Goal: Task Accomplishment & Management: Manage account settings

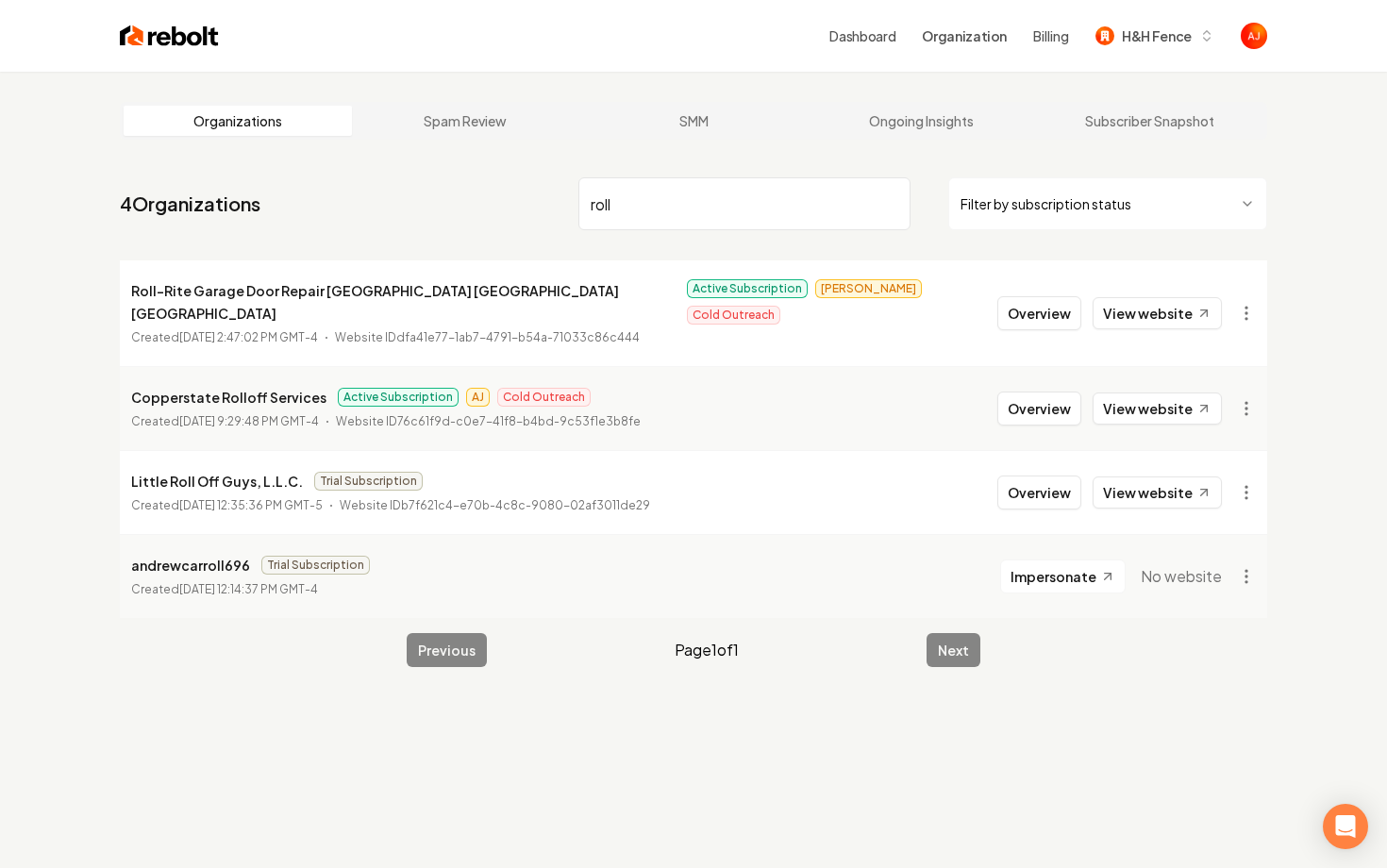
drag, startPoint x: 621, startPoint y: 205, endPoint x: 565, endPoint y: 190, distance: 58.0
click at [609, 202] on input "roll" at bounding box center [745, 203] width 332 height 52
type input "r"
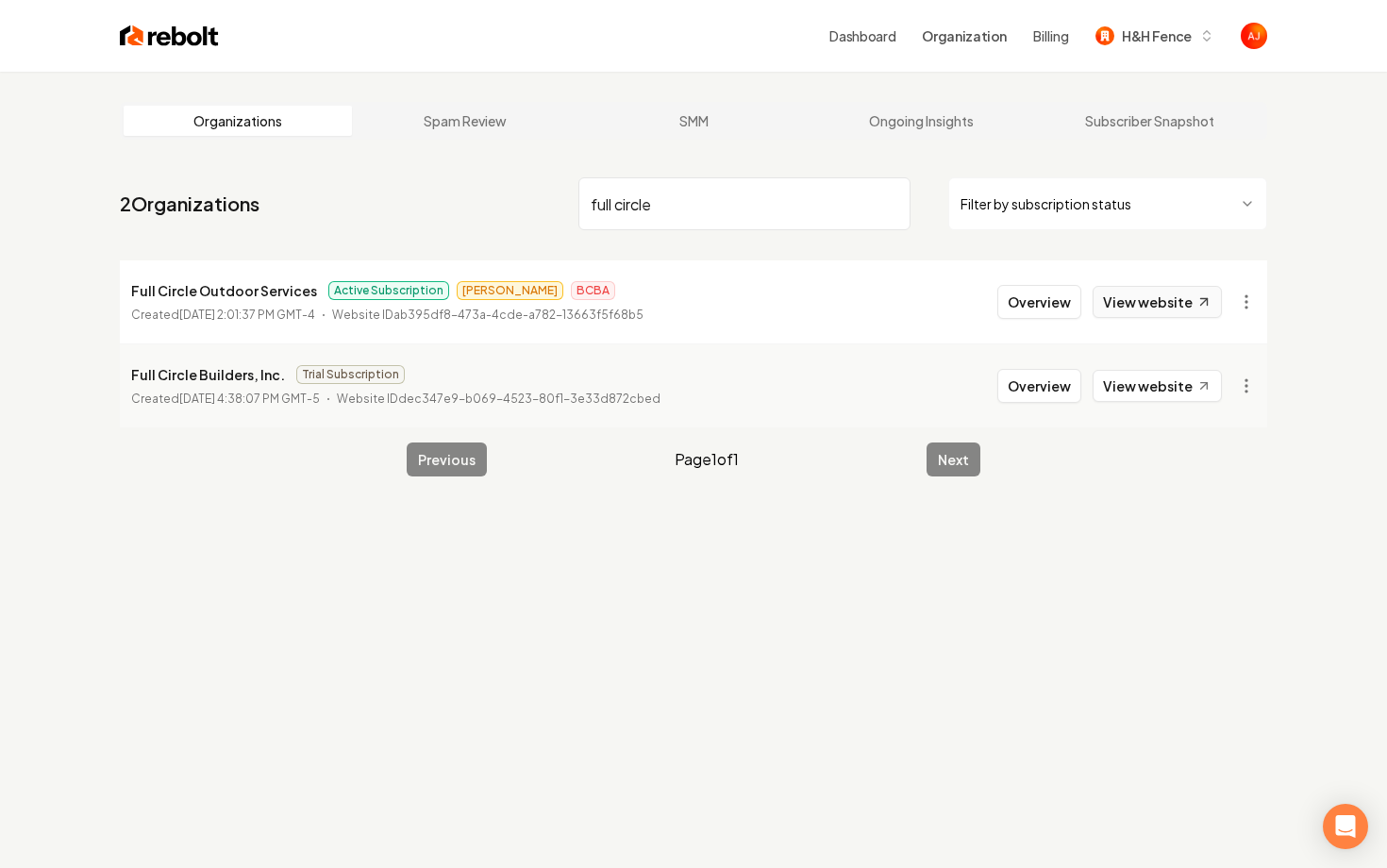
click at [1134, 306] on link "View website" at bounding box center [1157, 301] width 129 height 32
drag, startPoint x: 692, startPoint y: 226, endPoint x: 548, endPoint y: 211, distance: 144.8
click at [549, 211] on nav "2 Organizations full circle Filter by subscription status" at bounding box center [694, 211] width 1148 height 83
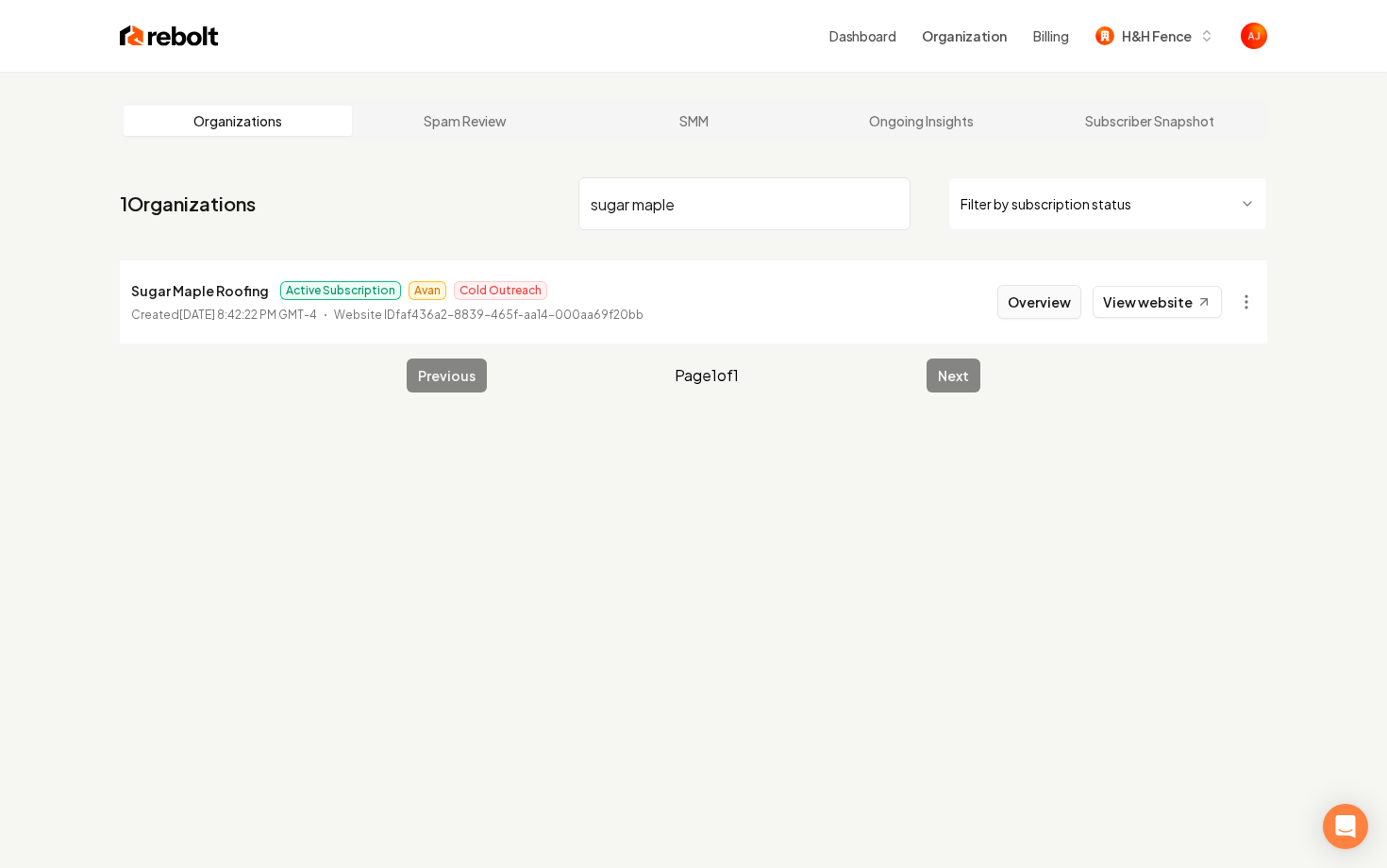
type input "sugar maple"
click at [1025, 300] on button "Overview" at bounding box center [1039, 301] width 84 height 34
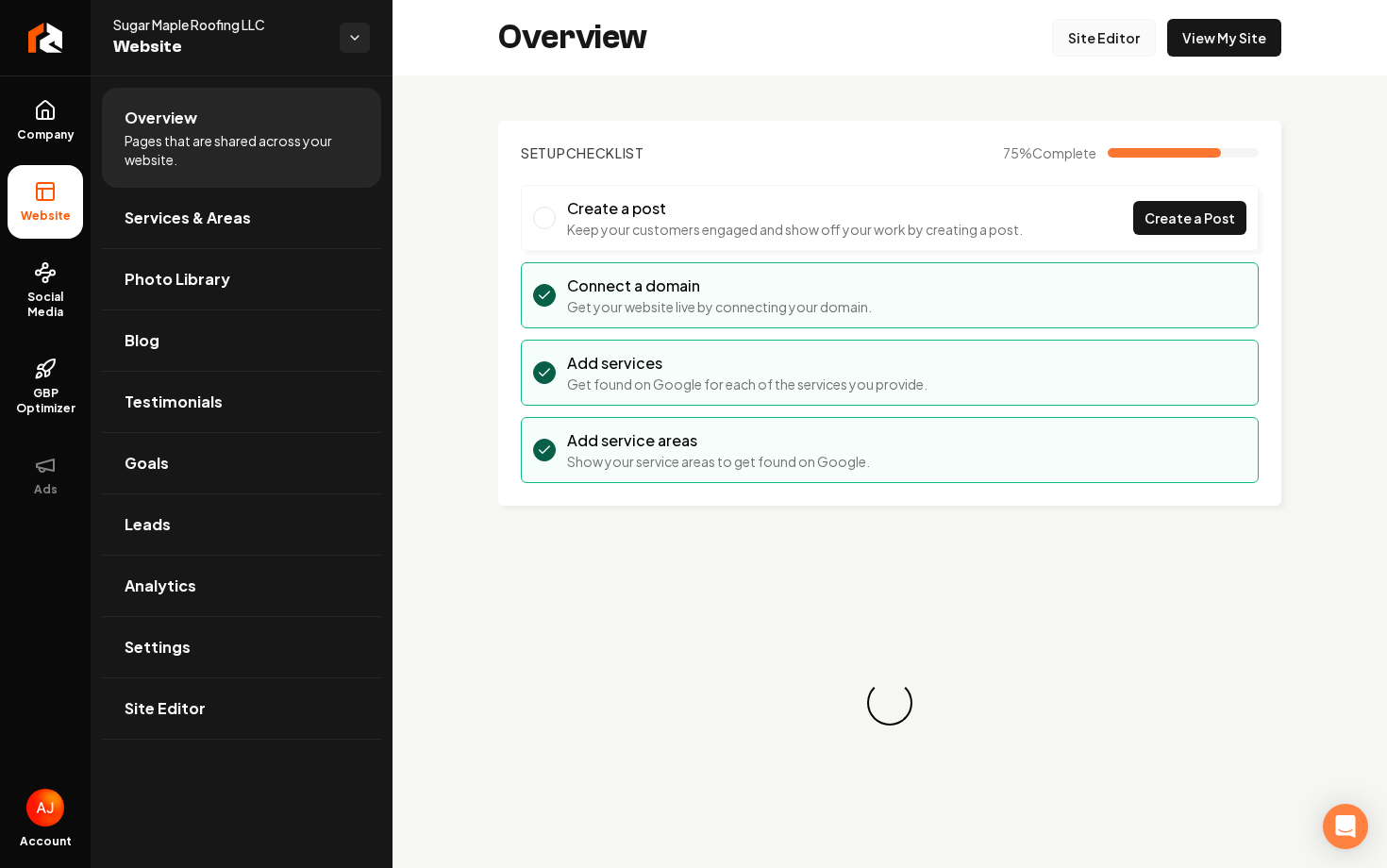
click at [1106, 44] on link "Site Editor" at bounding box center [1103, 38] width 104 height 38
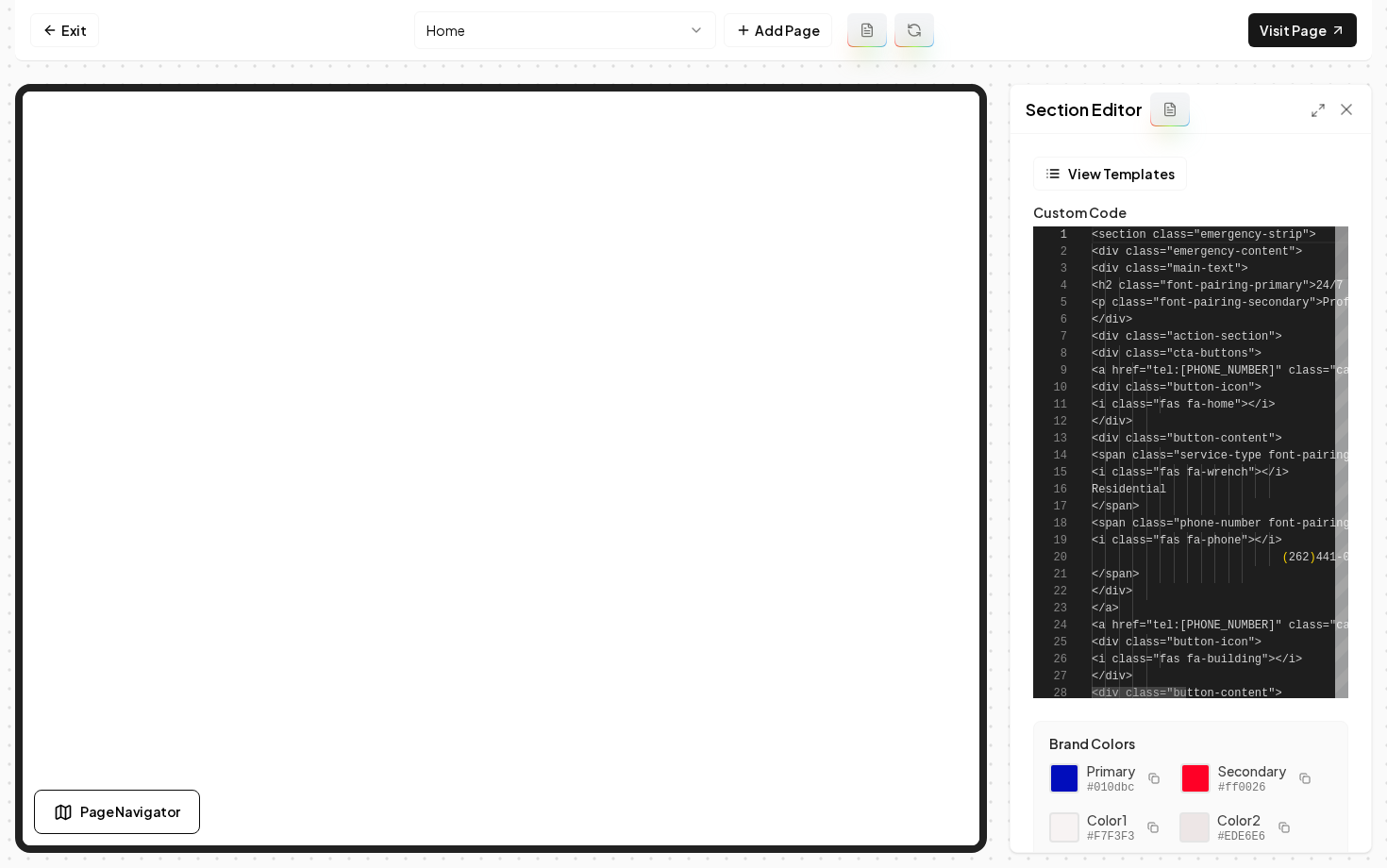
scroll to position [170, 0]
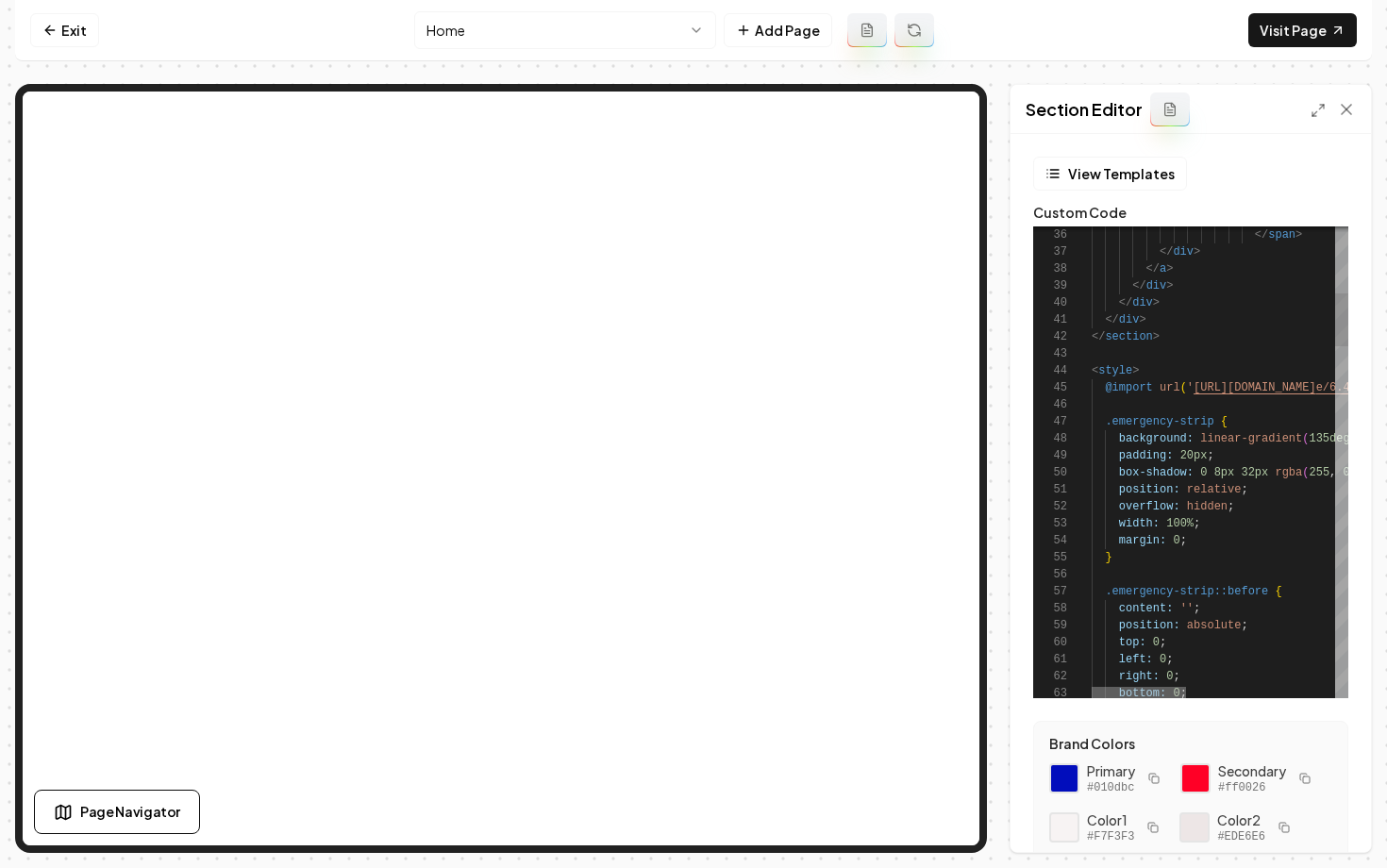
click at [1122, 693] on div at bounding box center [1139, 691] width 95 height 11
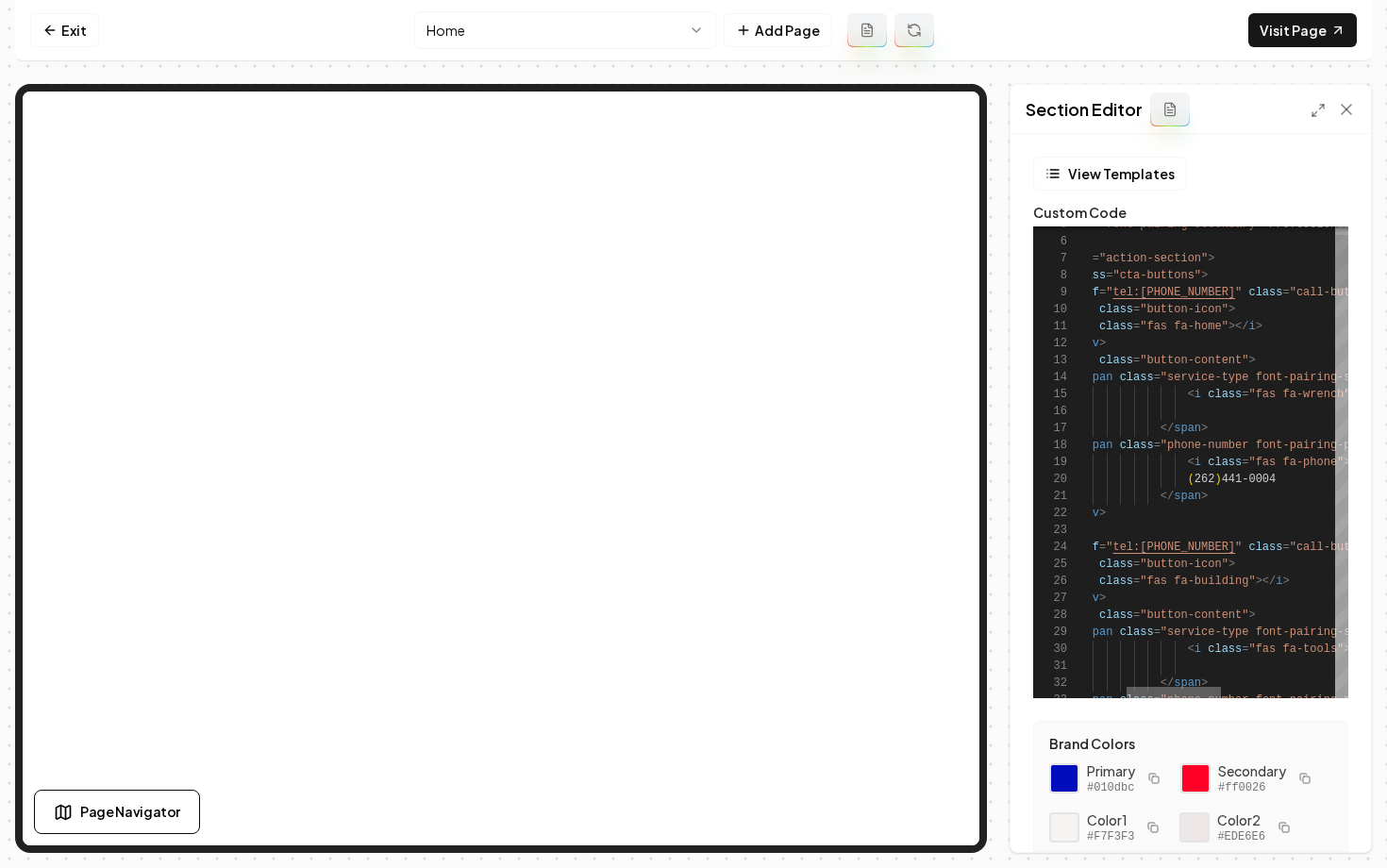
click at [1185, 688] on div at bounding box center [1175, 691] width 95 height 11
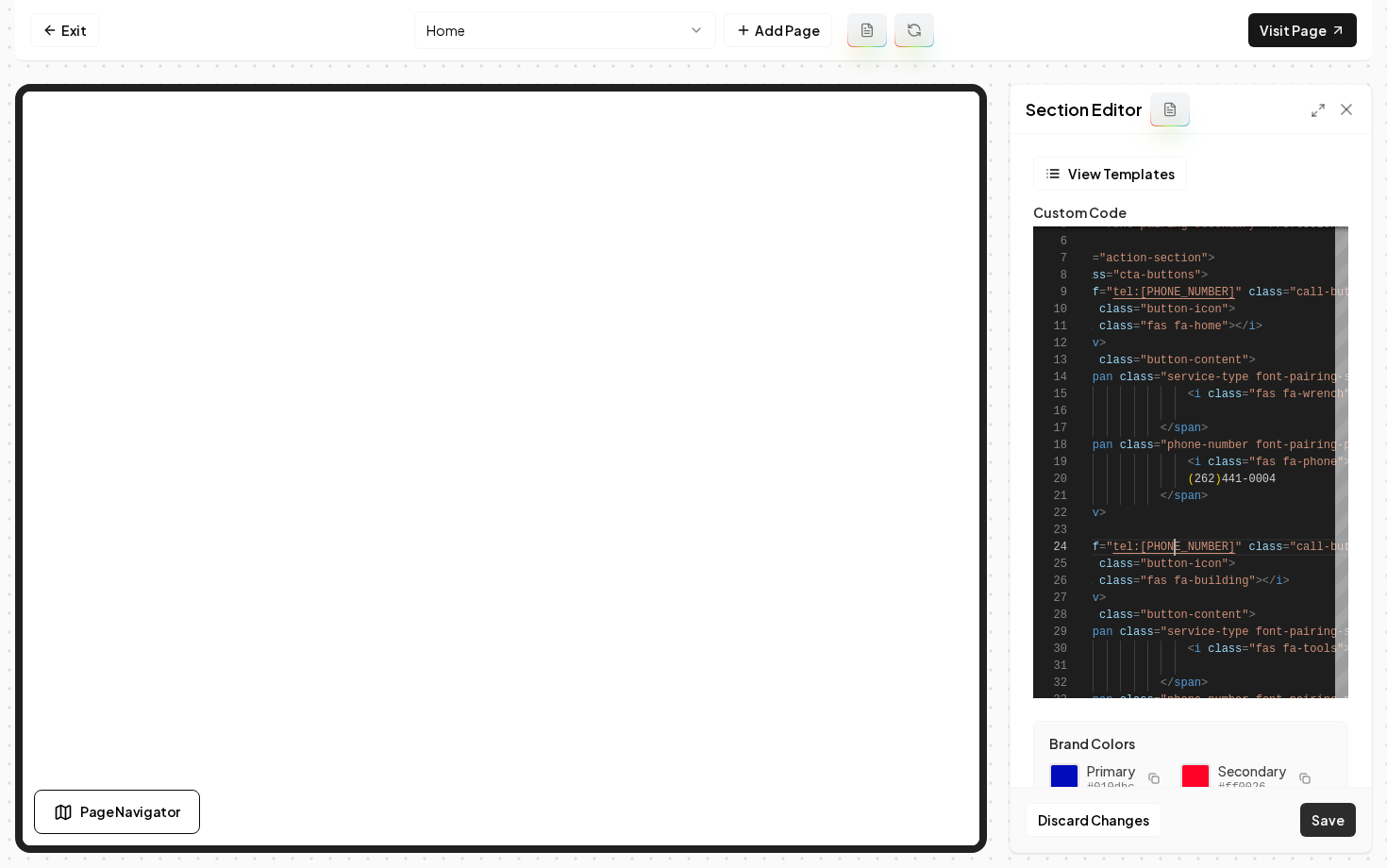
click at [1324, 829] on button "Save" at bounding box center [1328, 820] width 55 height 34
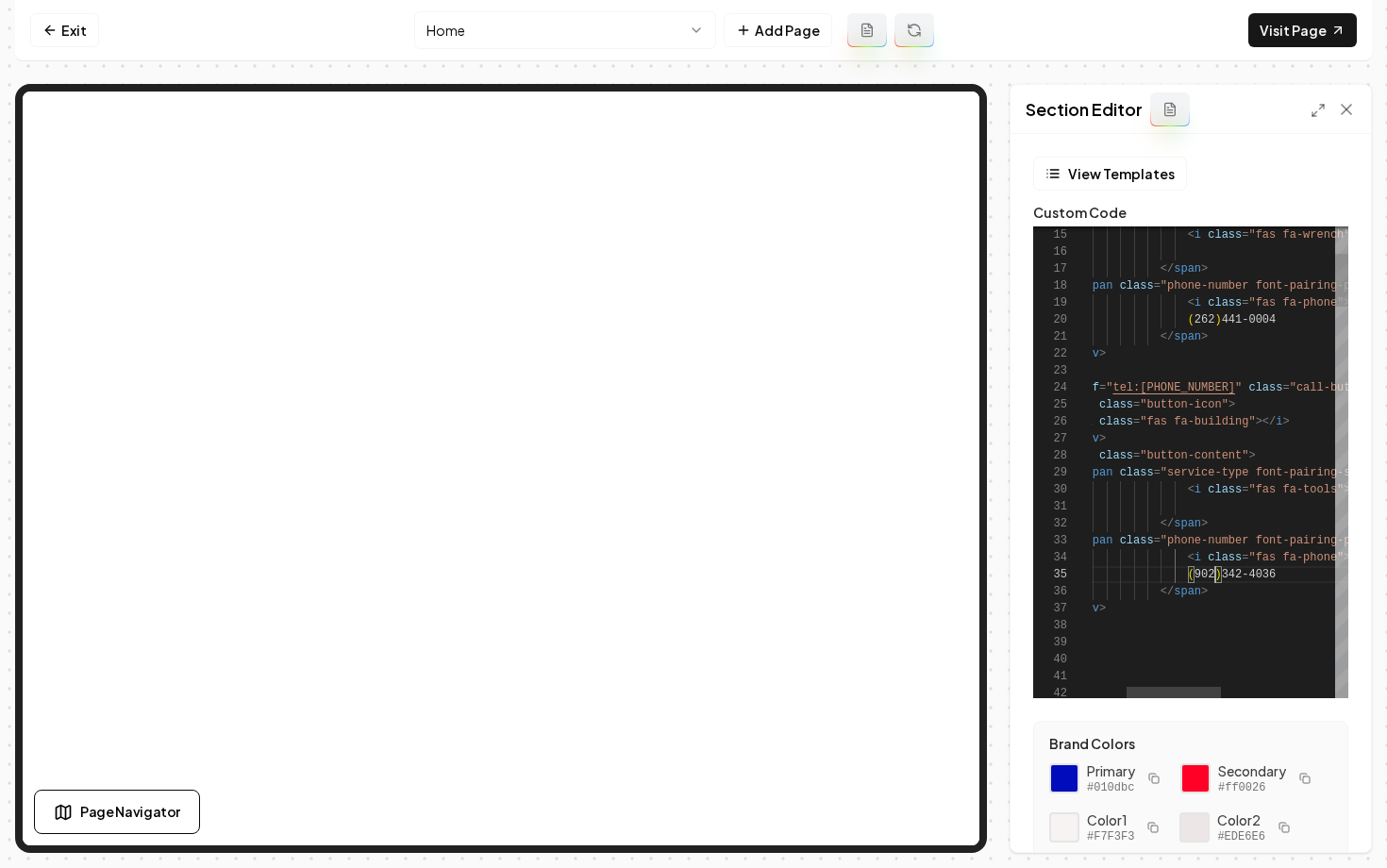
click at [1324, 822] on button "Save" at bounding box center [1328, 820] width 55 height 34
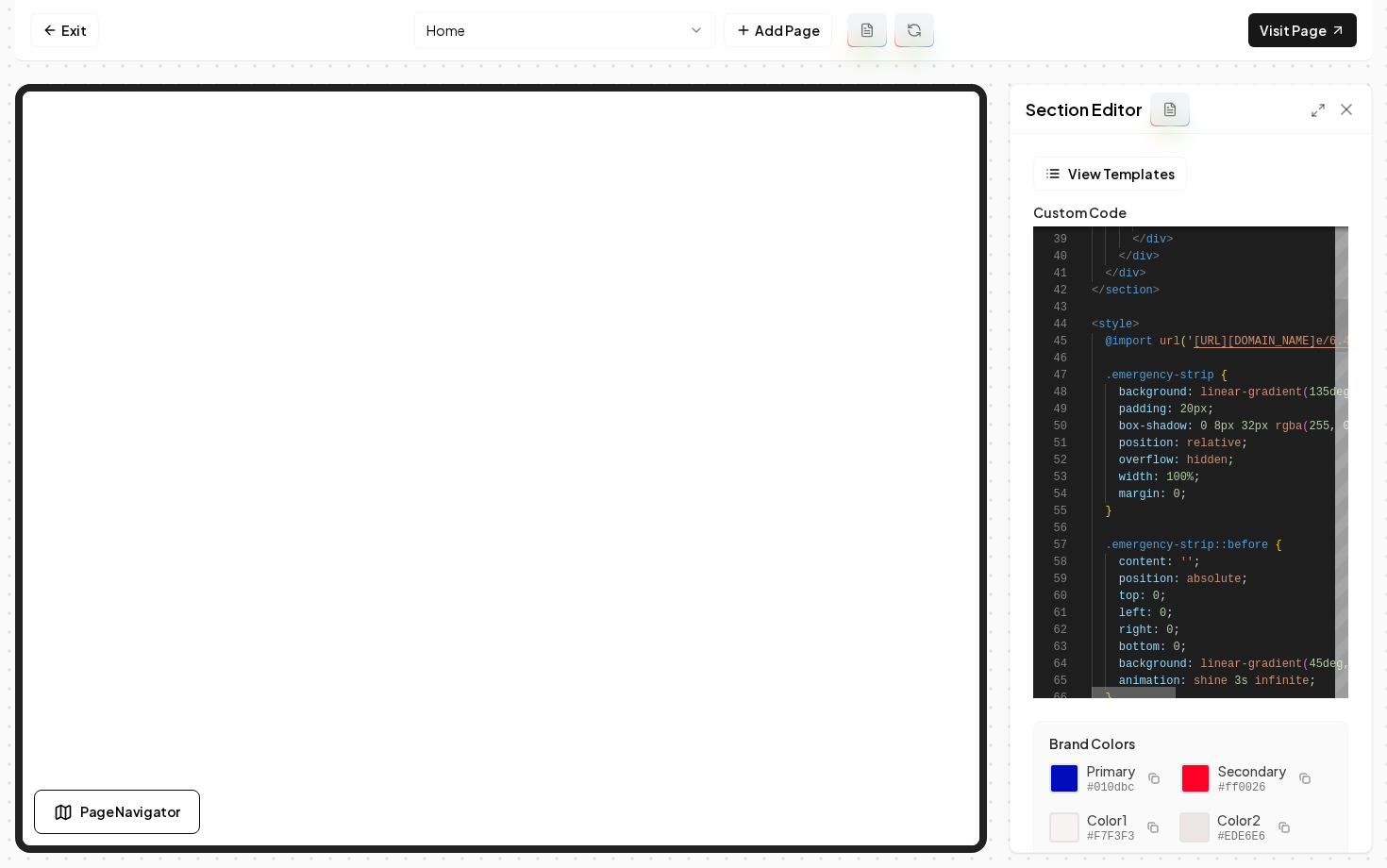
click at [1092, 686] on div at bounding box center [1133, 691] width 84 height 11
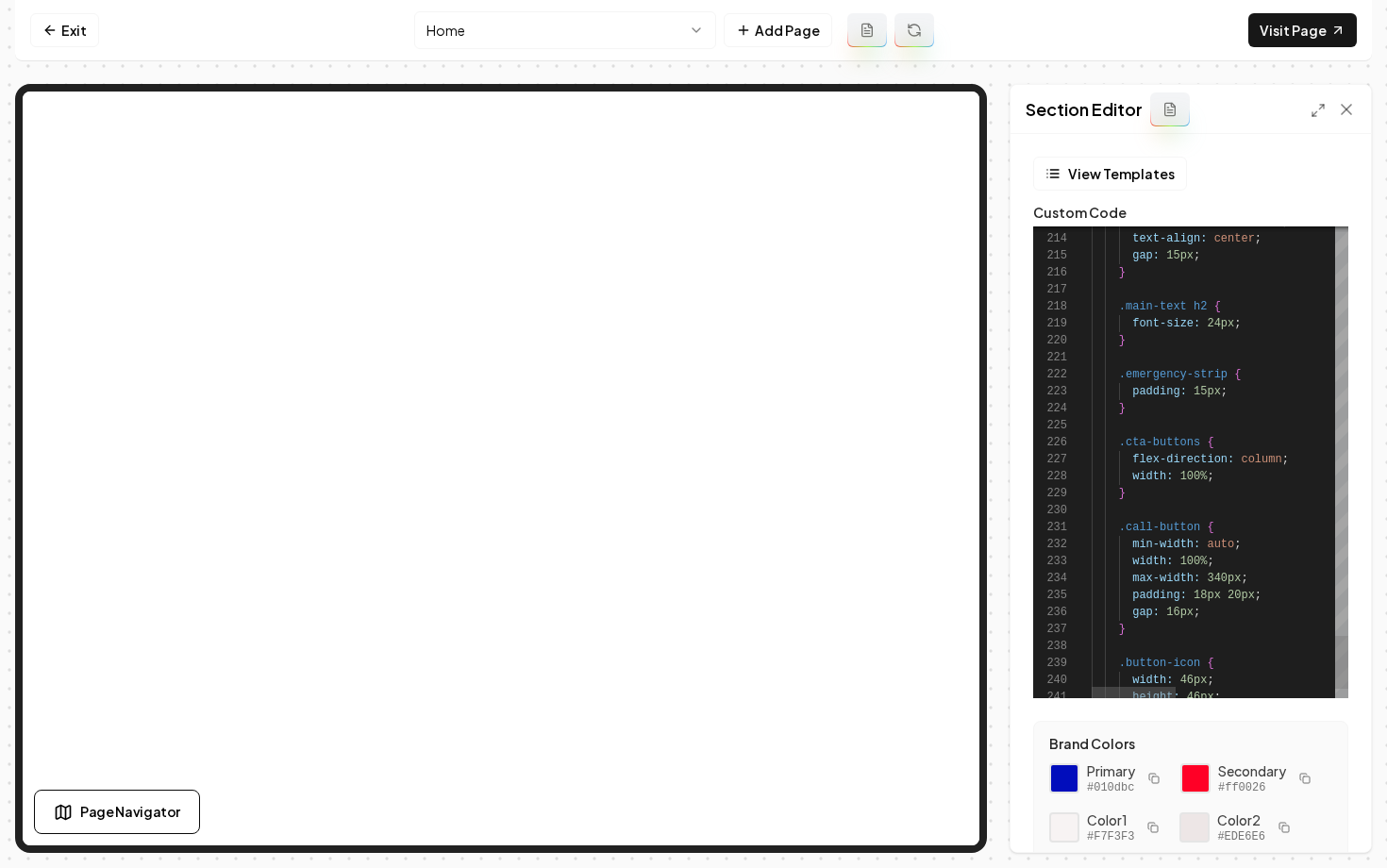
scroll to position [223, 0]
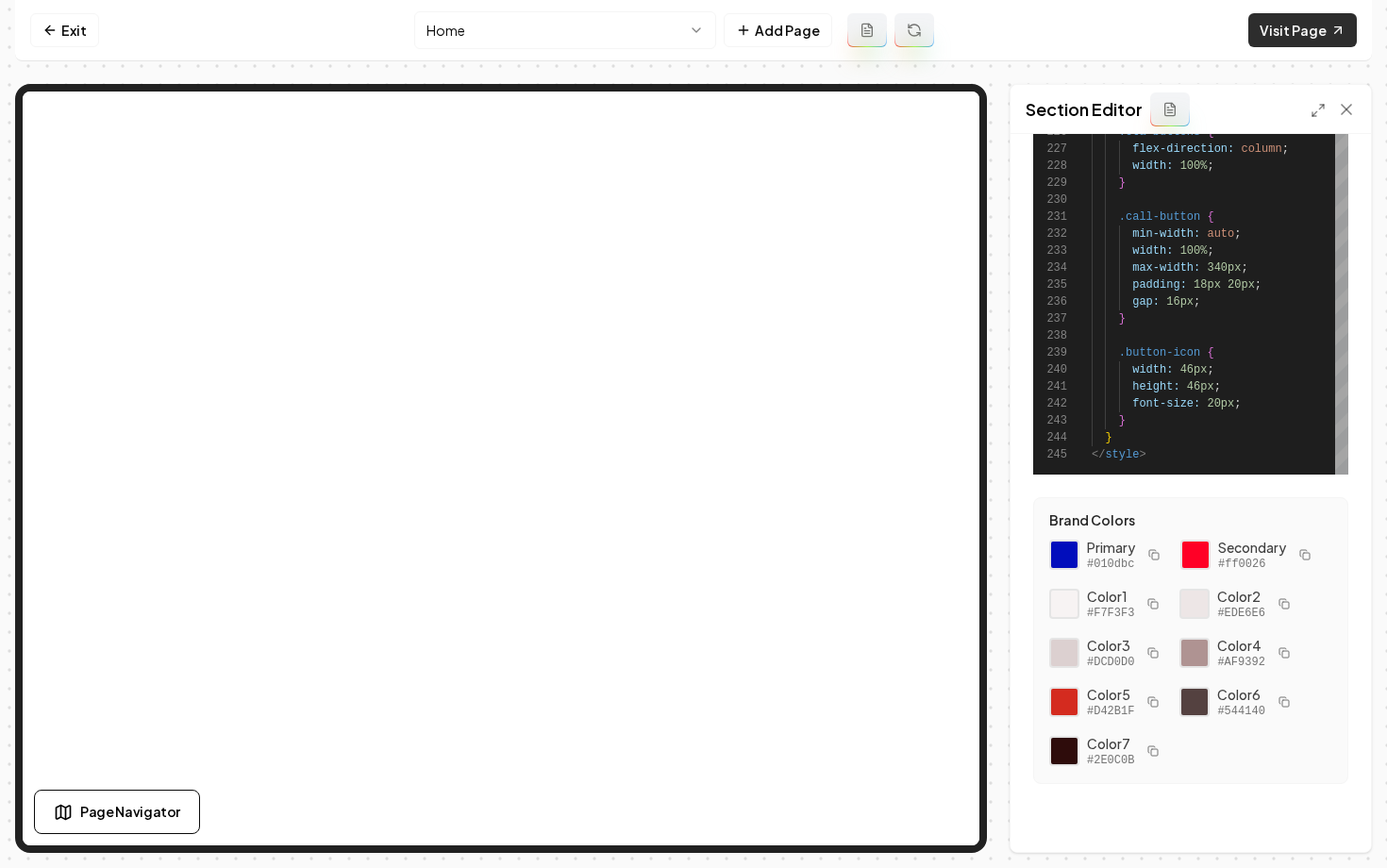
click at [1265, 32] on link "Visit Page" at bounding box center [1303, 30] width 109 height 34
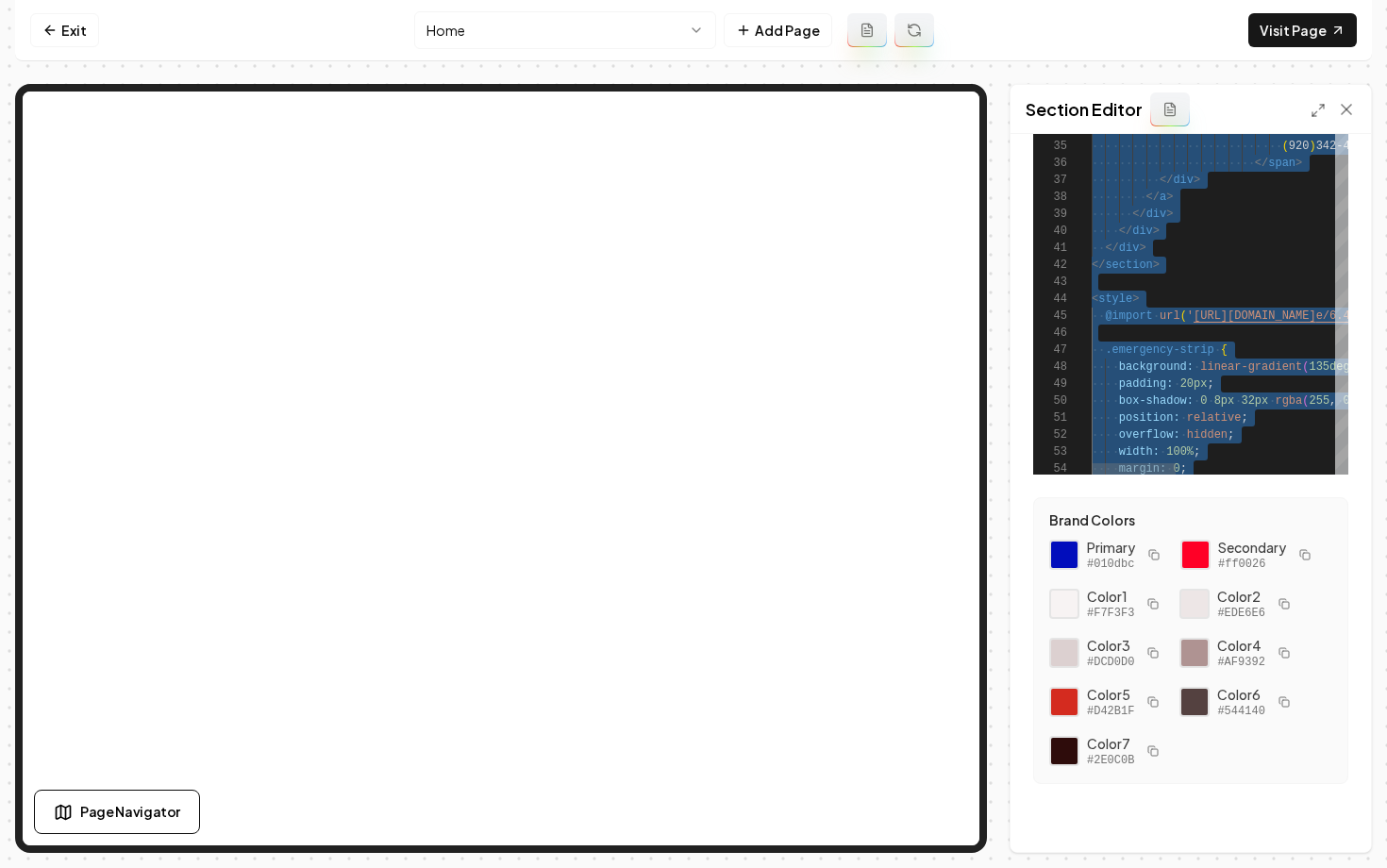
type textarea "**********"
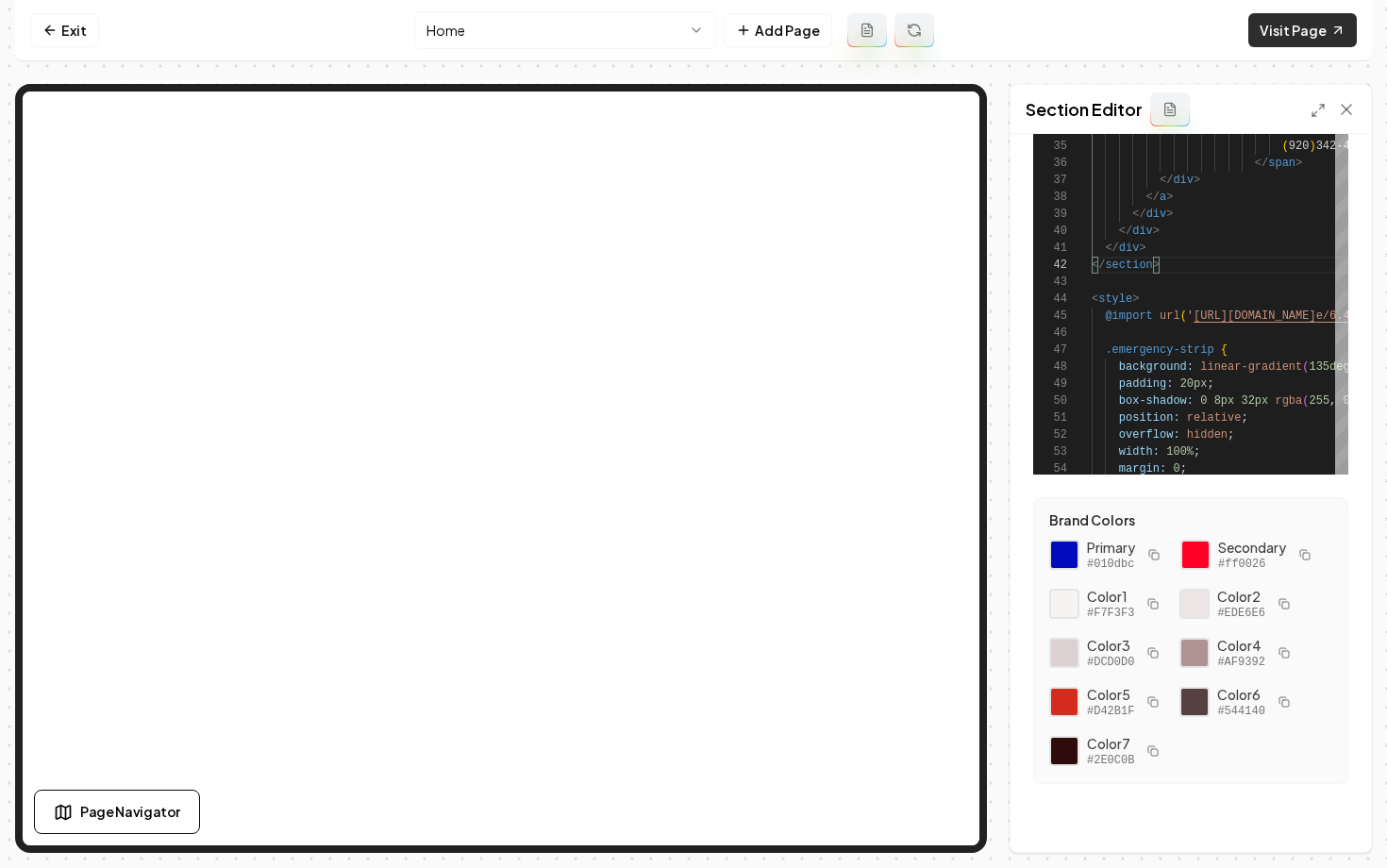
click at [1278, 41] on link "Visit Page" at bounding box center [1303, 30] width 109 height 34
click at [73, 30] on link "Exit" at bounding box center [65, 30] width 69 height 34
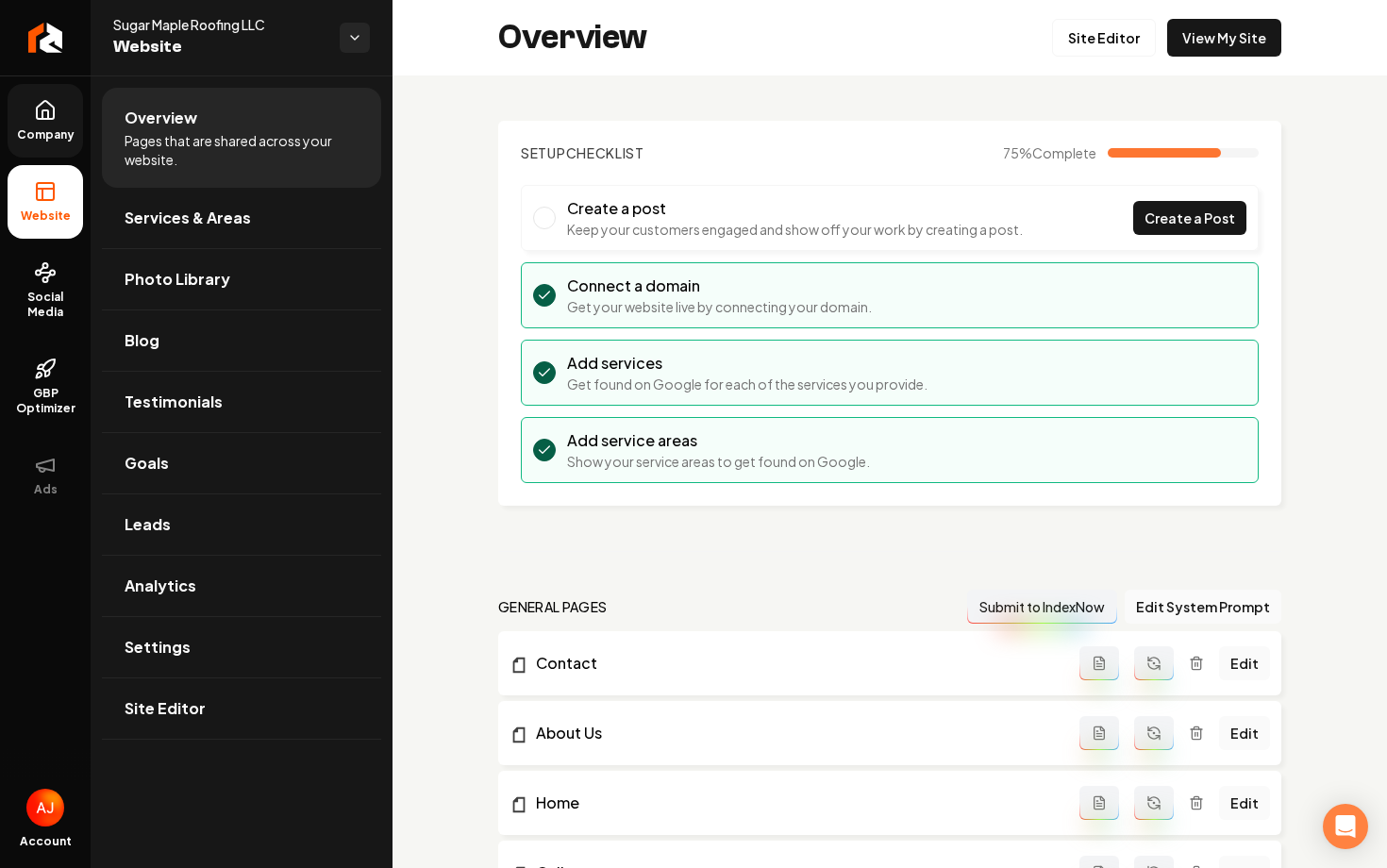
click at [27, 123] on link "Company" at bounding box center [45, 120] width 75 height 74
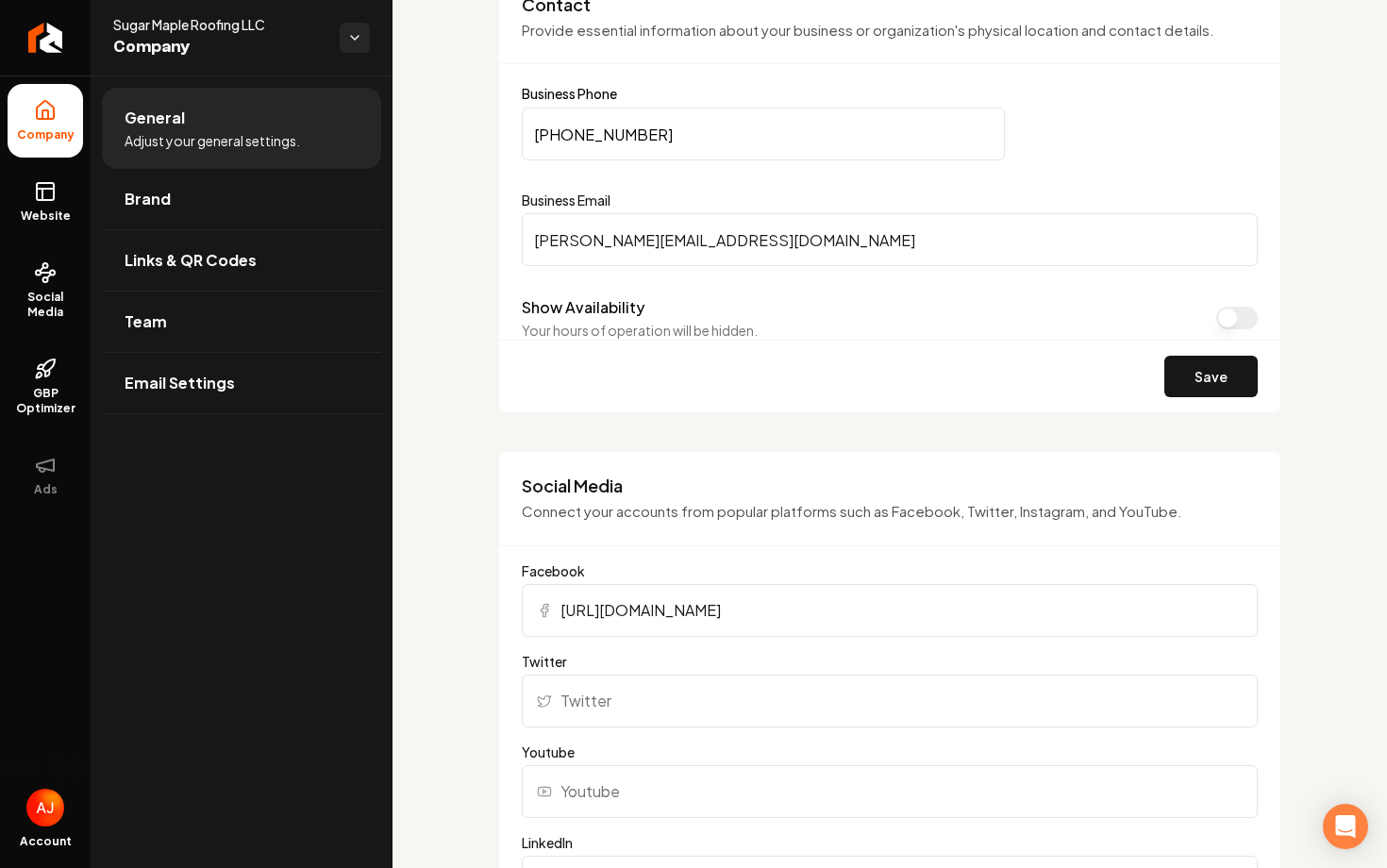
scroll to position [1045, 0]
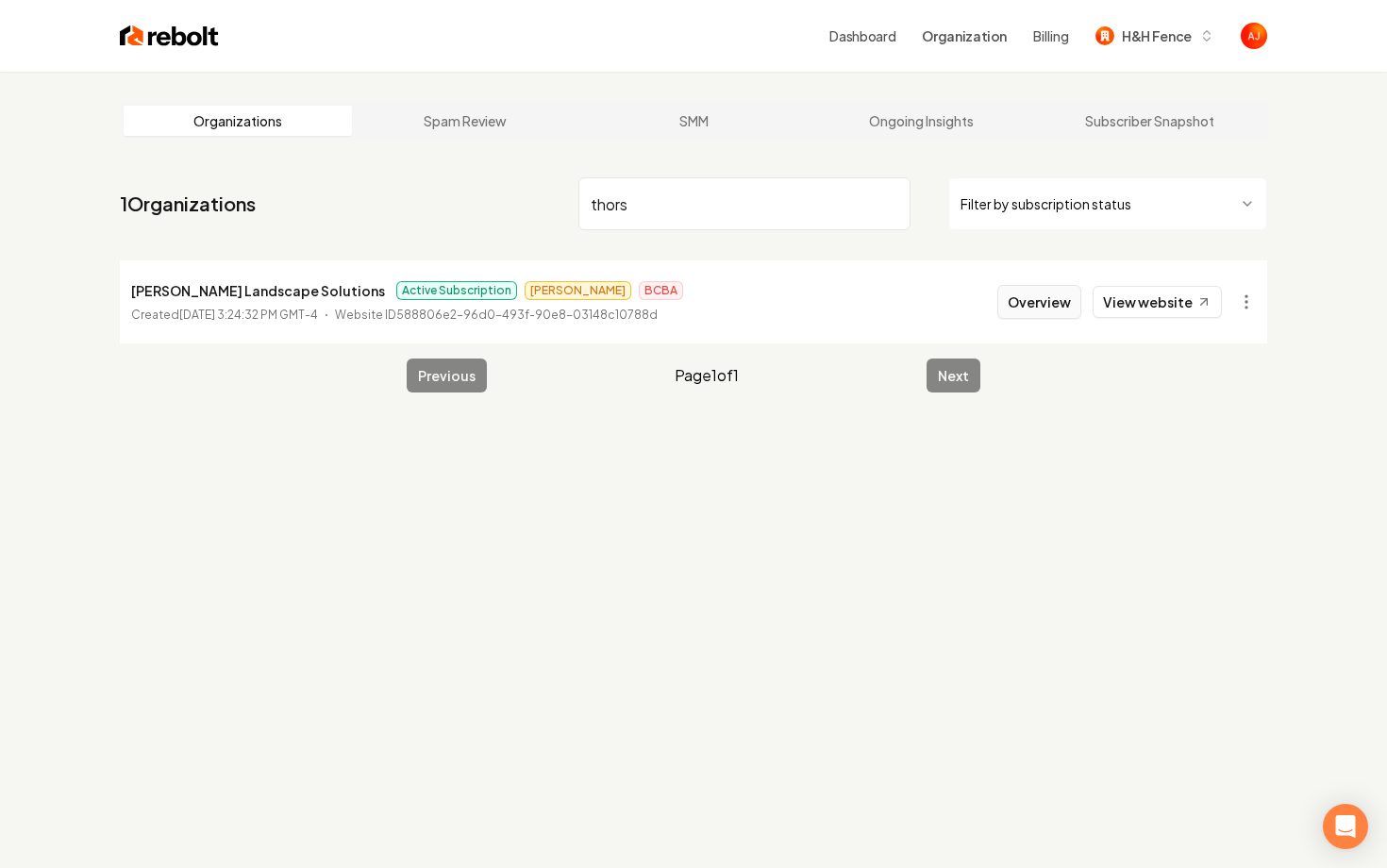
type input "thors"
click at [1018, 302] on button "Overview" at bounding box center [1039, 301] width 84 height 34
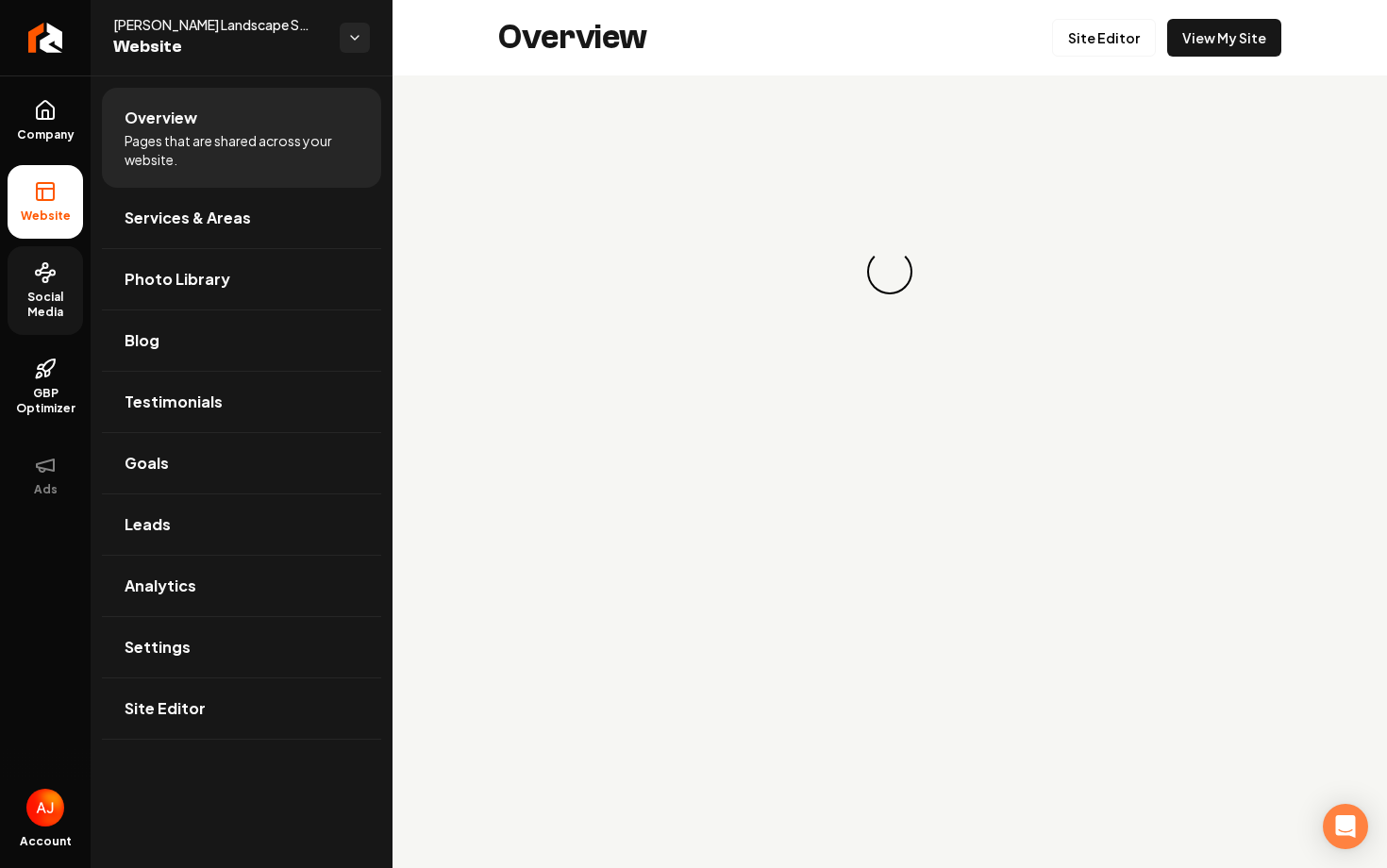
click at [17, 310] on span "Social Media" at bounding box center [45, 304] width 75 height 31
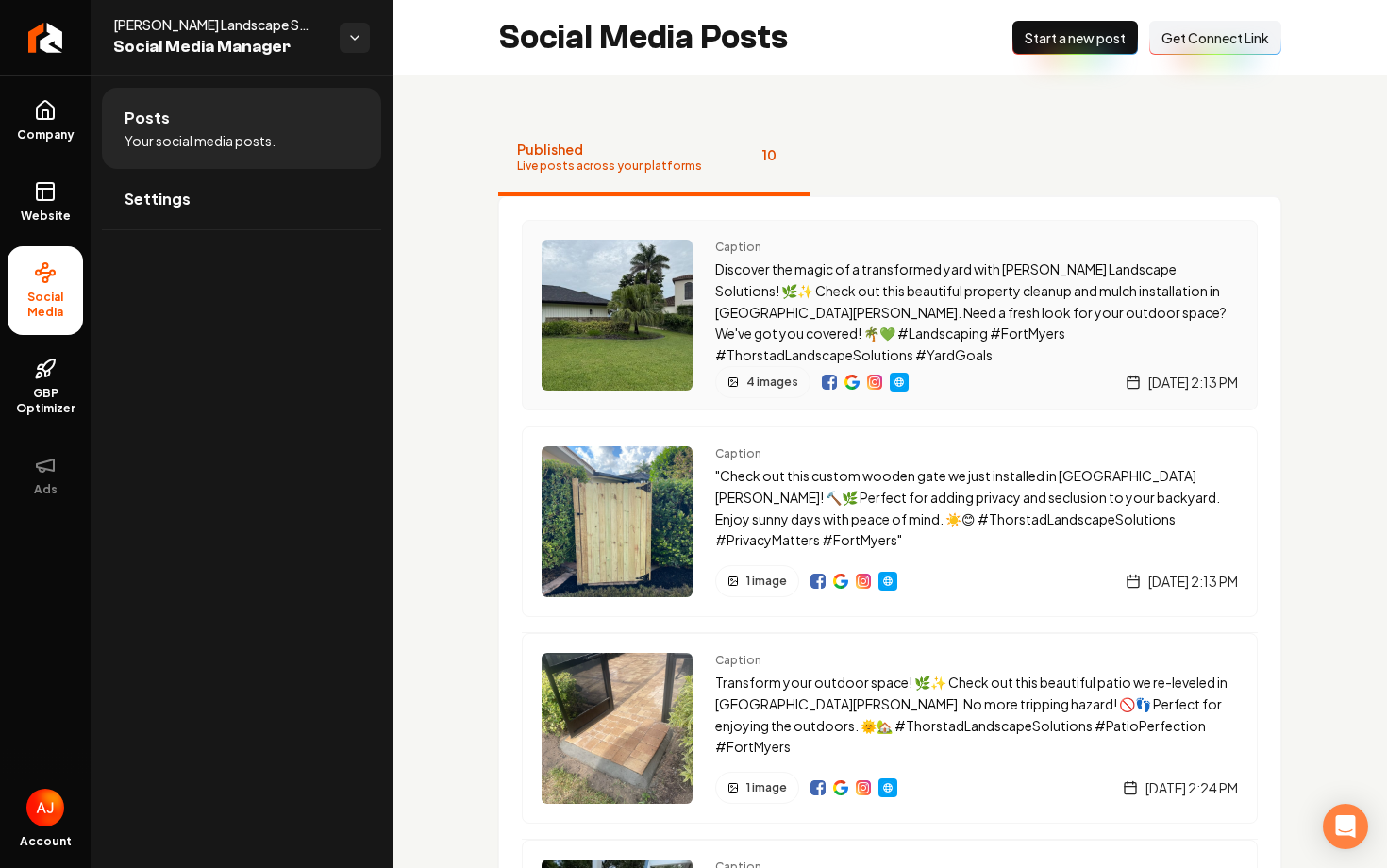
click at [982, 371] on div "4 images Friday, August 29, 2025 | 2:13 PM" at bounding box center [976, 382] width 523 height 32
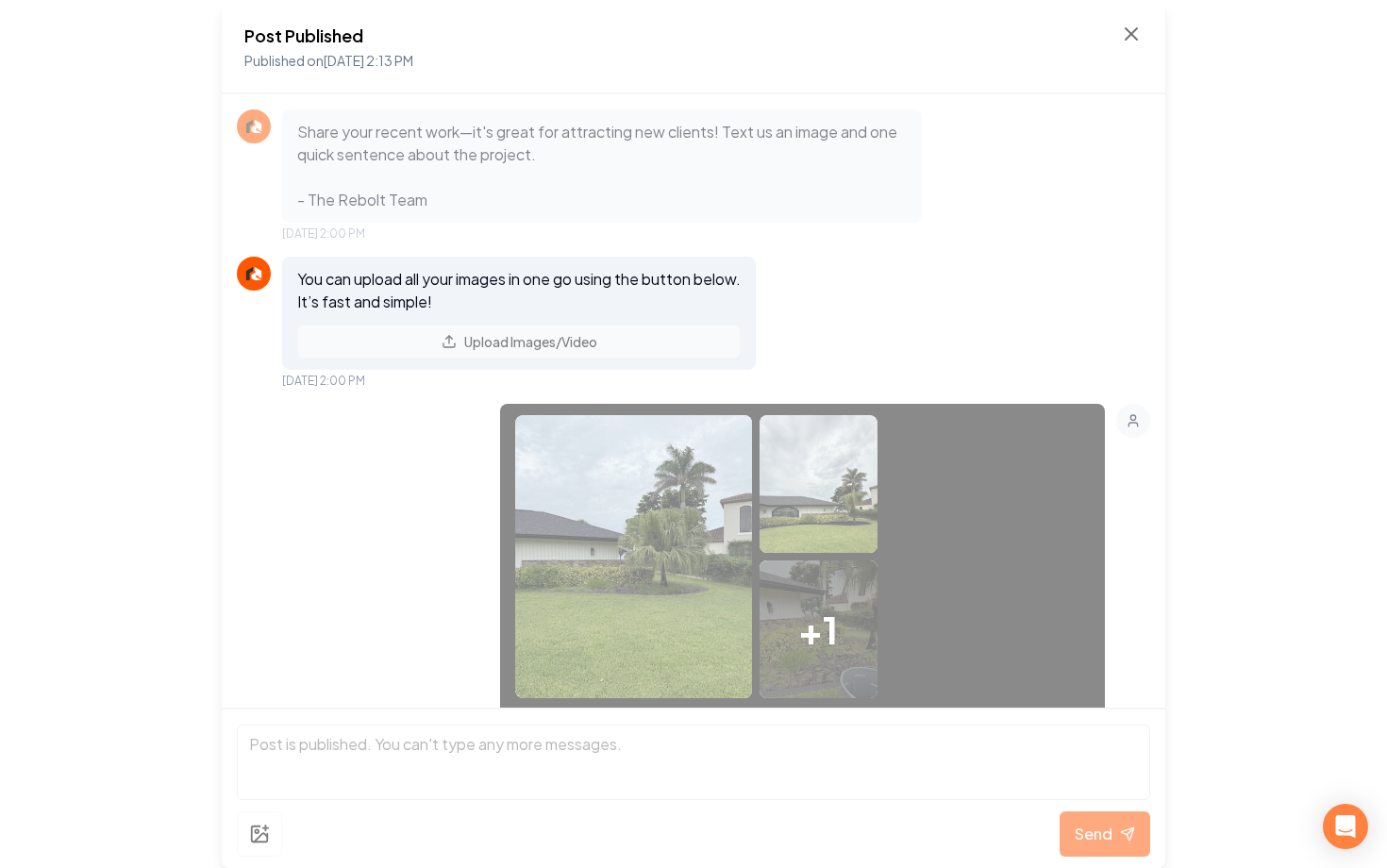
scroll to position [1232, 0]
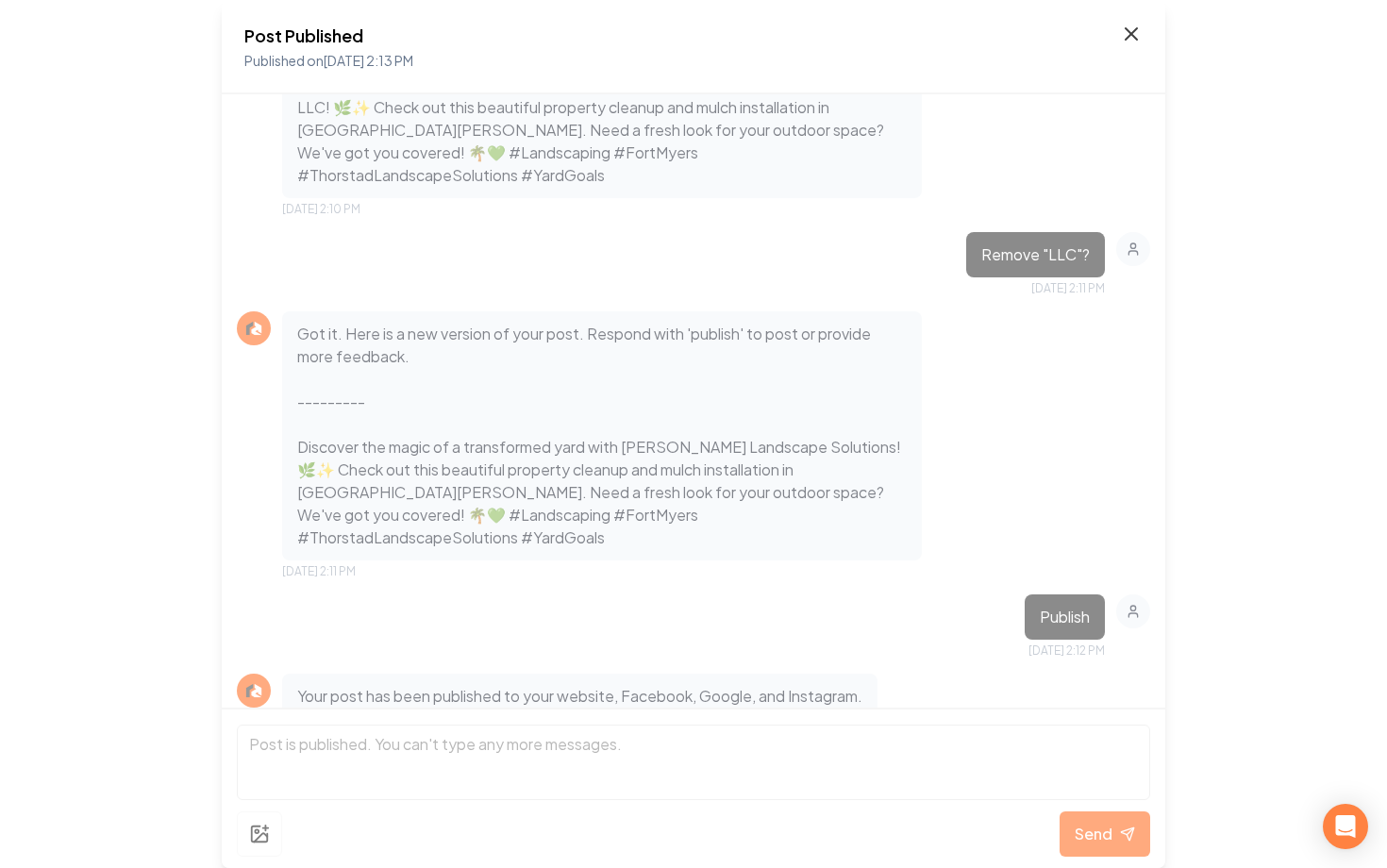
click at [1123, 34] on icon at bounding box center [1131, 34] width 23 height 23
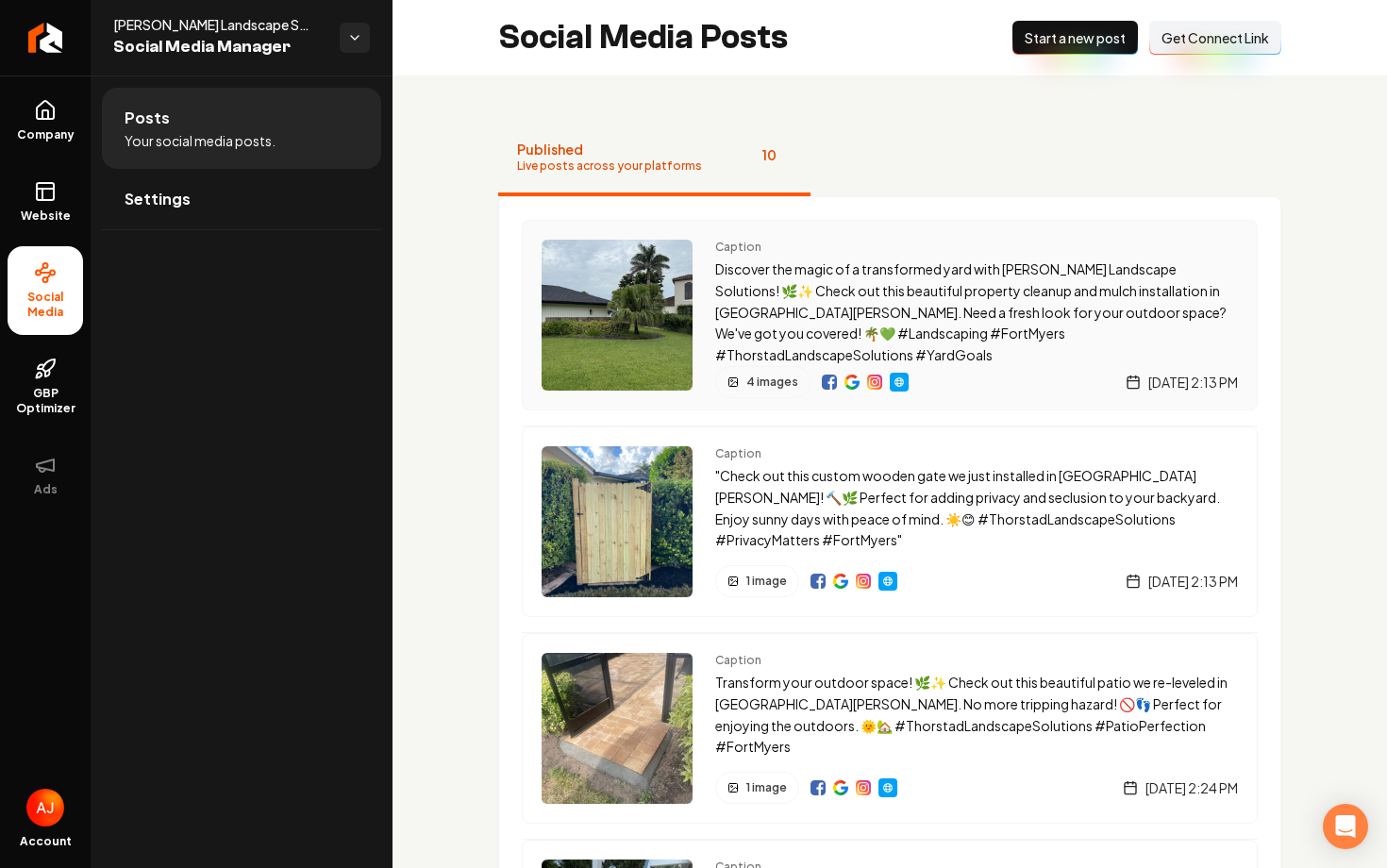
click at [824, 375] on img "Main content area" at bounding box center [829, 381] width 15 height 15
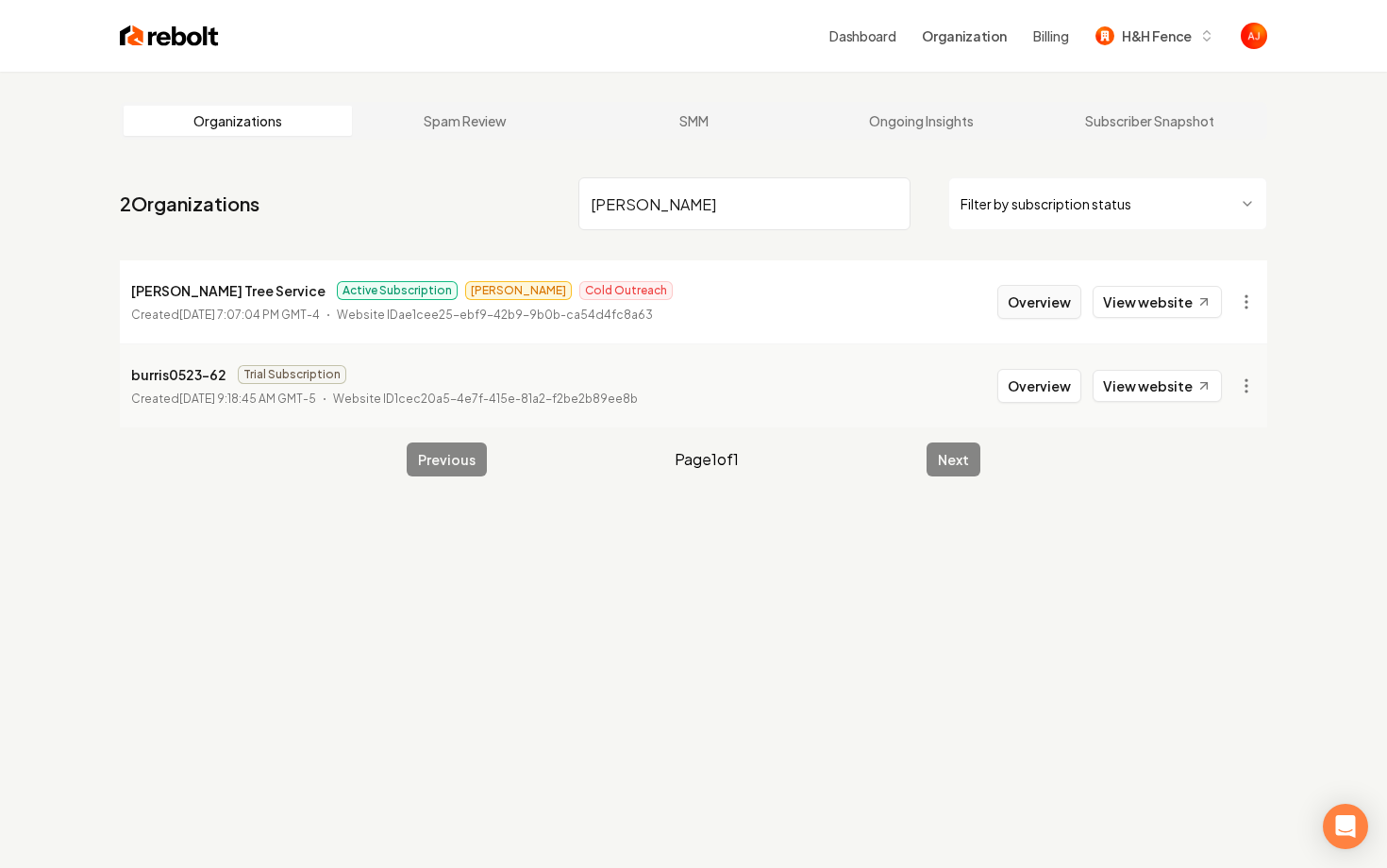
type input "burris"
click at [1059, 298] on button "Overview" at bounding box center [1039, 301] width 84 height 34
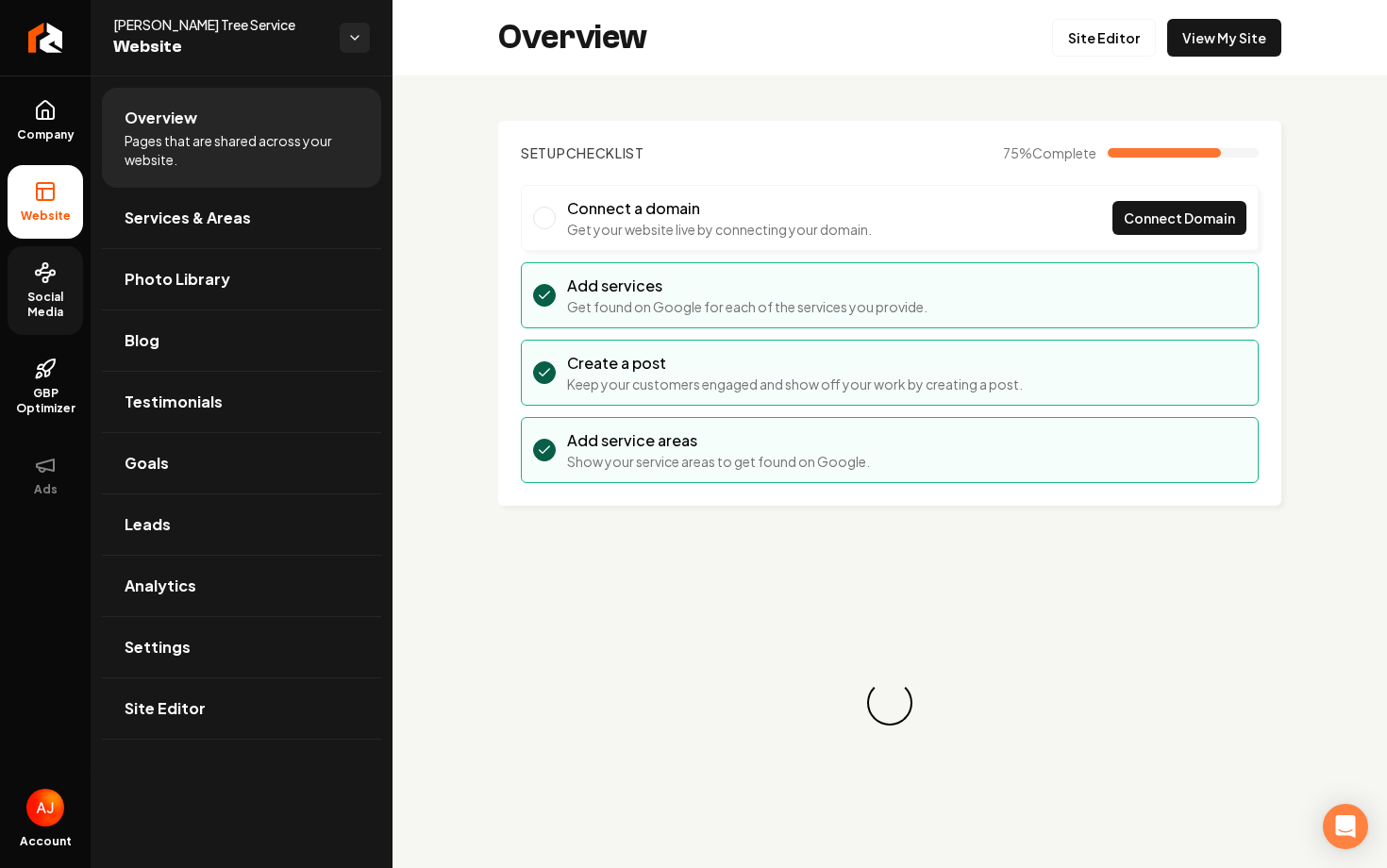
click at [23, 301] on span "Social Media" at bounding box center [45, 304] width 75 height 31
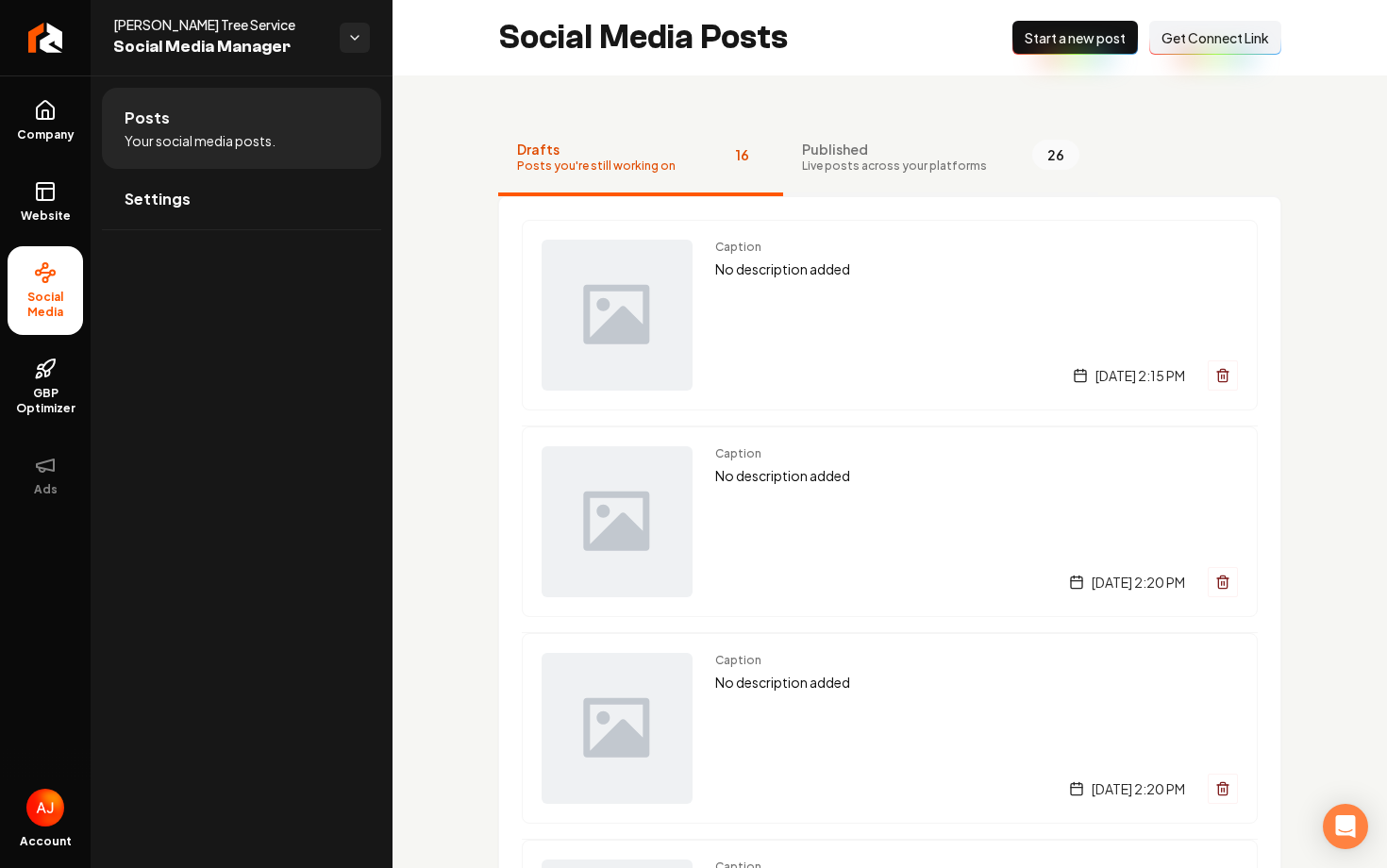
click at [878, 163] on span "Live posts across your platforms" at bounding box center [894, 165] width 185 height 15
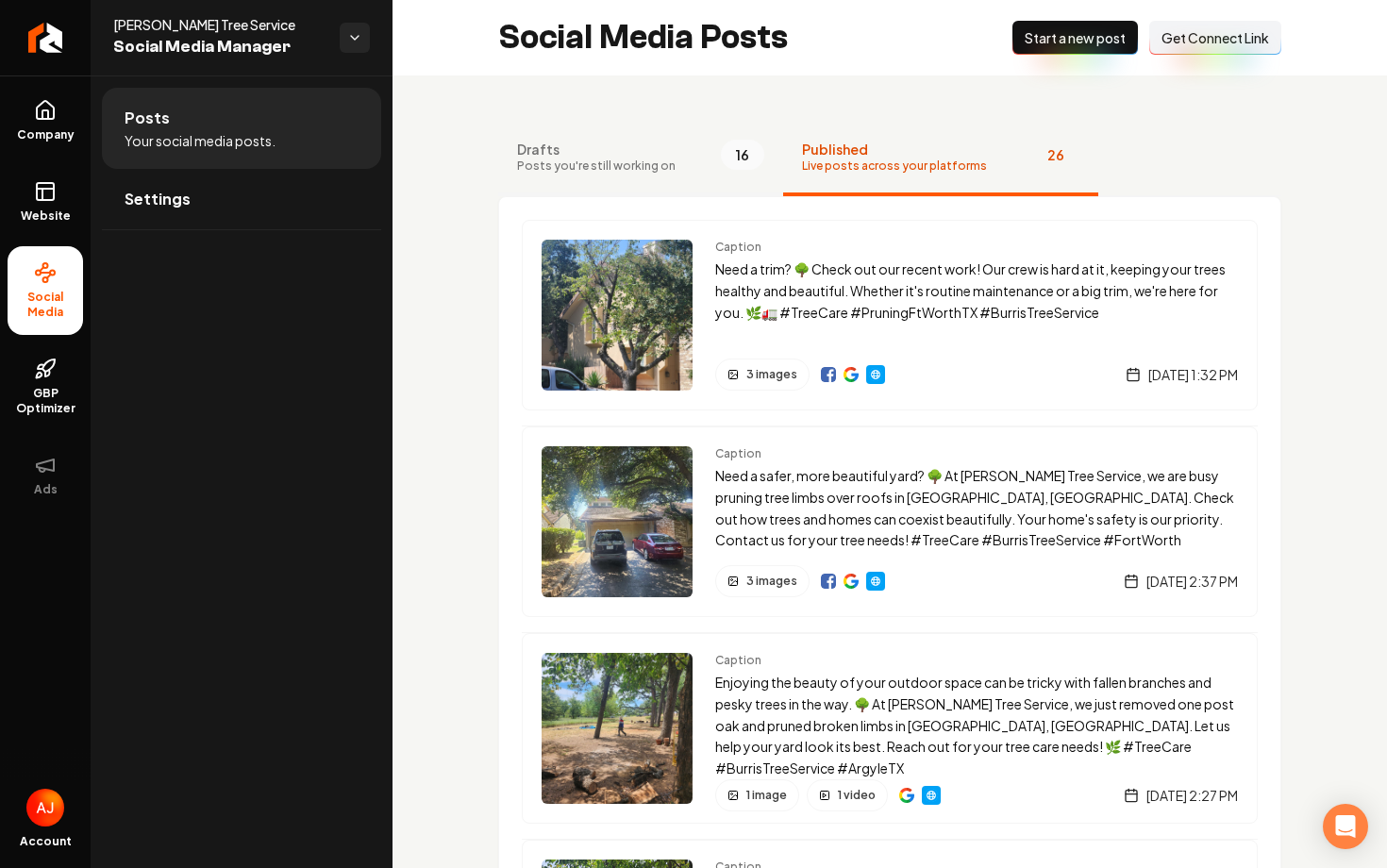
click at [577, 151] on span "Drafts" at bounding box center [596, 148] width 158 height 19
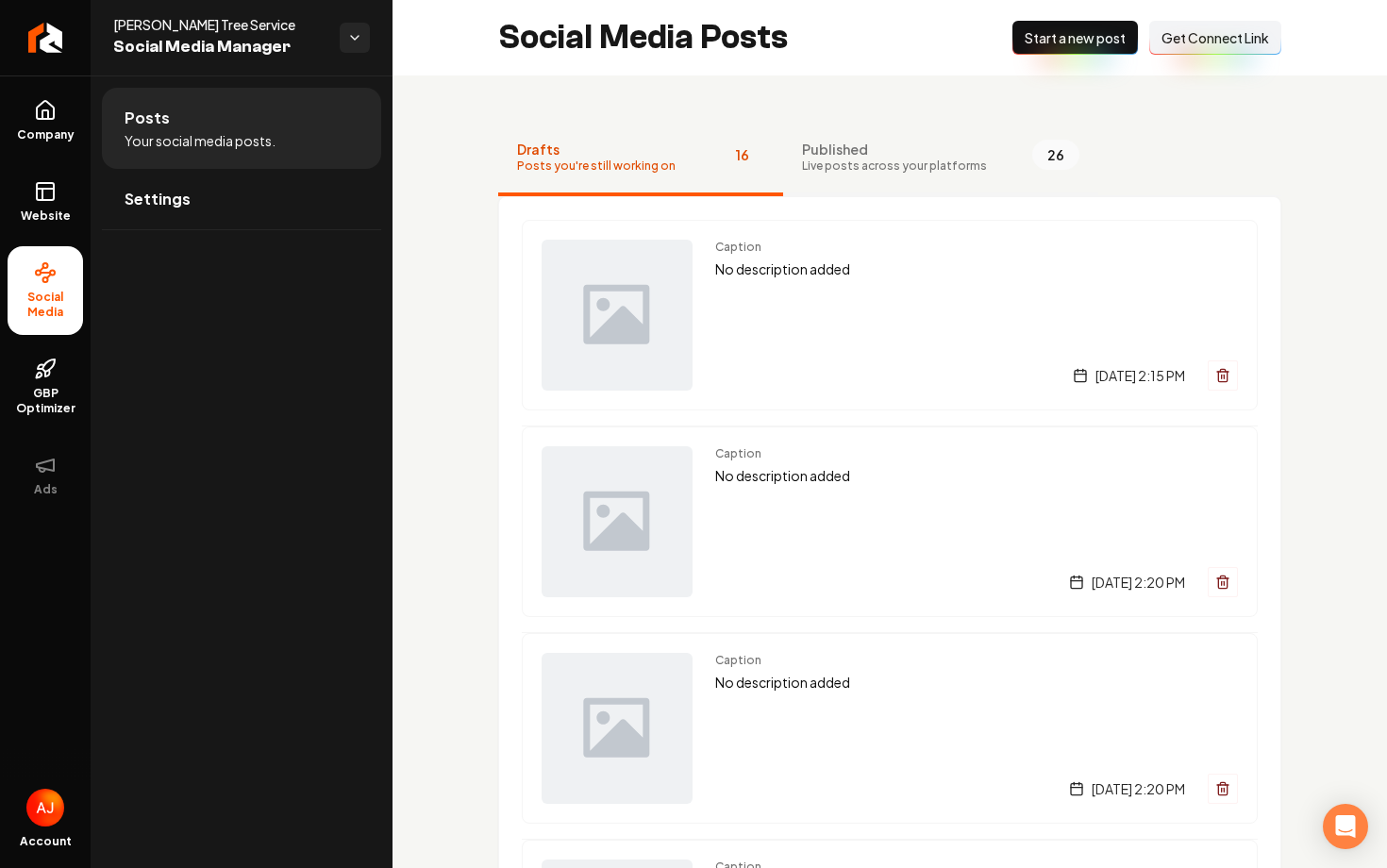
click at [802, 145] on span "Published" at bounding box center [894, 148] width 185 height 19
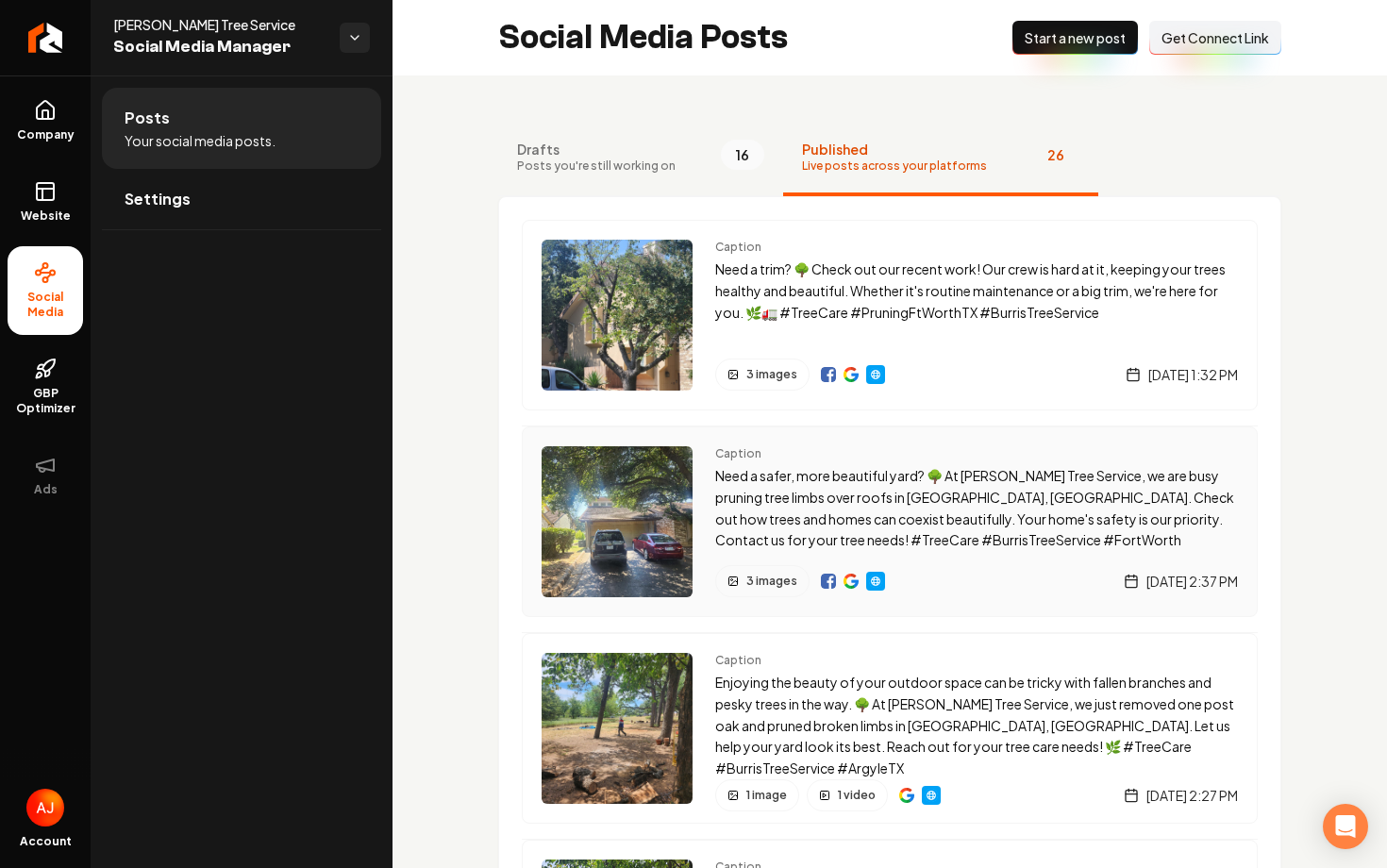
click at [993, 440] on div "Caption Need a safer, more beautiful yard? 🌳 At Burris Tree Service, we are bus…" at bounding box center [889, 521] width 736 height 191
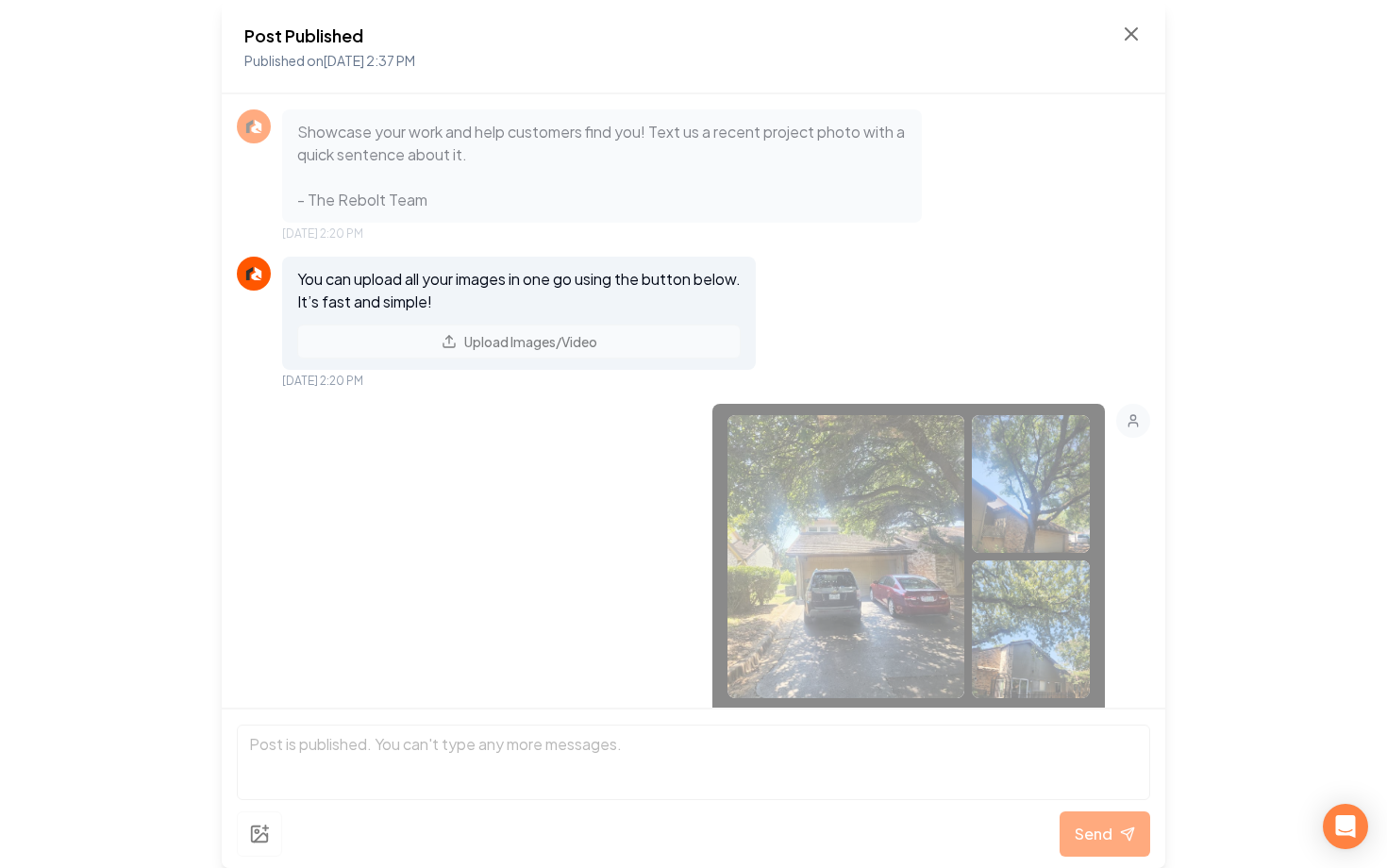
scroll to position [688, 0]
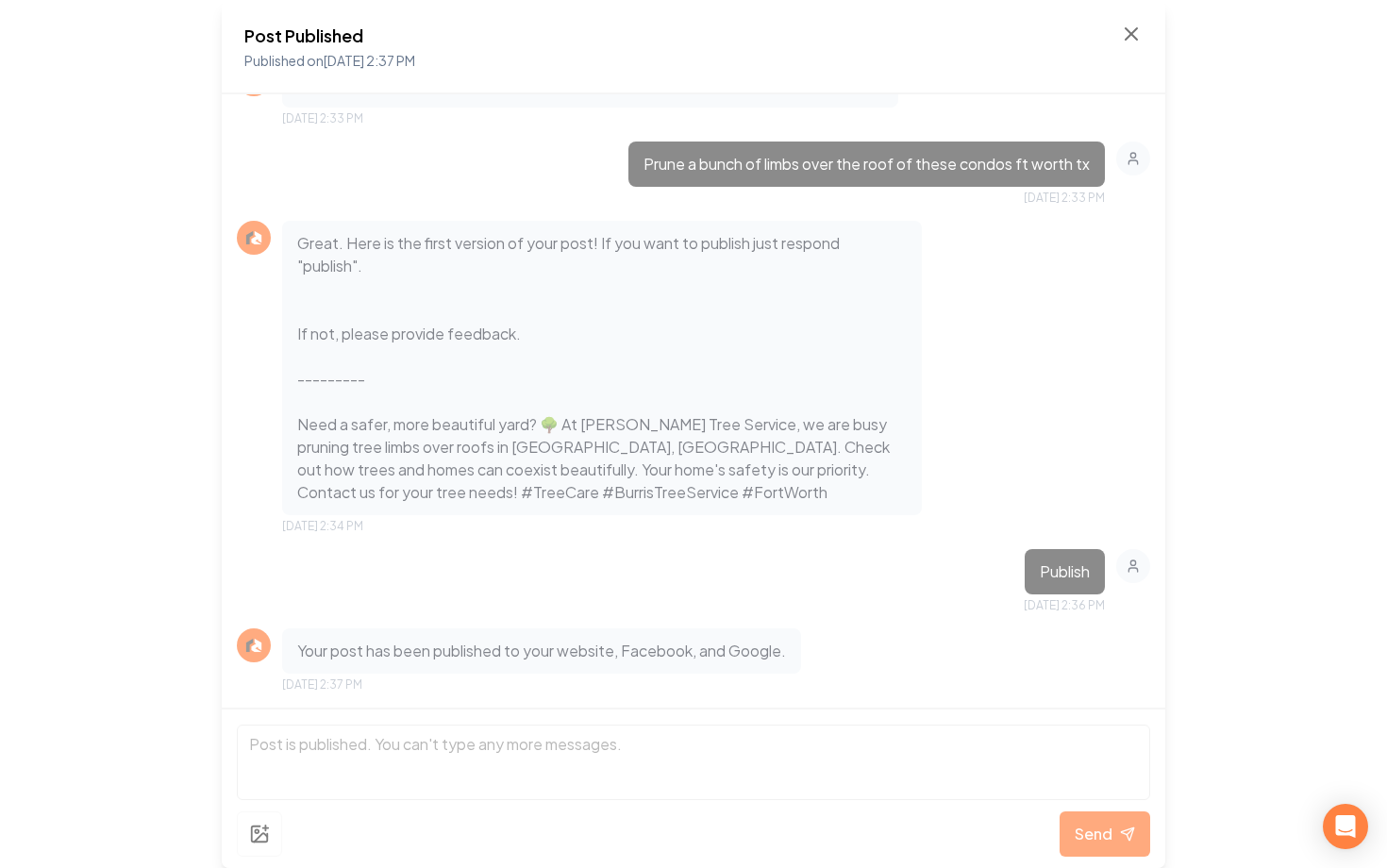
click at [1253, 169] on div "Post Published Published on Aug 26, 2025 2:37 PM Showcase your work and help cu…" at bounding box center [694, 434] width 1387 height 868
click at [1129, 37] on icon at bounding box center [1131, 34] width 11 height 11
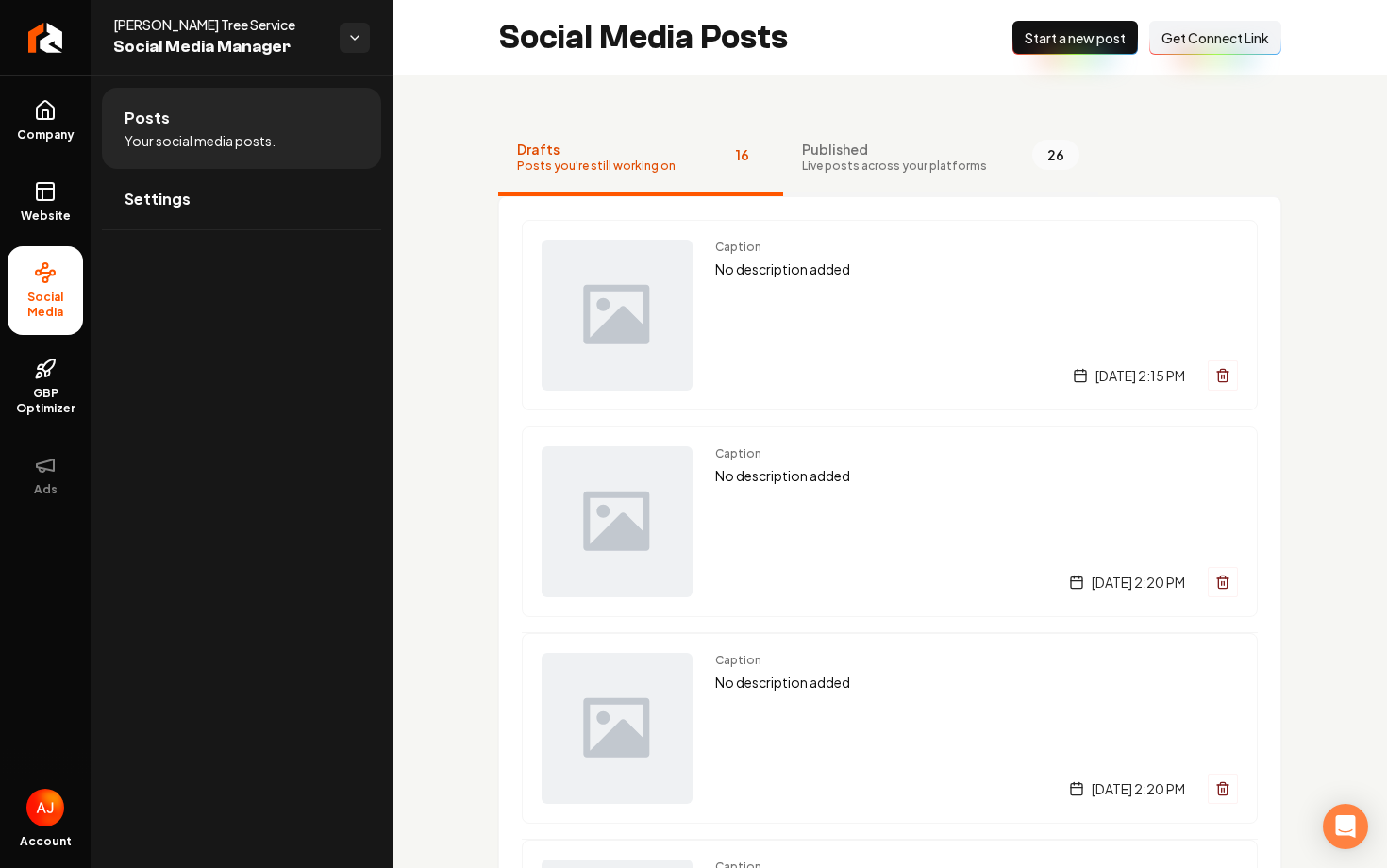
click at [896, 138] on button "Published Live posts across your platforms 26" at bounding box center [940, 158] width 315 height 75
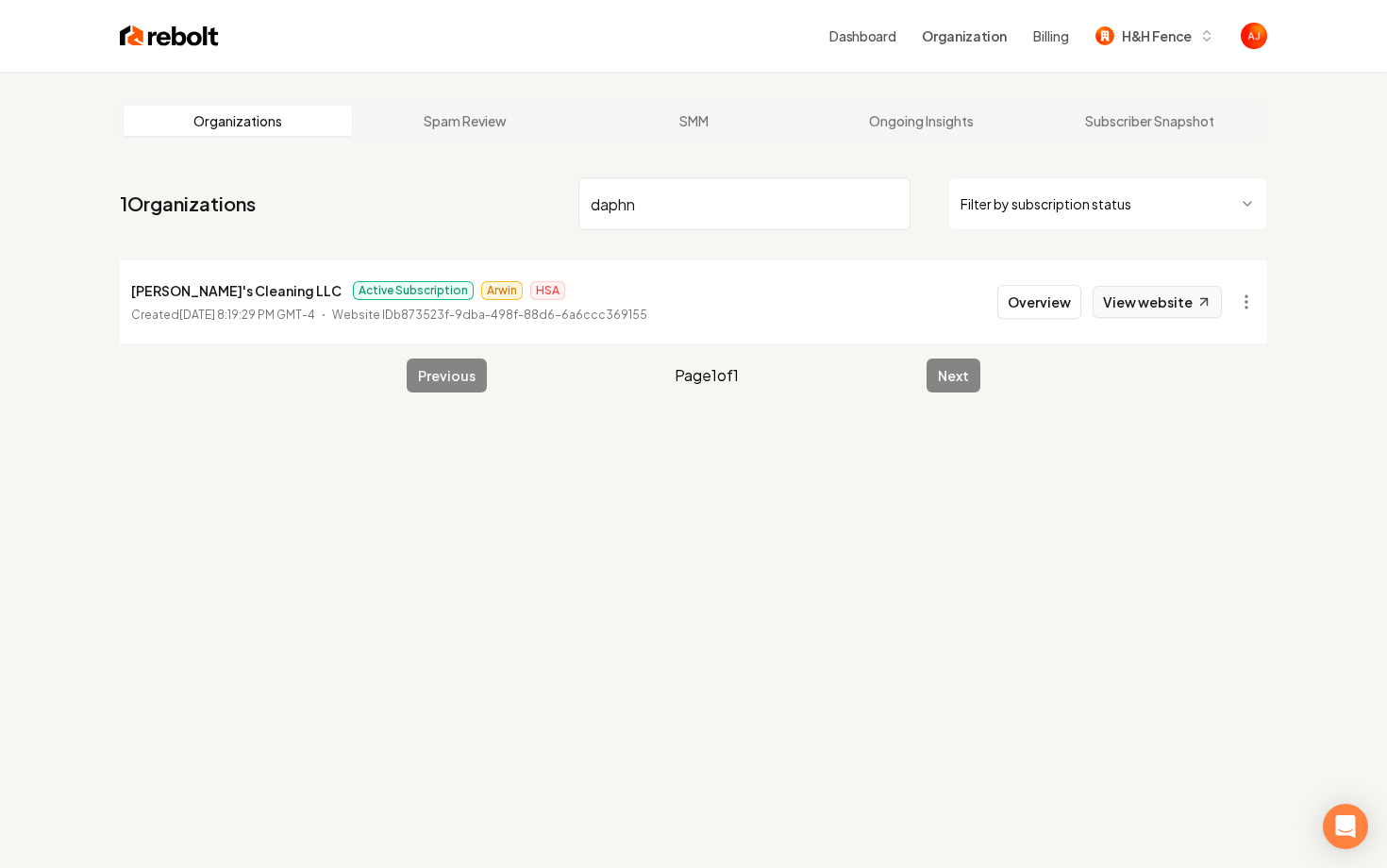
click at [1128, 313] on link "View website" at bounding box center [1157, 301] width 129 height 32
drag, startPoint x: 673, startPoint y: 212, endPoint x: 395, endPoint y: 212, distance: 278.0
click at [403, 212] on nav "1 Organizations daphn Filter by subscription status" at bounding box center [694, 211] width 1148 height 83
click at [1167, 298] on link "View website" at bounding box center [1157, 301] width 129 height 32
drag, startPoint x: 666, startPoint y: 194, endPoint x: 557, endPoint y: 194, distance: 109.0
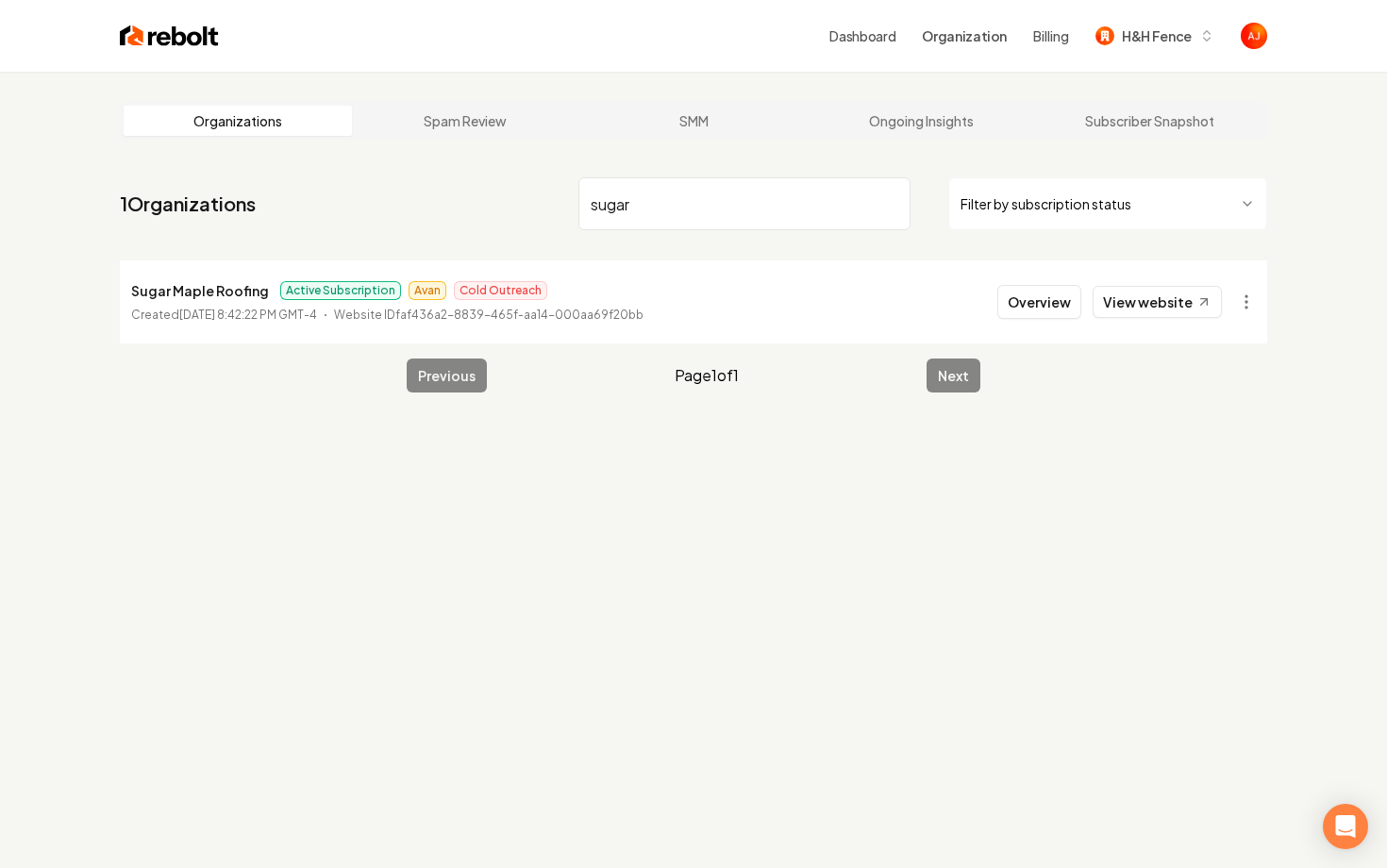
click at [557, 194] on nav "1 Organizations sugar Filter by subscription status" at bounding box center [694, 211] width 1148 height 83
drag, startPoint x: 647, startPoint y: 200, endPoint x: 480, endPoint y: 200, distance: 167.0
click at [482, 200] on nav "1 Organizations sugar Filter by subscription status" at bounding box center [694, 211] width 1148 height 83
click at [1119, 311] on link "View website" at bounding box center [1157, 301] width 129 height 32
drag, startPoint x: 684, startPoint y: 210, endPoint x: 524, endPoint y: 203, distance: 160.2
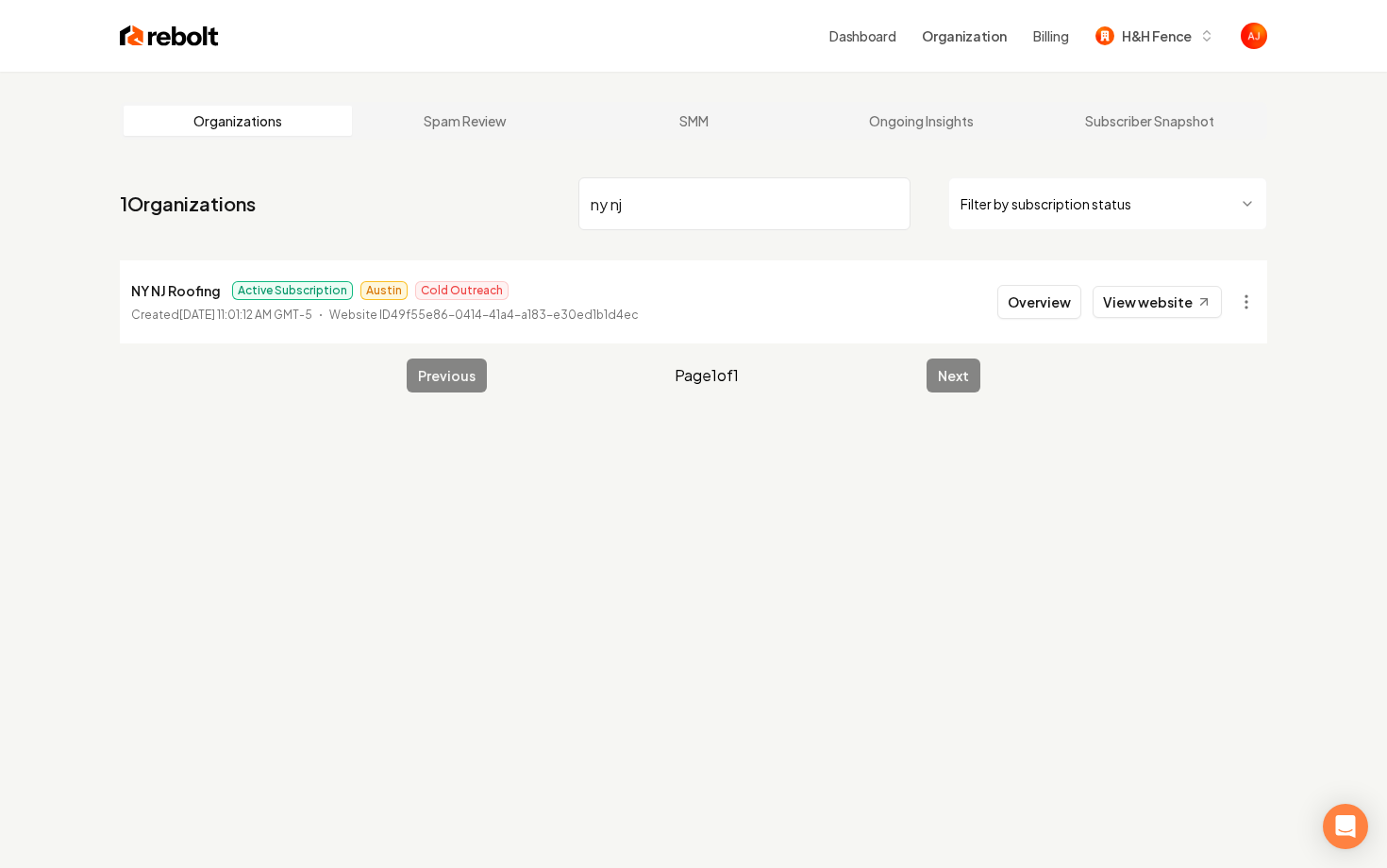
click at [524, 203] on nav "1 Organizations ny nj Filter by subscription status" at bounding box center [694, 211] width 1148 height 83
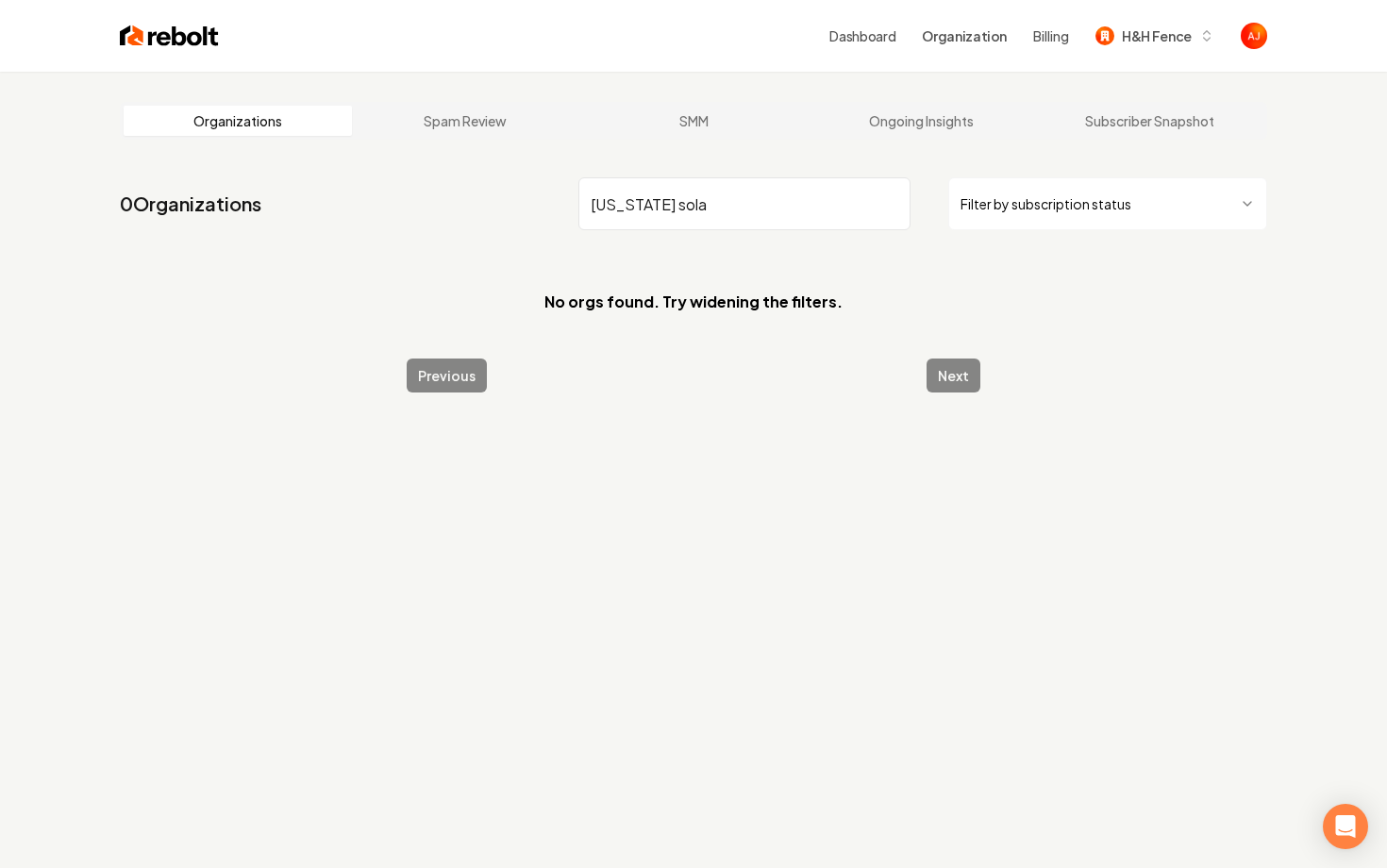
click at [638, 201] on input "texas sola" at bounding box center [745, 203] width 332 height 52
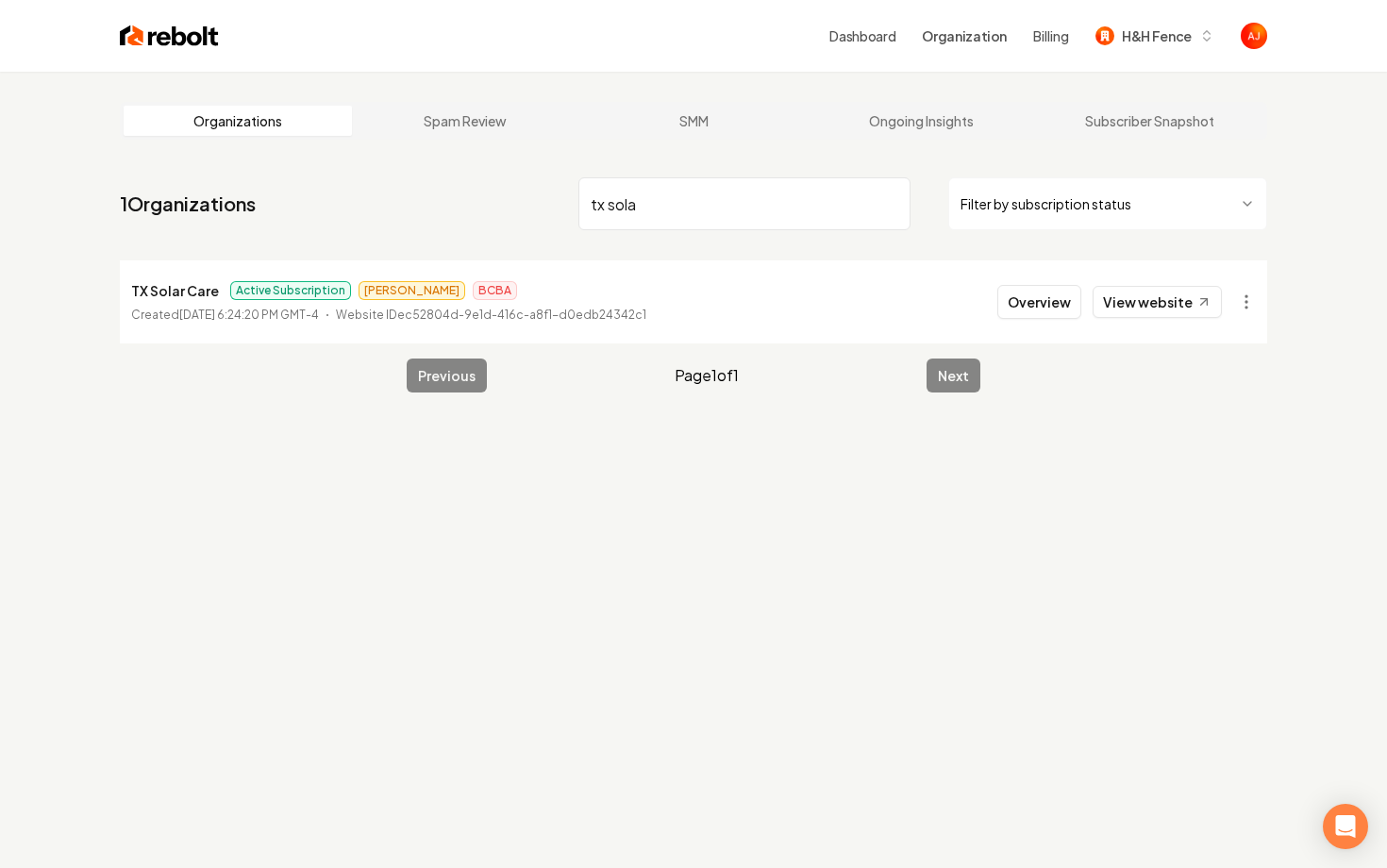
drag, startPoint x: 654, startPoint y: 200, endPoint x: 507, endPoint y: 269, distance: 162.4
click at [507, 269] on main "Organizations Spam Review SMM Ongoing Insights Subscriber Snapshot 1 Organizati…" at bounding box center [694, 247] width 1208 height 351
type input "t"
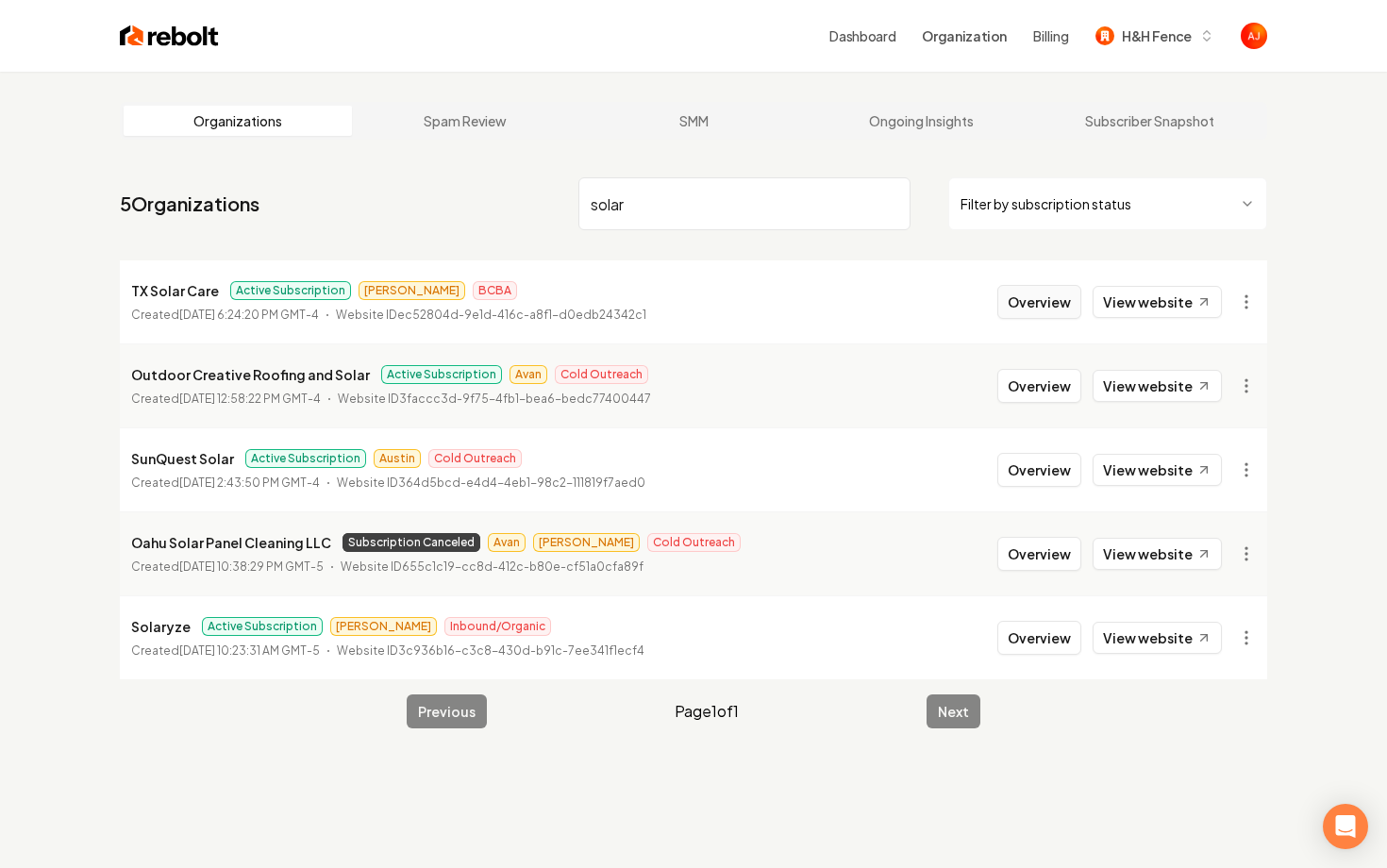
type input "solar"
click at [1021, 299] on button "Overview" at bounding box center [1039, 301] width 84 height 34
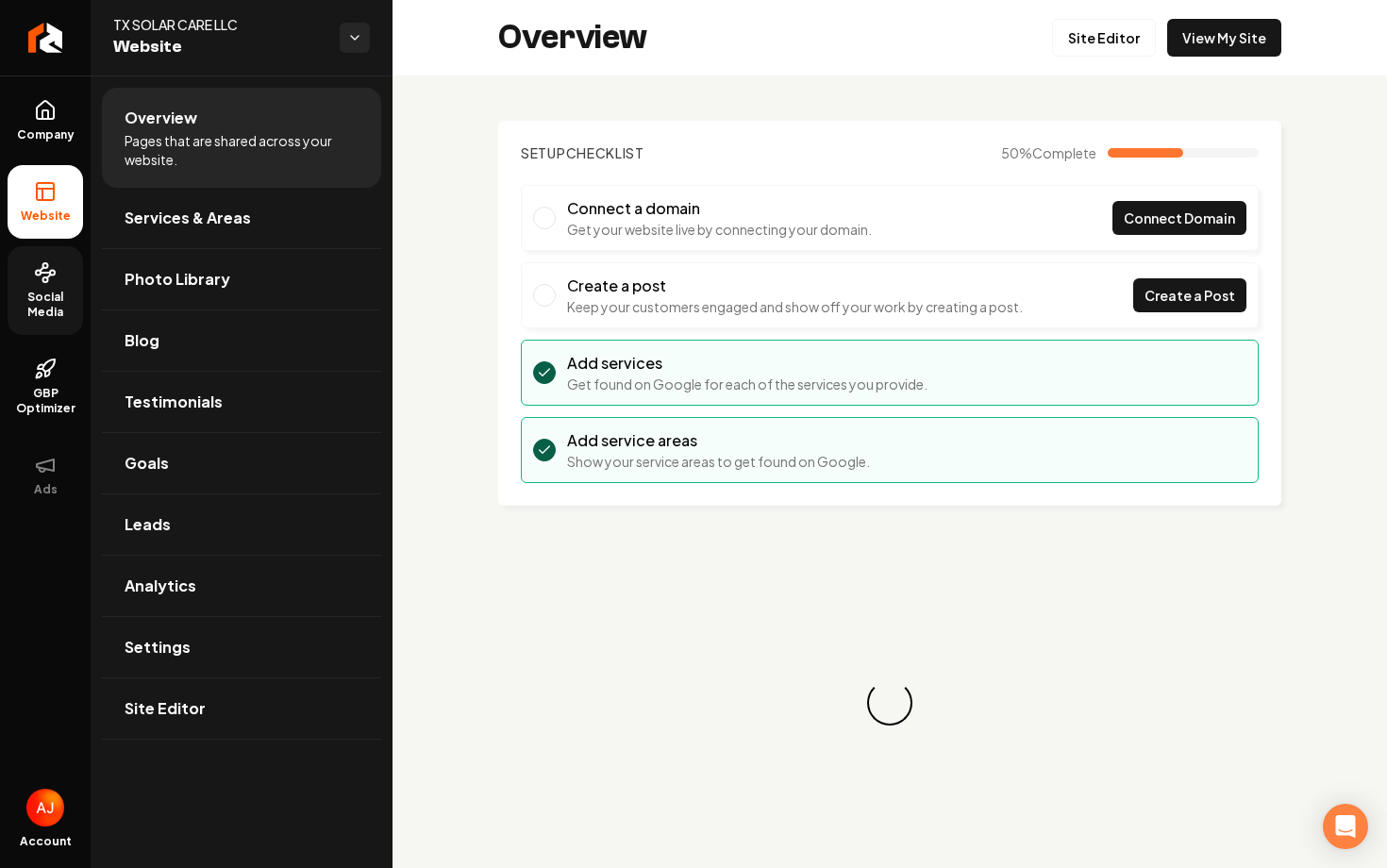
click at [51, 282] on icon at bounding box center [44, 273] width 23 height 23
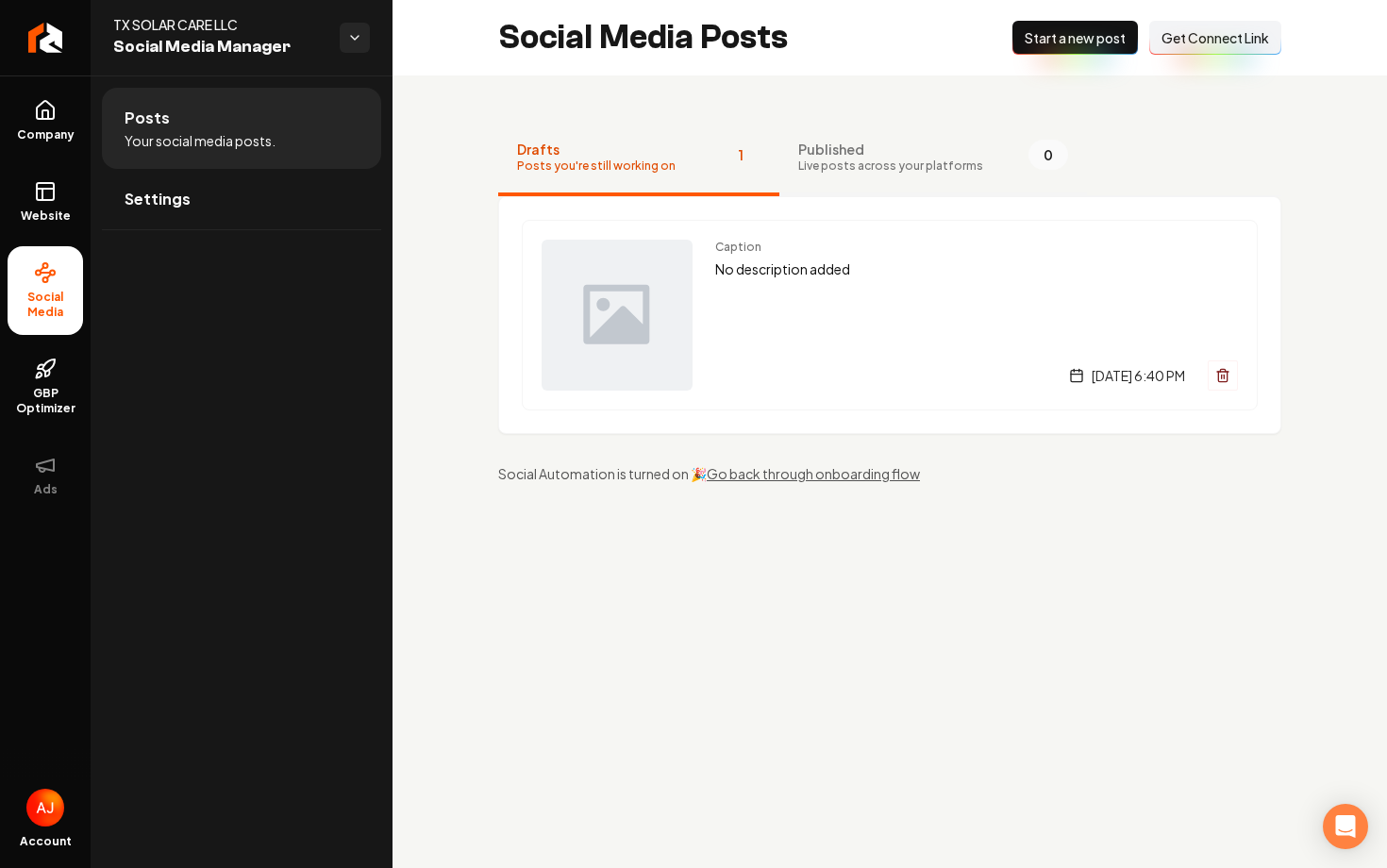
click at [811, 160] on span "Live posts across your platforms" at bounding box center [890, 165] width 185 height 15
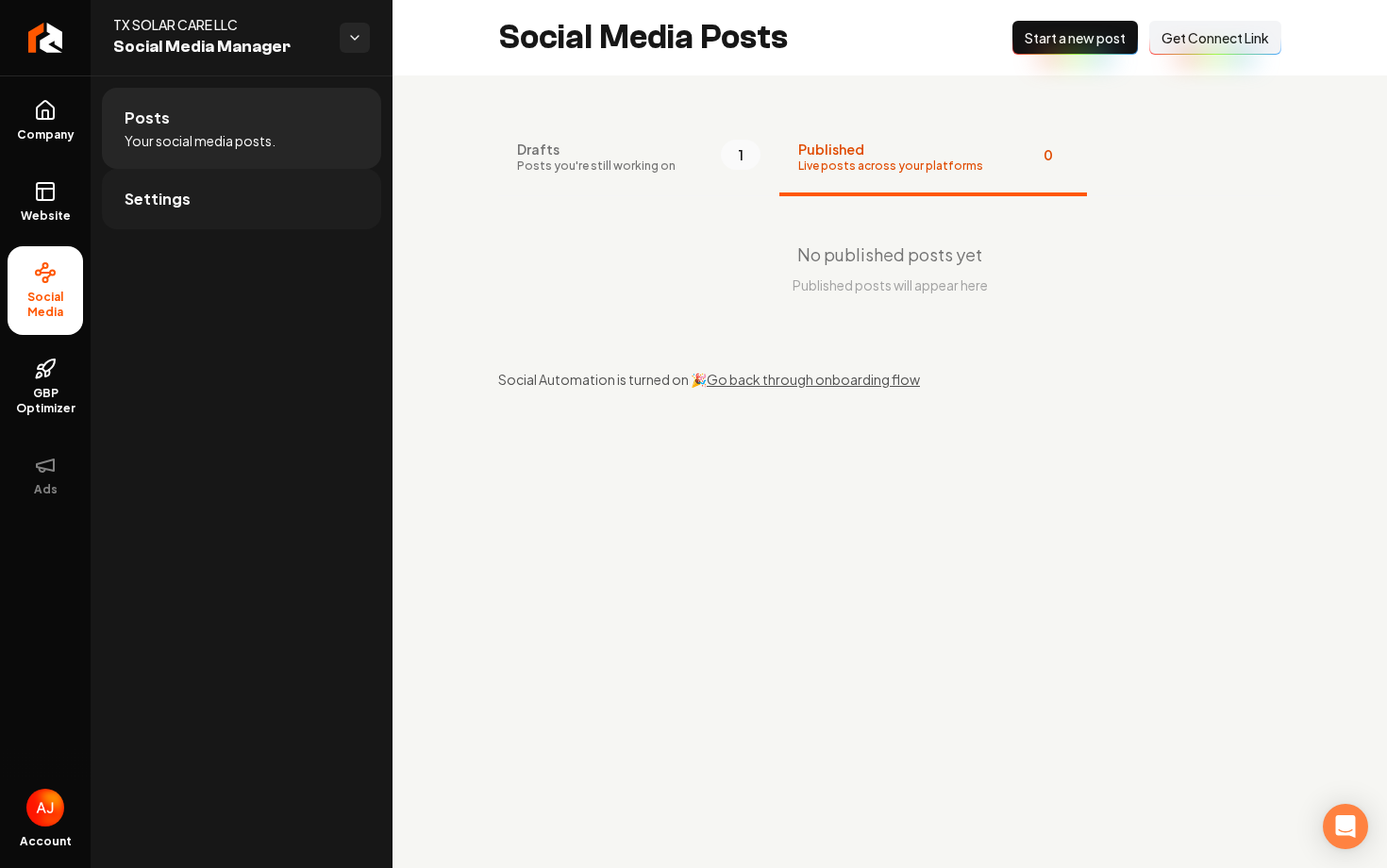
click at [252, 218] on link "Settings" at bounding box center [241, 198] width 280 height 60
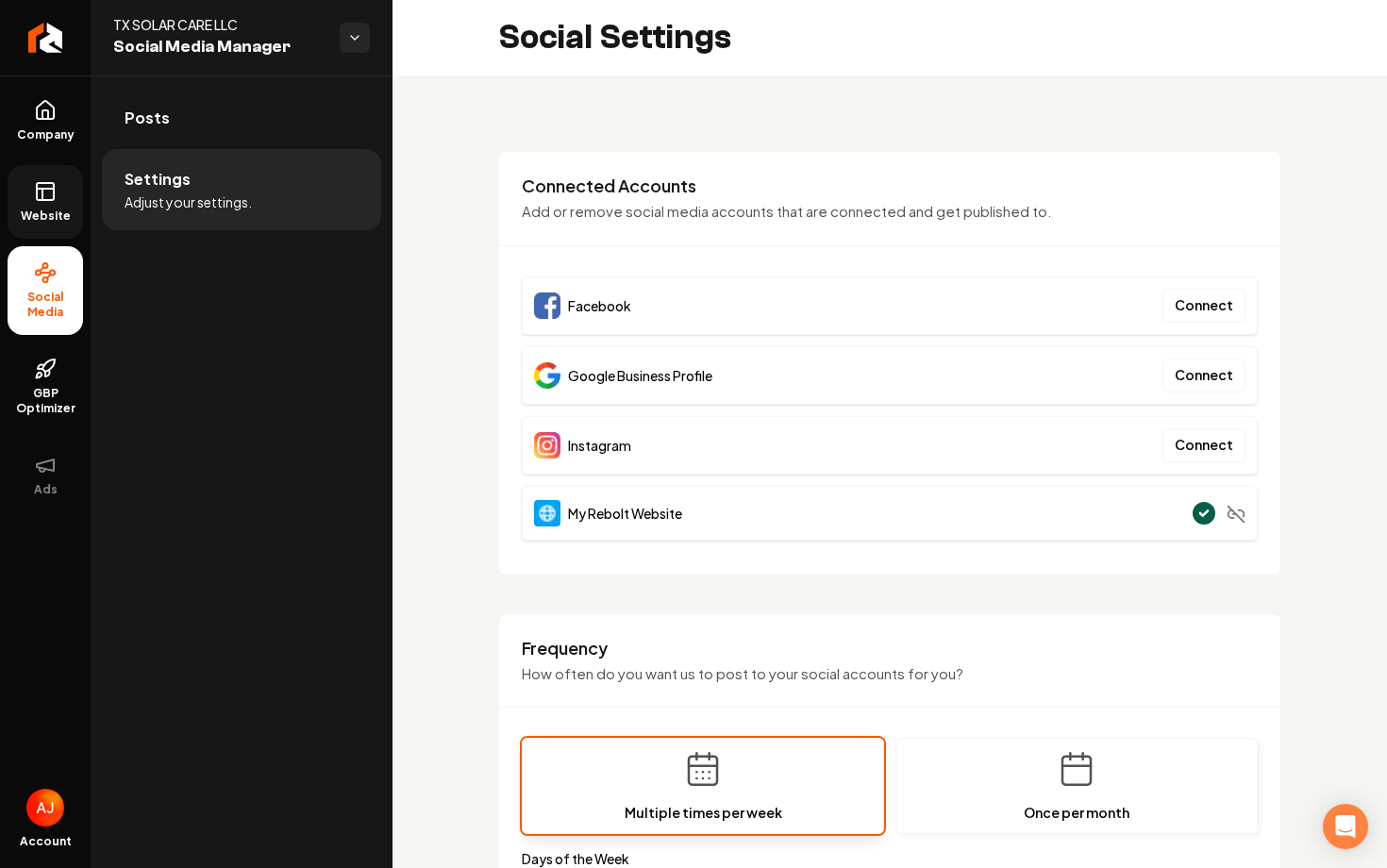
click at [39, 197] on icon at bounding box center [44, 191] width 23 height 23
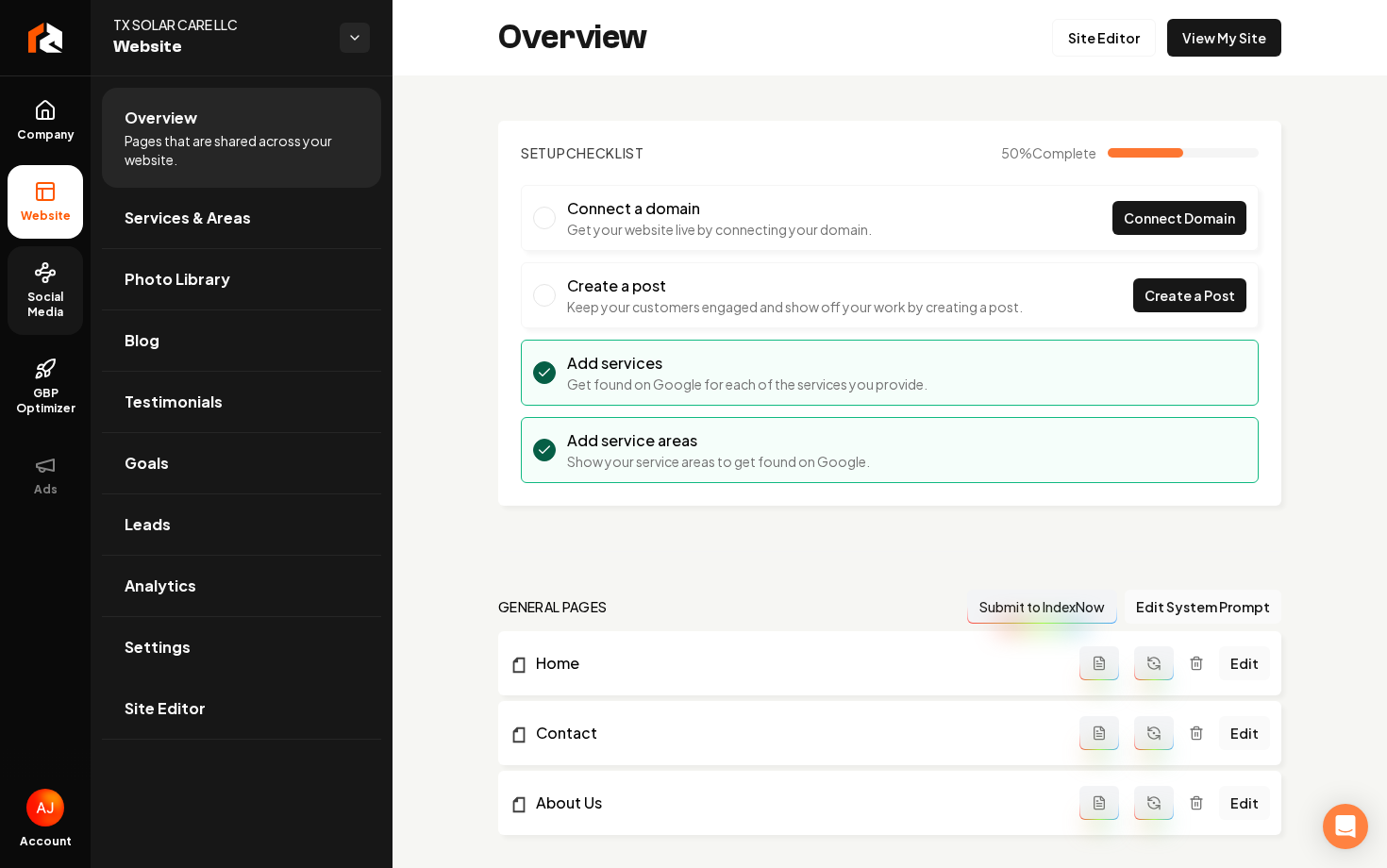
click at [49, 318] on span "Social Media" at bounding box center [45, 304] width 75 height 31
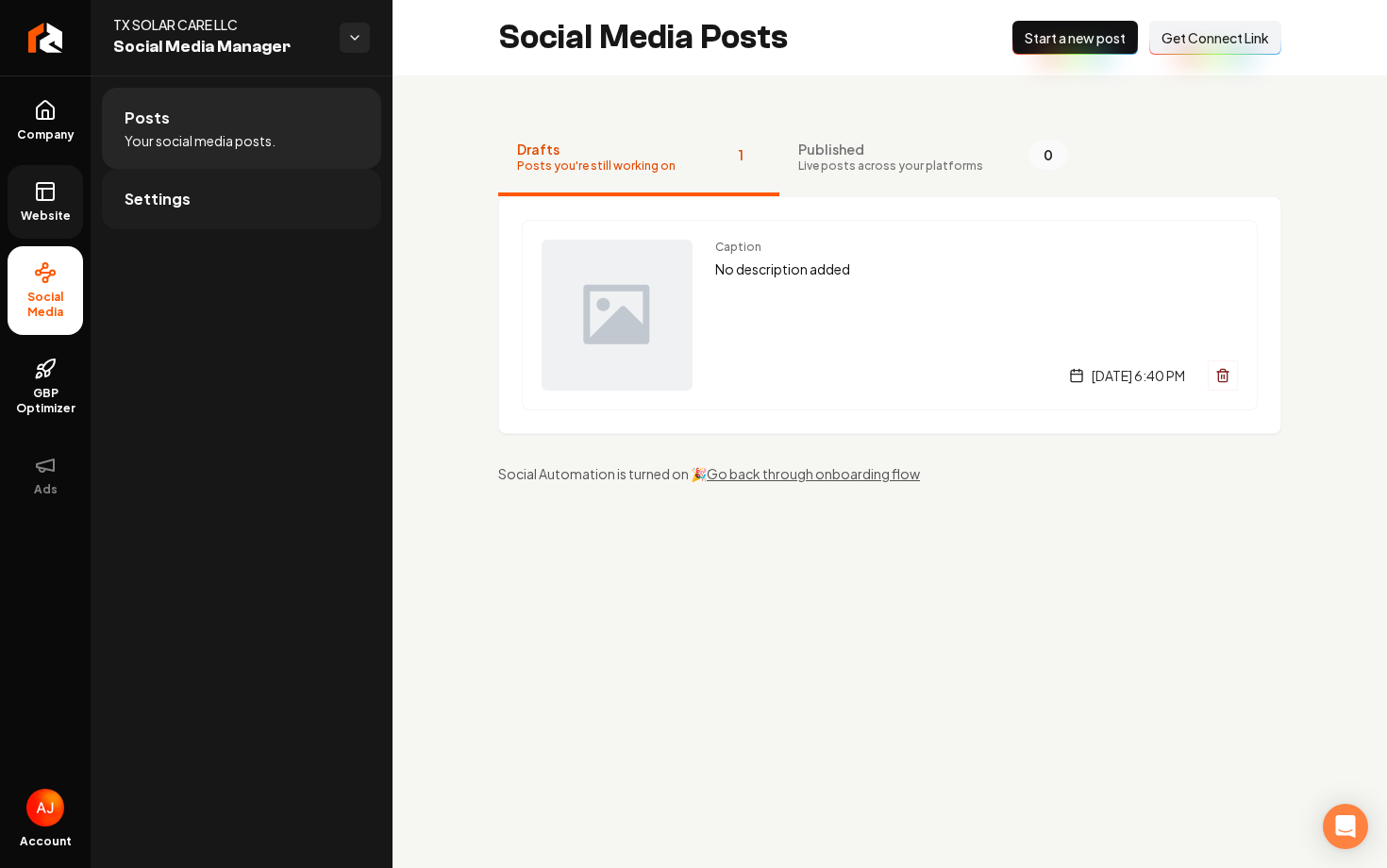
click at [290, 183] on link "Settings" at bounding box center [241, 198] width 280 height 60
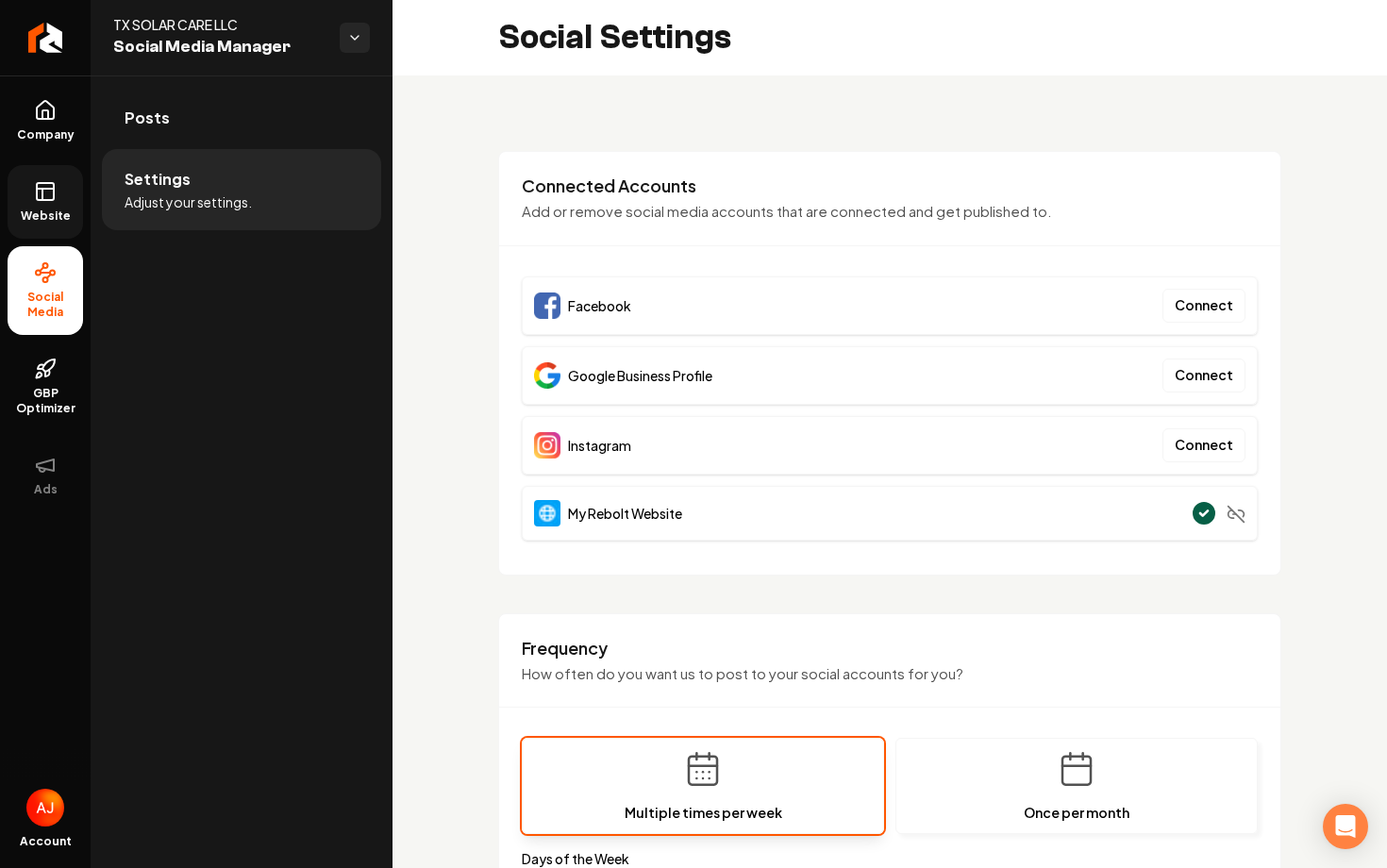
click at [51, 196] on icon at bounding box center [44, 191] width 23 height 23
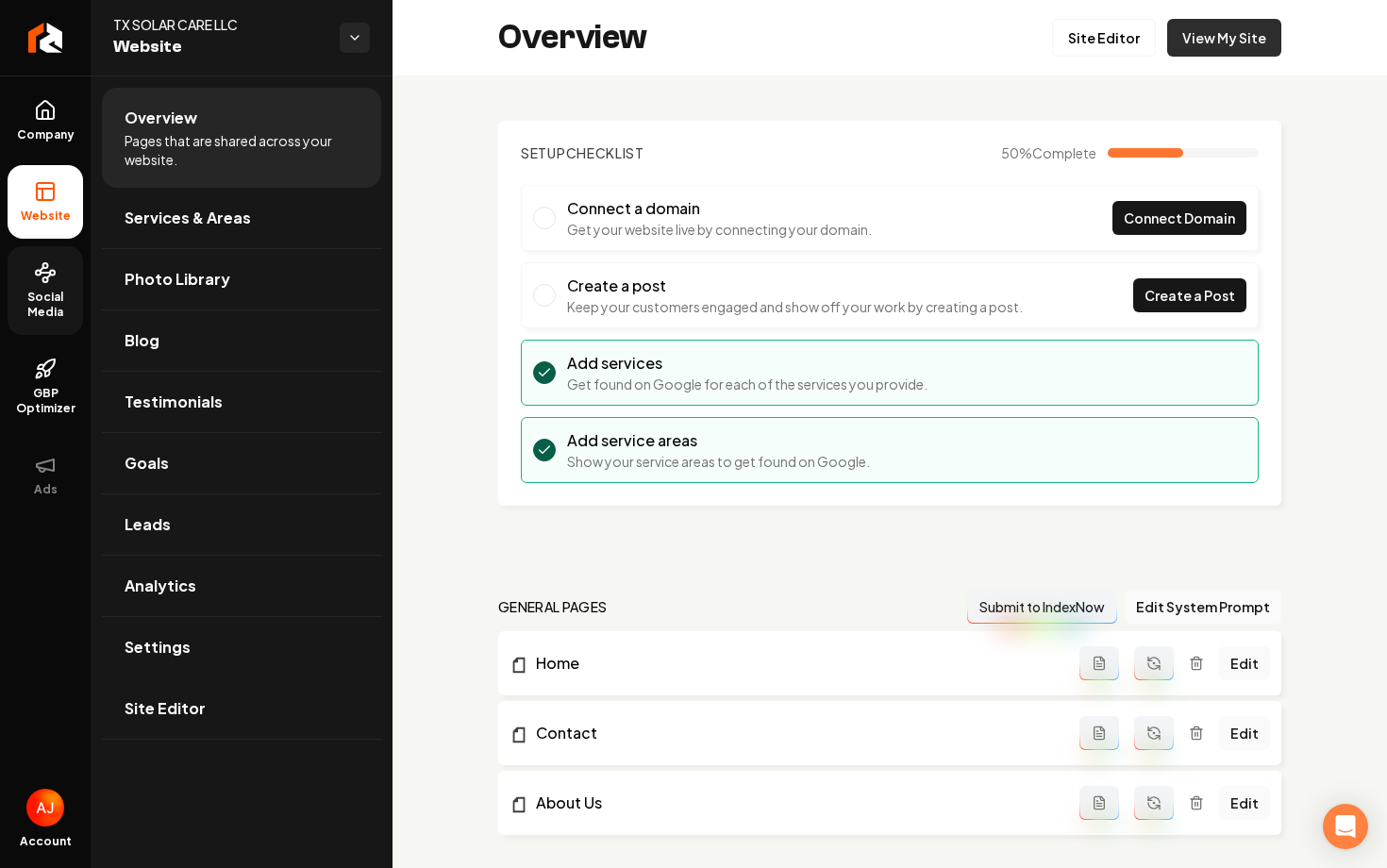
click at [1196, 32] on link "View My Site" at bounding box center [1225, 38] width 115 height 38
click at [76, 303] on span "Social Media" at bounding box center [45, 304] width 75 height 31
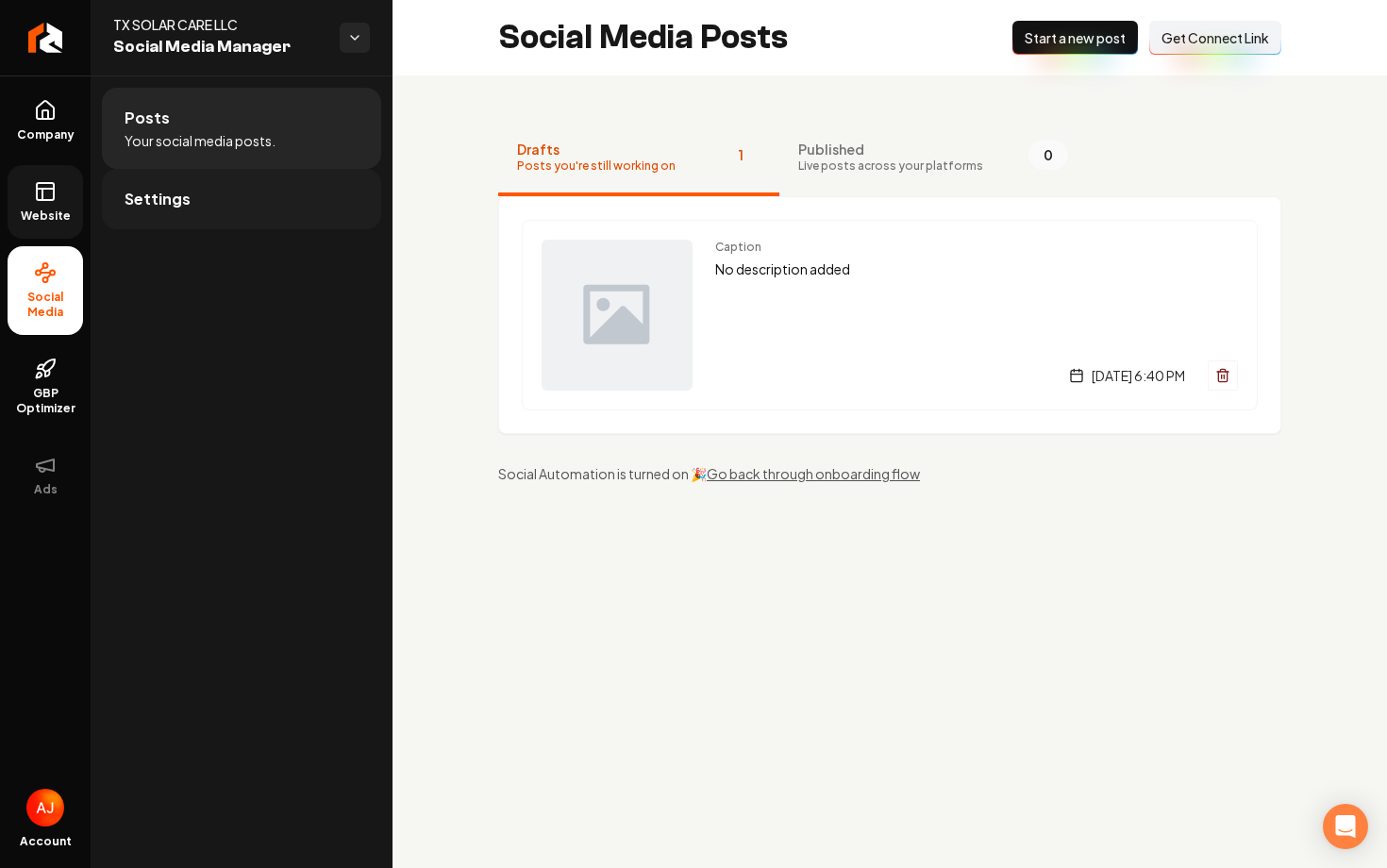
click at [239, 199] on link "Settings" at bounding box center [241, 198] width 280 height 60
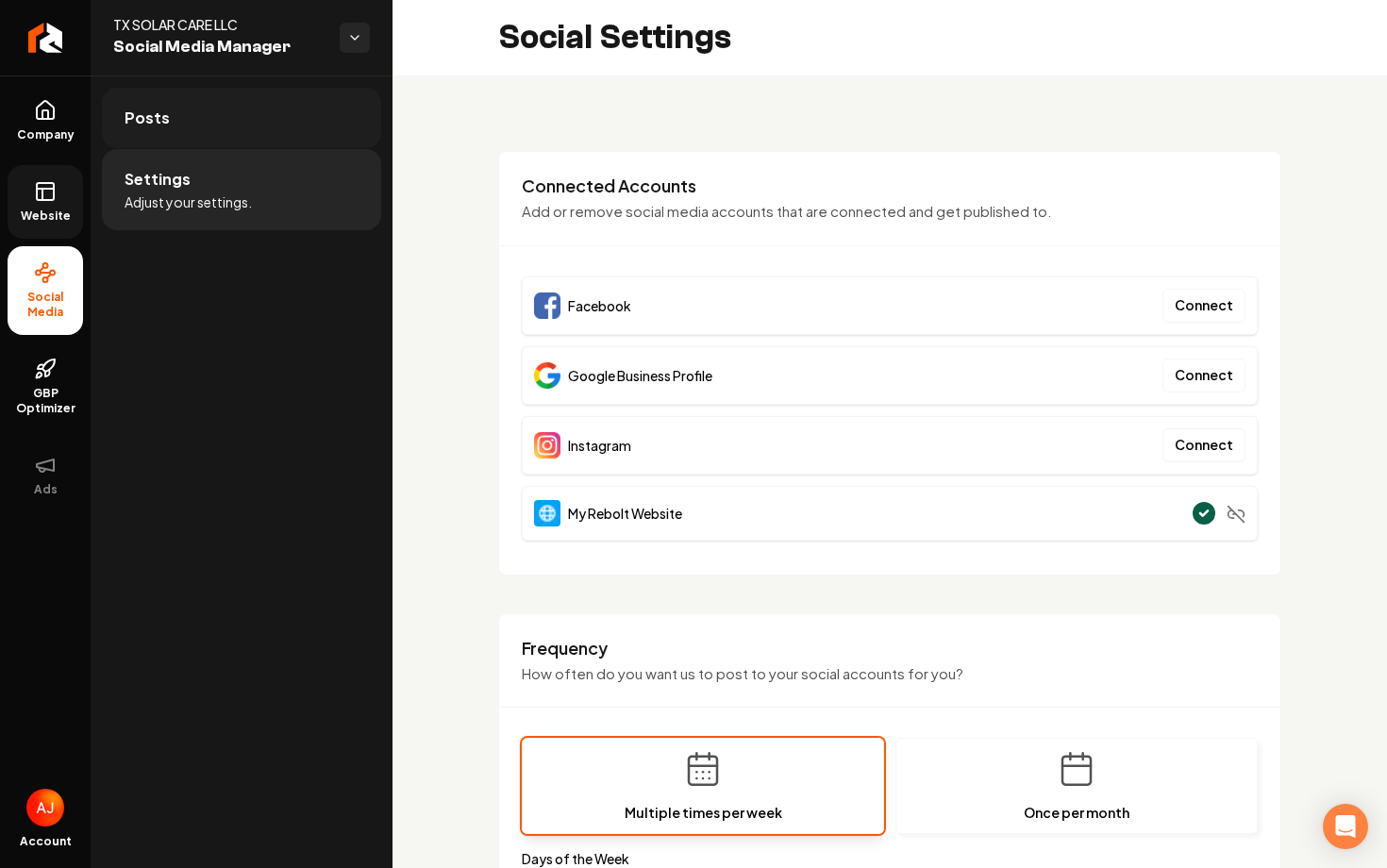
click at [175, 132] on link "Posts" at bounding box center [241, 118] width 280 height 60
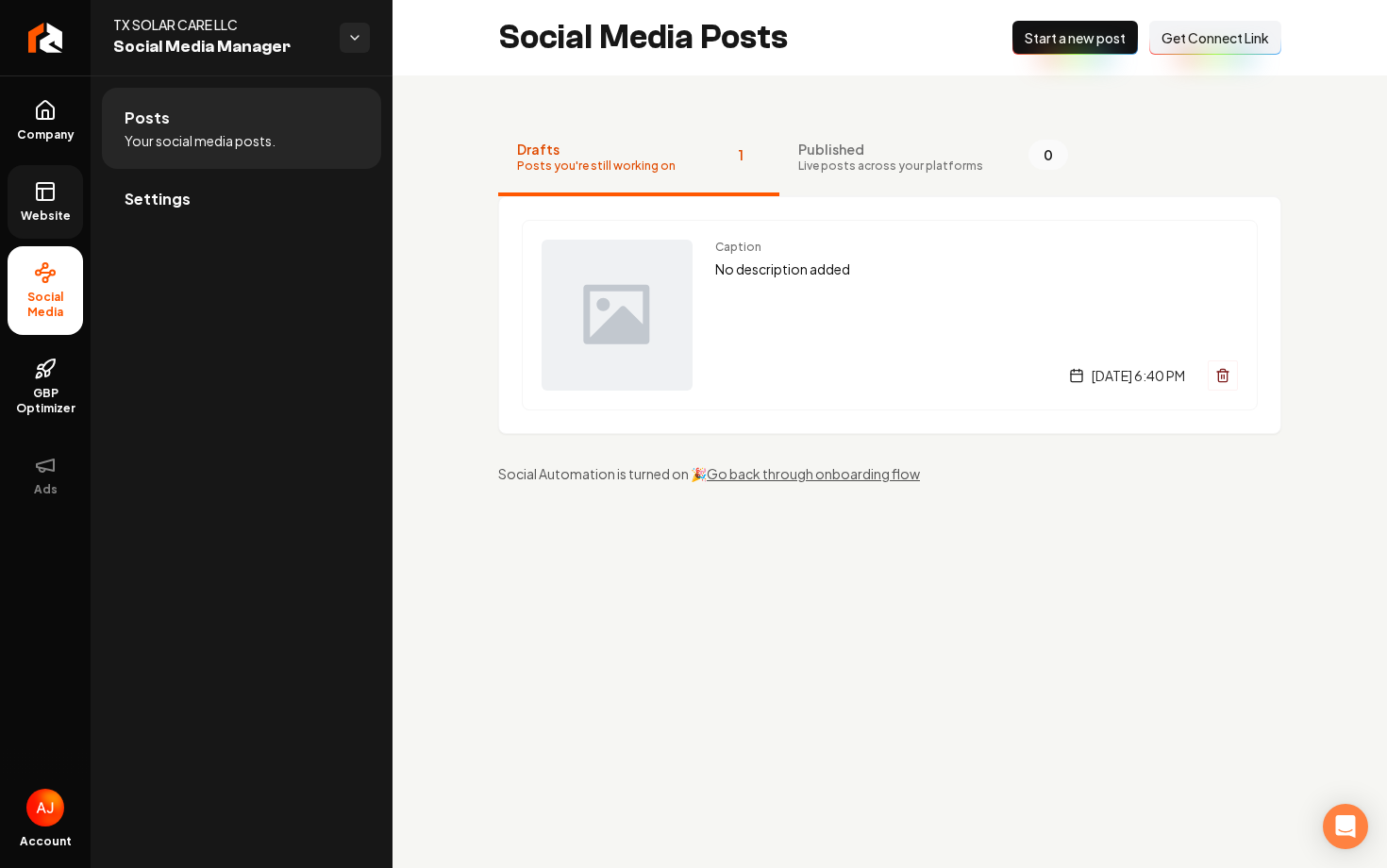
click at [1185, 45] on span "Get Connect Link" at bounding box center [1215, 38] width 108 height 19
click at [205, 201] on link "Settings" at bounding box center [241, 198] width 280 height 60
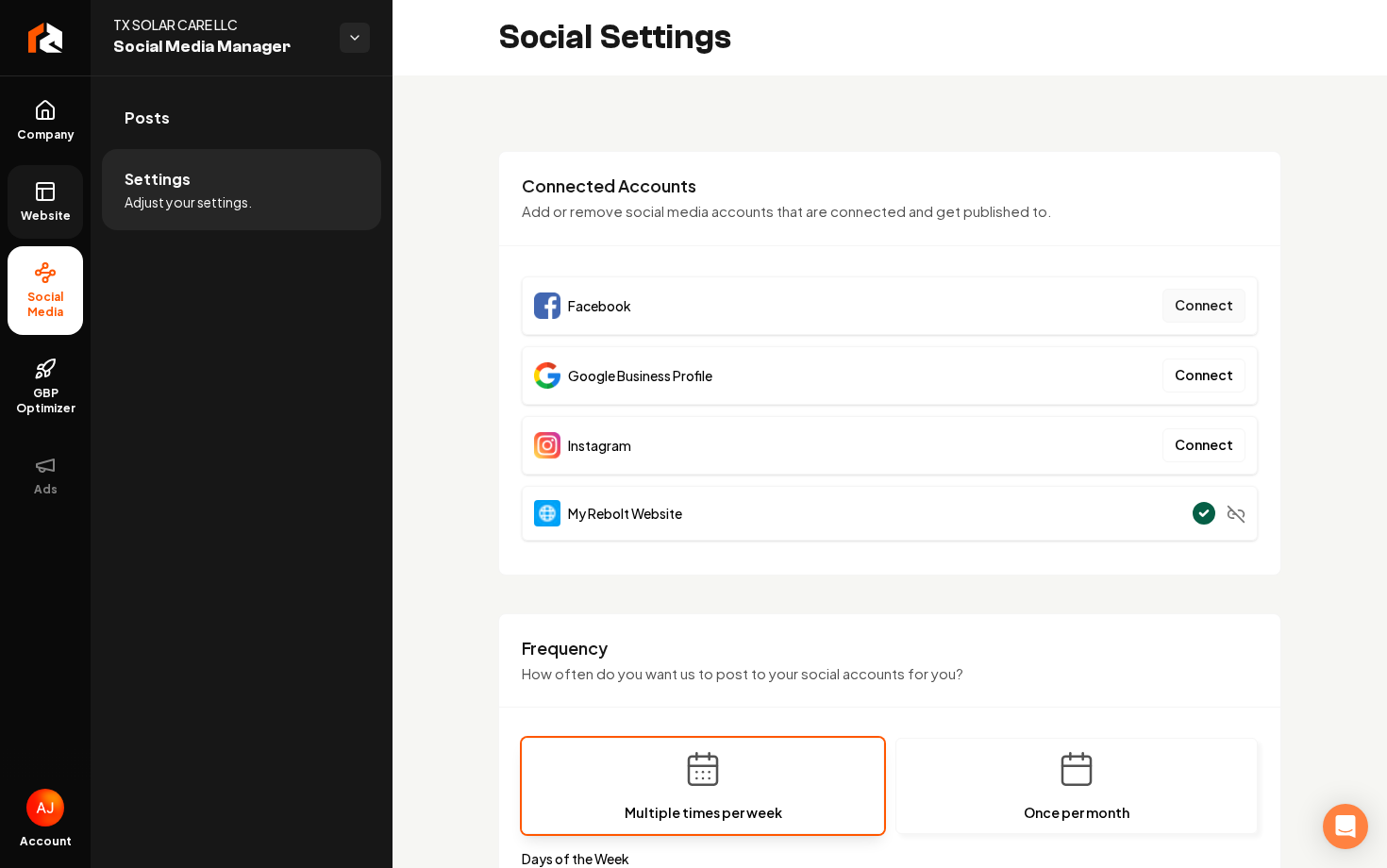
click at [1212, 311] on button "Connect" at bounding box center [1204, 305] width 83 height 34
click at [1205, 310] on button "Connect" at bounding box center [1204, 305] width 83 height 34
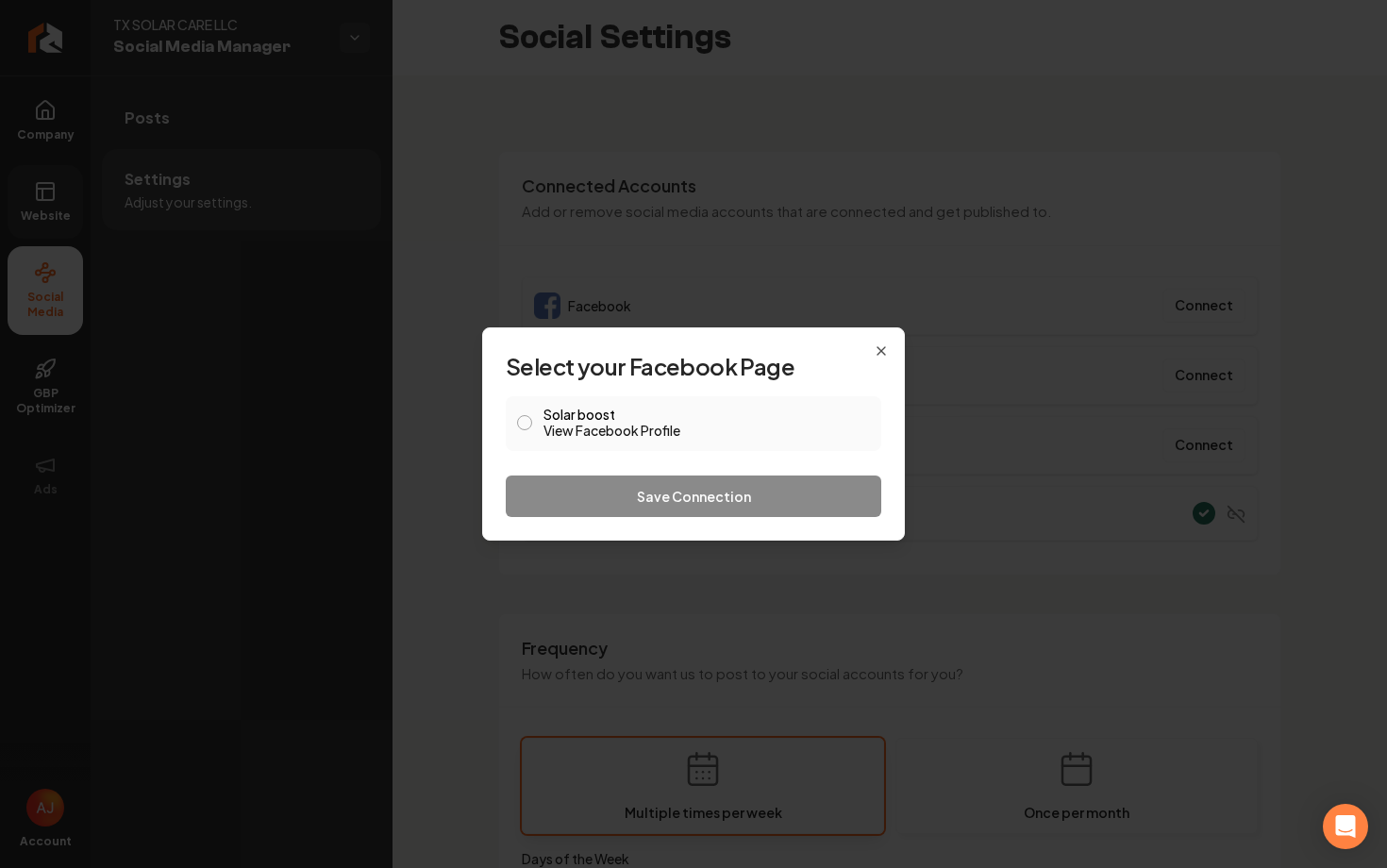
click at [639, 423] on link "View Facebook Profile" at bounding box center [706, 430] width 327 height 19
click at [731, 410] on label "Solar boost View Facebook Profile" at bounding box center [706, 424] width 327 height 32
click at [532, 415] on button "Solar boost View Facebook Profile" at bounding box center [524, 422] width 15 height 15
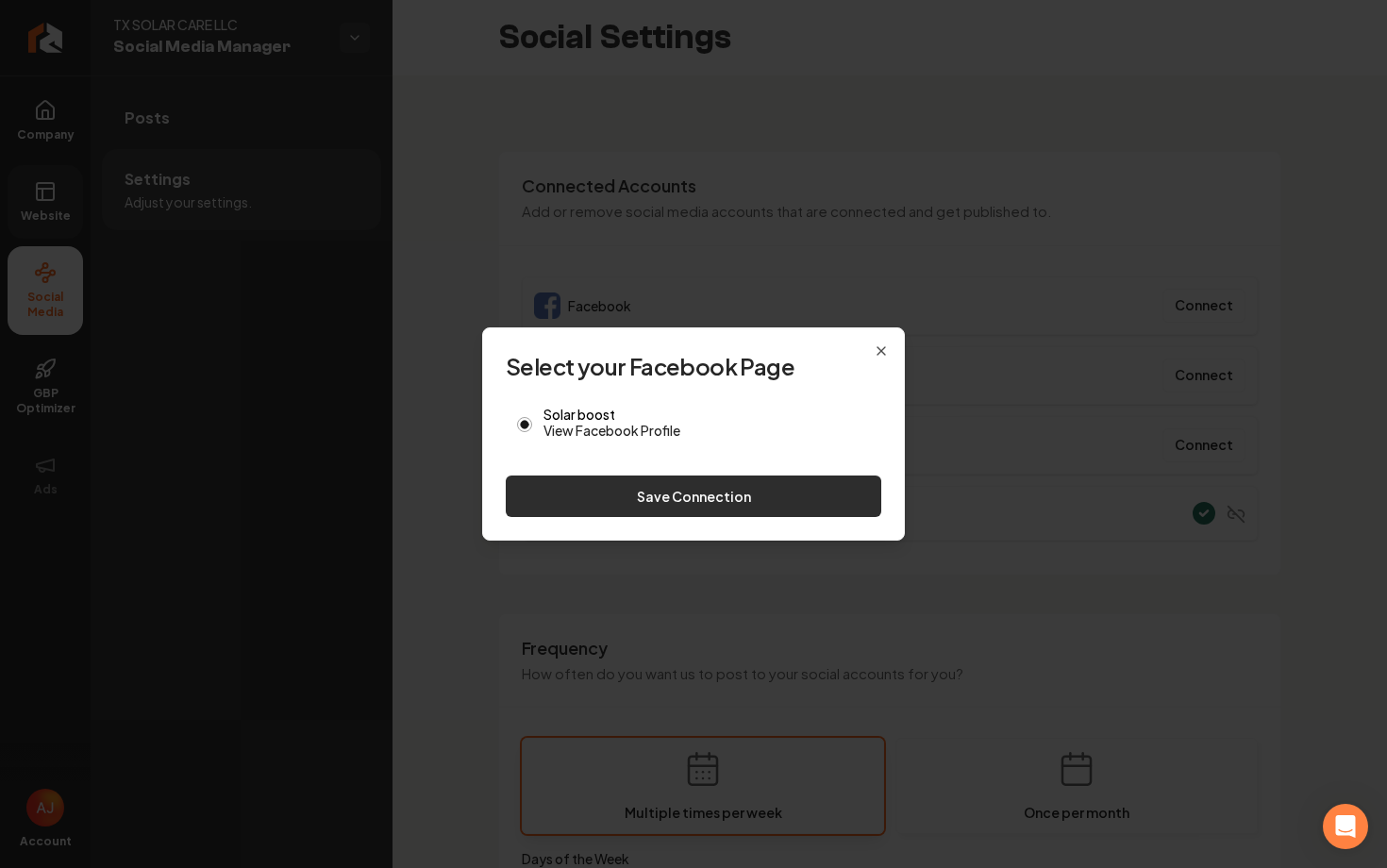
click at [759, 501] on button "Save Connection" at bounding box center [694, 496] width 375 height 41
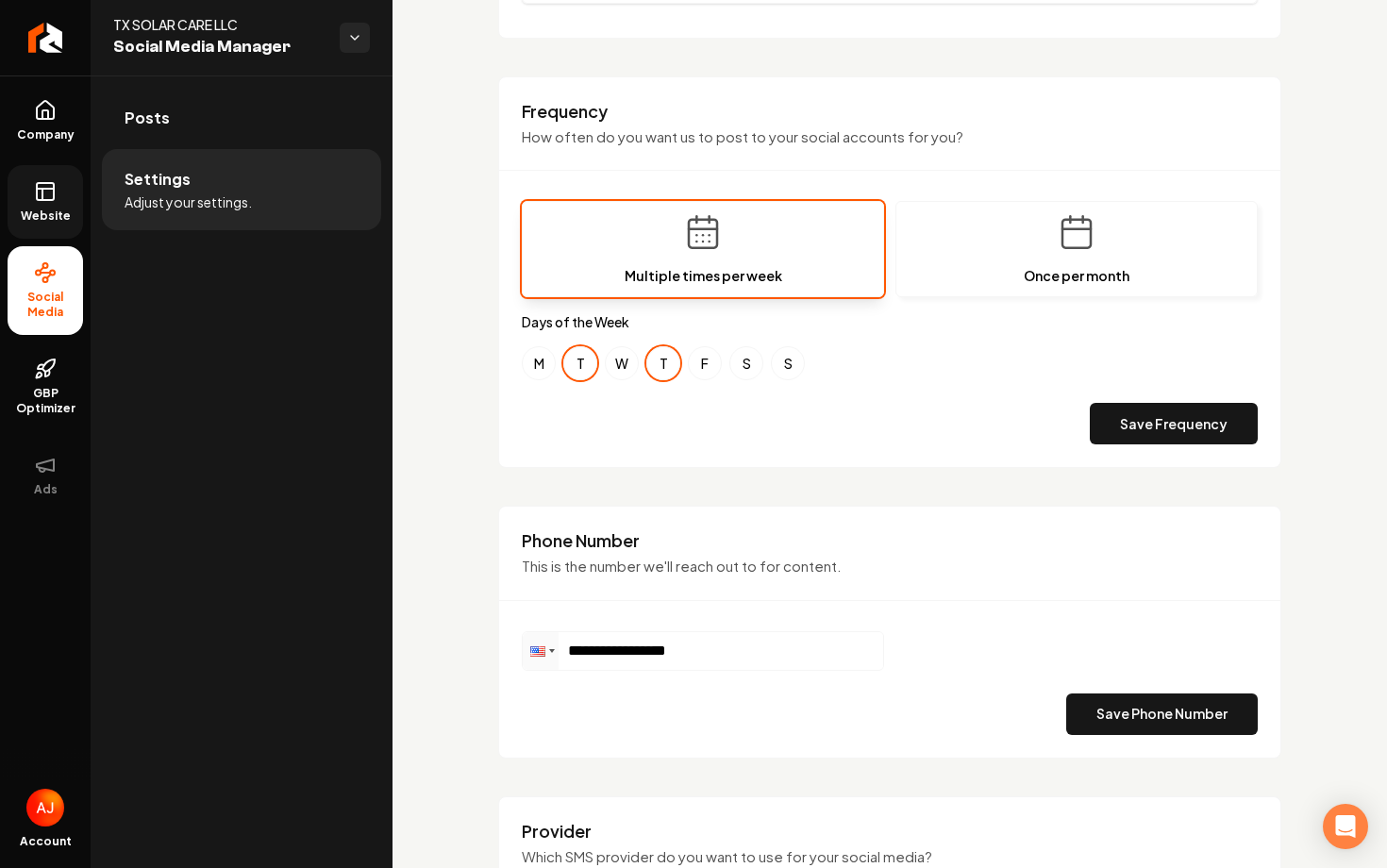
scroll to position [534, 0]
click at [166, 148] on li "Posts" at bounding box center [241, 118] width 280 height 61
click at [165, 132] on link "Posts" at bounding box center [241, 118] width 280 height 60
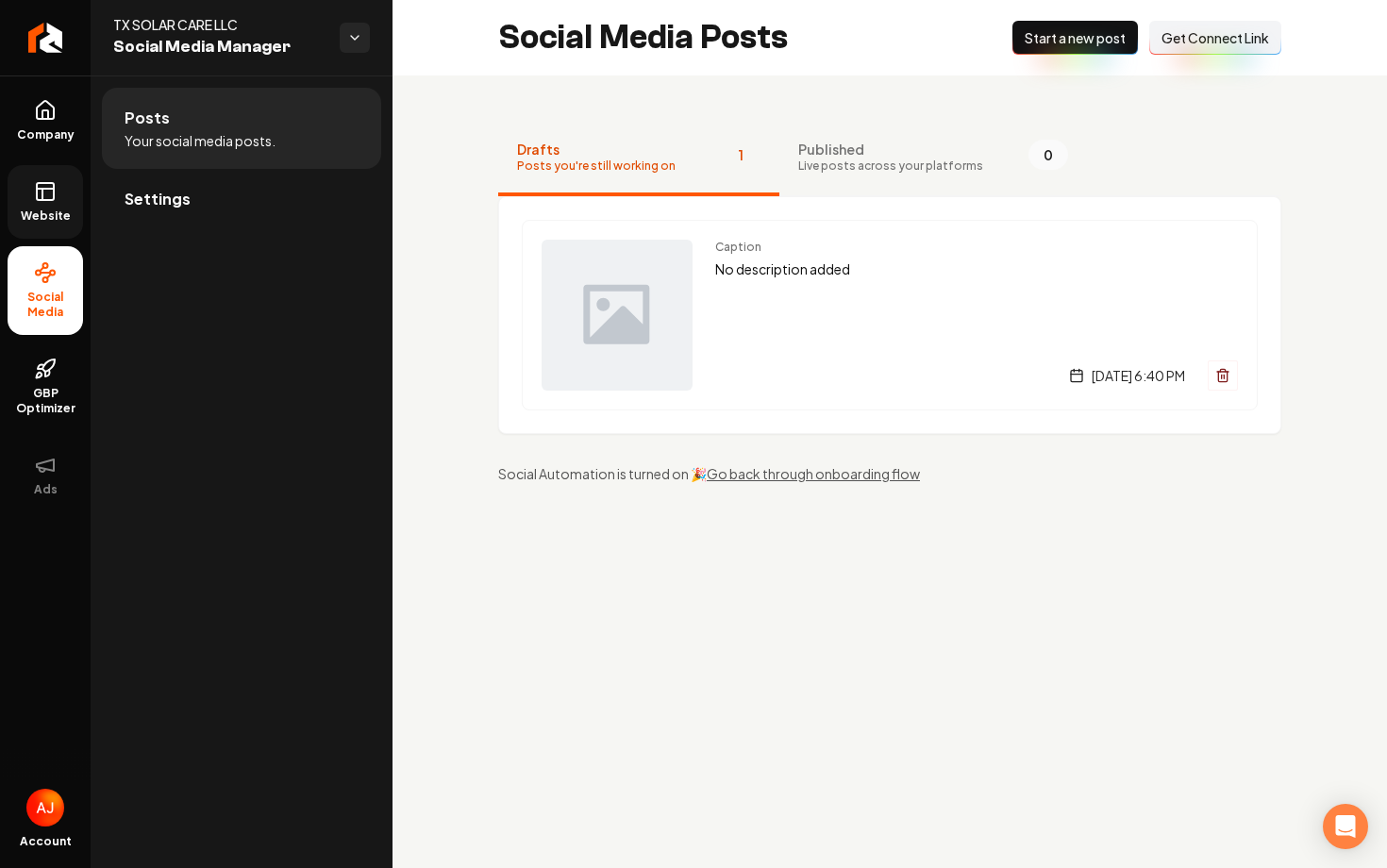
click at [1066, 39] on span "Start a new post" at bounding box center [1075, 38] width 101 height 19
click at [165, 197] on span "Settings" at bounding box center [157, 198] width 66 height 23
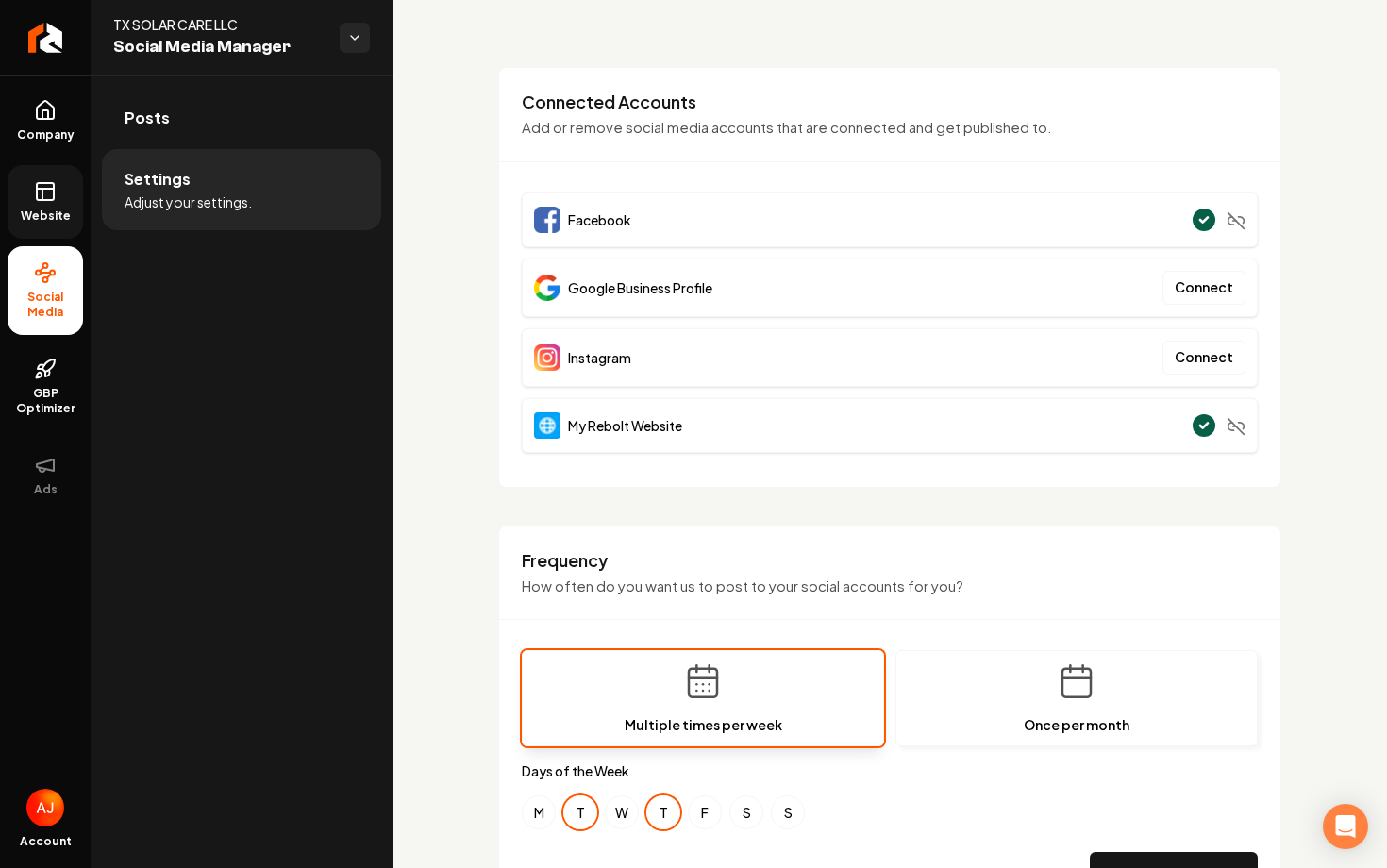
scroll to position [117, 0]
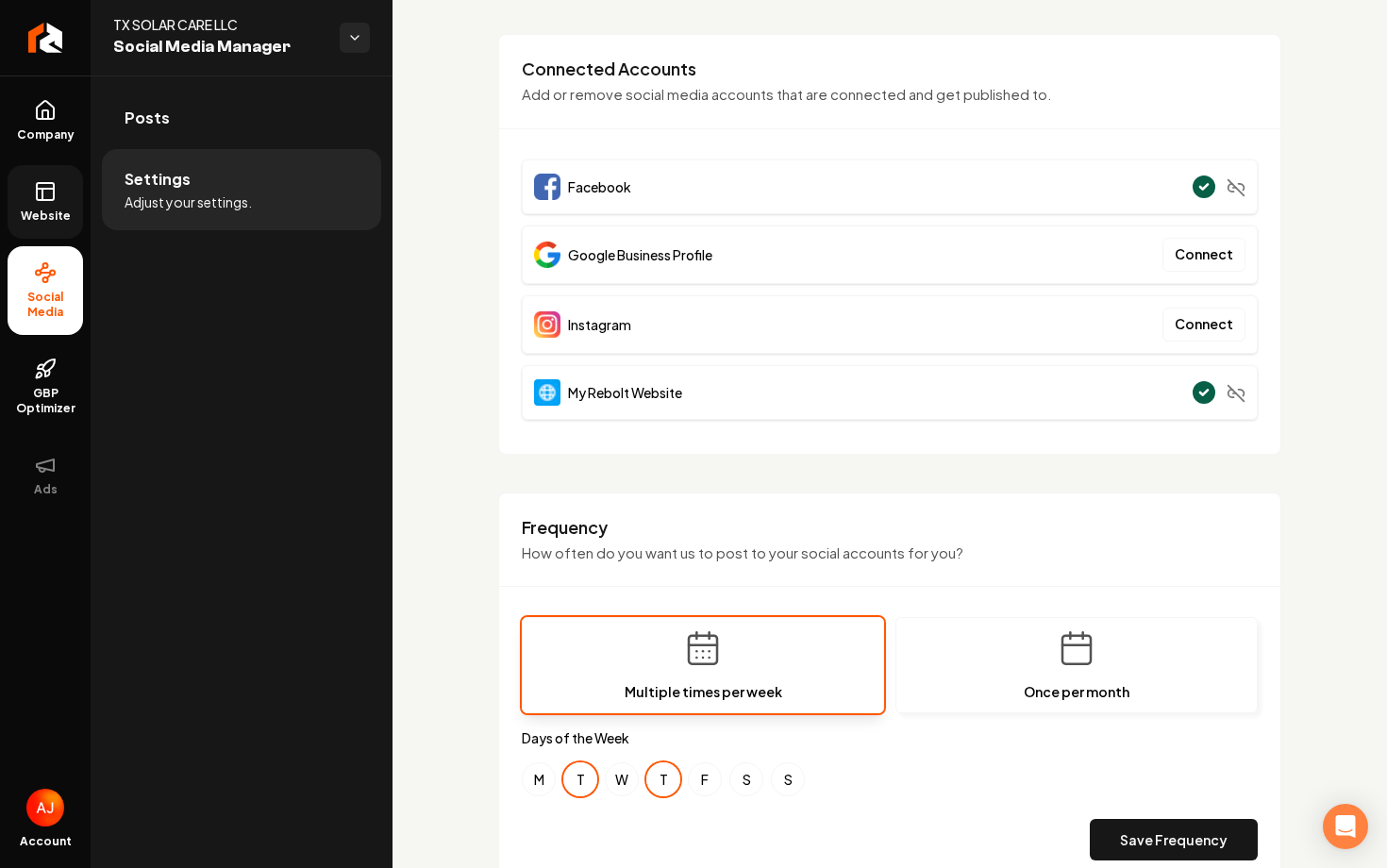
click at [52, 187] on icon at bounding box center [44, 191] width 23 height 23
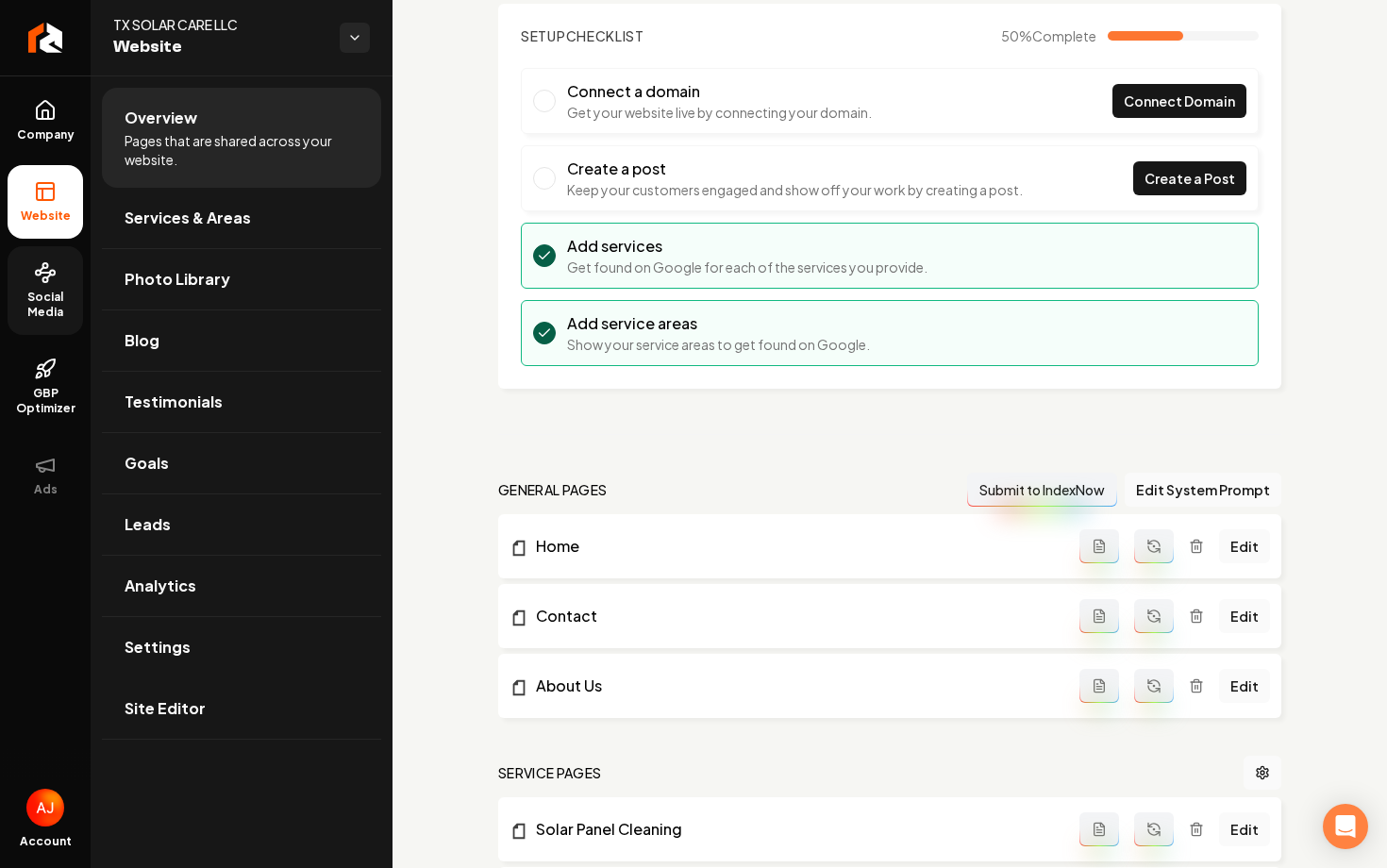
click at [30, 285] on link "Social Media" at bounding box center [45, 290] width 75 height 89
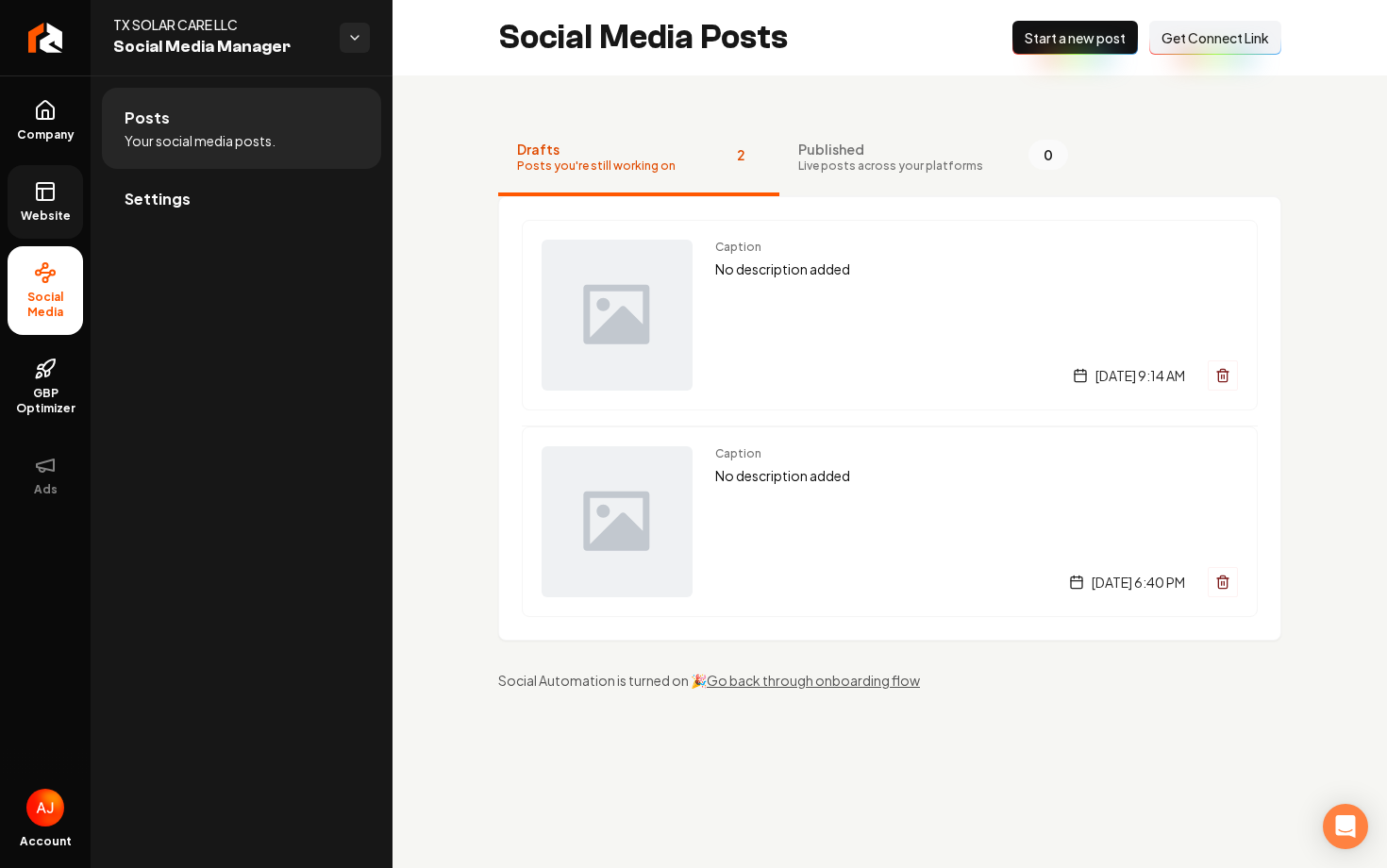
click at [41, 218] on span "Website" at bounding box center [45, 215] width 65 height 15
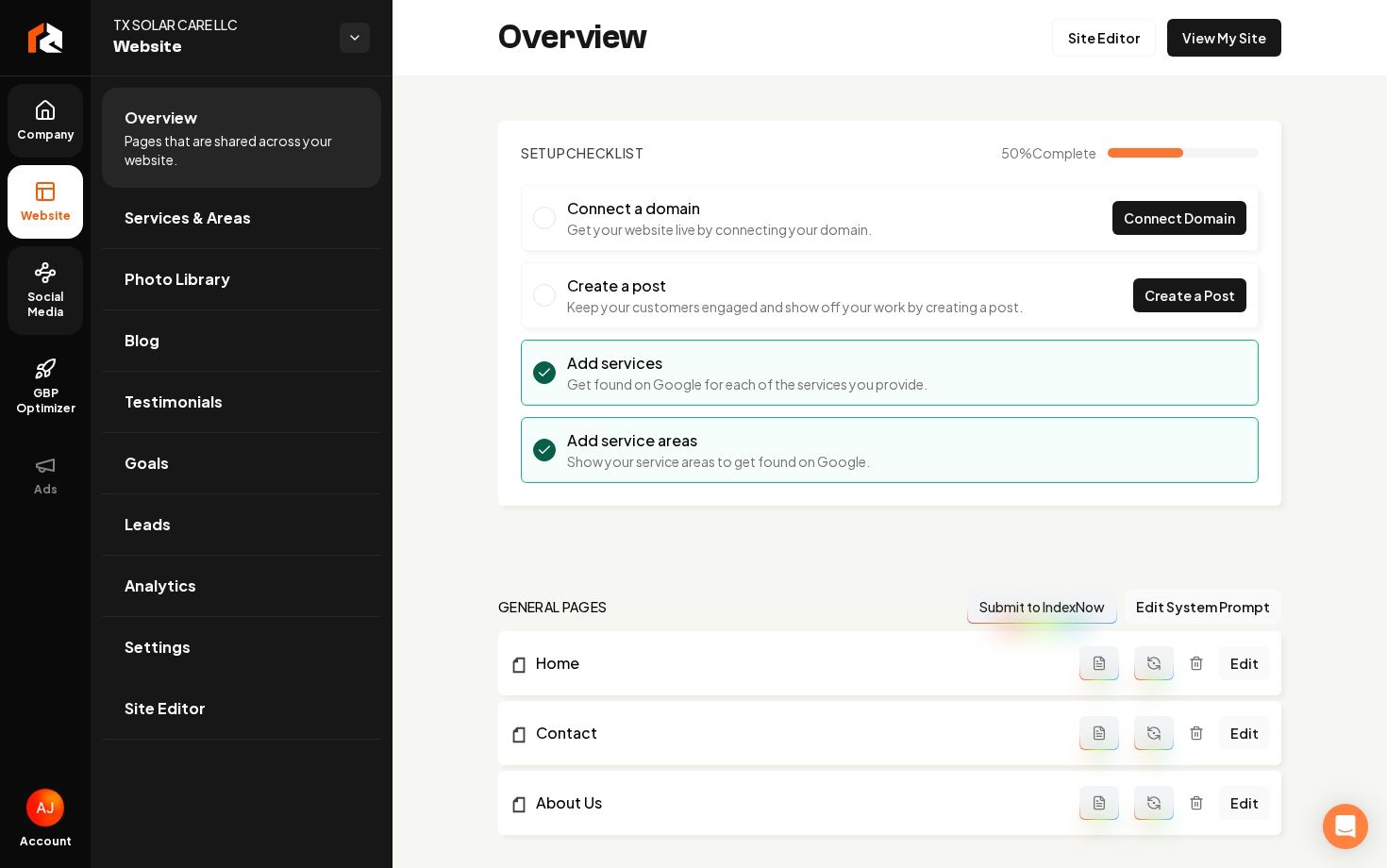
click at [47, 130] on span "Company" at bounding box center [46, 134] width 73 height 15
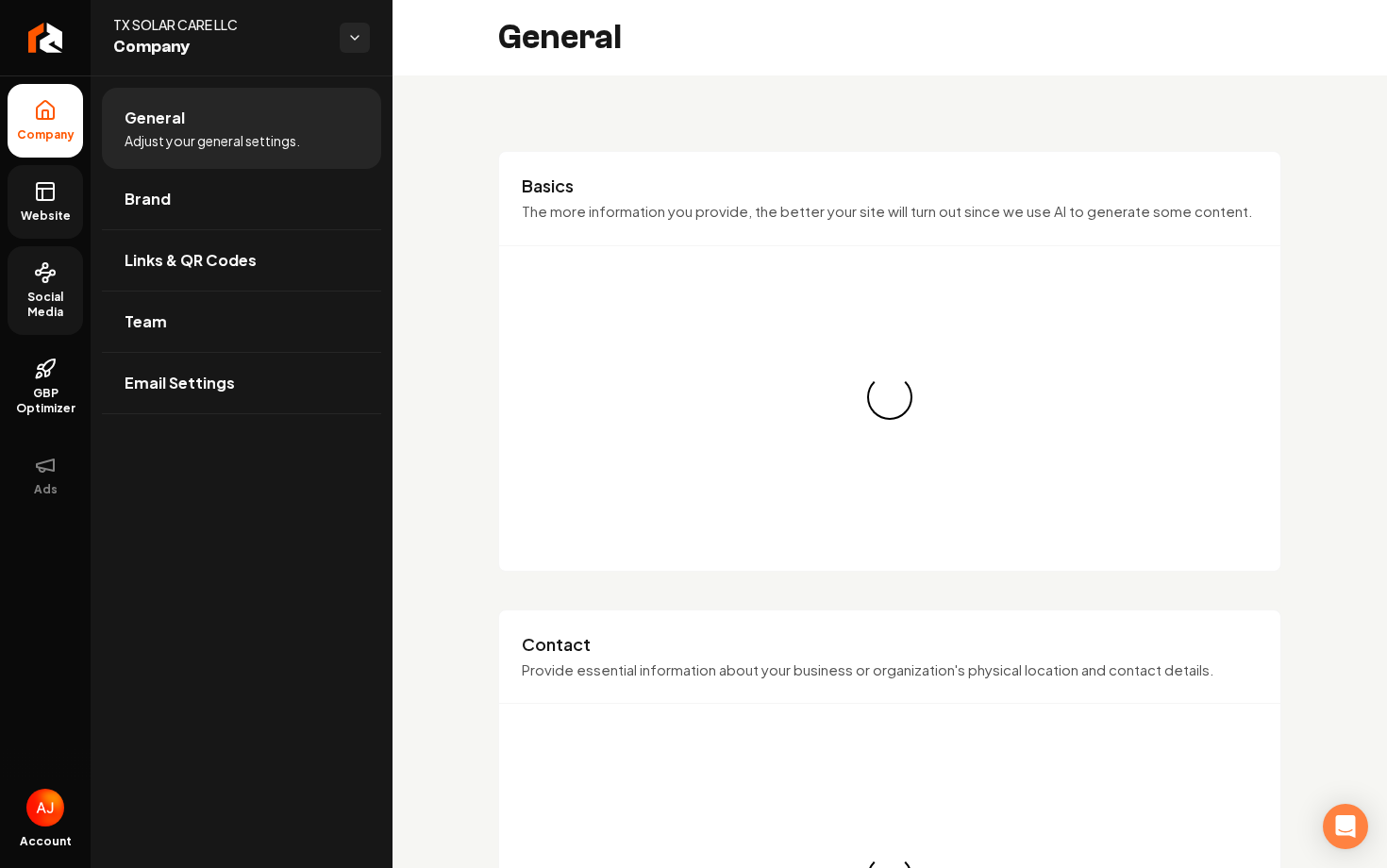
click at [42, 198] on icon at bounding box center [42, 194] width 0 height 11
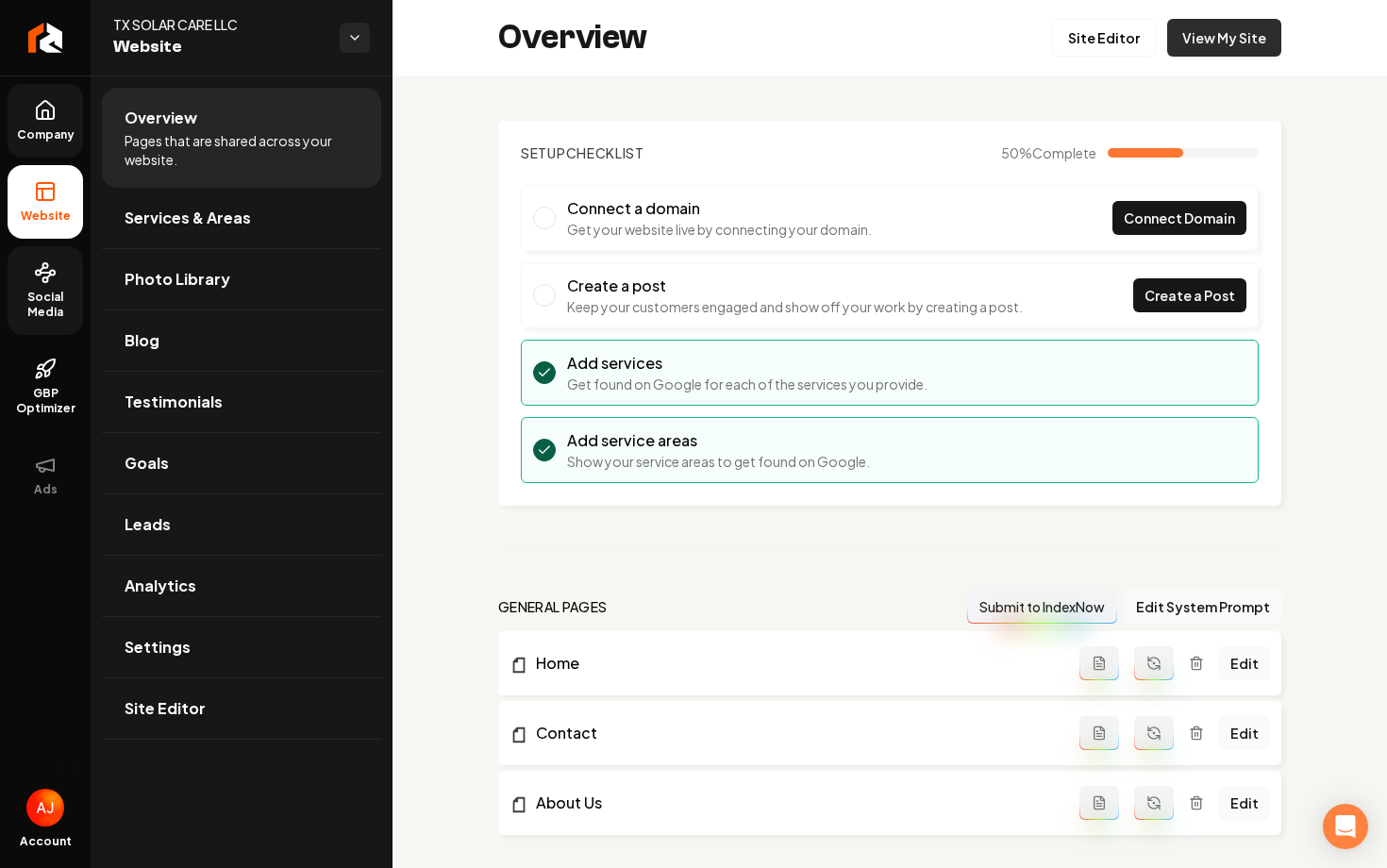
click at [1213, 54] on link "View My Site" at bounding box center [1225, 38] width 115 height 38
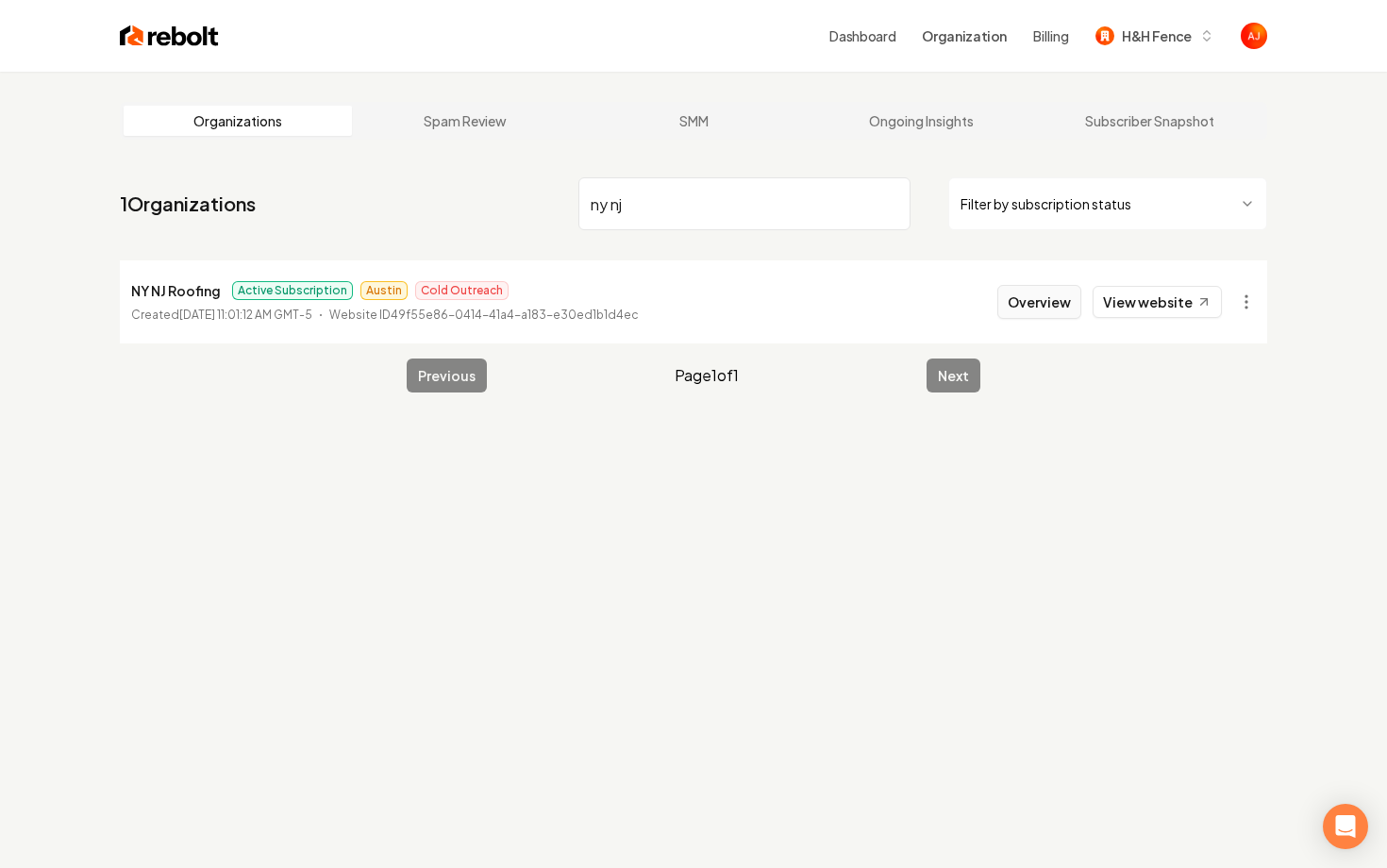
type input "ny nj"
click at [1018, 306] on button "Overview" at bounding box center [1039, 301] width 84 height 34
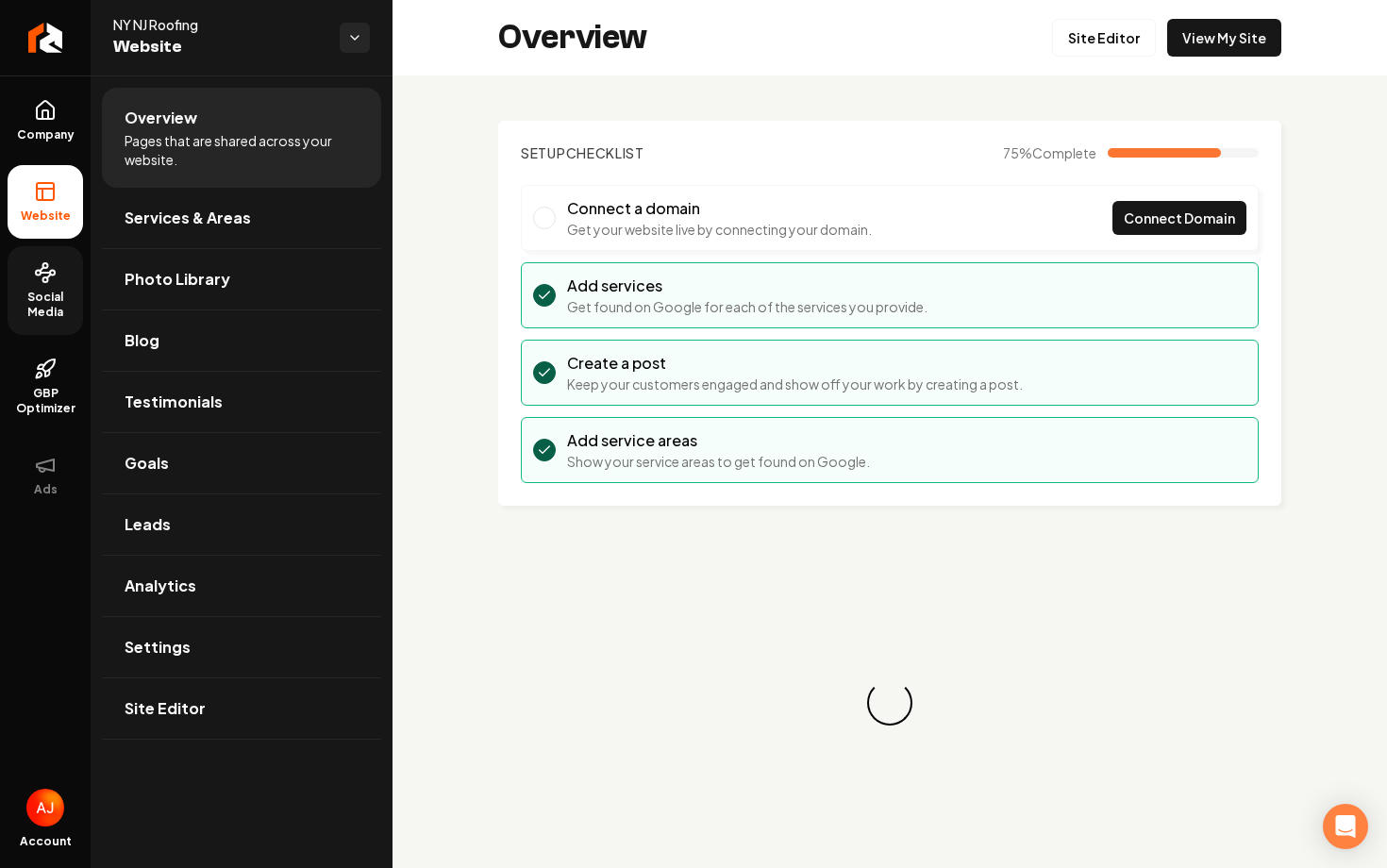
click at [59, 269] on link "Social Media" at bounding box center [45, 290] width 75 height 89
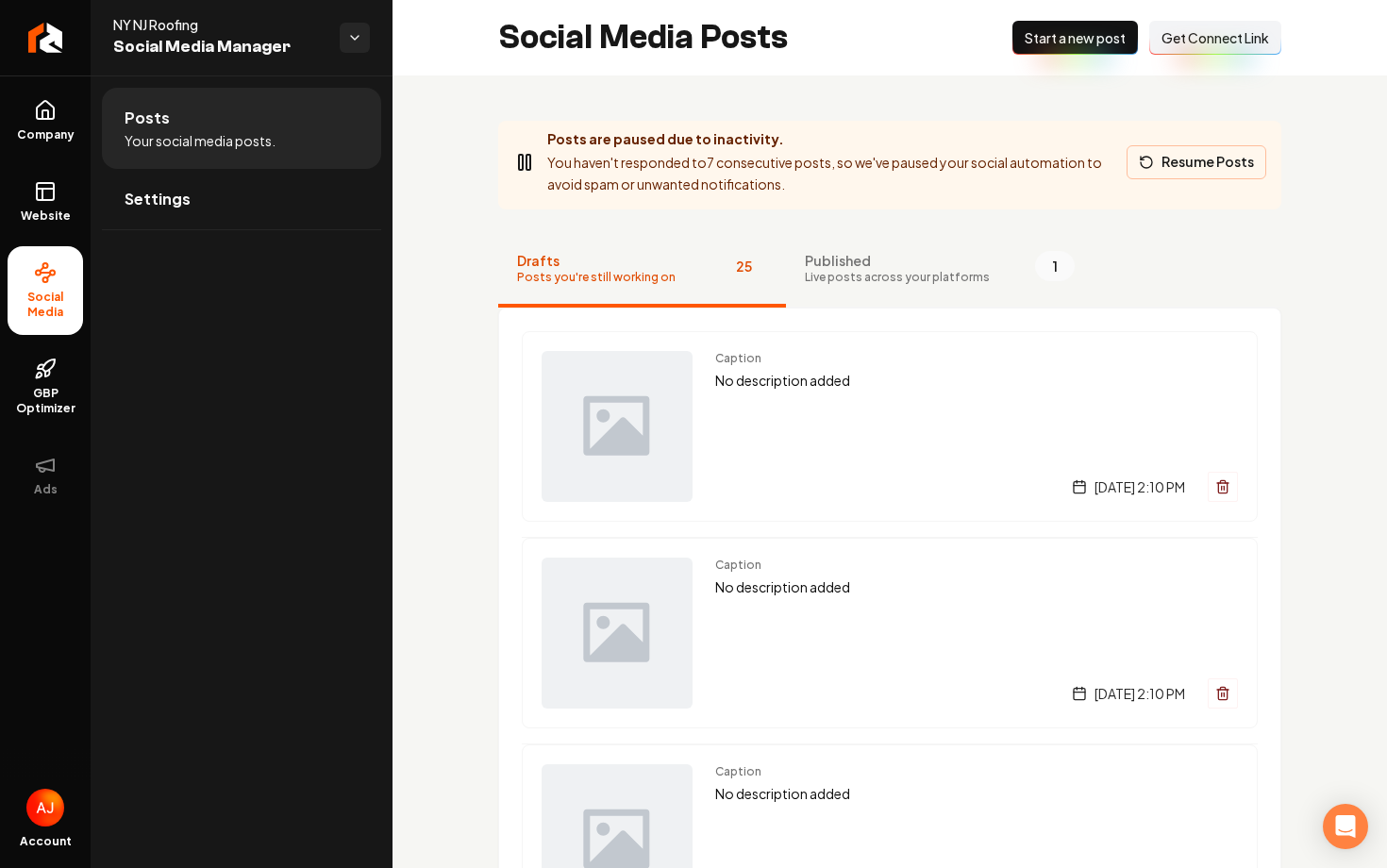
click at [1166, 165] on button "Resume Posts" at bounding box center [1196, 162] width 139 height 34
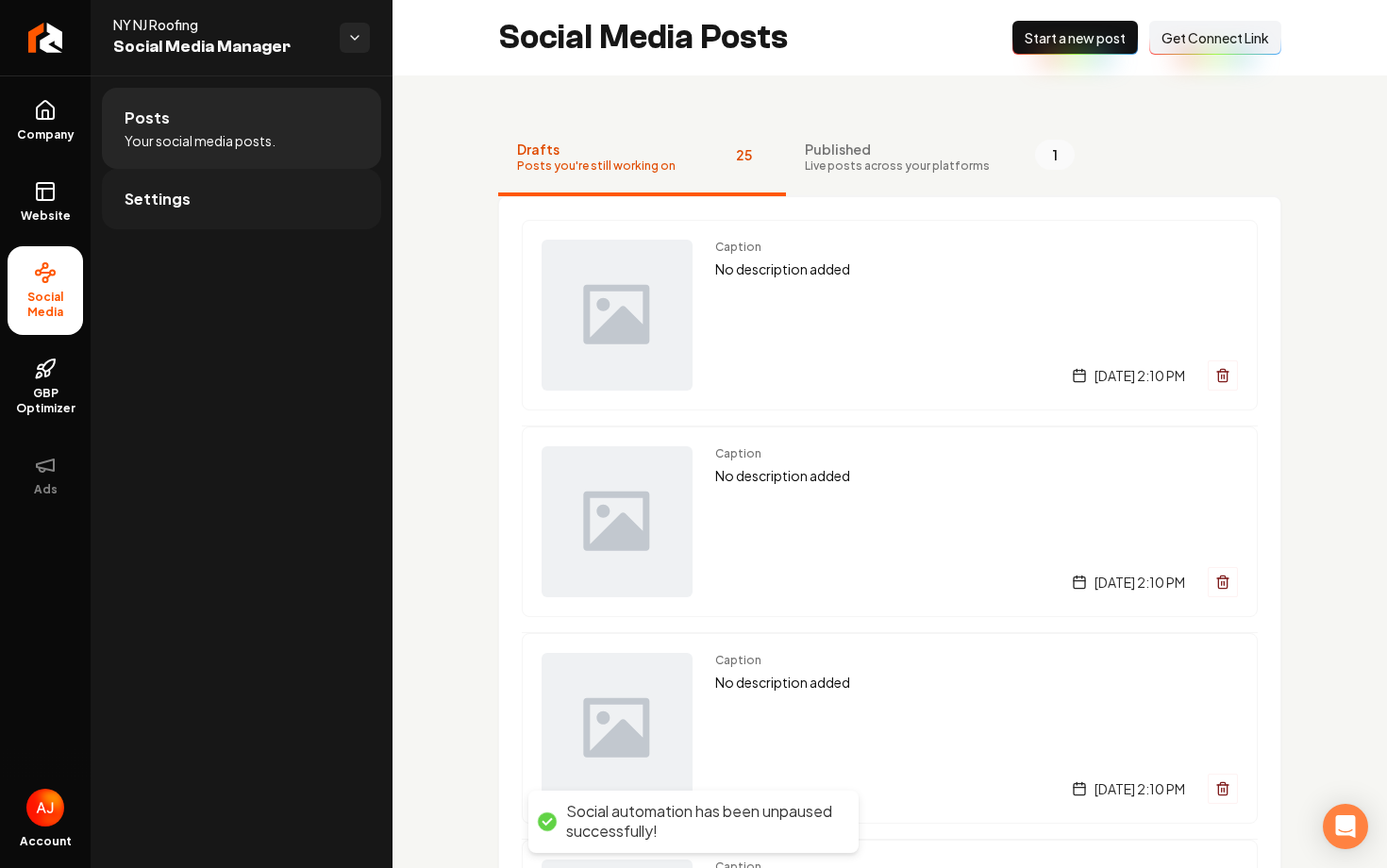
click at [226, 179] on link "Settings" at bounding box center [241, 198] width 280 height 60
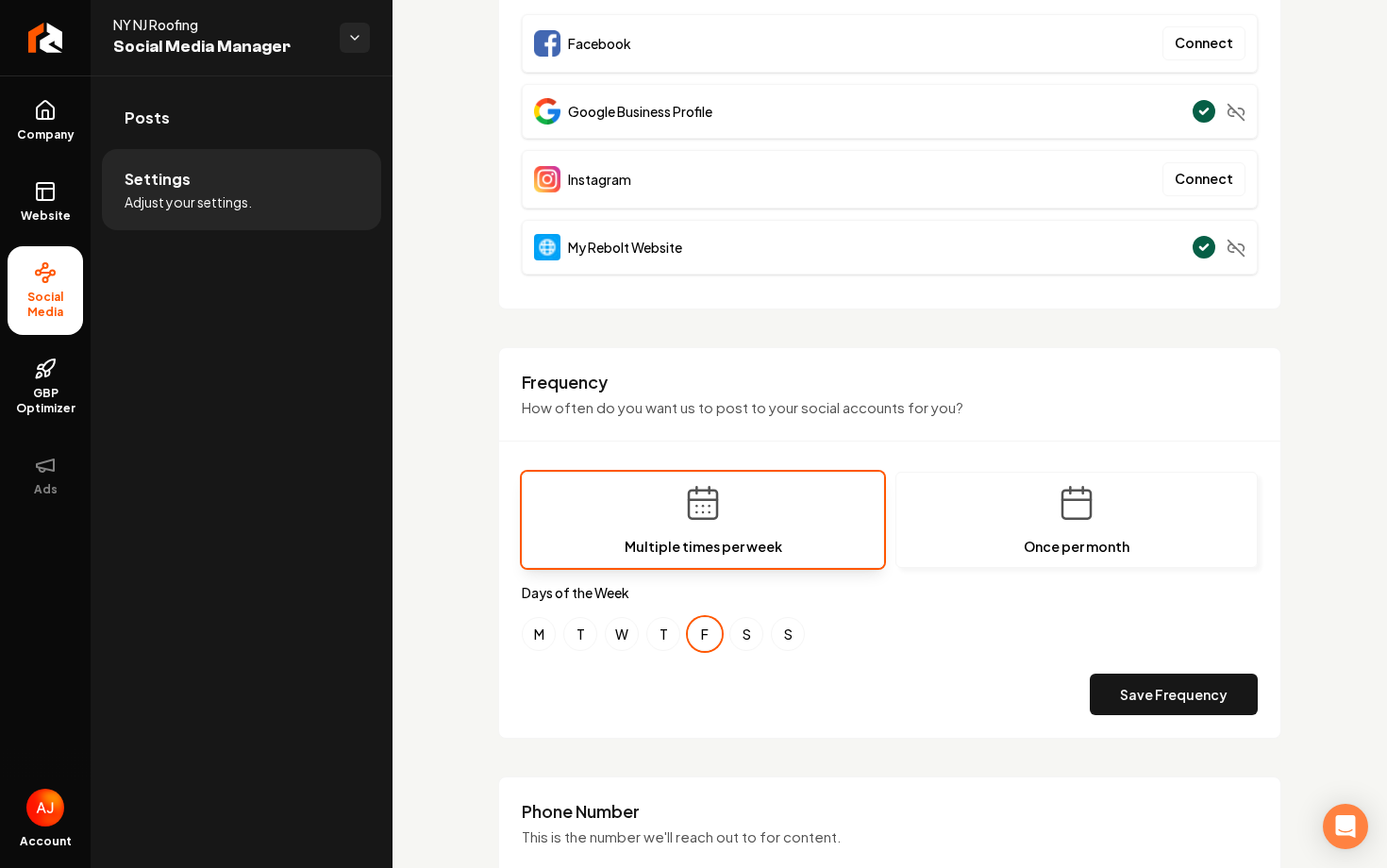
scroll to position [264, 0]
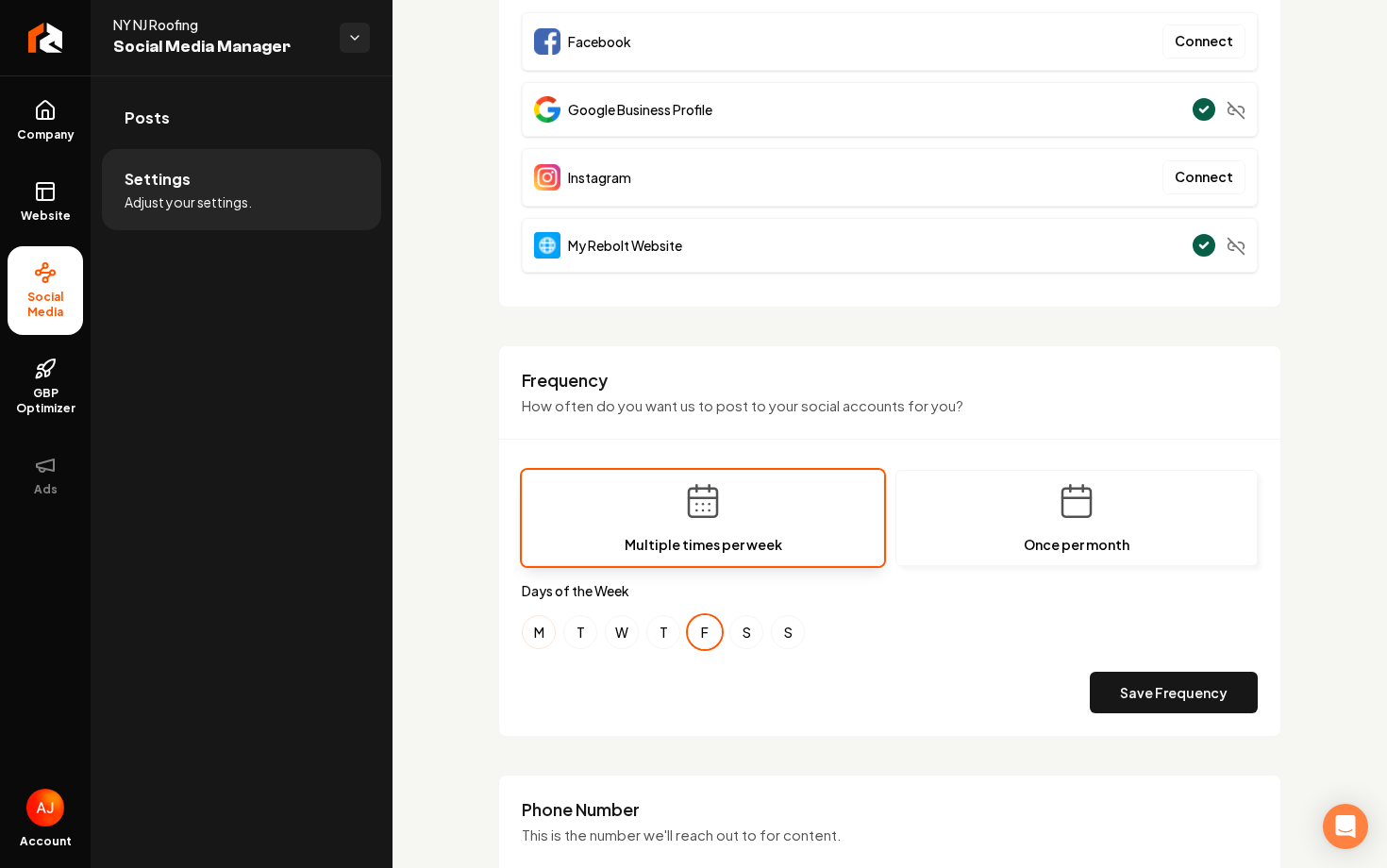
click at [545, 628] on button "M" at bounding box center [538, 632] width 34 height 34
click at [630, 632] on button "W" at bounding box center [621, 632] width 34 height 34
click at [1165, 704] on button "Save Frequency" at bounding box center [1174, 692] width 168 height 41
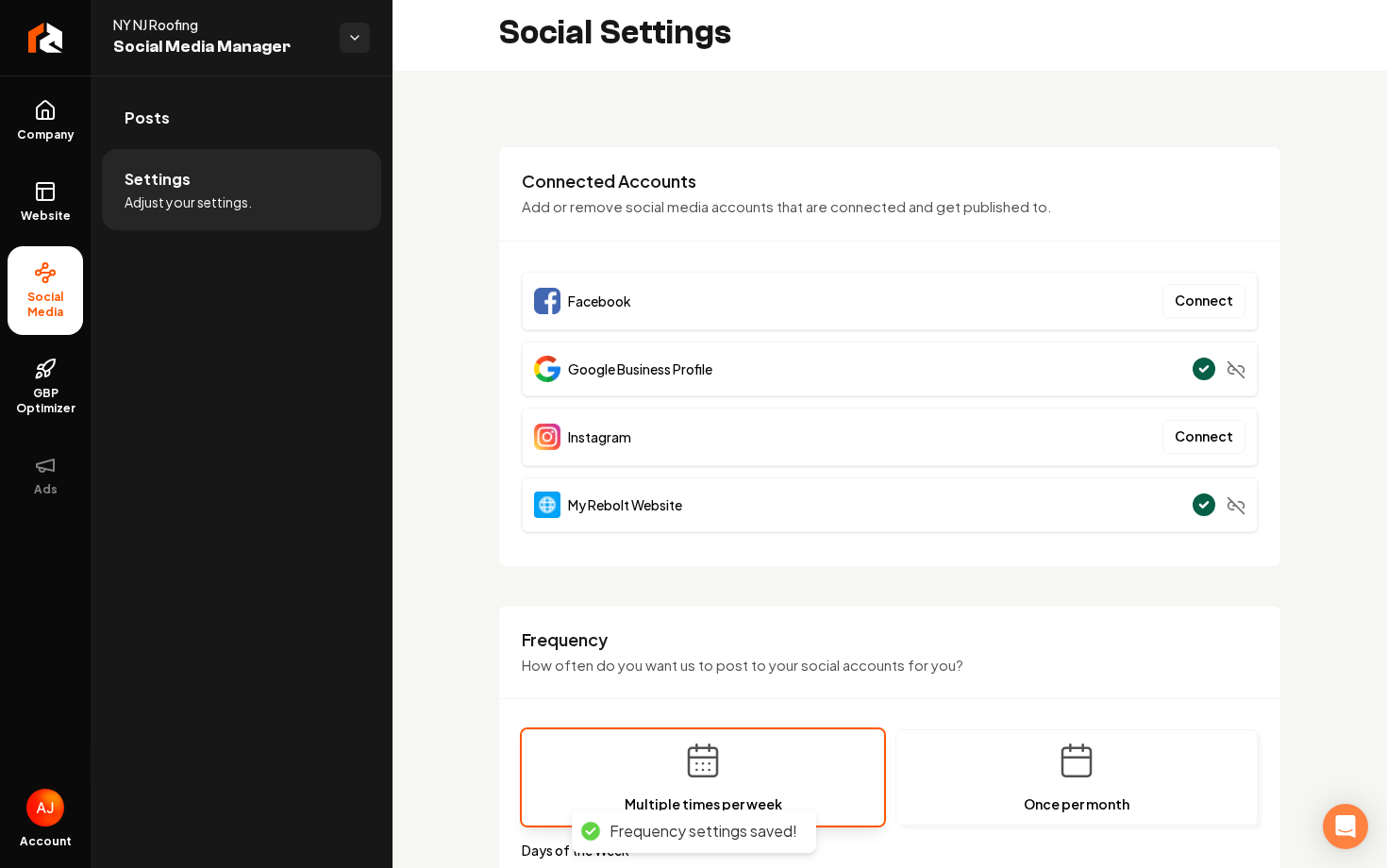
scroll to position [0, 0]
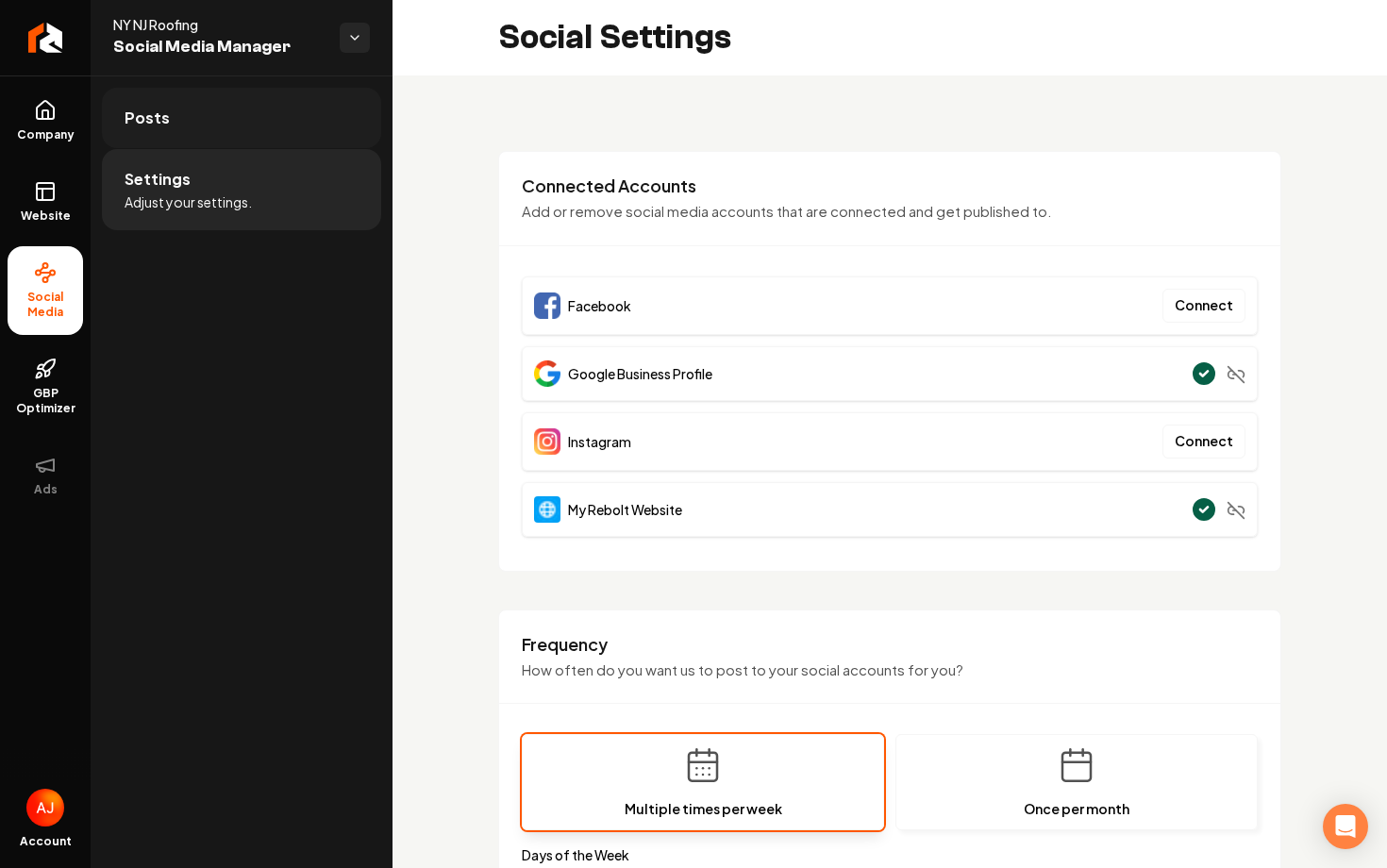
click at [204, 135] on link "Posts" at bounding box center [241, 118] width 280 height 60
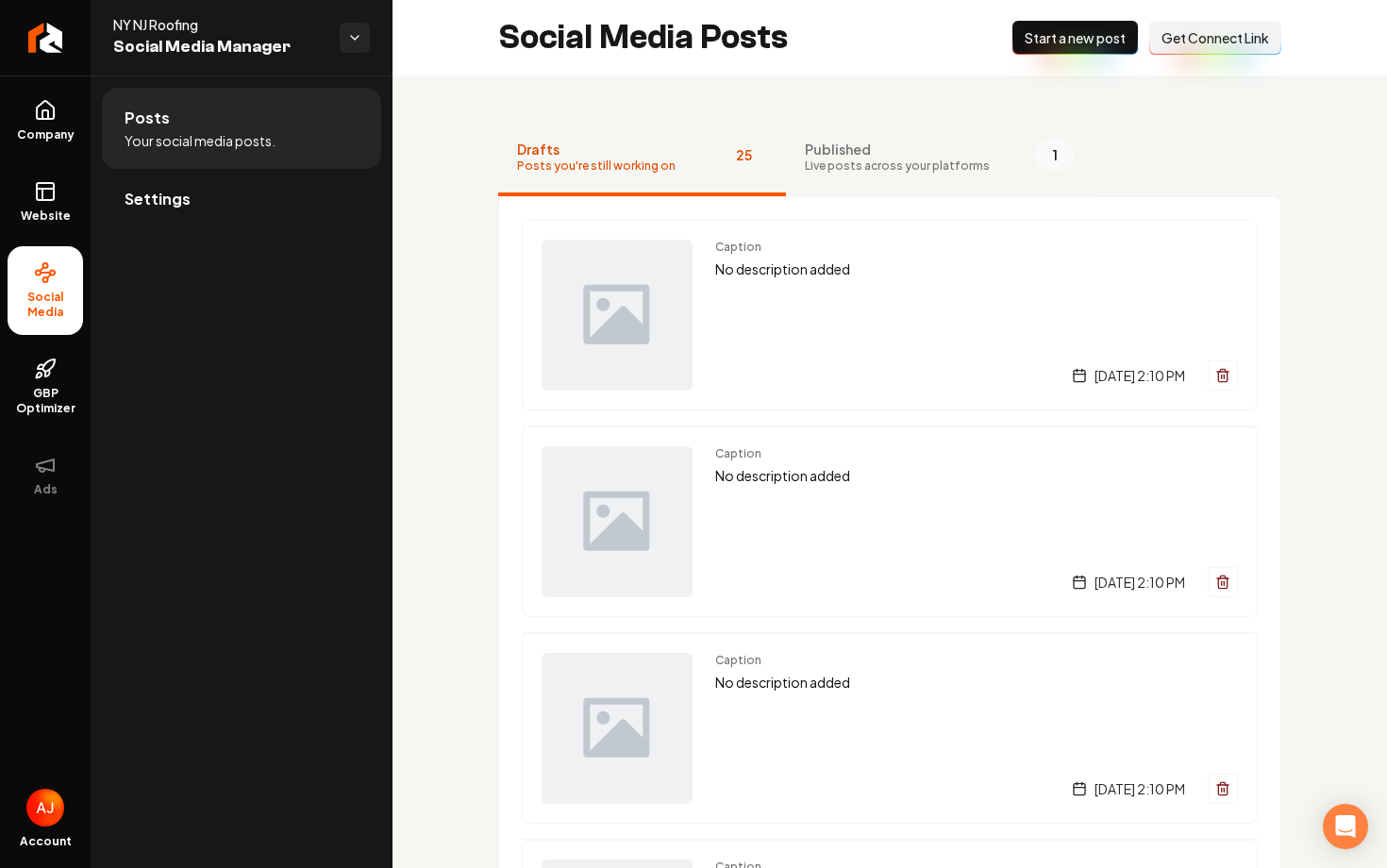
click at [848, 194] on button "Published Live posts across your platforms 1" at bounding box center [939, 158] width 307 height 75
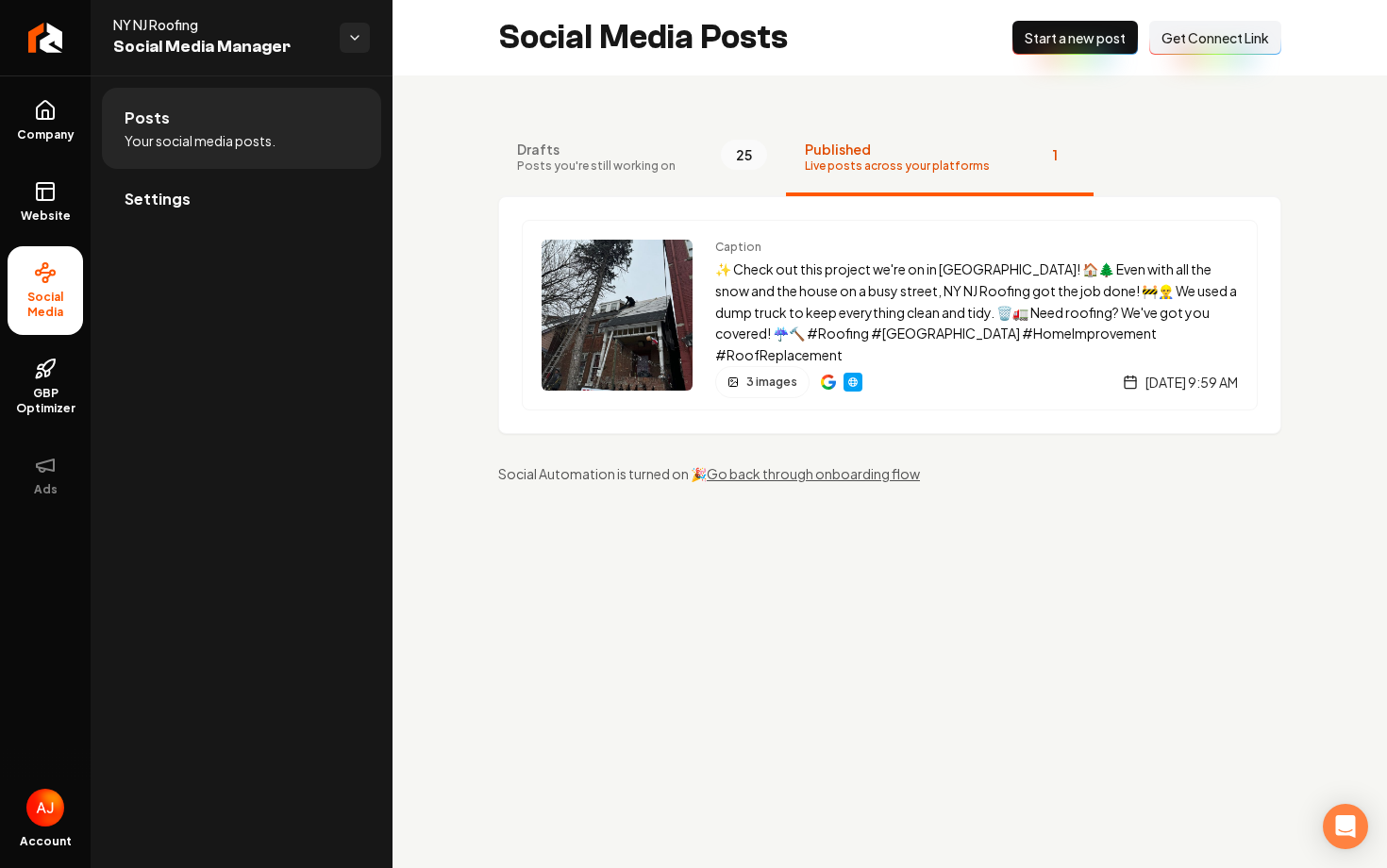
click at [1036, 44] on span "Start a new post" at bounding box center [1075, 38] width 101 height 19
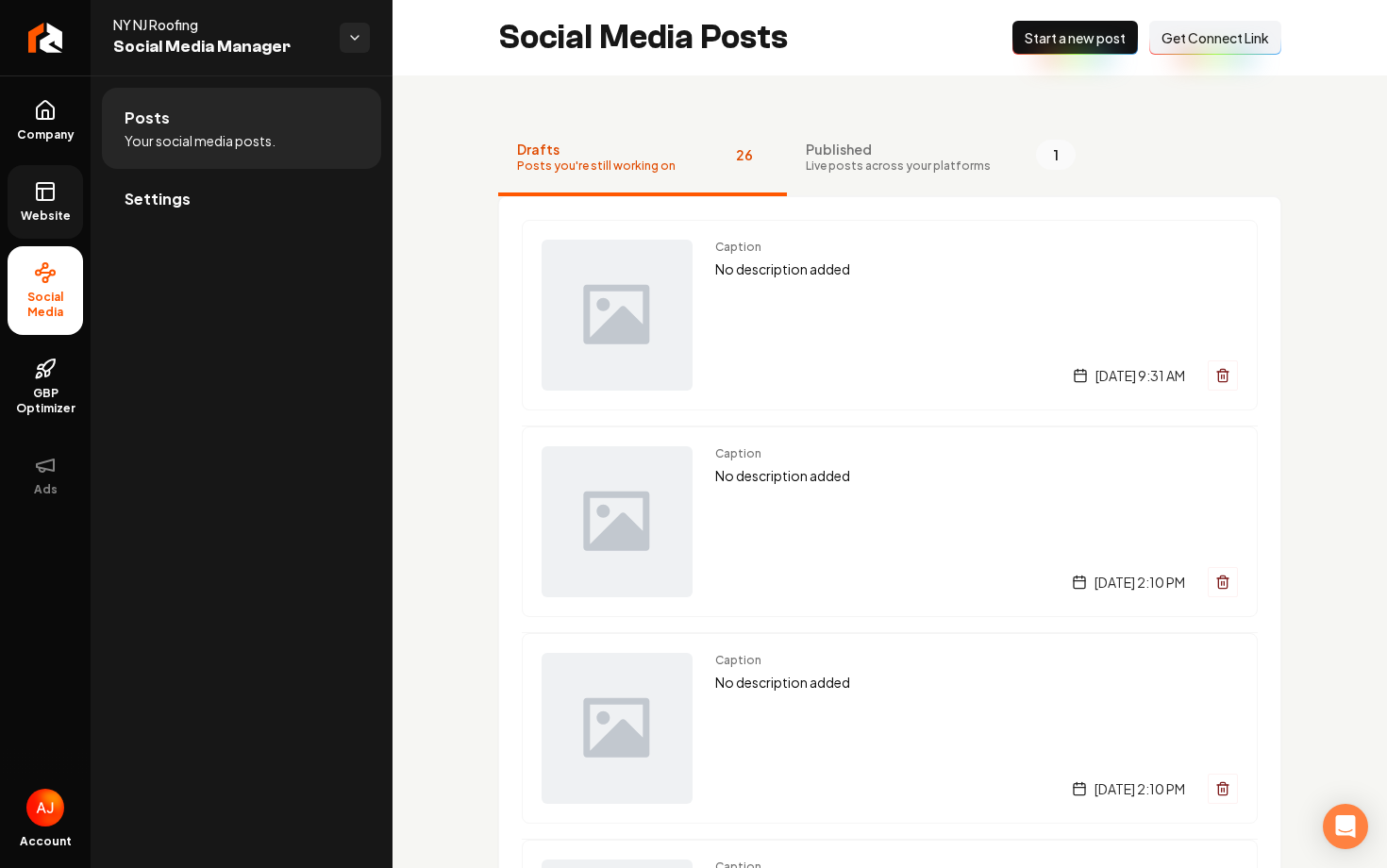
click at [52, 215] on span "Website" at bounding box center [45, 215] width 65 height 15
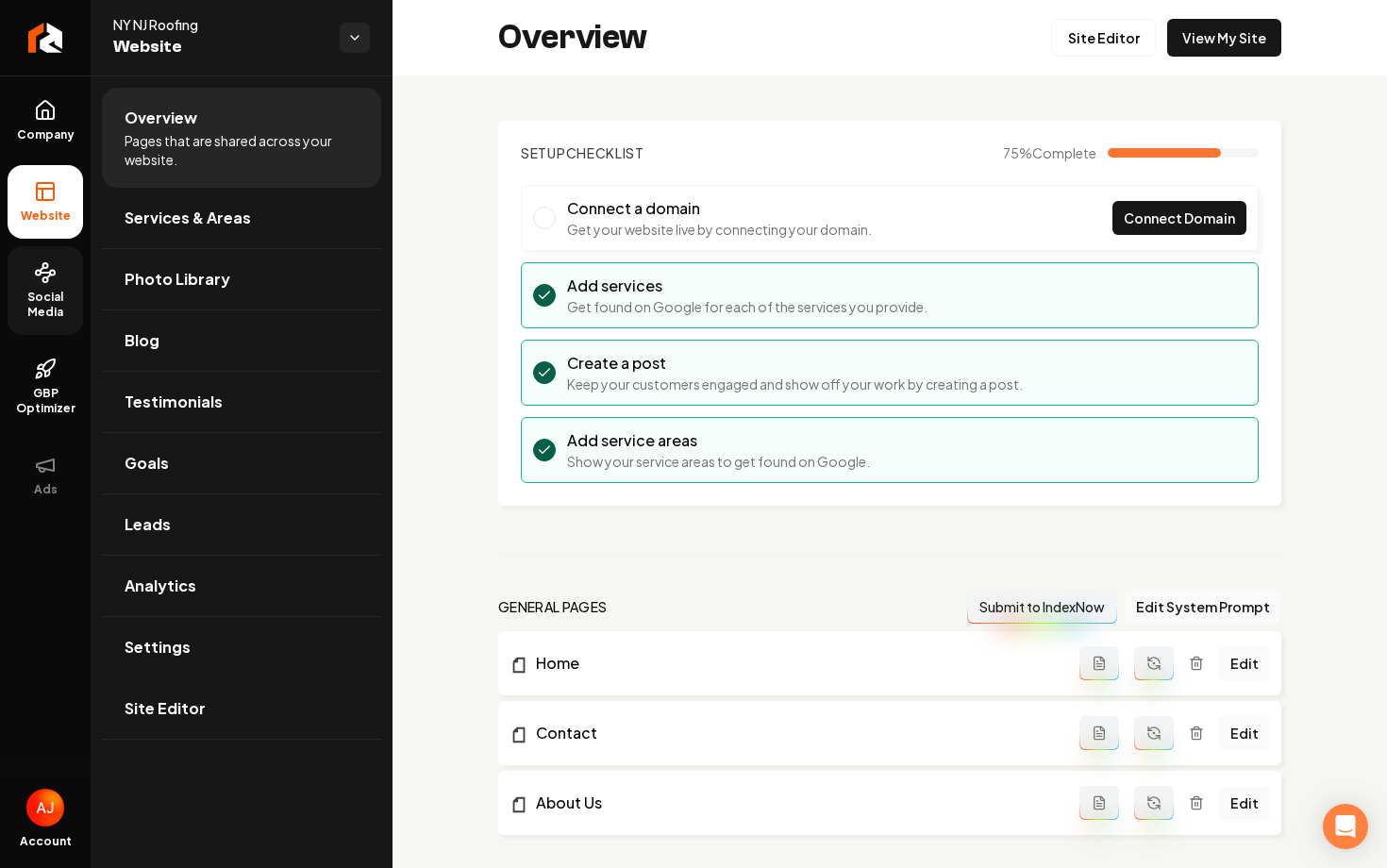
click at [53, 306] on span "Social Media" at bounding box center [45, 304] width 75 height 31
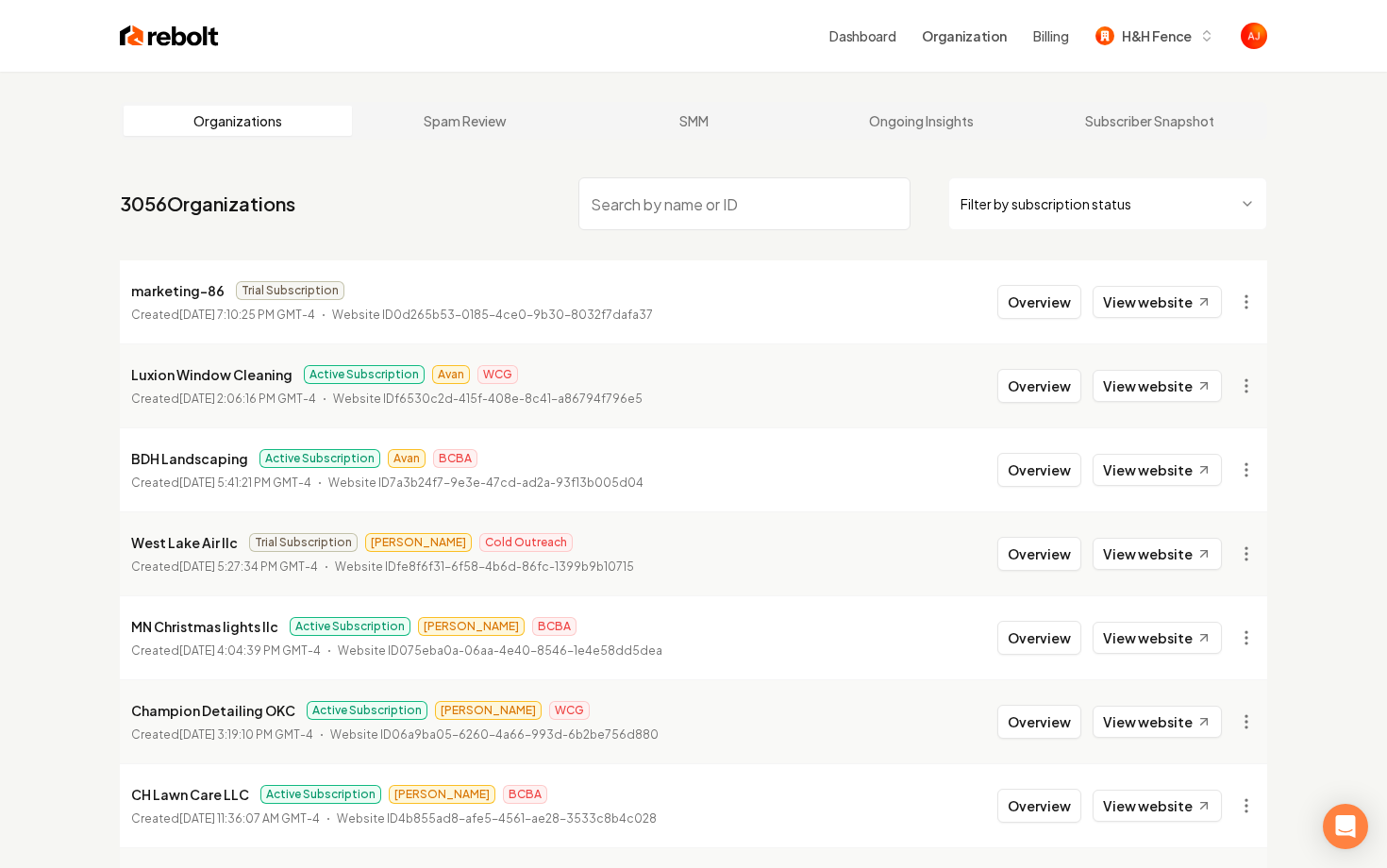
type input "t"
type input "R"
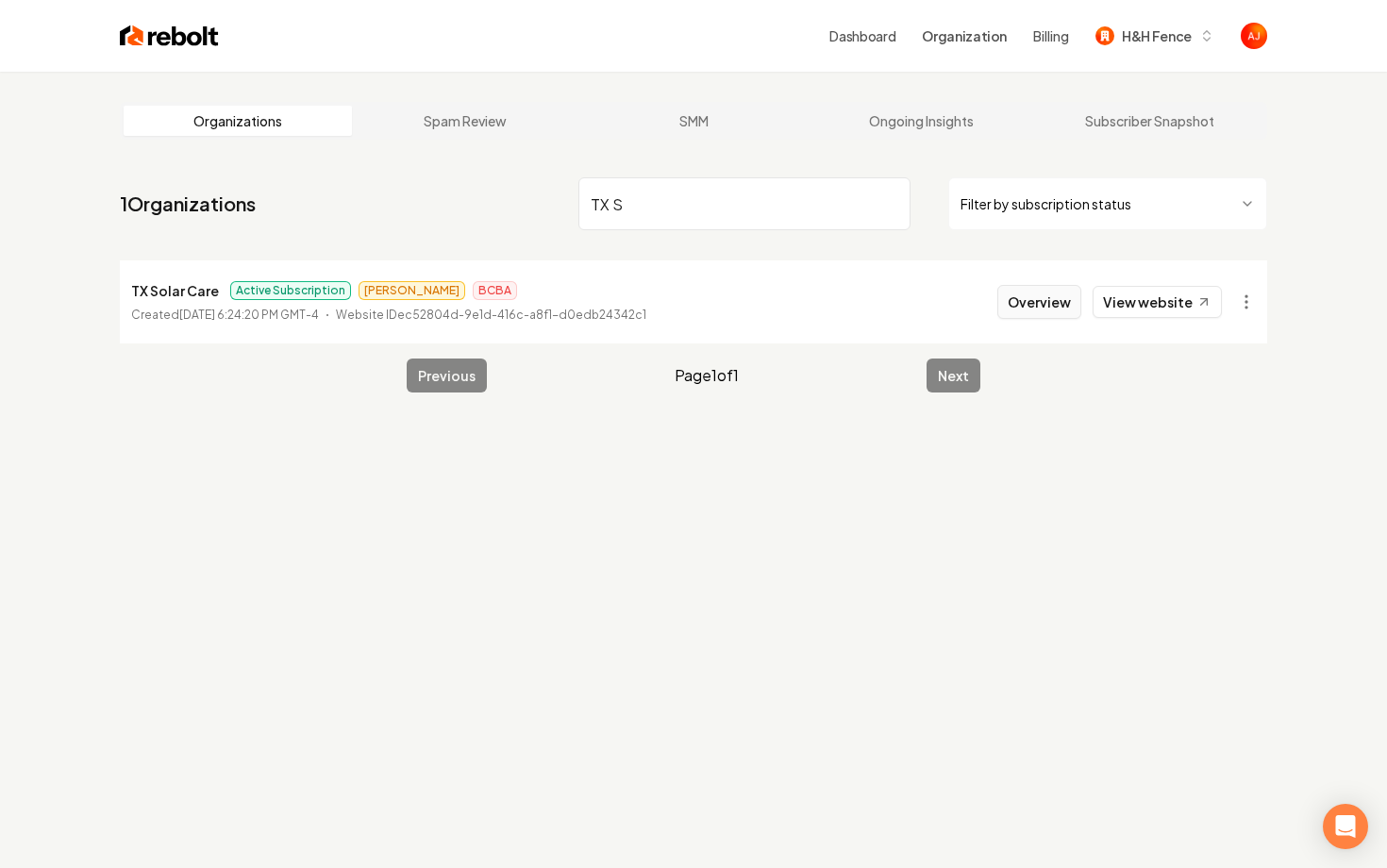
type input "TX S"
click at [1015, 315] on button "Overview" at bounding box center [1039, 301] width 84 height 34
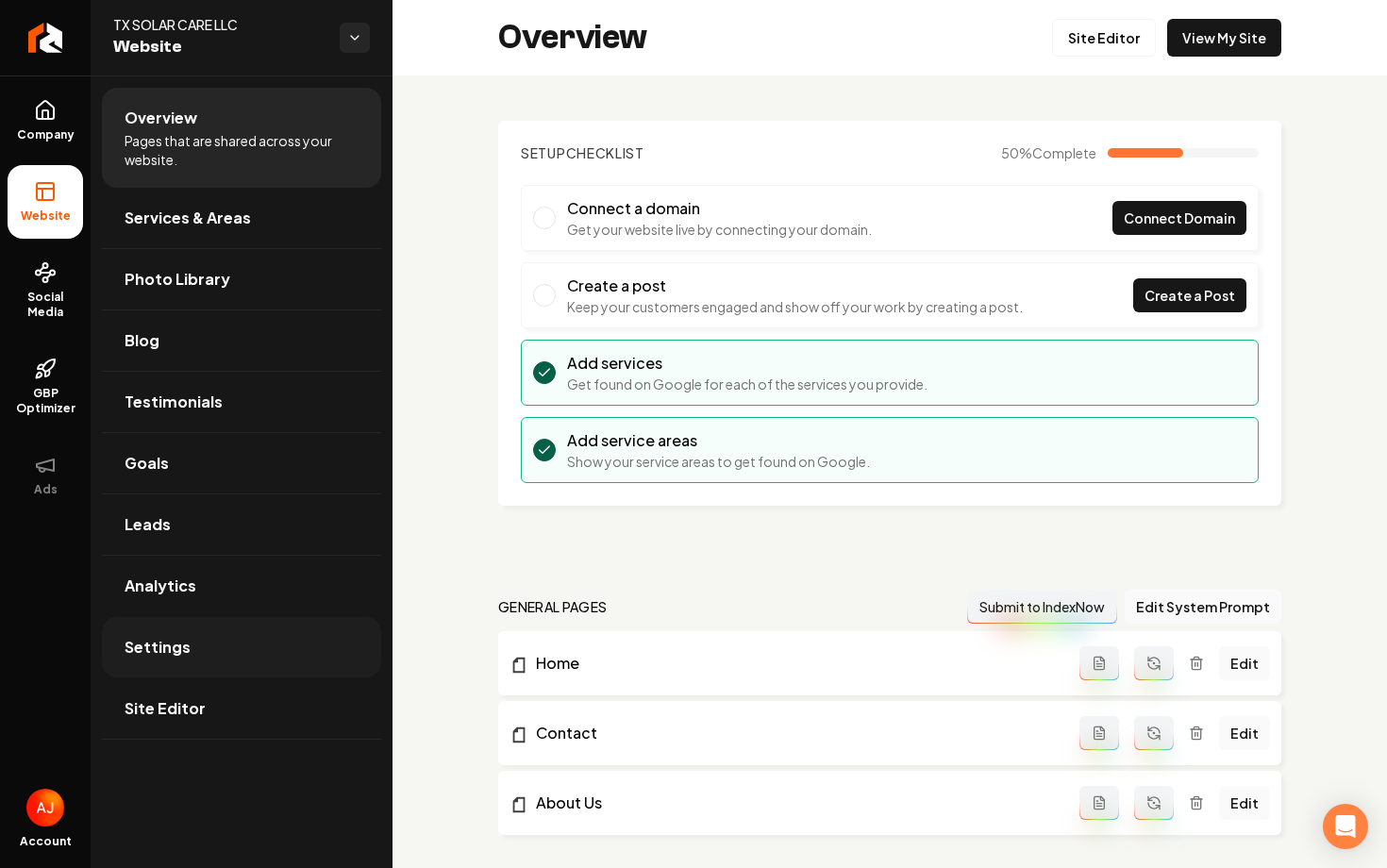
click at [176, 626] on link "Settings" at bounding box center [241, 647] width 280 height 60
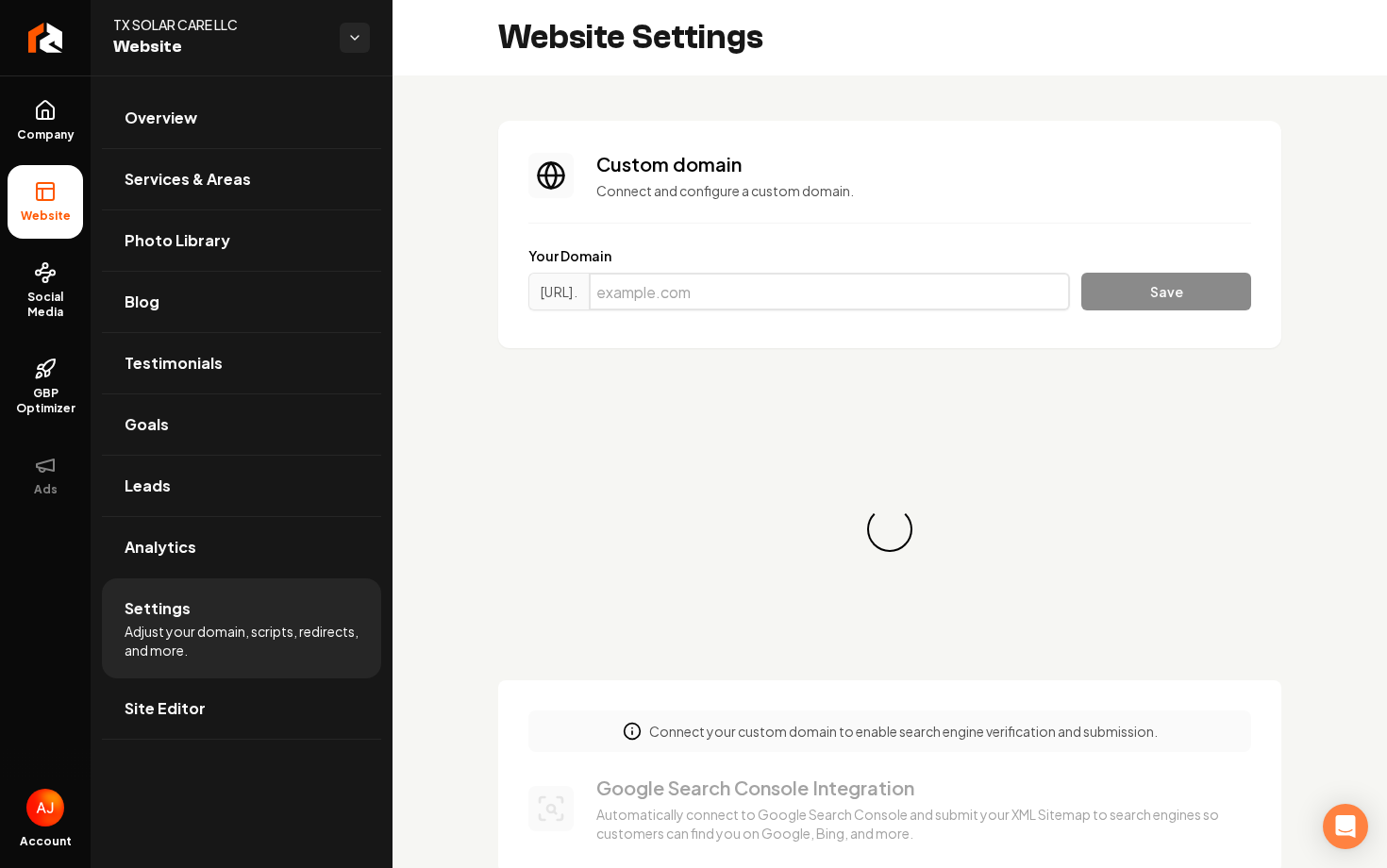
click at [708, 287] on input "Main content area" at bounding box center [829, 291] width 481 height 38
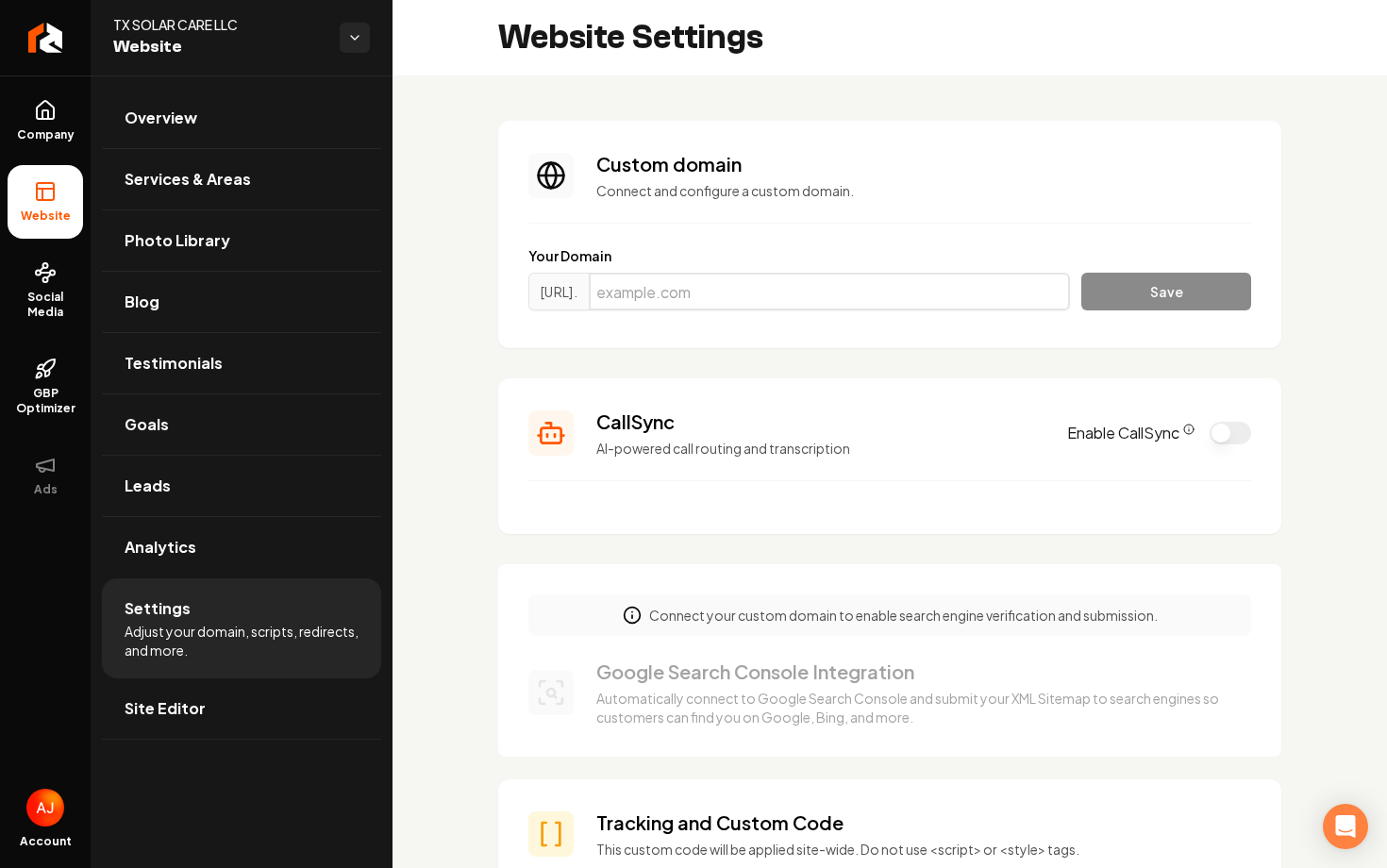
paste input "txsolarcare.com"
type input "txsolarcare.com"
click at [1089, 301] on button "Save" at bounding box center [1167, 291] width 170 height 38
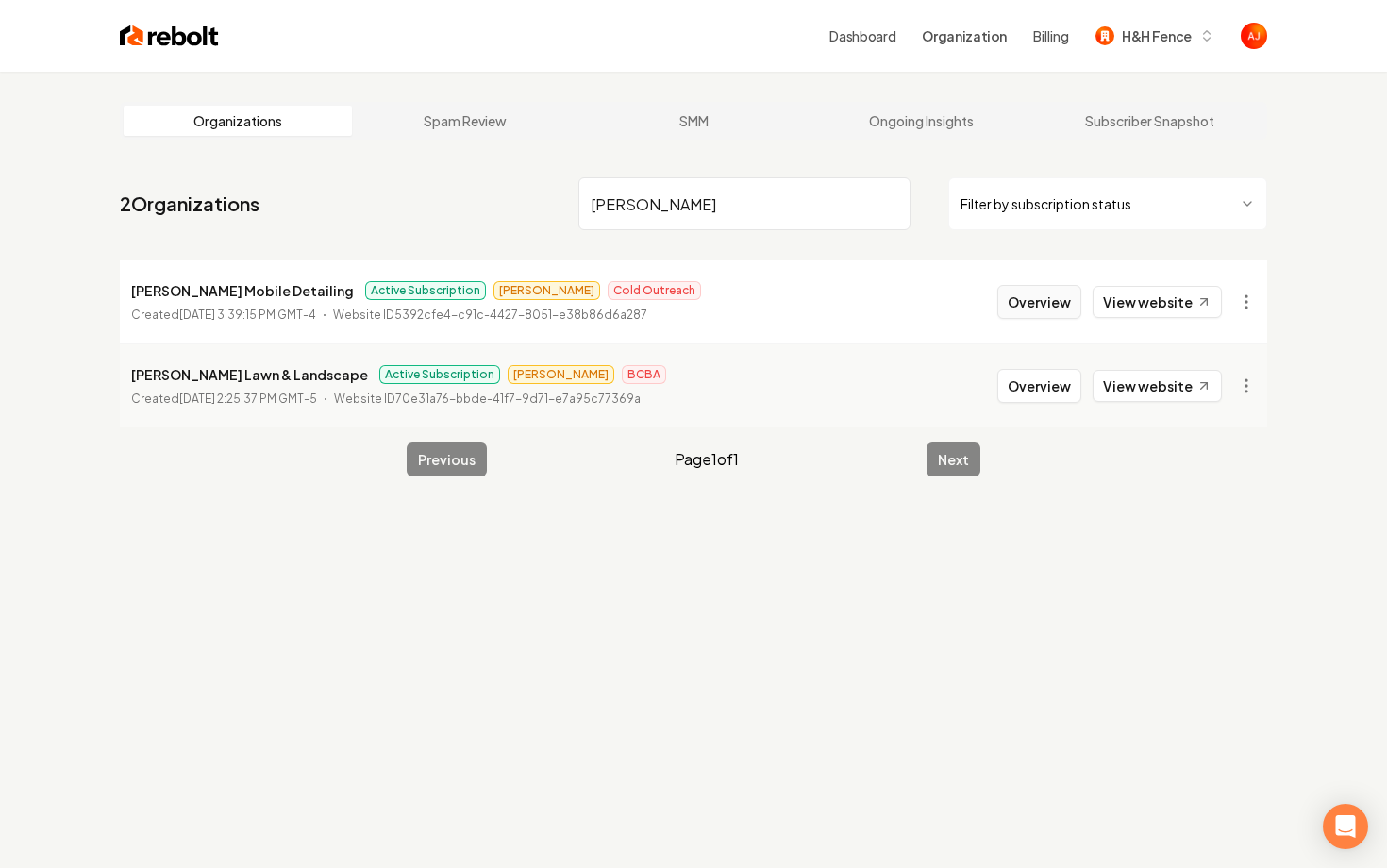
type input "holmes"
click at [1027, 304] on button "Overview" at bounding box center [1039, 301] width 84 height 34
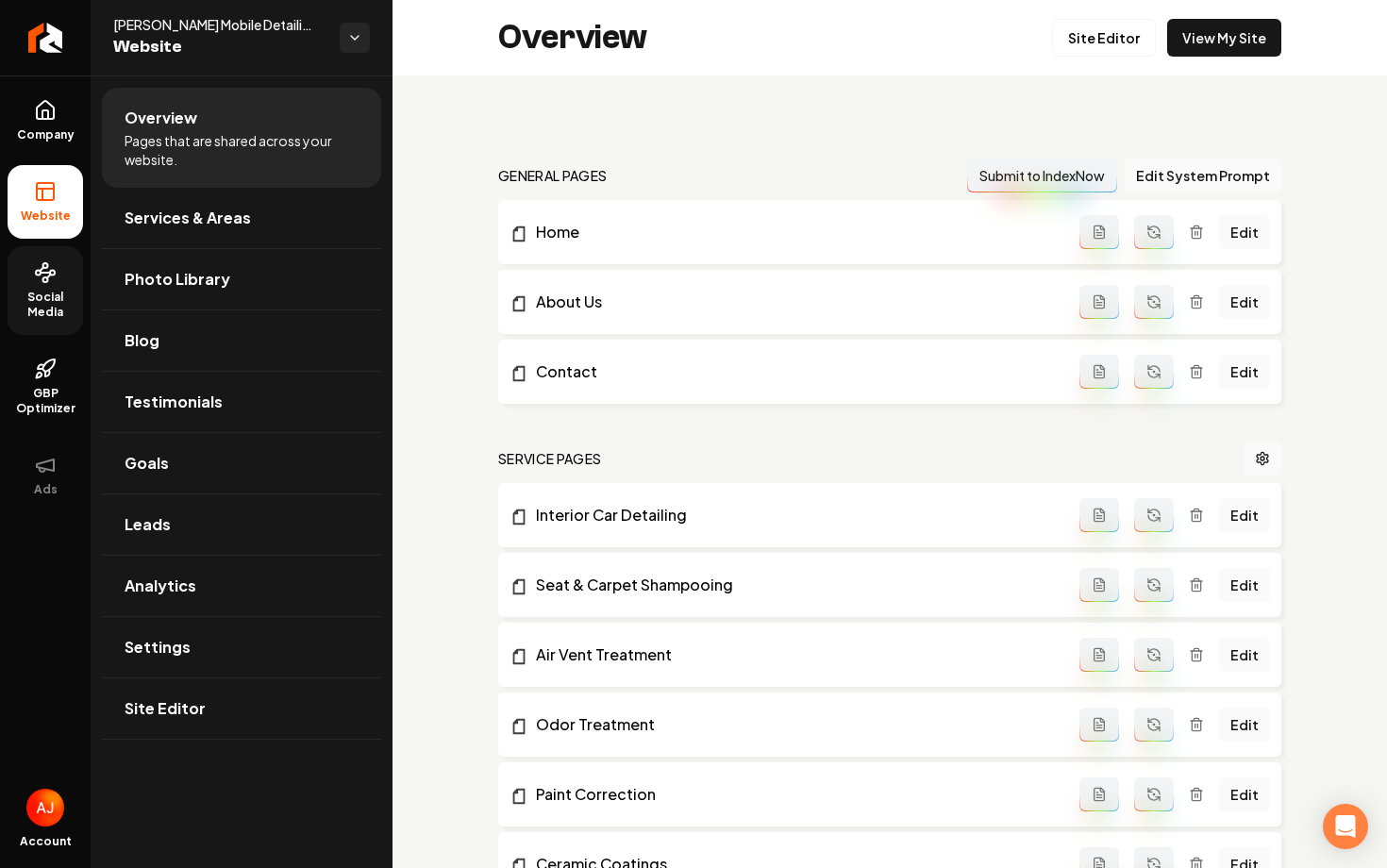
click at [32, 282] on link "Social Media" at bounding box center [45, 290] width 75 height 89
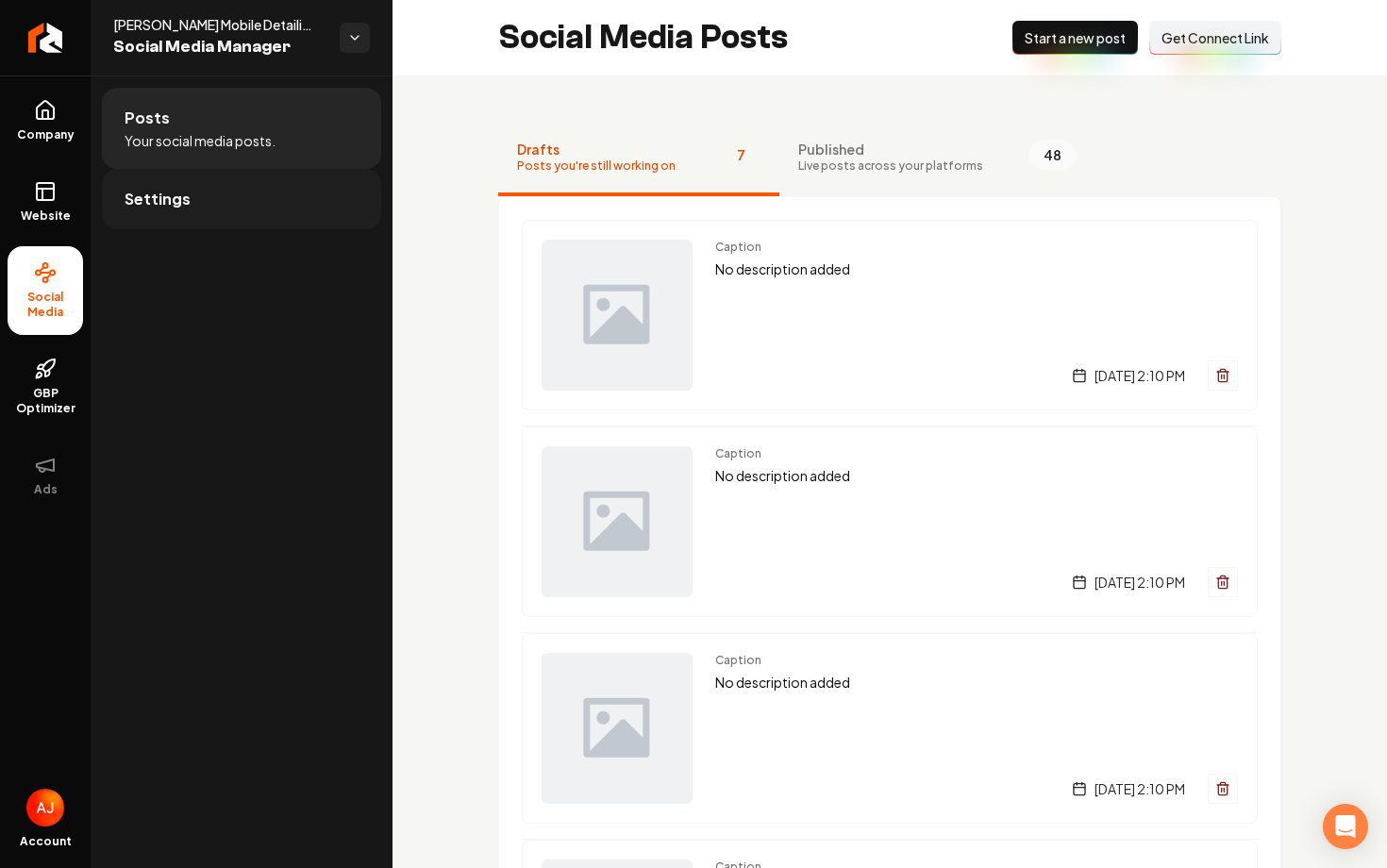
click at [236, 210] on link "Settings" at bounding box center [241, 198] width 280 height 60
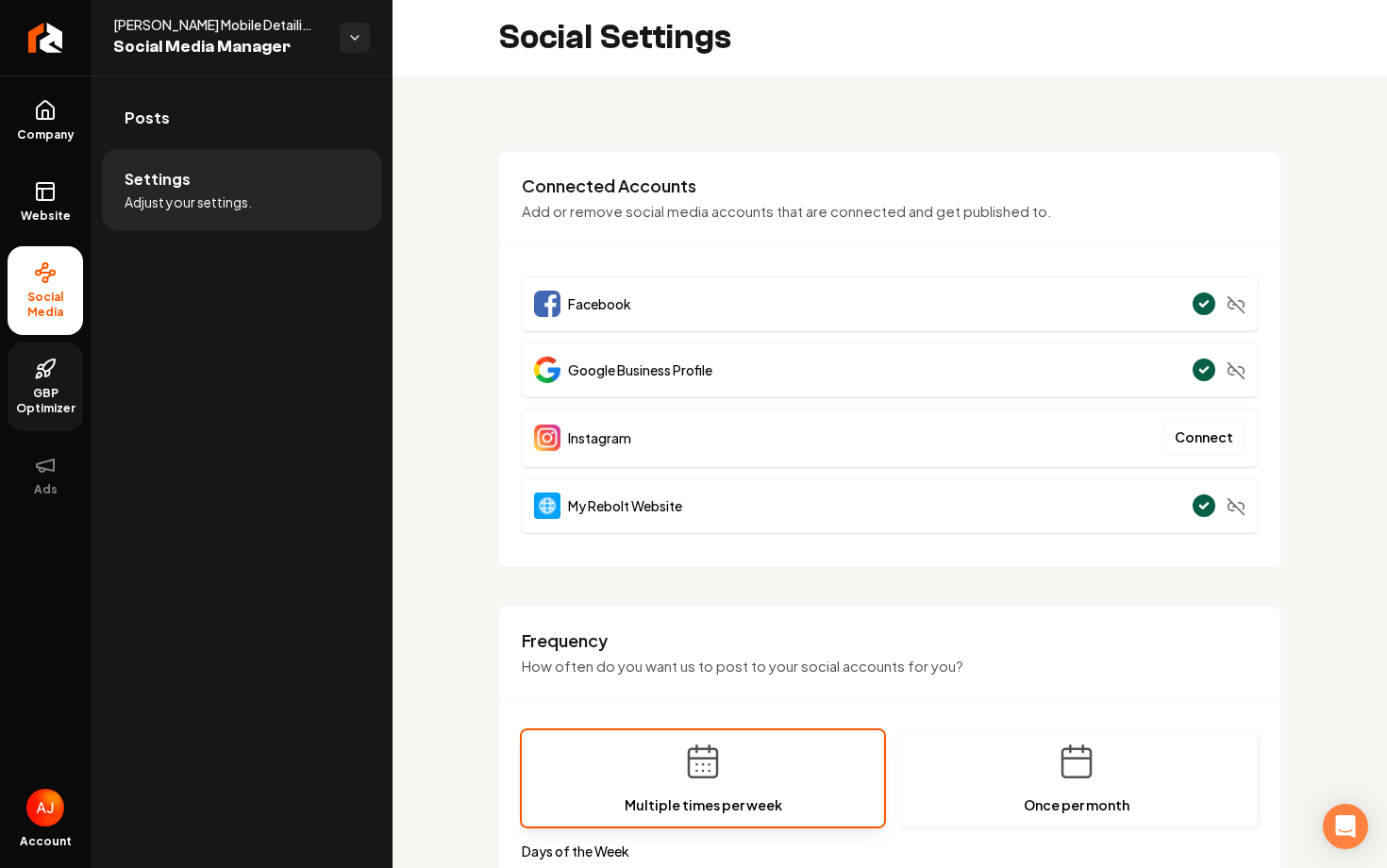
click at [45, 359] on icon at bounding box center [44, 368] width 23 height 23
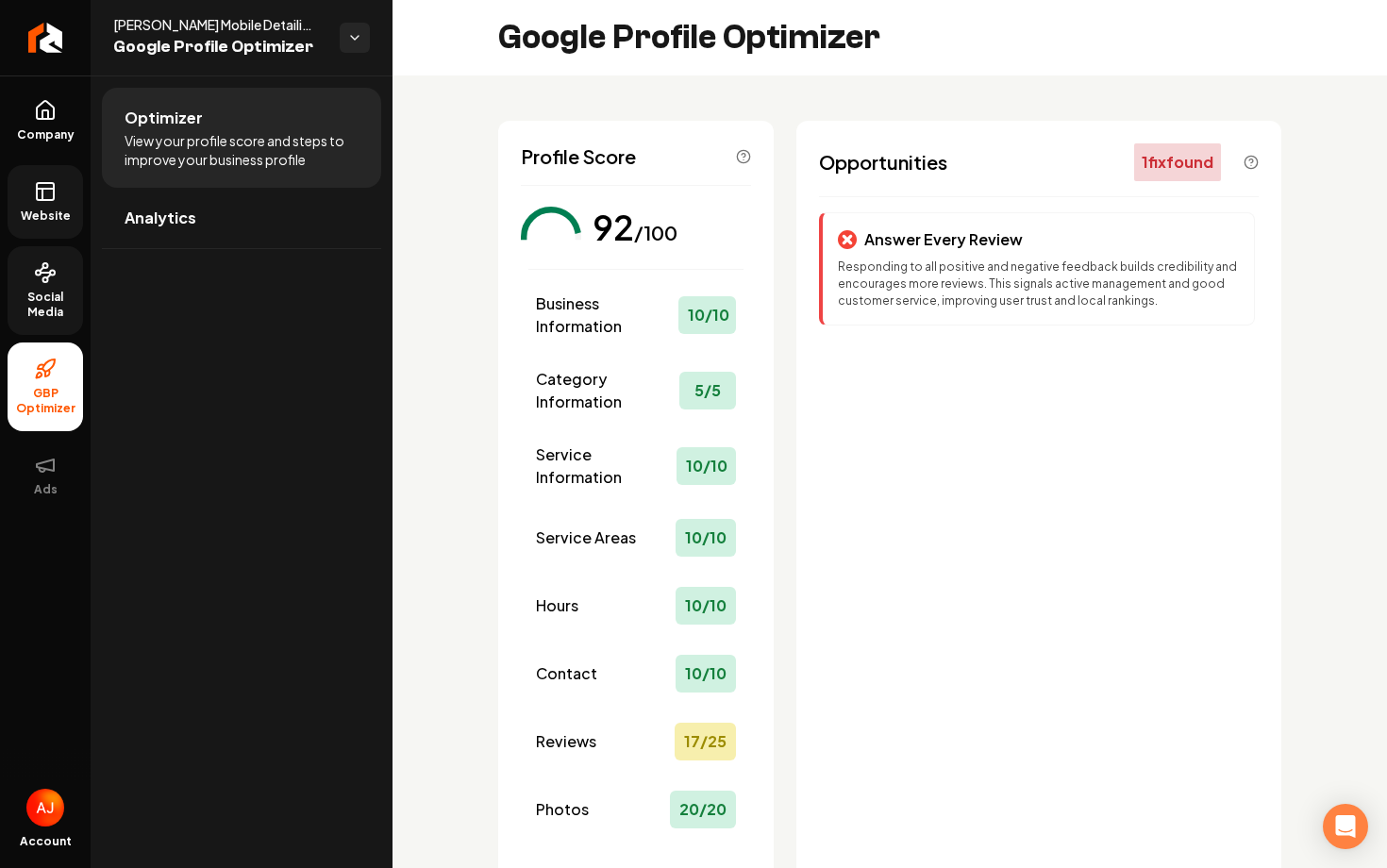
click at [47, 197] on icon at bounding box center [44, 191] width 23 height 23
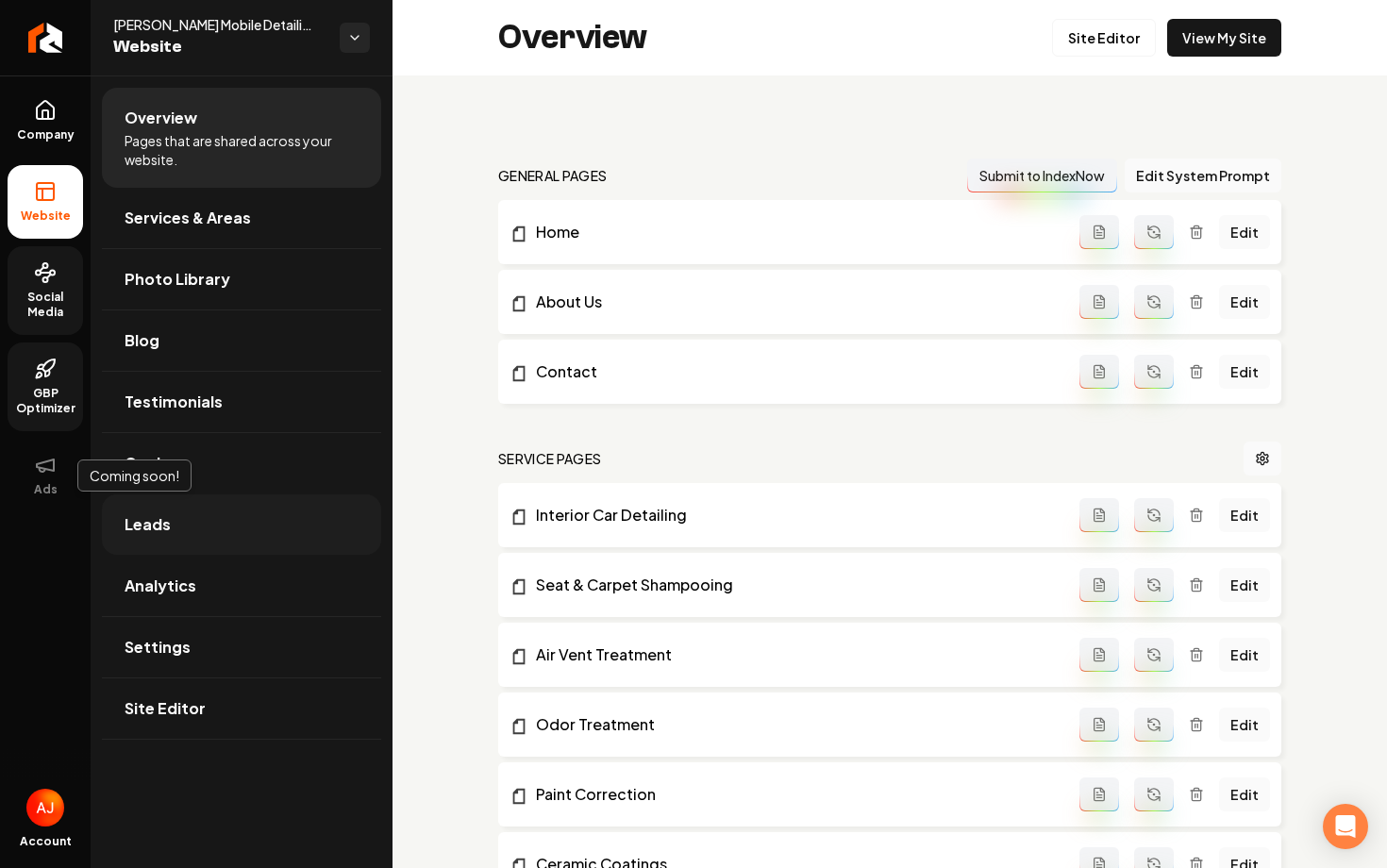
click at [162, 524] on span "Leads" at bounding box center [147, 524] width 46 height 23
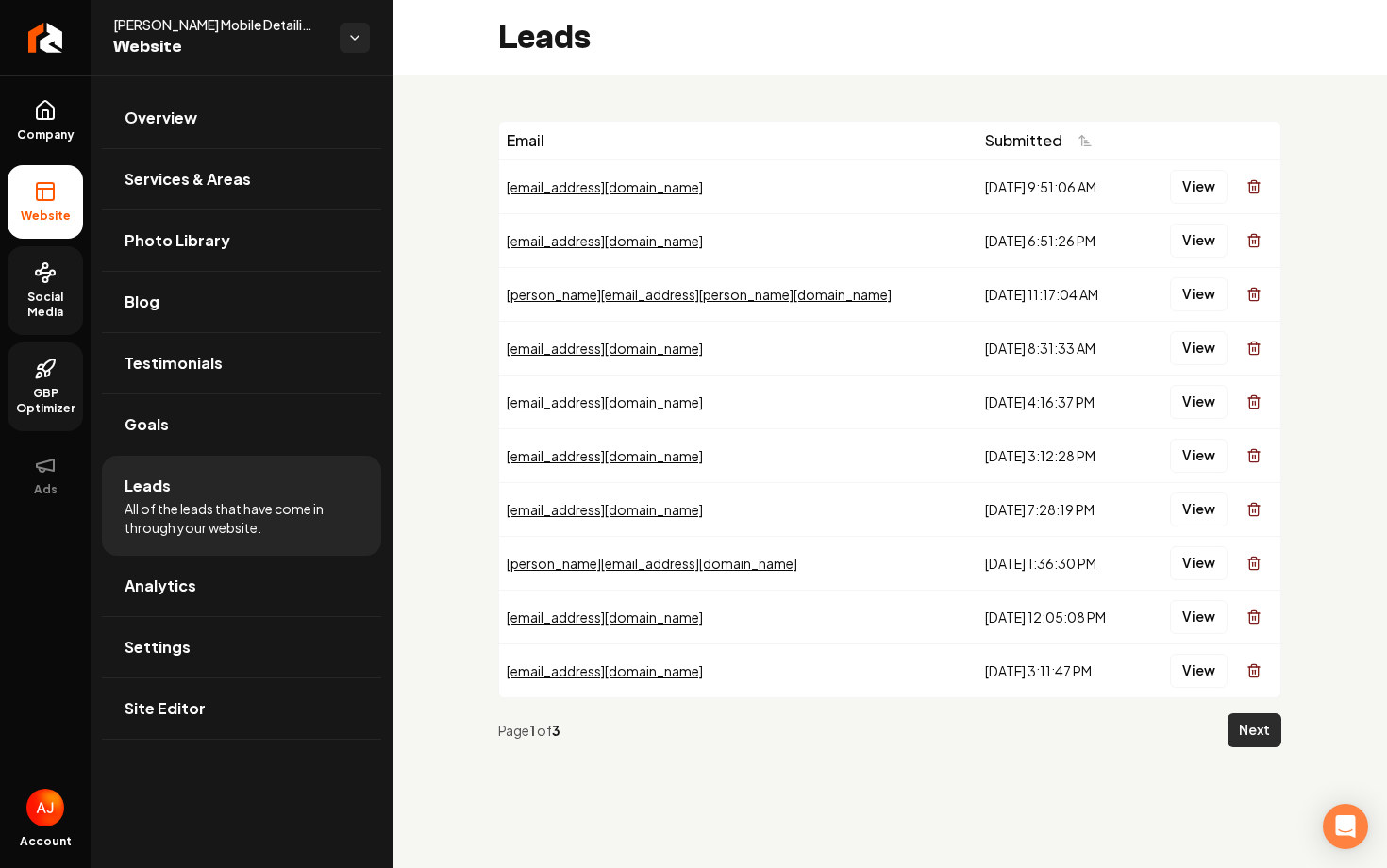
click at [1237, 730] on button "Next" at bounding box center [1255, 730] width 53 height 34
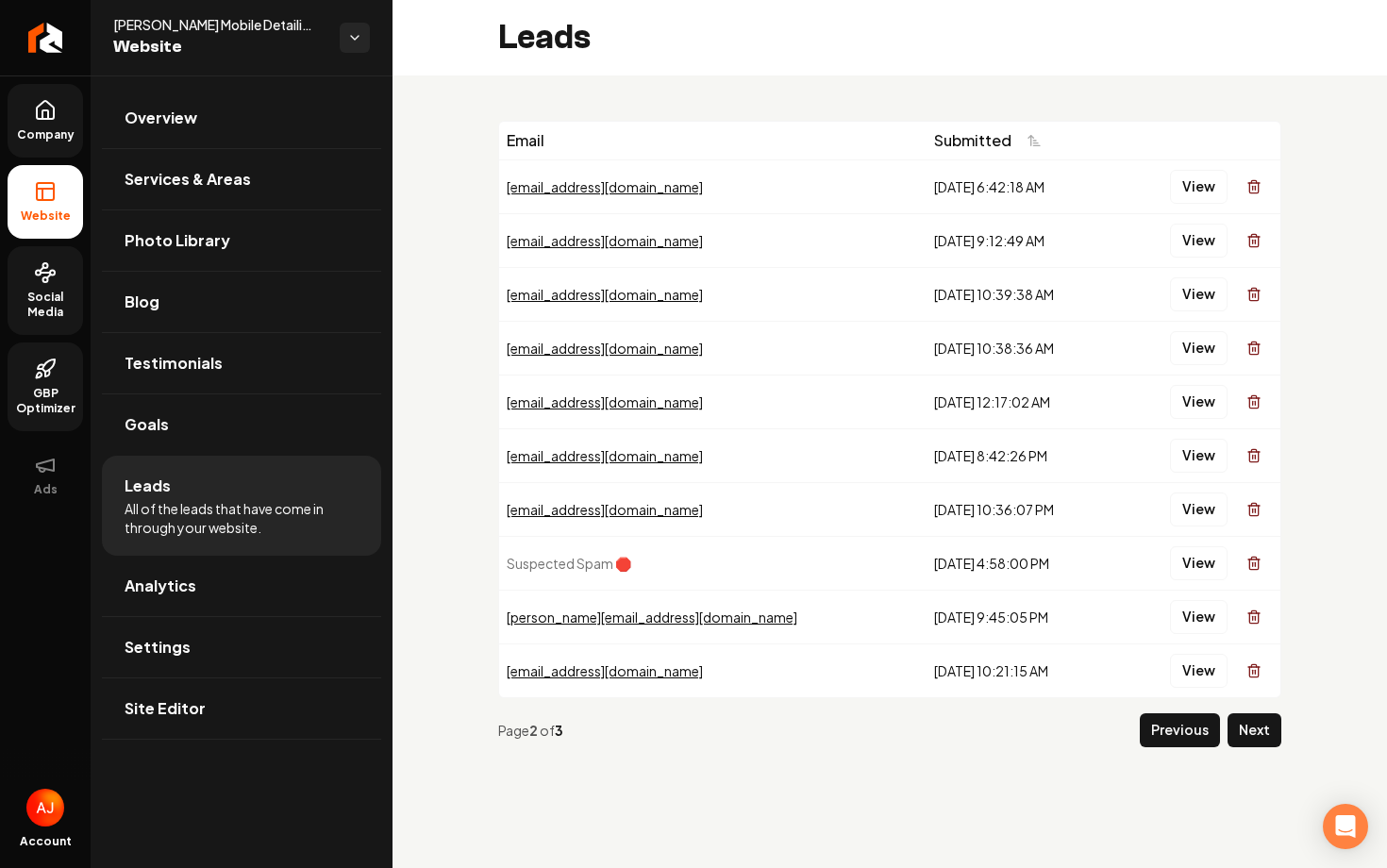
click at [37, 131] on span "Company" at bounding box center [46, 134] width 73 height 15
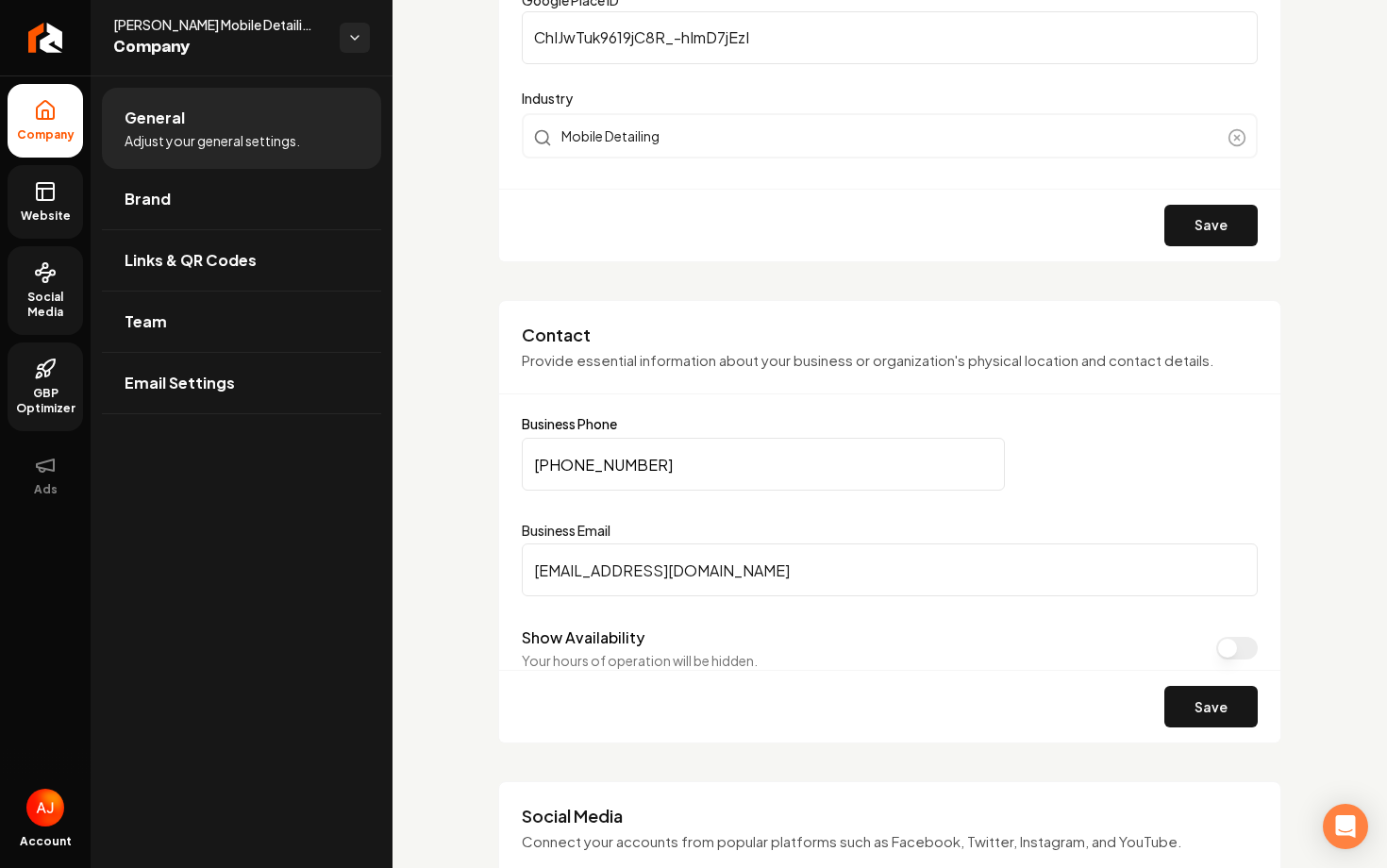
scroll to position [678, 0]
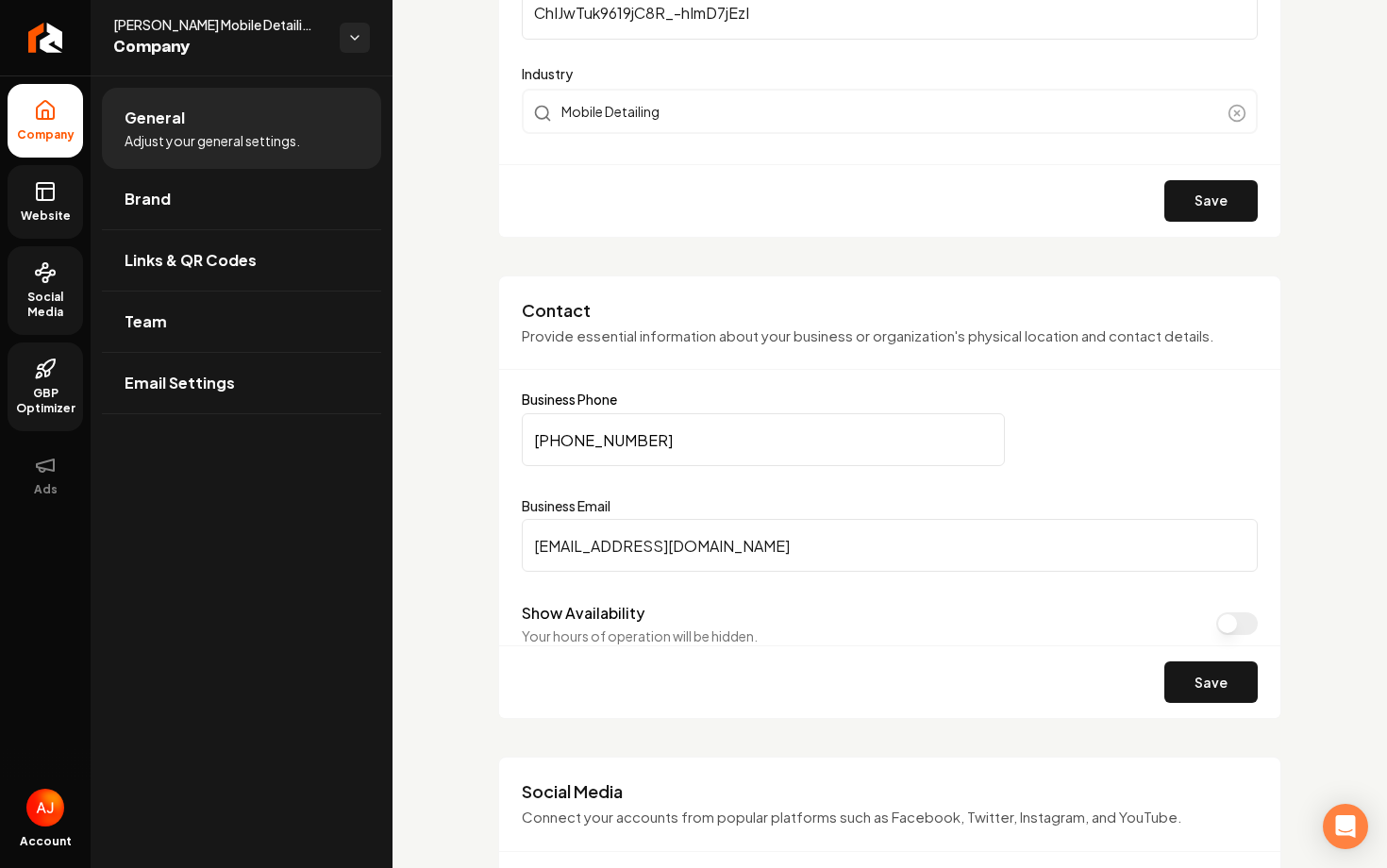
click at [45, 216] on span "Website" at bounding box center [45, 215] width 65 height 15
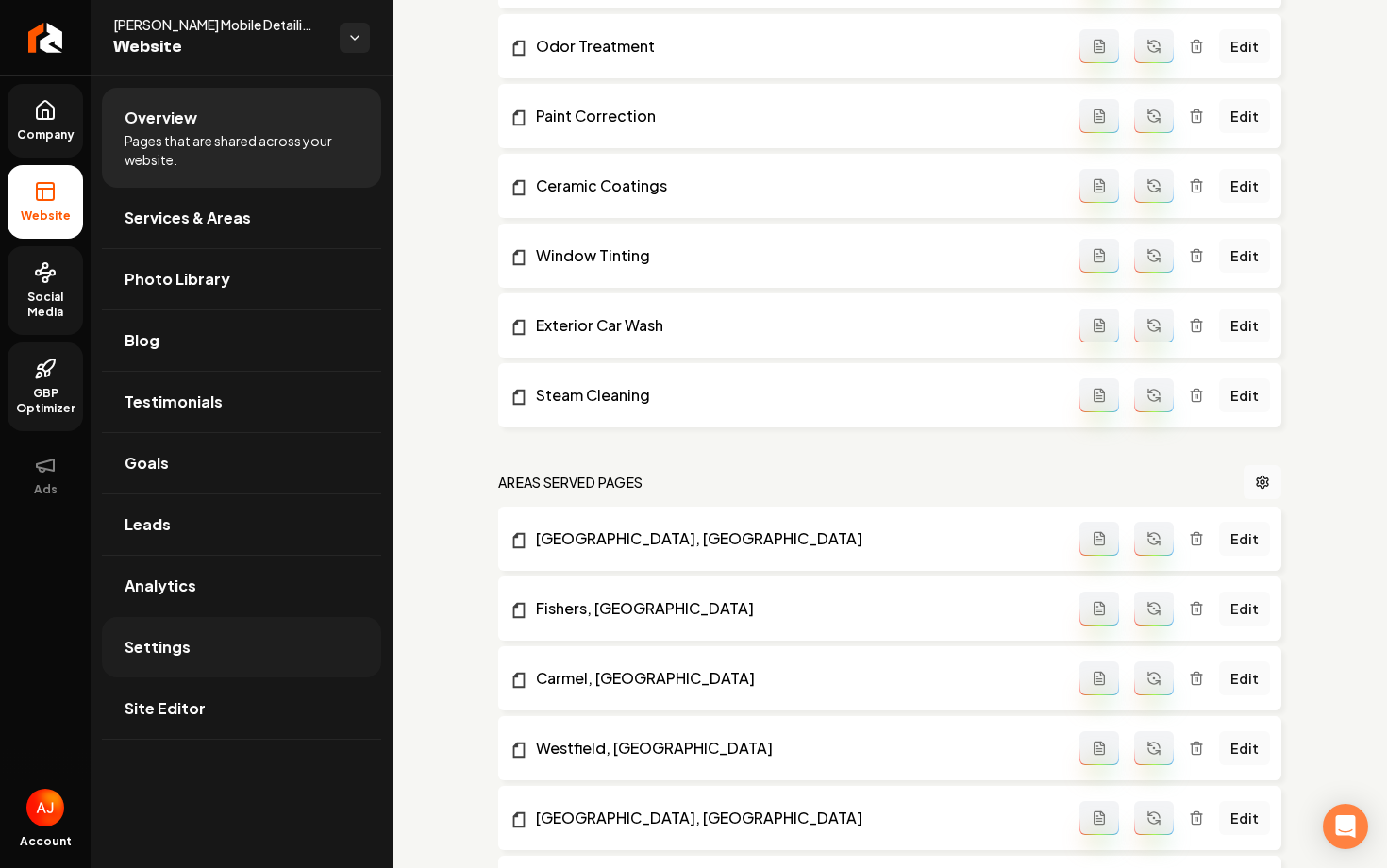
click at [226, 657] on link "Settings" at bounding box center [241, 647] width 280 height 60
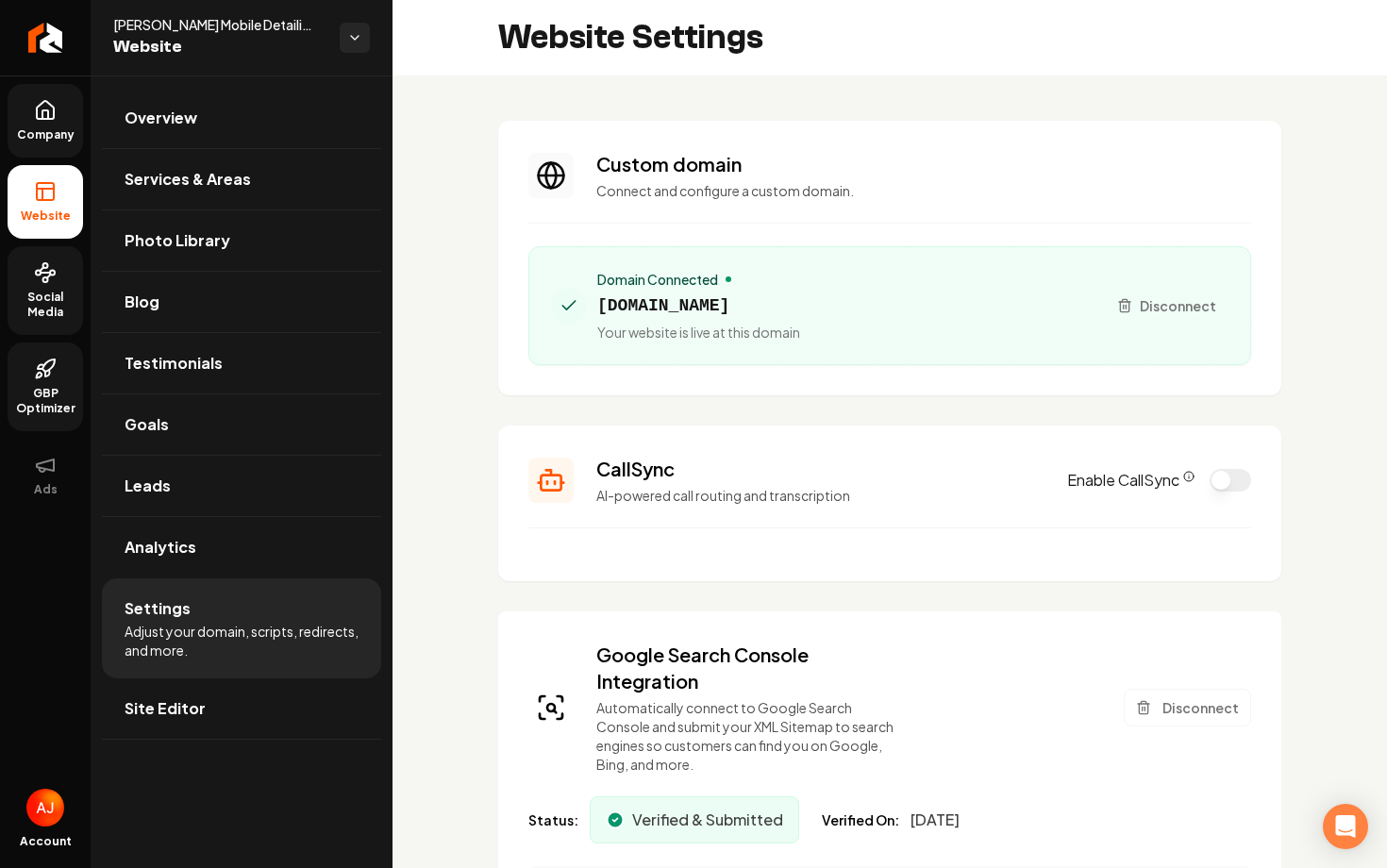
scroll to position [106, 0]
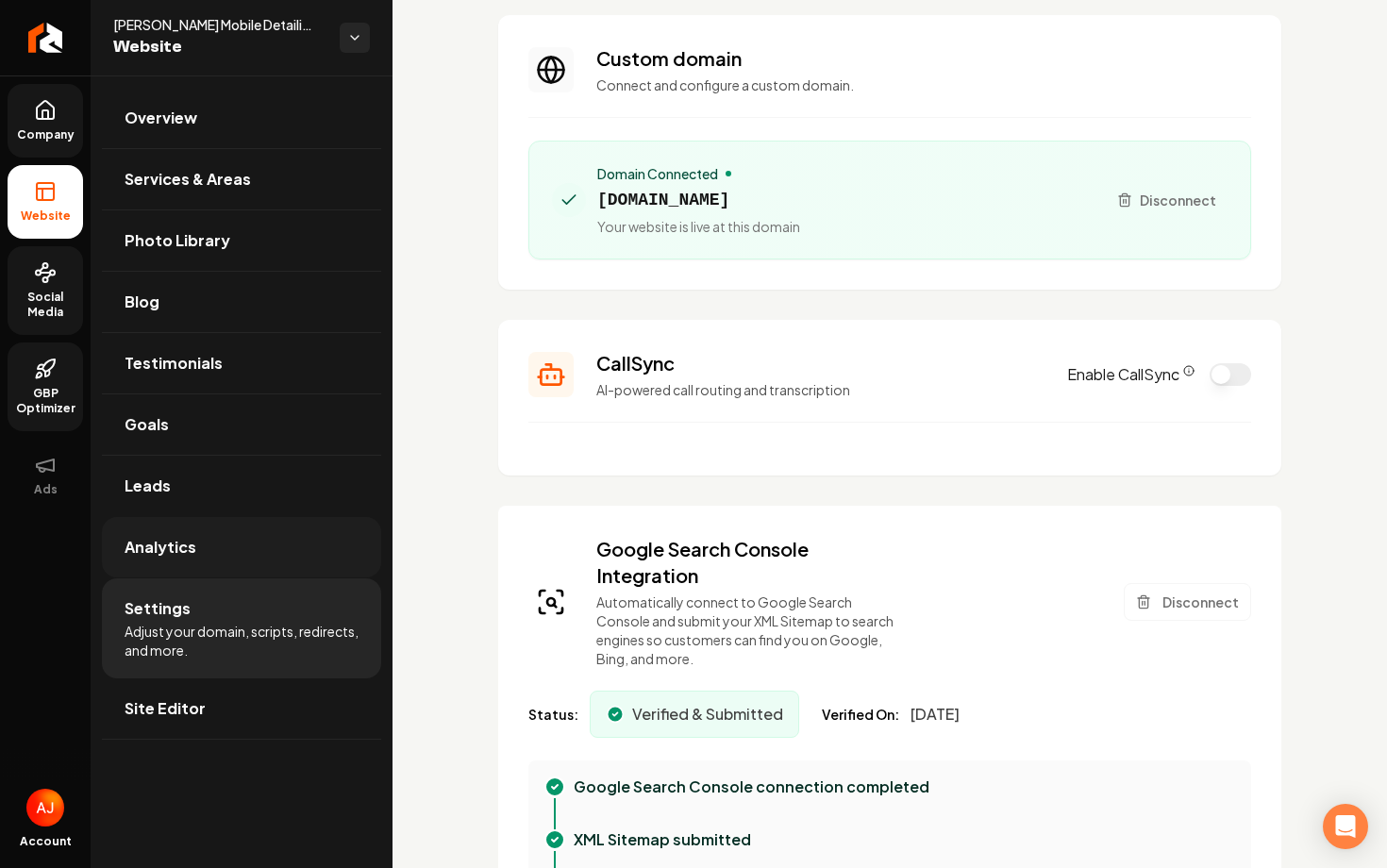
click at [151, 538] on span "Analytics" at bounding box center [160, 547] width 72 height 23
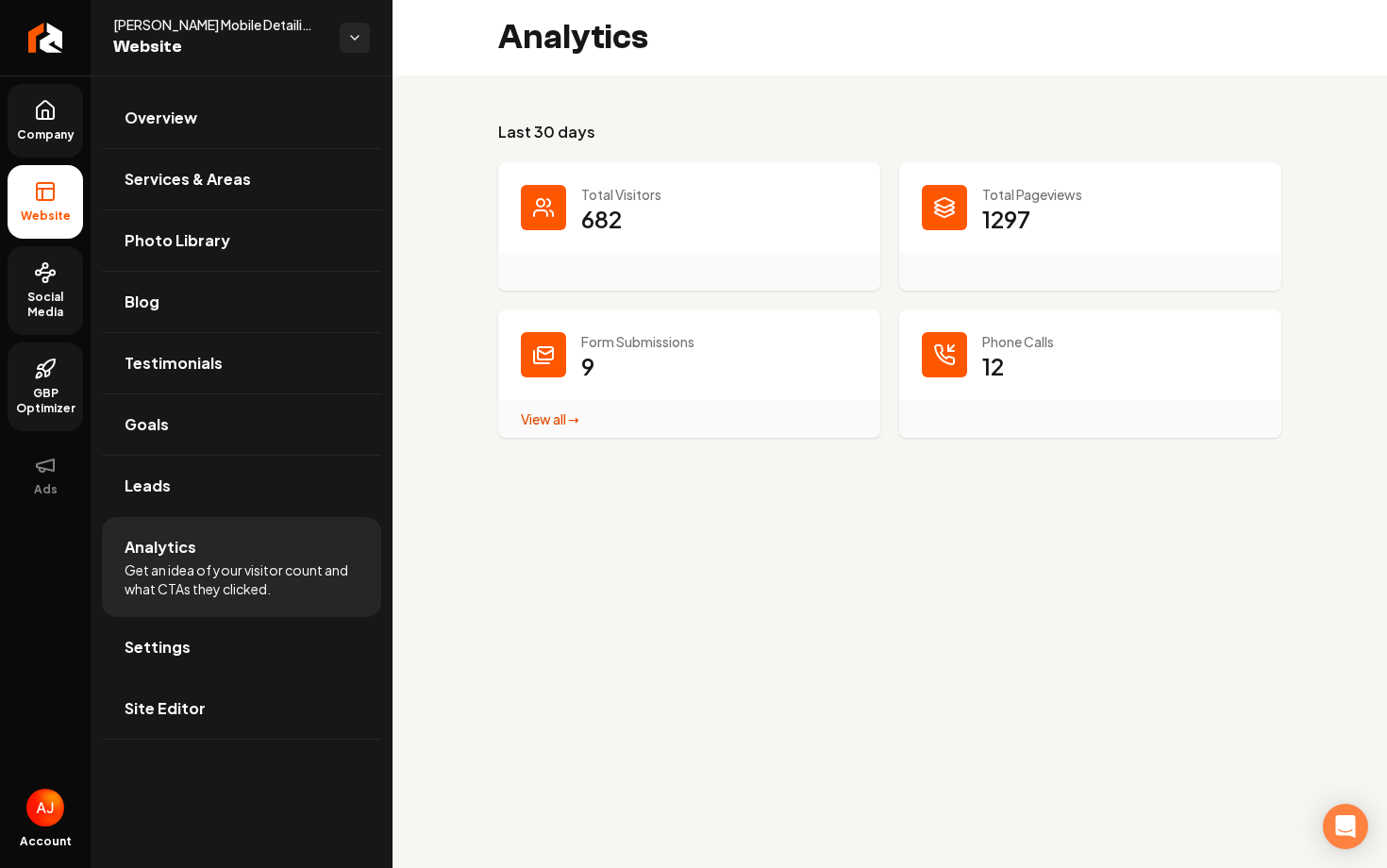
click at [41, 295] on span "Social Media" at bounding box center [45, 304] width 75 height 31
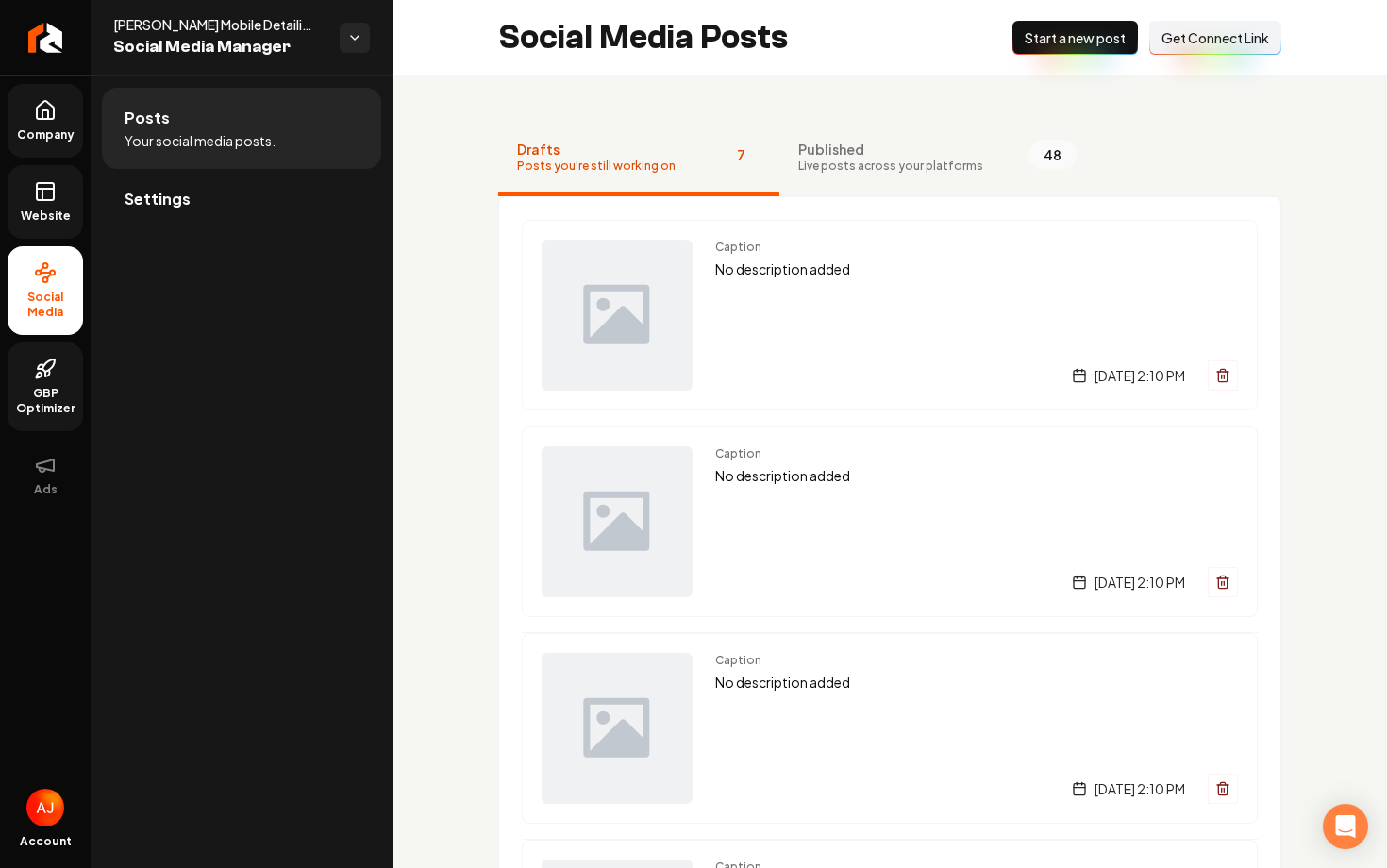
click at [39, 386] on span "GBP Optimizer" at bounding box center [45, 401] width 75 height 31
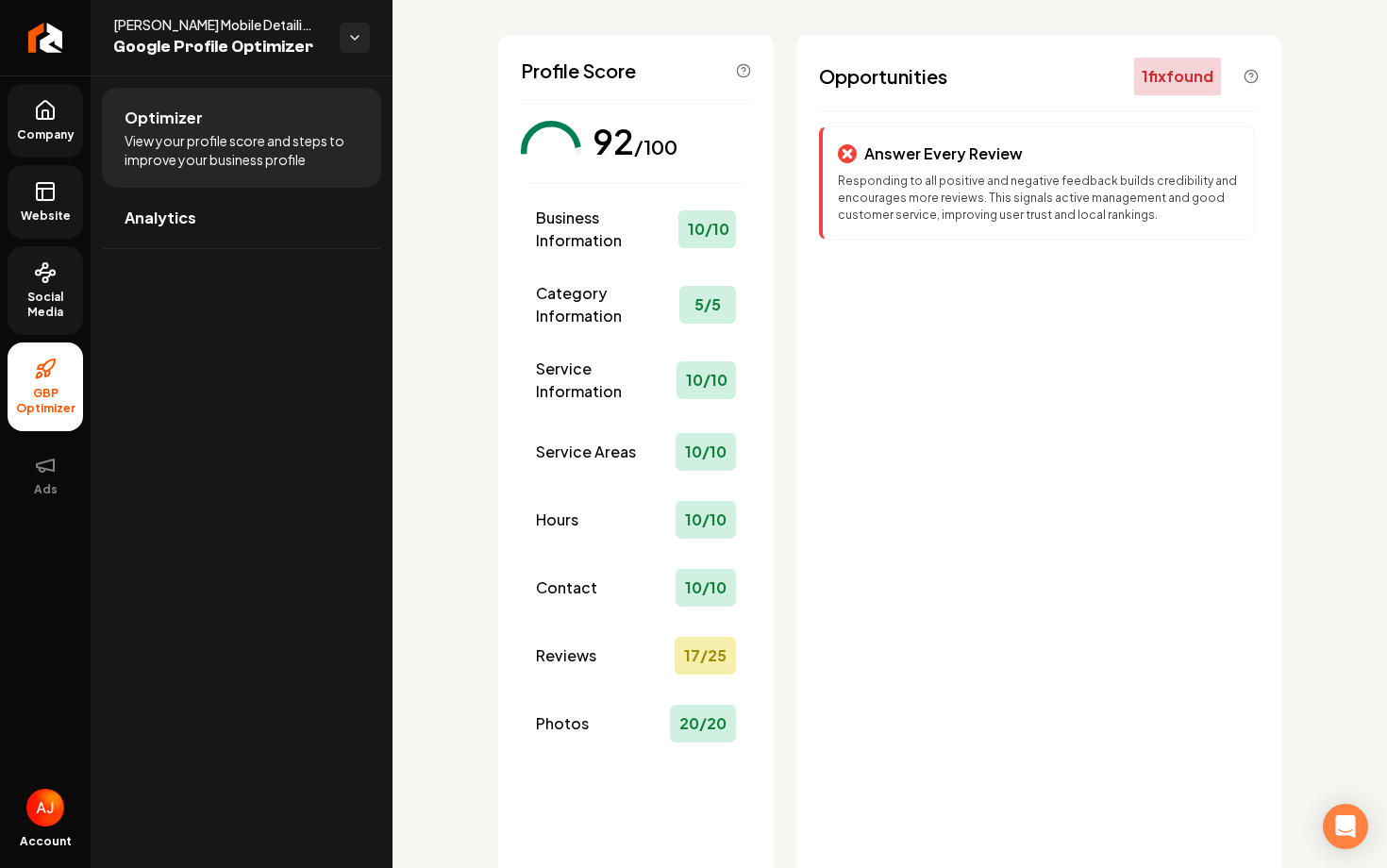
scroll to position [85, 0]
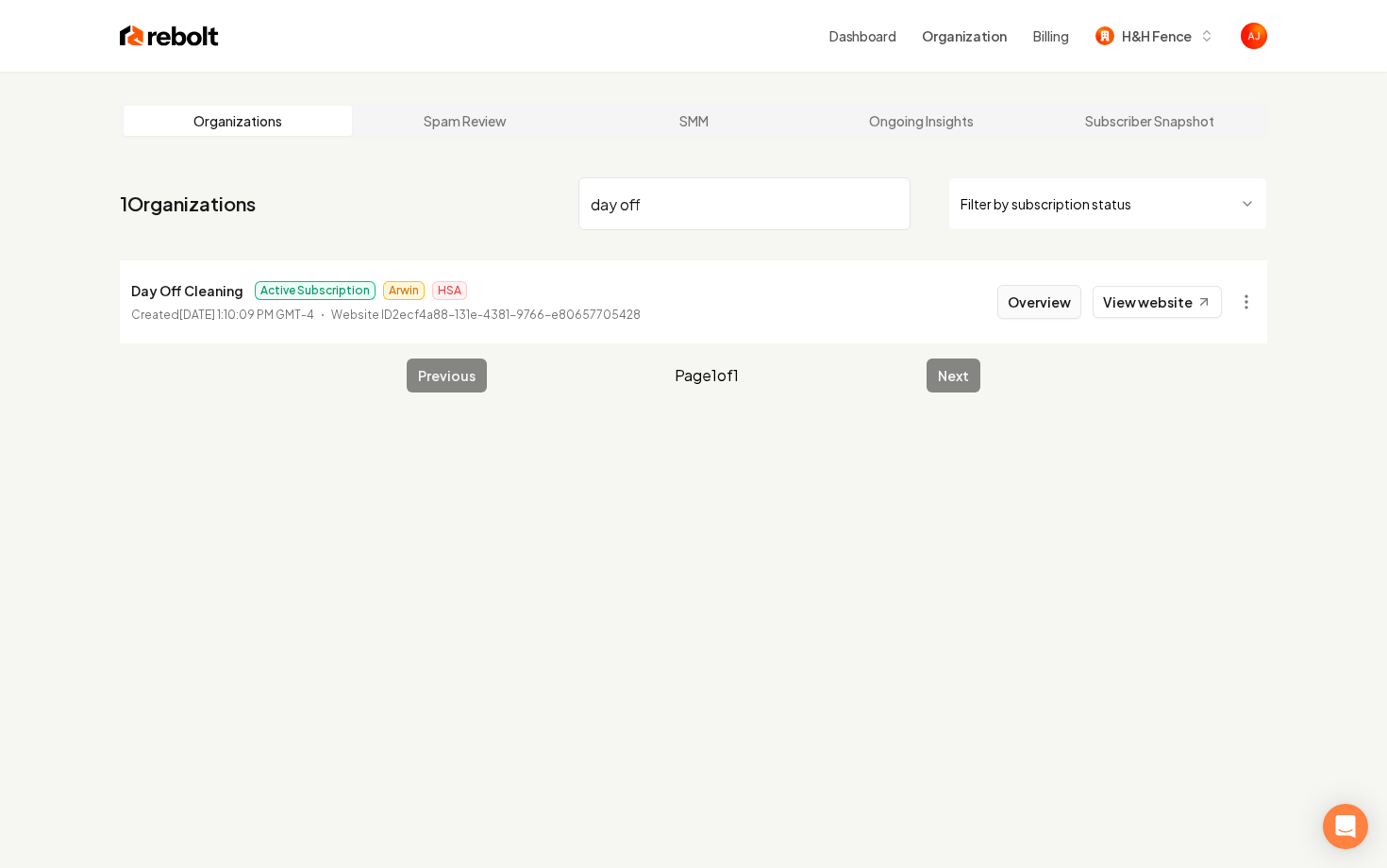
type input "day off"
click at [1039, 304] on button "Overview" at bounding box center [1039, 301] width 84 height 34
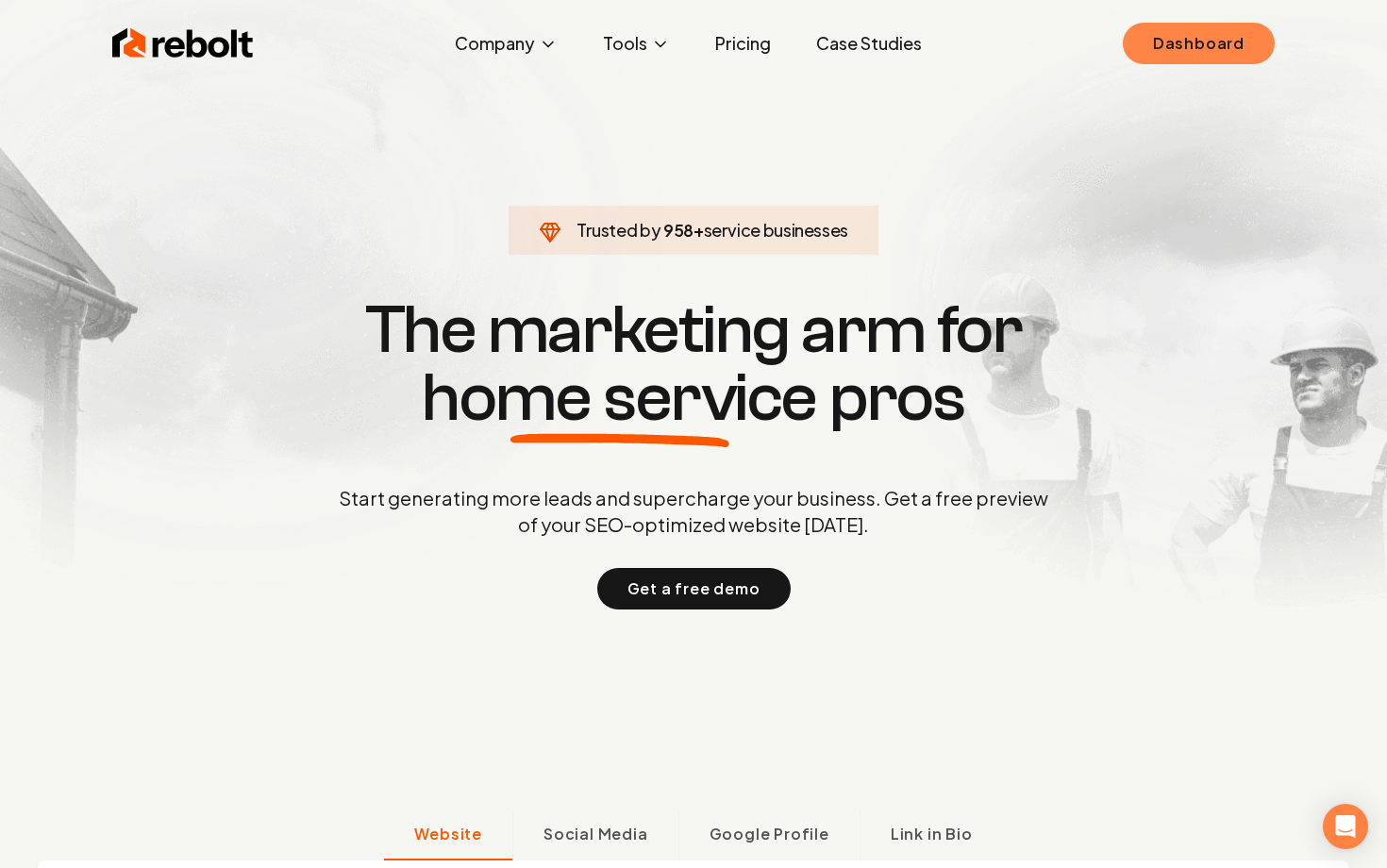
click at [1177, 47] on link "Dashboard" at bounding box center [1199, 43] width 152 height 41
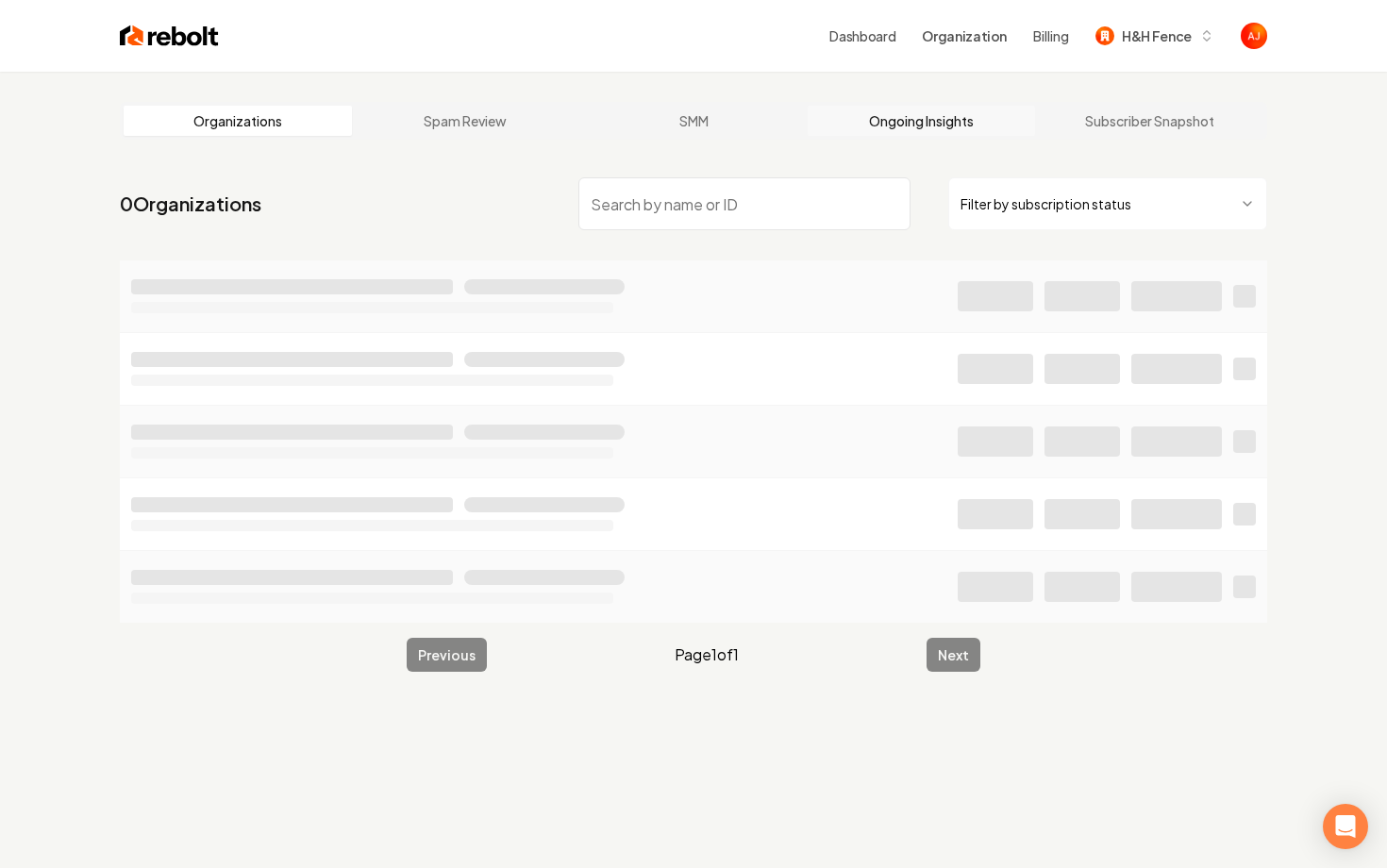
click at [946, 116] on link "Ongoing Insights" at bounding box center [922, 120] width 228 height 31
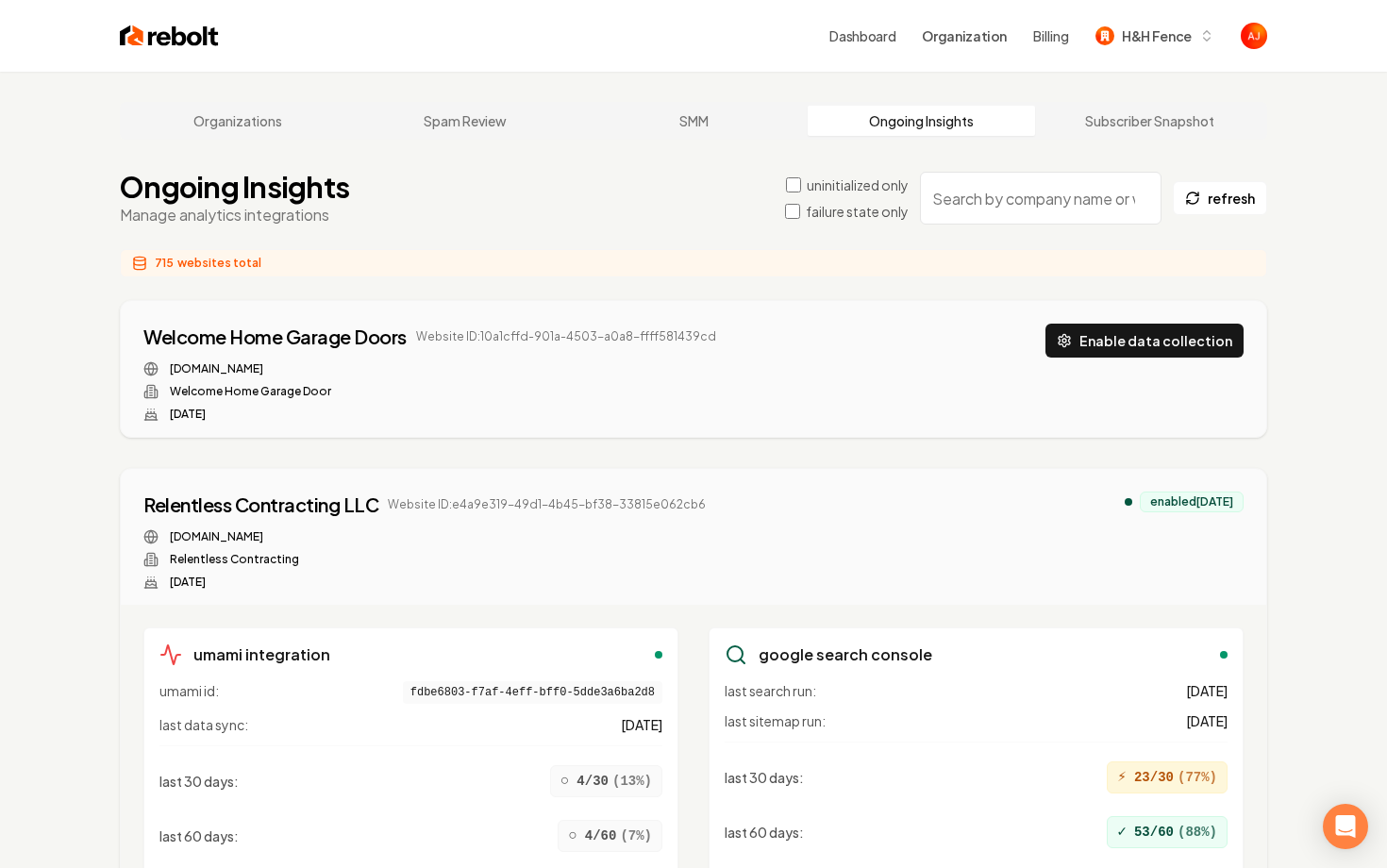
click at [1019, 200] on input "search" at bounding box center [1040, 197] width 242 height 52
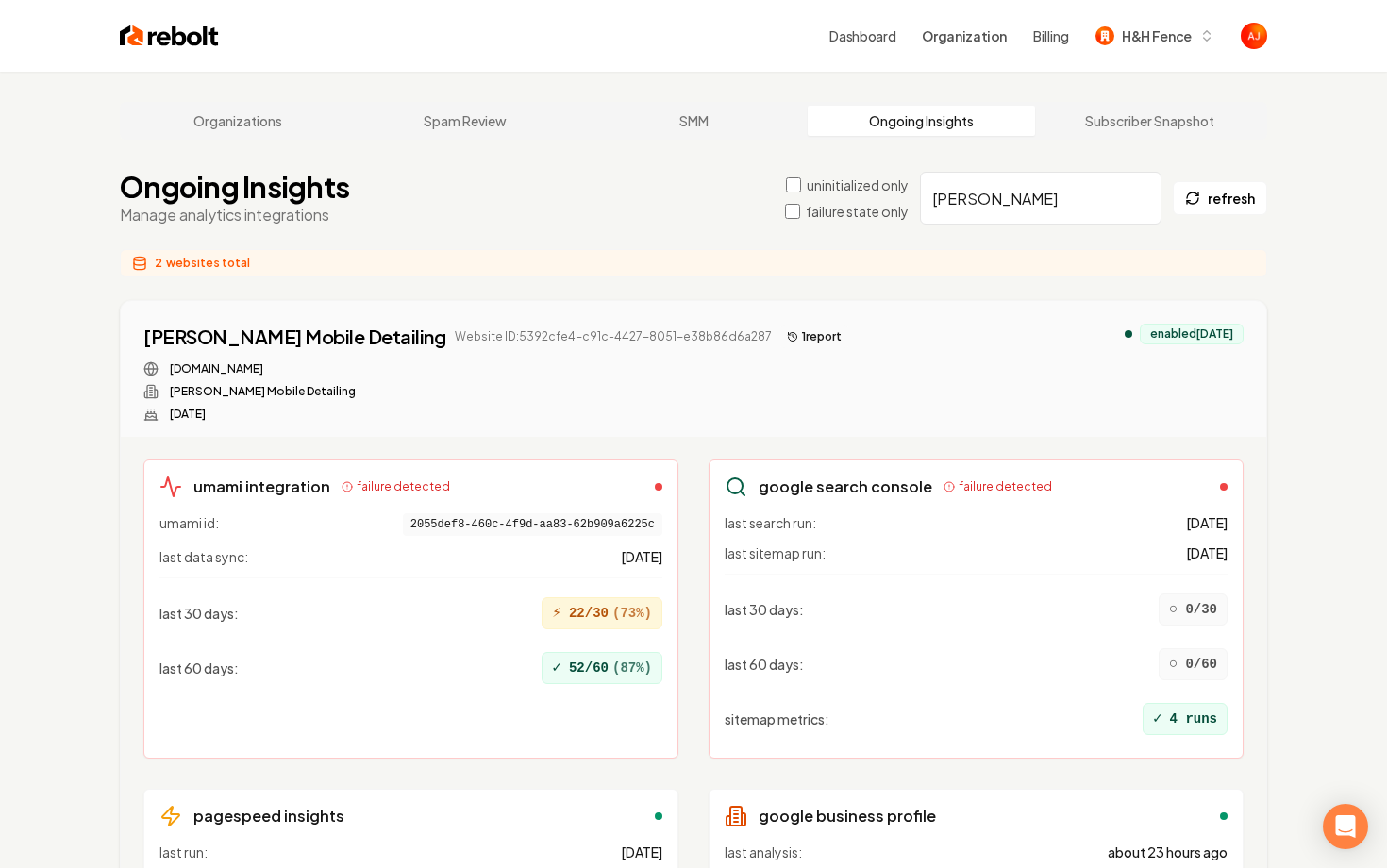
type input "holmes"
click at [779, 347] on button "1 report" at bounding box center [814, 337] width 70 height 23
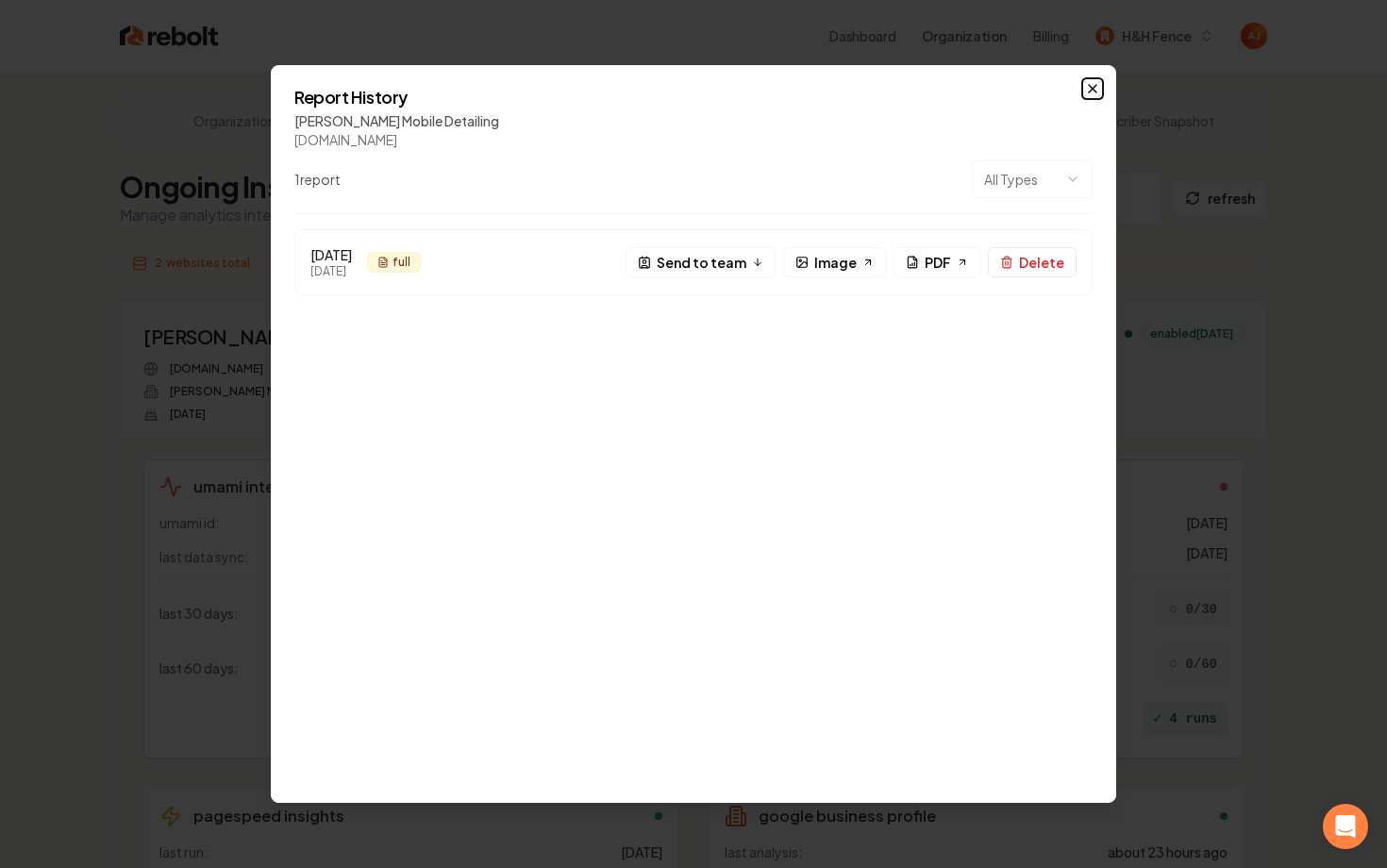
click at [1096, 95] on icon "button" at bounding box center [1093, 88] width 15 height 15
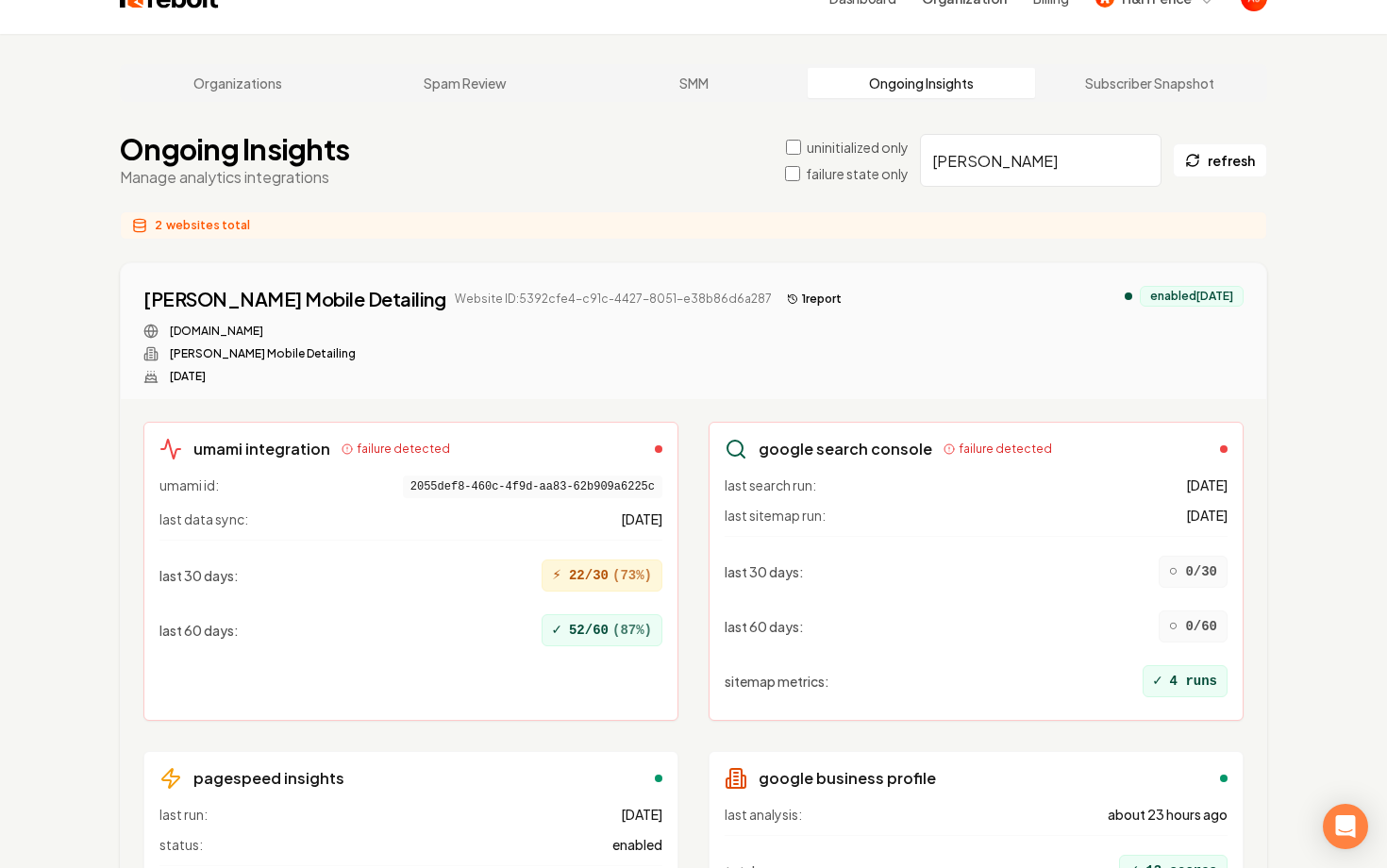
scroll to position [39, 0]
click at [989, 447] on span "failure detected" at bounding box center [1006, 446] width 94 height 15
click at [1140, 297] on div "enabled 4 months ago" at bounding box center [1191, 294] width 104 height 21
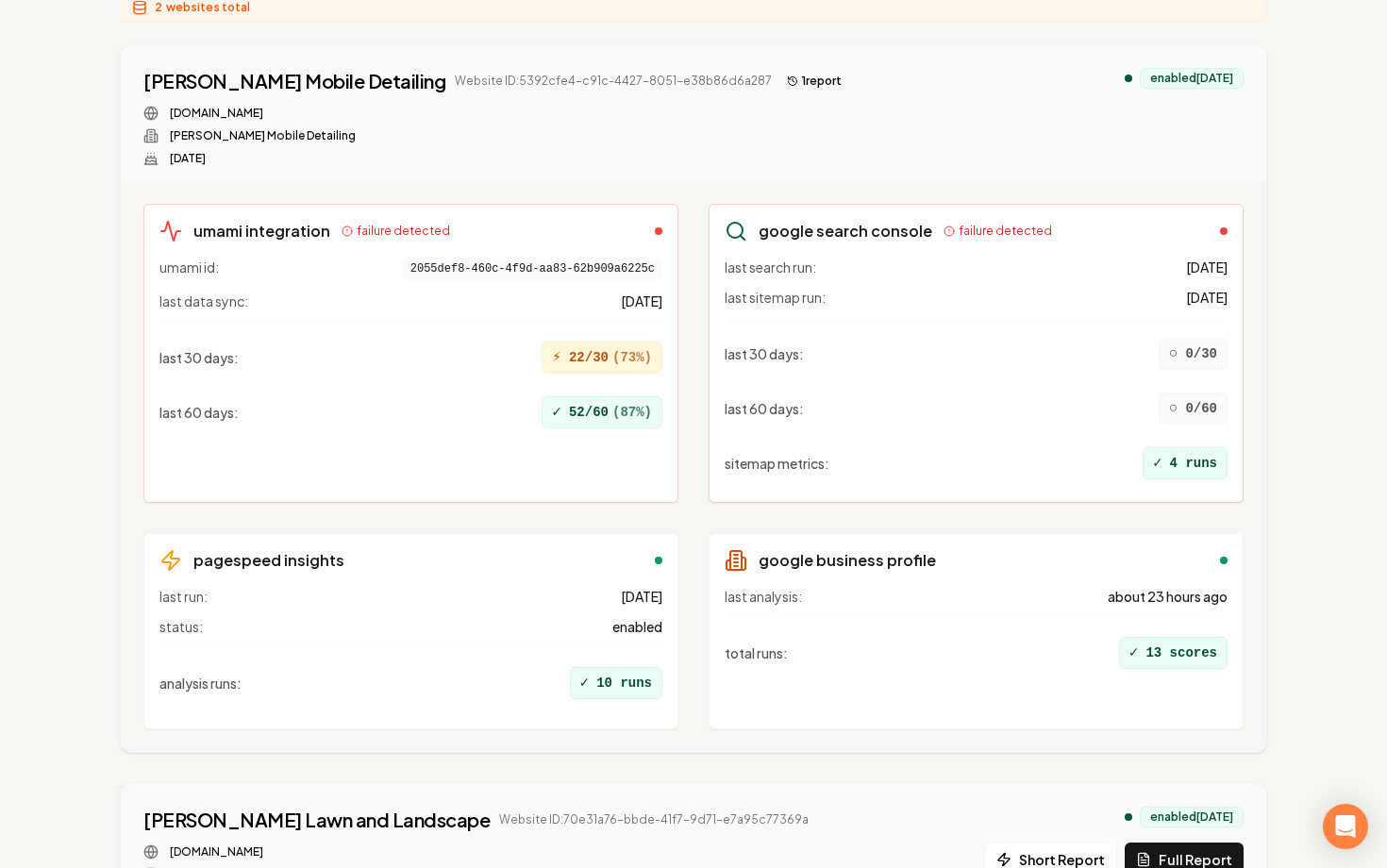
scroll to position [255, 0]
click at [959, 230] on span "failure detected" at bounding box center [1006, 231] width 94 height 15
click at [1223, 233] on div at bounding box center [1224, 232] width 8 height 8
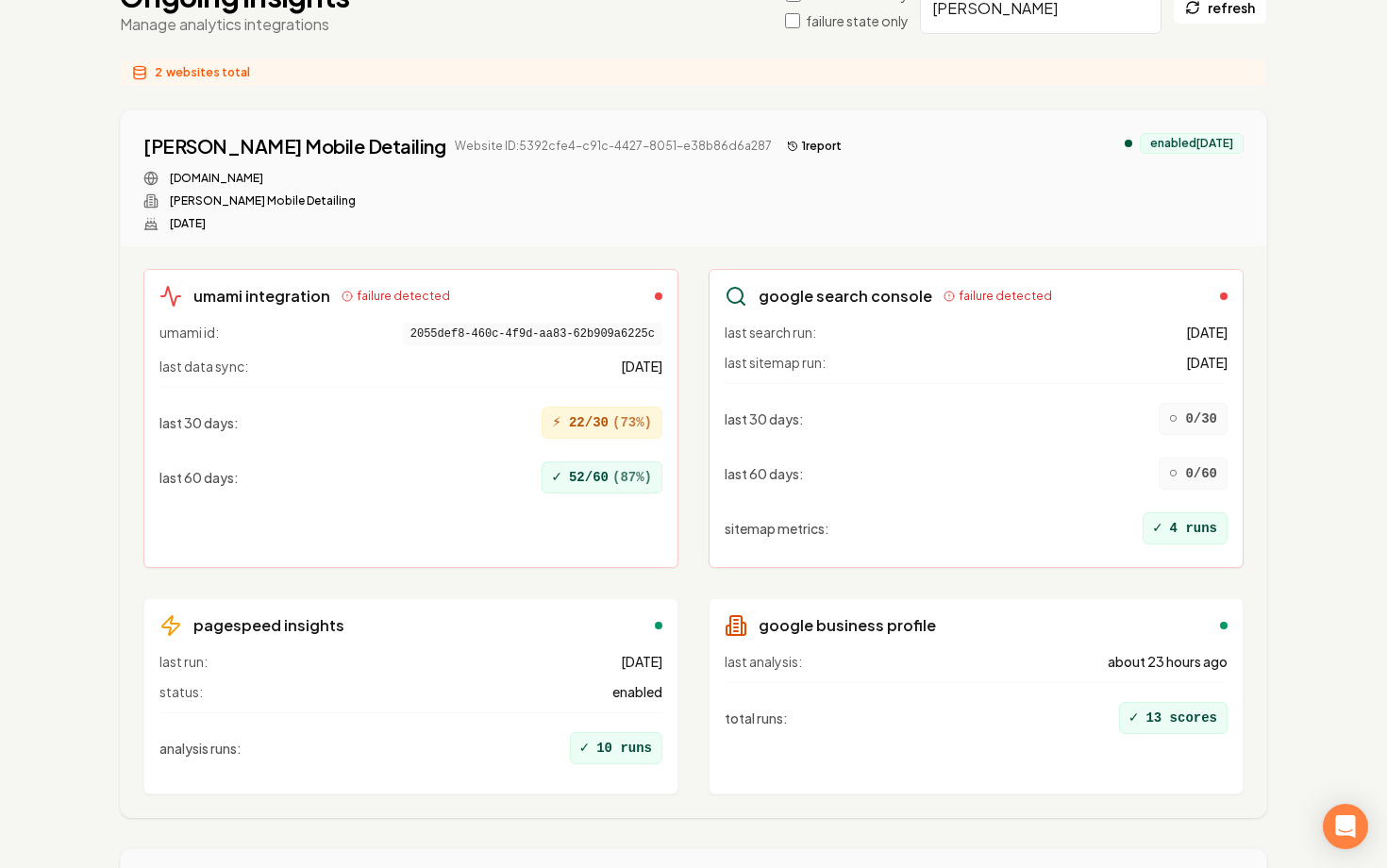
scroll to position [180, 0]
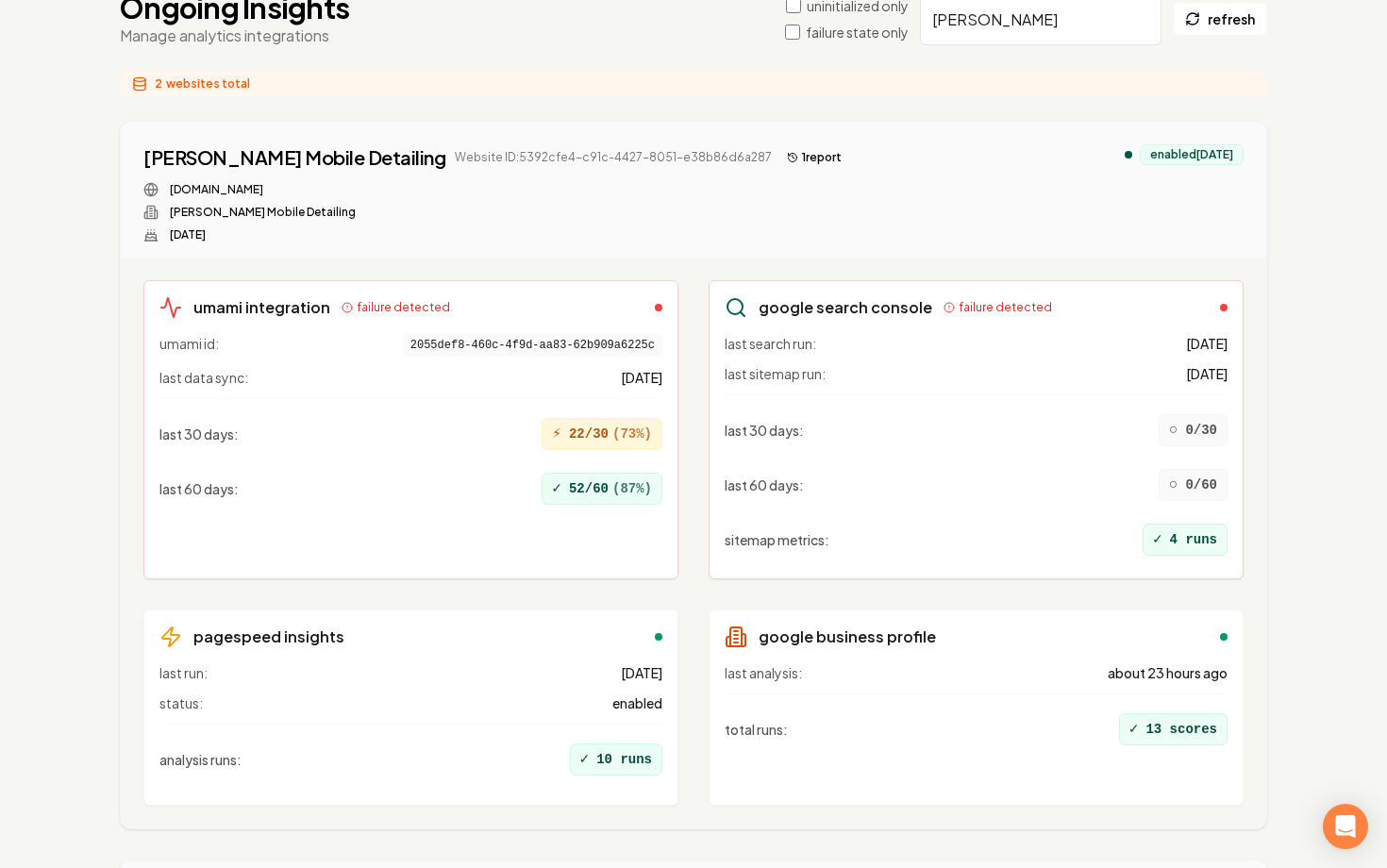
click at [405, 306] on span "failure detected" at bounding box center [403, 307] width 94 height 15
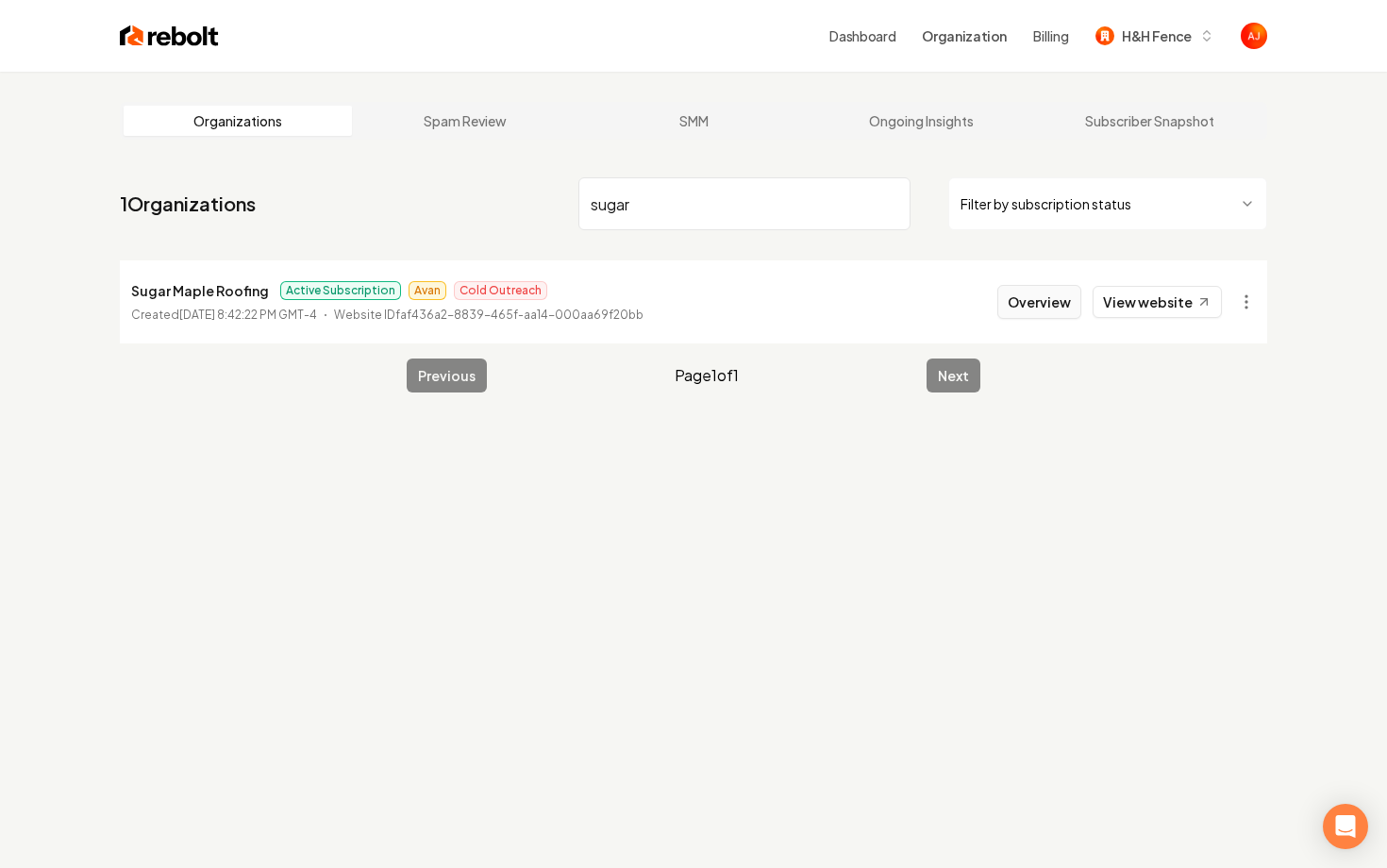
type input "sugar"
click at [1045, 313] on button "Overview" at bounding box center [1039, 301] width 84 height 34
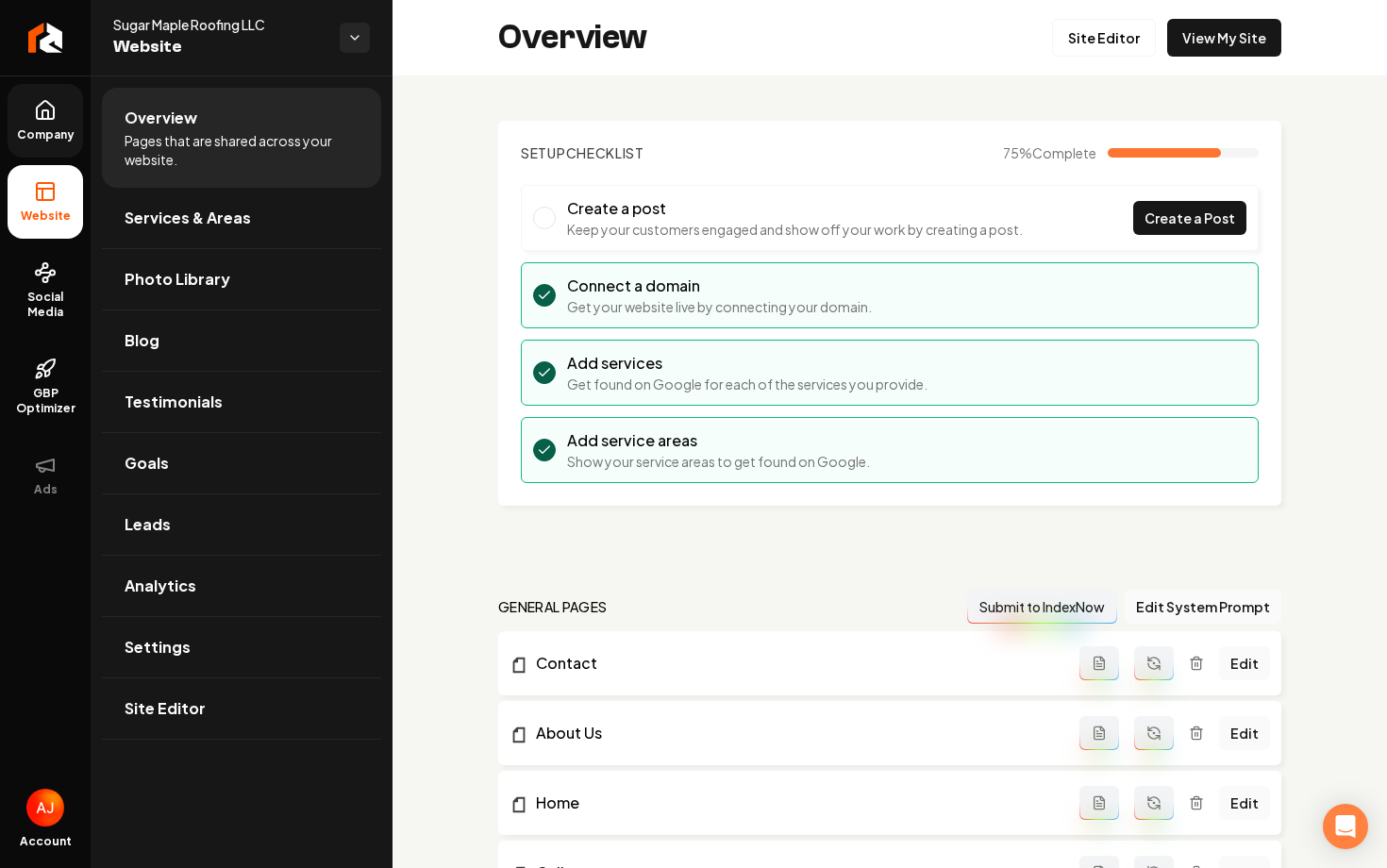
click at [42, 130] on span "Company" at bounding box center [46, 134] width 73 height 15
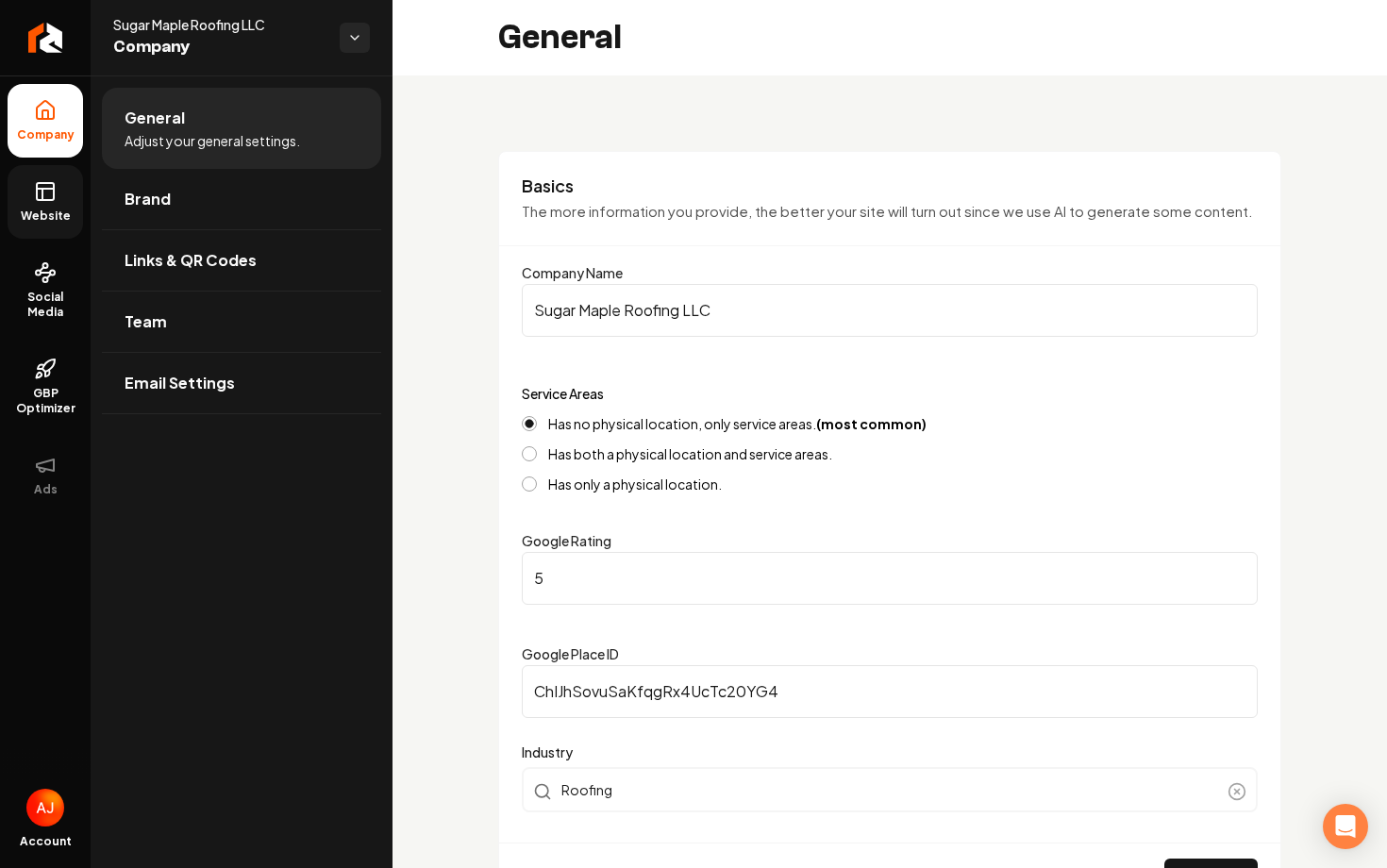
click at [37, 227] on link "Website" at bounding box center [45, 201] width 75 height 74
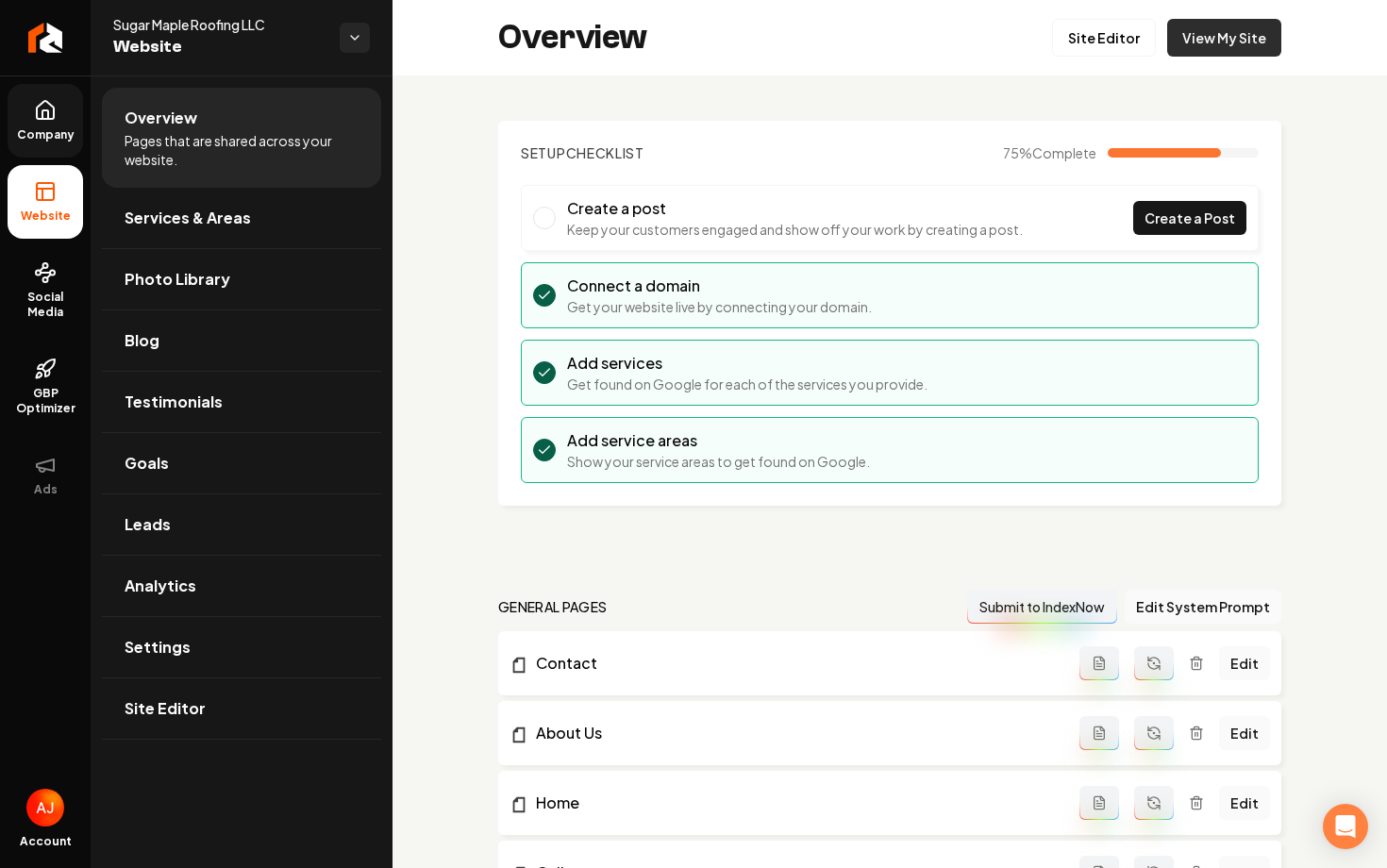
click at [1204, 35] on link "View My Site" at bounding box center [1225, 38] width 115 height 38
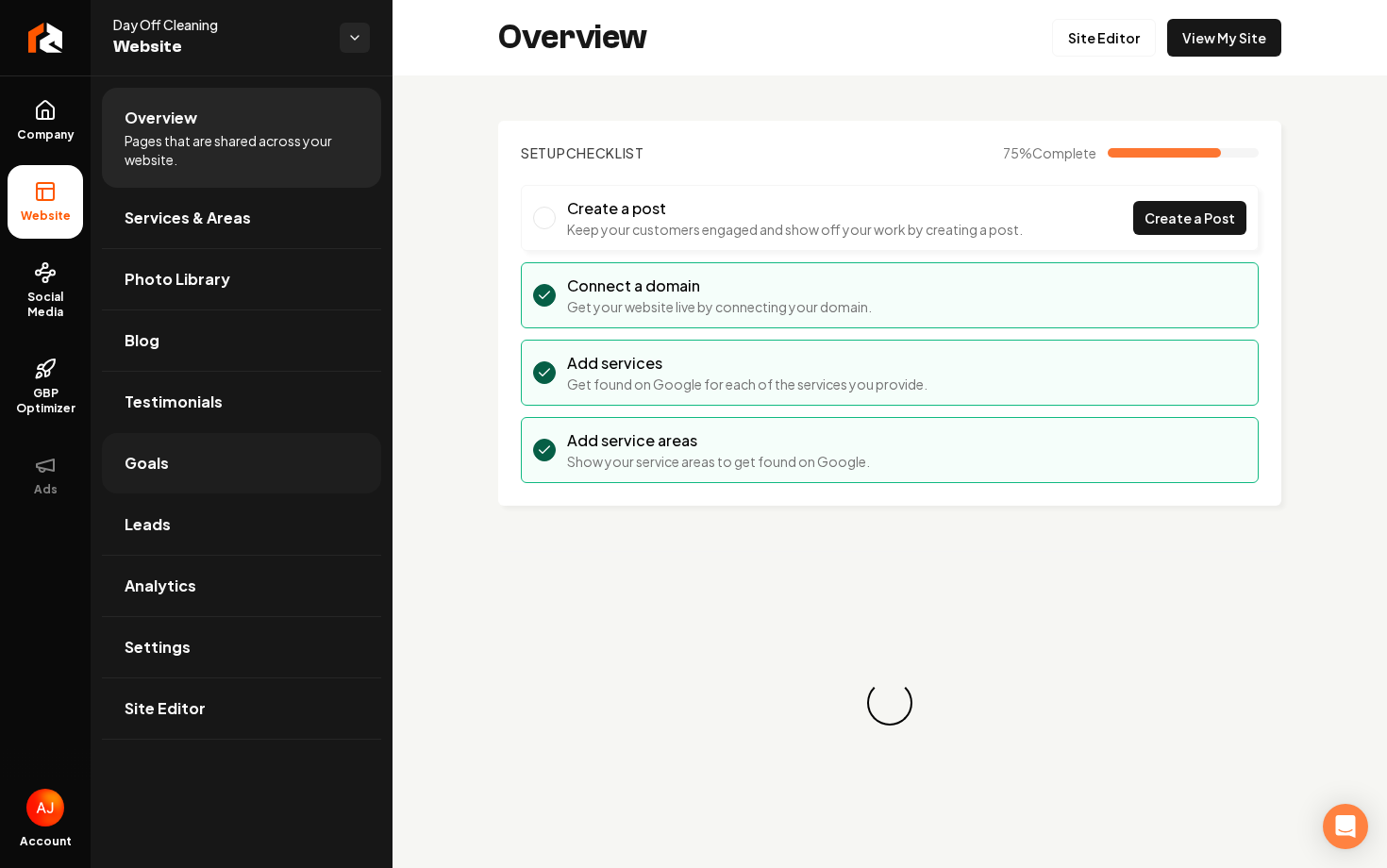
click at [168, 474] on link "Goals" at bounding box center [241, 462] width 280 height 60
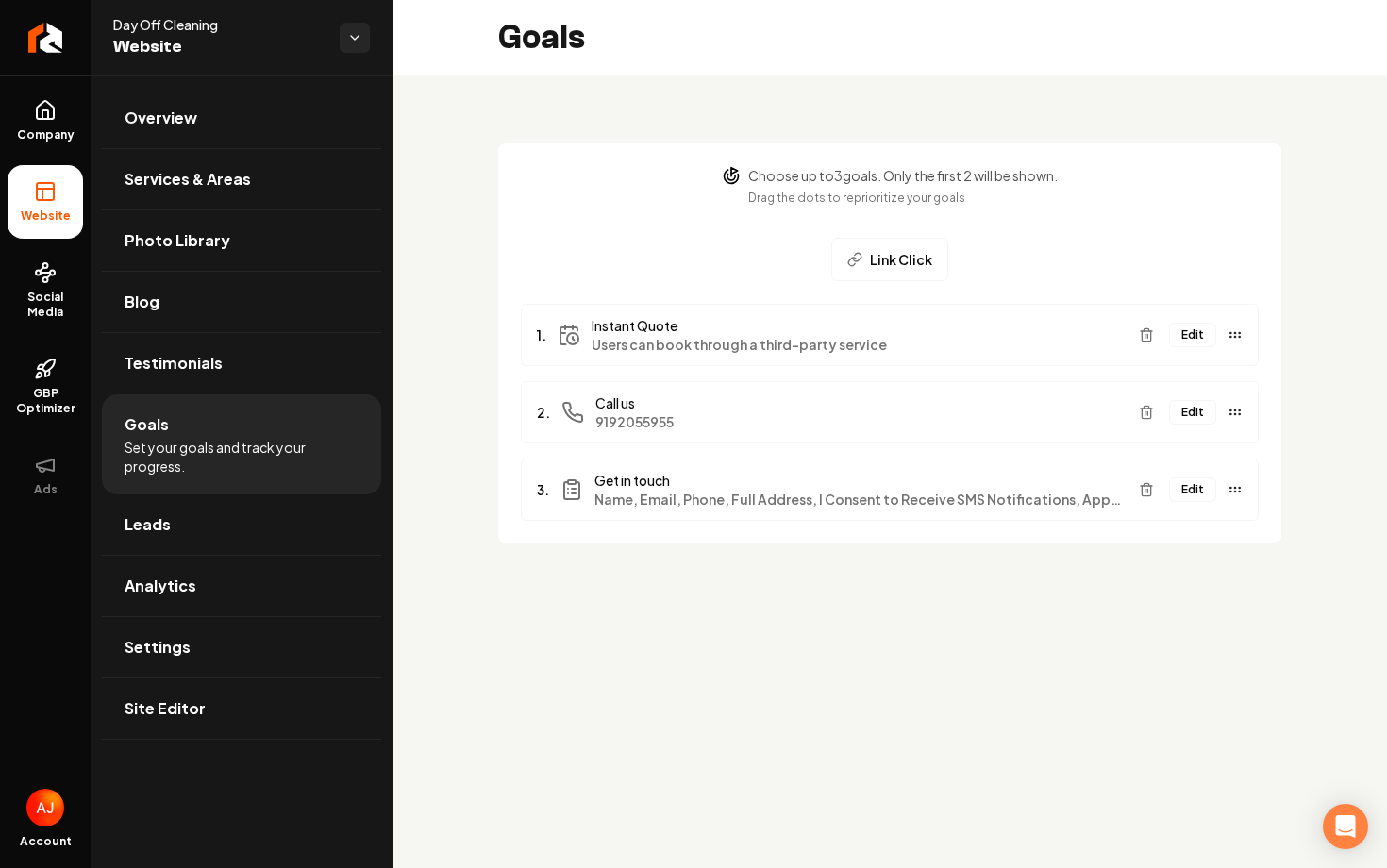
click at [1188, 415] on button "Edit" at bounding box center [1193, 412] width 47 height 25
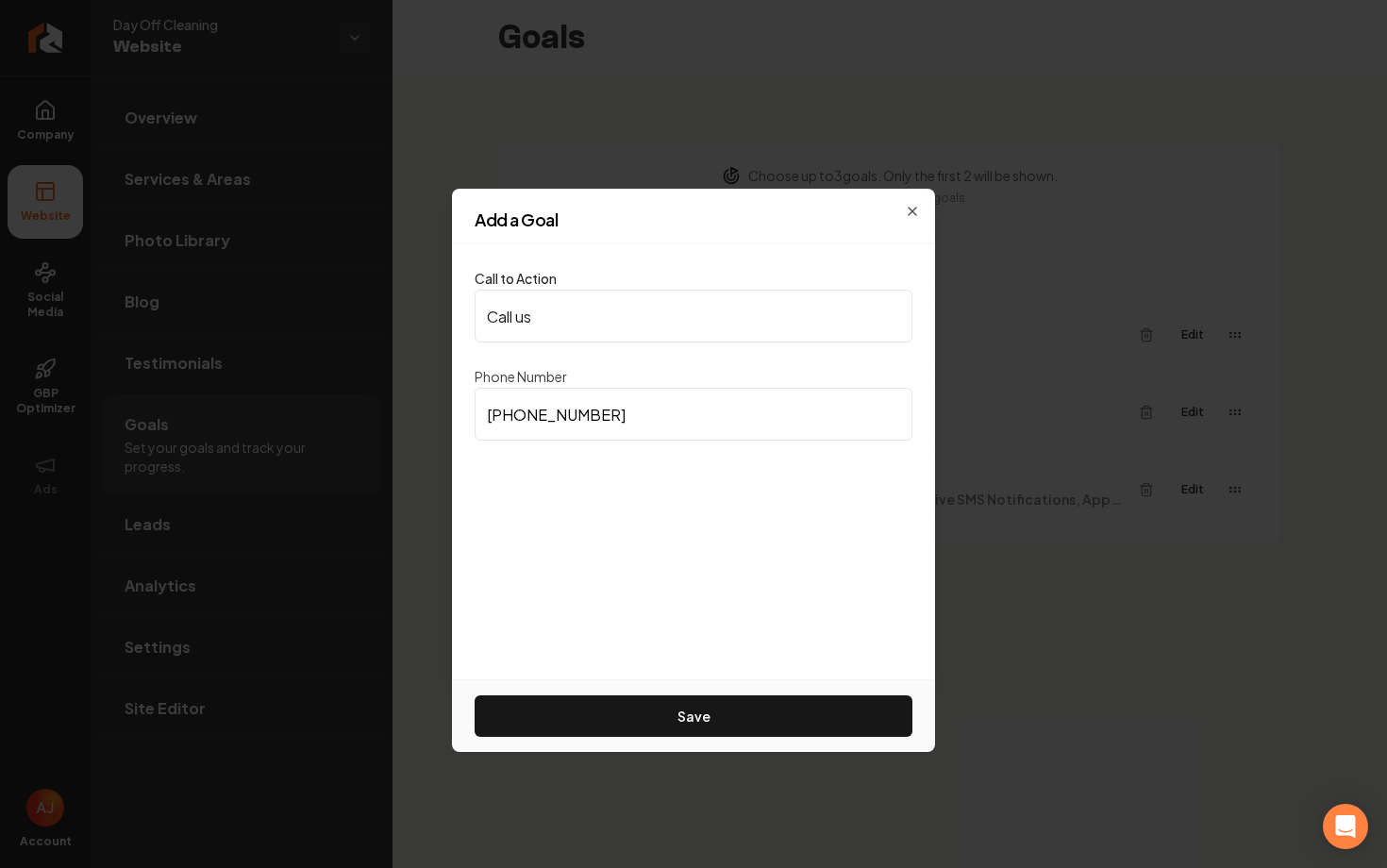
click at [638, 416] on input "(919) 205-5955" at bounding box center [694, 414] width 438 height 52
drag, startPoint x: 638, startPoint y: 416, endPoint x: 290, endPoint y: 422, distance: 348.1
click at [314, 421] on body "Company Website Social Media GBP Optimizer Ads Account Day Off Cleaning Website…" at bounding box center [694, 434] width 1387 height 868
paste input "84) 600-4308"
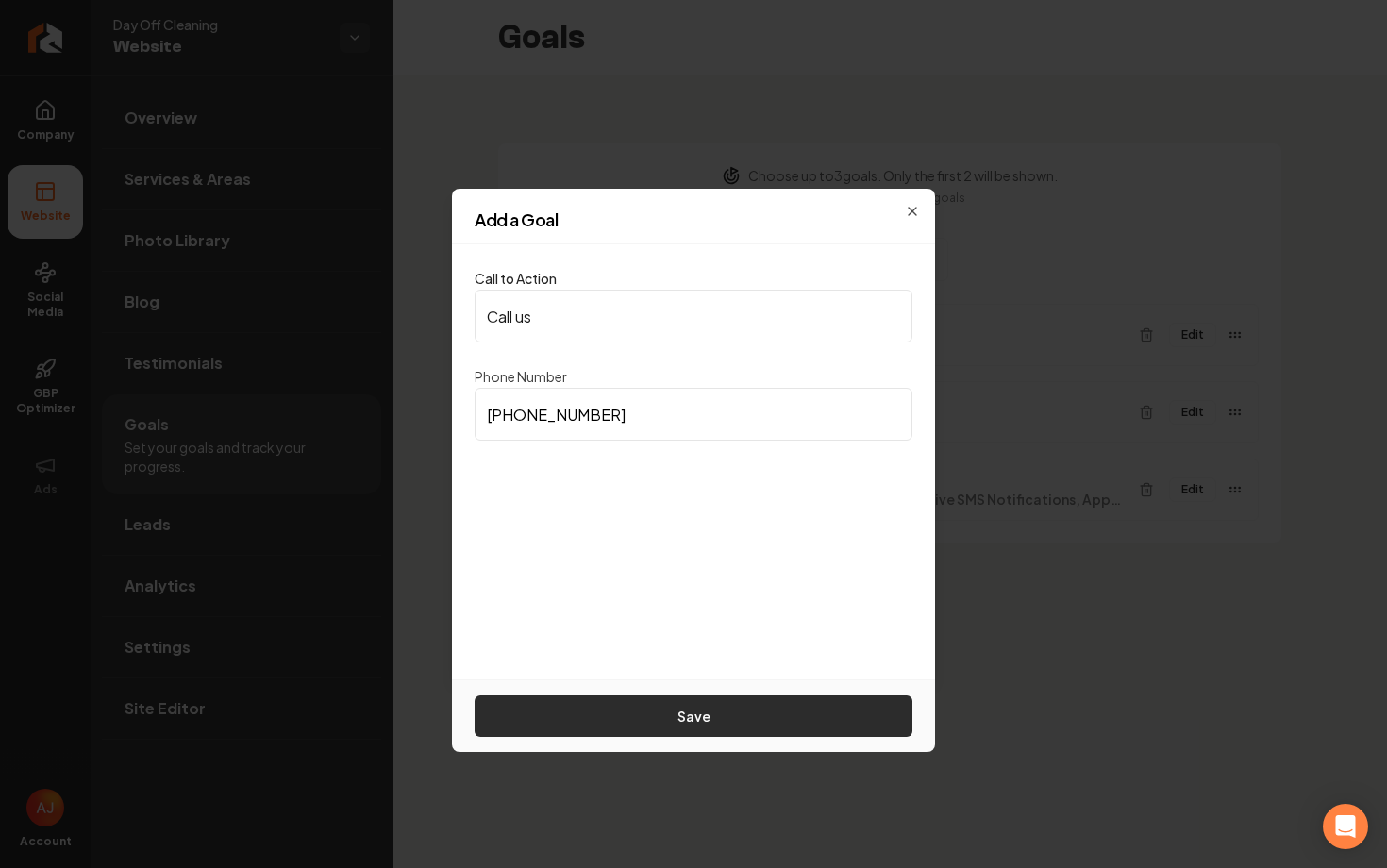
type input "(984) 600-4308"
click at [665, 717] on button "Save" at bounding box center [694, 716] width 438 height 41
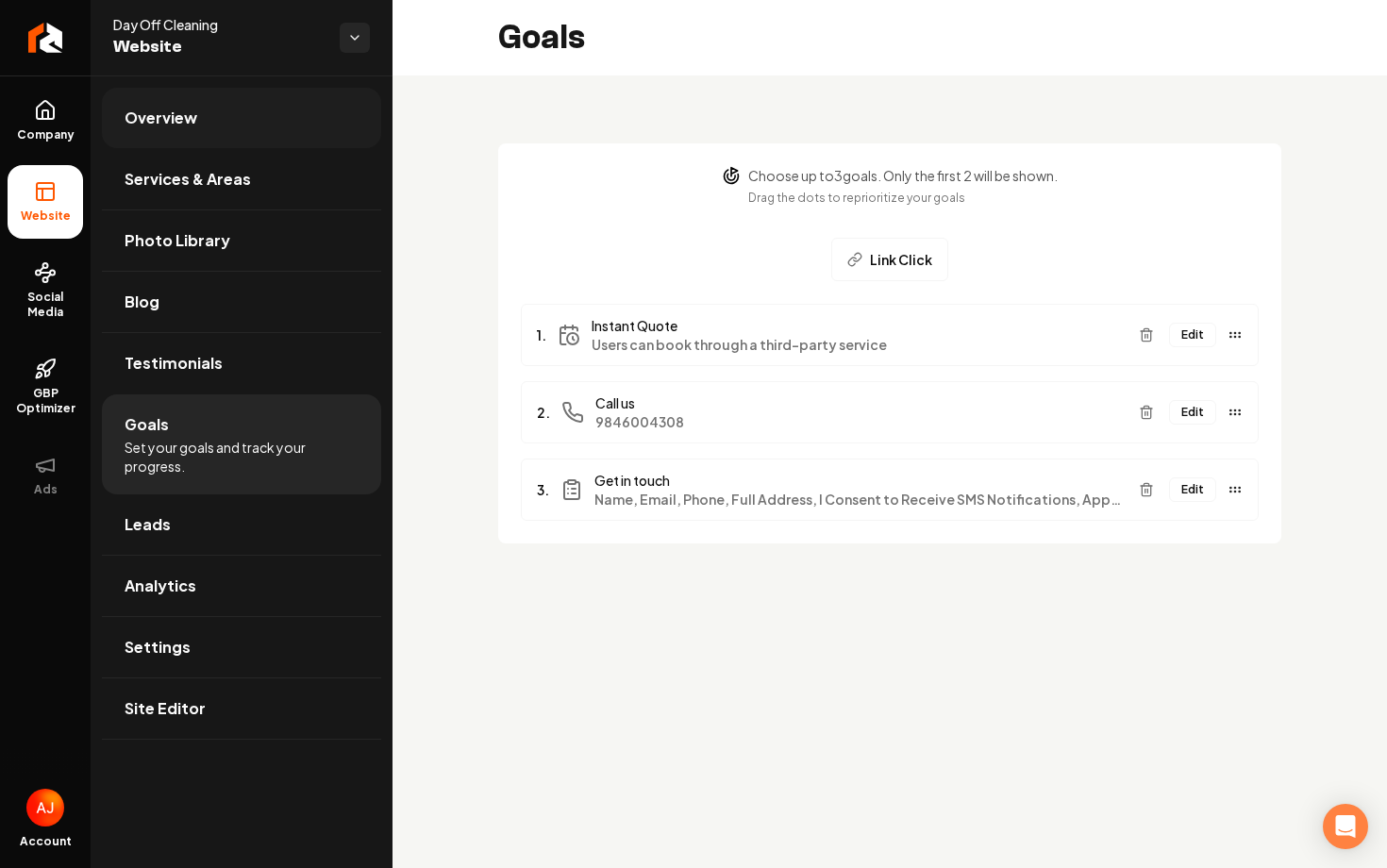
click at [155, 132] on link "Overview" at bounding box center [241, 118] width 280 height 60
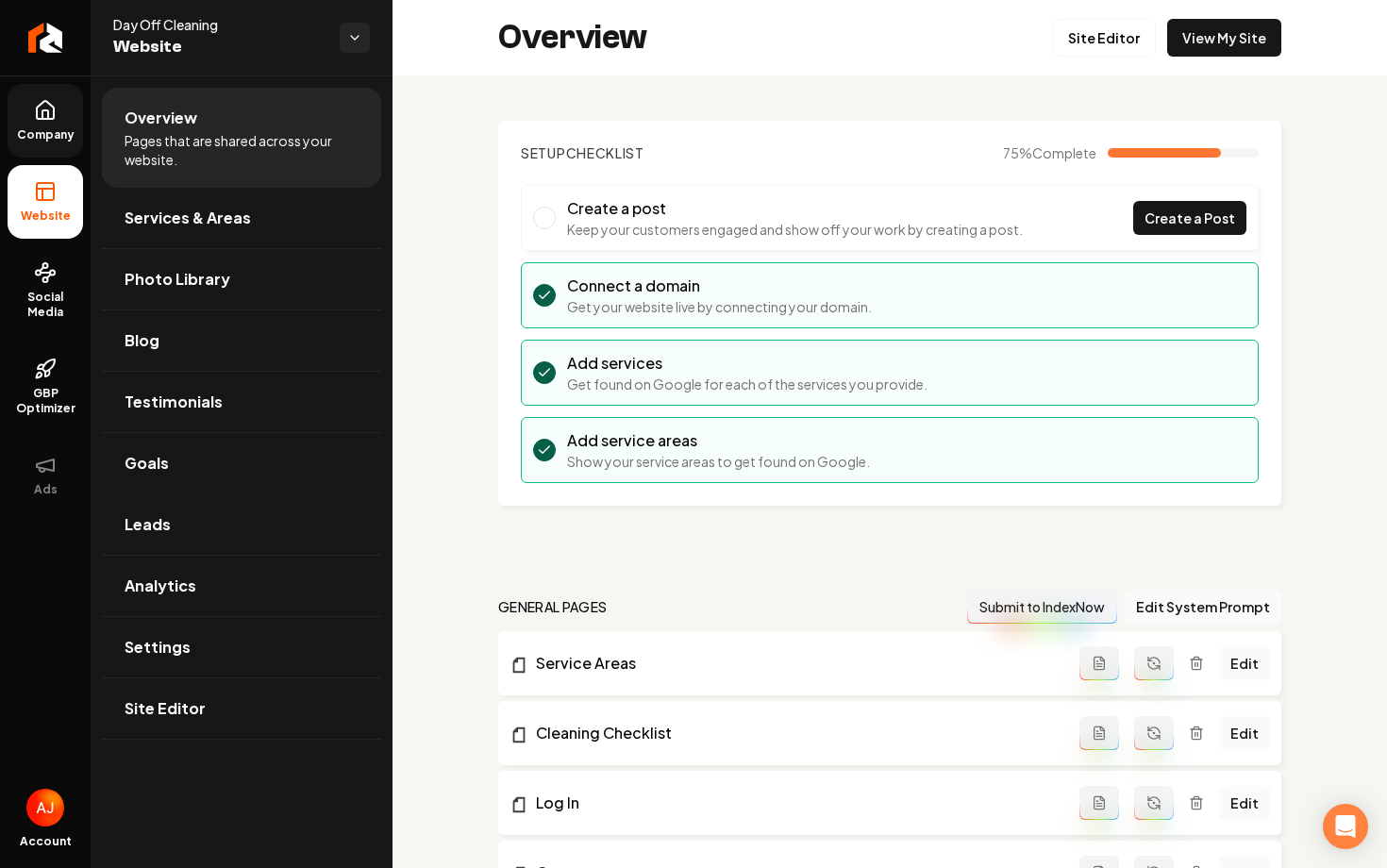
click at [58, 112] on link "Company" at bounding box center [45, 120] width 75 height 74
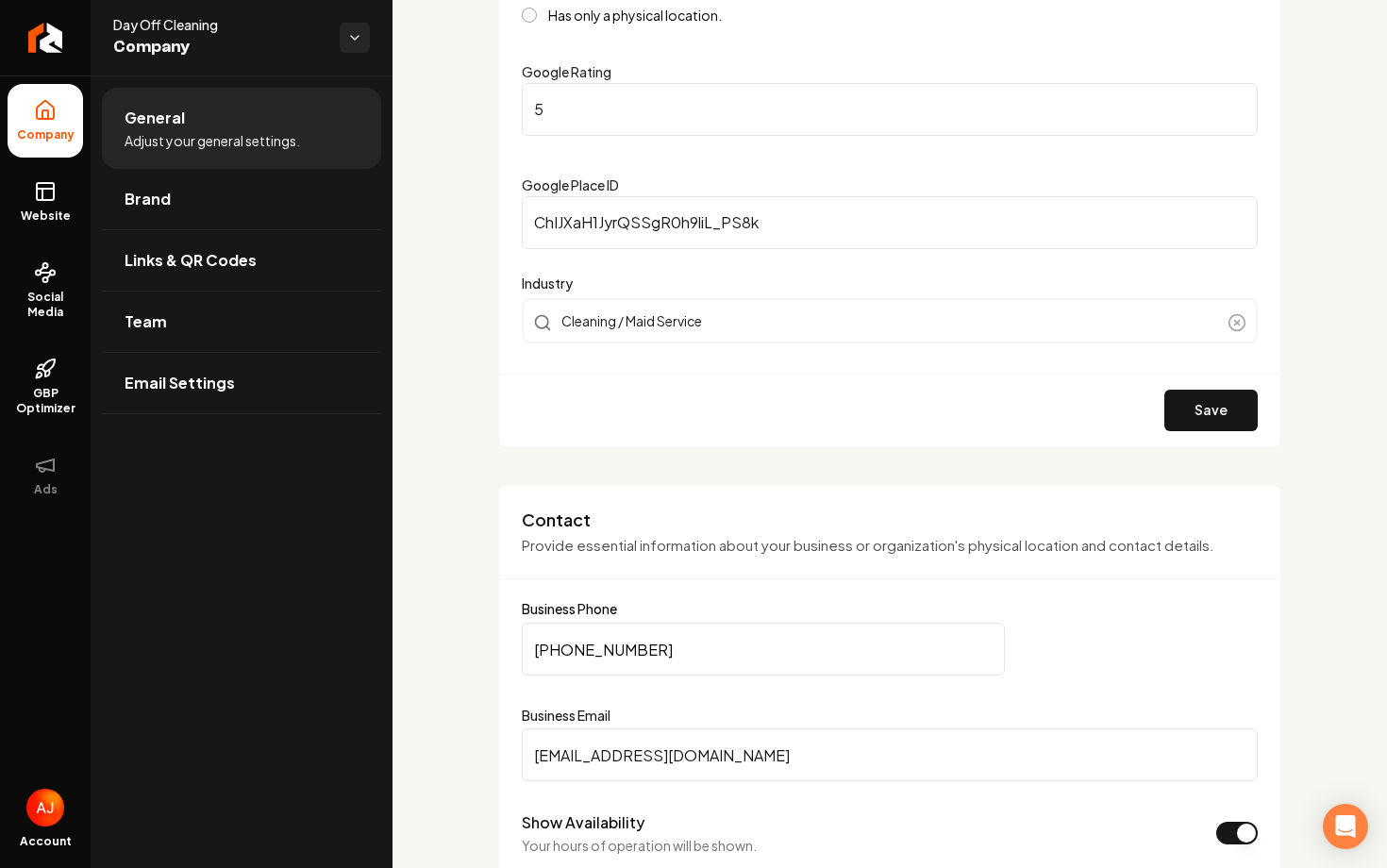
scroll to position [534, 0]
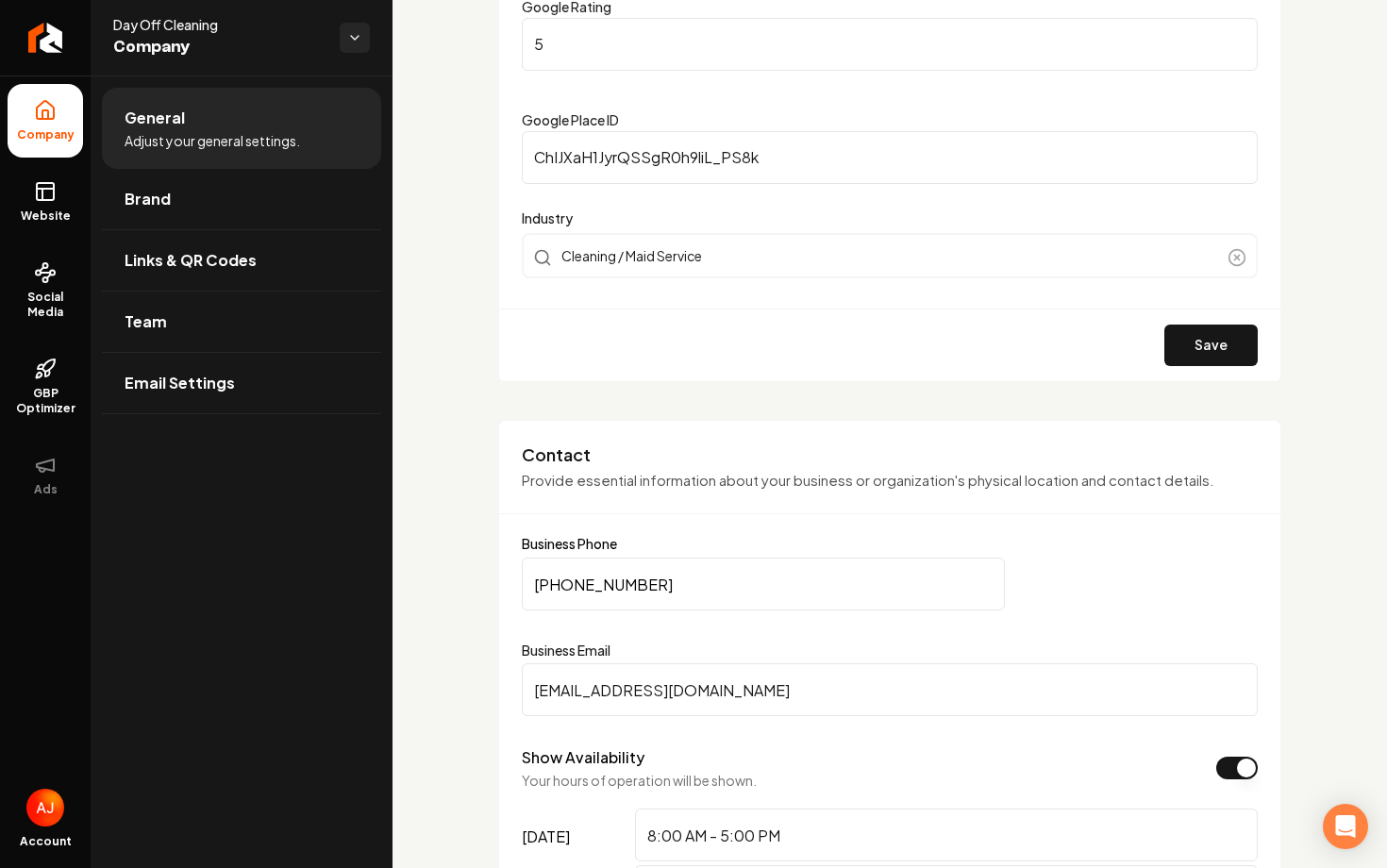
drag, startPoint x: 707, startPoint y: 583, endPoint x: 517, endPoint y: 583, distance: 190.0
click at [517, 583] on div "Contact Provide essential information about your business or organization's phy…" at bounding box center [889, 849] width 783 height 859
paste input "Main content area"
type input "(984) 600-4308"
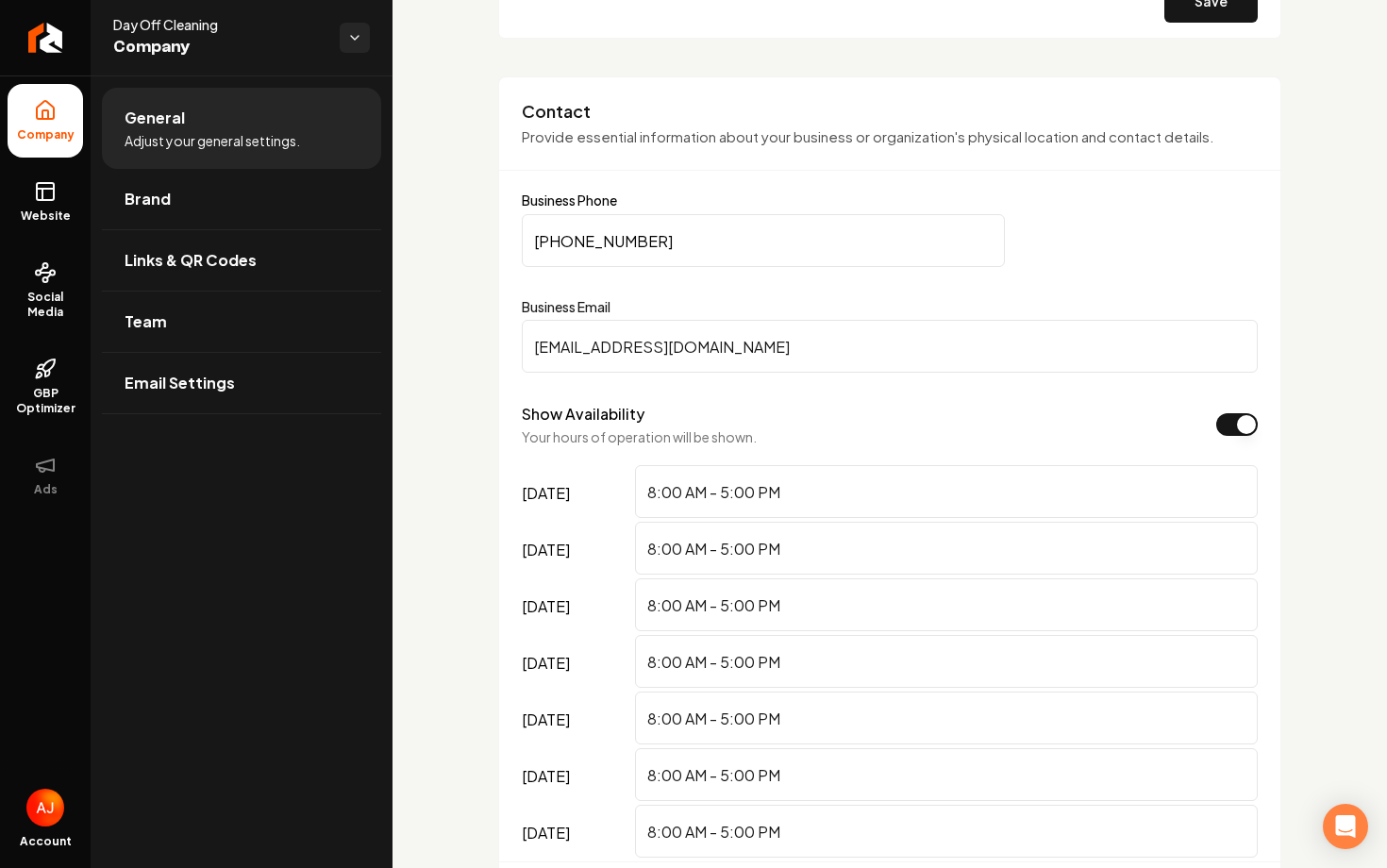
scroll to position [1362, 0]
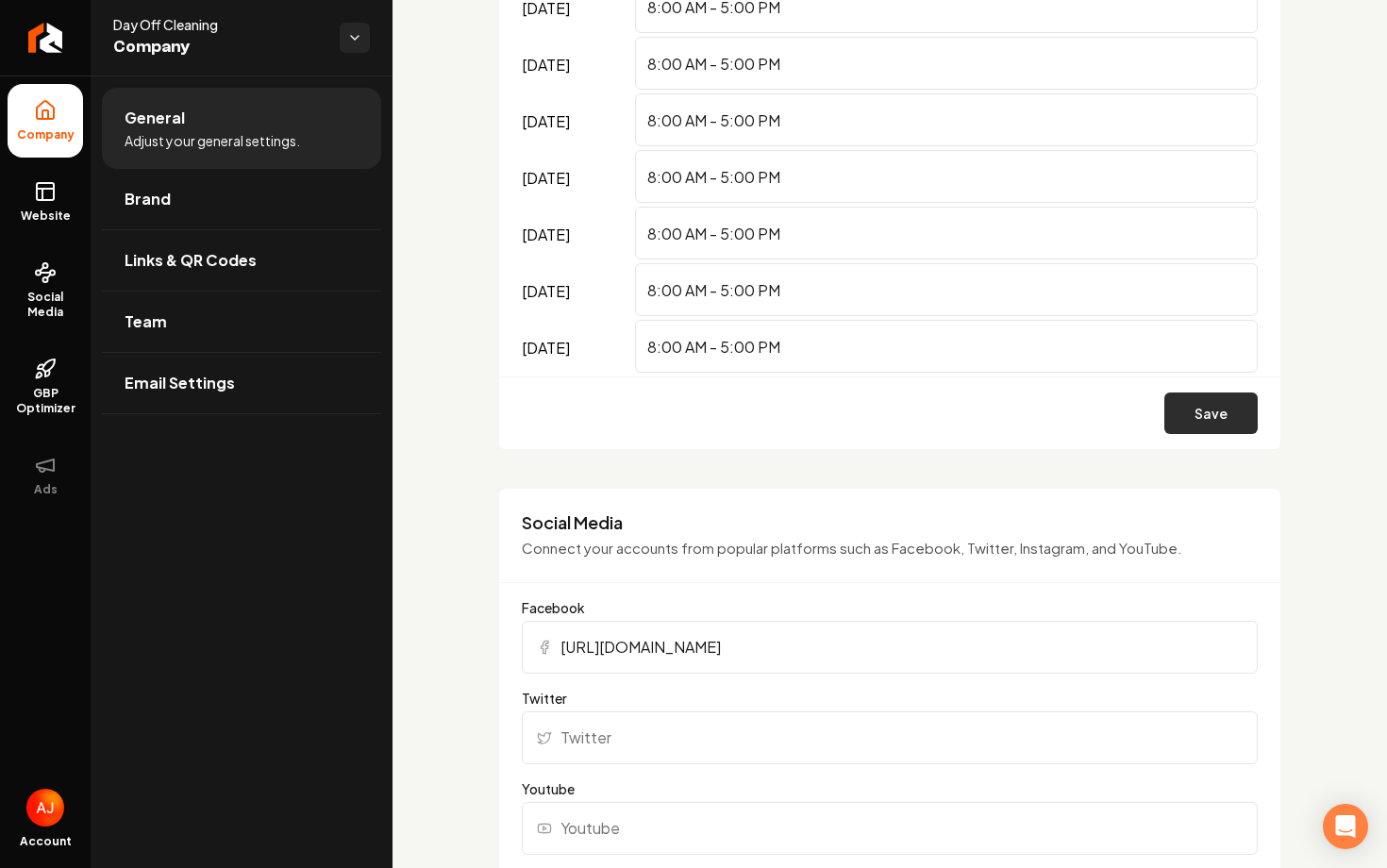
click at [1196, 408] on button "Save" at bounding box center [1211, 413] width 94 height 41
click at [38, 204] on link "Website" at bounding box center [45, 201] width 75 height 74
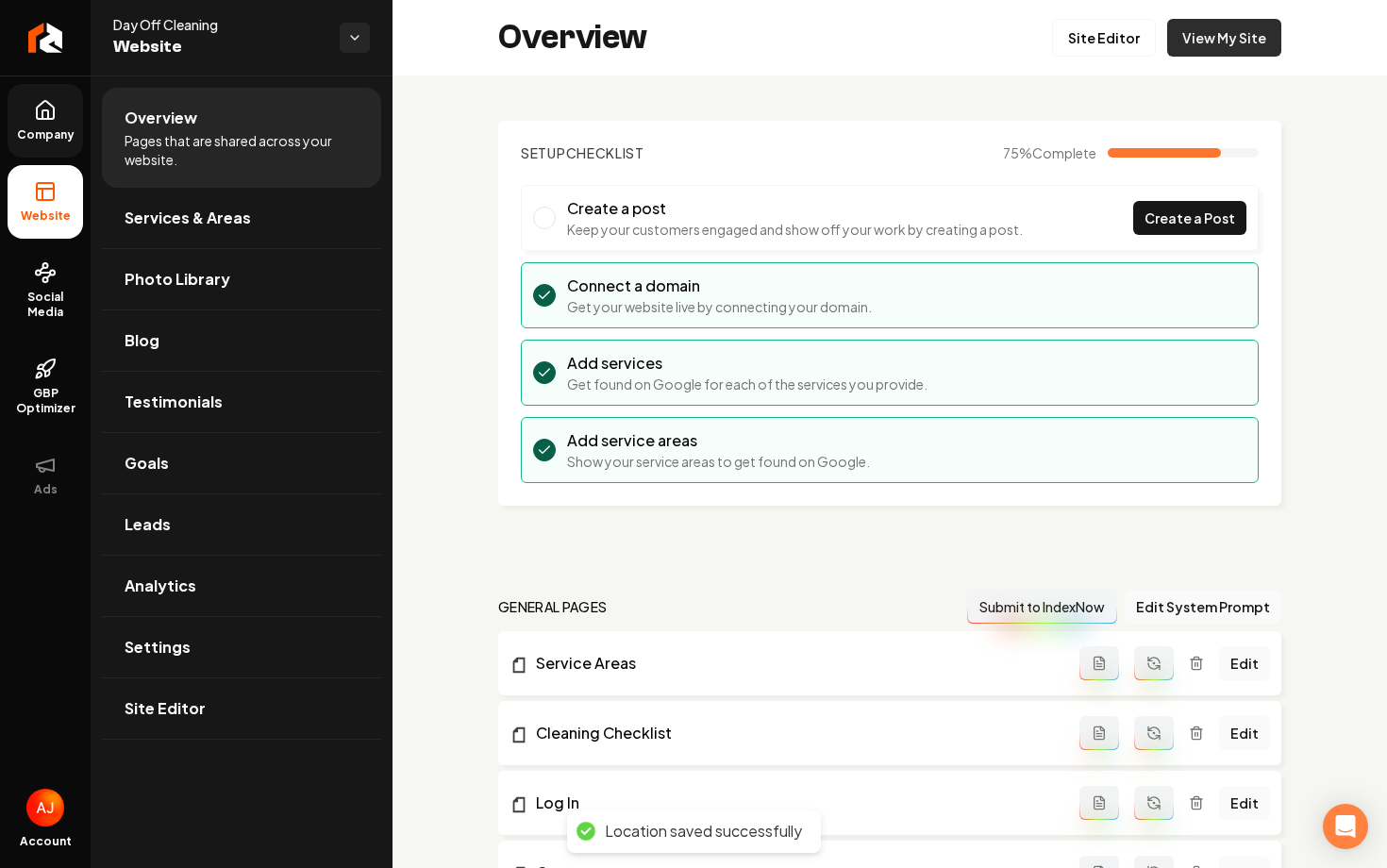
click at [1198, 41] on link "View My Site" at bounding box center [1225, 38] width 115 height 38
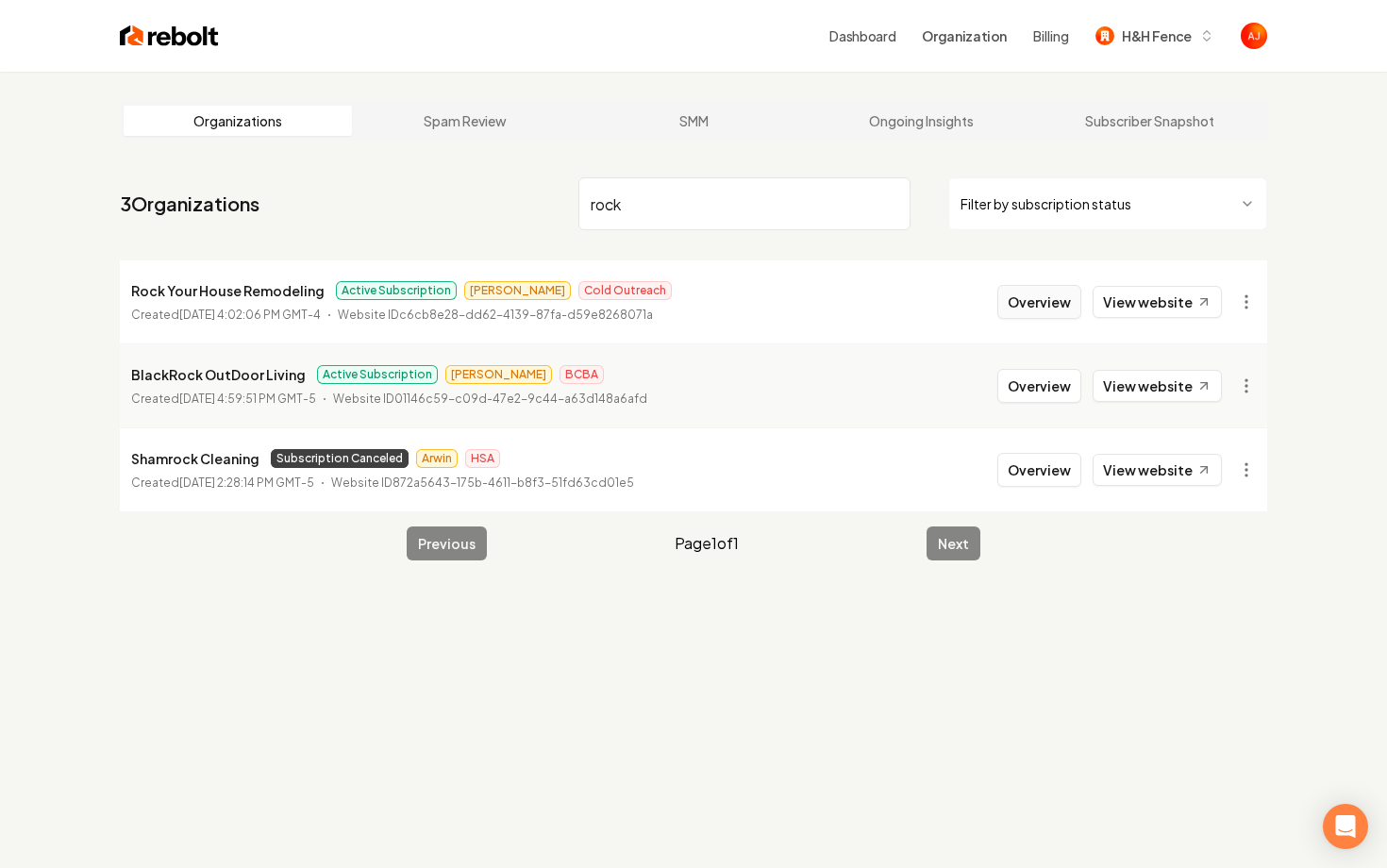
type input "rock"
click at [1022, 306] on button "Overview" at bounding box center [1039, 301] width 84 height 34
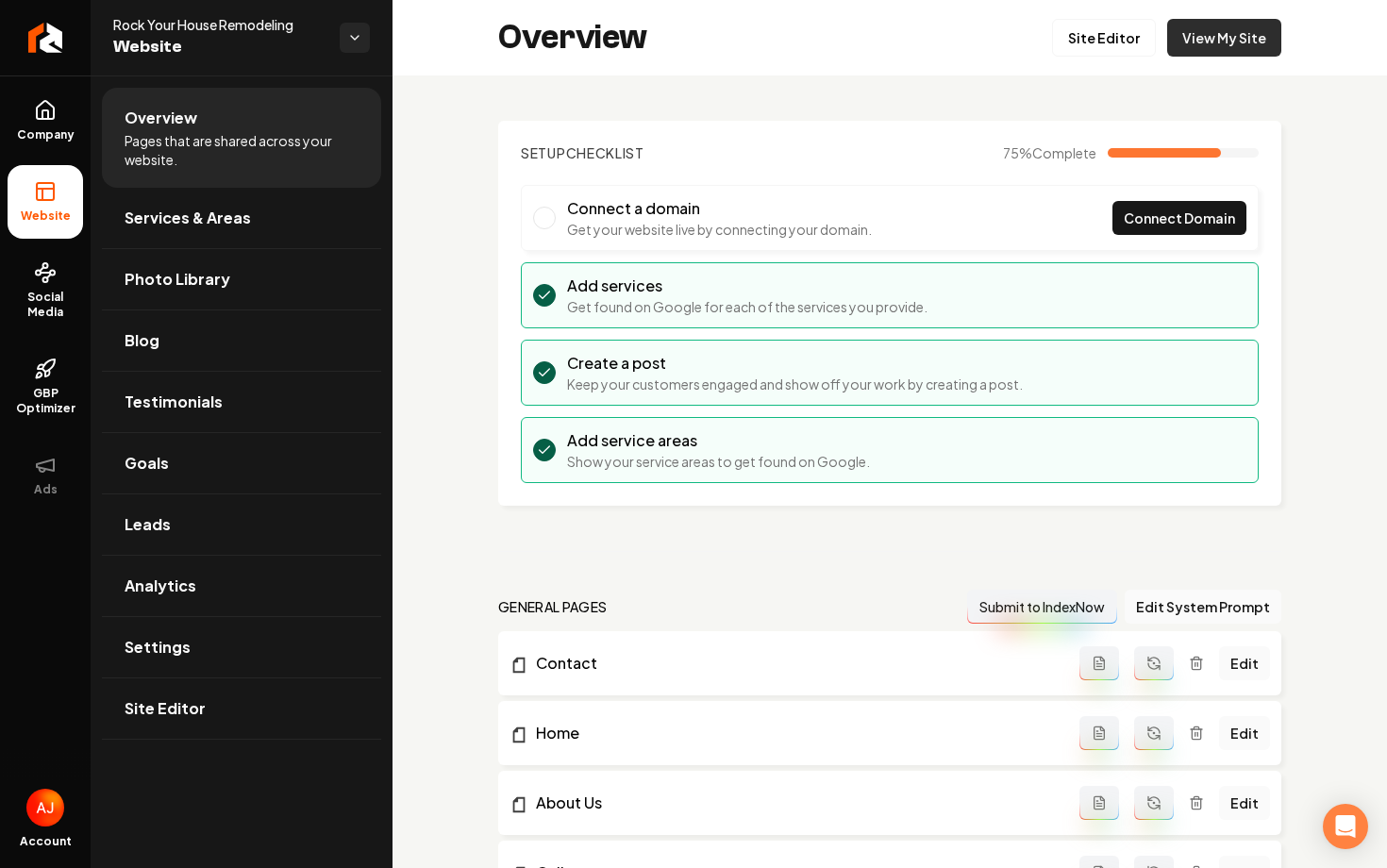
click at [1195, 48] on link "View My Site" at bounding box center [1225, 38] width 115 height 38
click at [42, 289] on span "Social Media" at bounding box center [45, 304] width 75 height 31
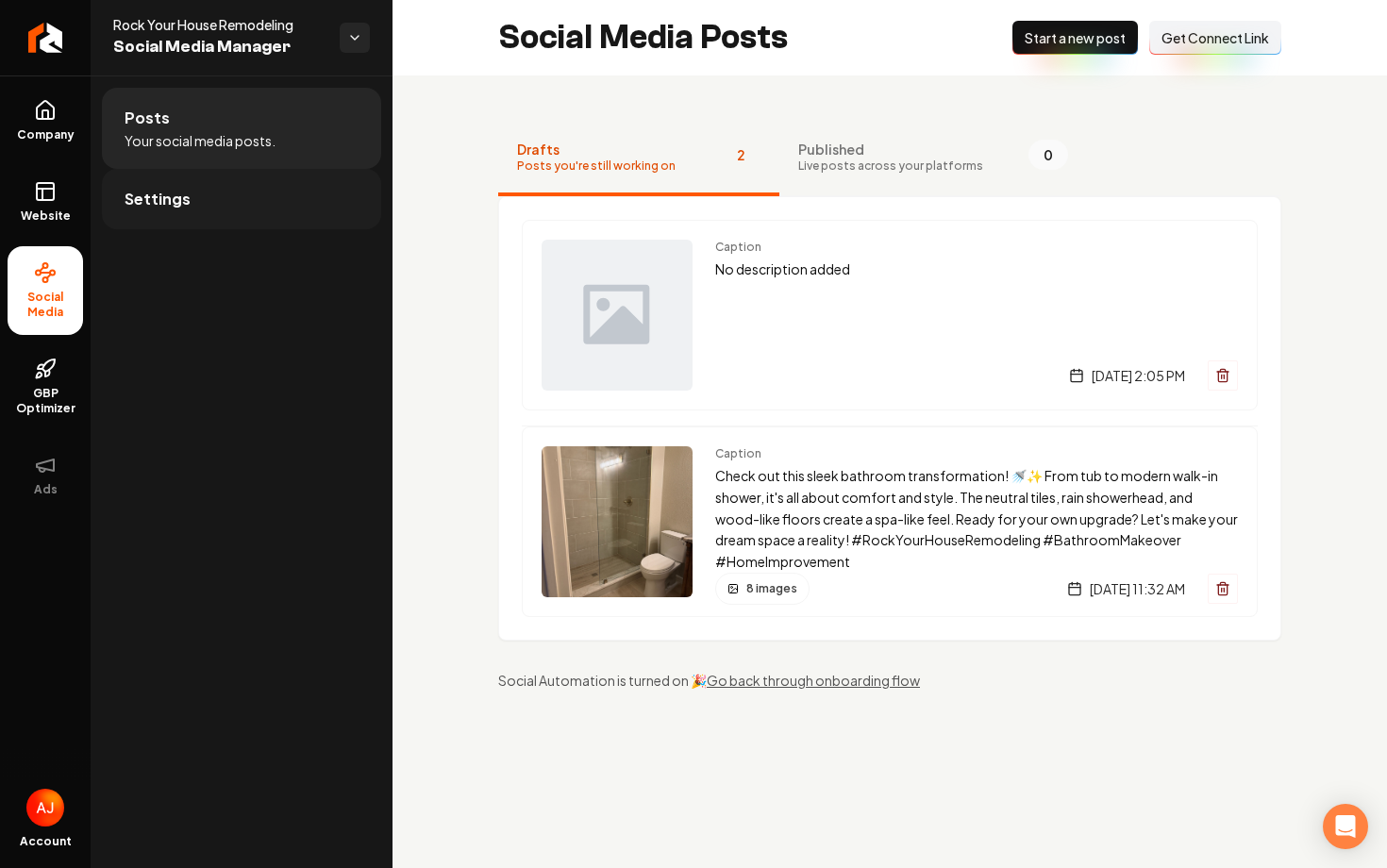
click at [204, 190] on link "Settings" at bounding box center [241, 198] width 280 height 60
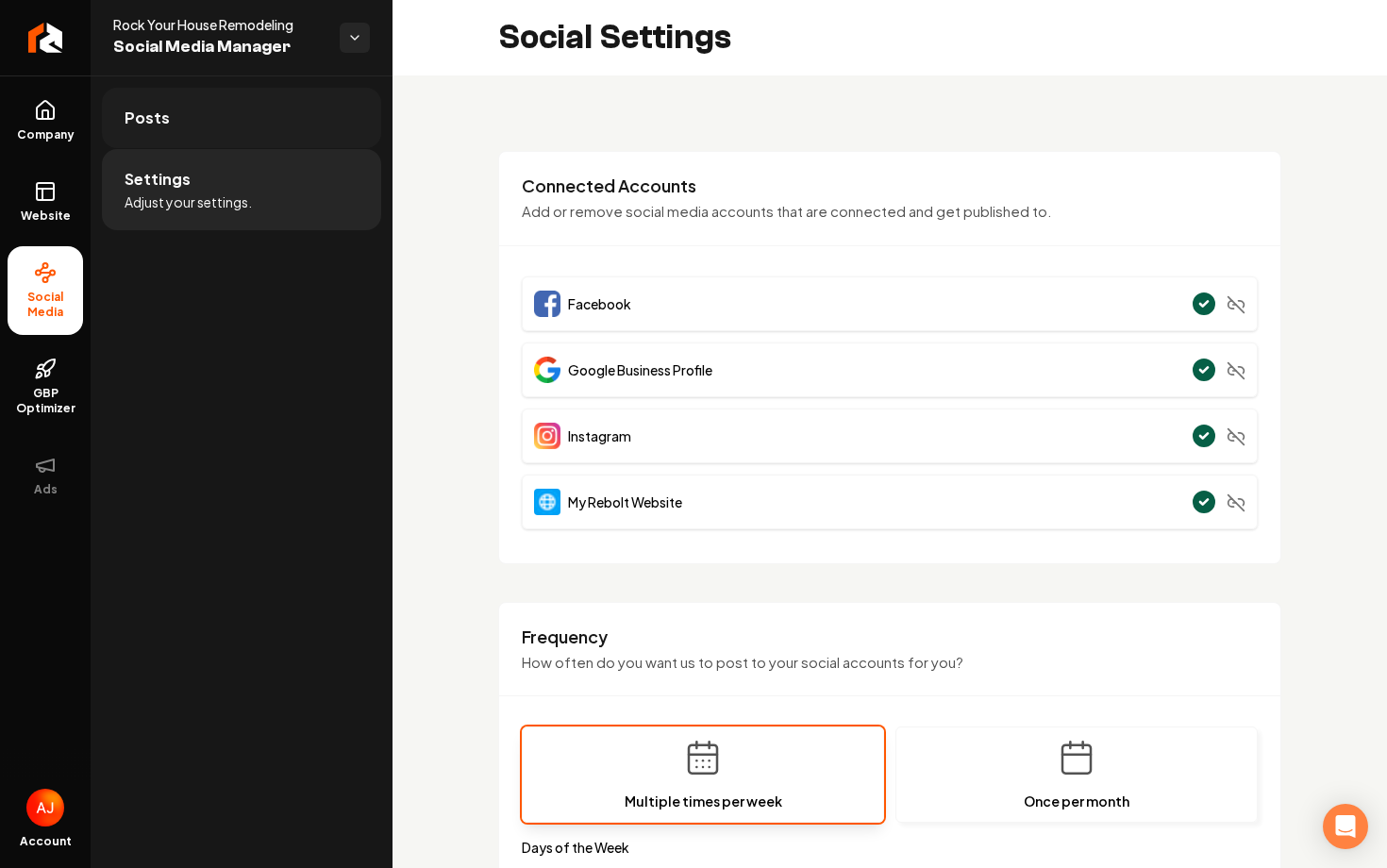
click at [189, 128] on link "Posts" at bounding box center [241, 118] width 280 height 60
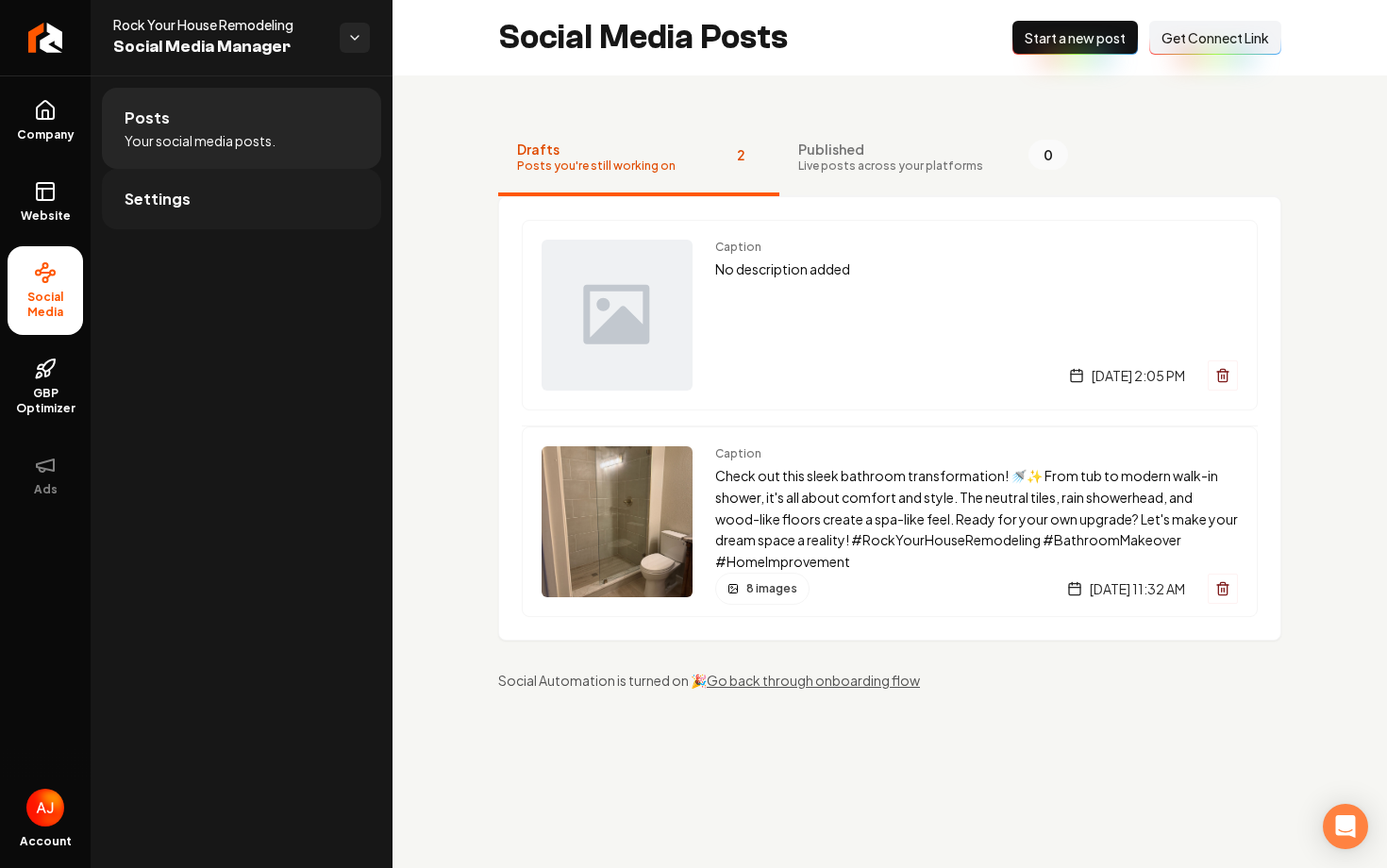
click at [227, 222] on link "Settings" at bounding box center [241, 198] width 280 height 60
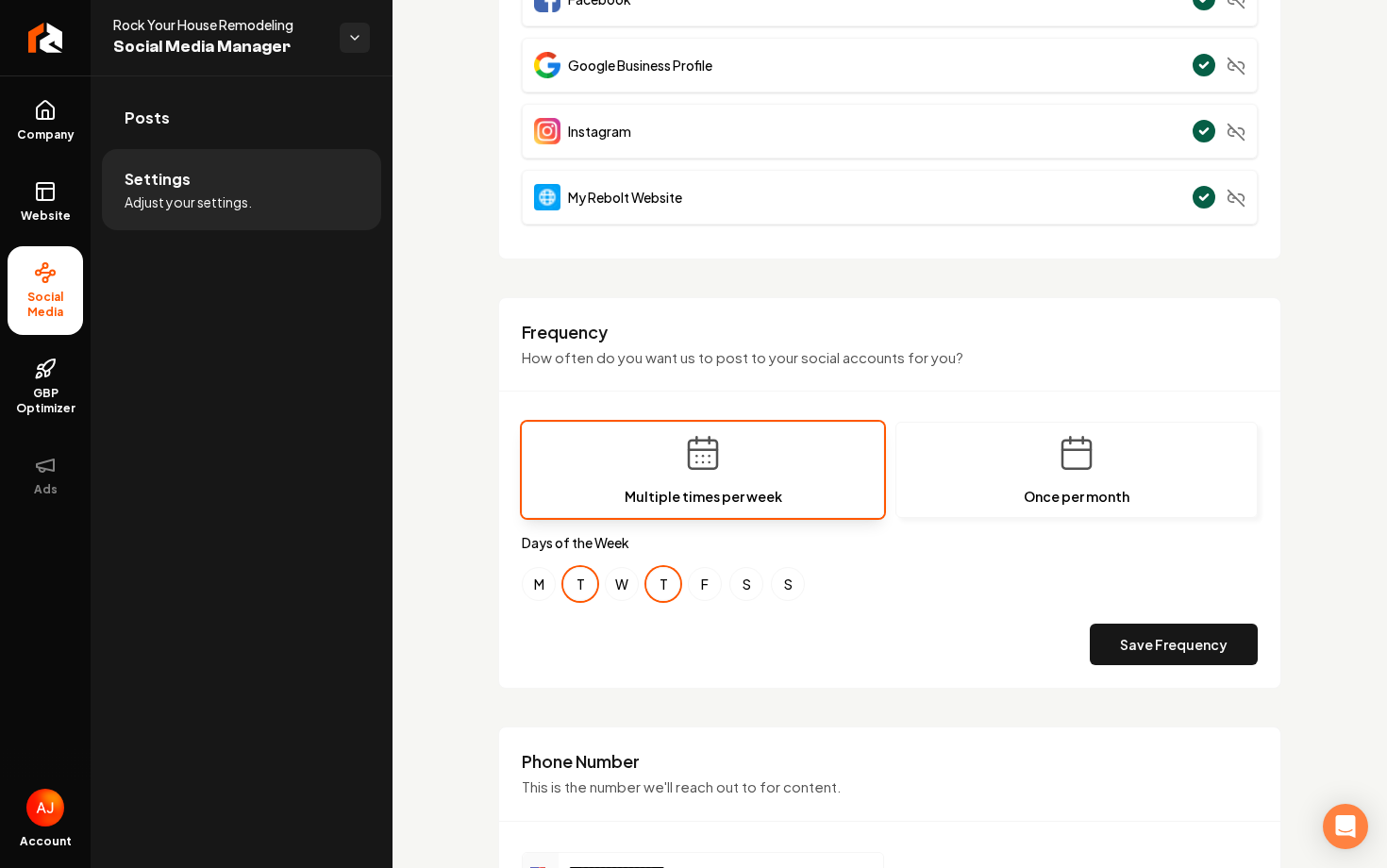
scroll to position [306, 0]
click at [223, 126] on link "Posts" at bounding box center [241, 118] width 280 height 60
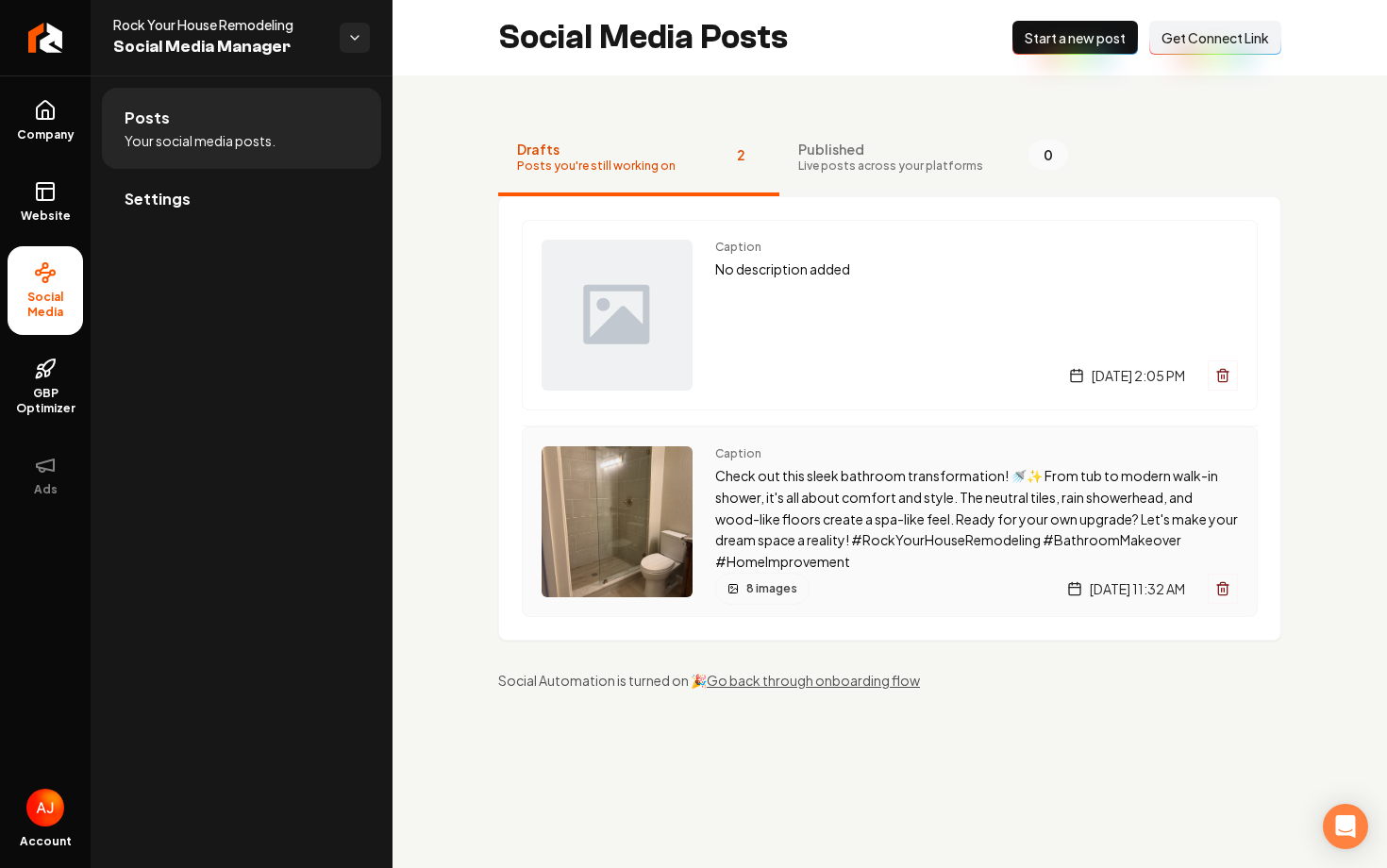
click at [855, 440] on div "Caption Check out this sleek bathroom transformation! 🚿✨ From tub to modern wal…" at bounding box center [889, 521] width 736 height 191
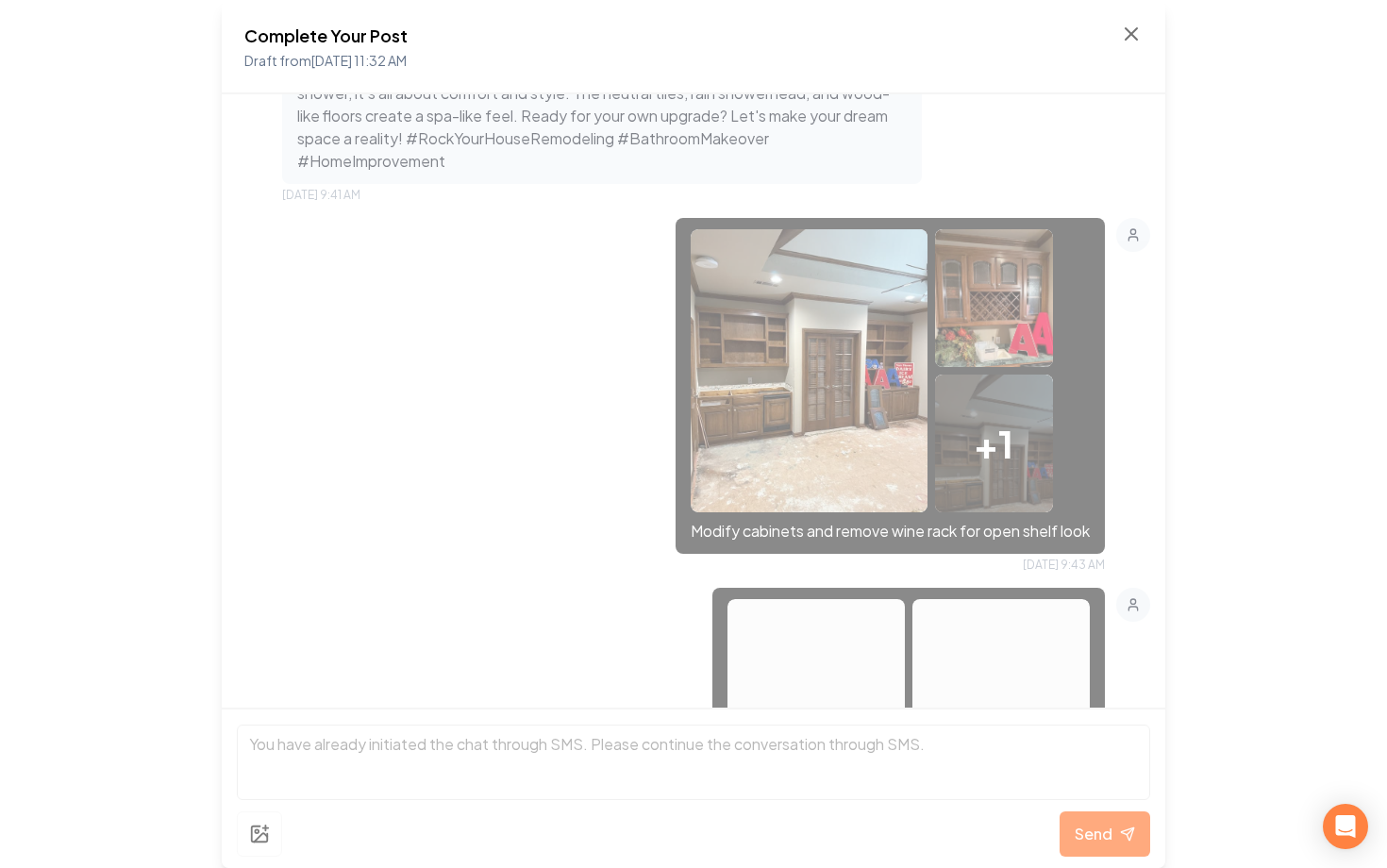
scroll to position [1465, 0]
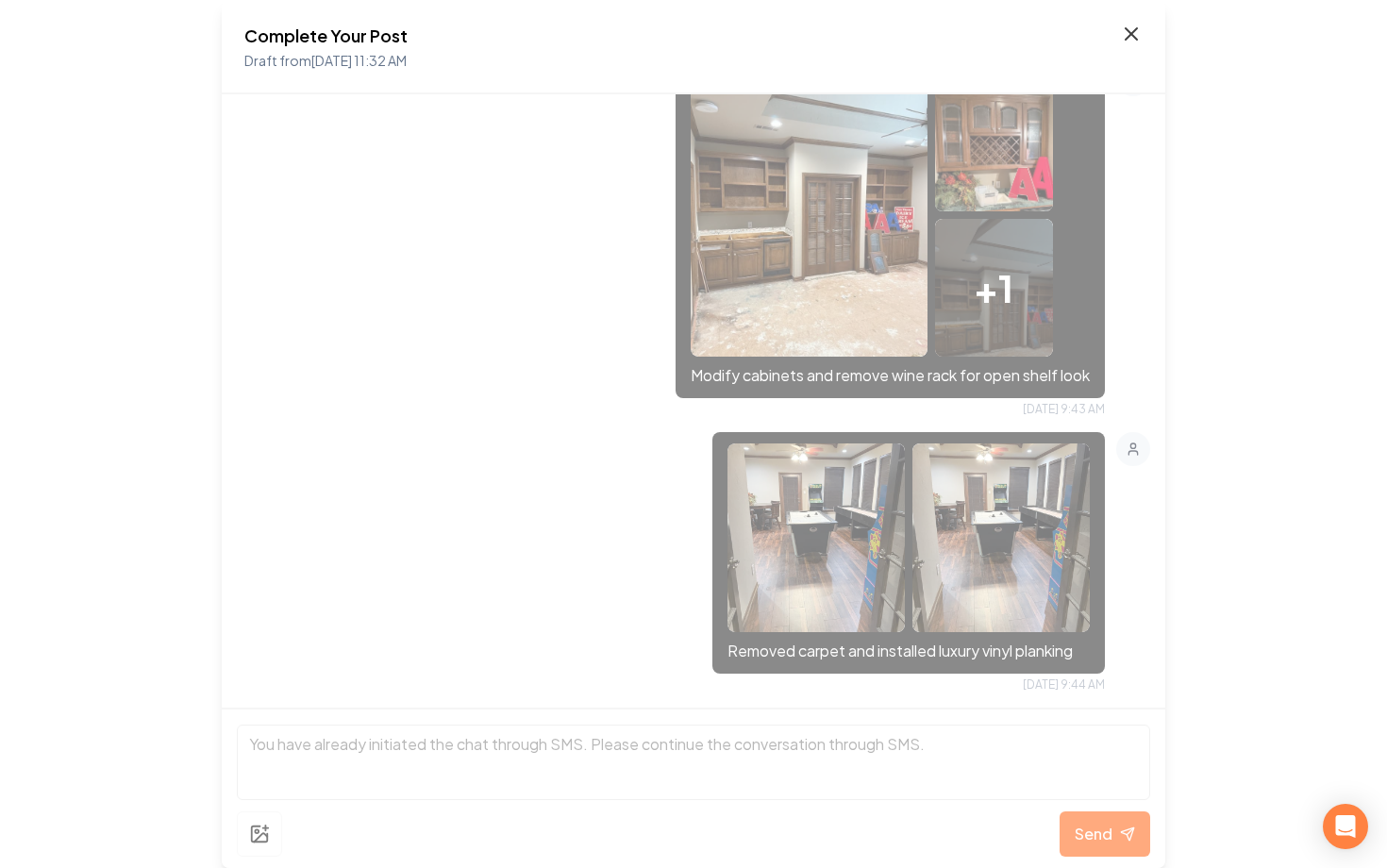
click at [1135, 29] on icon at bounding box center [1131, 34] width 11 height 11
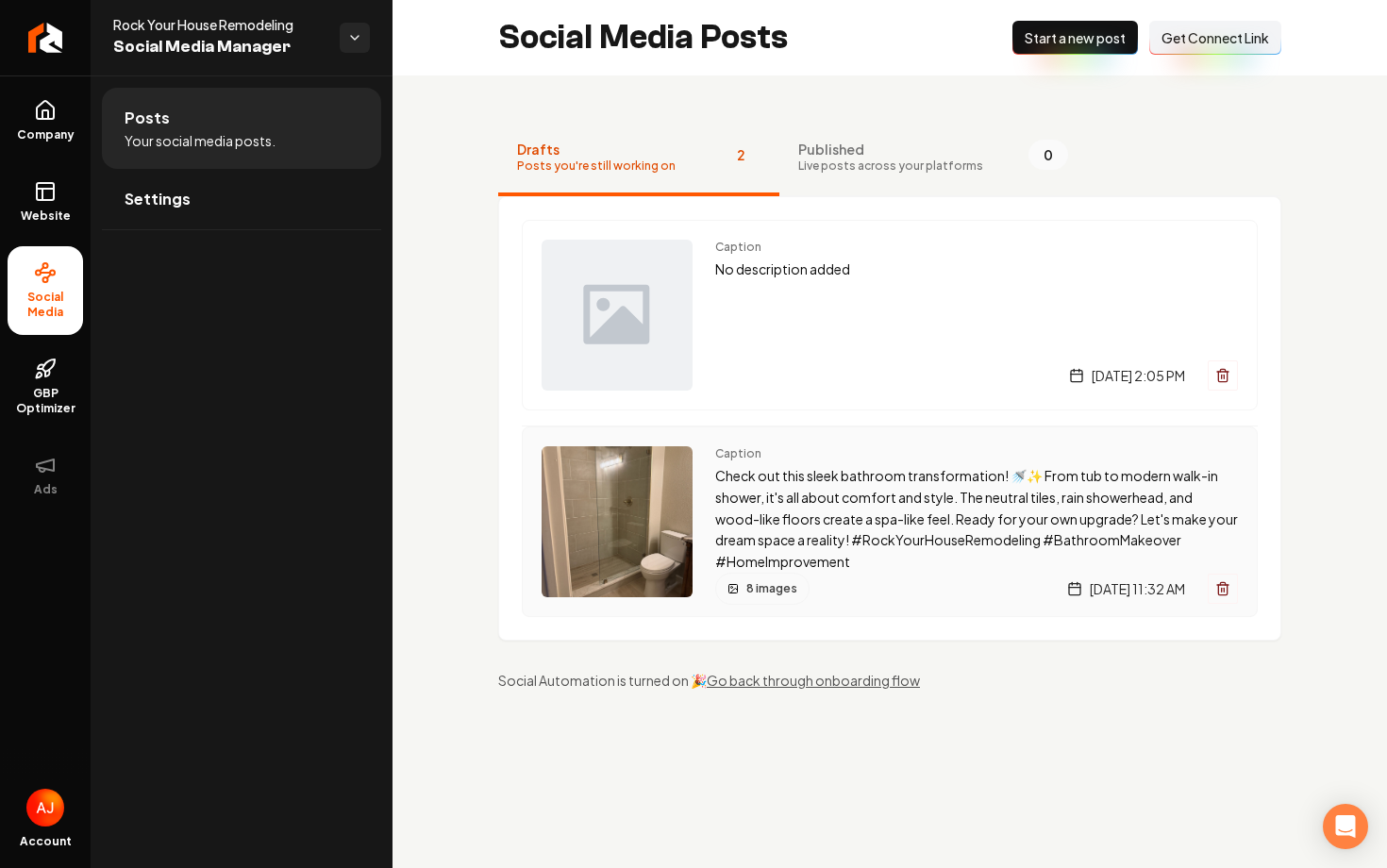
click at [880, 465] on p "Check out this sleek bathroom transformation! 🚿✨ From tub to modern walk-in sho…" at bounding box center [976, 518] width 523 height 108
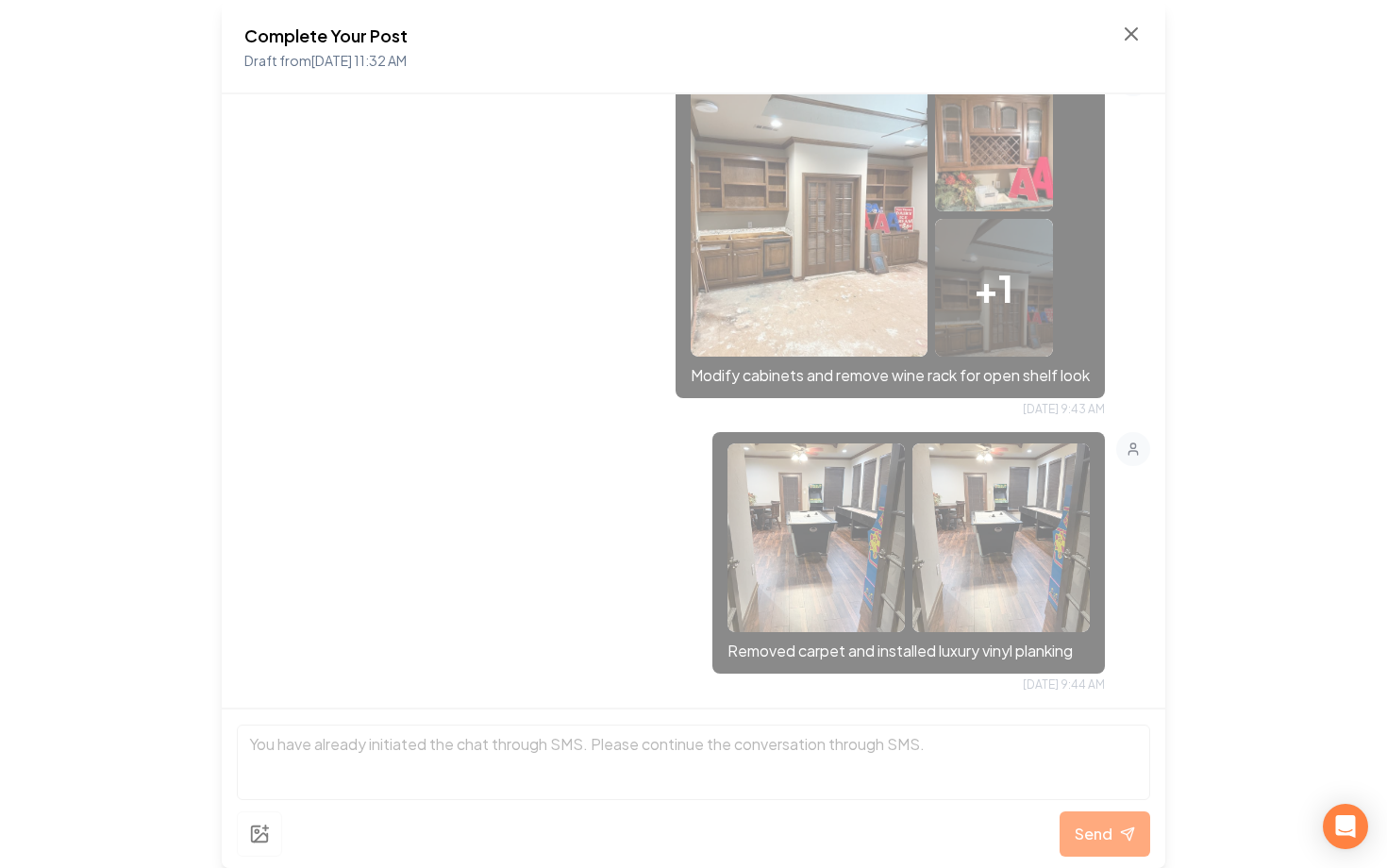
scroll to position [1463, 0]
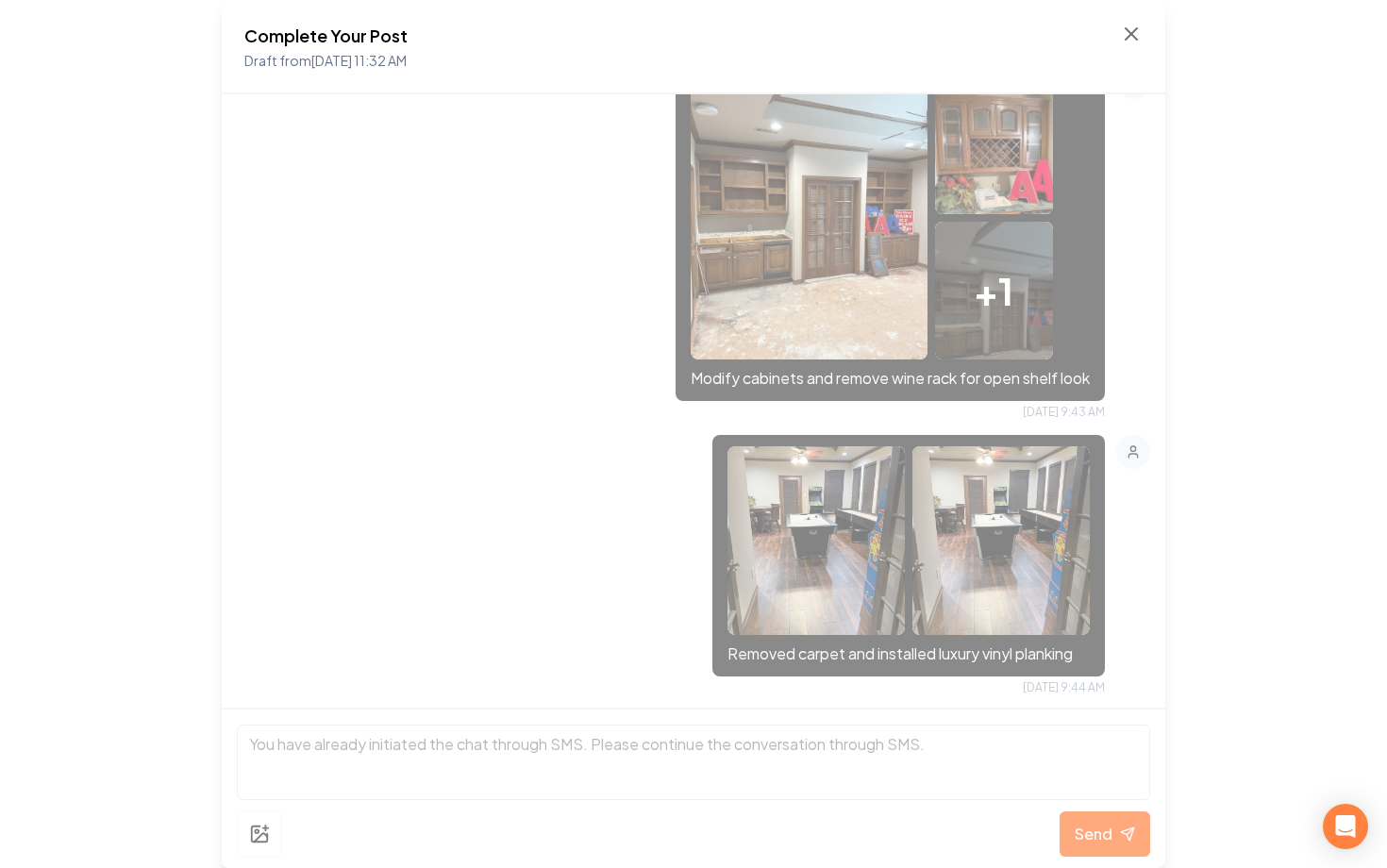
click at [1129, 47] on div "Complete Your Post Draft from Aug 27, 2025 11:32 AM" at bounding box center [693, 47] width 898 height 49
click at [1129, 41] on icon at bounding box center [1131, 34] width 23 height 23
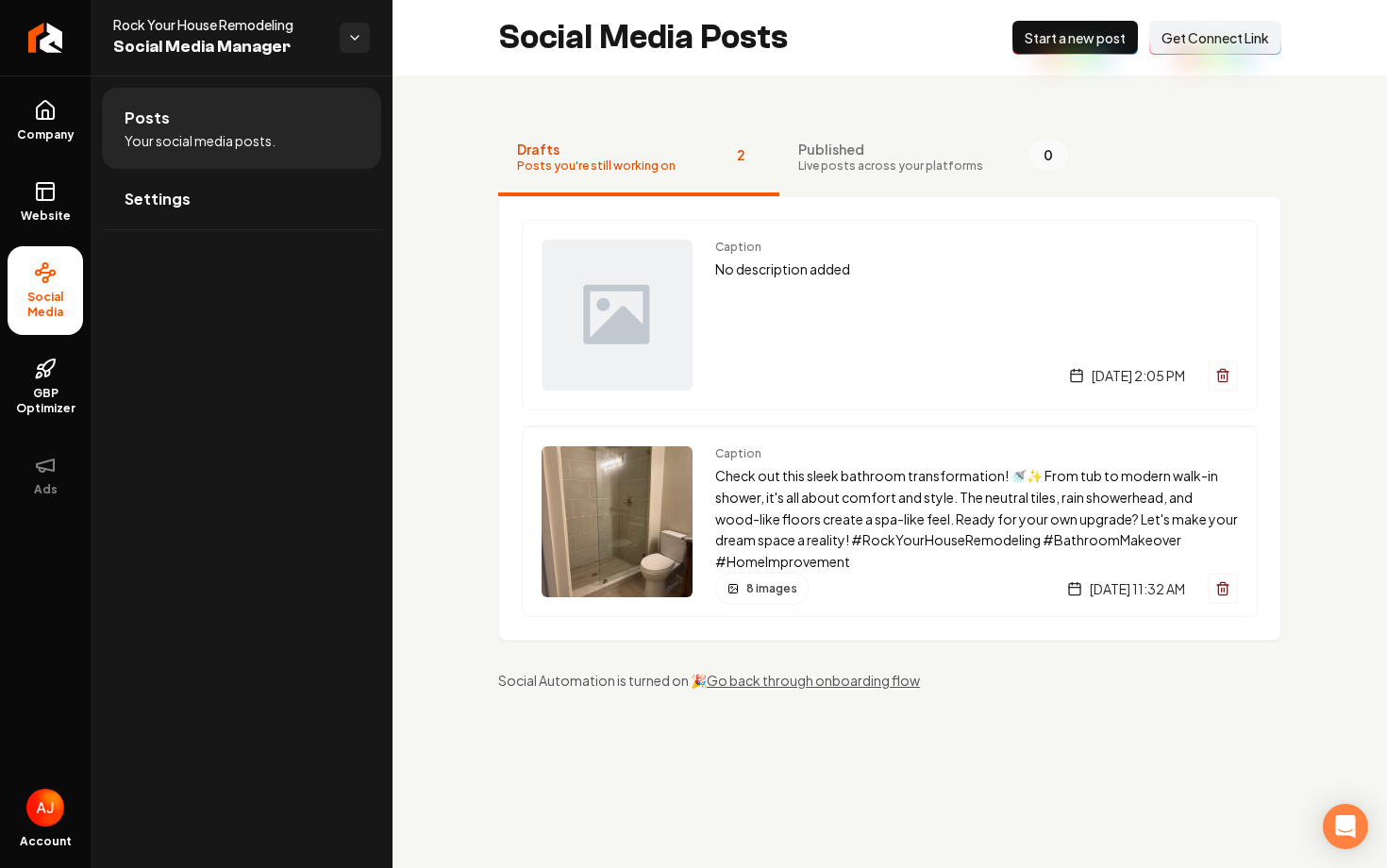
click at [1020, 39] on button "New Post Start a new post" at bounding box center [1075, 38] width 125 height 34
click at [811, 466] on p "Check out this sleek bathroom transformation! 🚿✨ From tub to modern walk-in sho…" at bounding box center [976, 518] width 523 height 108
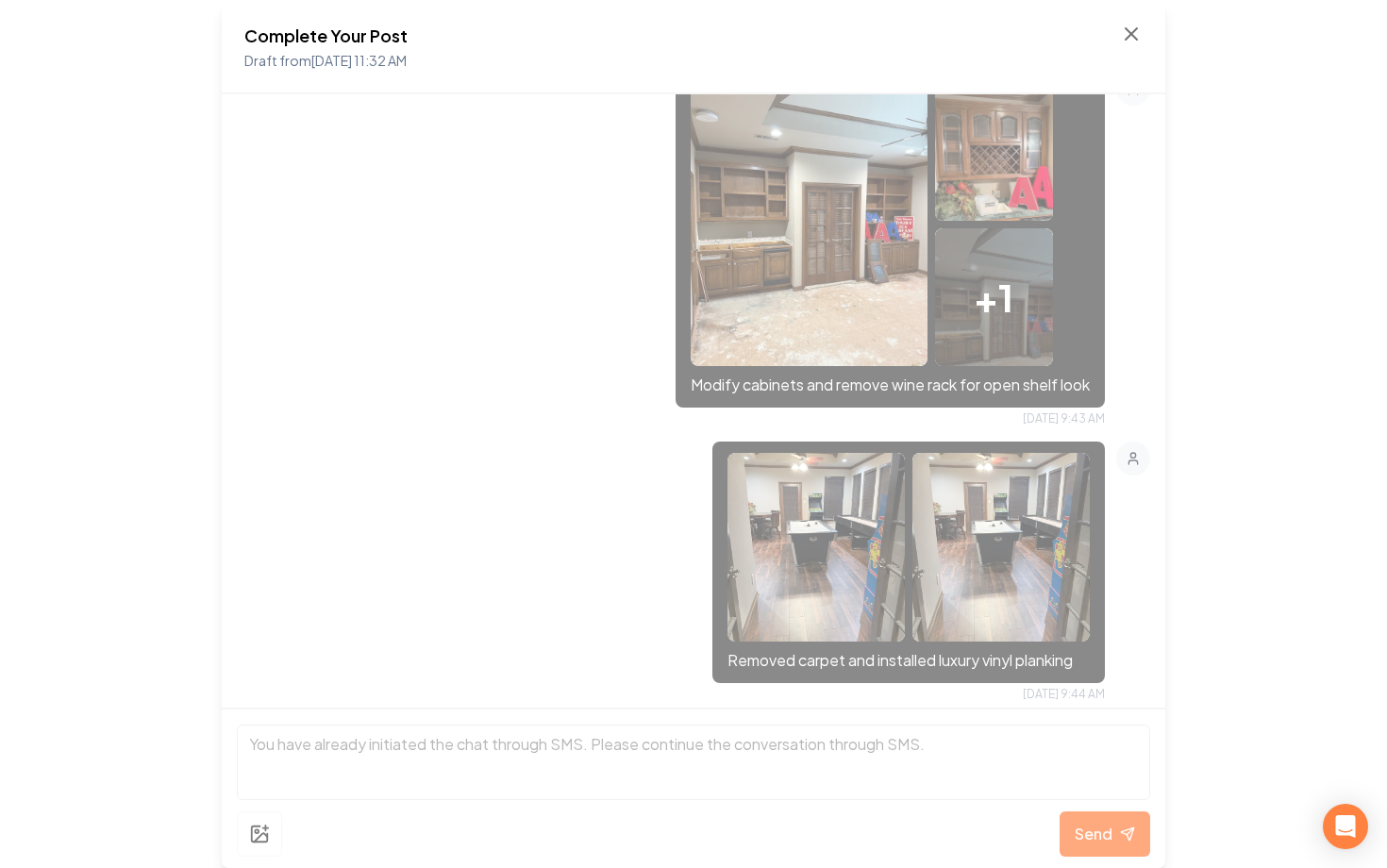
scroll to position [1465, 0]
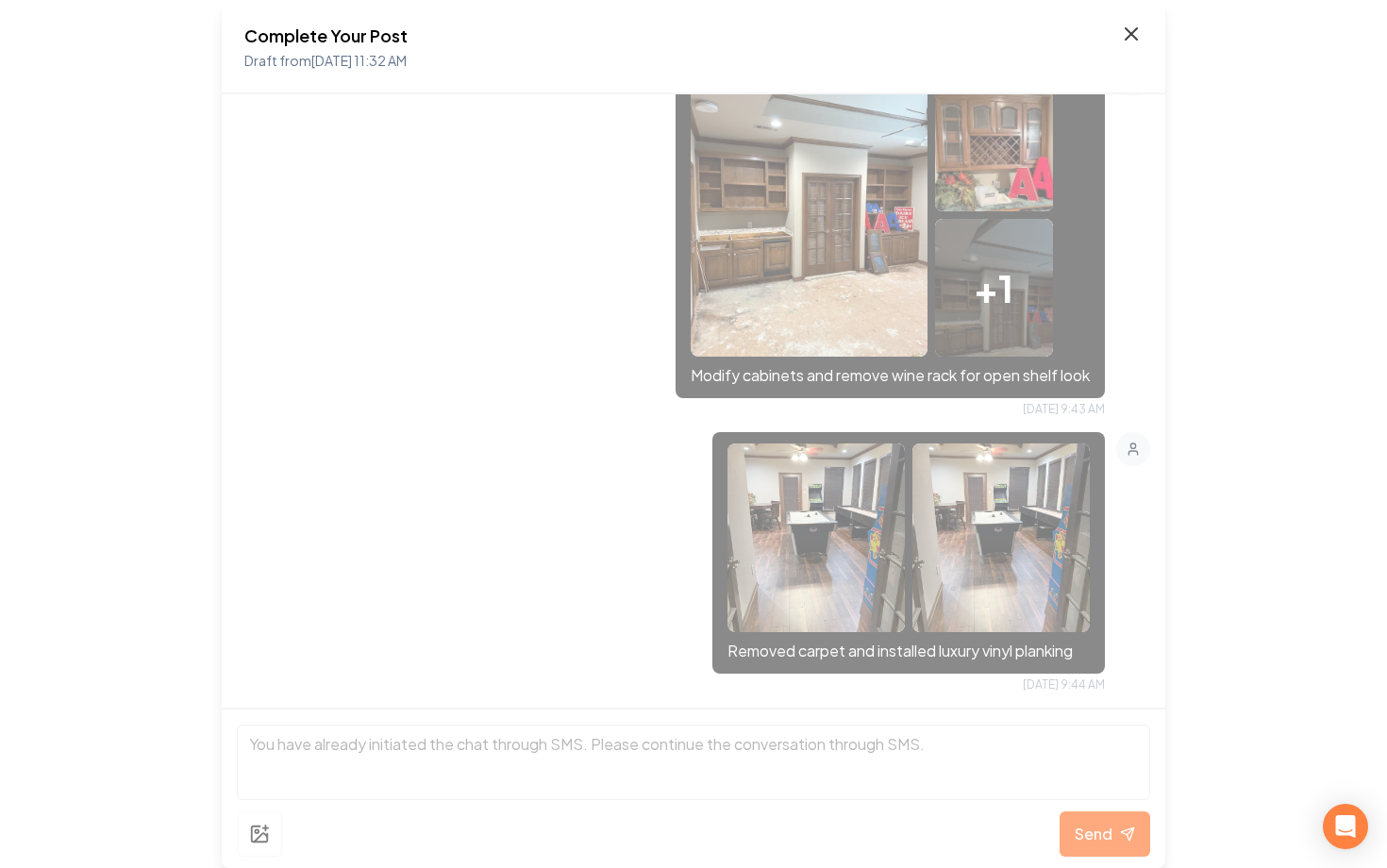
click at [1131, 33] on icon at bounding box center [1131, 34] width 11 height 11
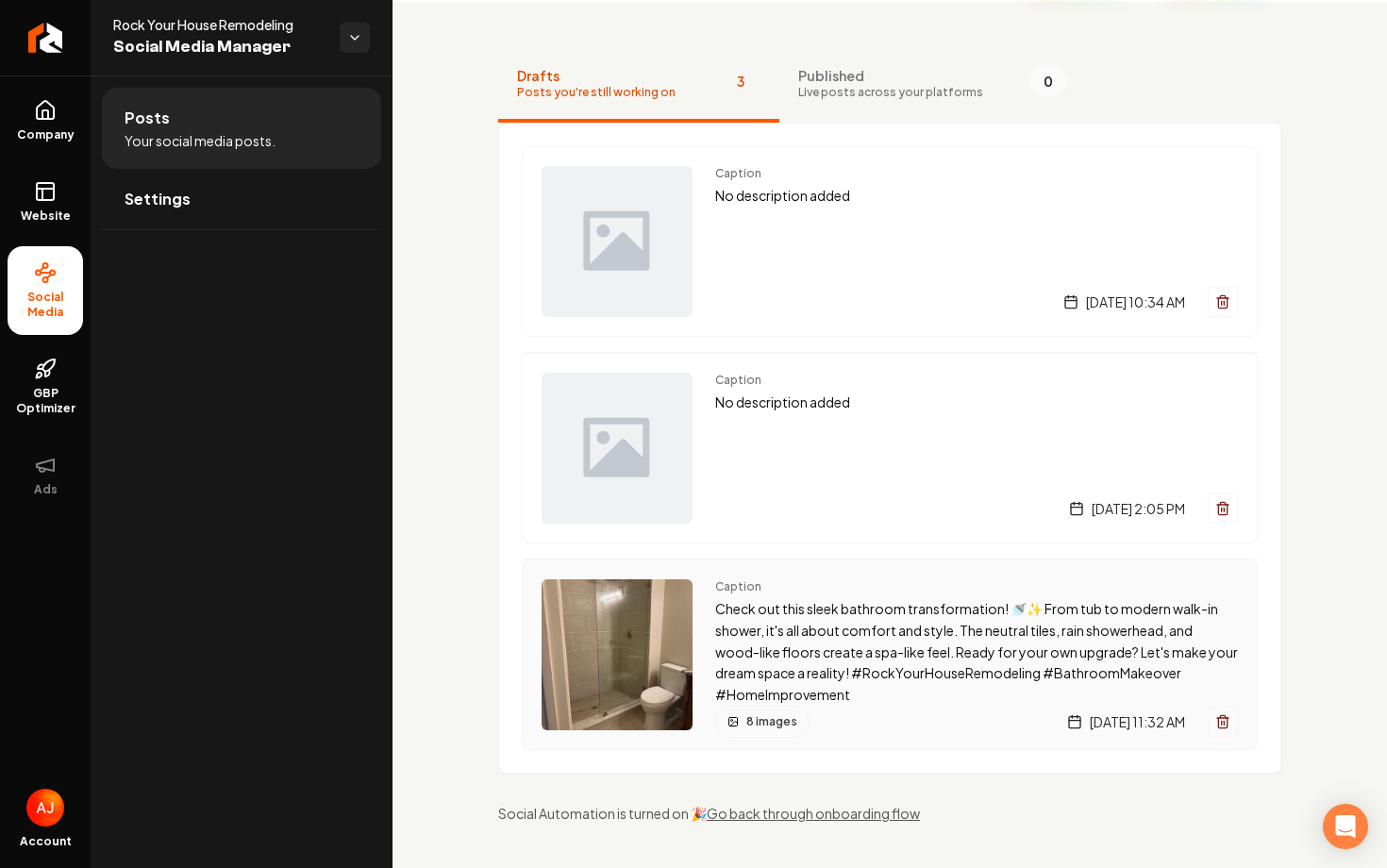
scroll to position [73, 0]
click at [858, 589] on span "Caption" at bounding box center [976, 587] width 523 height 15
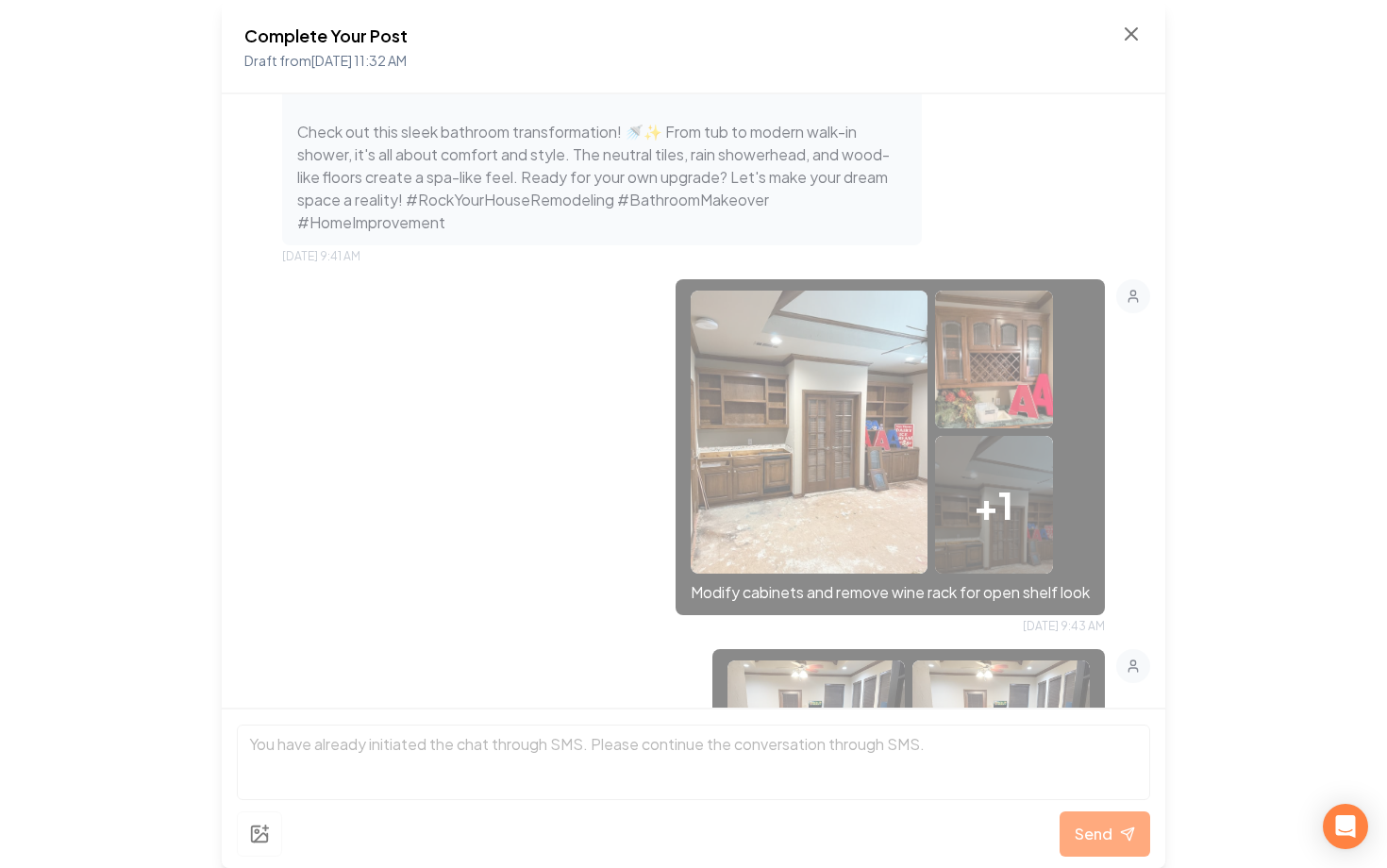
scroll to position [1247, 0]
click at [1124, 33] on icon at bounding box center [1131, 34] width 23 height 23
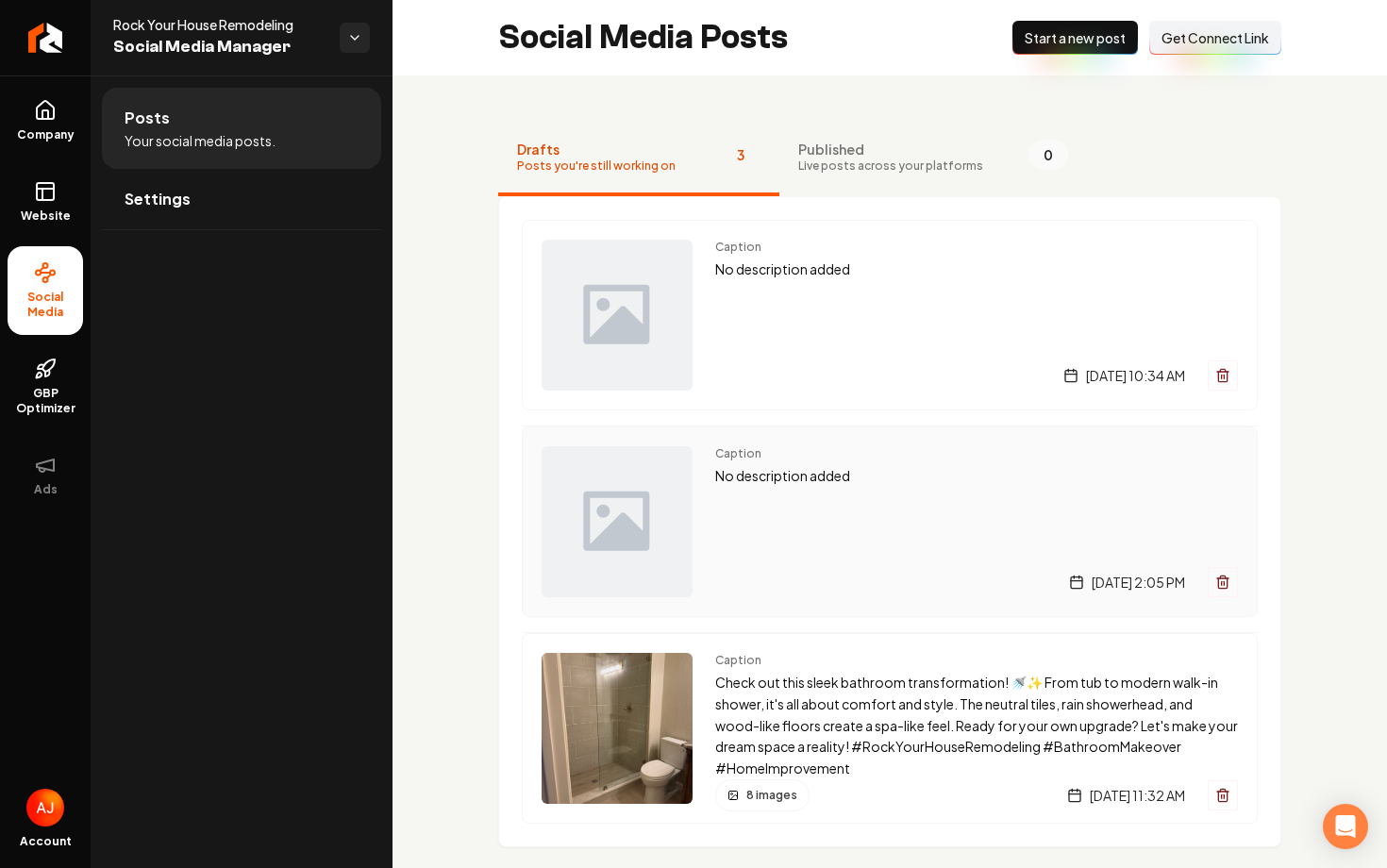
scroll to position [74, 0]
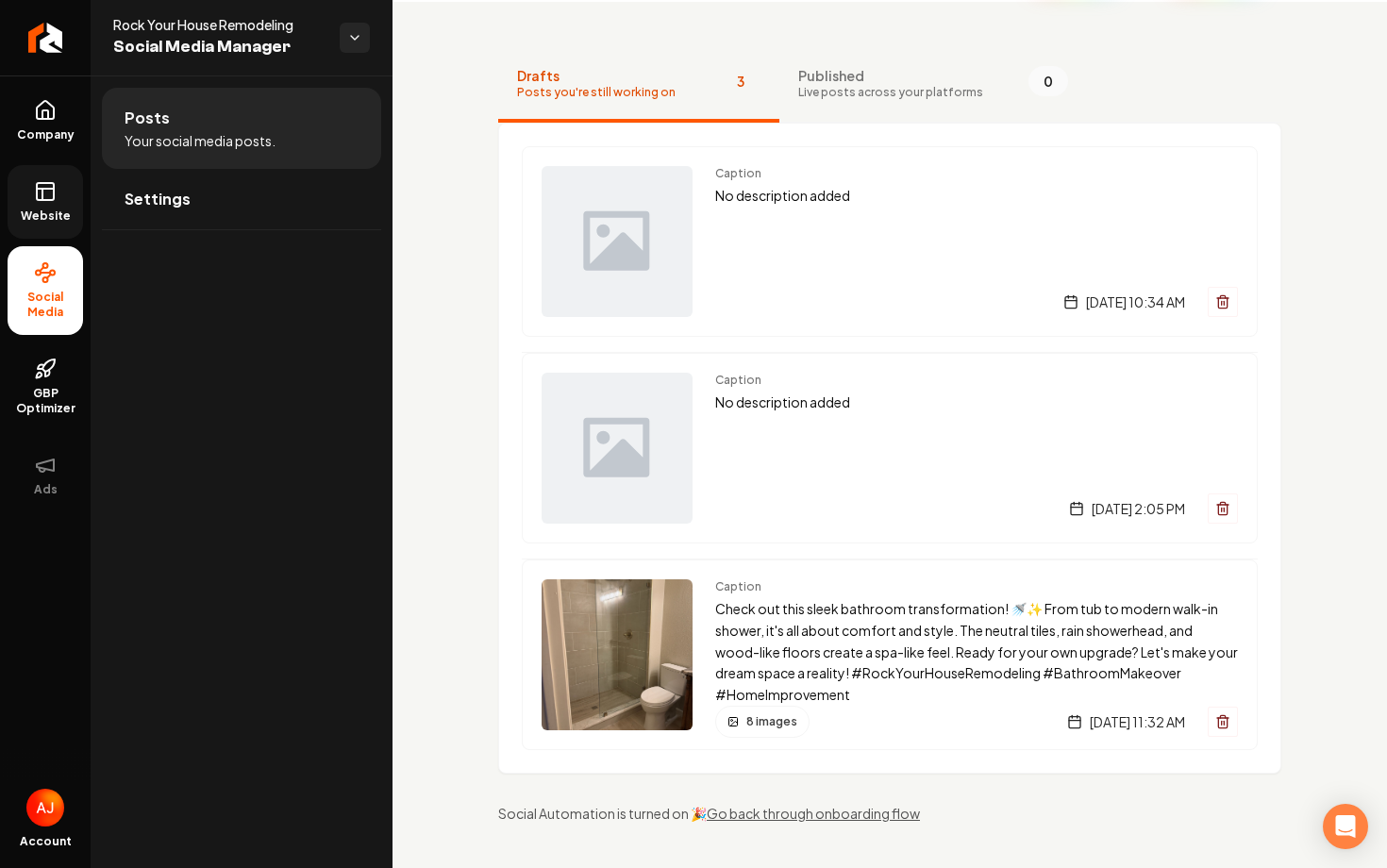
click at [28, 208] on span "Website" at bounding box center [45, 215] width 65 height 15
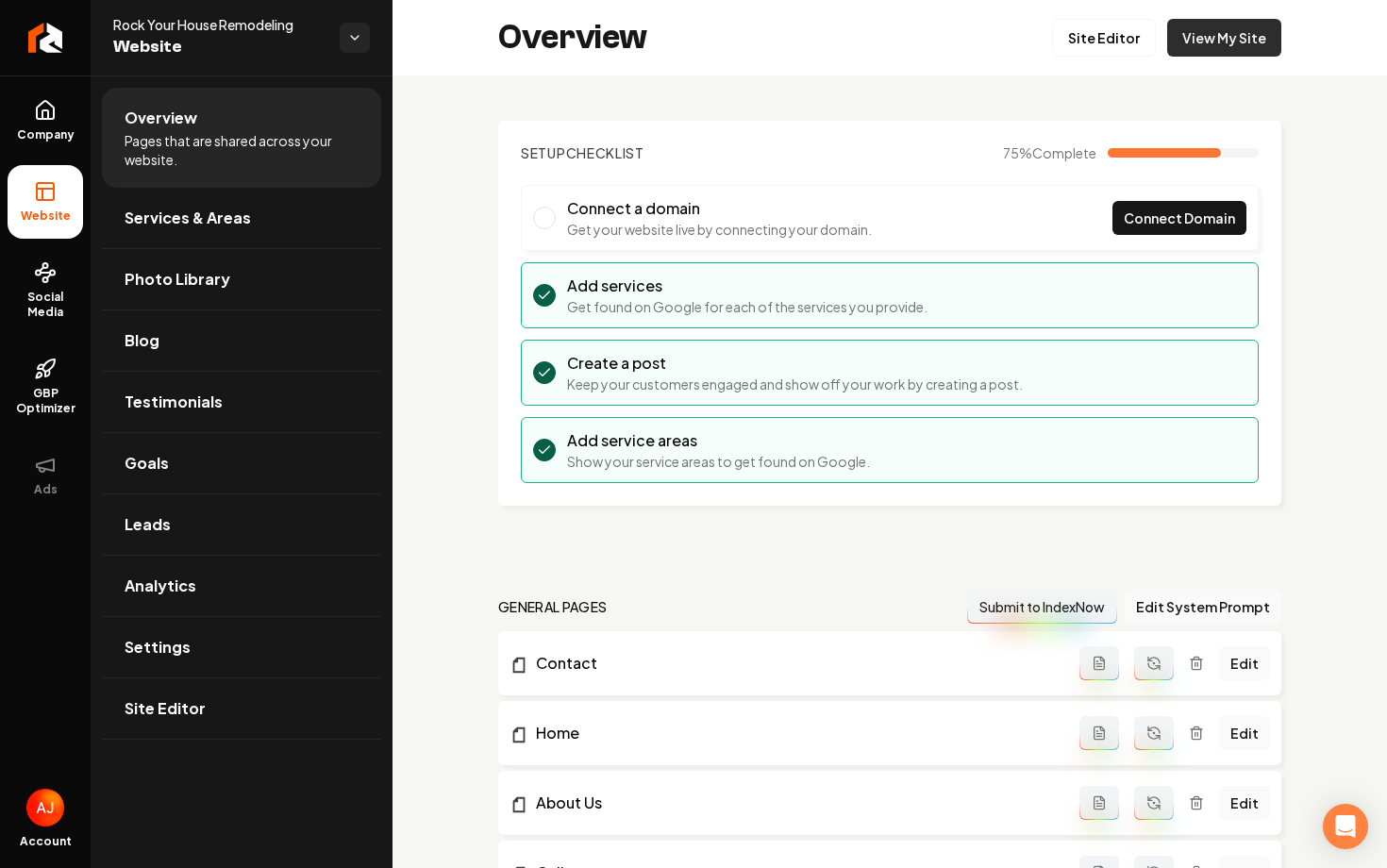
click at [1206, 36] on link "View My Site" at bounding box center [1225, 38] width 115 height 38
click at [1080, 47] on link "Site Editor" at bounding box center [1103, 38] width 104 height 38
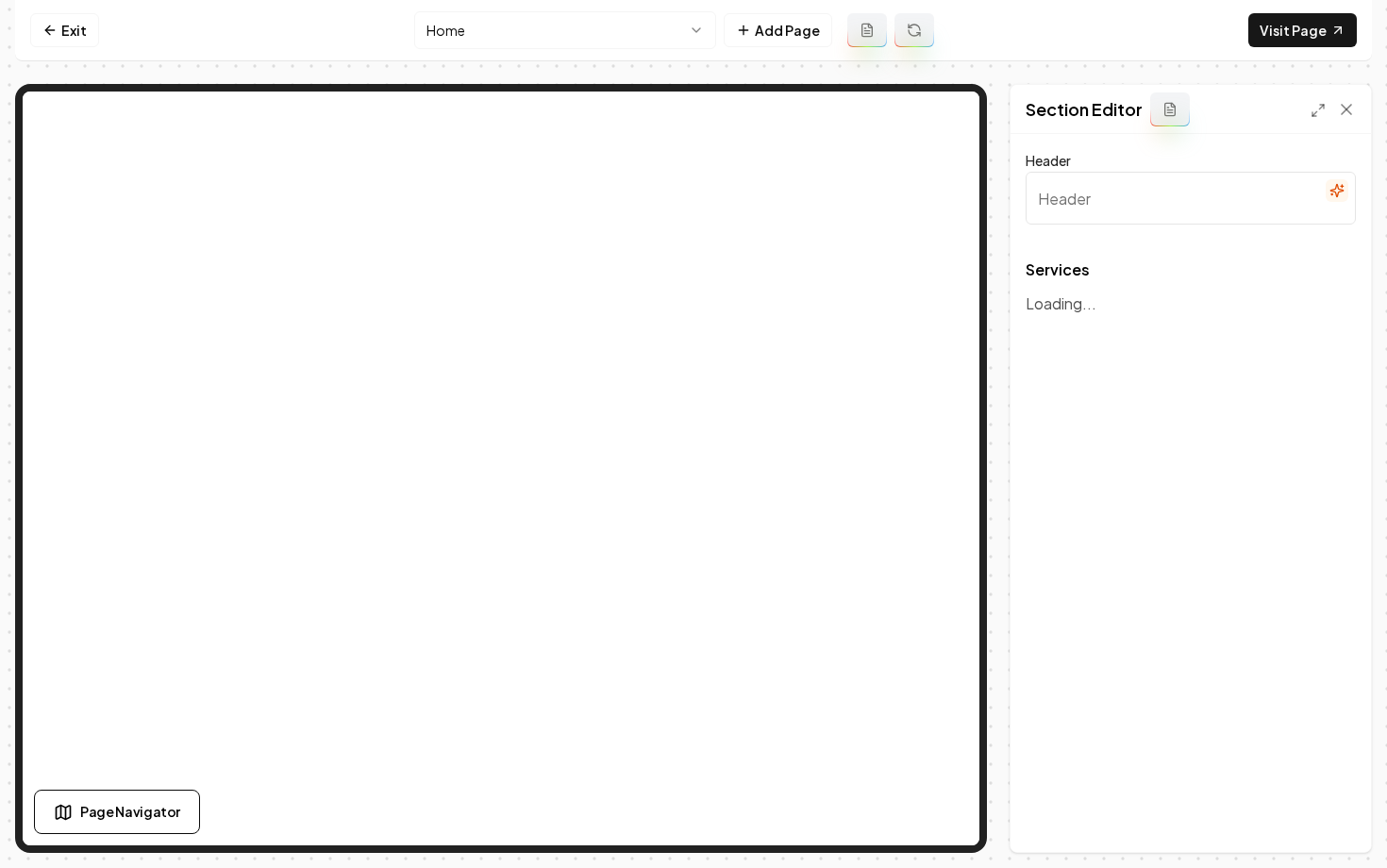
type input "Transform Your Home"
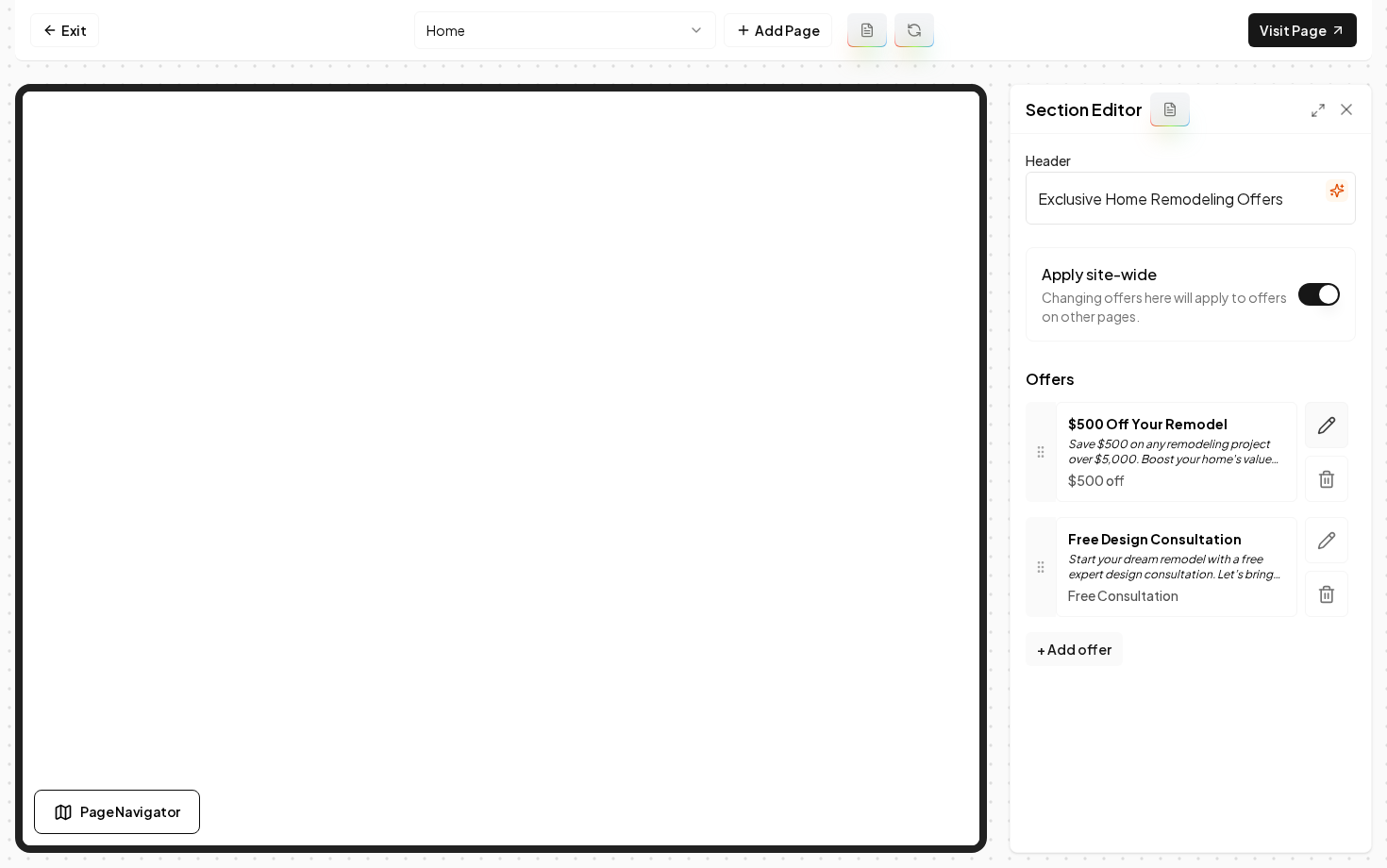
click at [1334, 418] on icon "button" at bounding box center [1327, 425] width 19 height 19
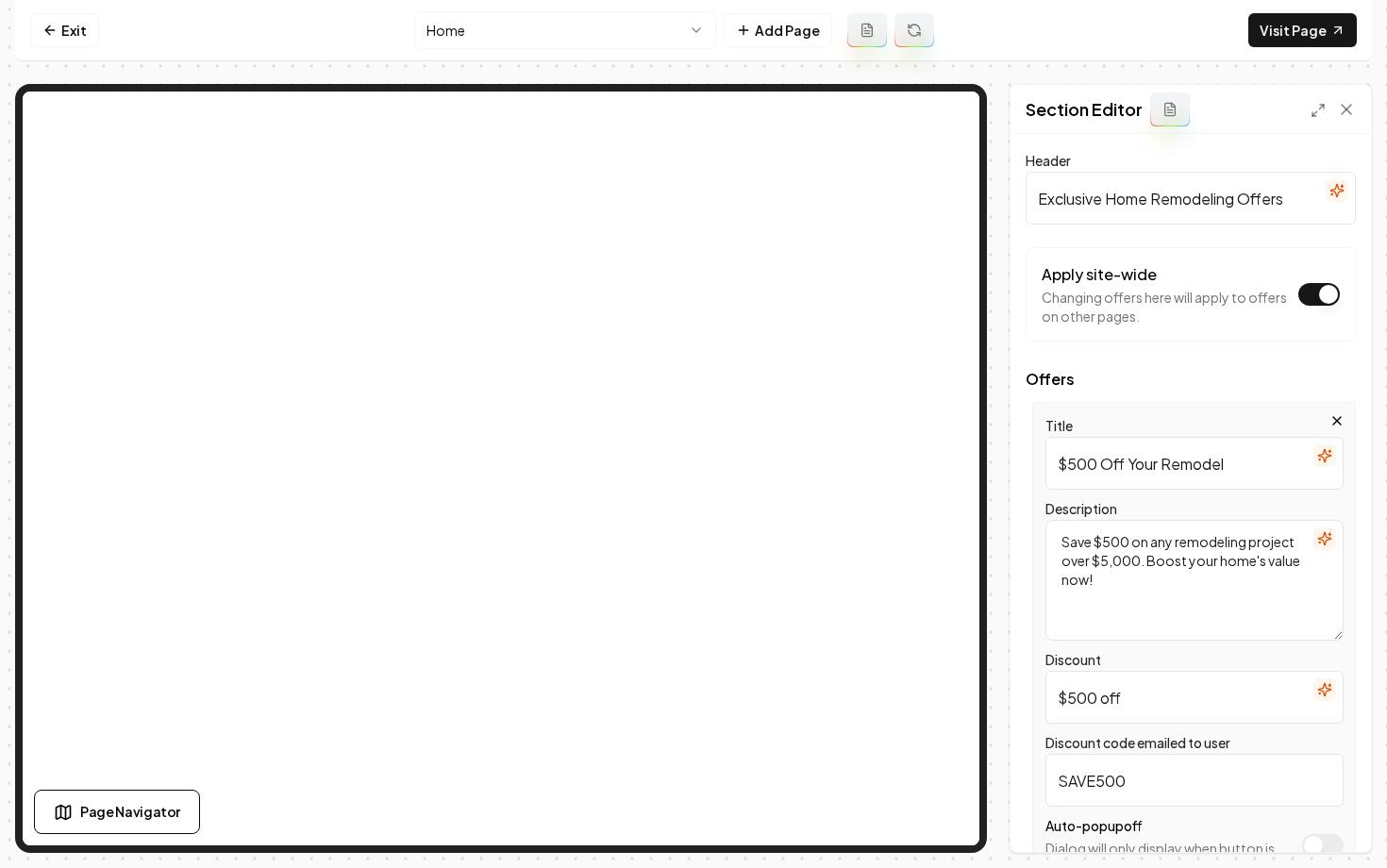
drag, startPoint x: 1130, startPoint y: 586, endPoint x: 1179, endPoint y: 545, distance: 63.9
click at [1179, 545] on textarea "Save $500 on any remodeling project over $5,000. Boost your home's value now!" at bounding box center [1194, 580] width 298 height 120
type textarea "Save $500 on any complete kitchen or bathroom remodel. Coupon must be presented…"
click at [1327, 536] on icon "button" at bounding box center [1325, 538] width 15 height 15
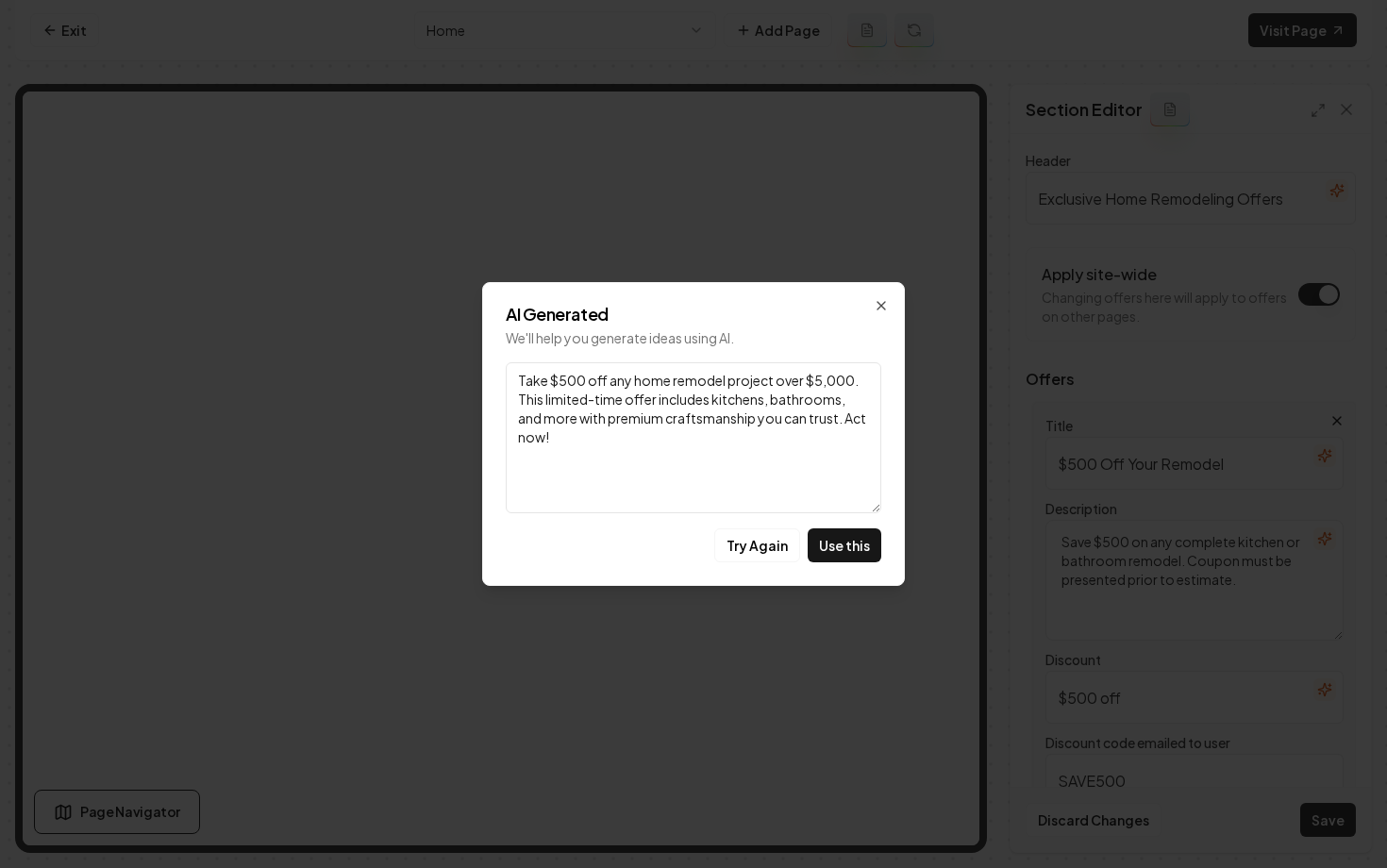
click at [878, 289] on div "AI Generated We'll help you generate ideas using AI. Link Take $500 off any hom…" at bounding box center [694, 434] width 423 height 304
click at [880, 307] on icon "button" at bounding box center [881, 305] width 15 height 15
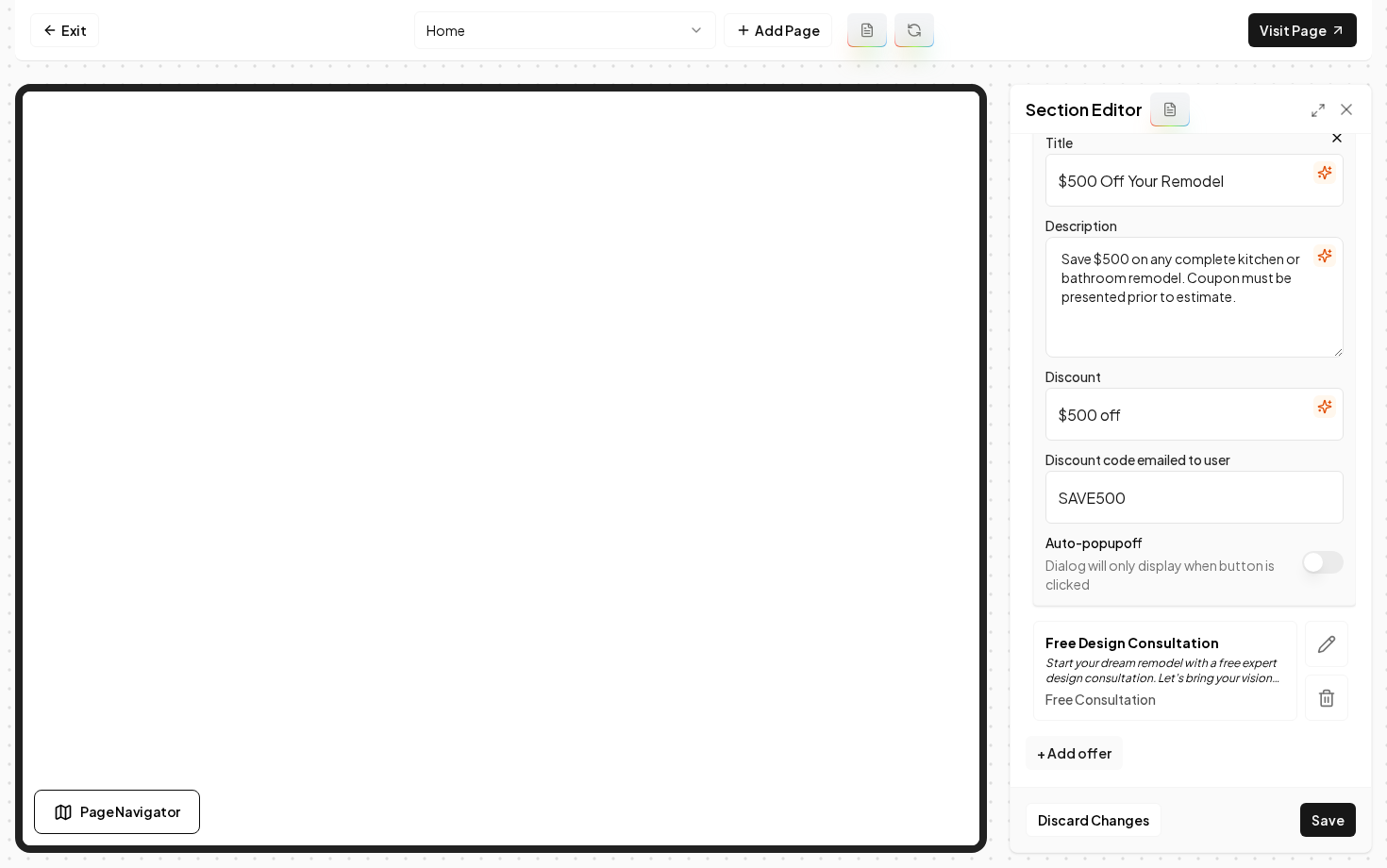
scroll to position [288, 0]
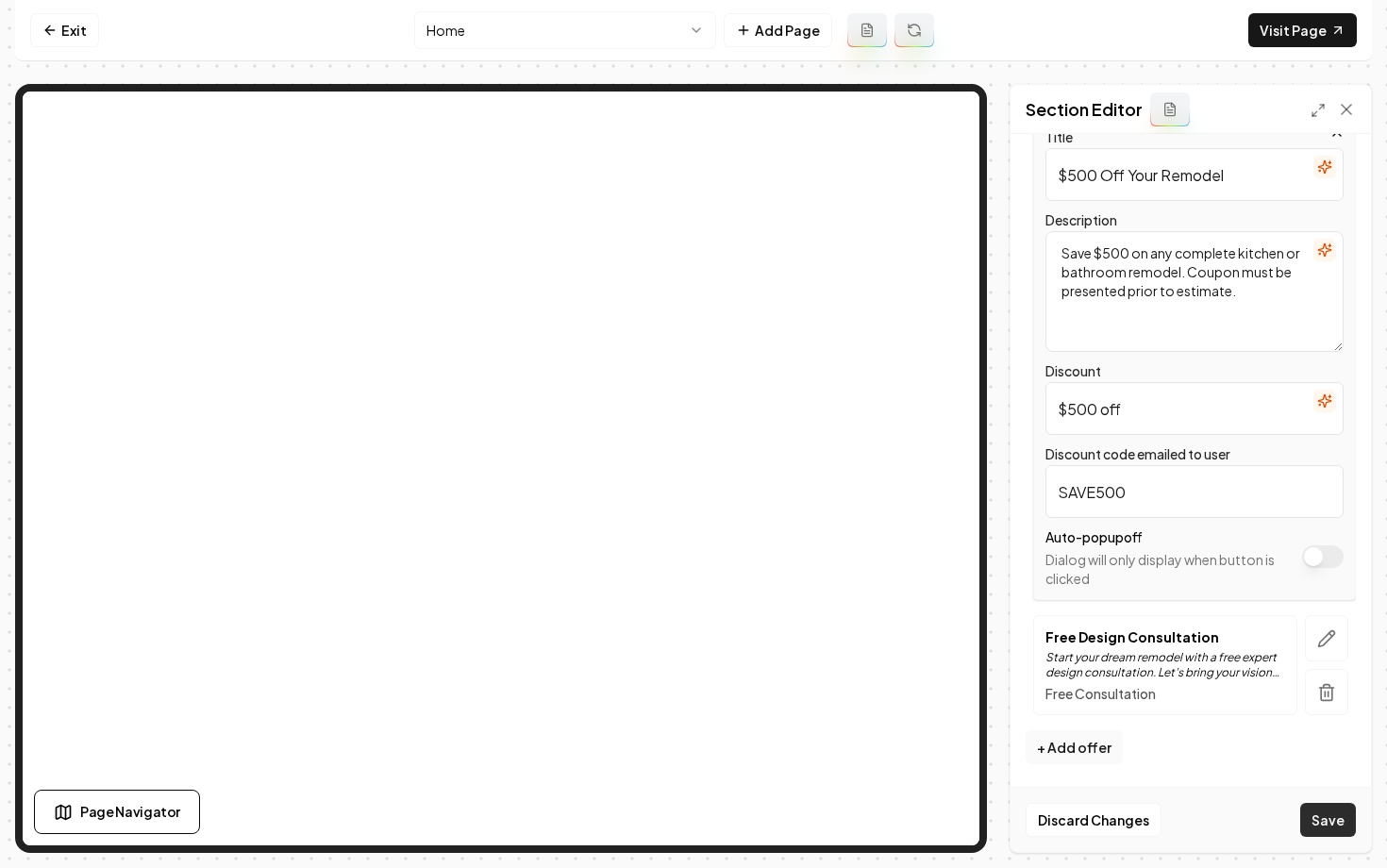
click at [1317, 824] on button "Save" at bounding box center [1328, 820] width 55 height 34
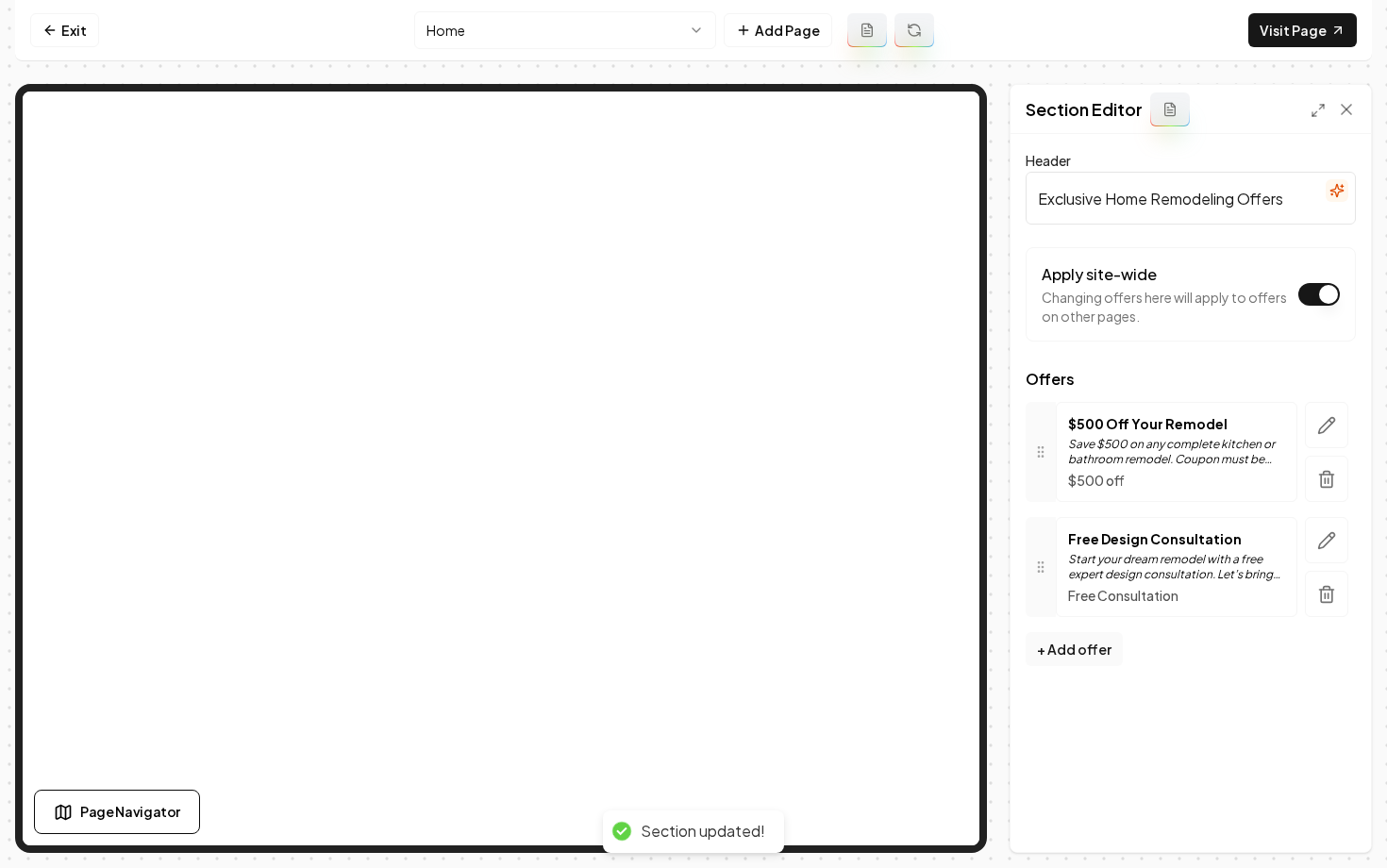
scroll to position [0, 0]
click at [72, 38] on link "Exit" at bounding box center [65, 30] width 69 height 34
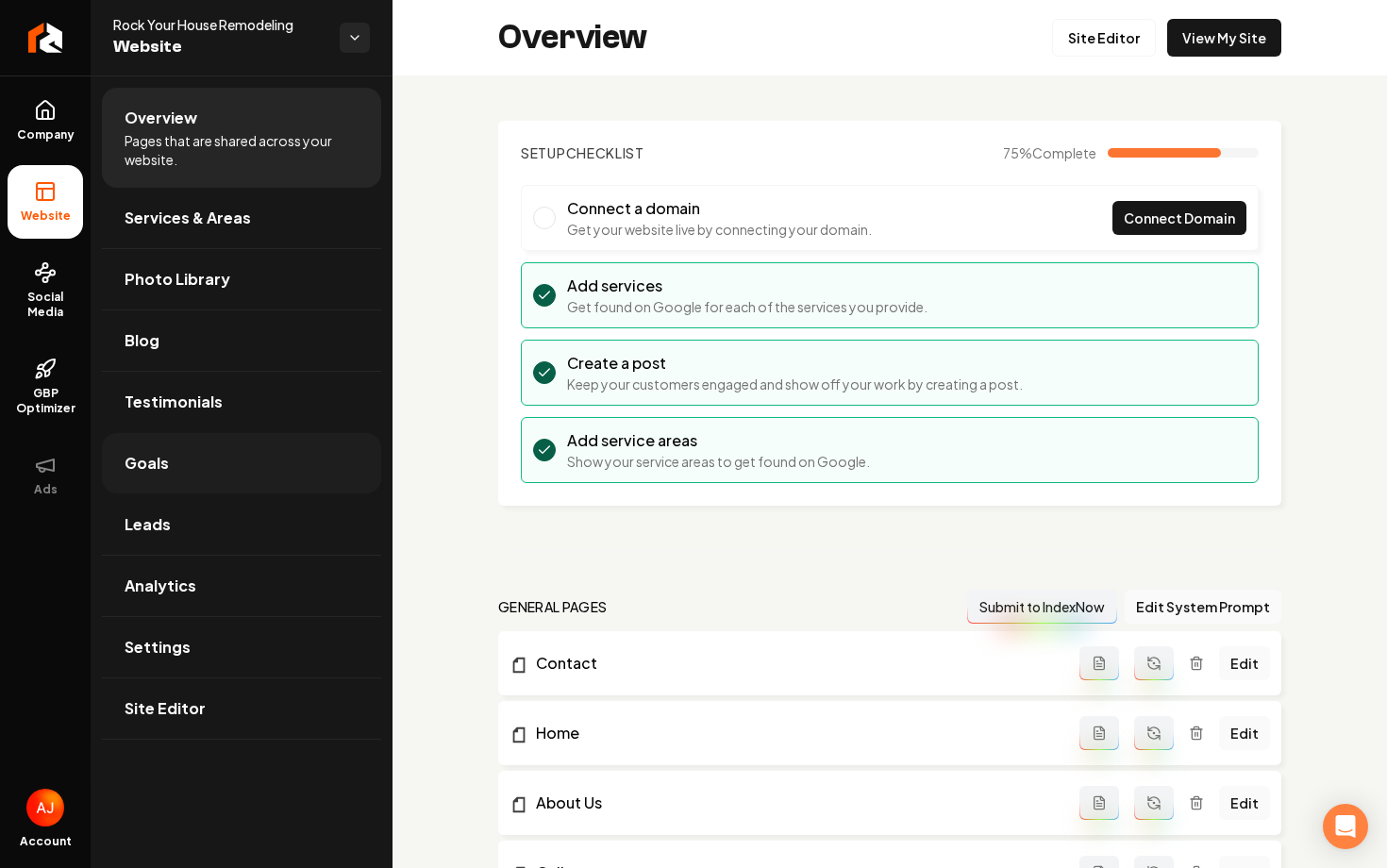
click at [178, 457] on link "Goals" at bounding box center [241, 462] width 280 height 60
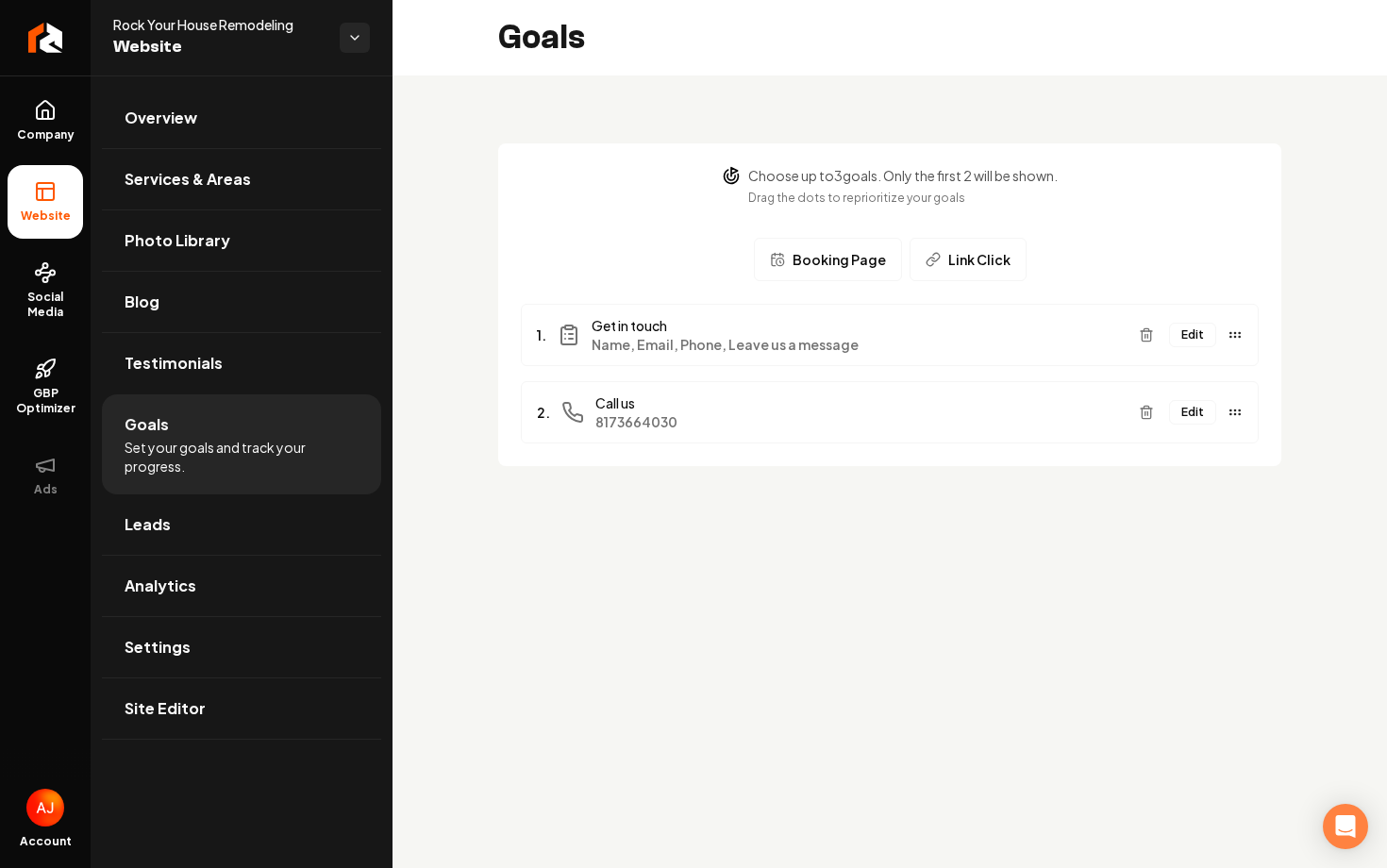
click at [1198, 349] on div "Edit" at bounding box center [1186, 335] width 112 height 31
click at [1192, 334] on button "Edit" at bounding box center [1193, 335] width 47 height 25
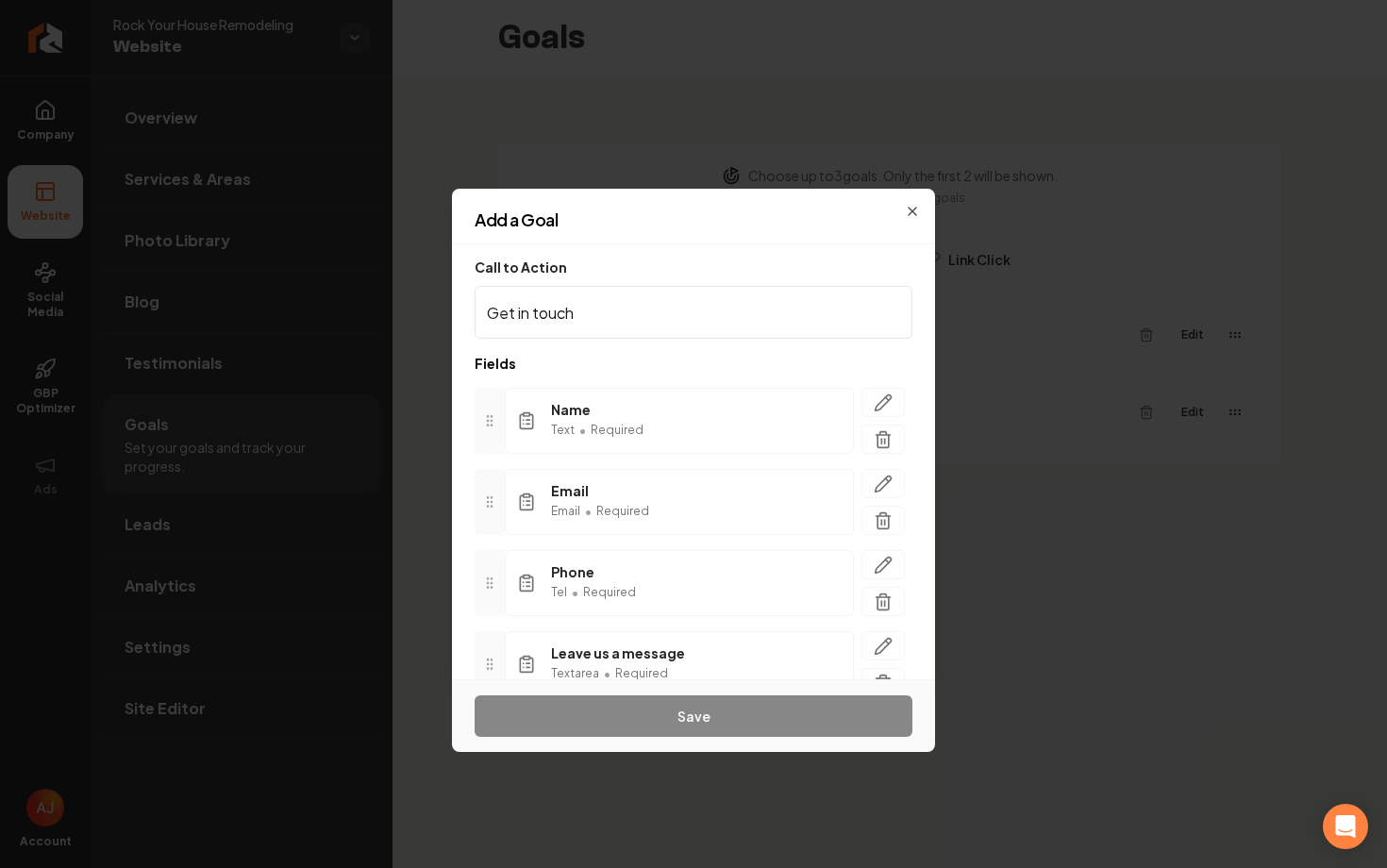
scroll to position [90, 0]
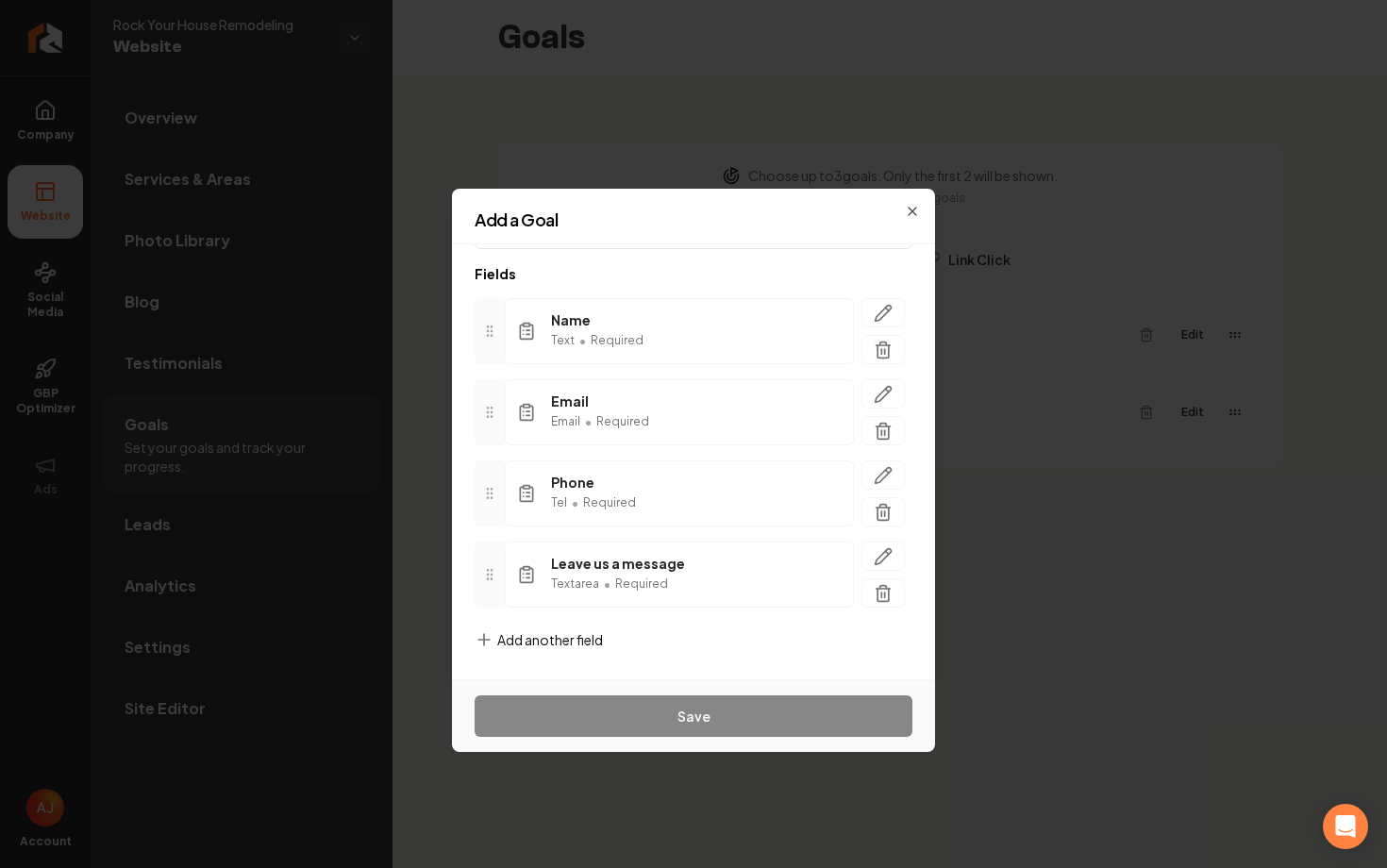
click at [575, 635] on span "Add another field" at bounding box center [549, 639] width 106 height 19
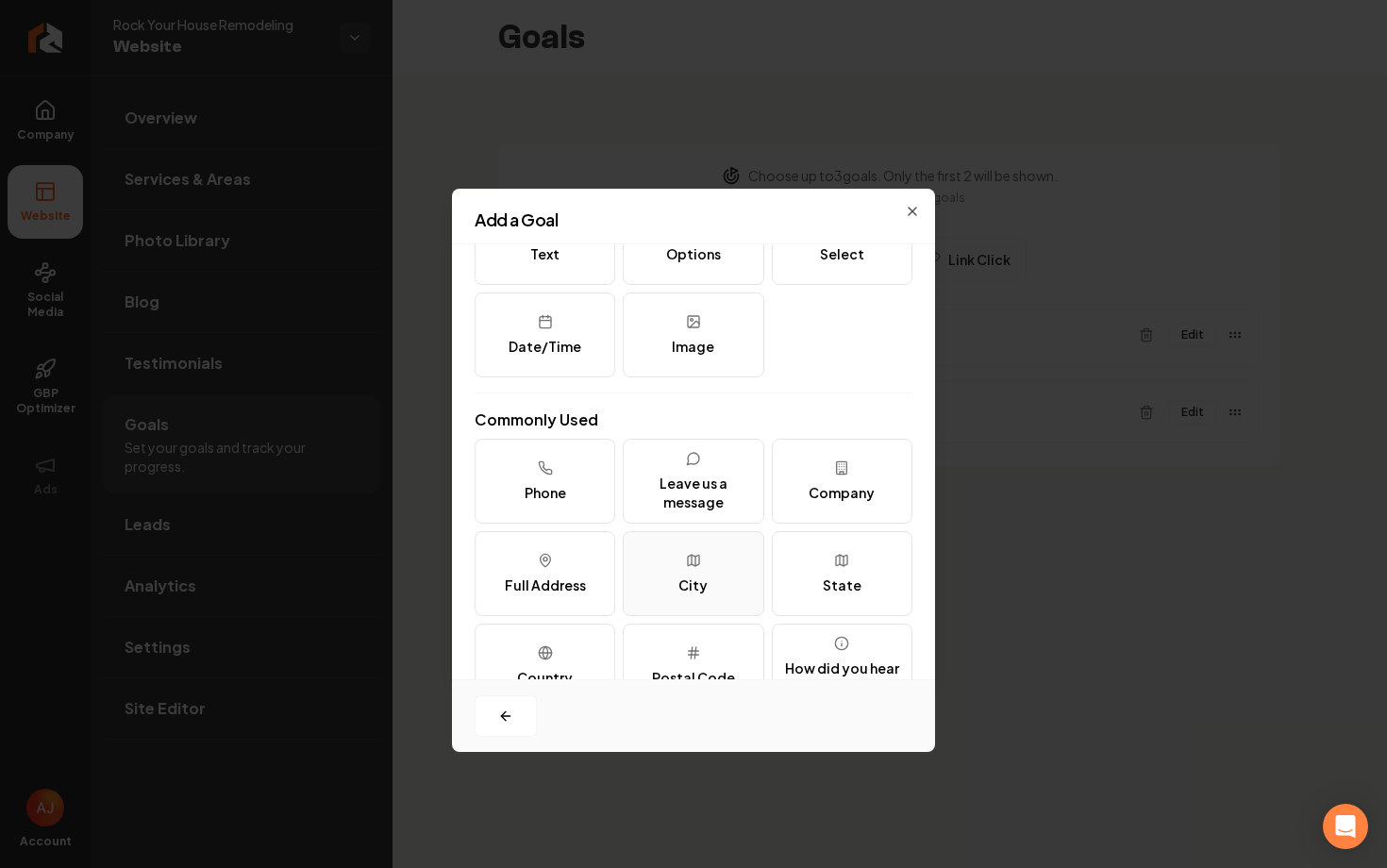
click at [699, 559] on icon at bounding box center [693, 560] width 15 height 15
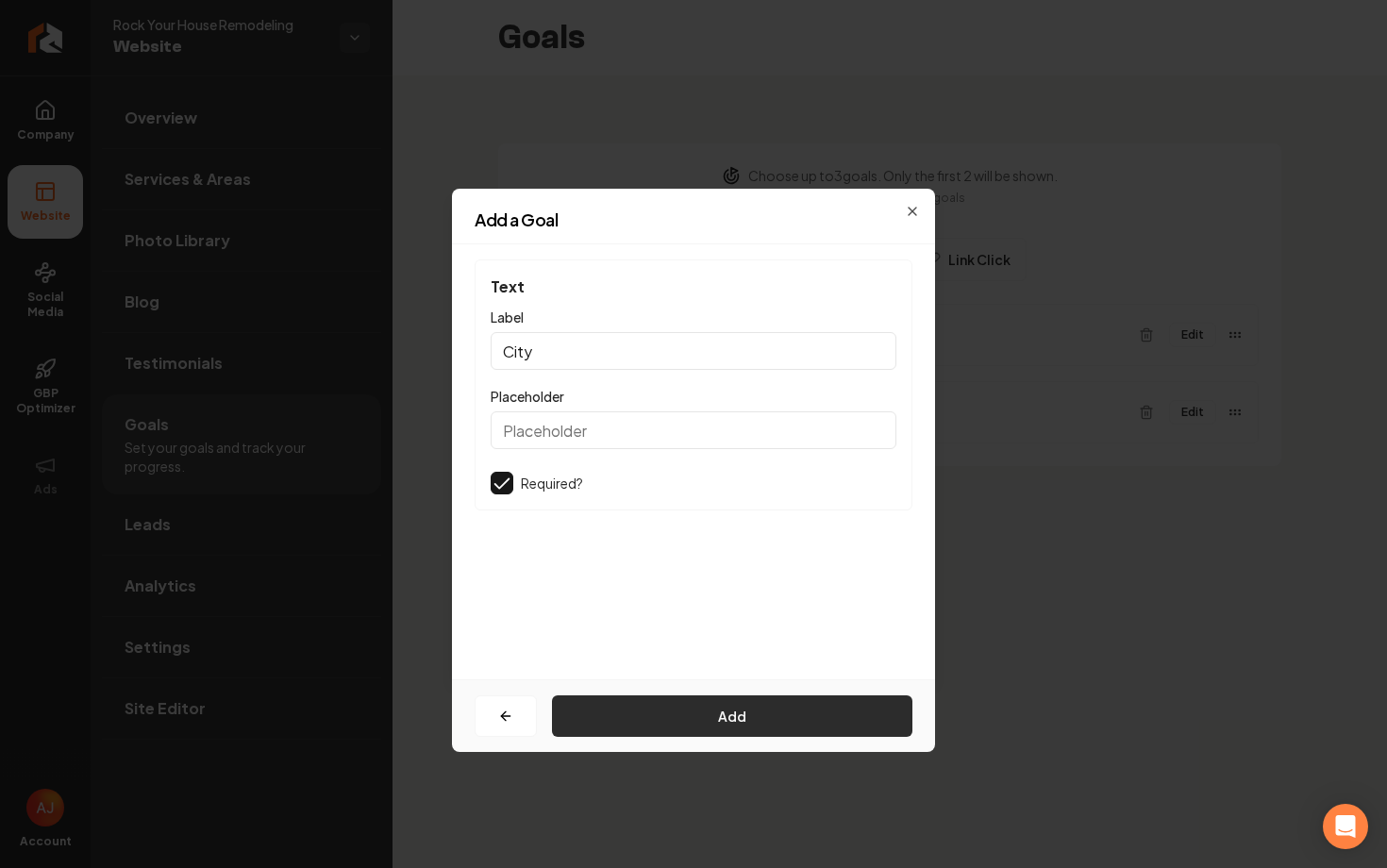
click at [670, 700] on button "Add" at bounding box center [732, 716] width 361 height 41
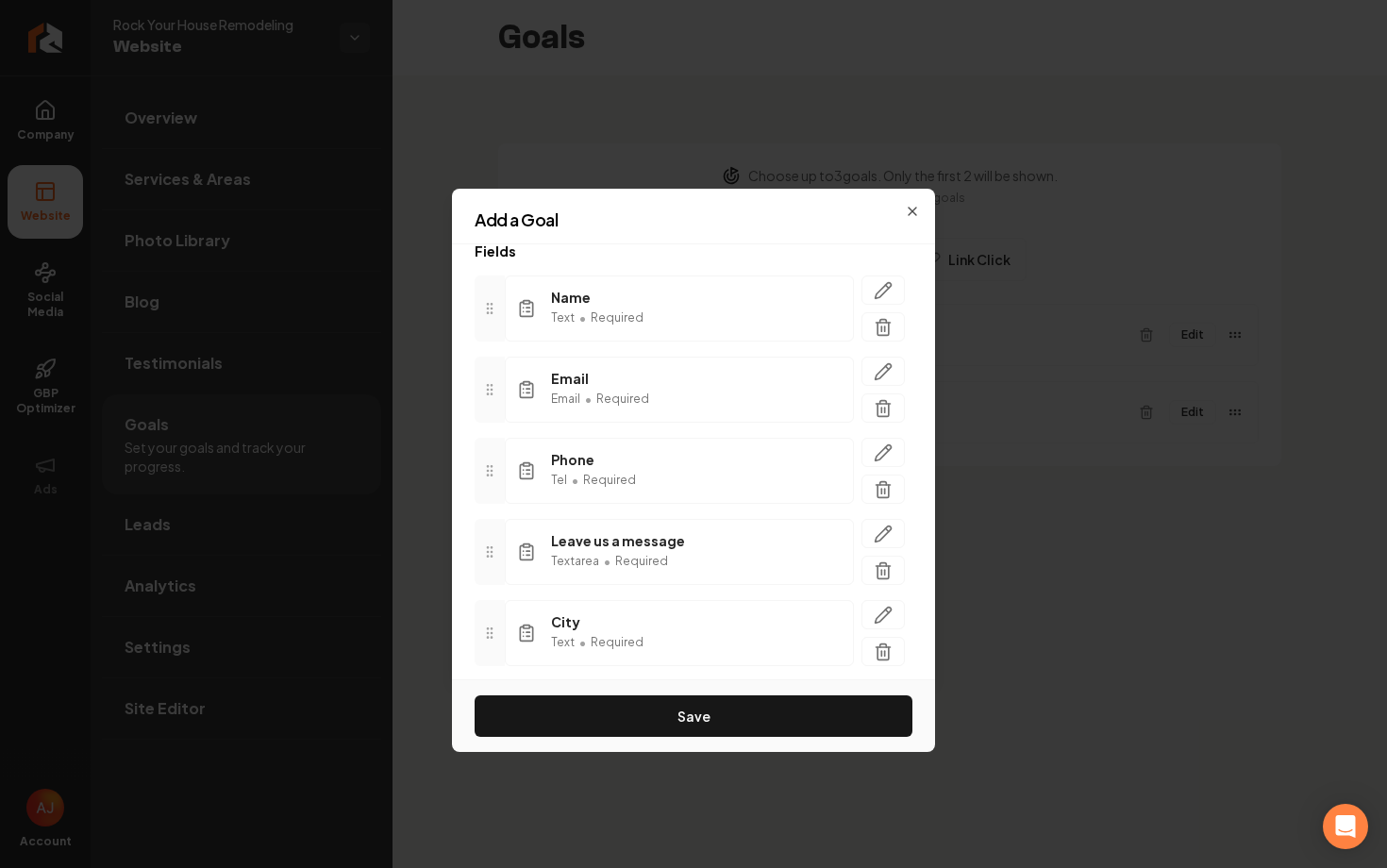
scroll to position [171, 0]
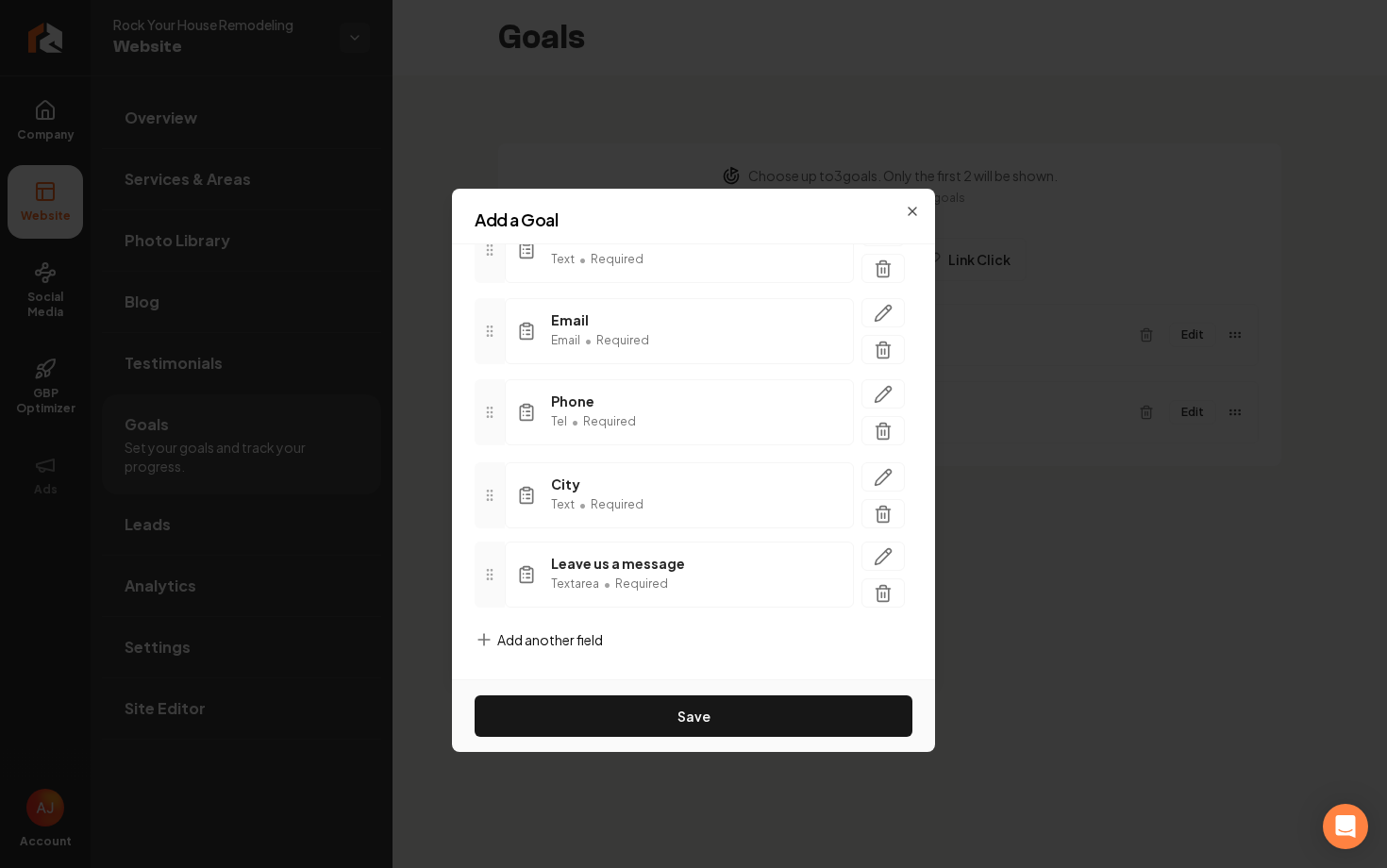
drag, startPoint x: 490, startPoint y: 587, endPoint x: 492, endPoint y: 509, distance: 78.0
click at [492, 509] on div at bounding box center [490, 495] width 31 height 66
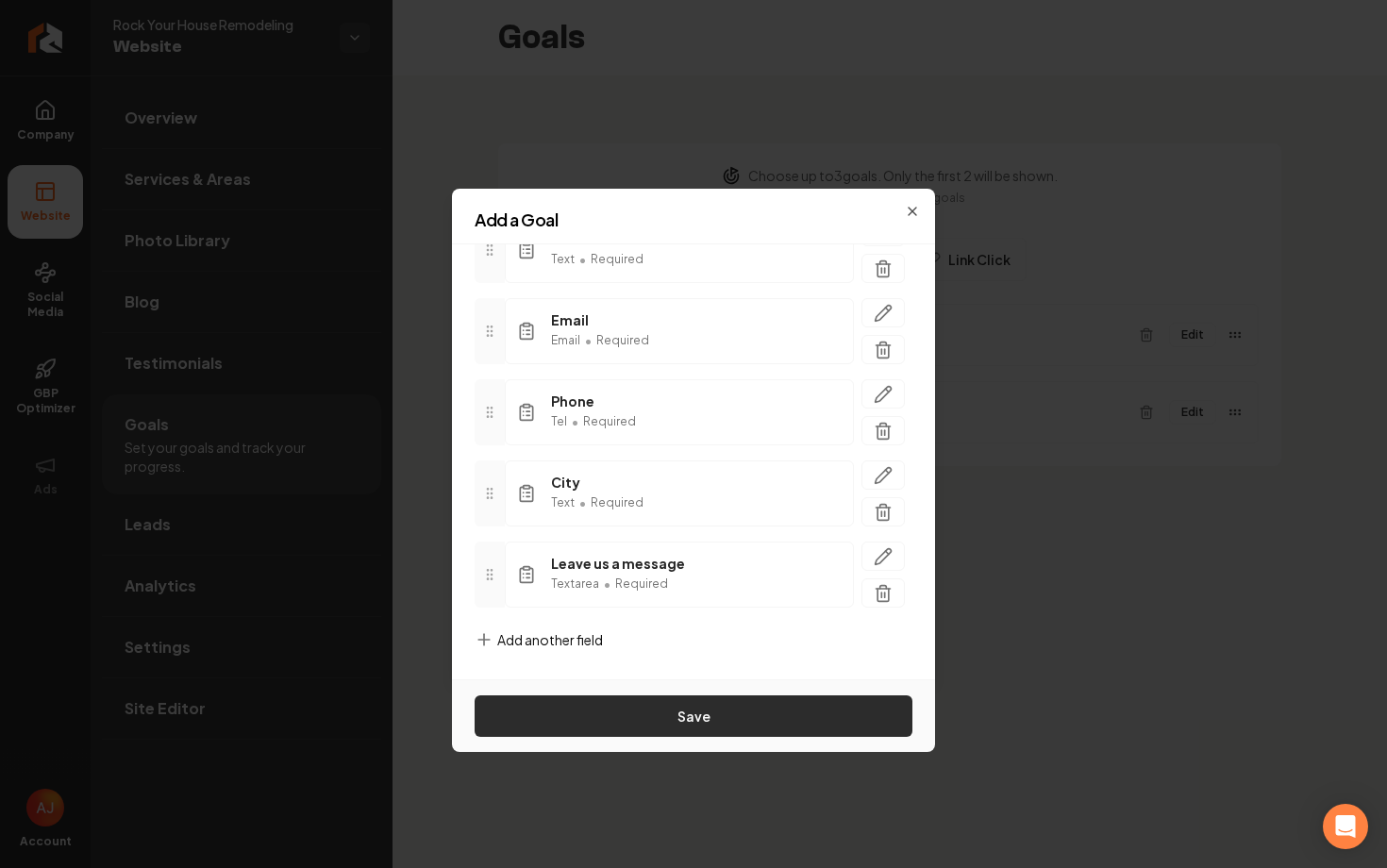
click at [654, 712] on button "Save" at bounding box center [694, 716] width 438 height 41
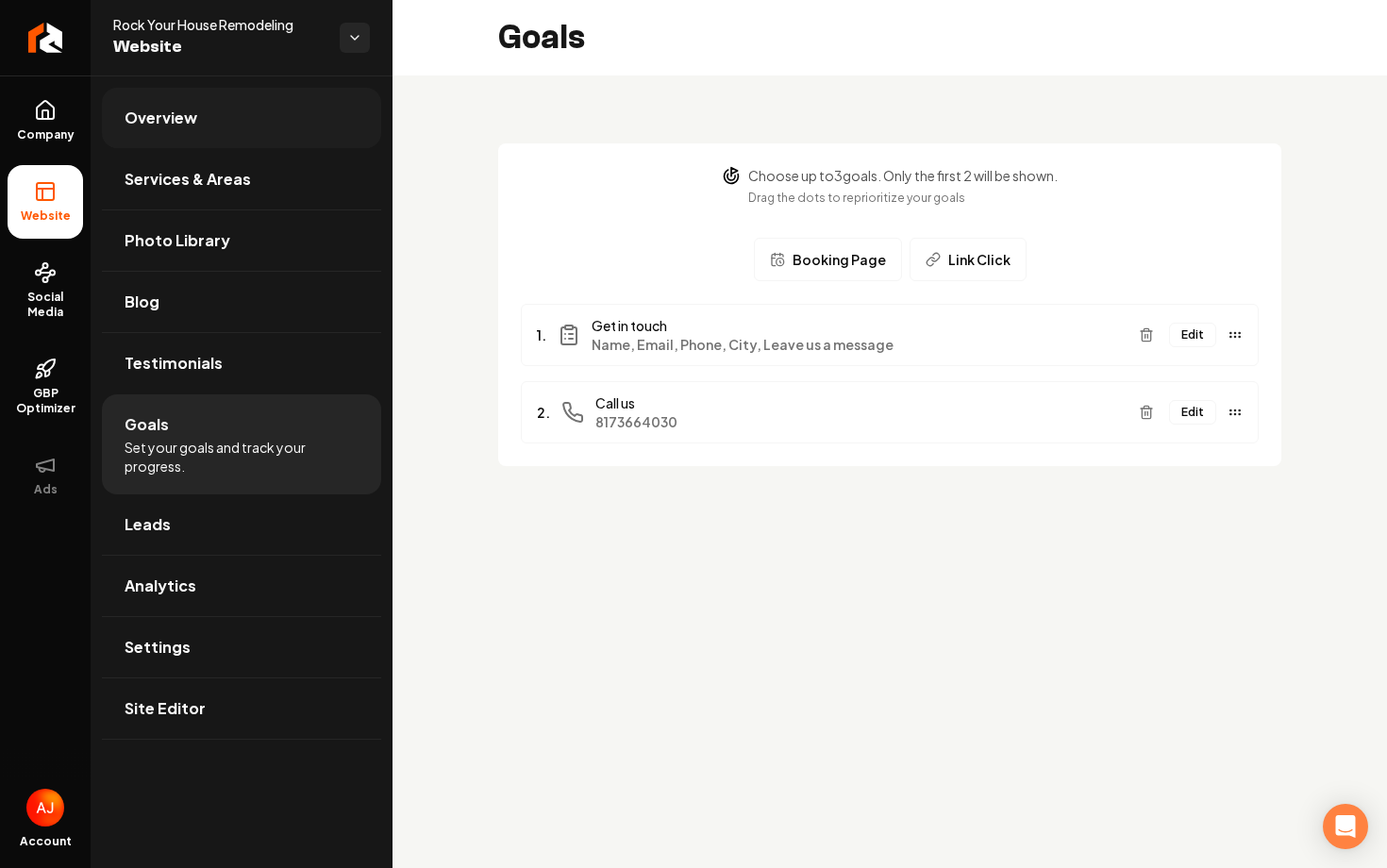
click at [182, 132] on link "Overview" at bounding box center [241, 118] width 280 height 60
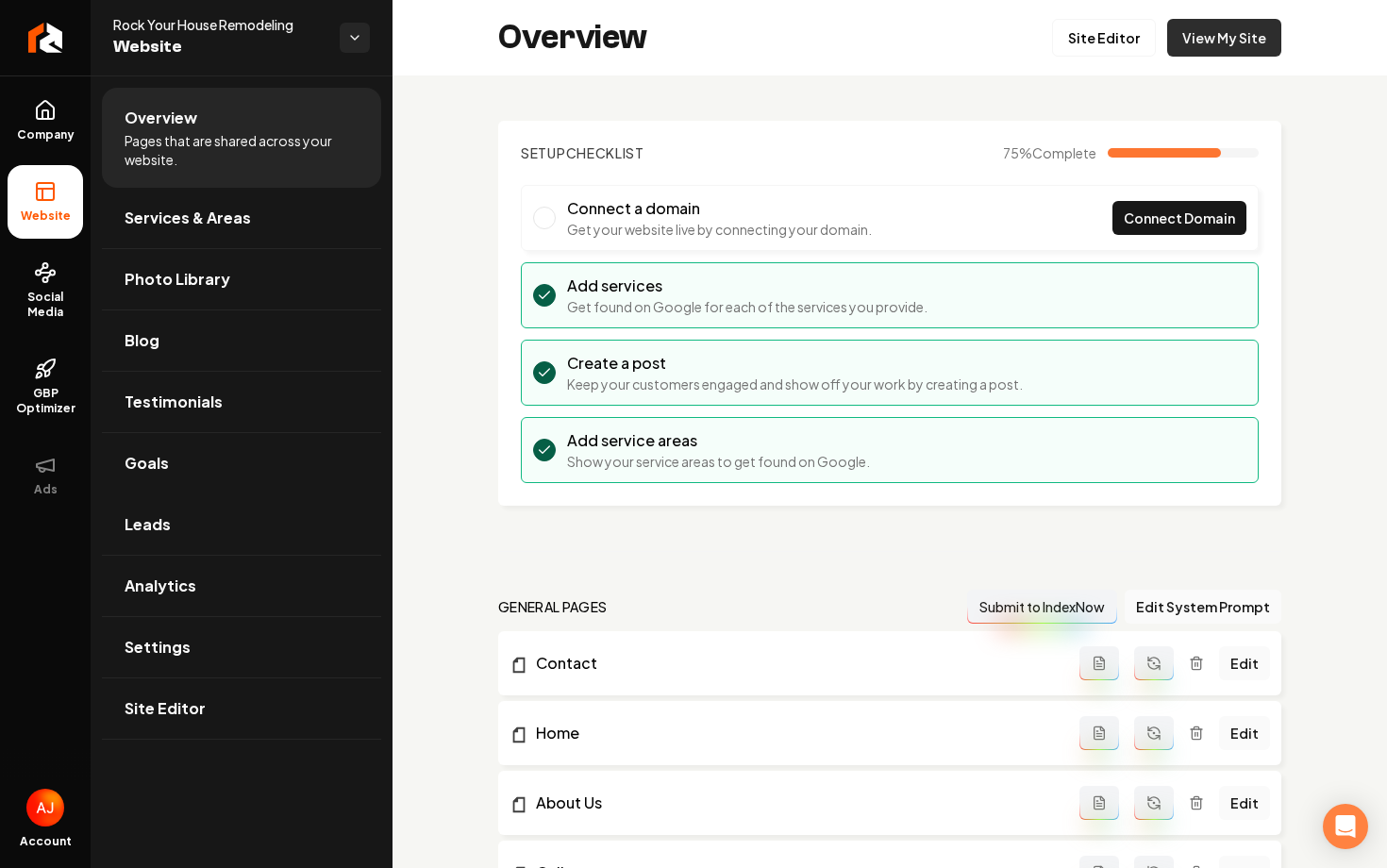
click at [1186, 39] on link "View My Site" at bounding box center [1225, 38] width 115 height 38
click at [183, 616] on li "Analytics" at bounding box center [241, 587] width 280 height 61
click at [198, 633] on link "Settings" at bounding box center [241, 647] width 280 height 60
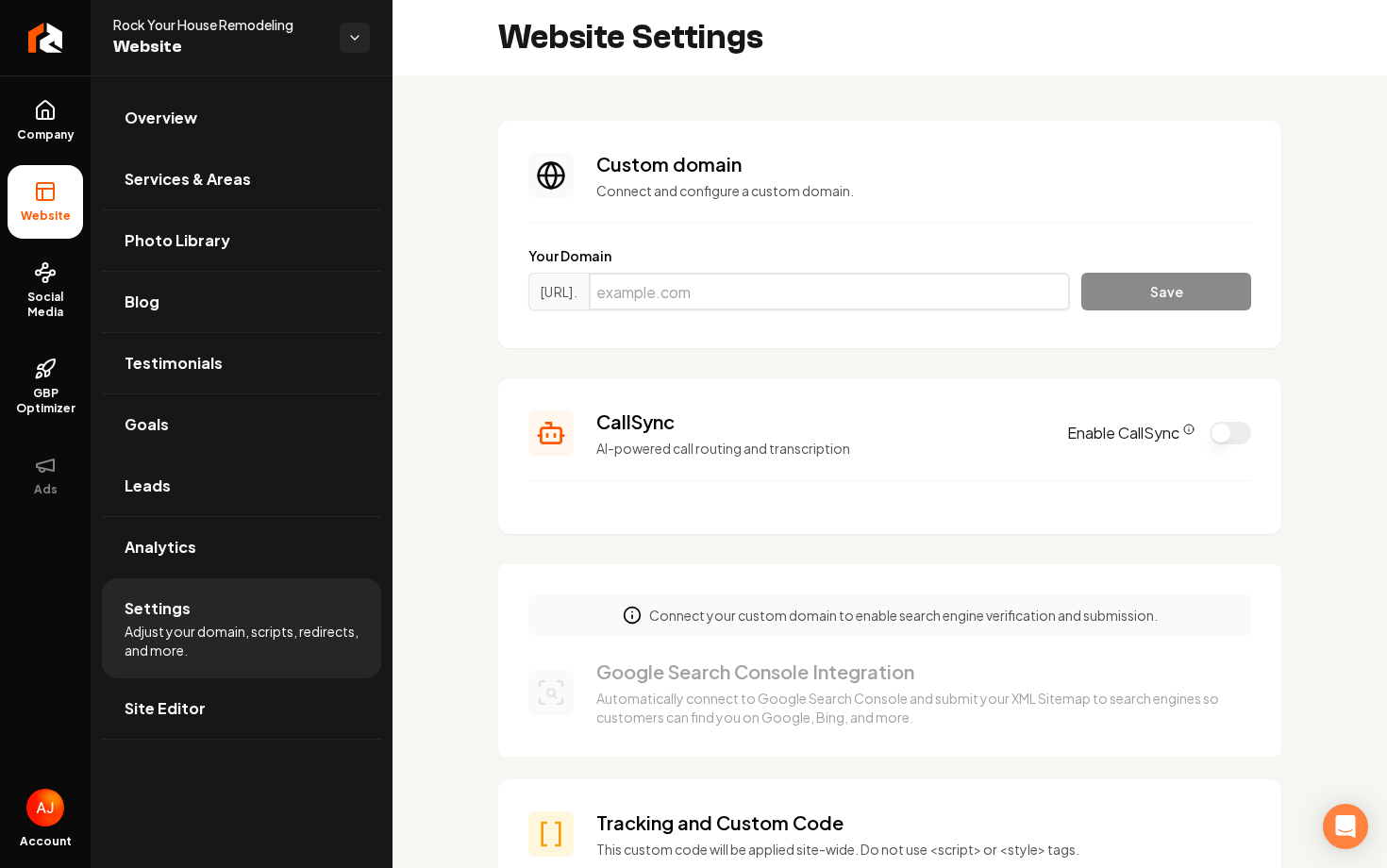
click at [749, 292] on input "Main content area" at bounding box center [829, 291] width 481 height 38
paste input "rockyourhouse.com"
type input "rockyourhouse.com"
click at [1171, 311] on div "https://www. rockyourhouse.com Save" at bounding box center [890, 295] width 723 height 45
click at [1171, 307] on button "Save" at bounding box center [1167, 291] width 170 height 38
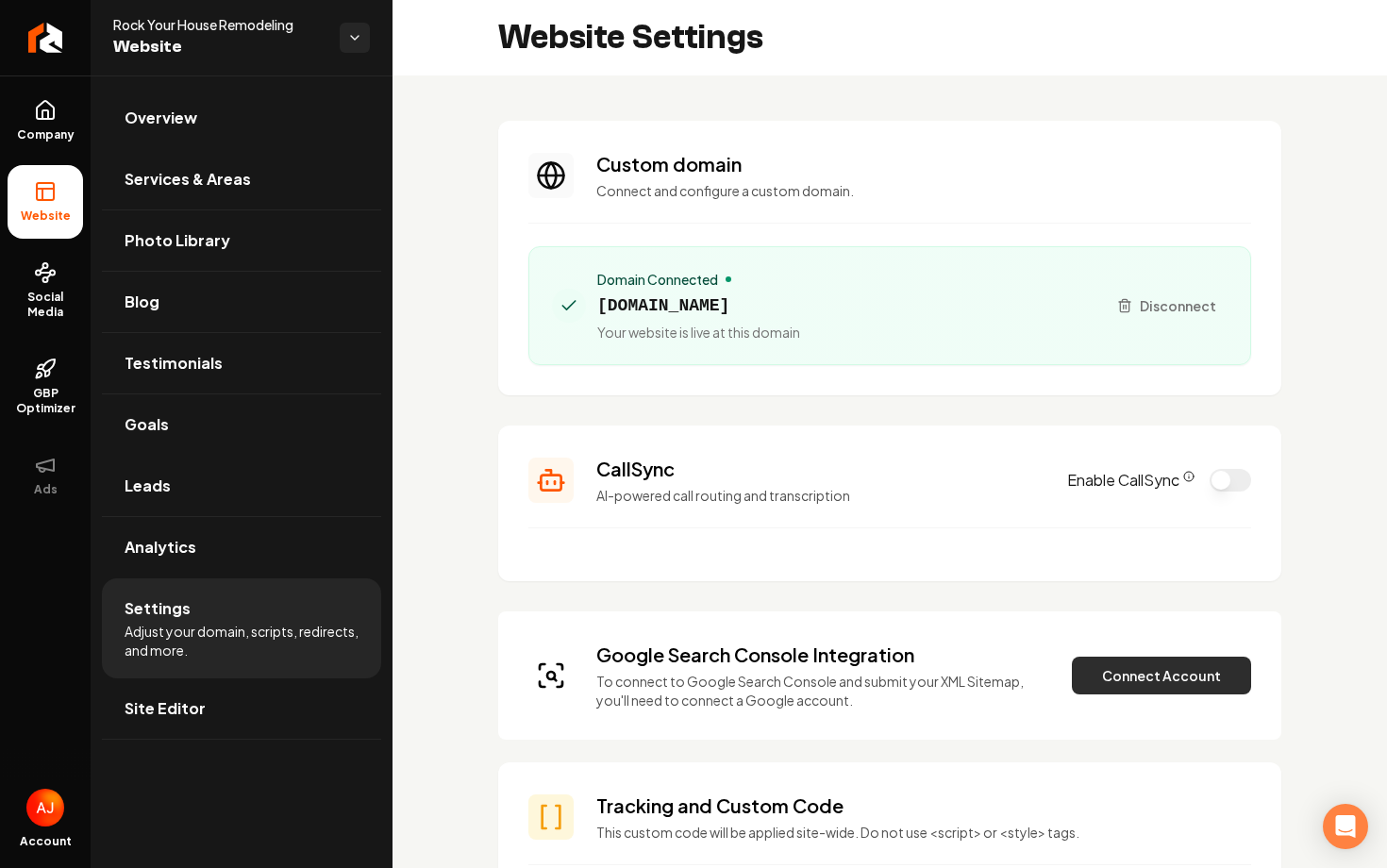
click at [1146, 670] on button "Connect Account" at bounding box center [1162, 675] width 180 height 38
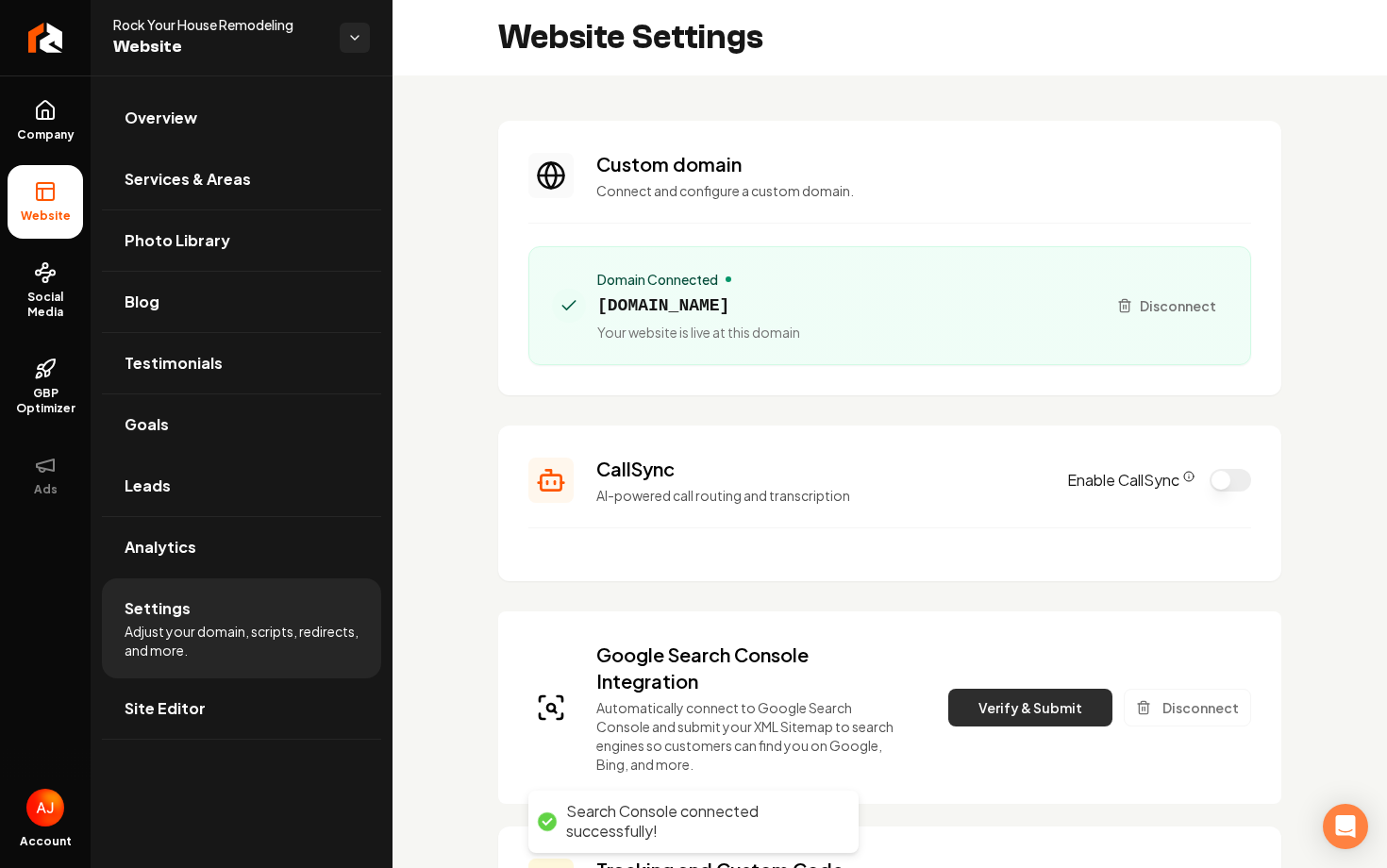
click at [994, 695] on button "Verify & Submit" at bounding box center [1030, 707] width 164 height 38
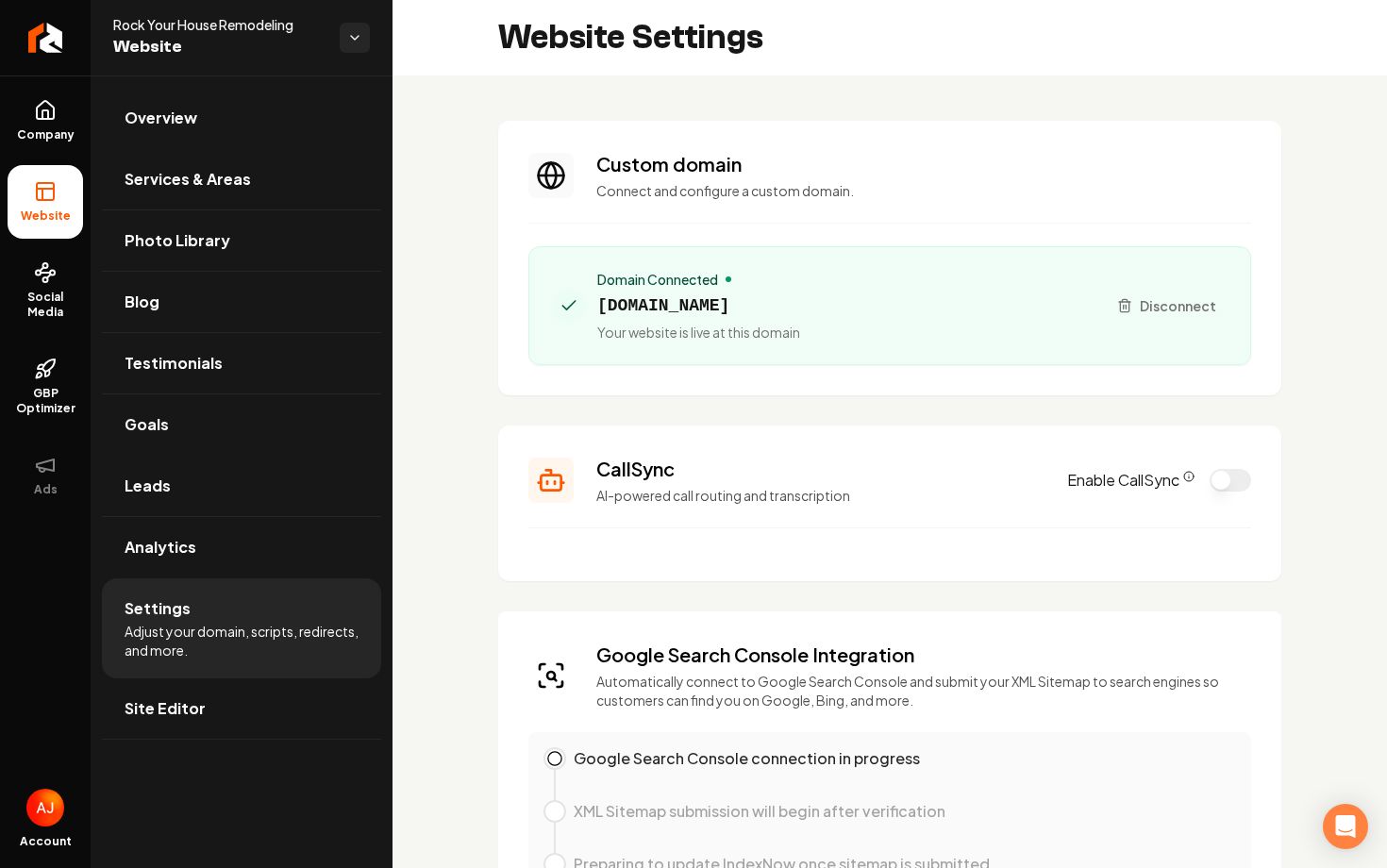
drag, startPoint x: 791, startPoint y: 303, endPoint x: 601, endPoint y: 312, distance: 190.2
click at [601, 312] on span "rockyourhouse.com" at bounding box center [698, 305] width 203 height 27
copy span "rockyourhouse.com"
click at [224, 132] on link "Overview" at bounding box center [241, 118] width 280 height 60
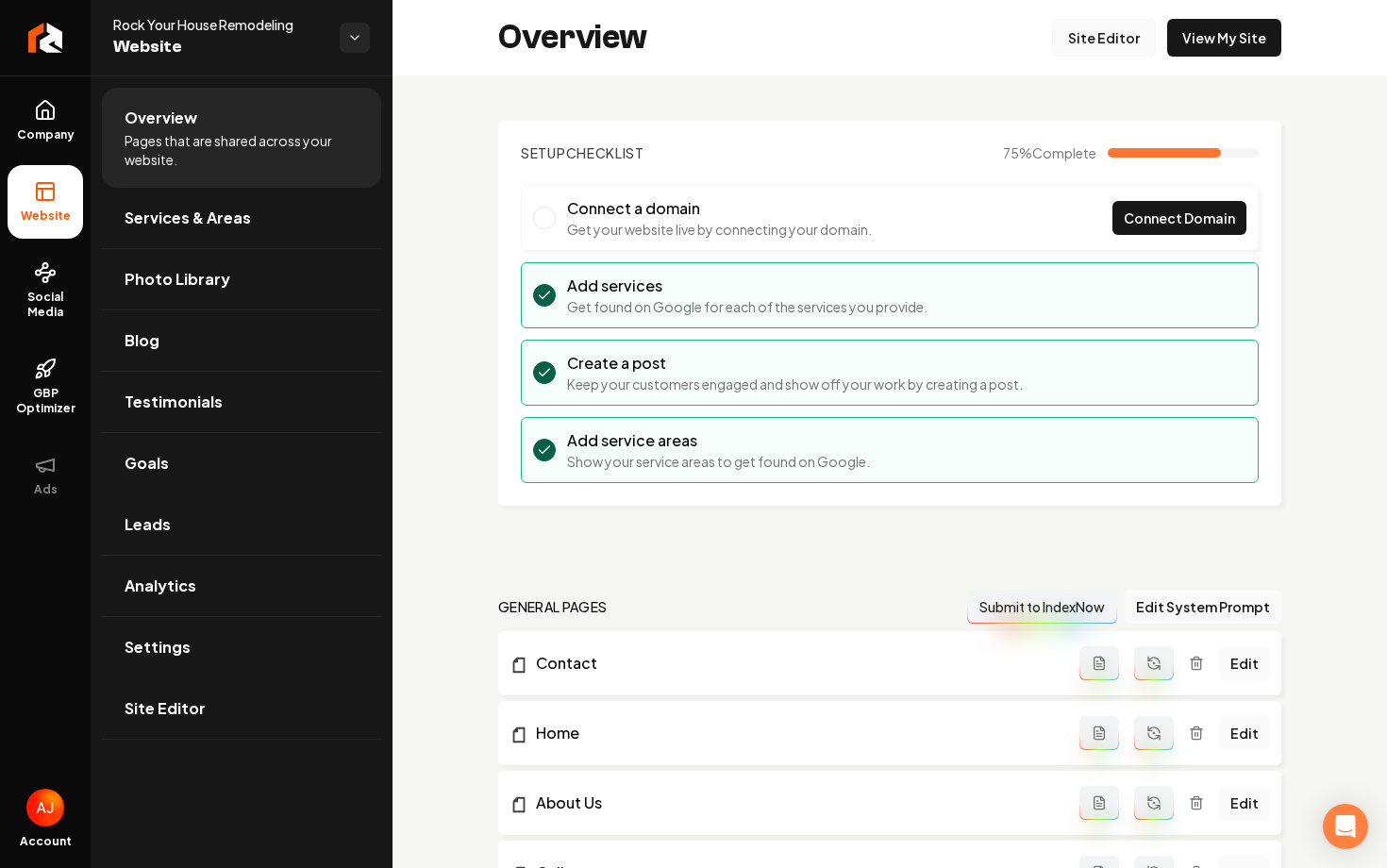
click at [1073, 36] on link "Site Editor" at bounding box center [1103, 38] width 104 height 38
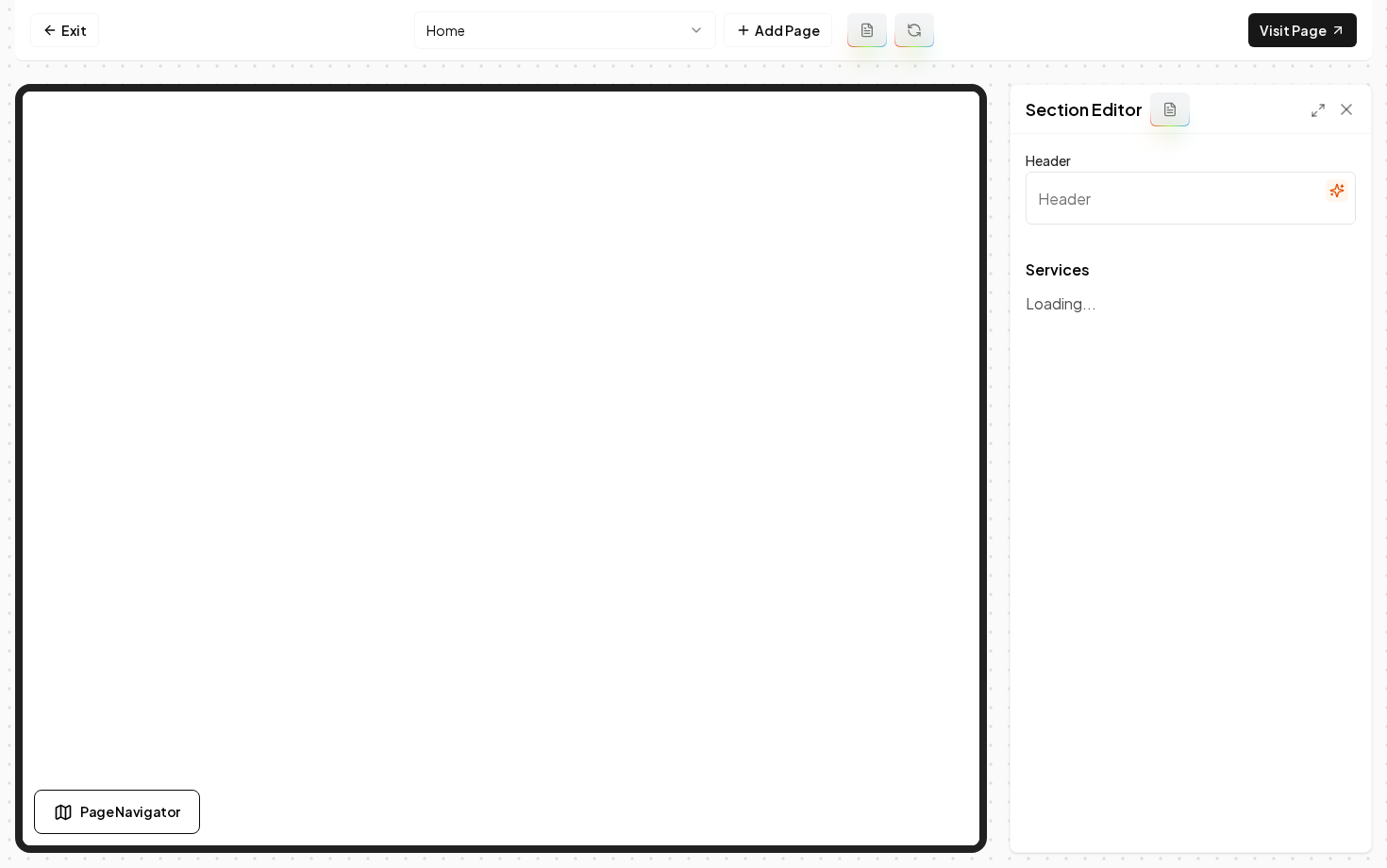
type input "Transform Your Home"
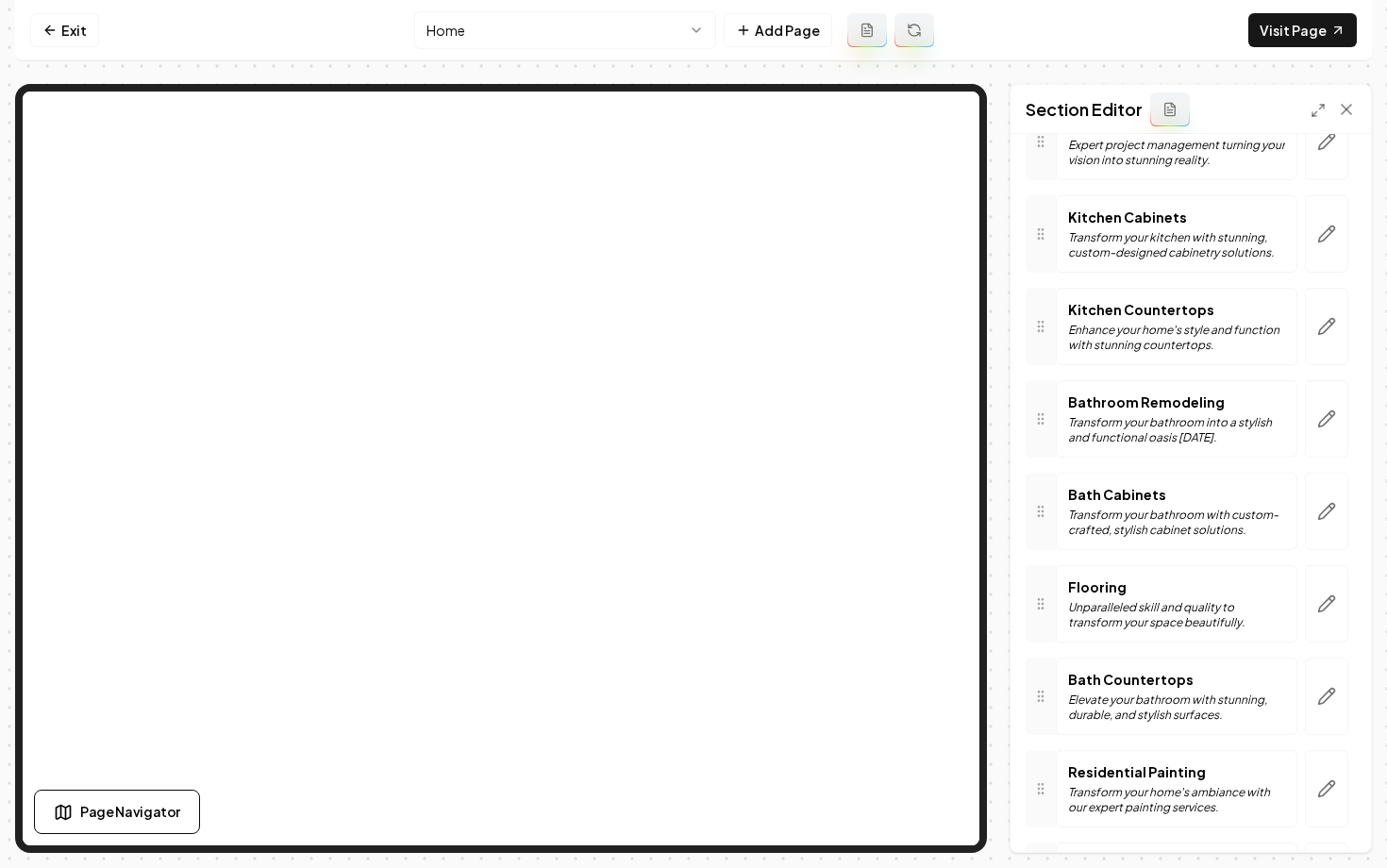
scroll to position [284, 0]
click at [1319, 695] on icon "button" at bounding box center [1327, 693] width 19 height 19
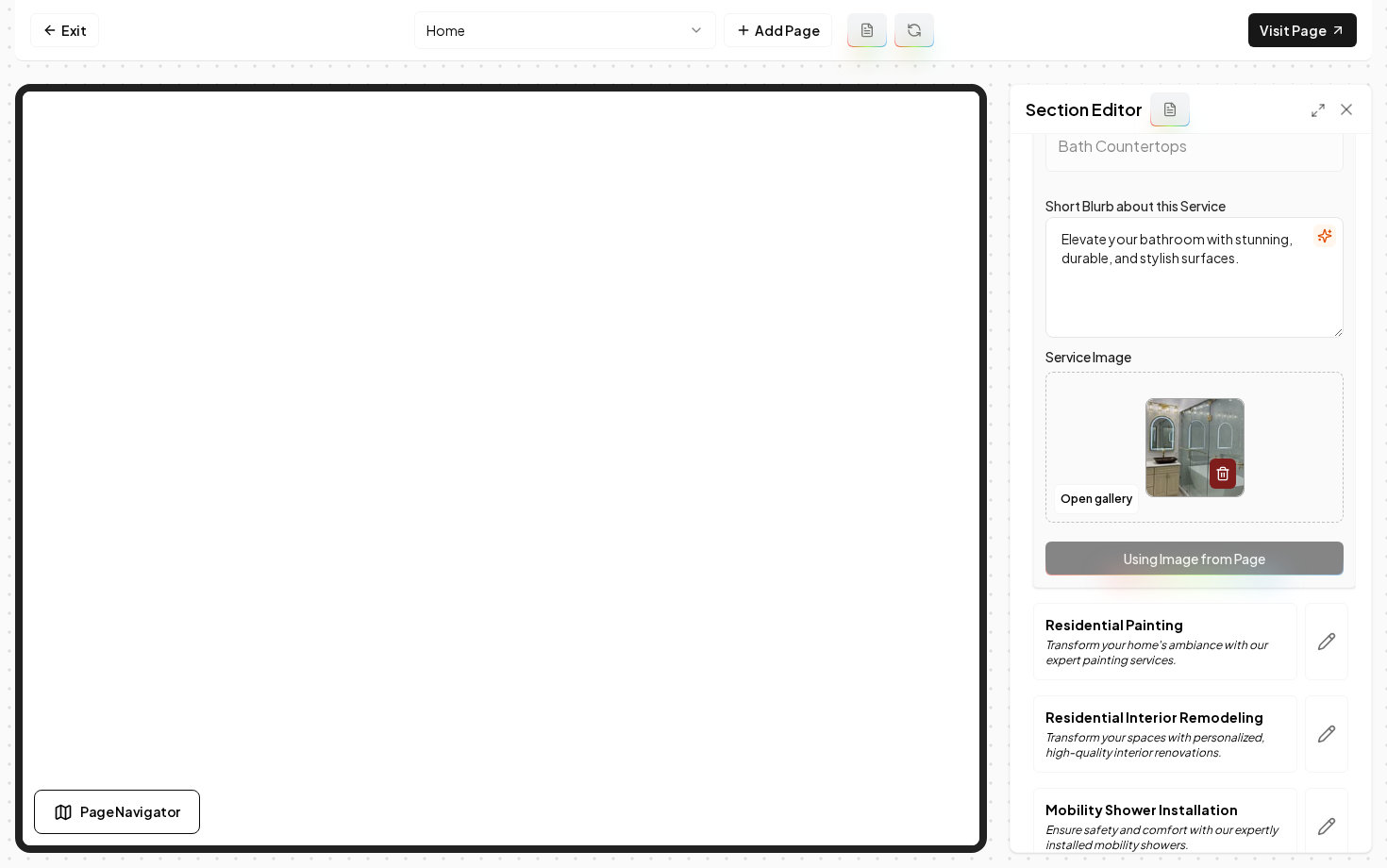
scroll to position [948, 0]
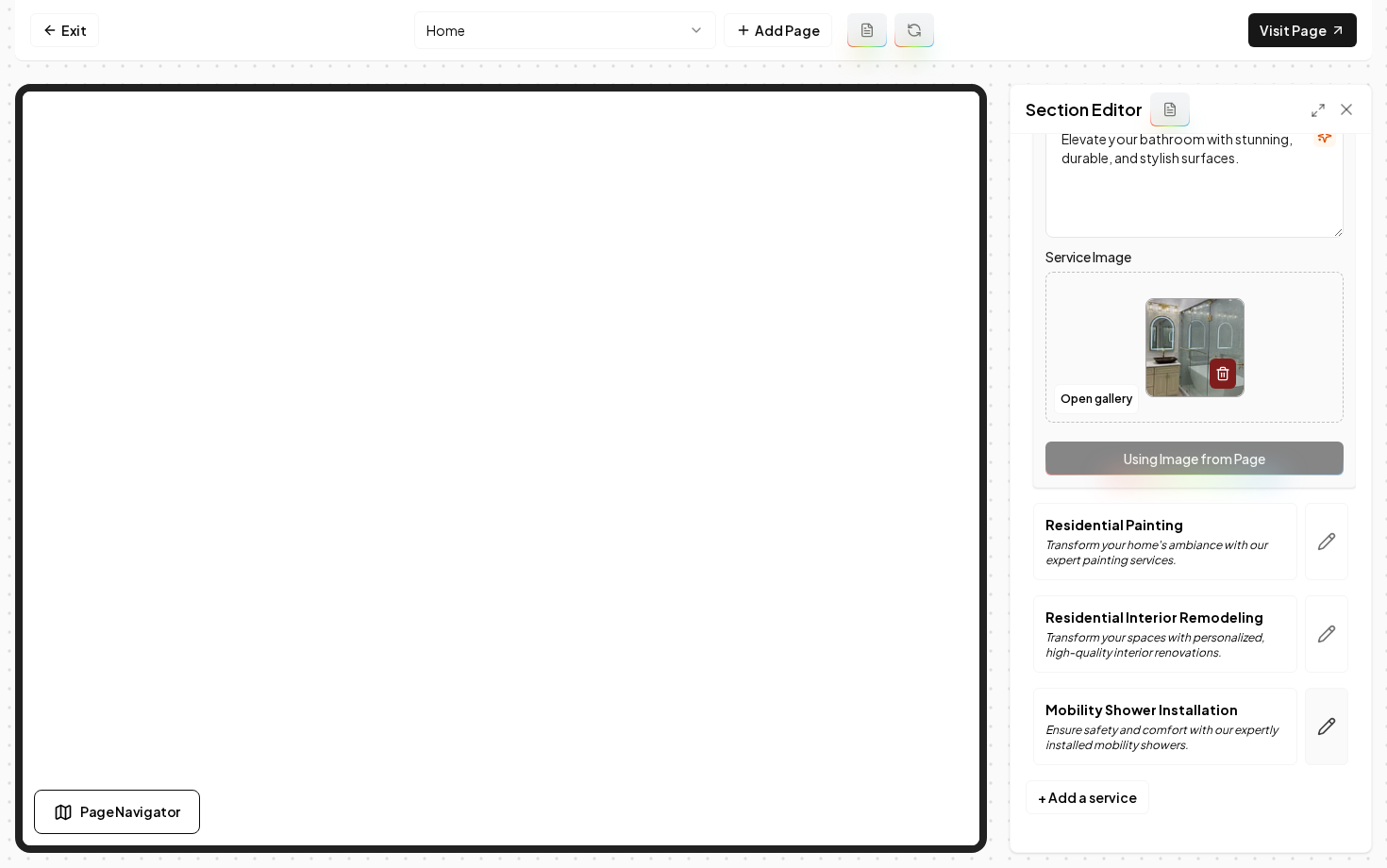
click at [1333, 727] on icon "button" at bounding box center [1327, 726] width 19 height 19
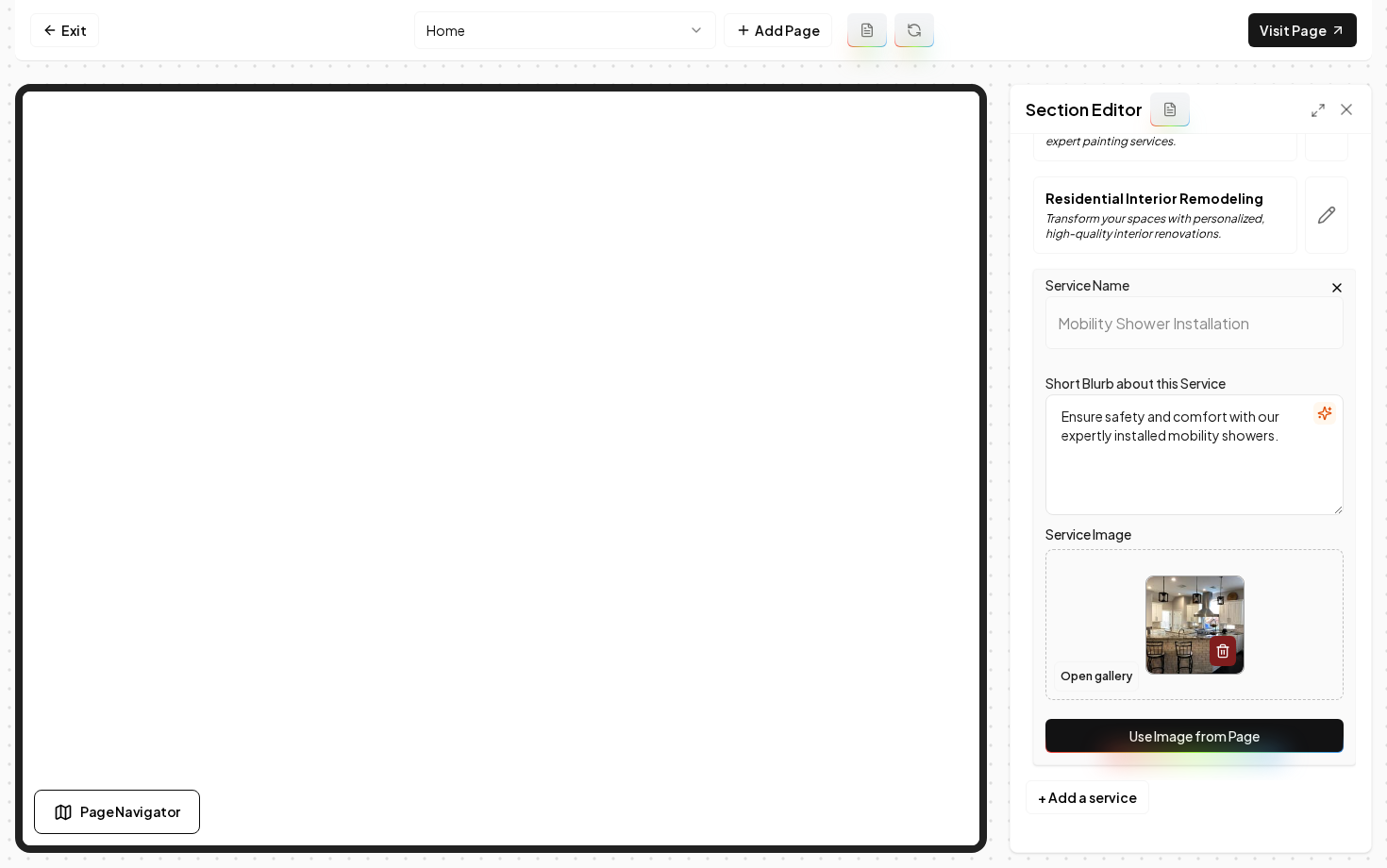
click at [1107, 672] on button "Open gallery" at bounding box center [1097, 676] width 85 height 31
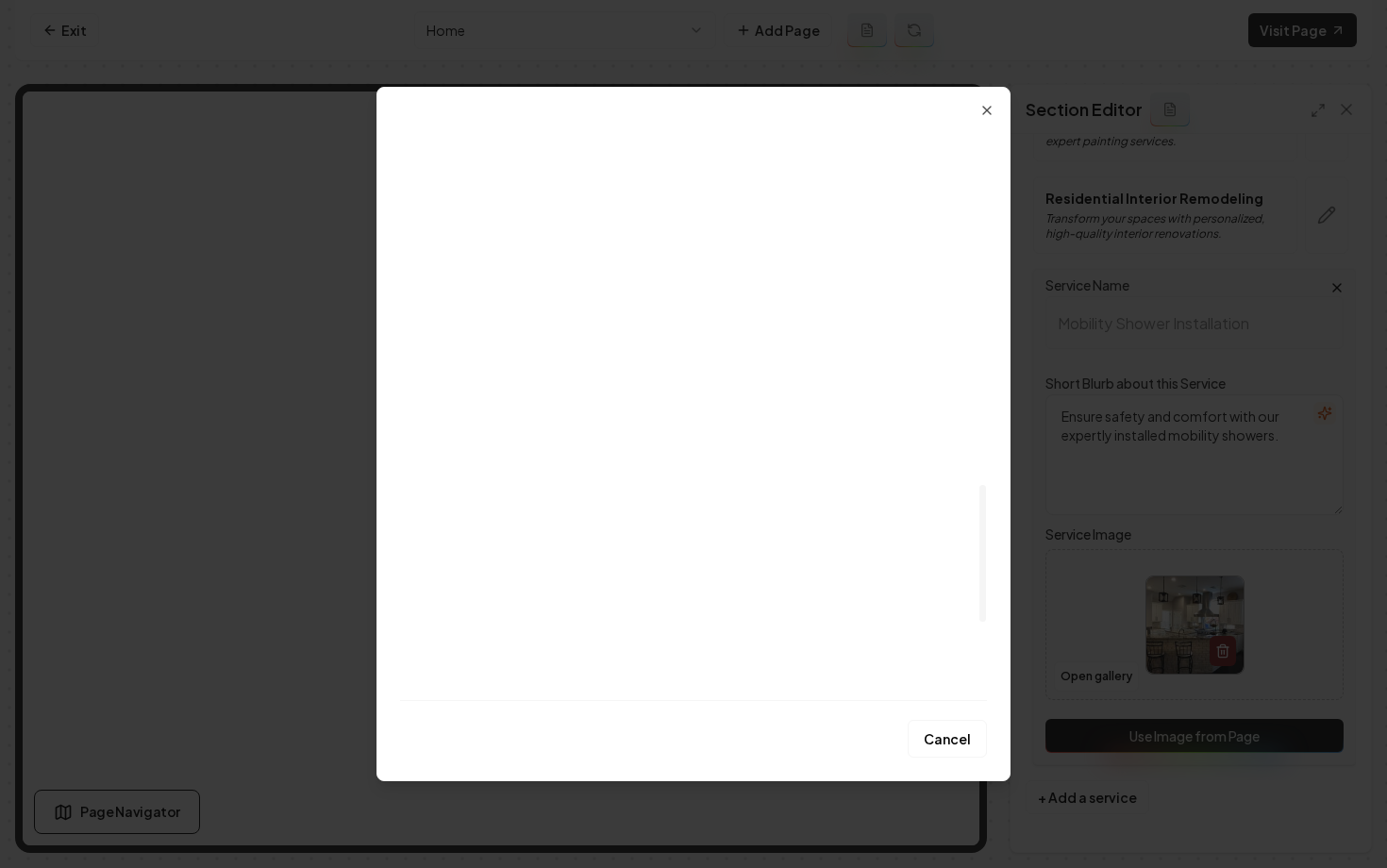
scroll to position [1420, 0]
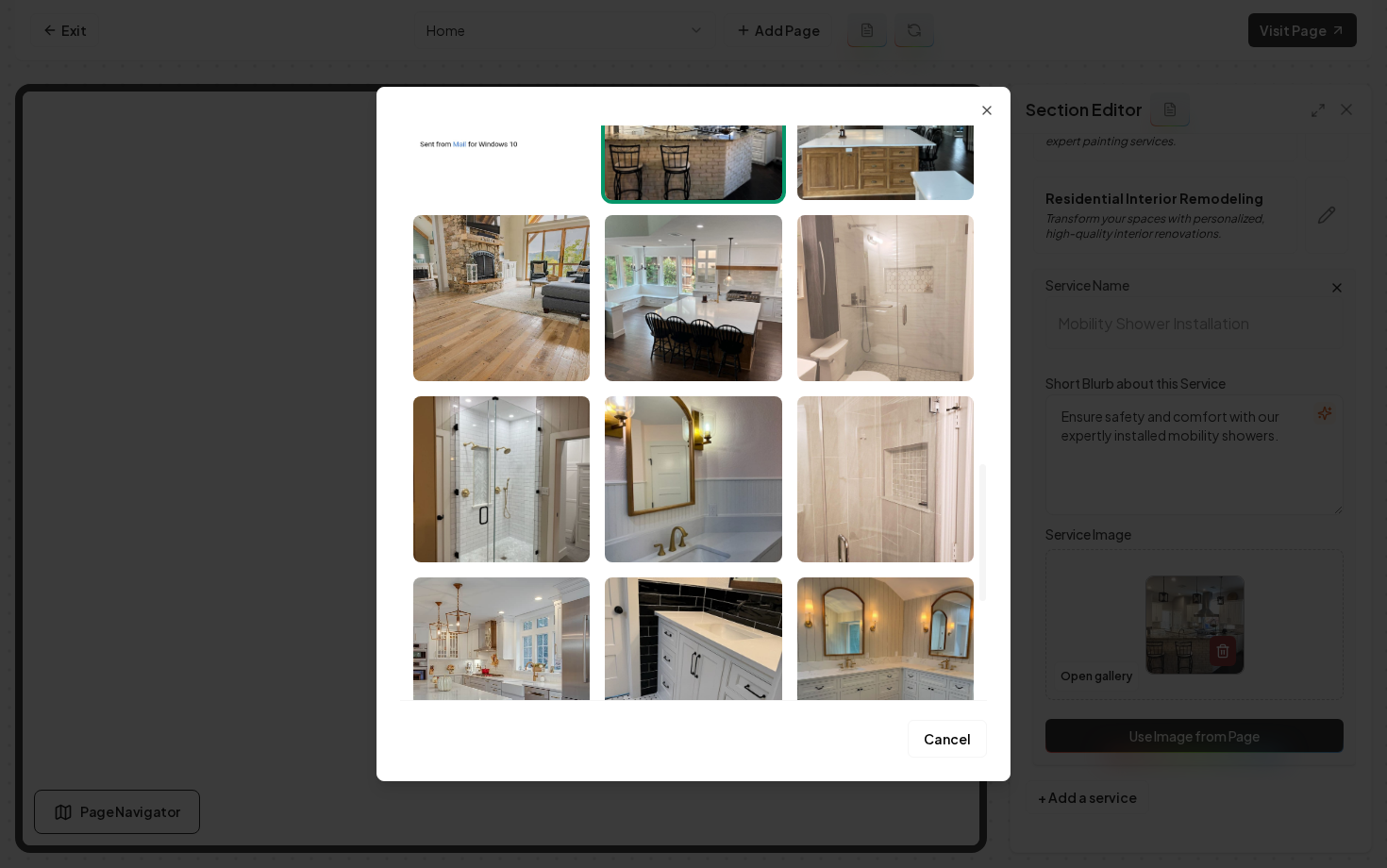
click at [897, 295] on img "Select image image_68ac5af45c7cd75eb8d92de0.jpeg" at bounding box center [885, 298] width 177 height 166
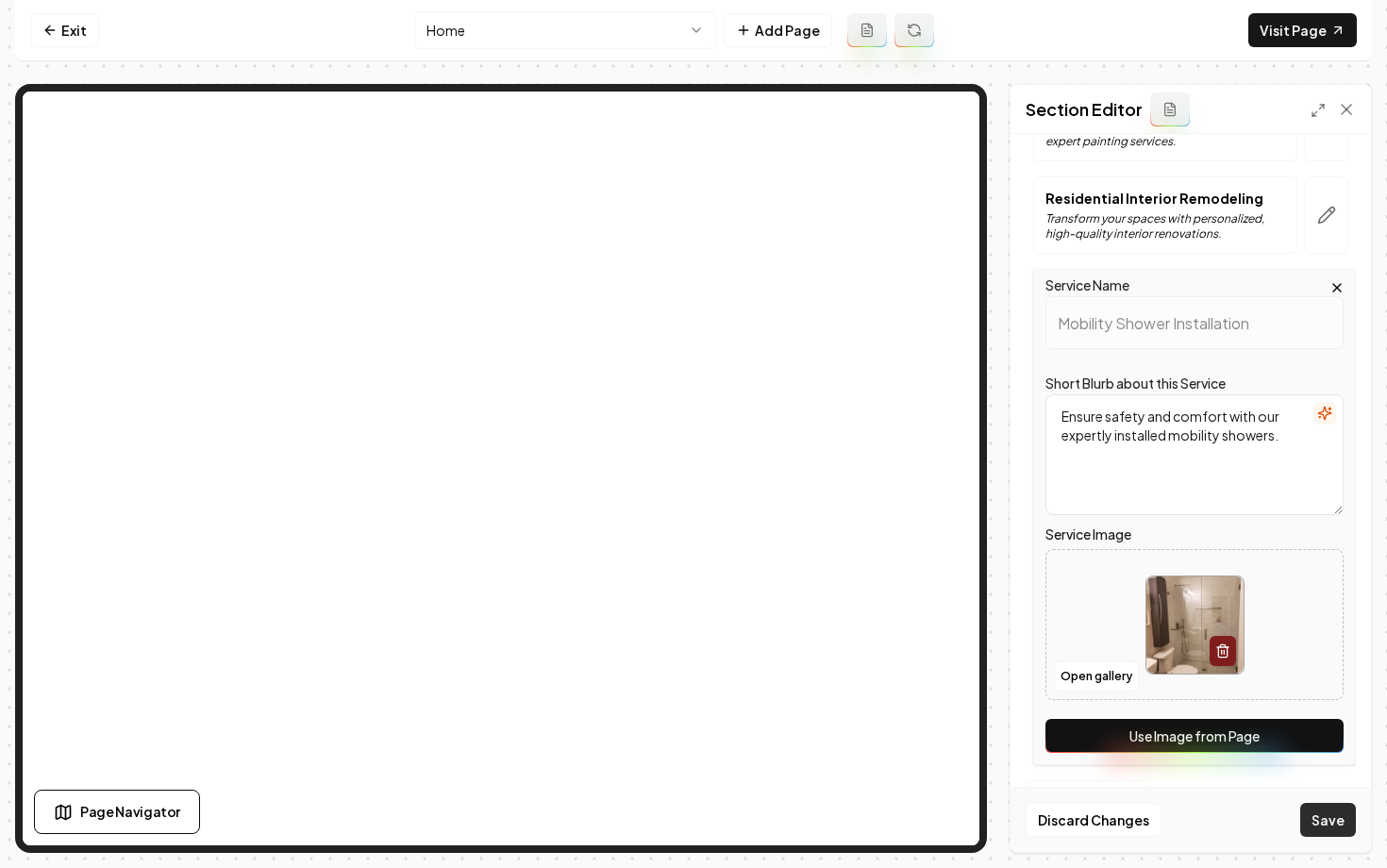
click at [1308, 819] on button "Save" at bounding box center [1328, 820] width 55 height 34
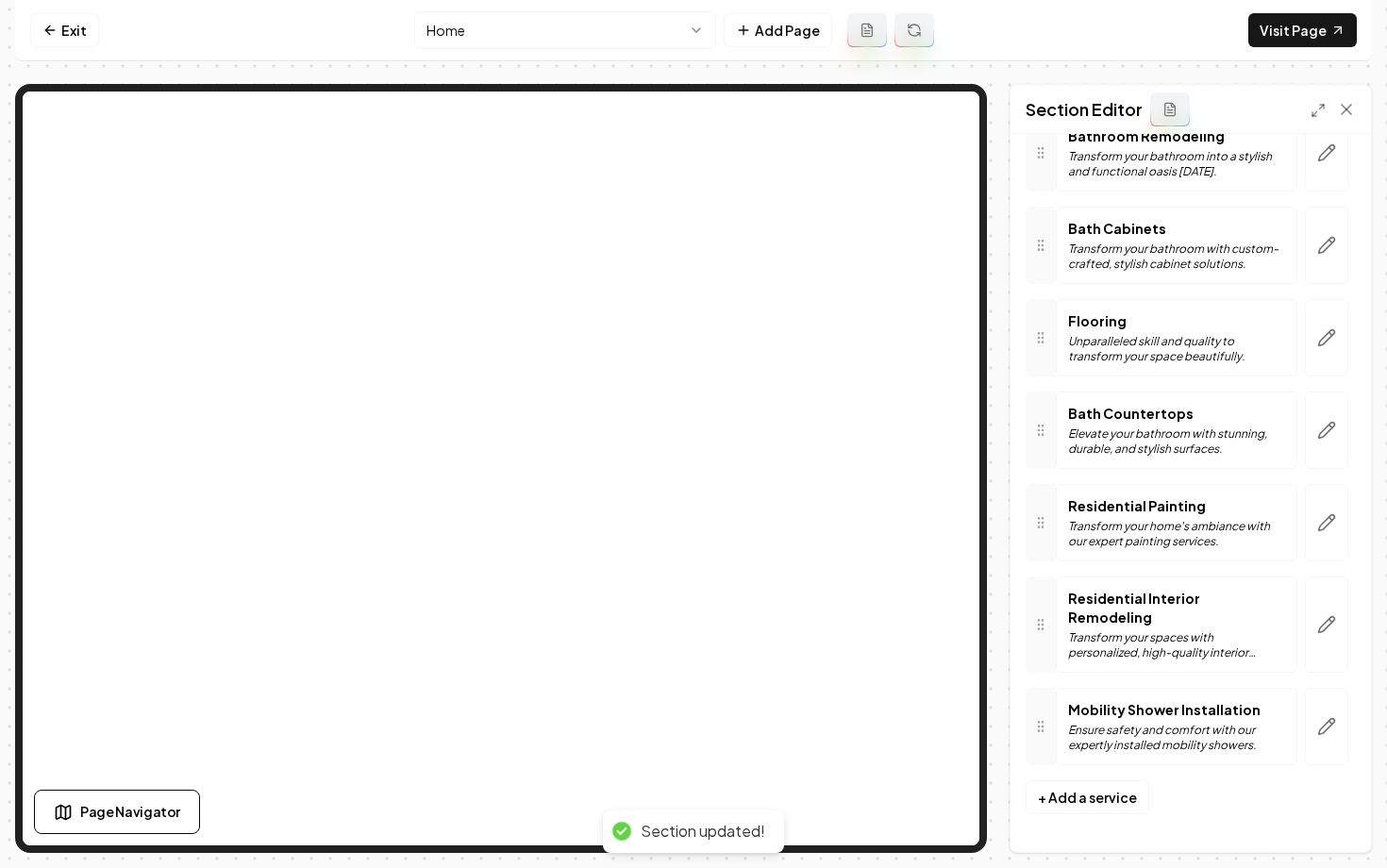
scroll to position [529, 0]
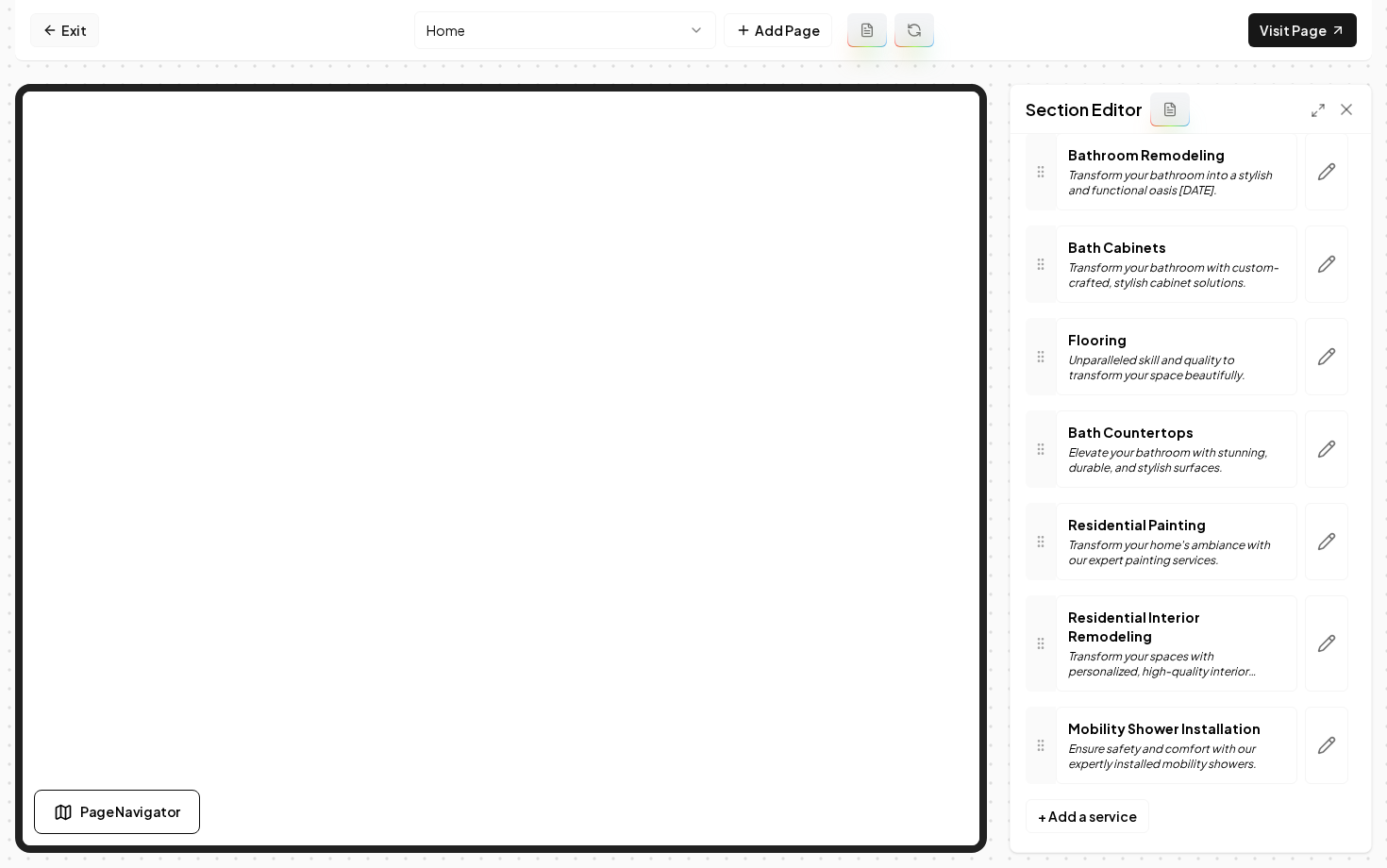
click at [54, 41] on link "Exit" at bounding box center [65, 30] width 69 height 34
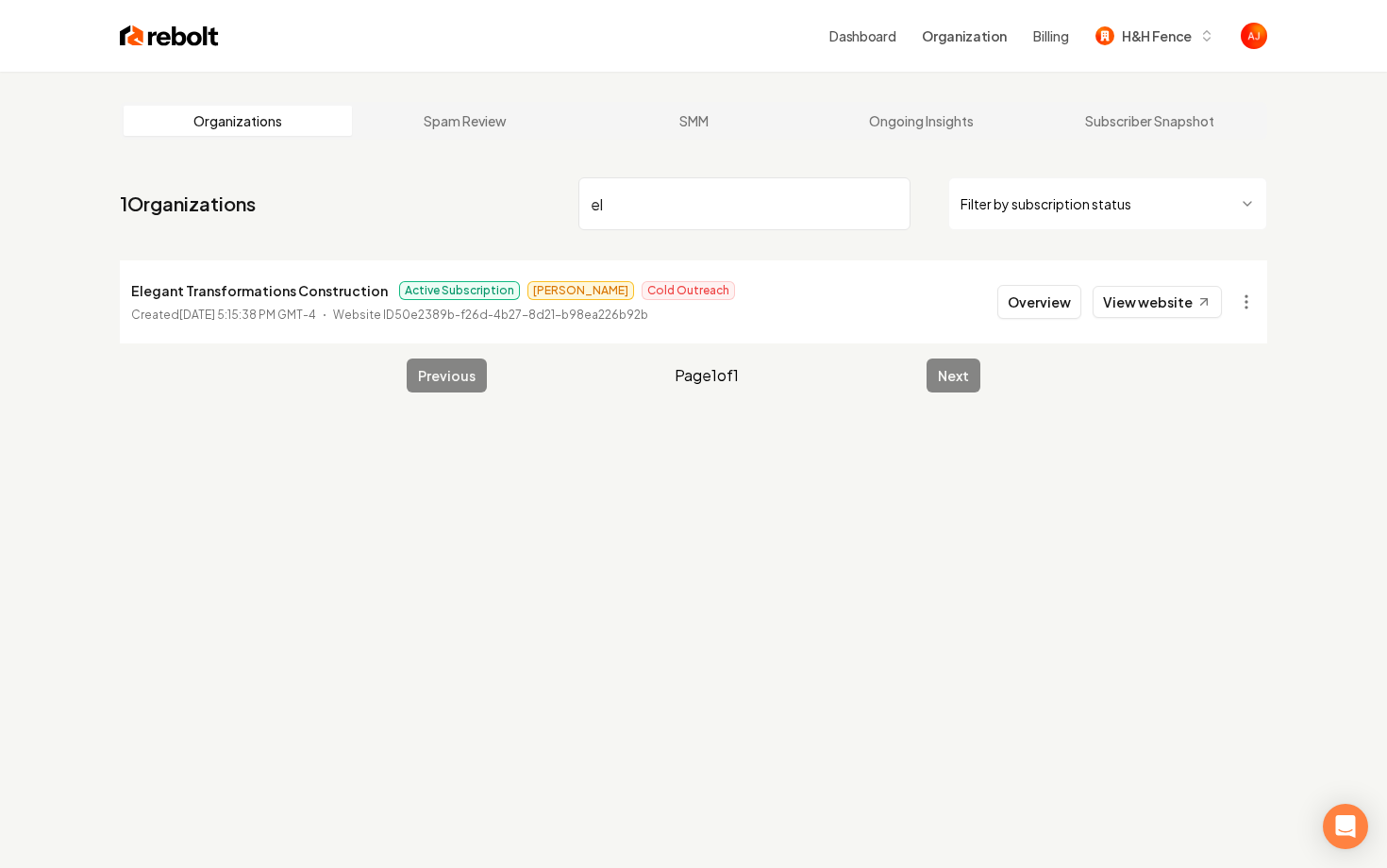
type input "e"
type input "g"
drag, startPoint x: 370, startPoint y: 290, endPoint x: 98, endPoint y: 291, distance: 272.0
click at [98, 291] on main "Organizations Spam Review SMM Ongoing Insights Subscriber Snapshot 1 Organizati…" at bounding box center [694, 247] width 1208 height 351
copy p "Elegant Transformations Construction"
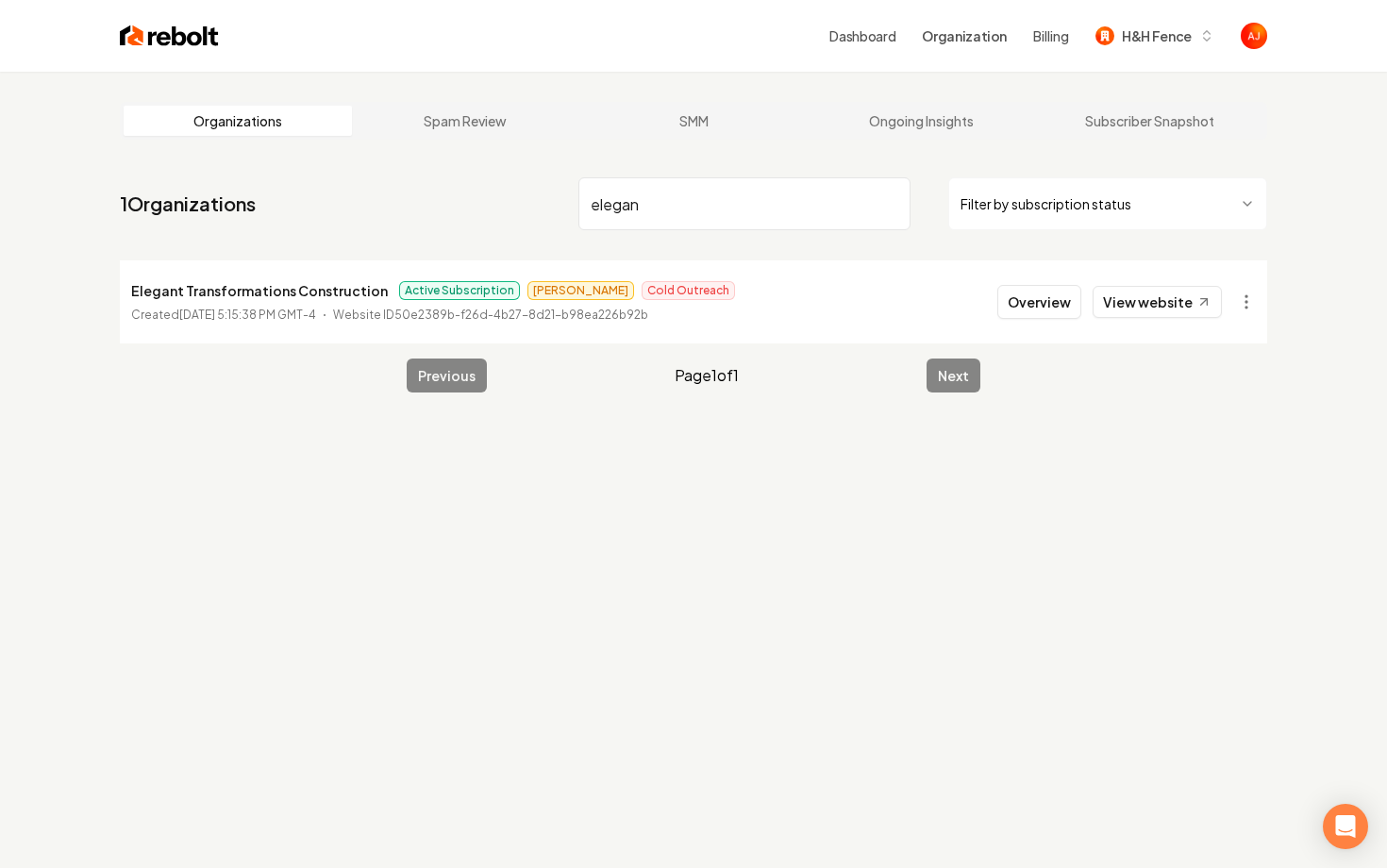
drag, startPoint x: 678, startPoint y: 211, endPoint x: 377, endPoint y: 186, distance: 302.0
click at [377, 186] on nav "1 Organizations elegan Filter by subscription status" at bounding box center [694, 211] width 1148 height 83
click at [1173, 304] on link "View website" at bounding box center [1157, 301] width 129 height 32
drag, startPoint x: 705, startPoint y: 213, endPoint x: 457, endPoint y: 208, distance: 248.1
click at [457, 208] on nav "1 Organizations ggc Filter by subscription status" at bounding box center [694, 211] width 1148 height 83
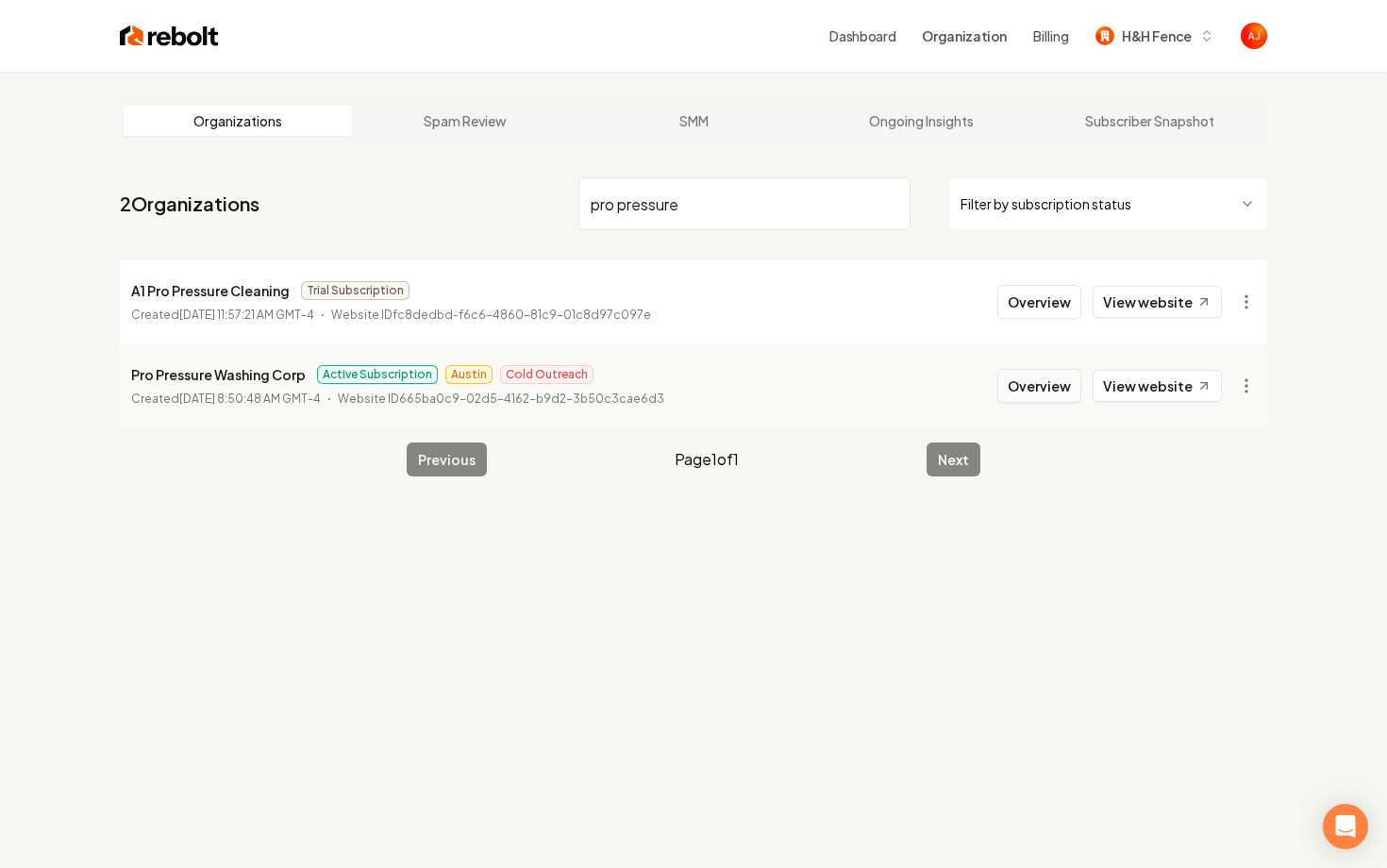
type input "pro pressure"
click at [1026, 386] on button "Overview" at bounding box center [1039, 386] width 84 height 34
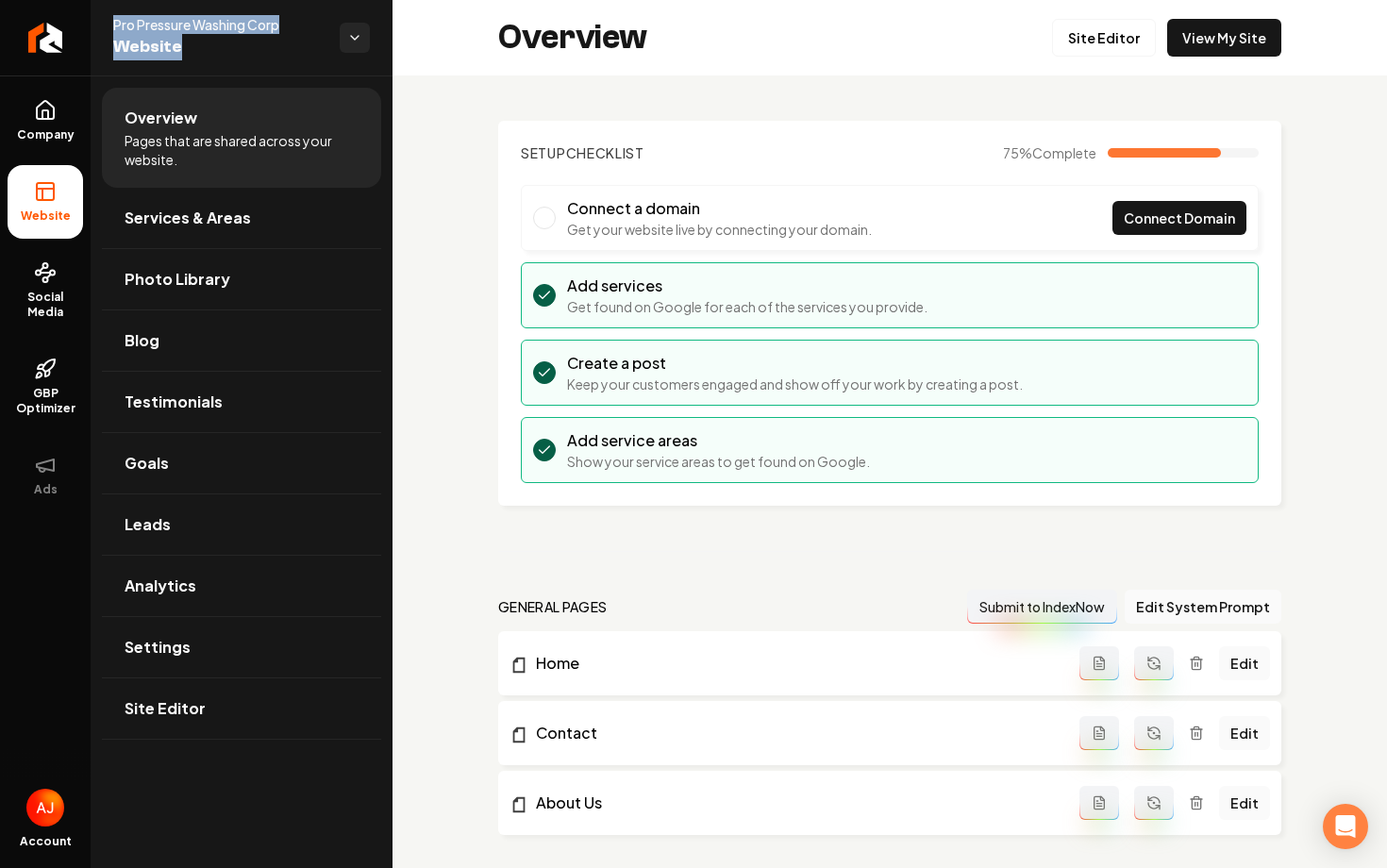
drag, startPoint x: 109, startPoint y: 27, endPoint x: 283, endPoint y: 34, distance: 174.1
click at [283, 34] on div "Pro Pressure Washing Corp Website" at bounding box center [242, 38] width 302 height 75
click at [295, 26] on span "Pro Pressure Washing Corp" at bounding box center [219, 24] width 211 height 19
drag, startPoint x: 295, startPoint y: 26, endPoint x: 118, endPoint y: 18, distance: 177.2
click at [118, 18] on span "Pro Pressure Washing Corp" at bounding box center [219, 24] width 211 height 19
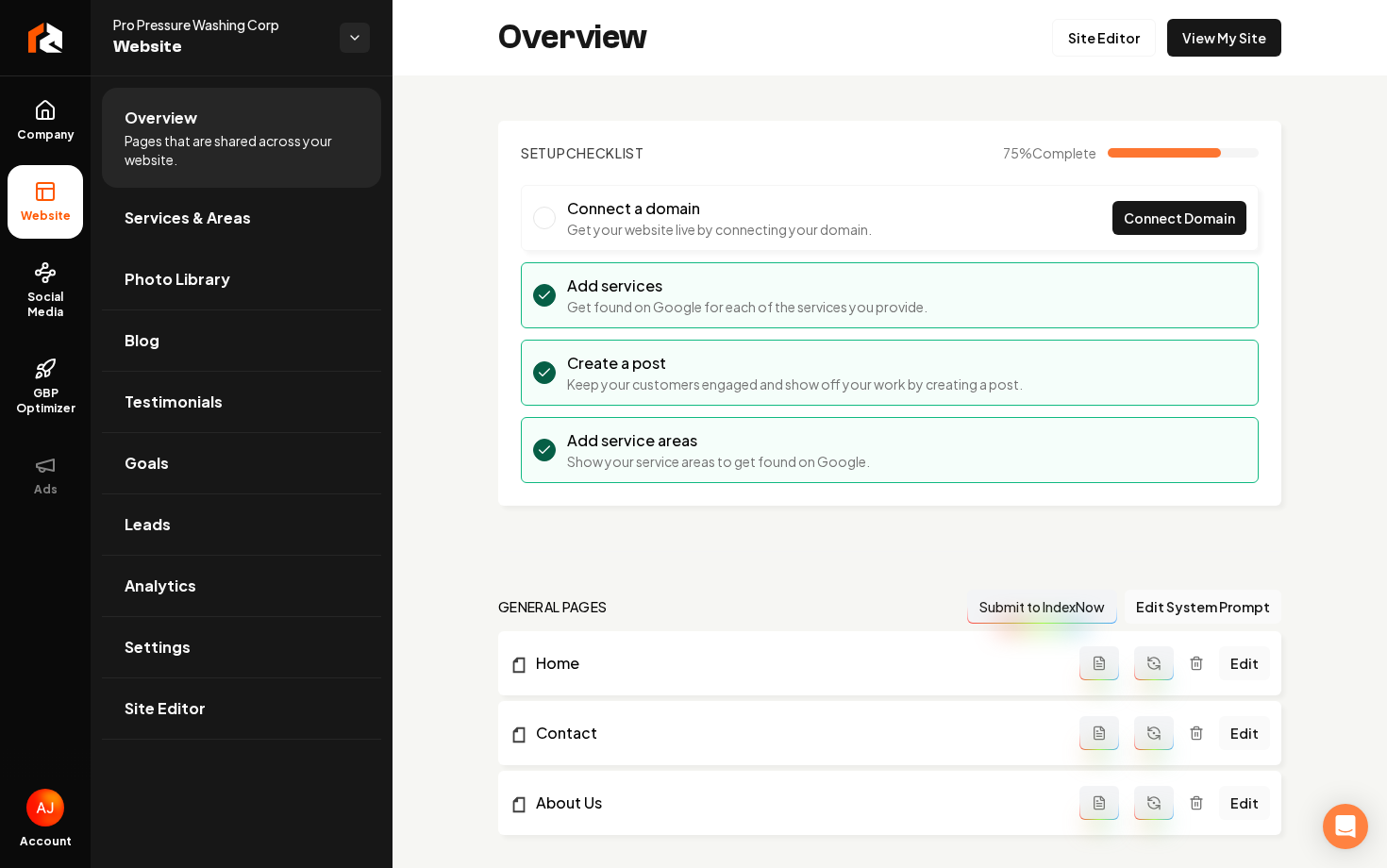
click at [385, 276] on ul "Overview Pages that are shared across your website. Services & Areas Photo Libr…" at bounding box center [242, 413] width 302 height 675
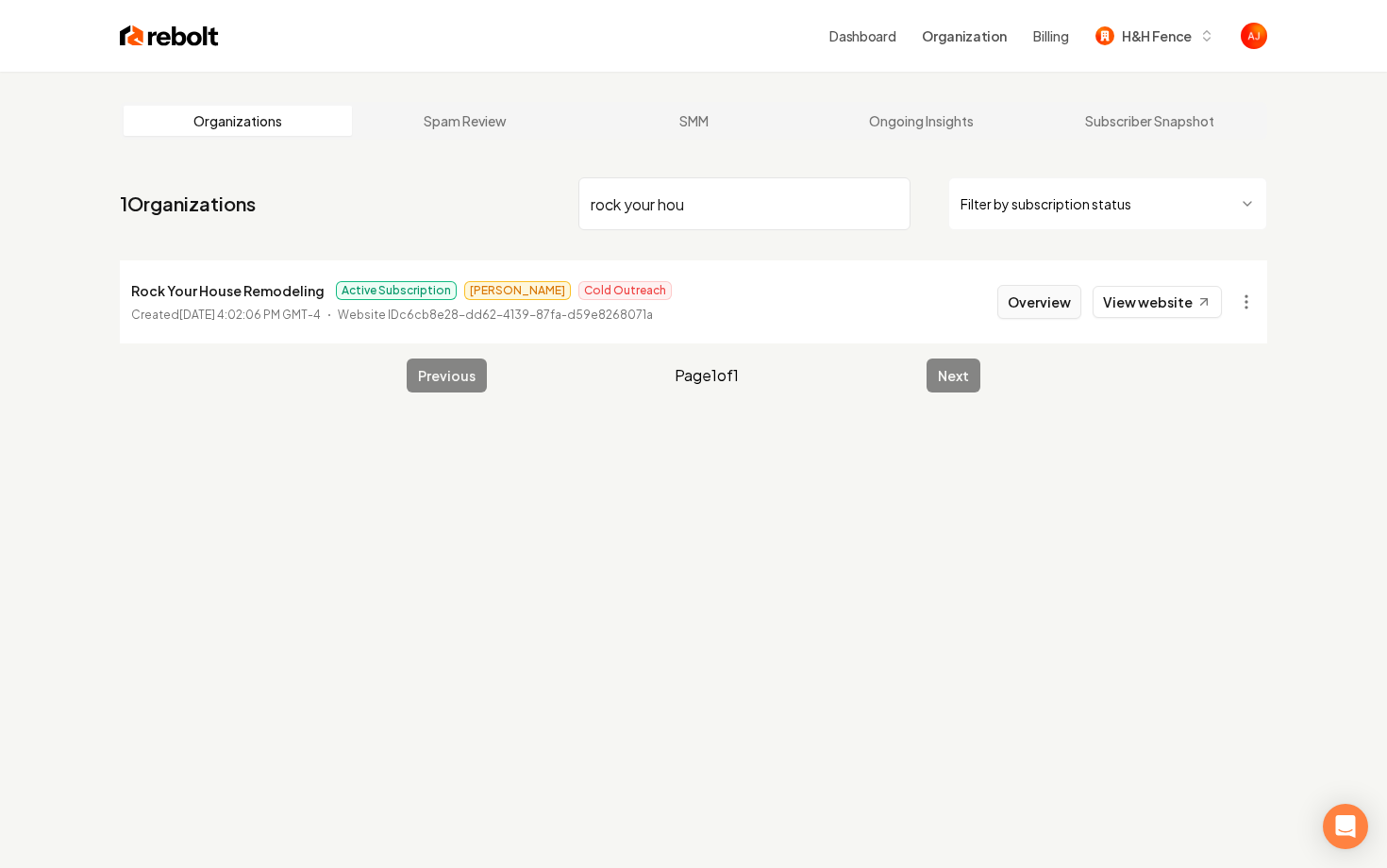
type input "rock your hou"
click at [1003, 304] on button "Overview" at bounding box center [1039, 301] width 84 height 34
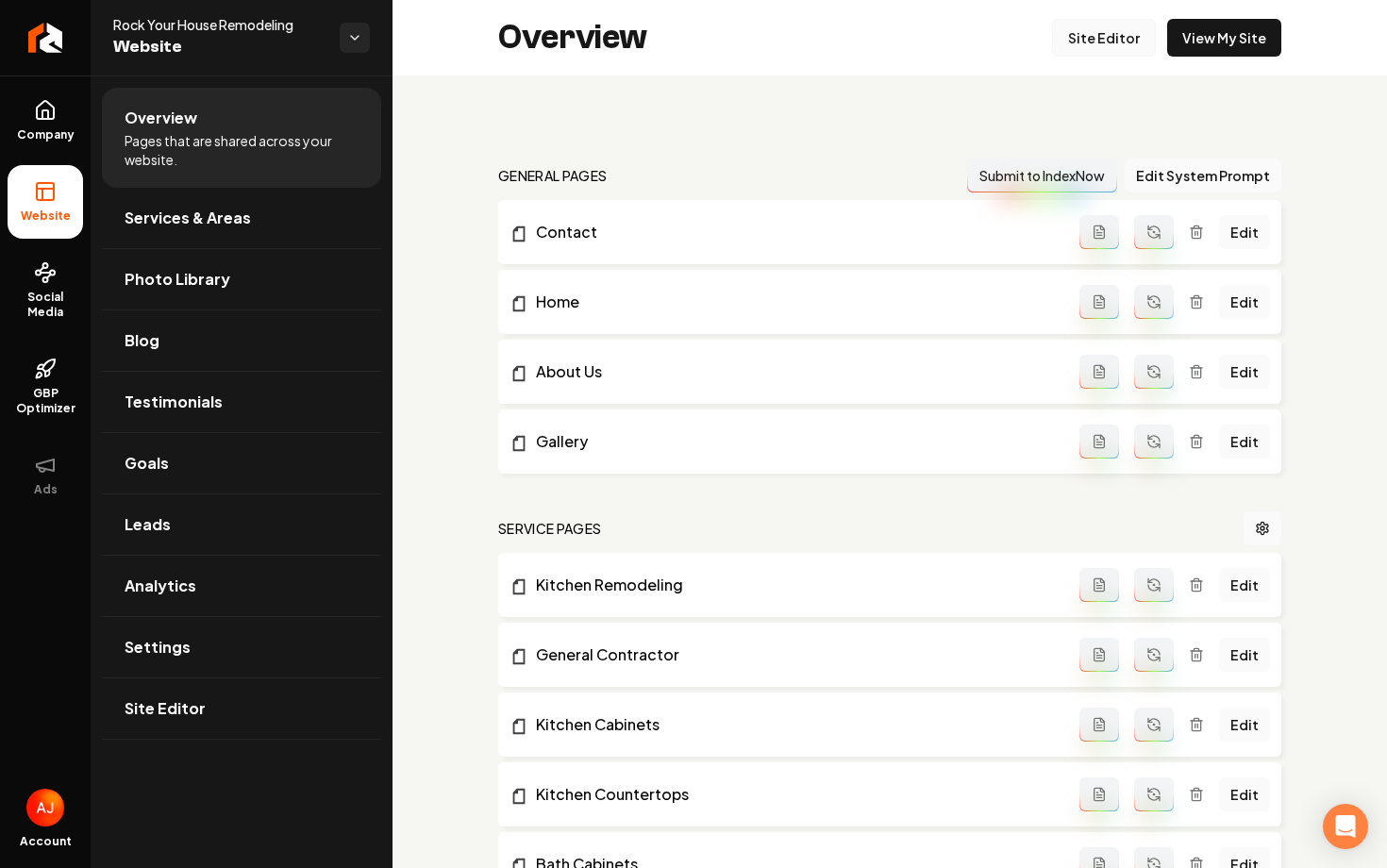
click at [1106, 23] on link "Site Editor" at bounding box center [1103, 38] width 104 height 38
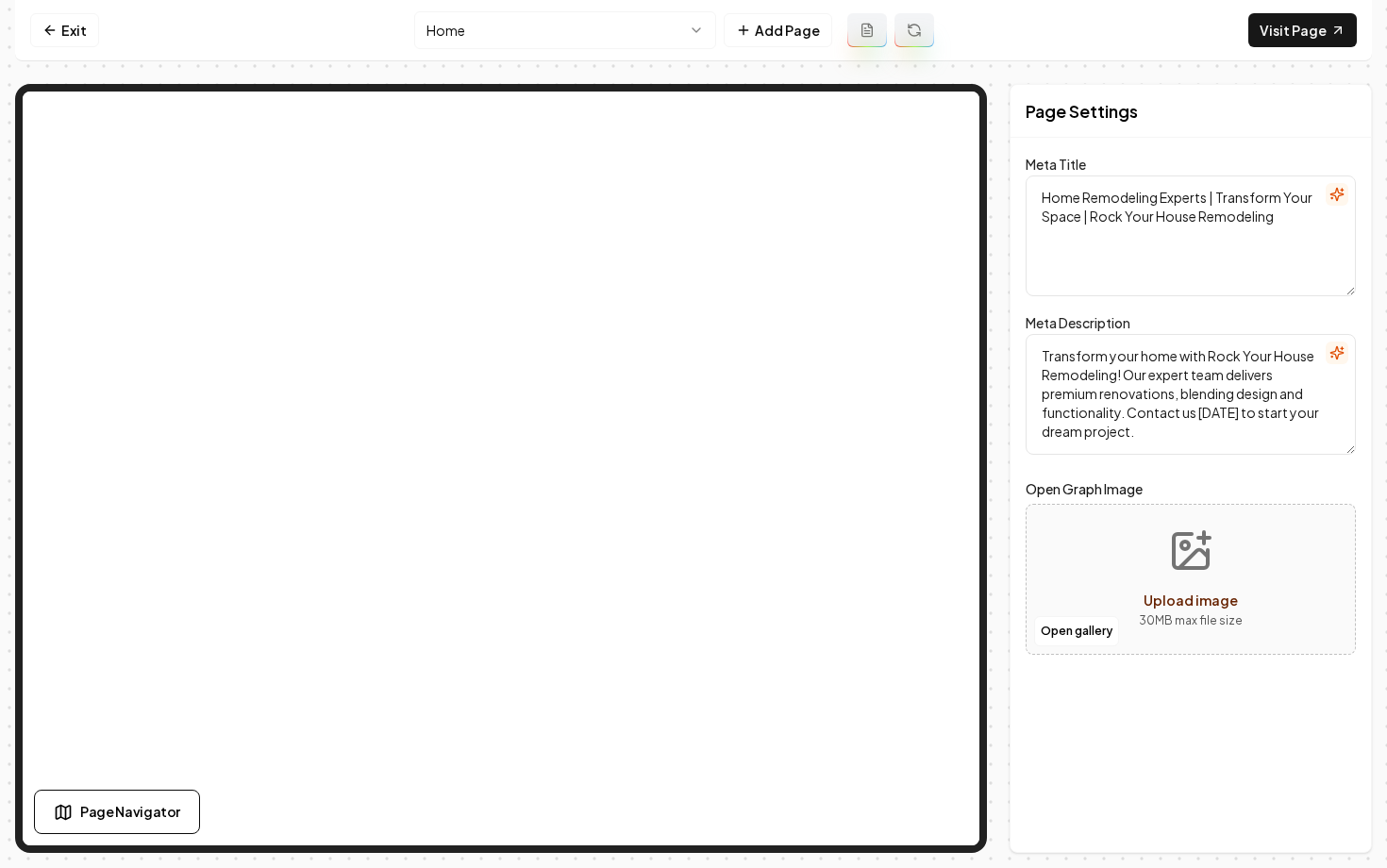
click at [534, 45] on html "Computer Required This feature is only available on a computer. Please switch t…" at bounding box center [694, 434] width 1387 height 868
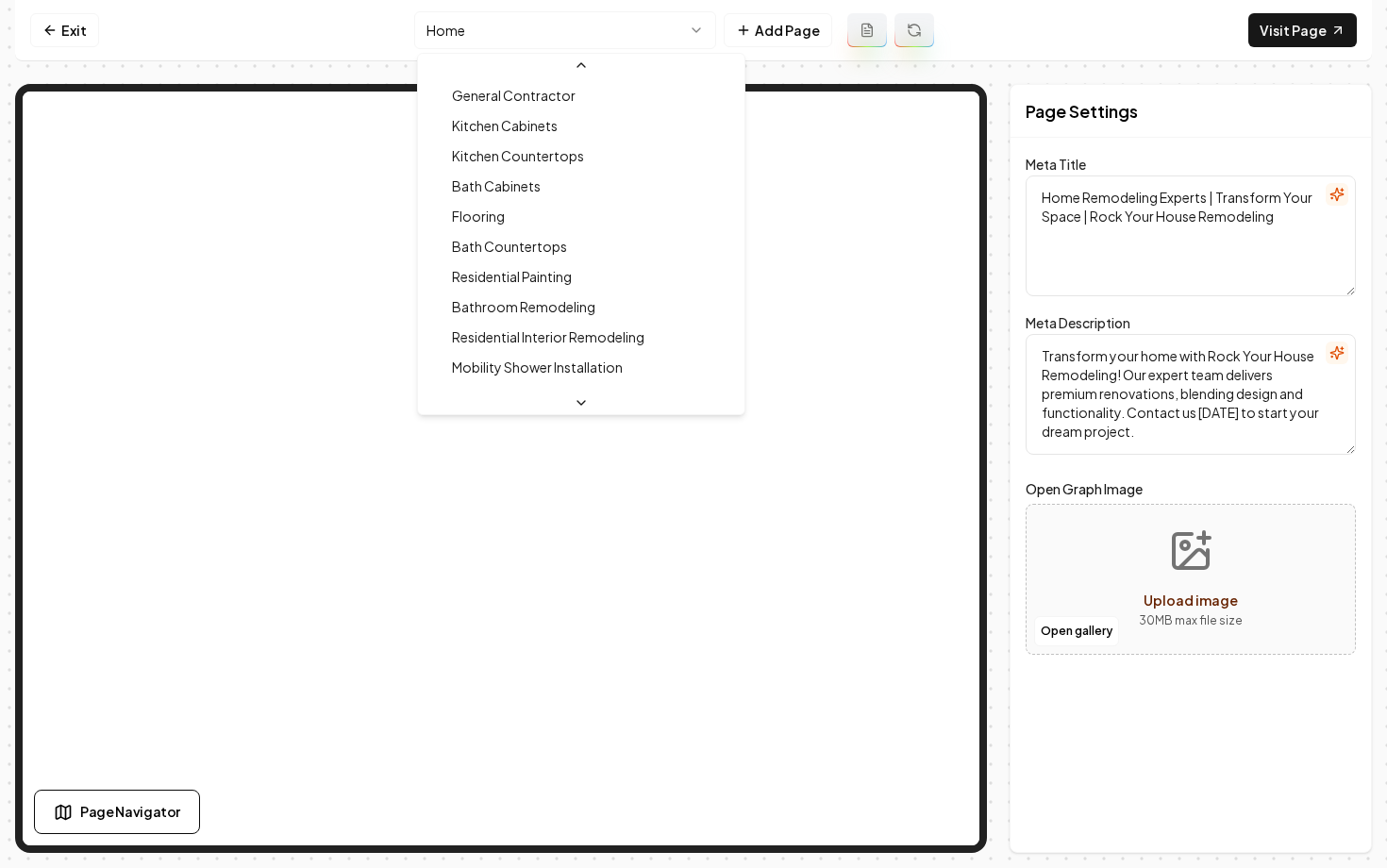
scroll to position [223, 0]
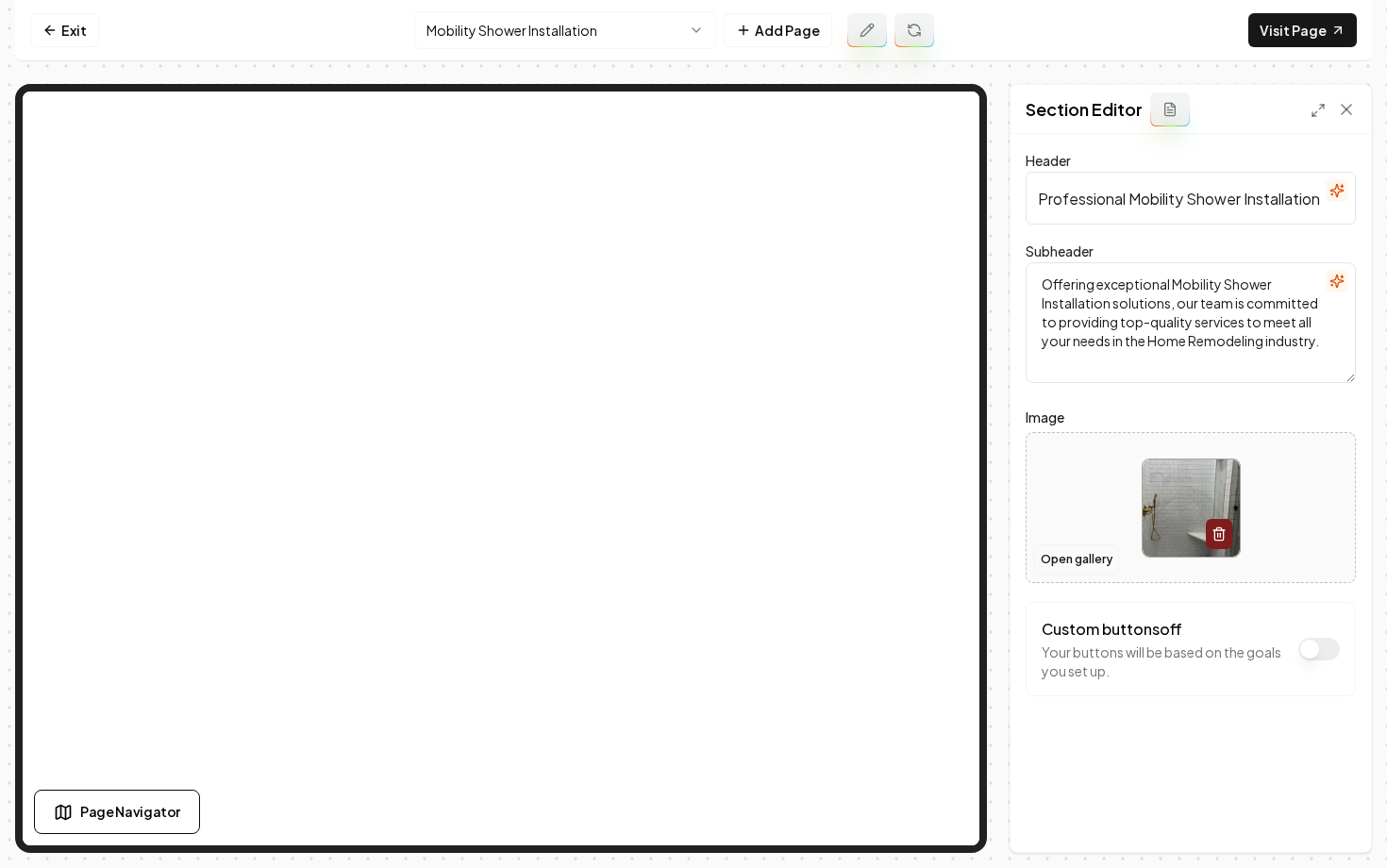
click at [1075, 562] on button "Open gallery" at bounding box center [1077, 559] width 85 height 31
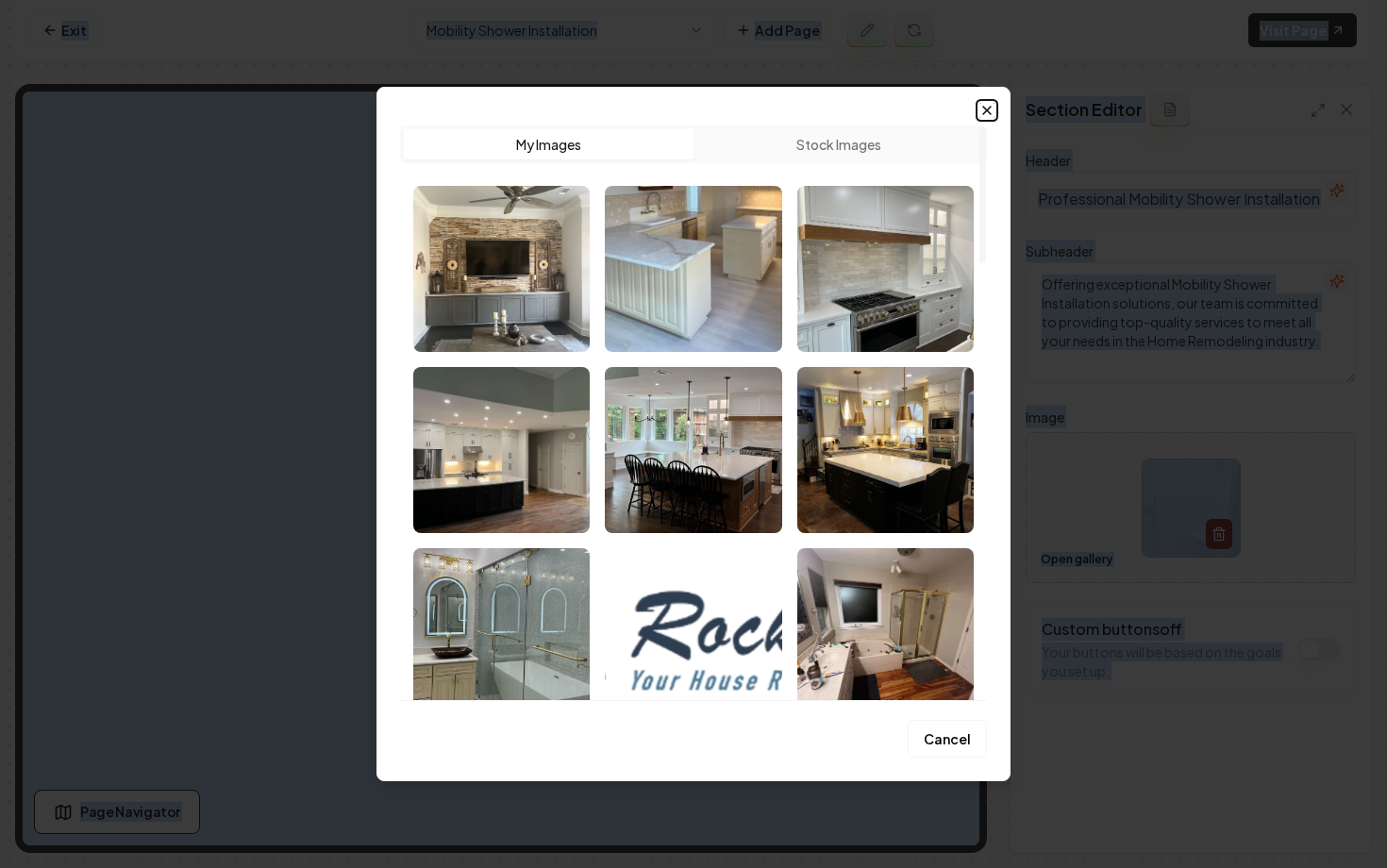
click at [988, 116] on icon "button" at bounding box center [987, 110] width 15 height 15
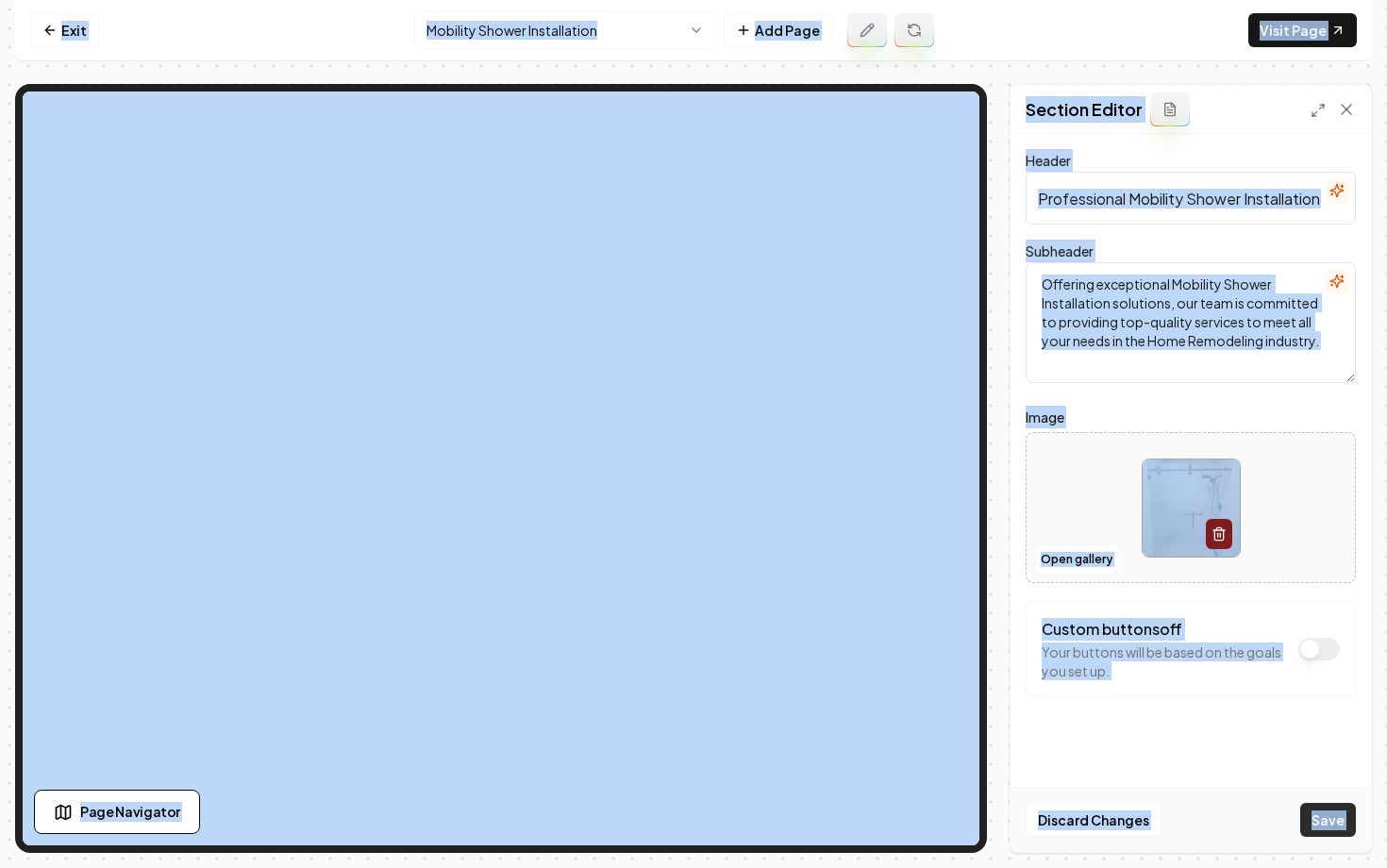
click at [1339, 826] on button "Save" at bounding box center [1328, 820] width 55 height 34
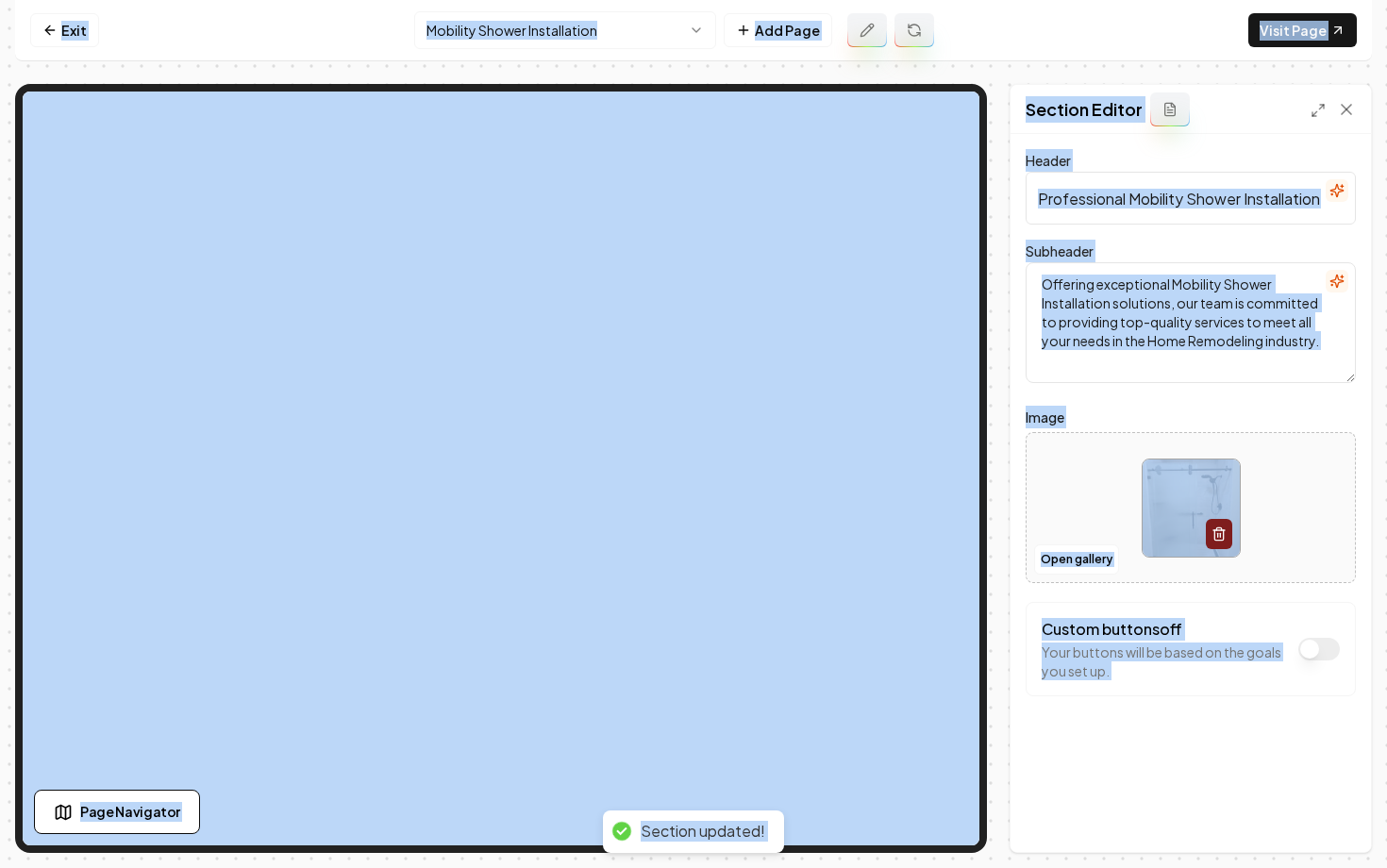
click at [491, 32] on html "Computer Required This feature is only available on a computer. Please switch t…" at bounding box center [694, 434] width 1387 height 868
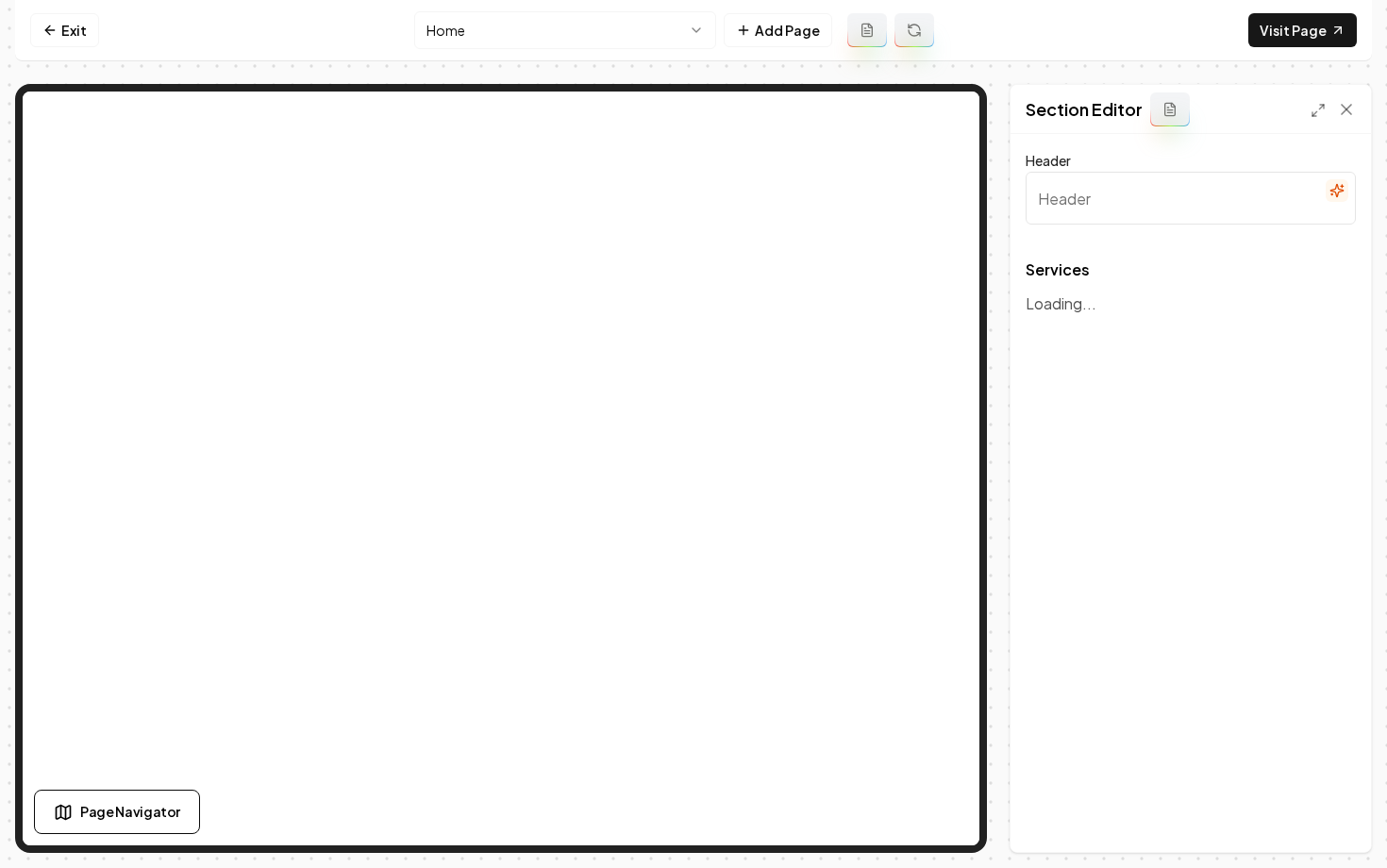
type input "Transform Your Home"
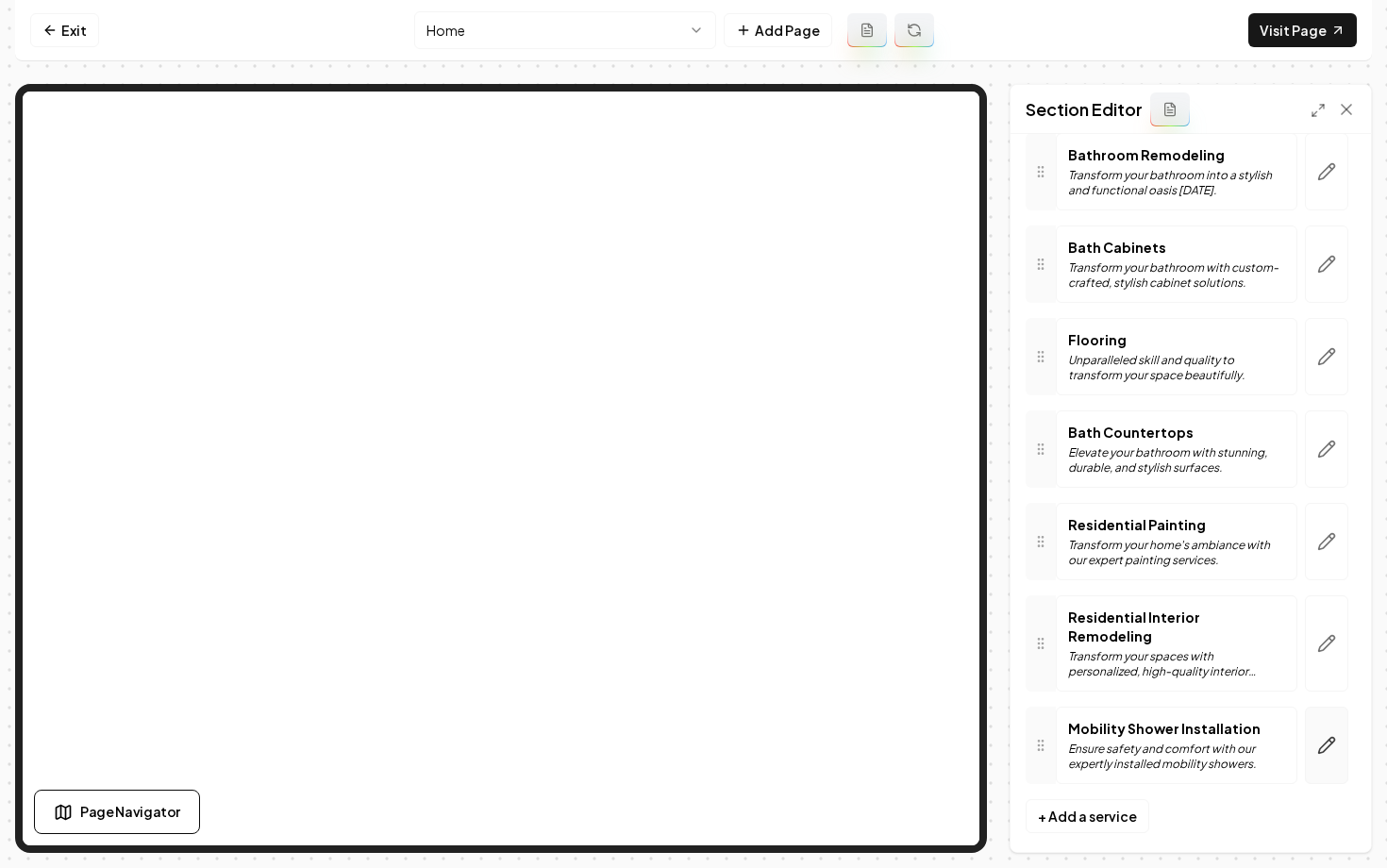
click at [1327, 716] on button "button" at bounding box center [1327, 746] width 43 height 77
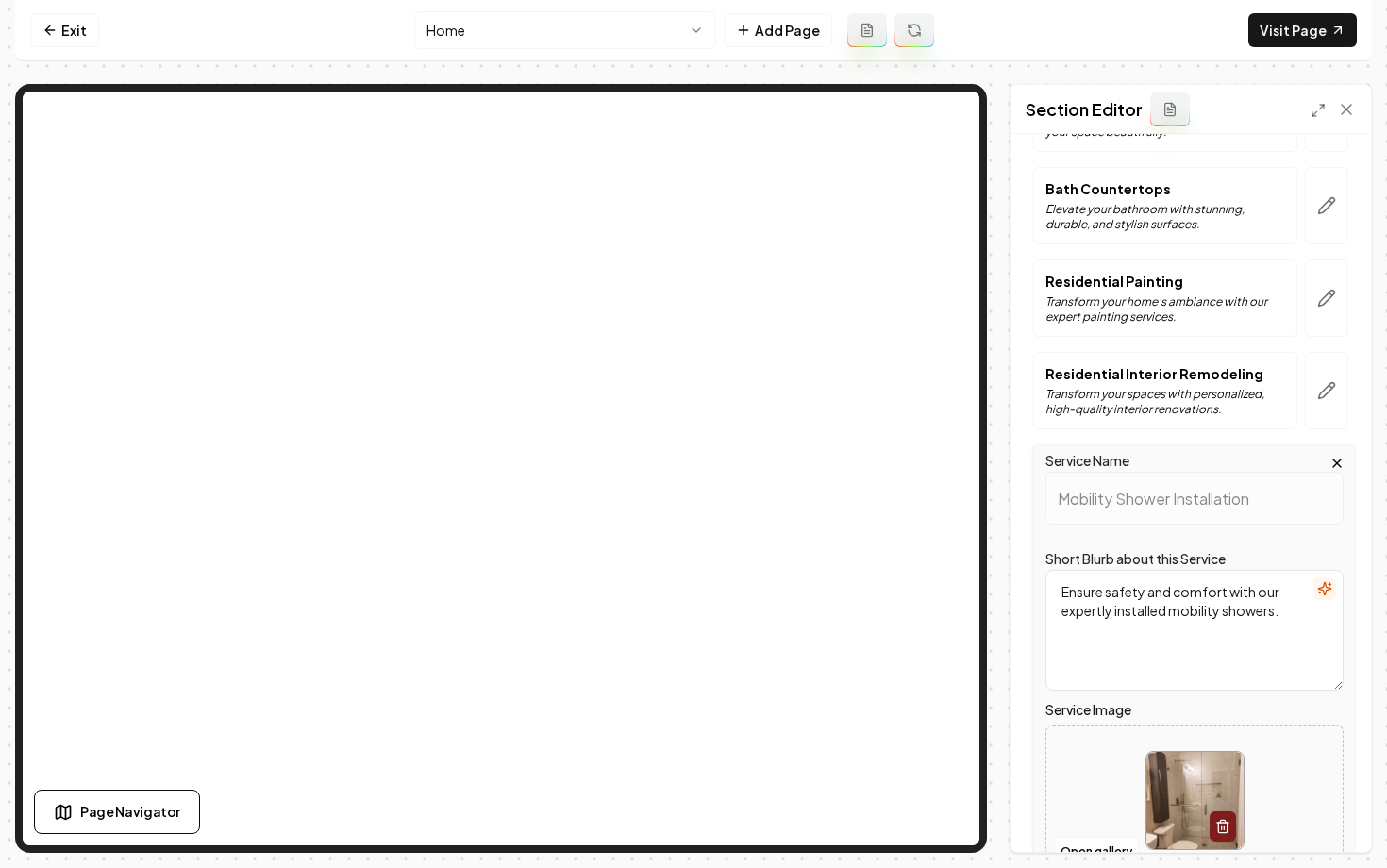
scroll to position [894, 0]
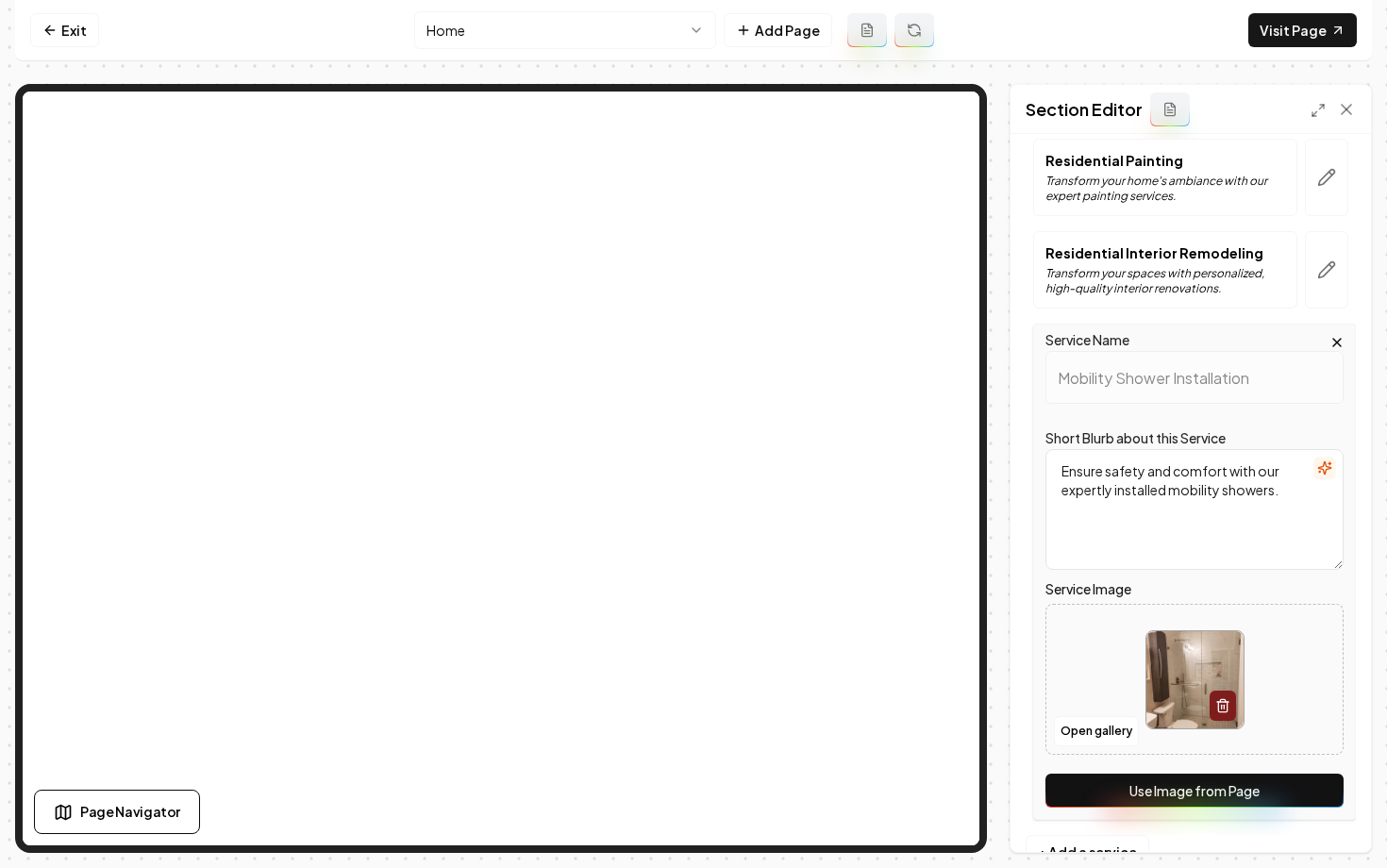
click at [1234, 793] on button "Use Image from Page" at bounding box center [1194, 790] width 298 height 34
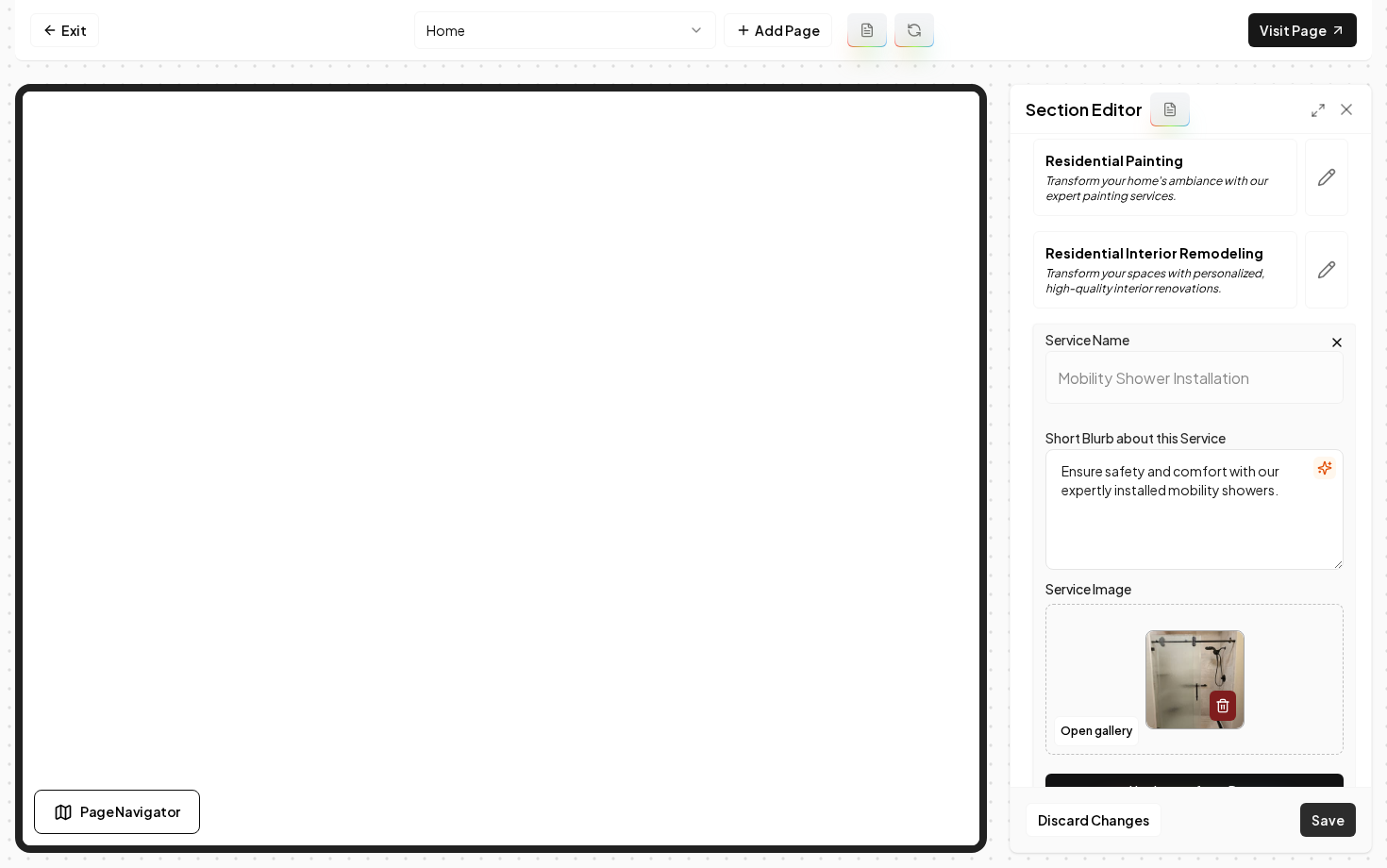
click at [1318, 821] on button "Save" at bounding box center [1328, 820] width 55 height 34
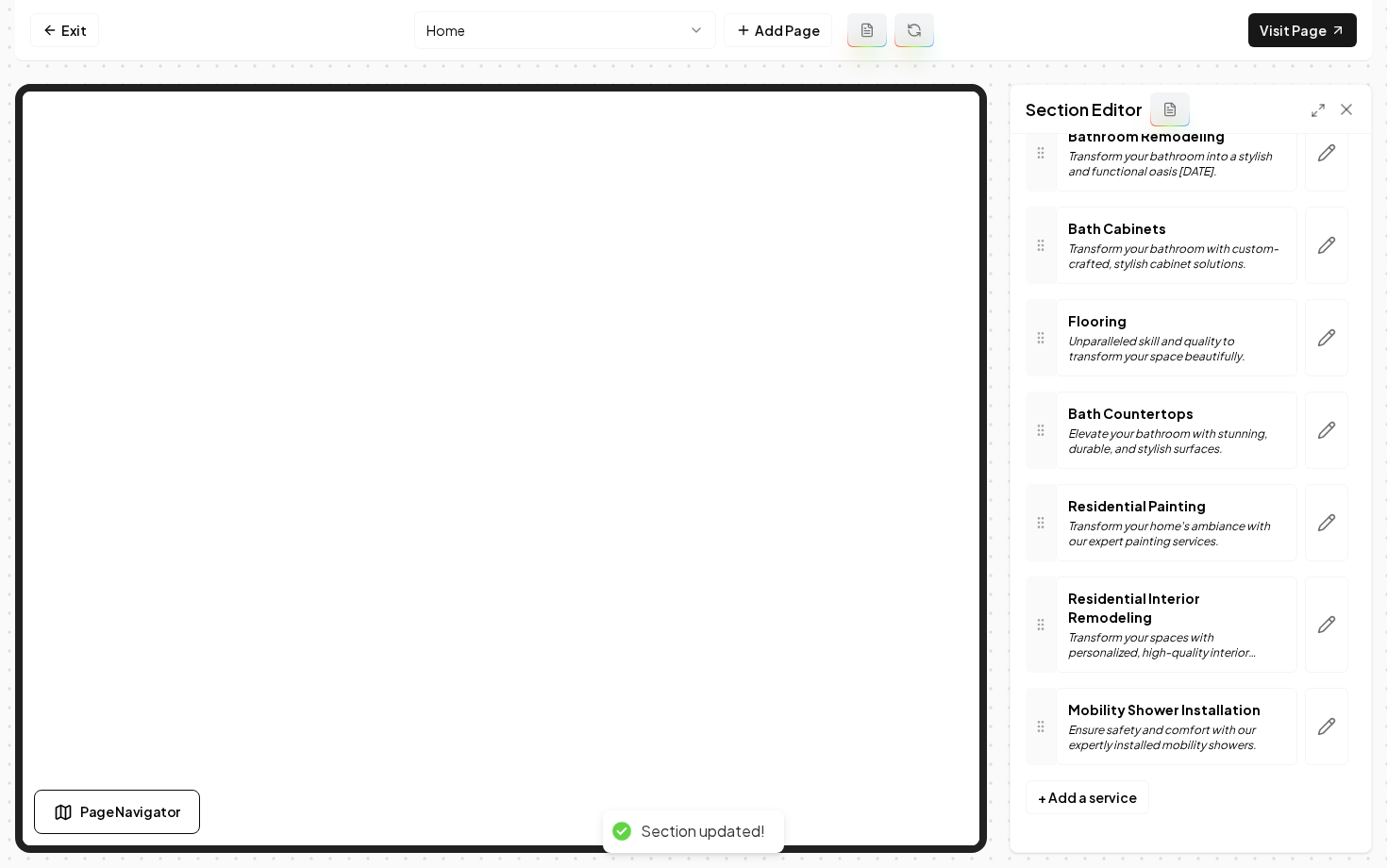
scroll to position [529, 0]
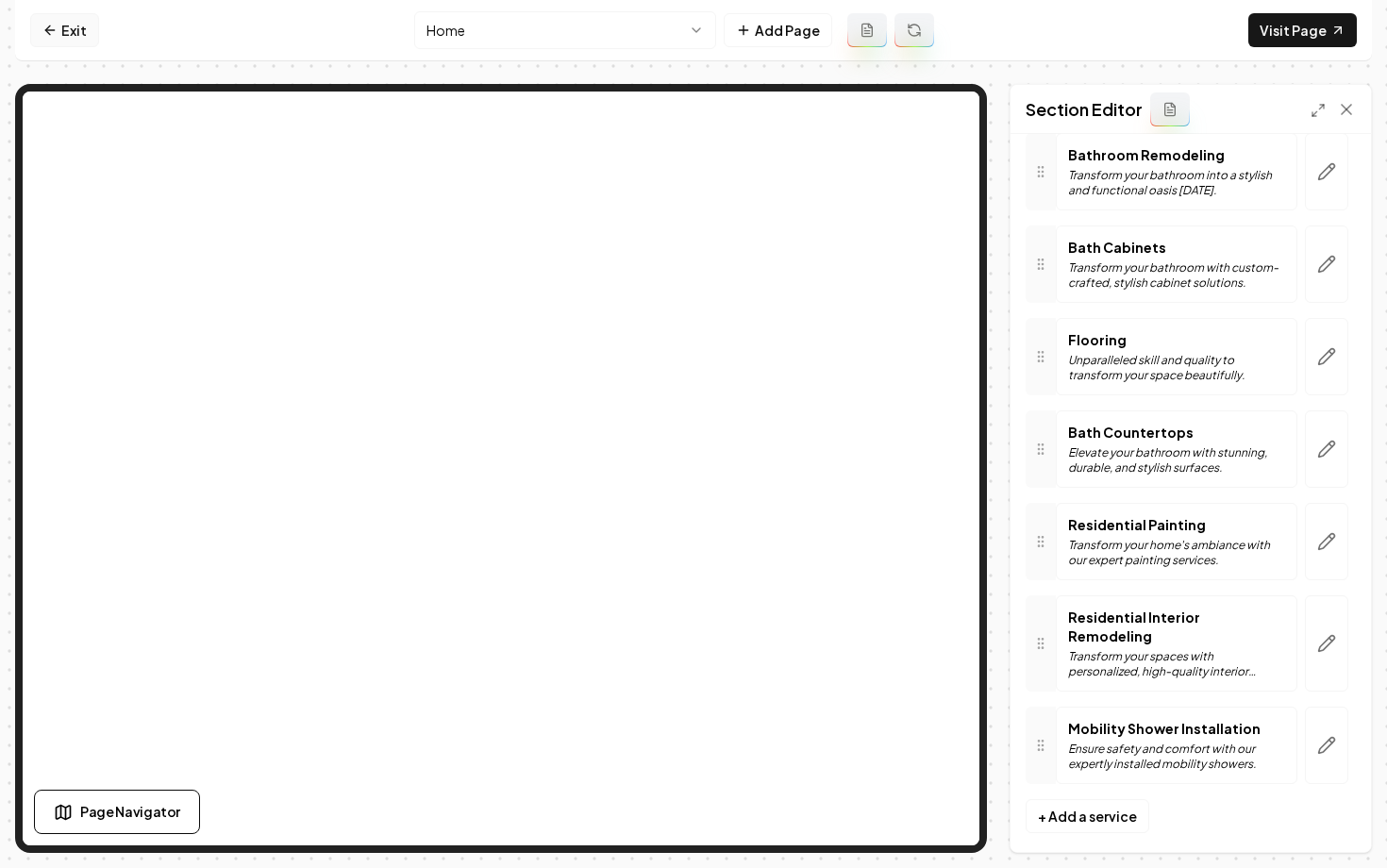
click at [44, 32] on icon at bounding box center [49, 30] width 15 height 15
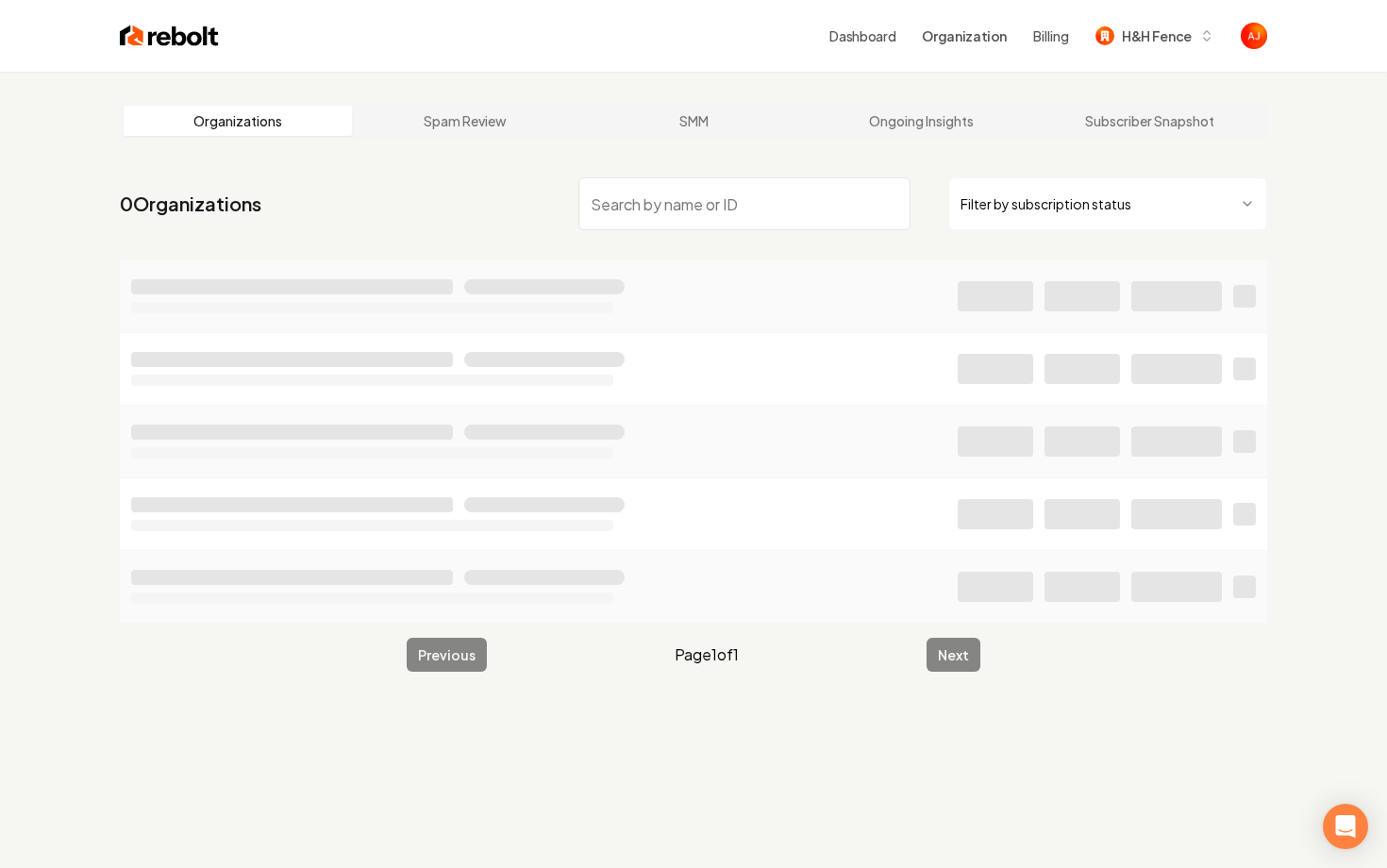
click at [817, 209] on input "search" at bounding box center [745, 203] width 332 height 52
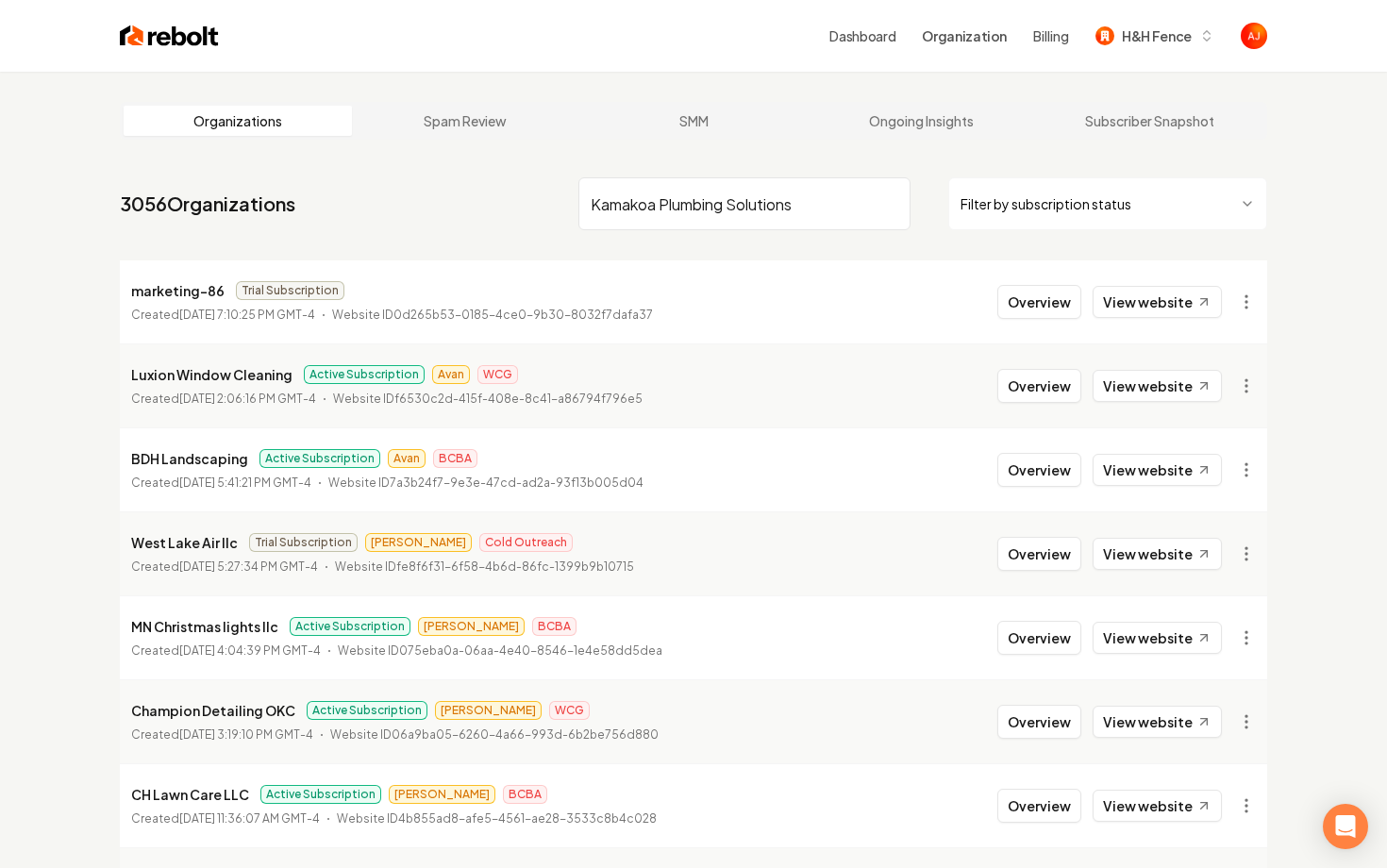
type input "Kamakoa Plumbing Solutions"
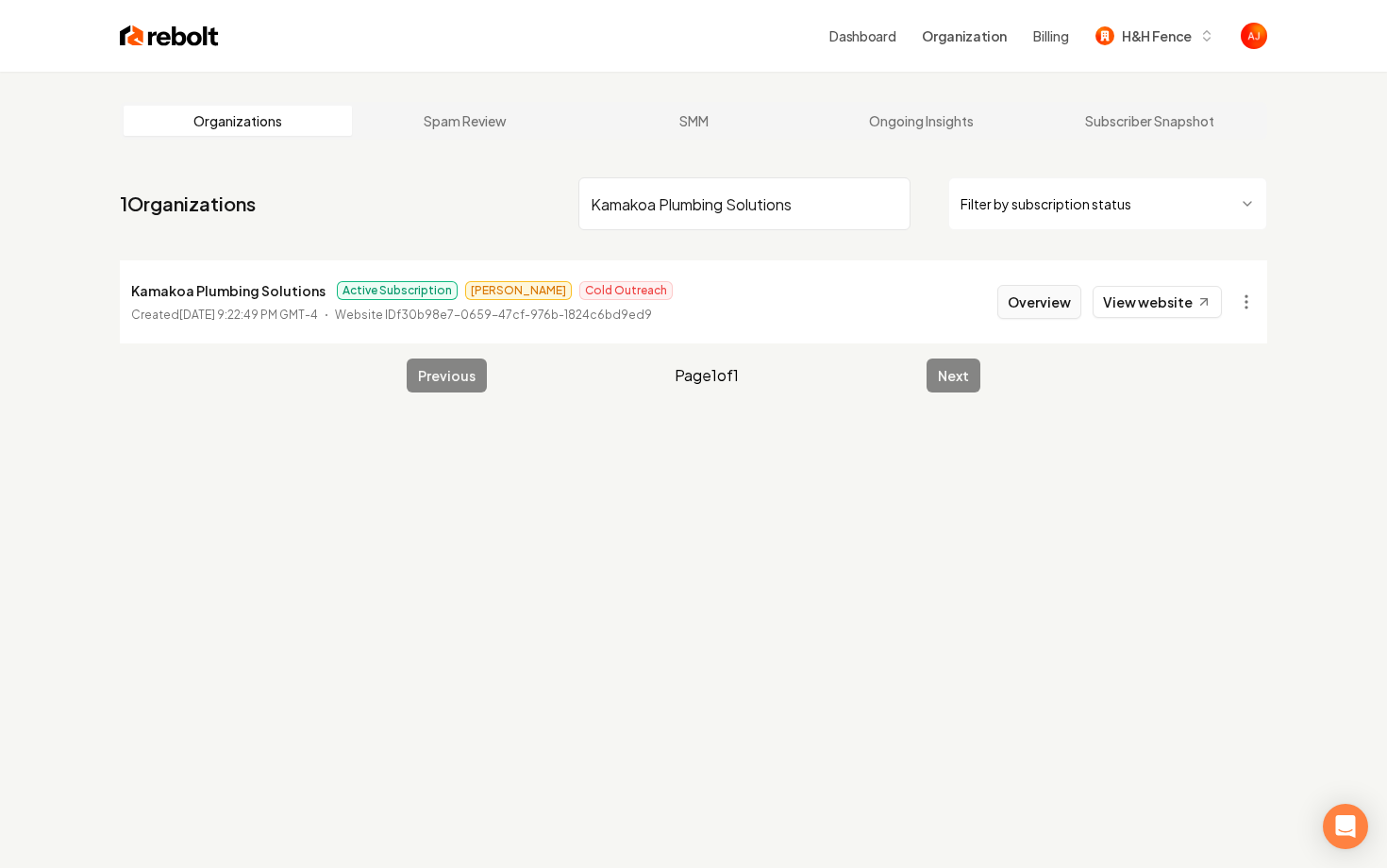
click at [1049, 298] on button "Overview" at bounding box center [1039, 301] width 84 height 34
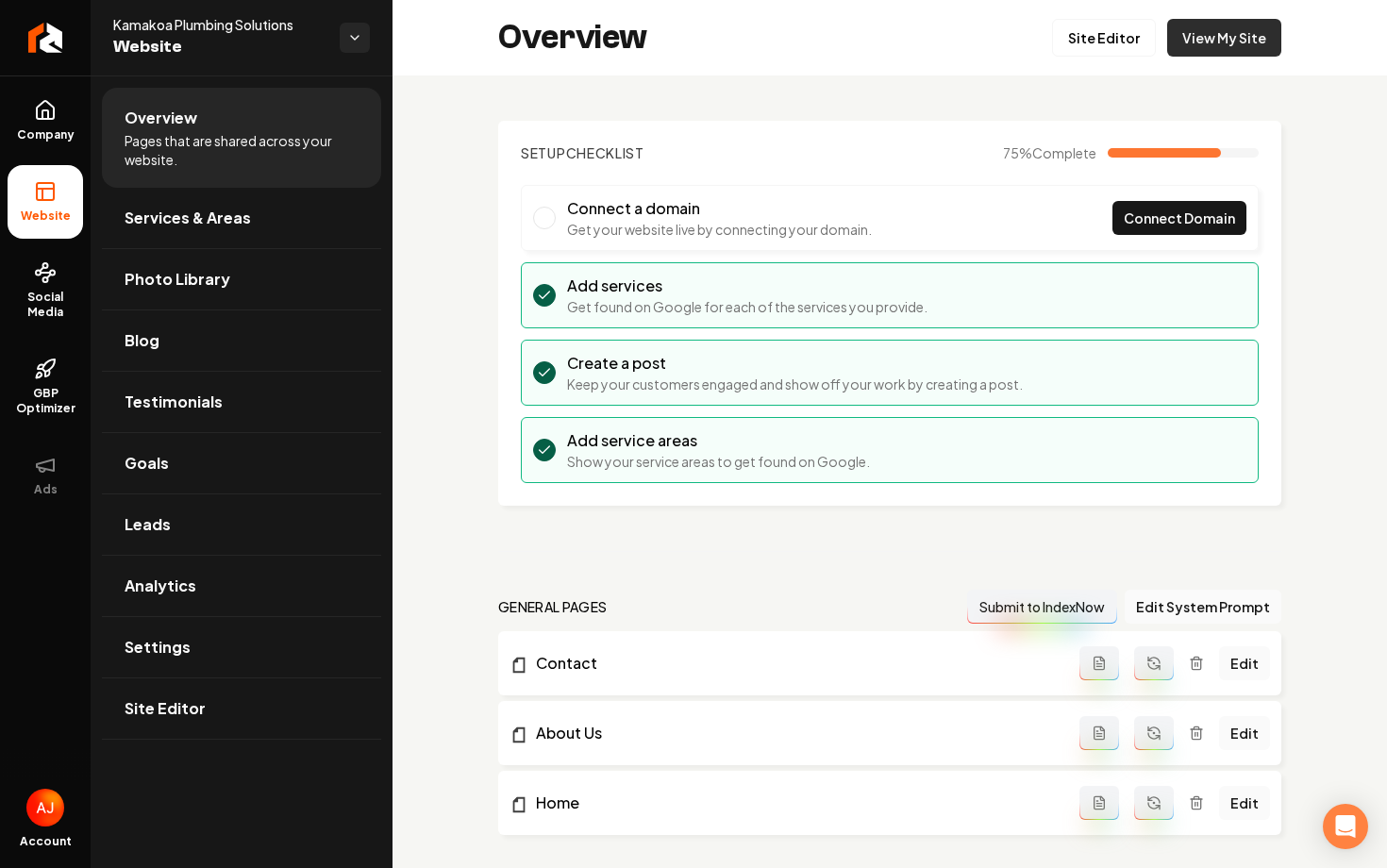
click at [1219, 53] on link "View My Site" at bounding box center [1225, 38] width 115 height 38
click at [37, 296] on span "Social Media" at bounding box center [45, 304] width 75 height 31
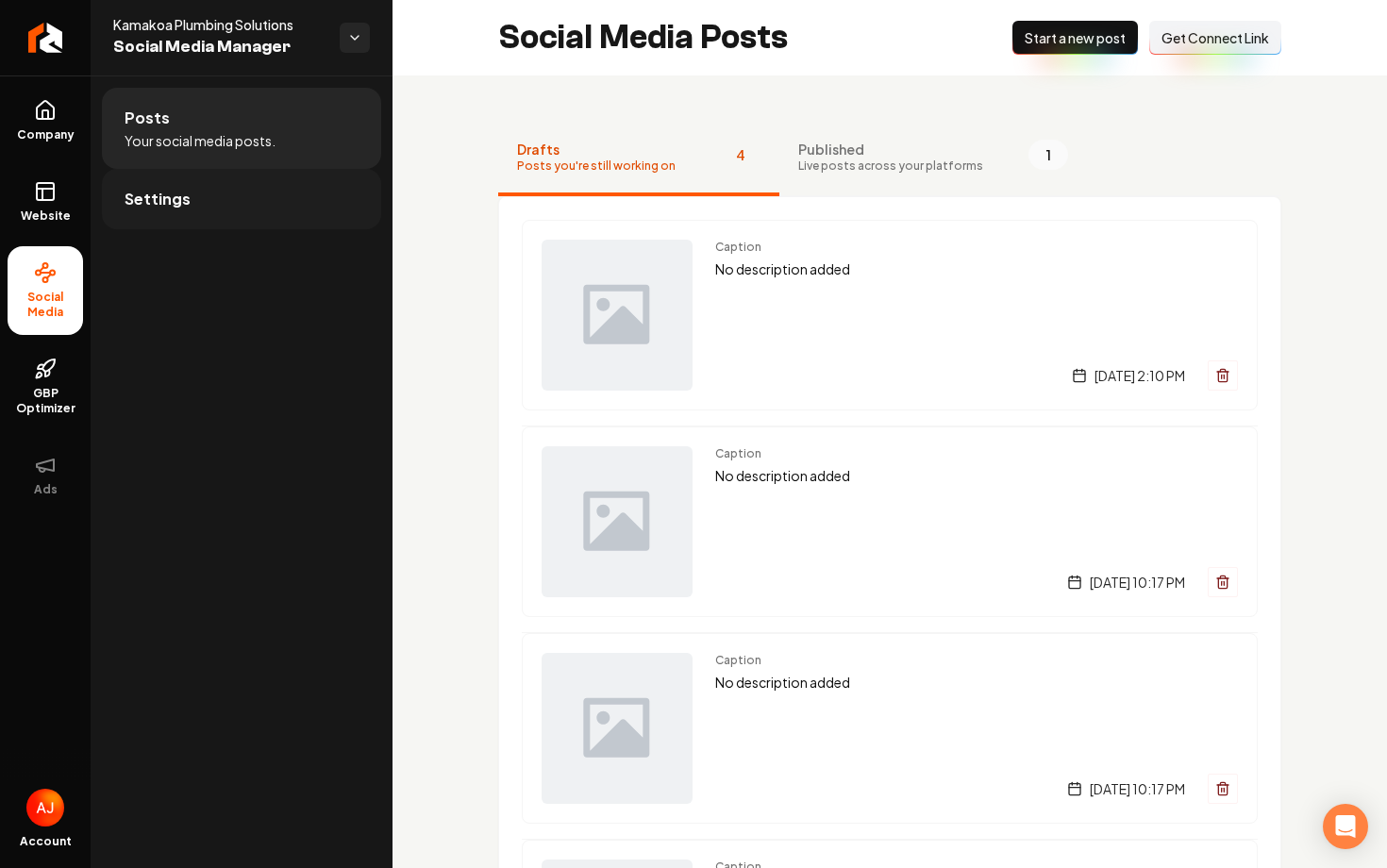
click at [204, 210] on link "Settings" at bounding box center [241, 198] width 280 height 60
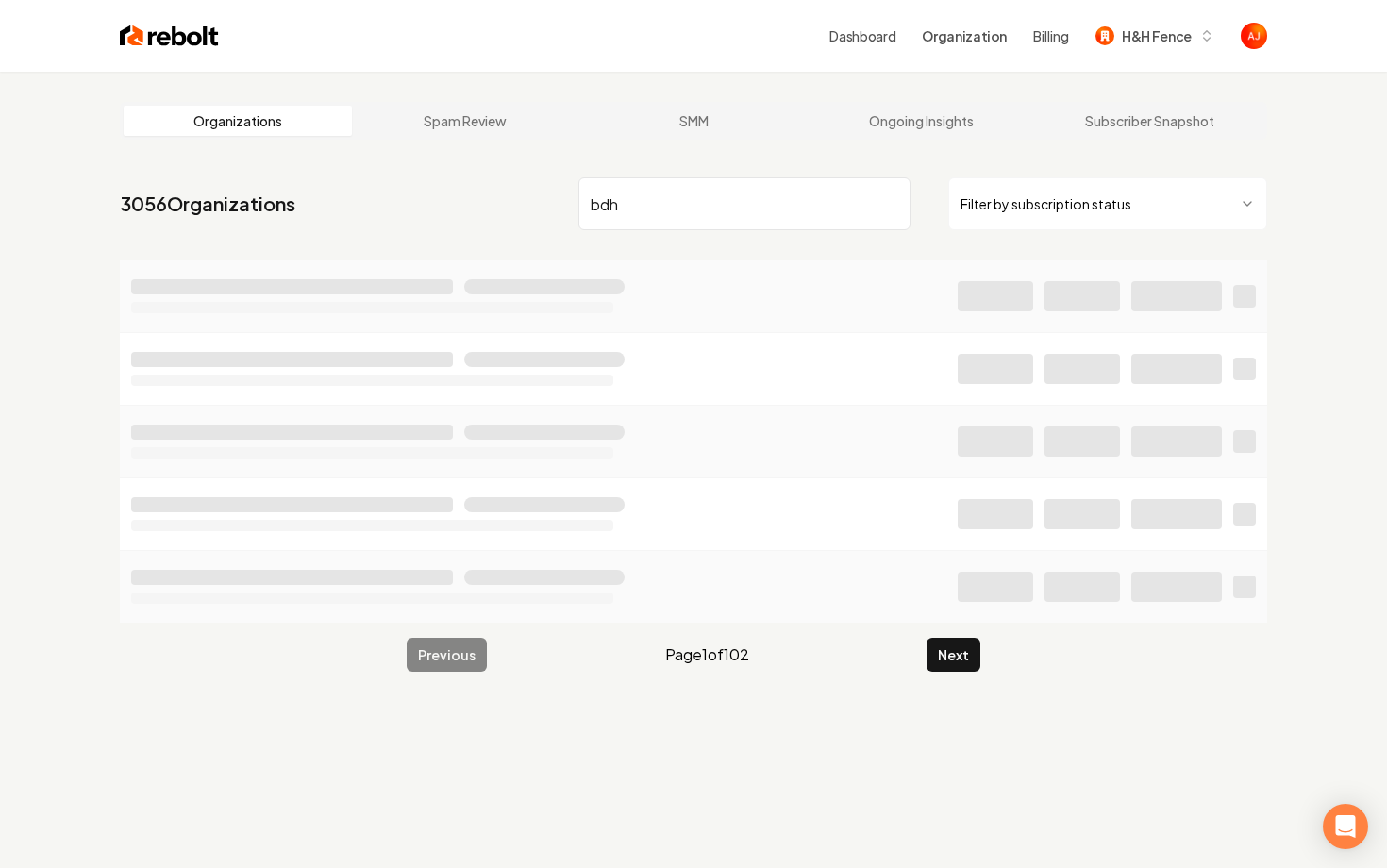
type input "bdh"
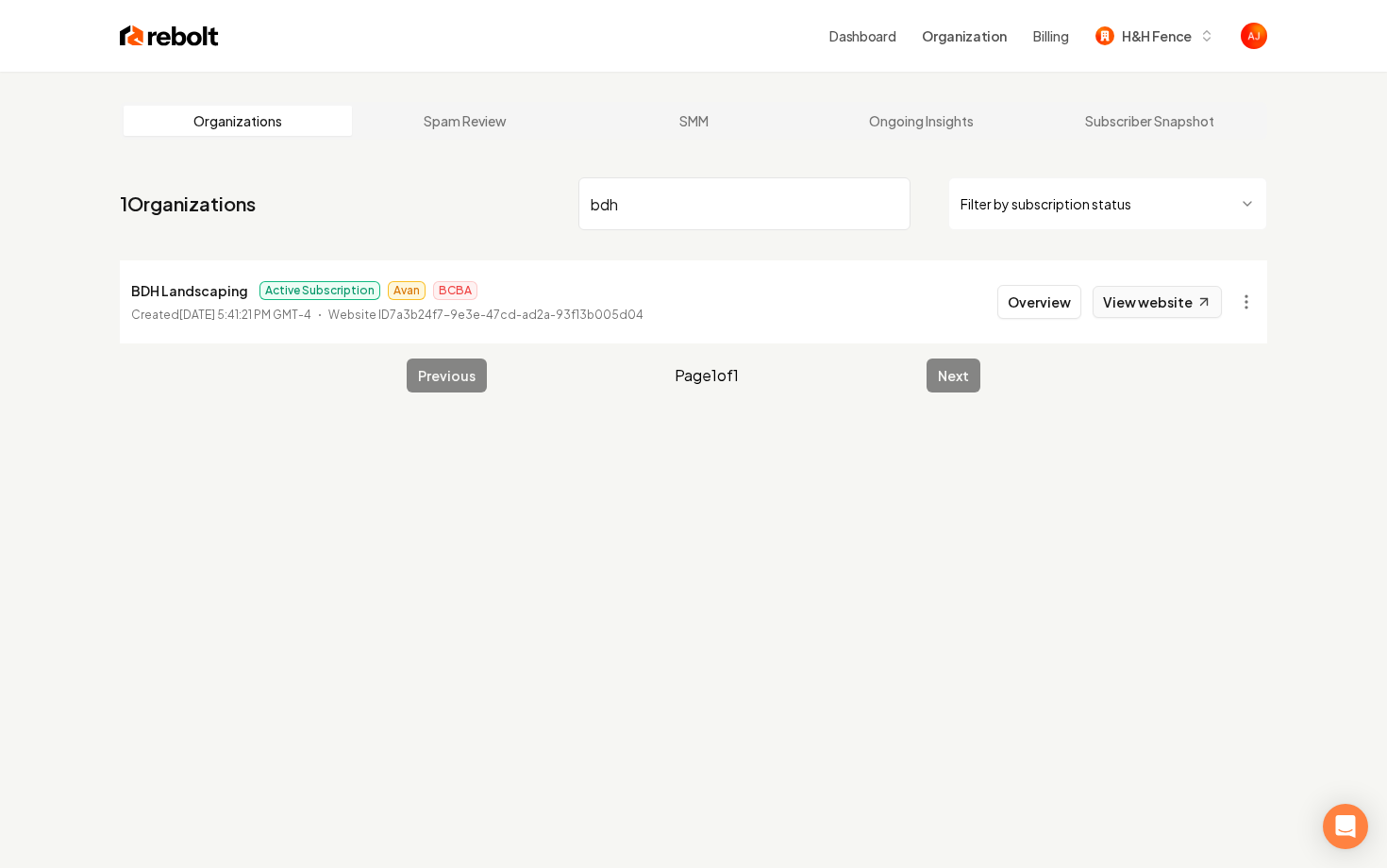
click at [1141, 290] on link "View website" at bounding box center [1157, 301] width 129 height 32
click at [428, 30] on div "Dashboard Organization Billing H&H Fence" at bounding box center [743, 36] width 1048 height 34
click at [1043, 300] on button "Overview" at bounding box center [1039, 301] width 84 height 34
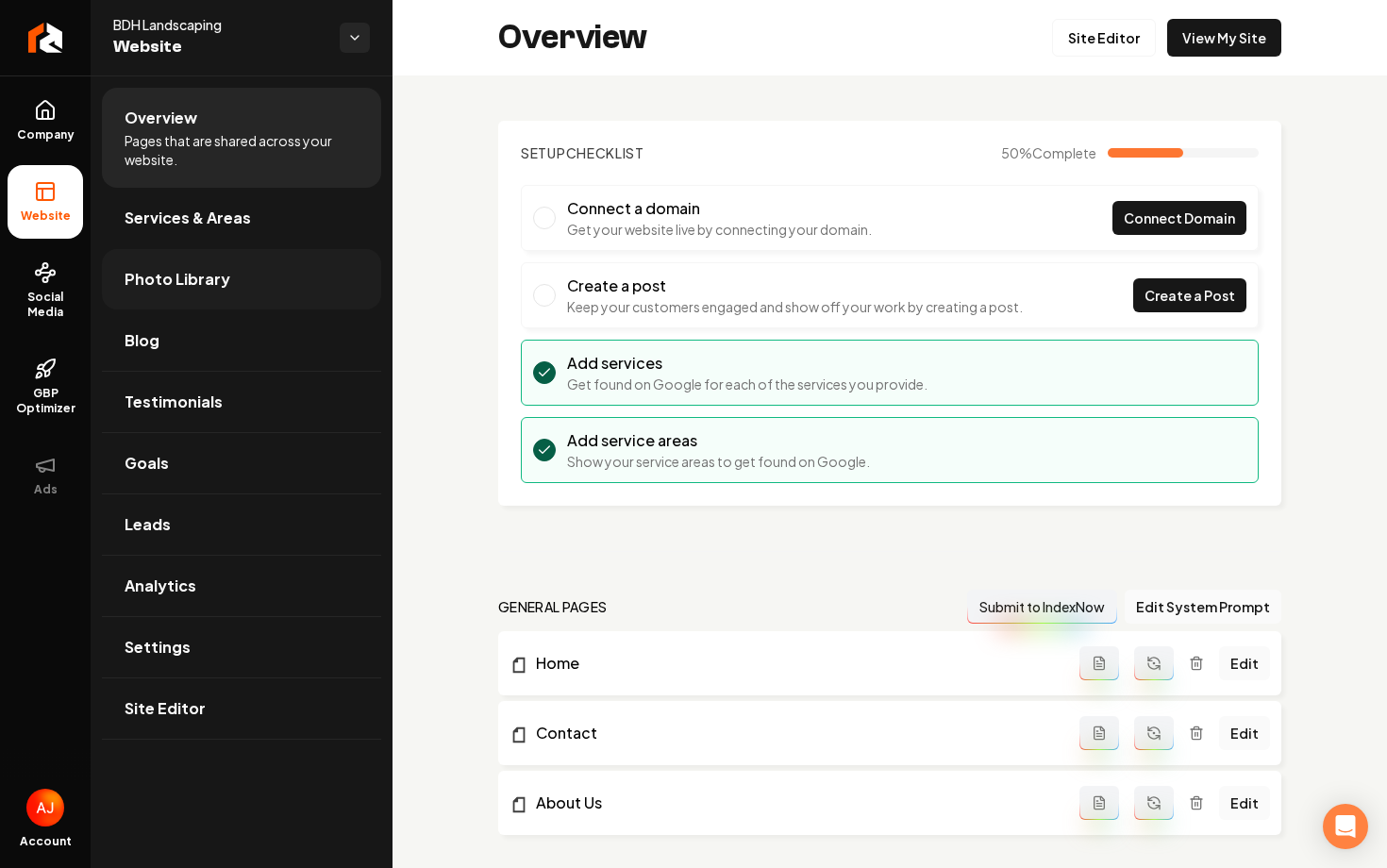
click at [183, 272] on span "Photo Library" at bounding box center [177, 278] width 106 height 23
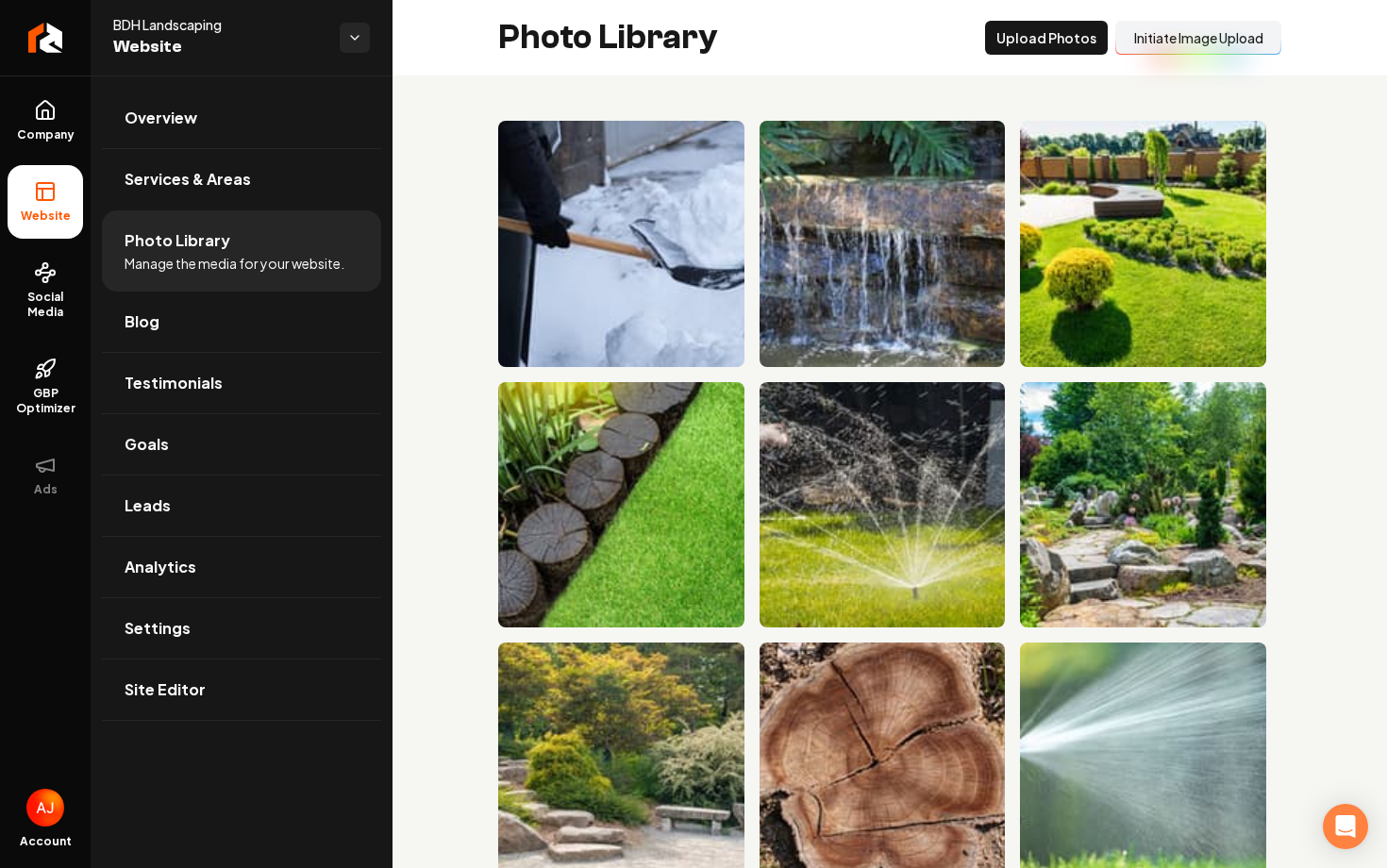
click at [1171, 43] on button "Initiate Image Upload" at bounding box center [1198, 38] width 166 height 34
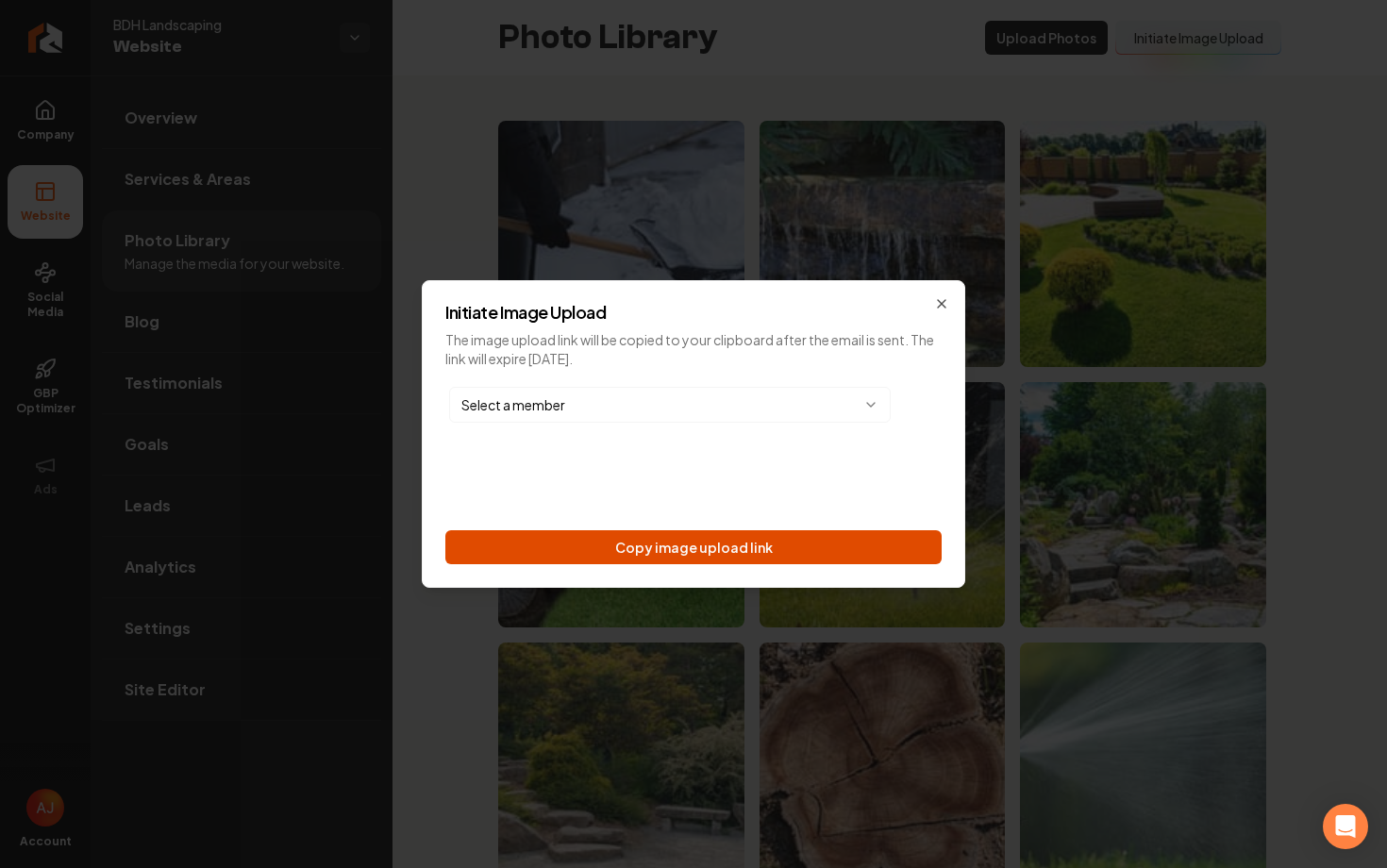
click at [755, 560] on button "Copy image upload link" at bounding box center [694, 547] width 496 height 34
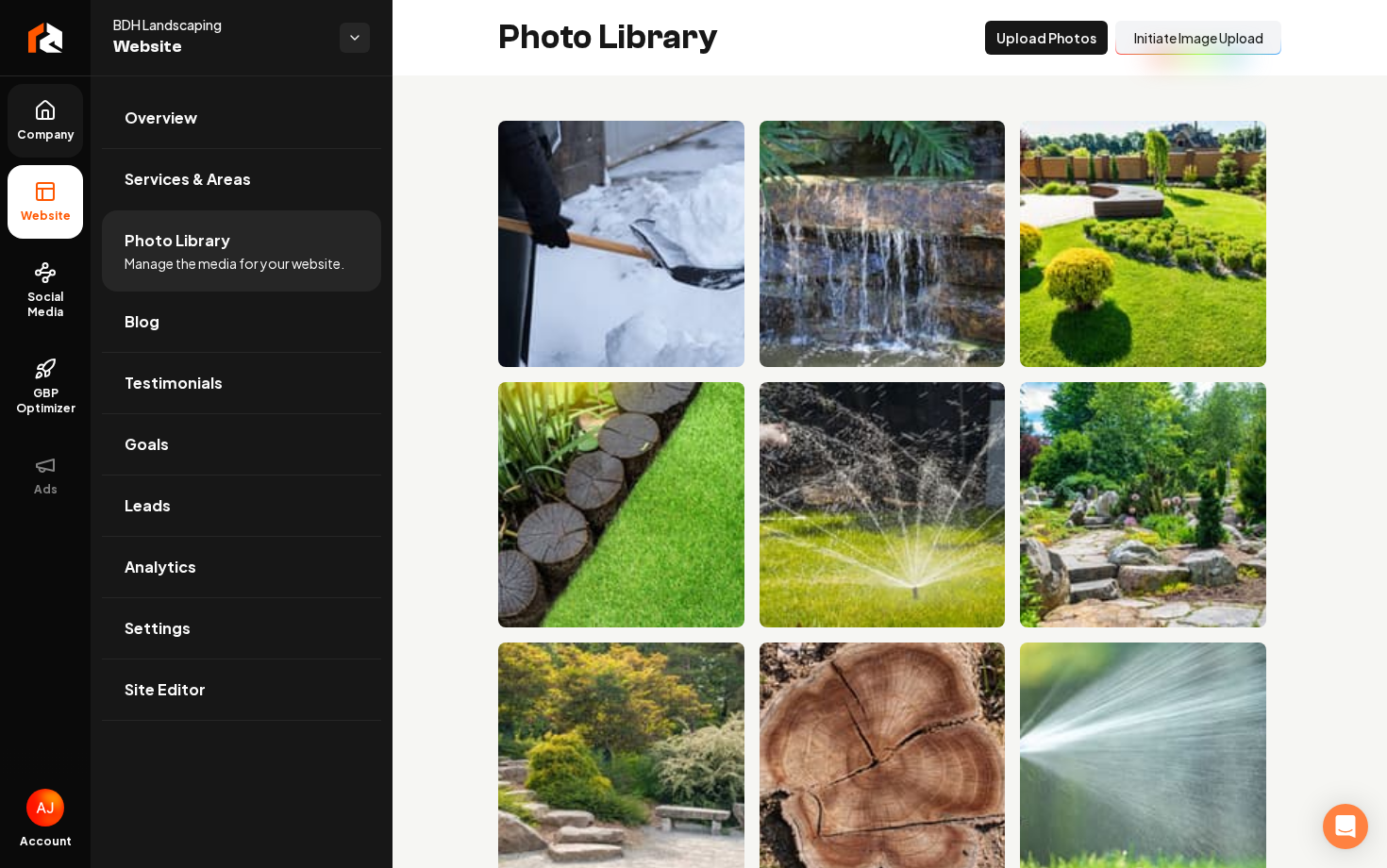
click at [30, 111] on link "Company" at bounding box center [45, 120] width 75 height 74
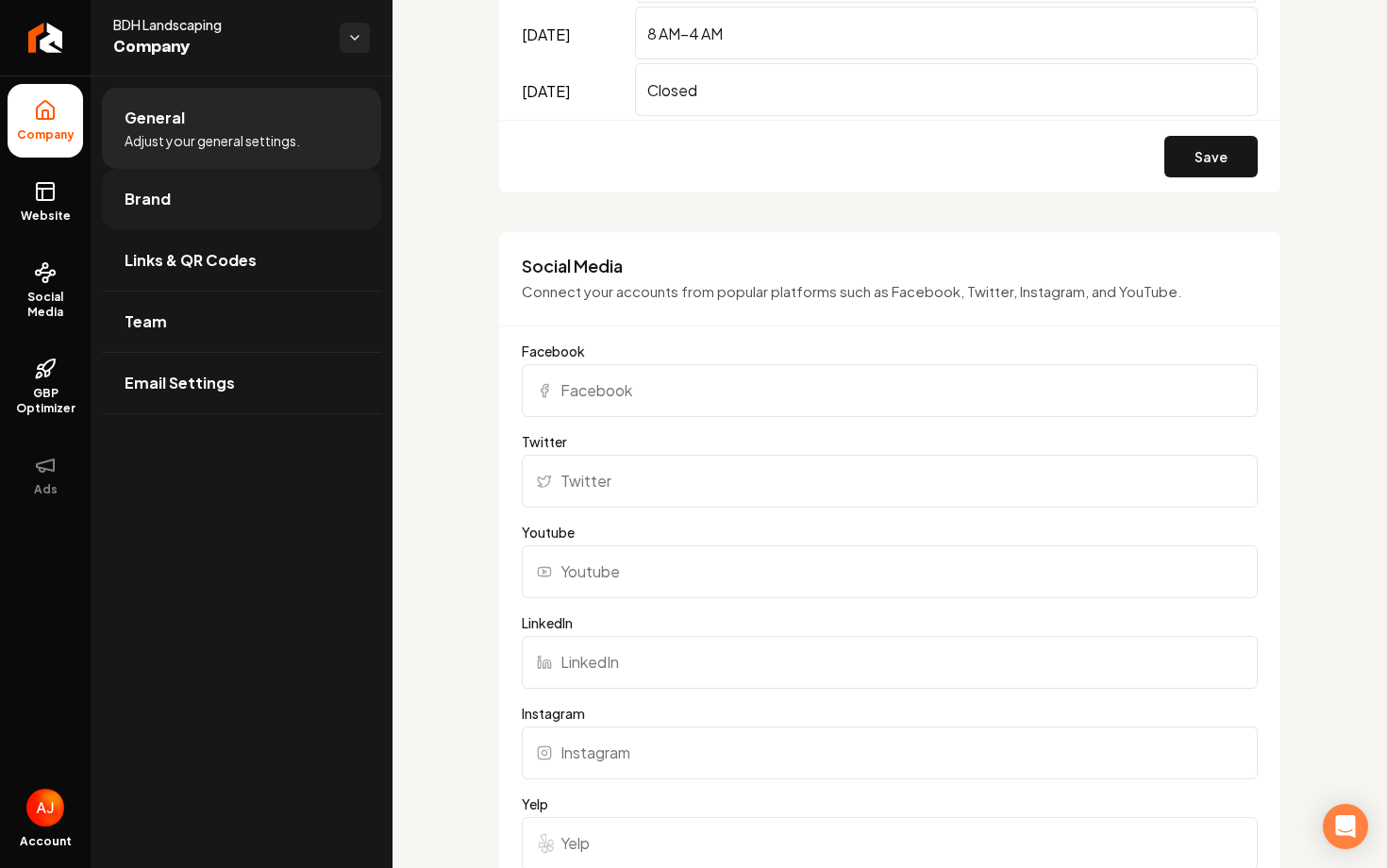
click at [226, 182] on link "Brand" at bounding box center [241, 198] width 280 height 60
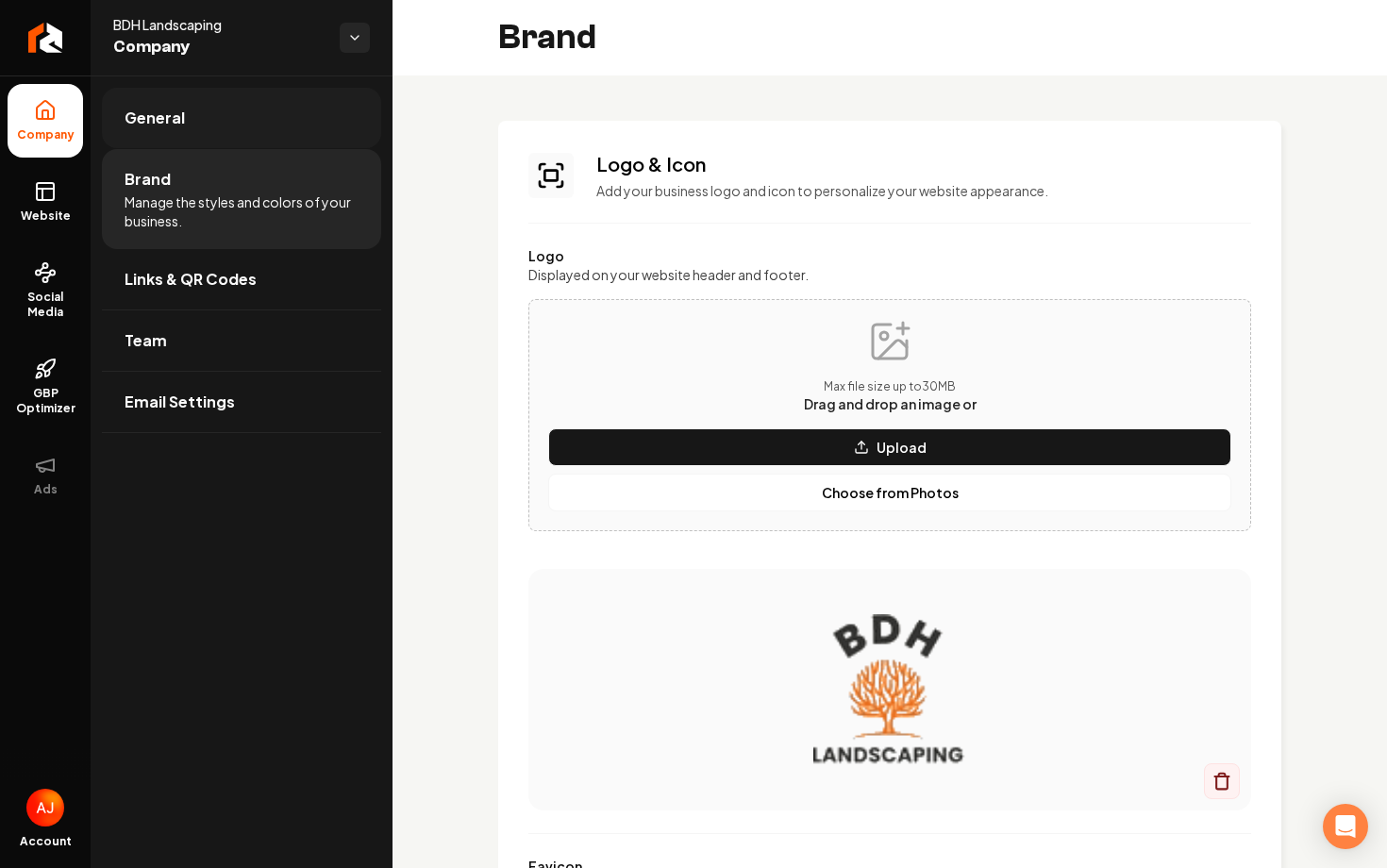
click at [197, 137] on link "General" at bounding box center [241, 118] width 280 height 60
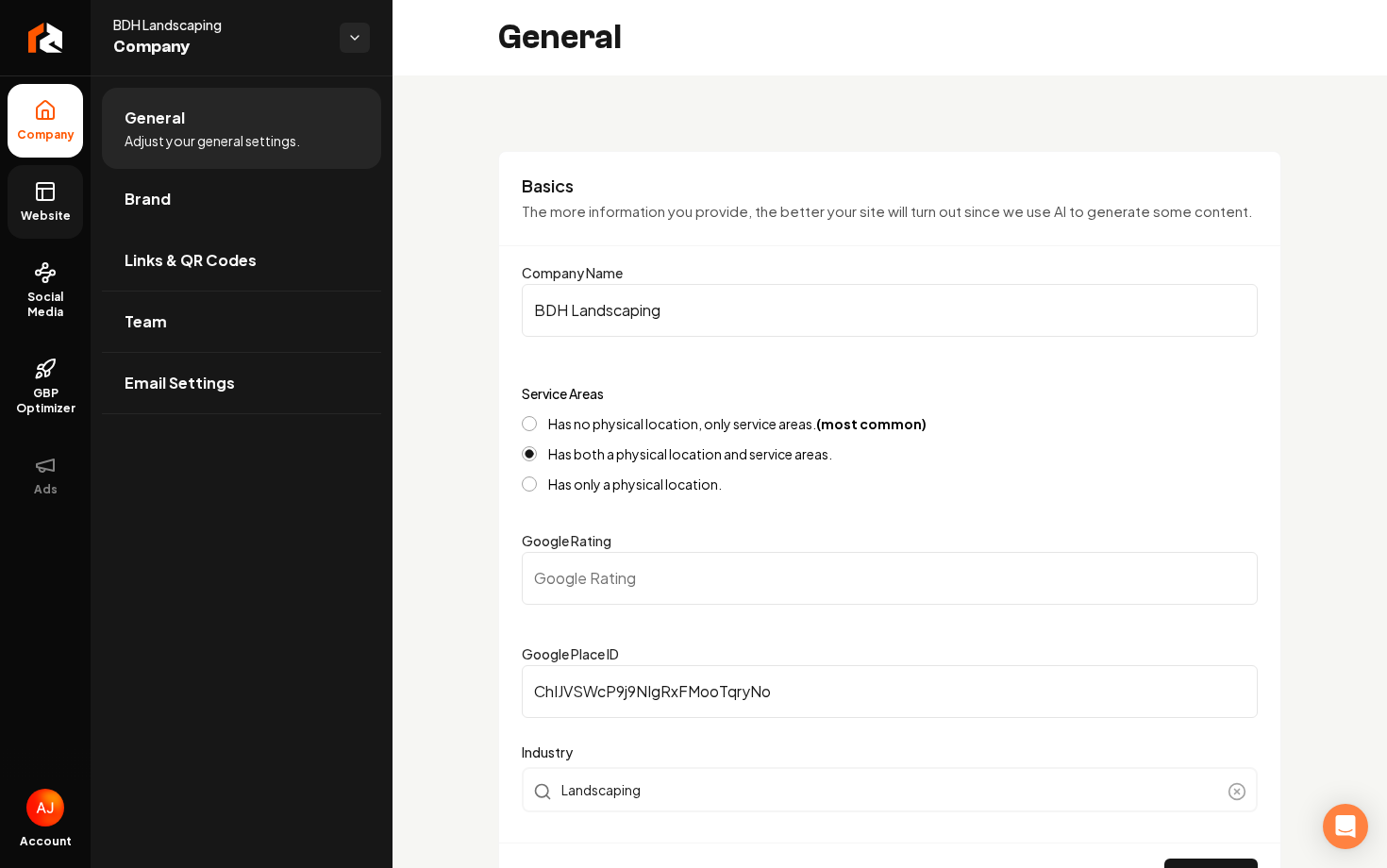
click at [41, 220] on span "Website" at bounding box center [45, 215] width 65 height 15
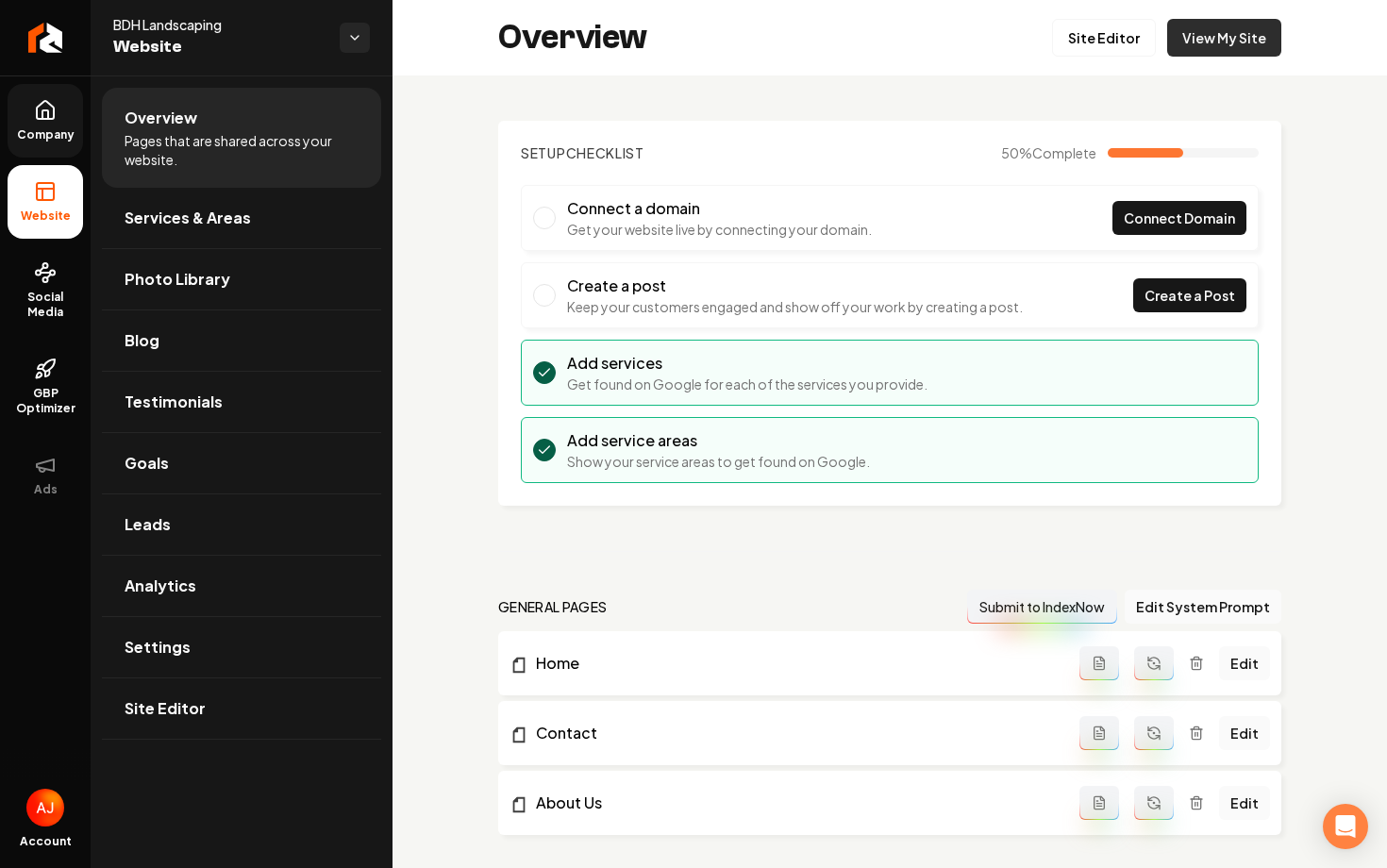
click at [1203, 42] on link "View My Site" at bounding box center [1225, 38] width 115 height 38
click at [52, 147] on link "Company" at bounding box center [45, 120] width 75 height 74
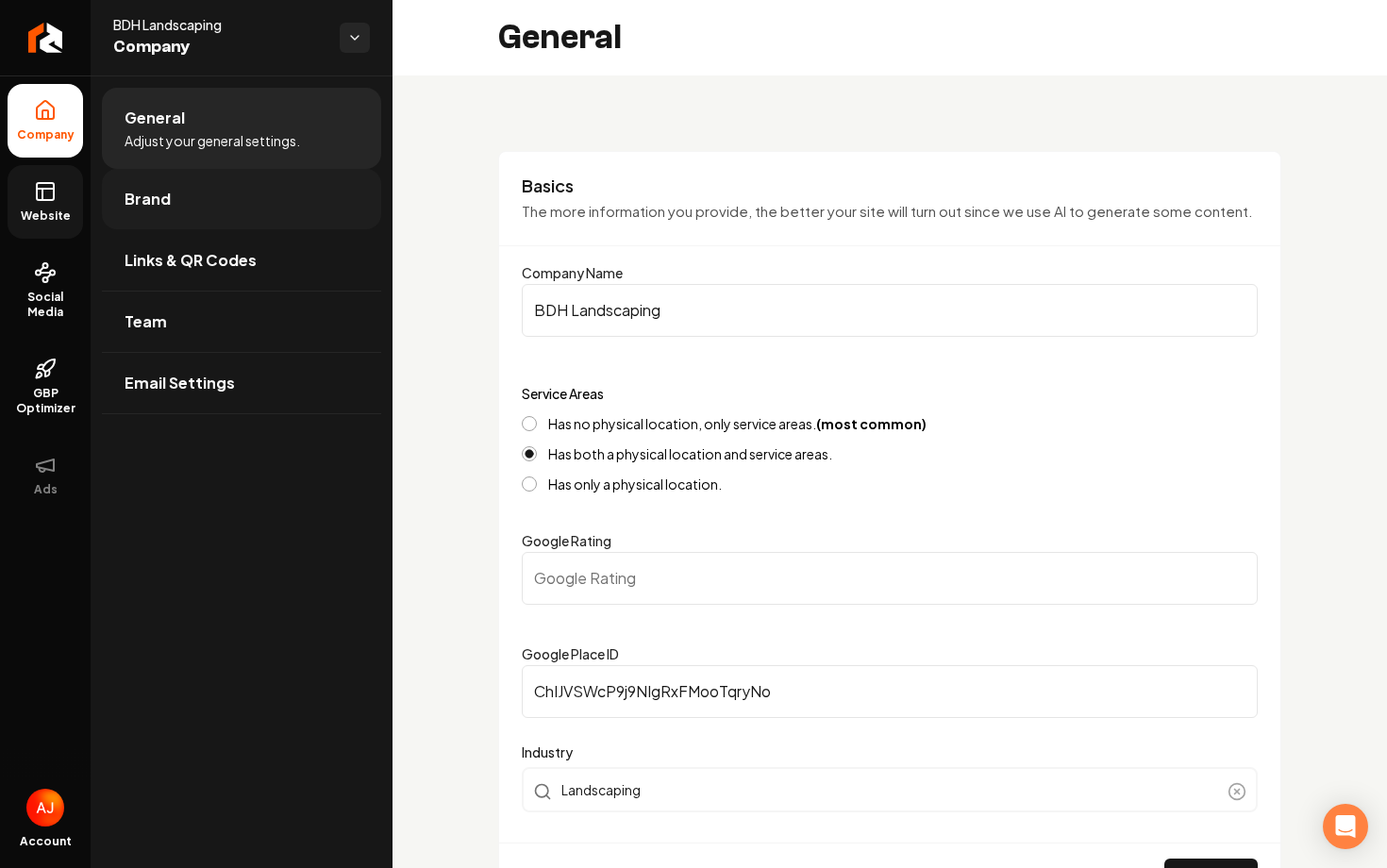
click at [308, 200] on link "Brand" at bounding box center [241, 198] width 280 height 60
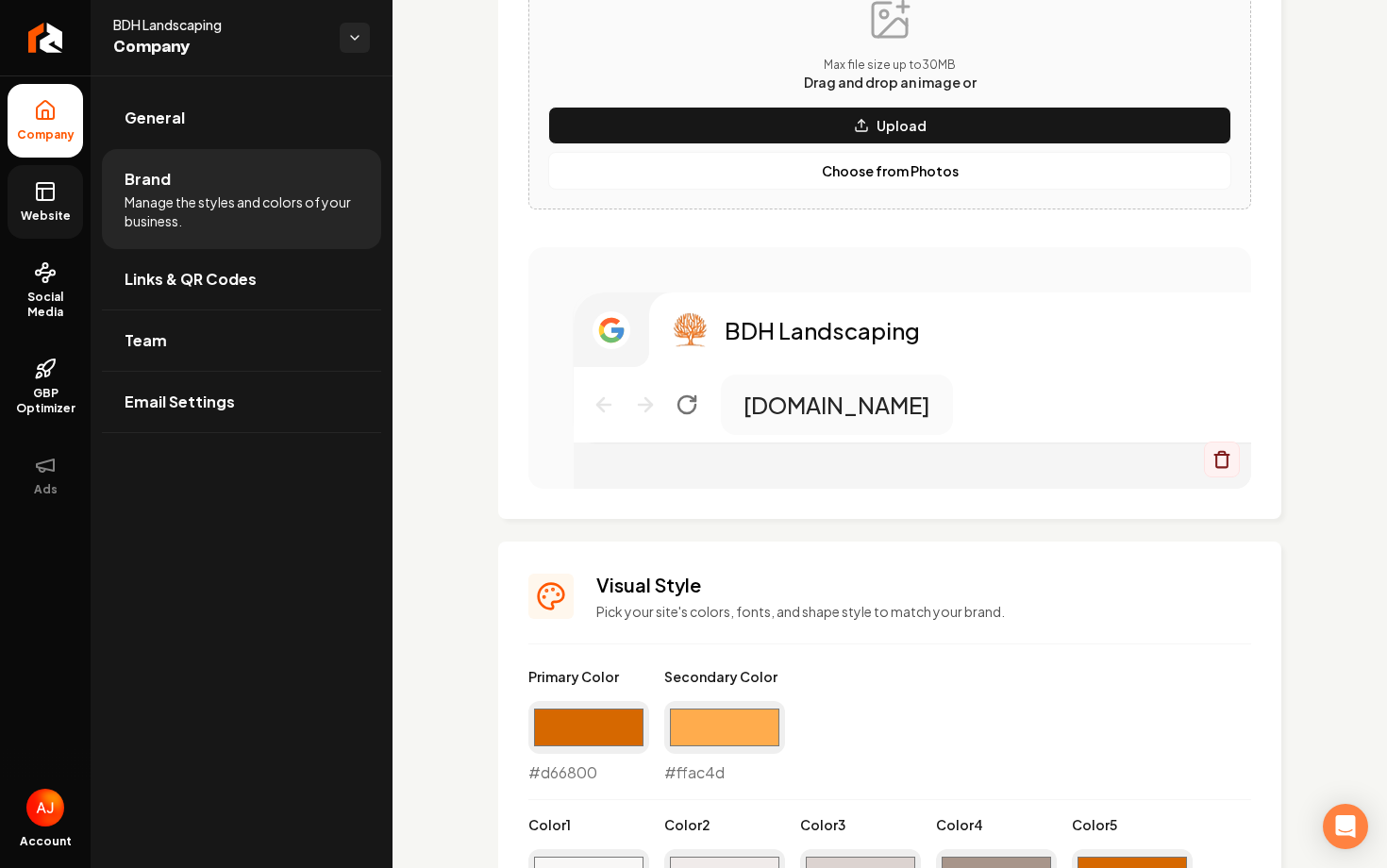
scroll to position [925, 0]
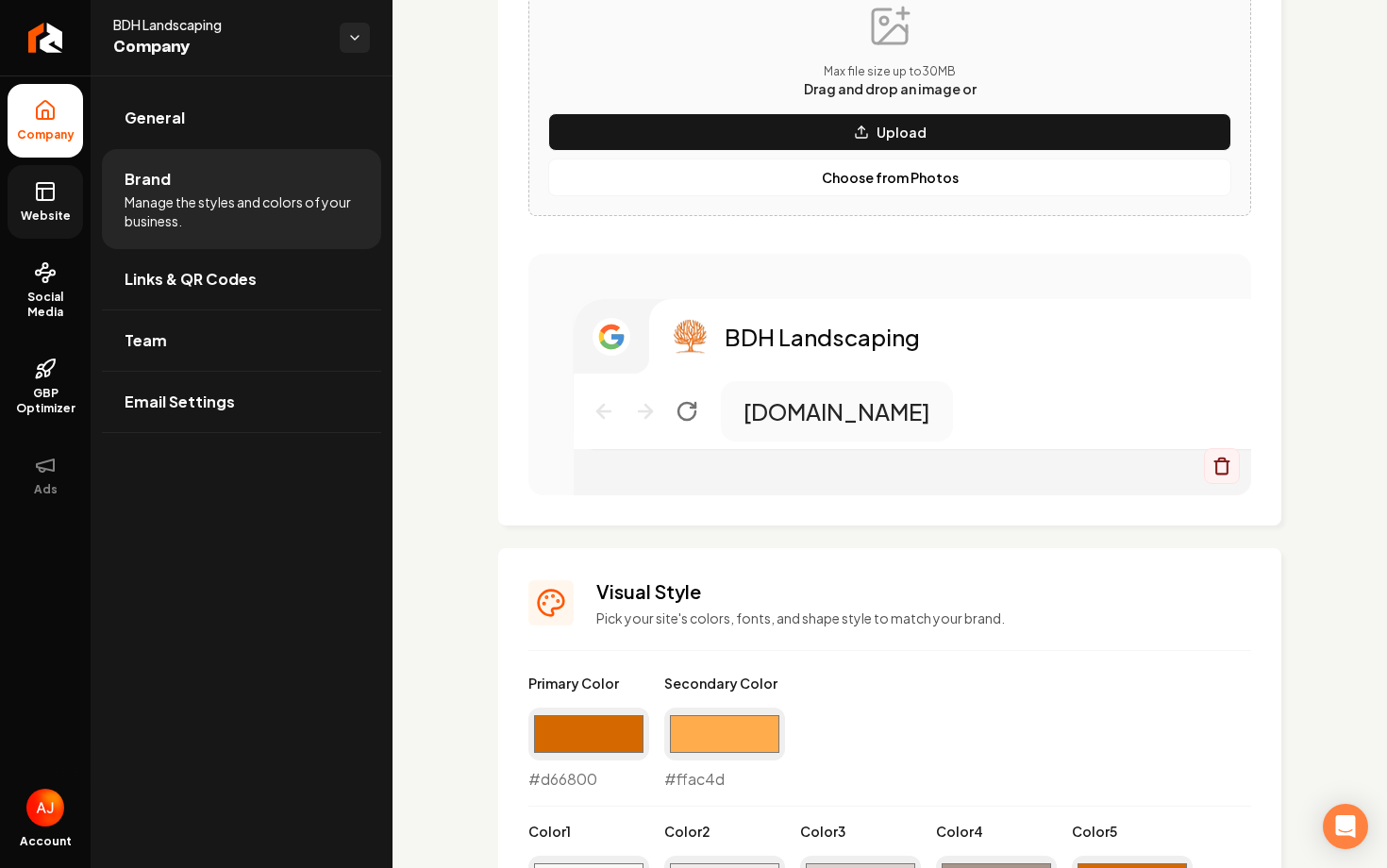
click at [558, 782] on div "#d66800 #d66800" at bounding box center [589, 749] width 121 height 83
click at [571, 785] on div "#d66800 #d66800" at bounding box center [589, 749] width 121 height 83
drag, startPoint x: 607, startPoint y: 776, endPoint x: 510, endPoint y: 775, distance: 97.0
copy div "#d66800"
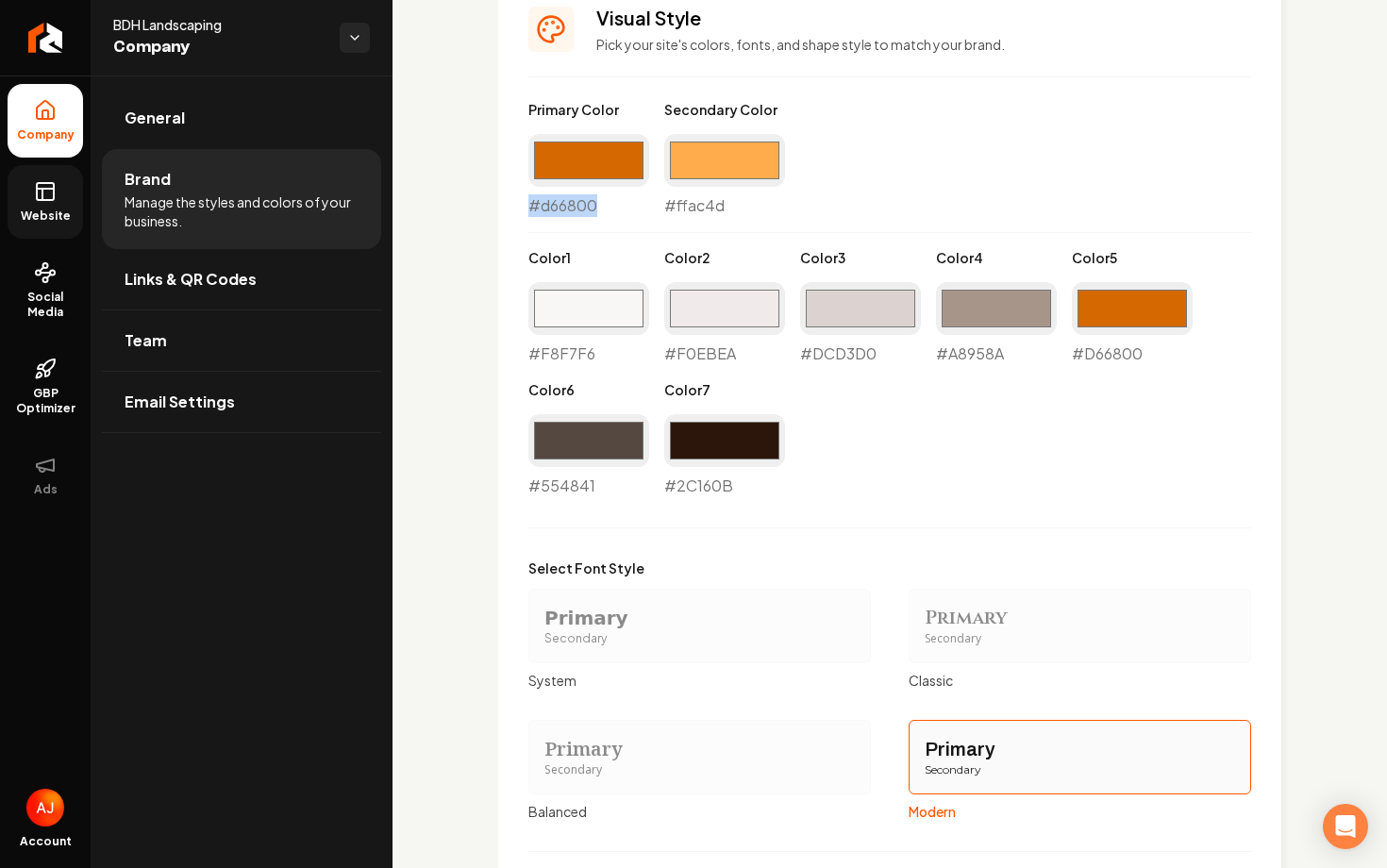
scroll to position [1482, 0]
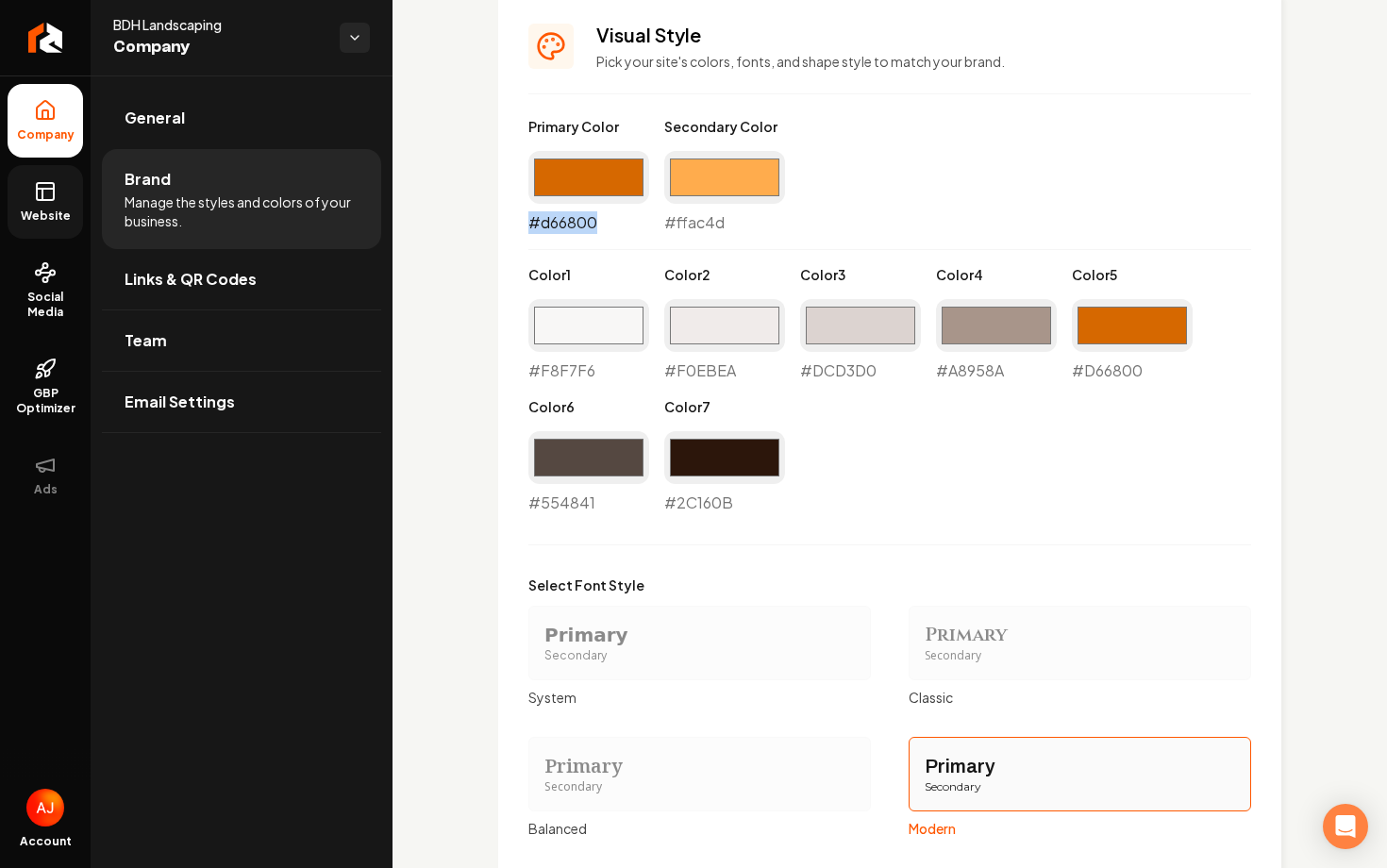
click at [574, 191] on input "#d66800" at bounding box center [589, 177] width 121 height 52
type input "#ff6600"
click at [908, 202] on div "Primary Color #ff6600 #ff6600 Secondary Color #ffac4d #ffac4d Color 1 #f8f7f6 #…" at bounding box center [890, 315] width 723 height 397
click at [987, 507] on div "Primary Color #ff6600 #ff6600 Secondary Color #ffac4d #ffac4d Color 1 #f8f7f6 #…" at bounding box center [890, 315] width 723 height 397
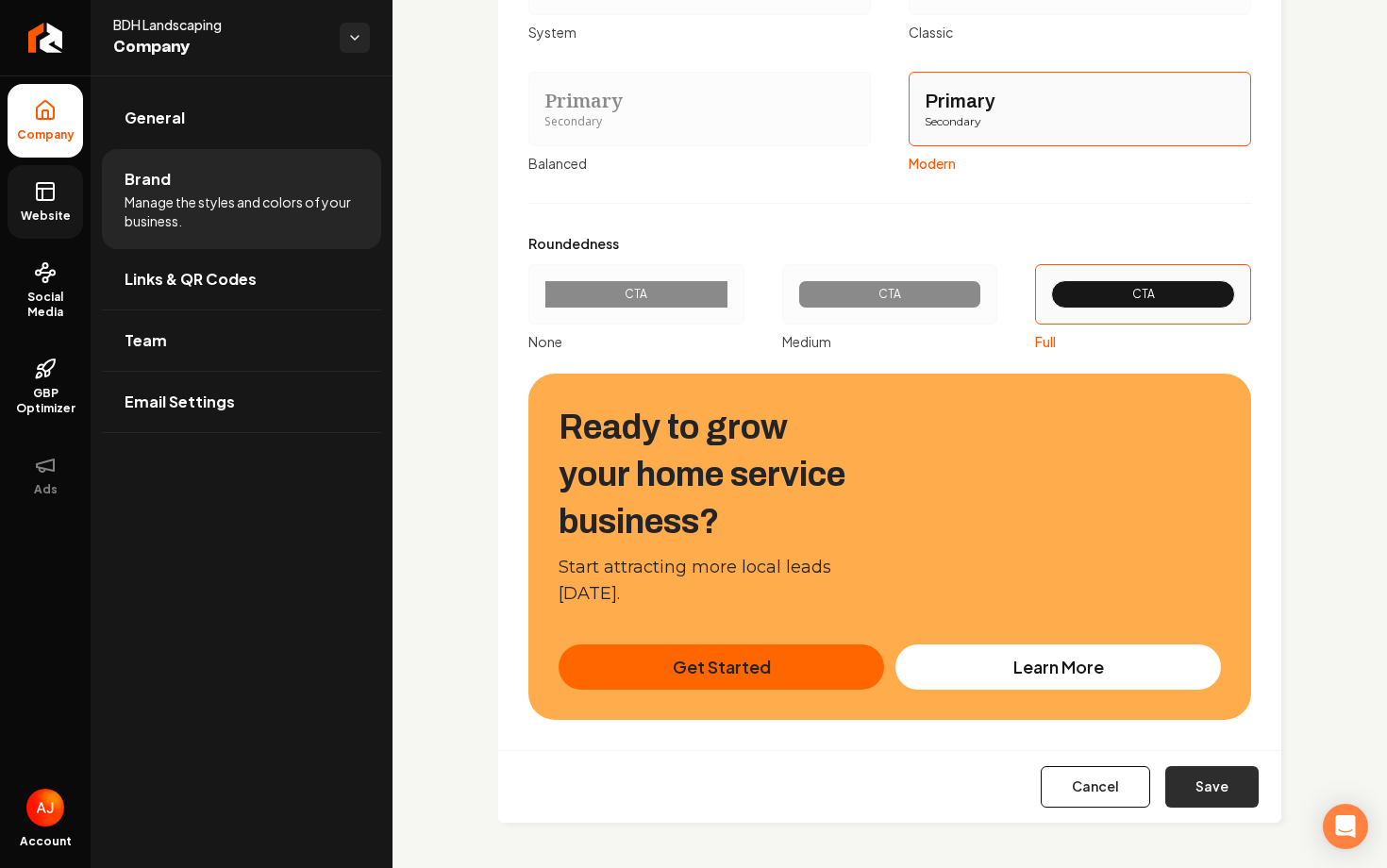
click at [1190, 790] on button "Save" at bounding box center [1212, 787] width 94 height 41
type input "#f8f7f6"
type input "#f0ebea"
type input "#dcd3d0"
type input "#a8958a"
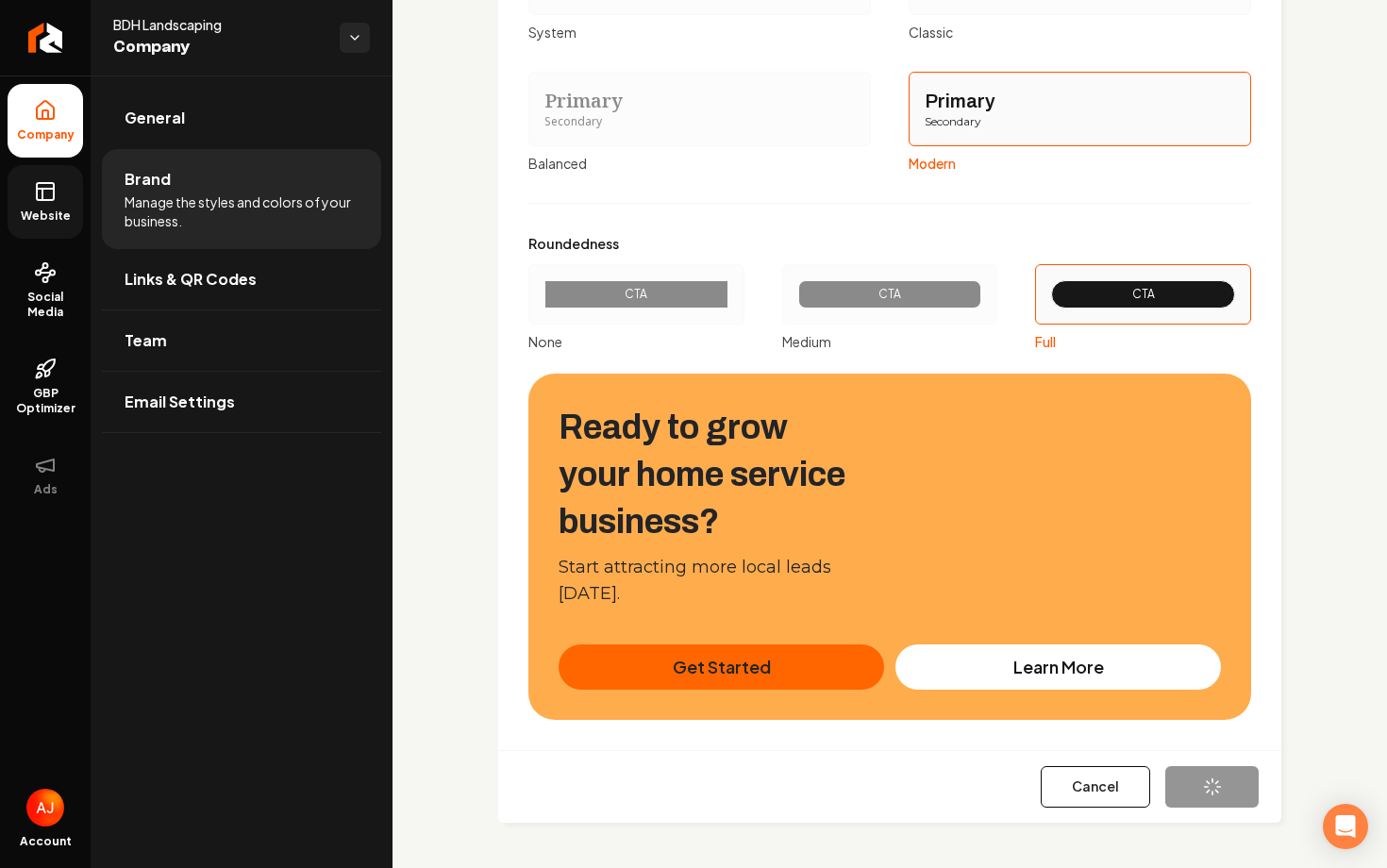
type input "#d66800"
type input "#2c160b"
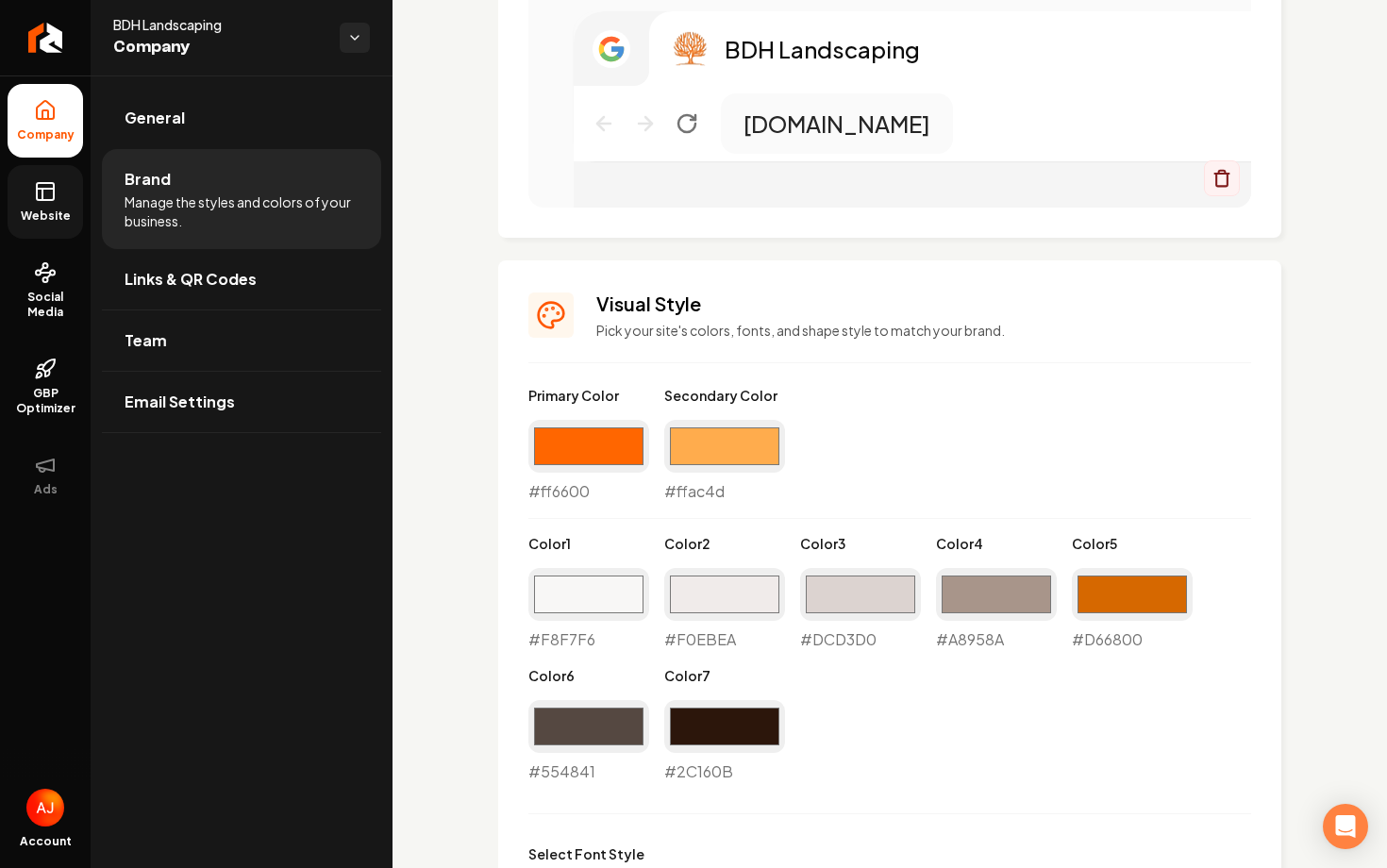
scroll to position [1210, 0]
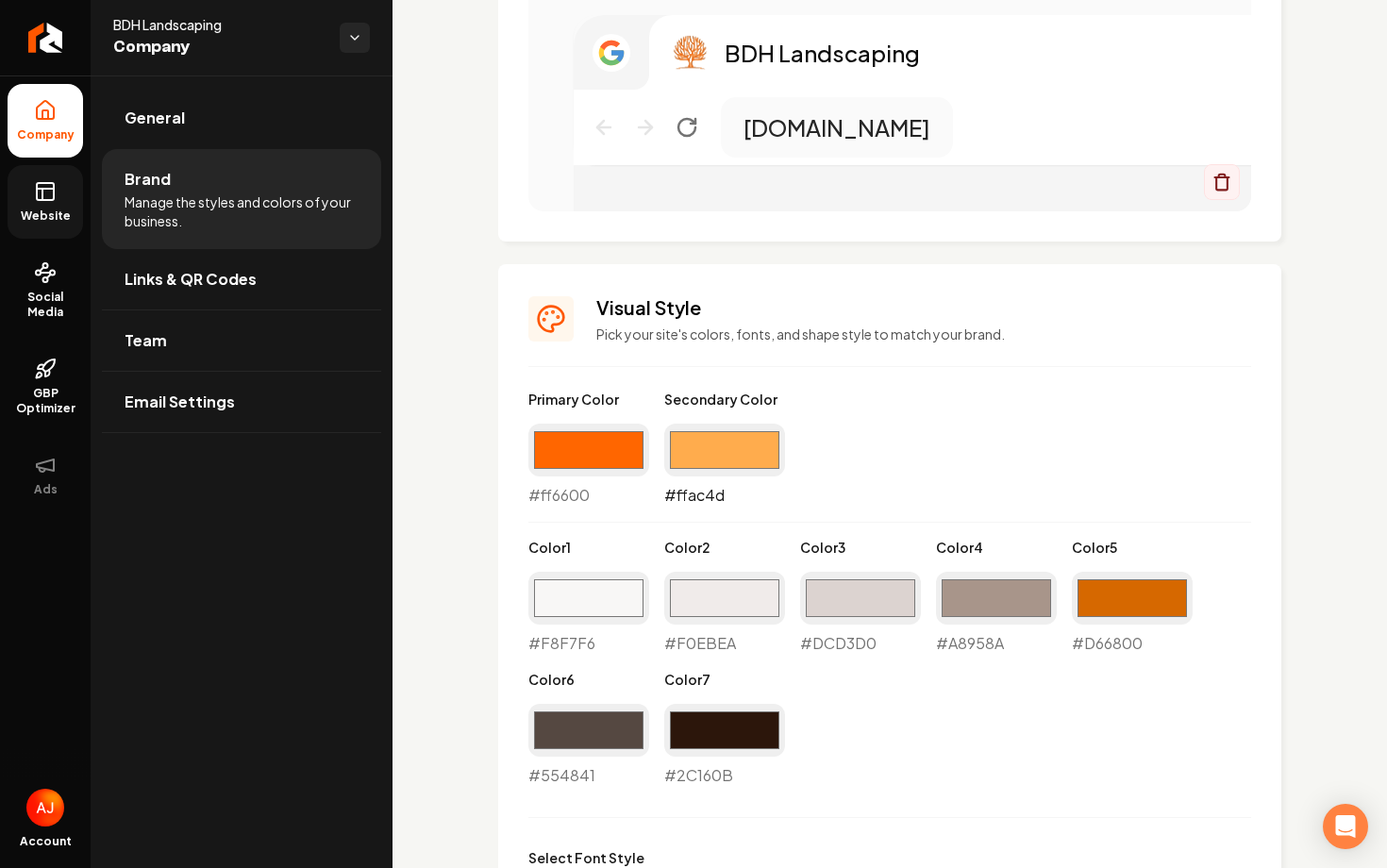
click at [712, 452] on input "#ffac4d" at bounding box center [725, 449] width 121 height 52
click at [743, 394] on label "Secondary Color" at bounding box center [725, 399] width 121 height 19
click at [596, 453] on input "#ff6600" at bounding box center [589, 449] width 121 height 52
click at [588, 455] on input "#ff6600" at bounding box center [589, 449] width 121 height 52
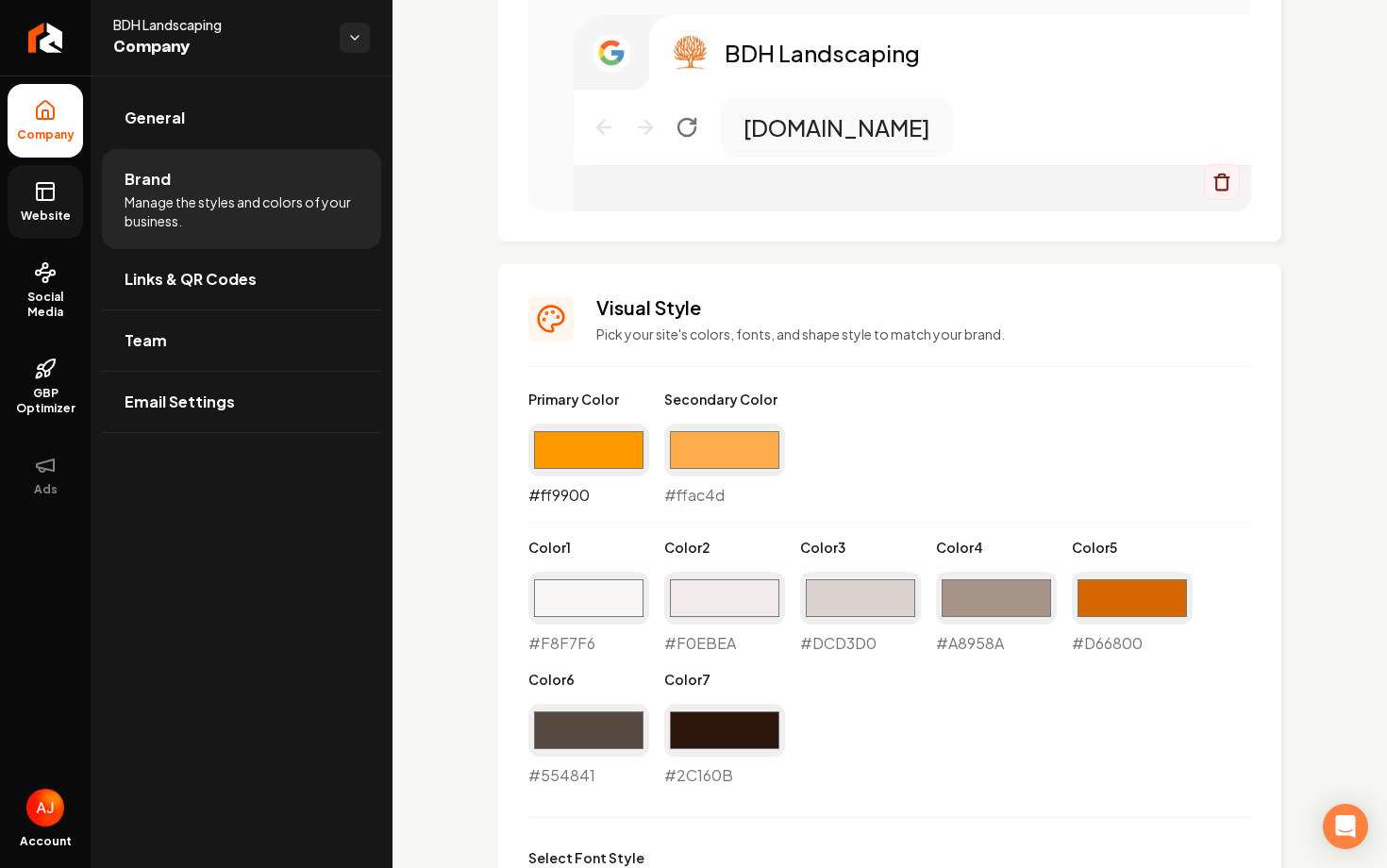
type input "#ff9900"
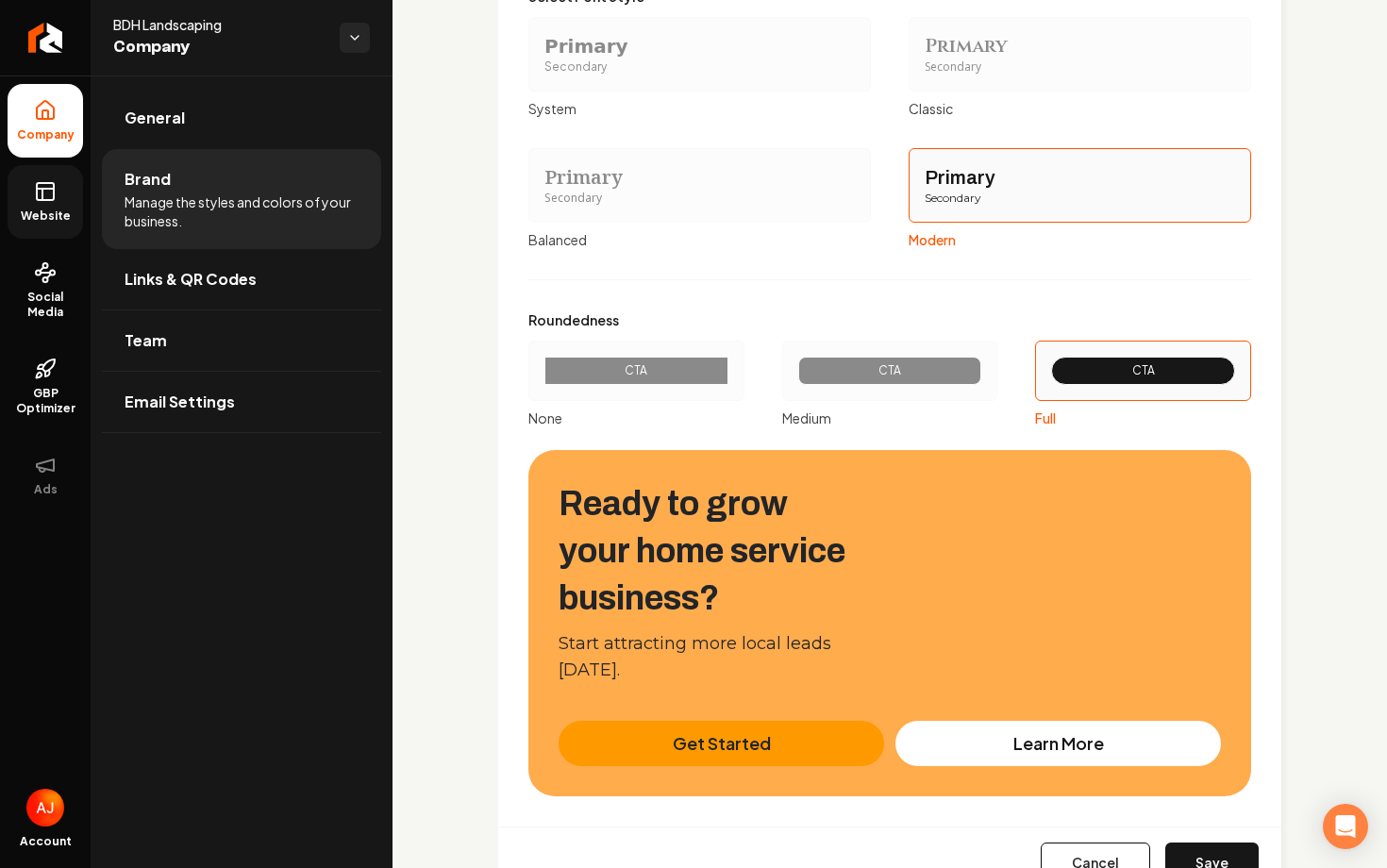
scroll to position [2147, 0]
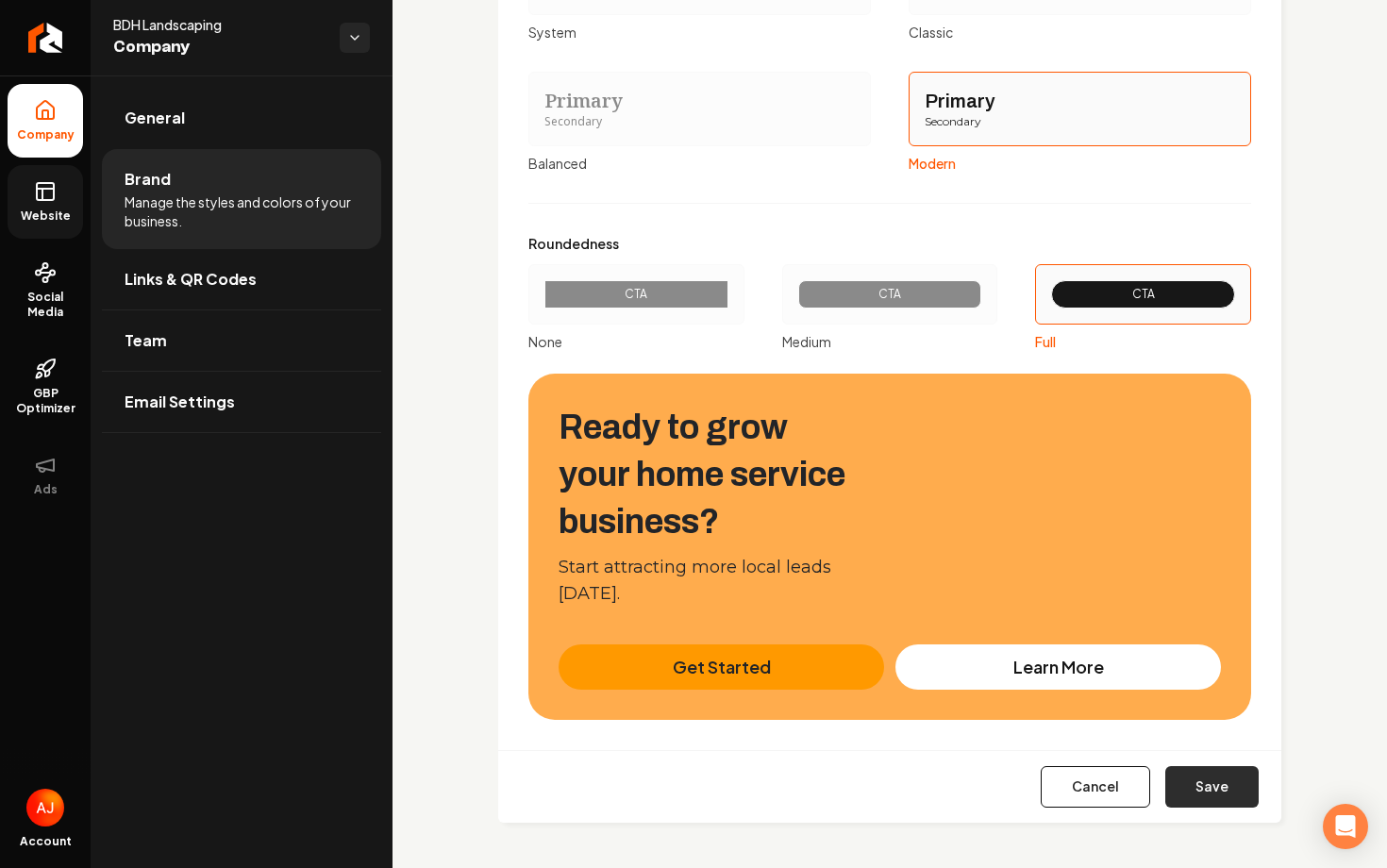
click at [1209, 798] on button "Save" at bounding box center [1212, 787] width 94 height 41
type input "#f8f7f6"
type input "#f0ebea"
type input "#dcd3d0"
type input "#a8958a"
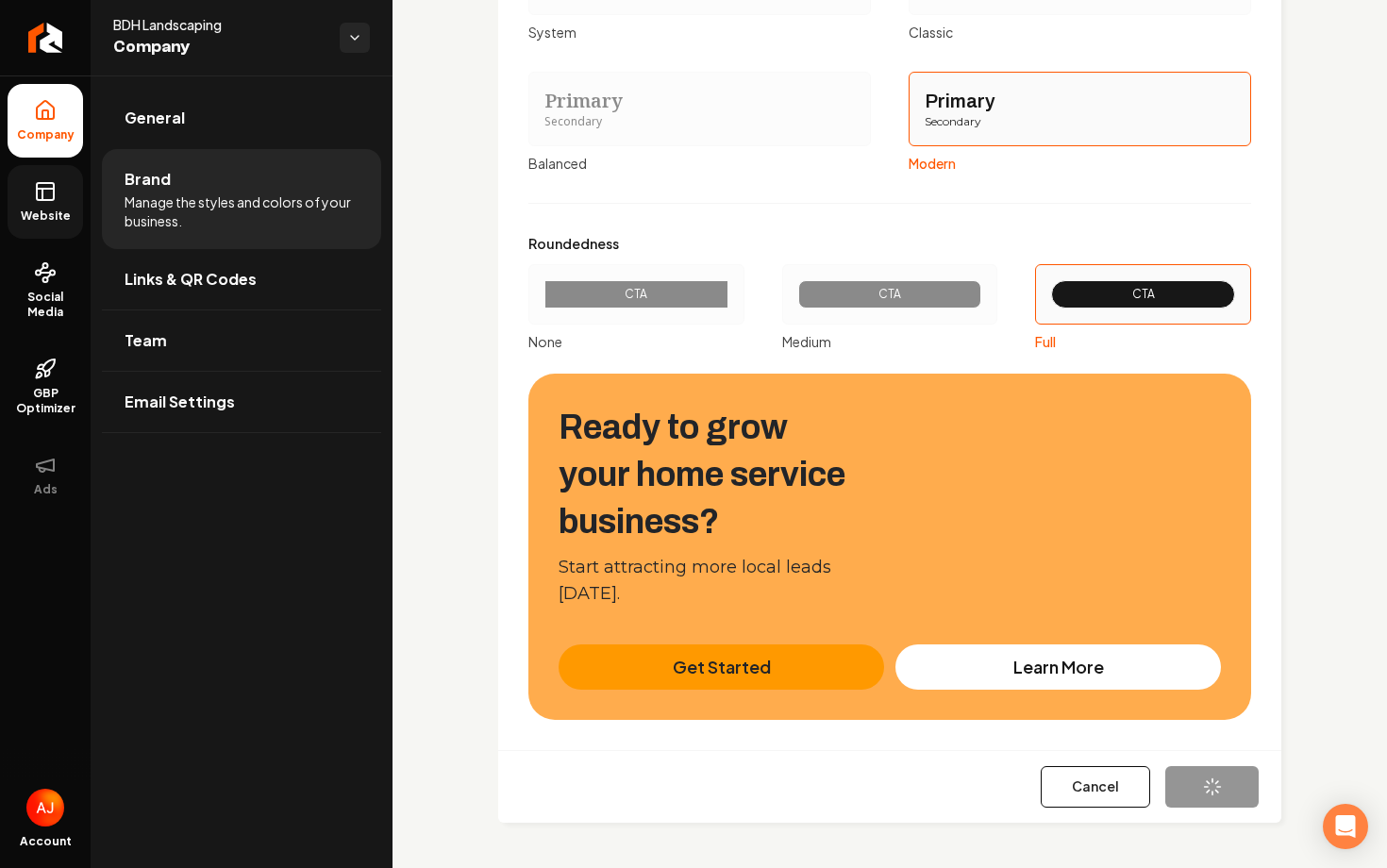
type input "#d66800"
type input "#2c160b"
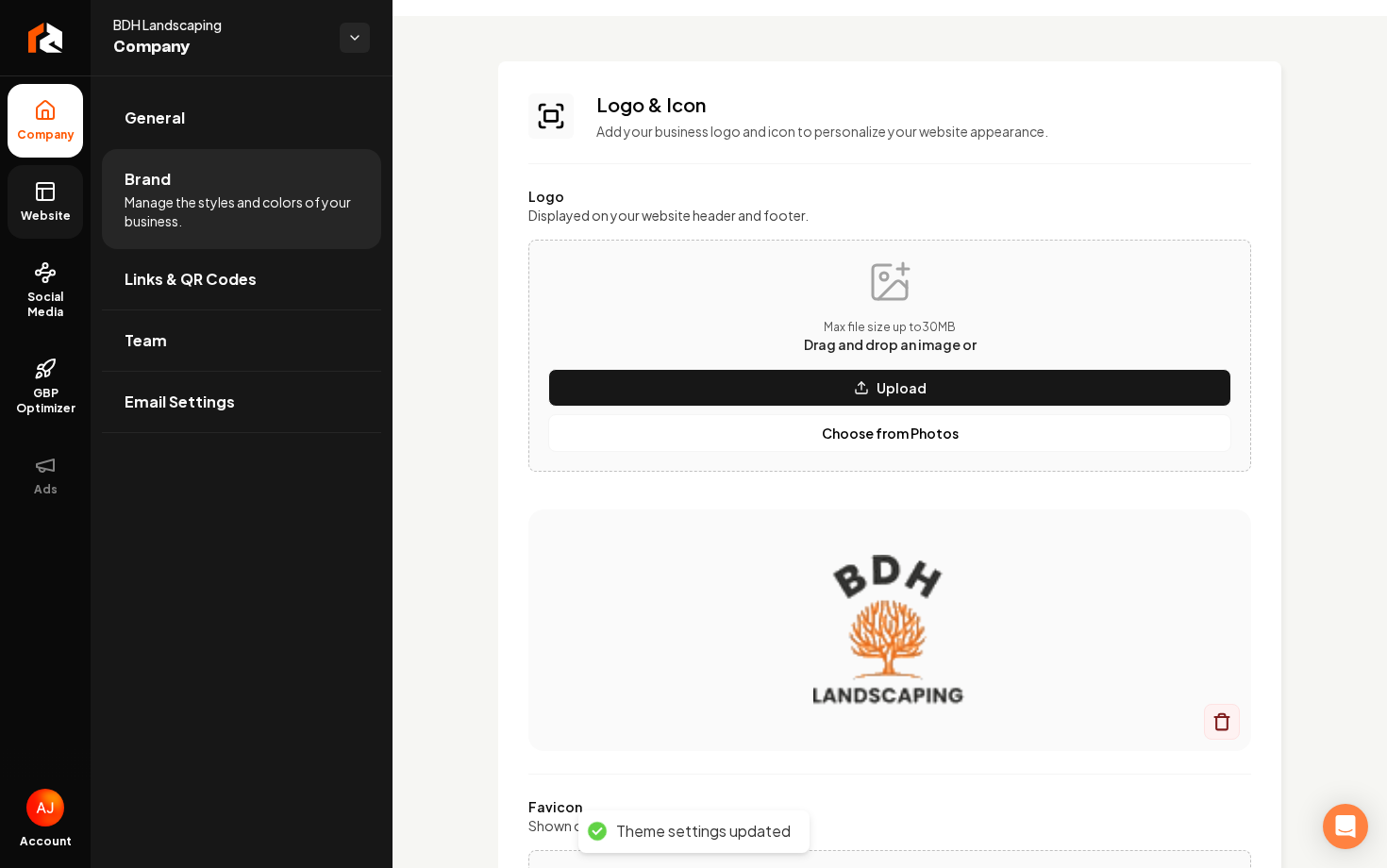
scroll to position [0, 0]
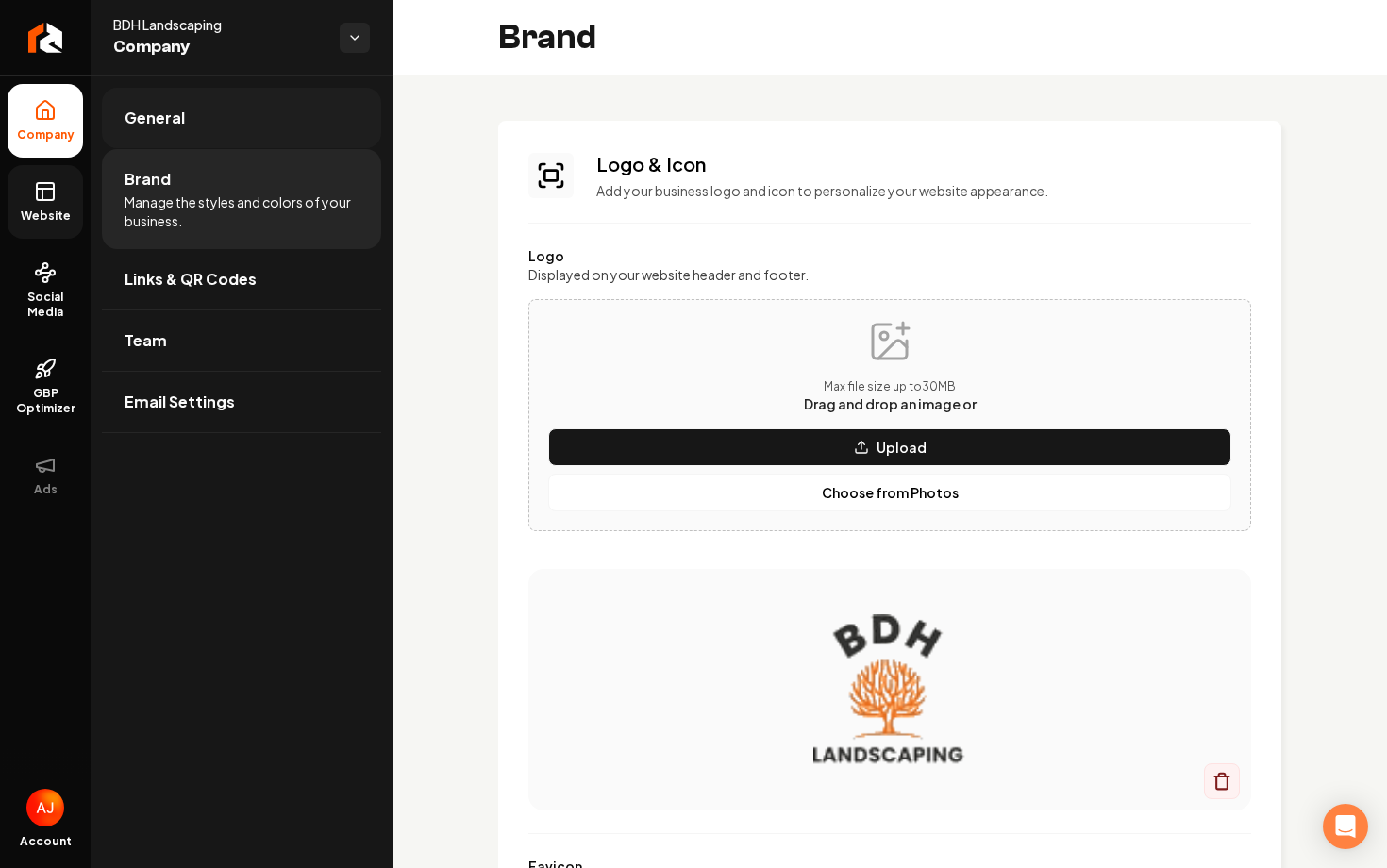
click at [212, 106] on link "General" at bounding box center [241, 118] width 280 height 60
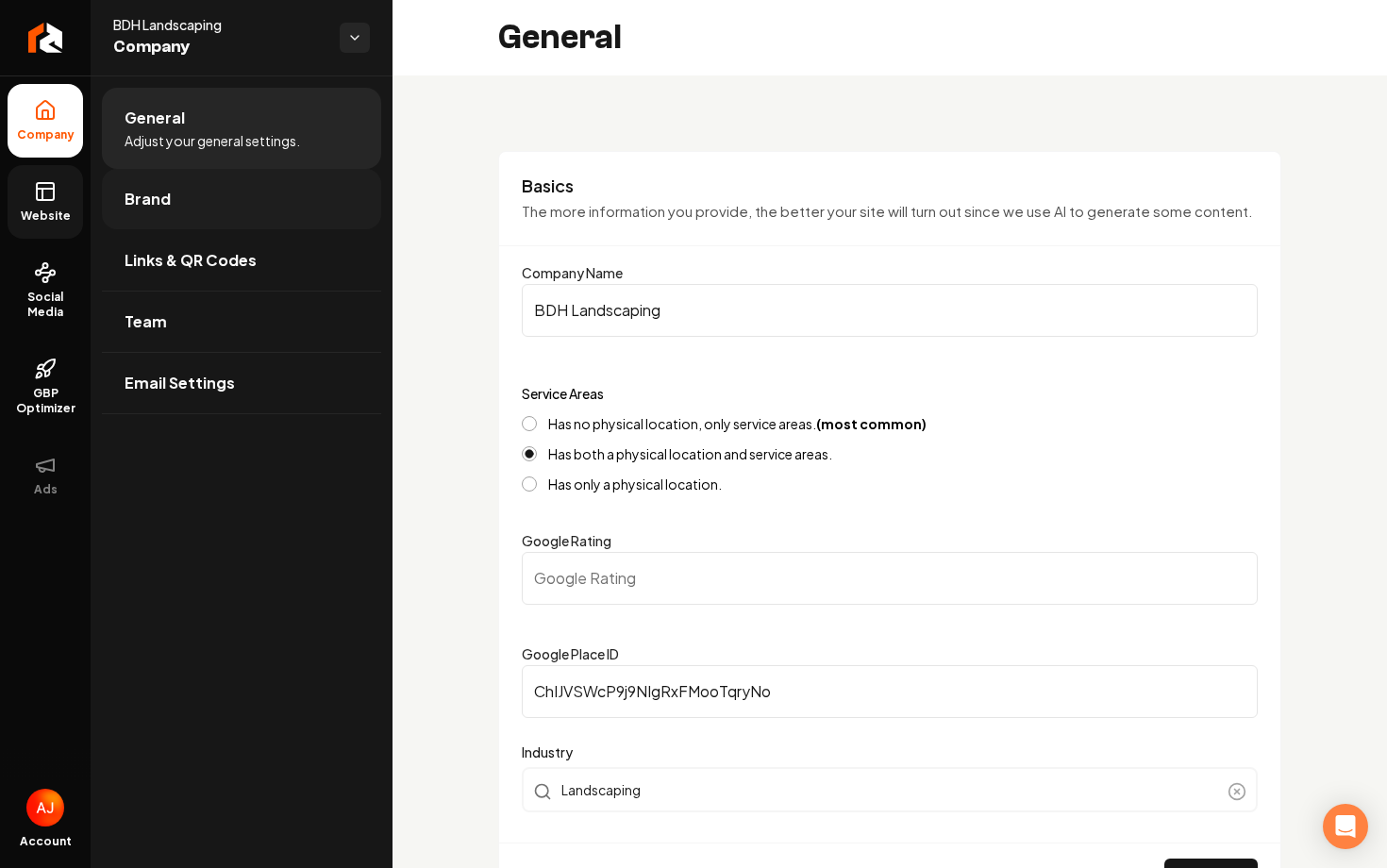
click at [172, 216] on link "Brand" at bounding box center [241, 198] width 280 height 60
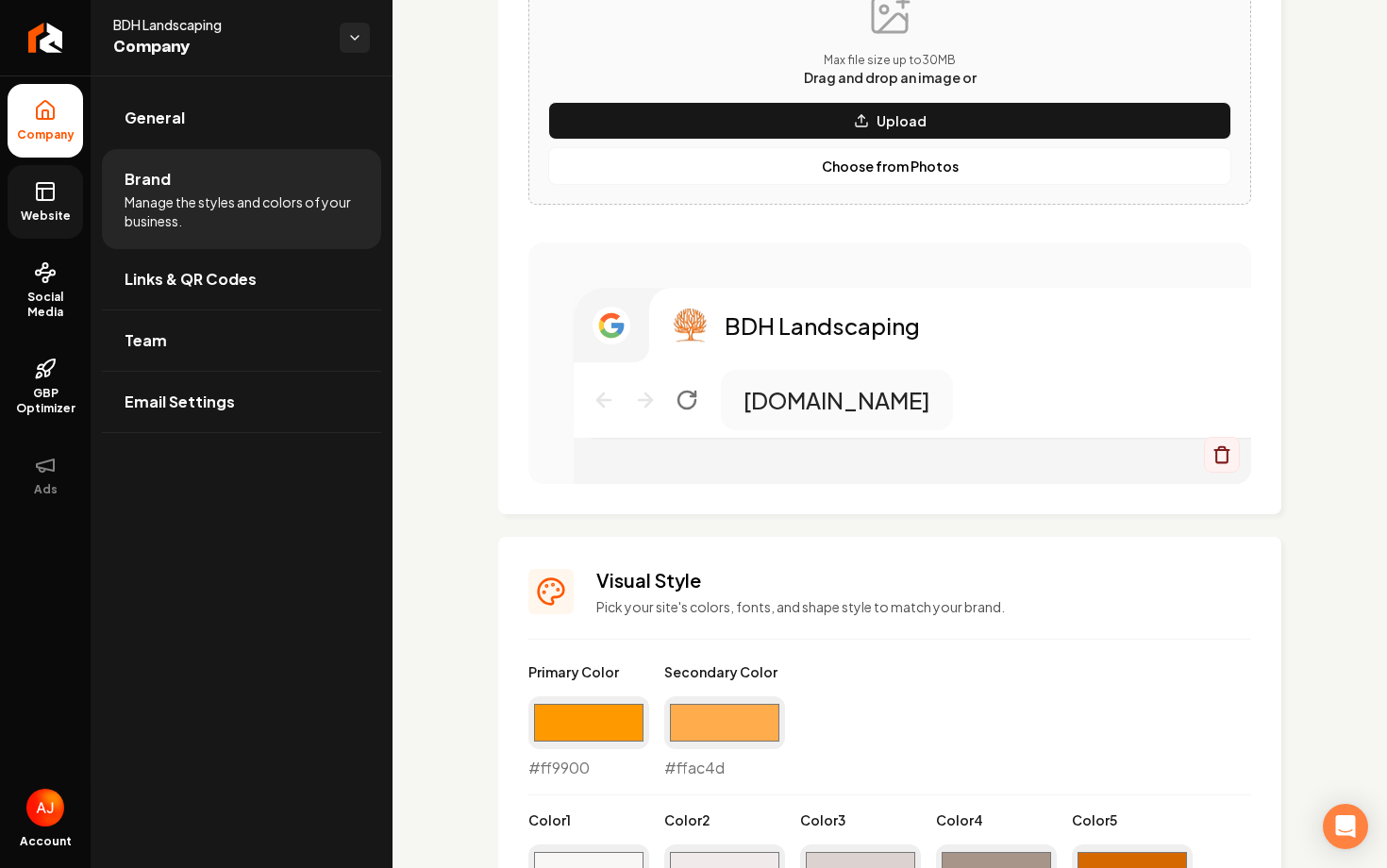
scroll to position [1063, 0]
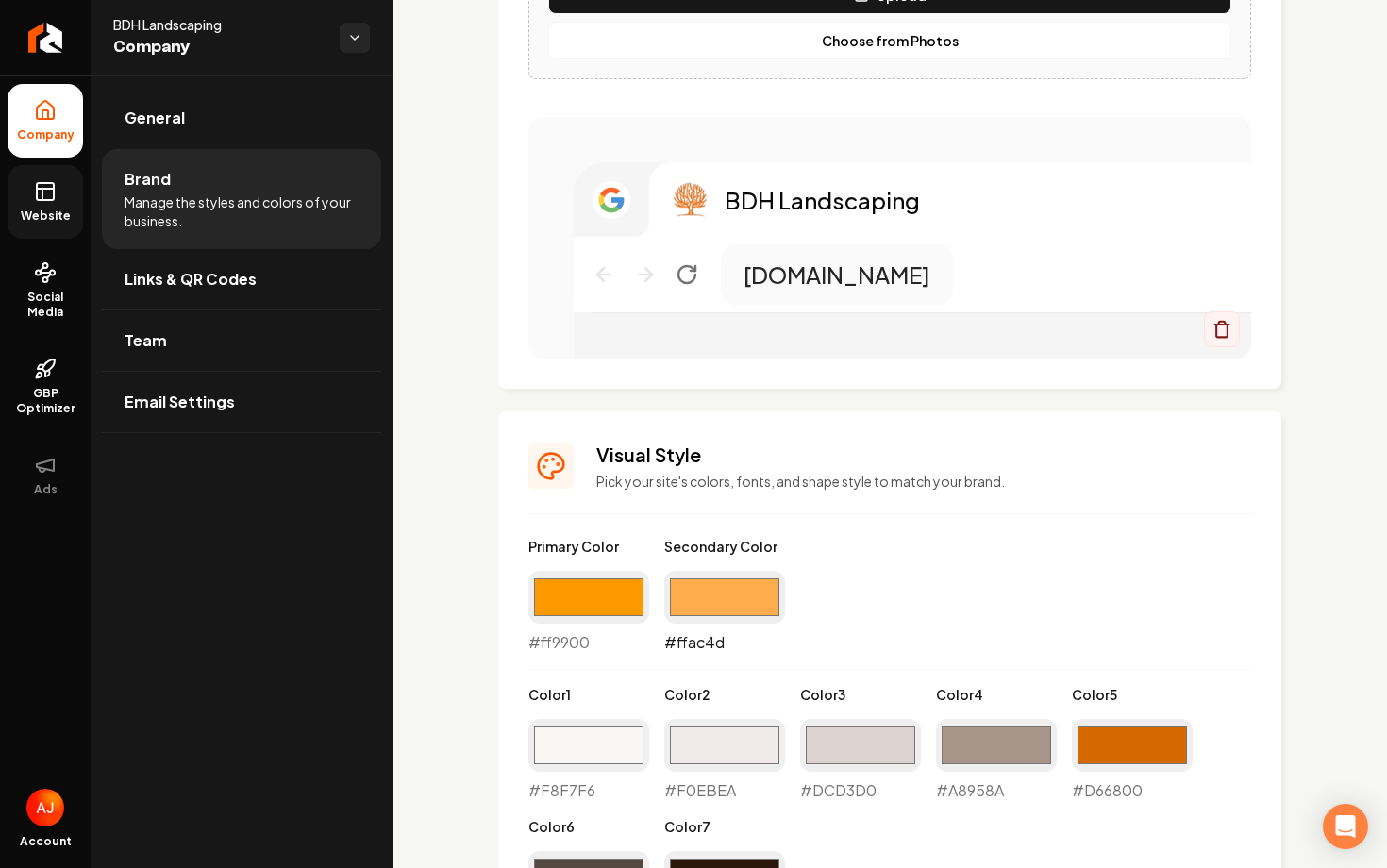
click at [771, 605] on input "#ffac4d" at bounding box center [725, 596] width 121 height 52
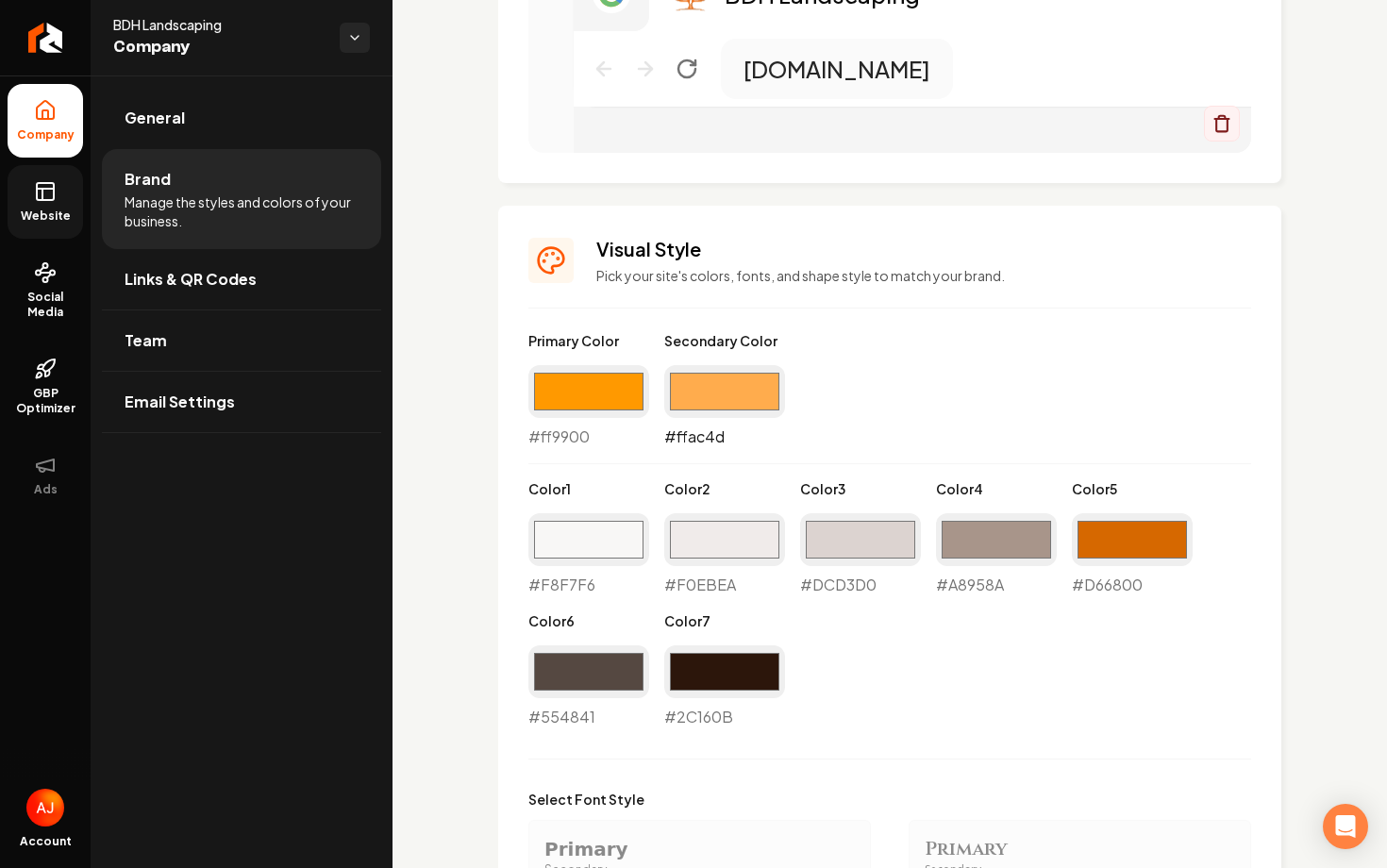
scroll to position [1269, 0]
click at [729, 405] on input "#ffac4d" at bounding box center [725, 390] width 121 height 52
type input "#ff9900"
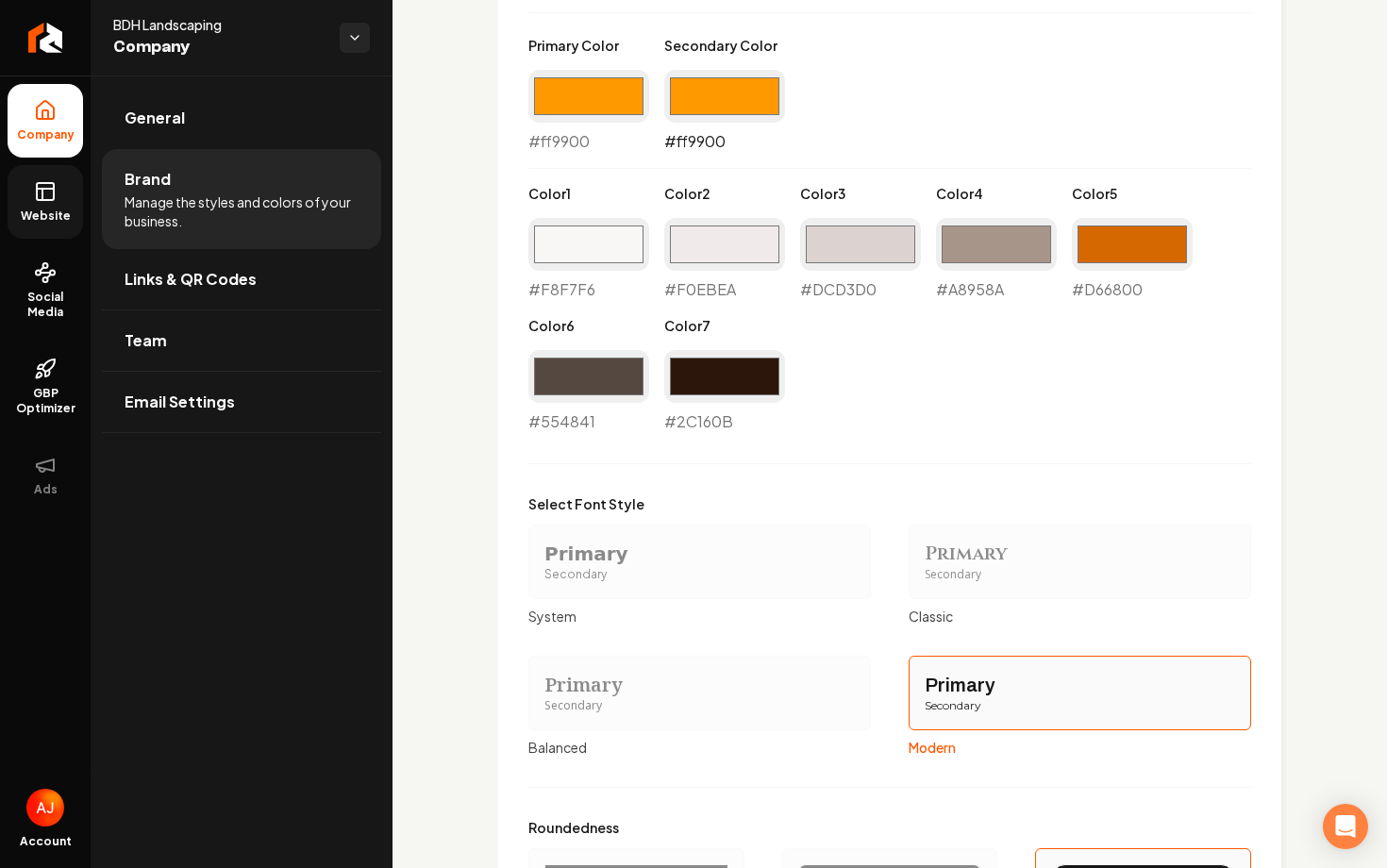
scroll to position [2147, 0]
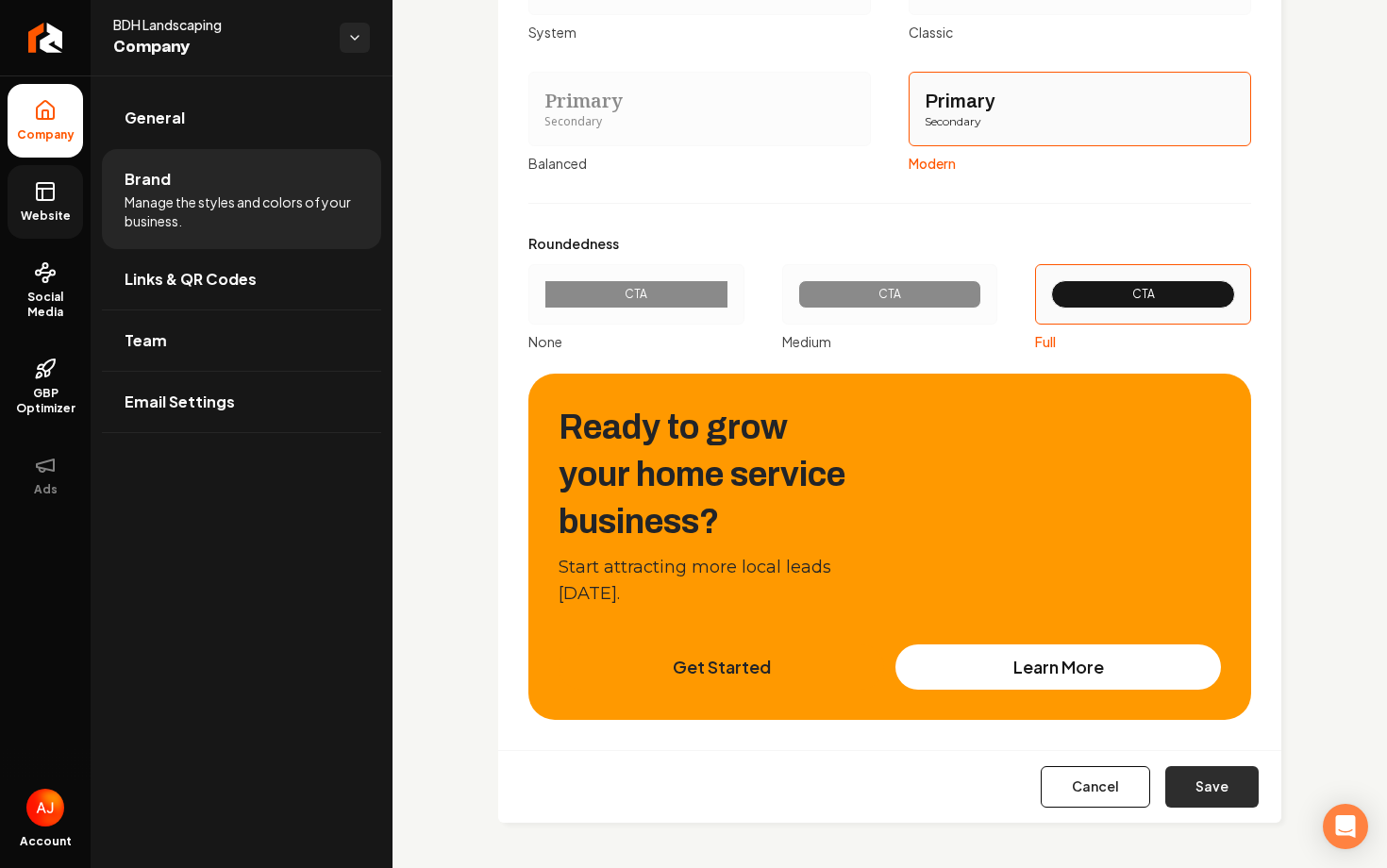
click at [1189, 796] on button "Save" at bounding box center [1212, 787] width 94 height 41
type input "#f8f7f6"
type input "#f0ebea"
type input "#dcd3d0"
type input "#a8958a"
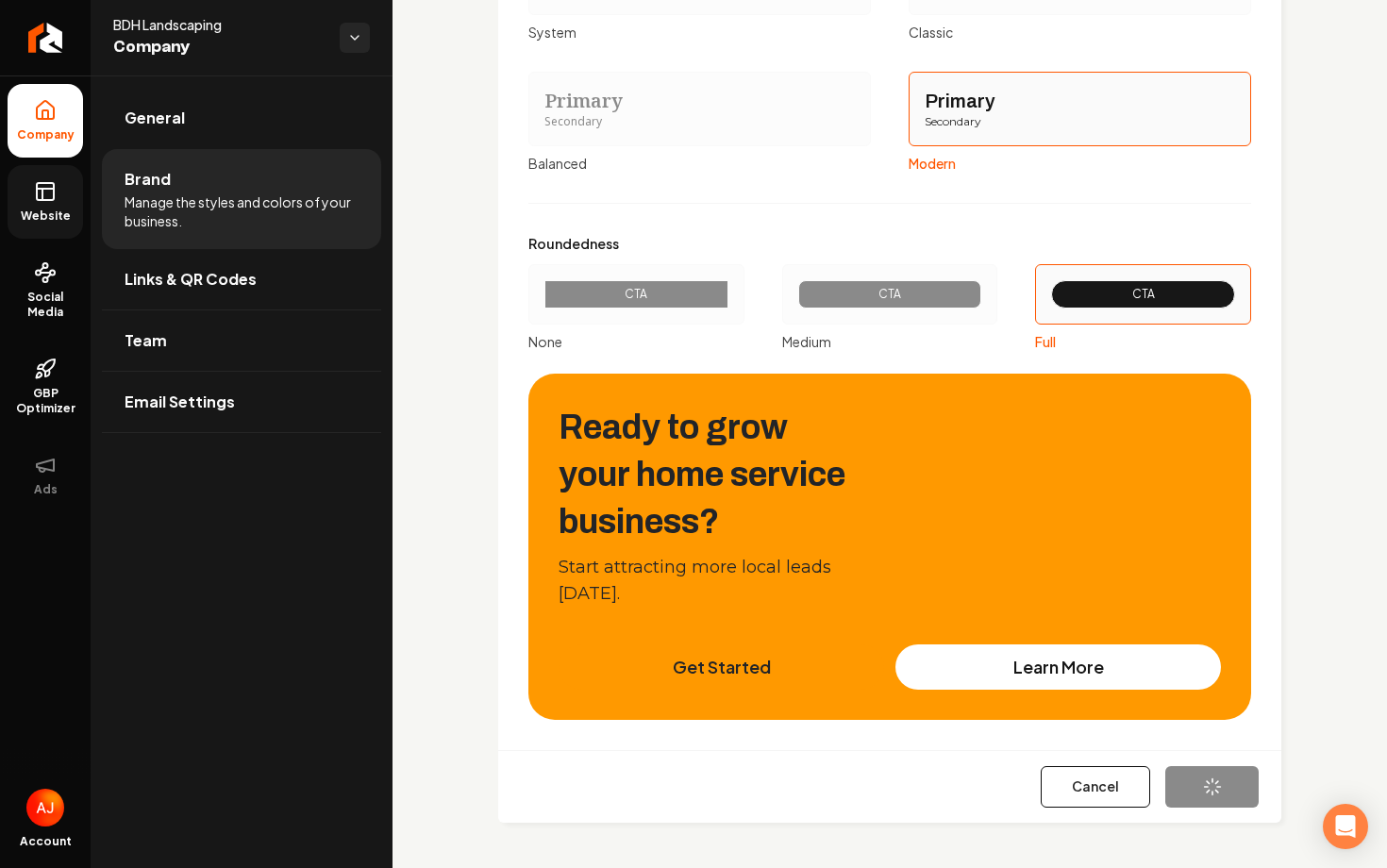
type input "#d66800"
type input "#2c160b"
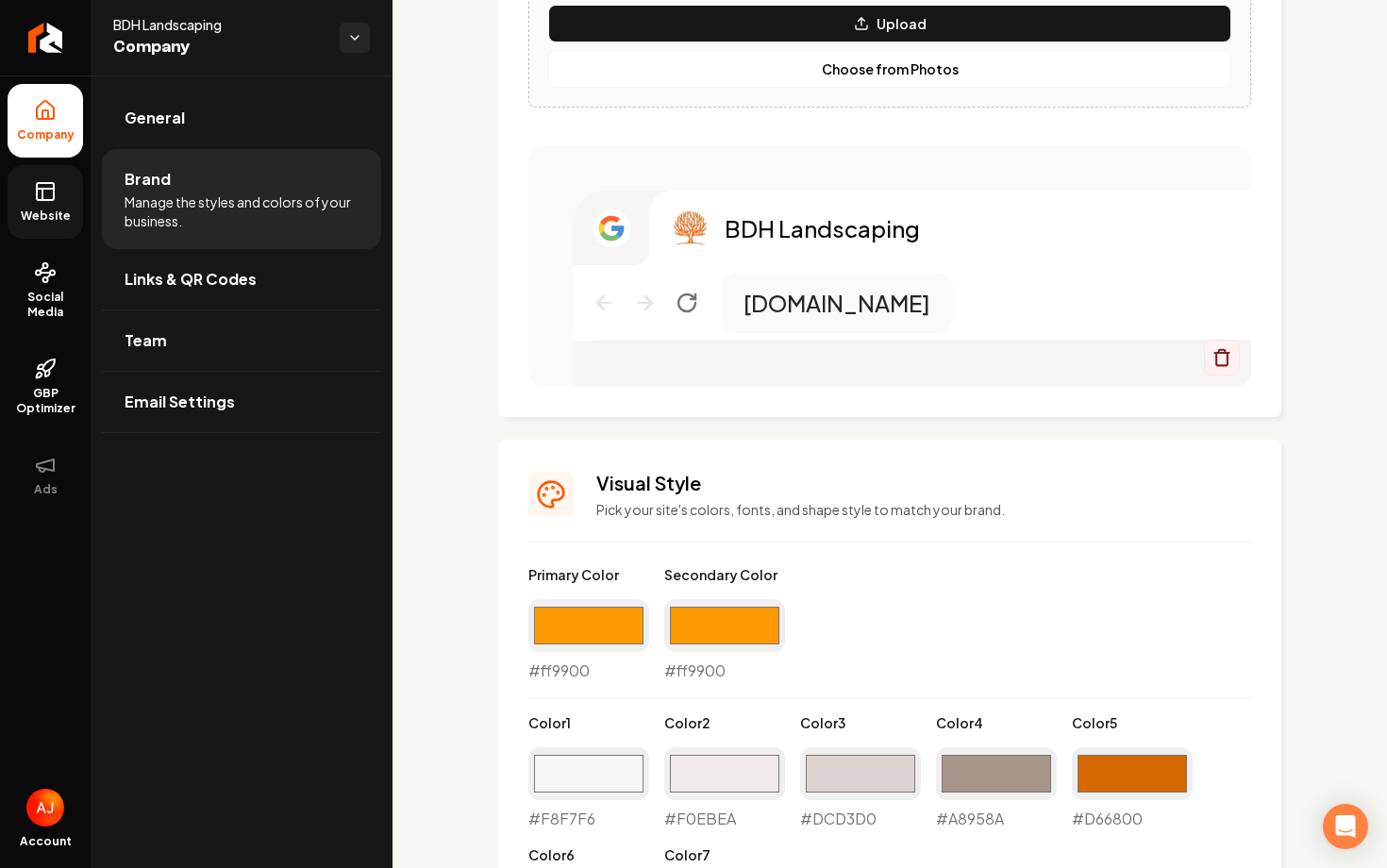
scroll to position [1076, 0]
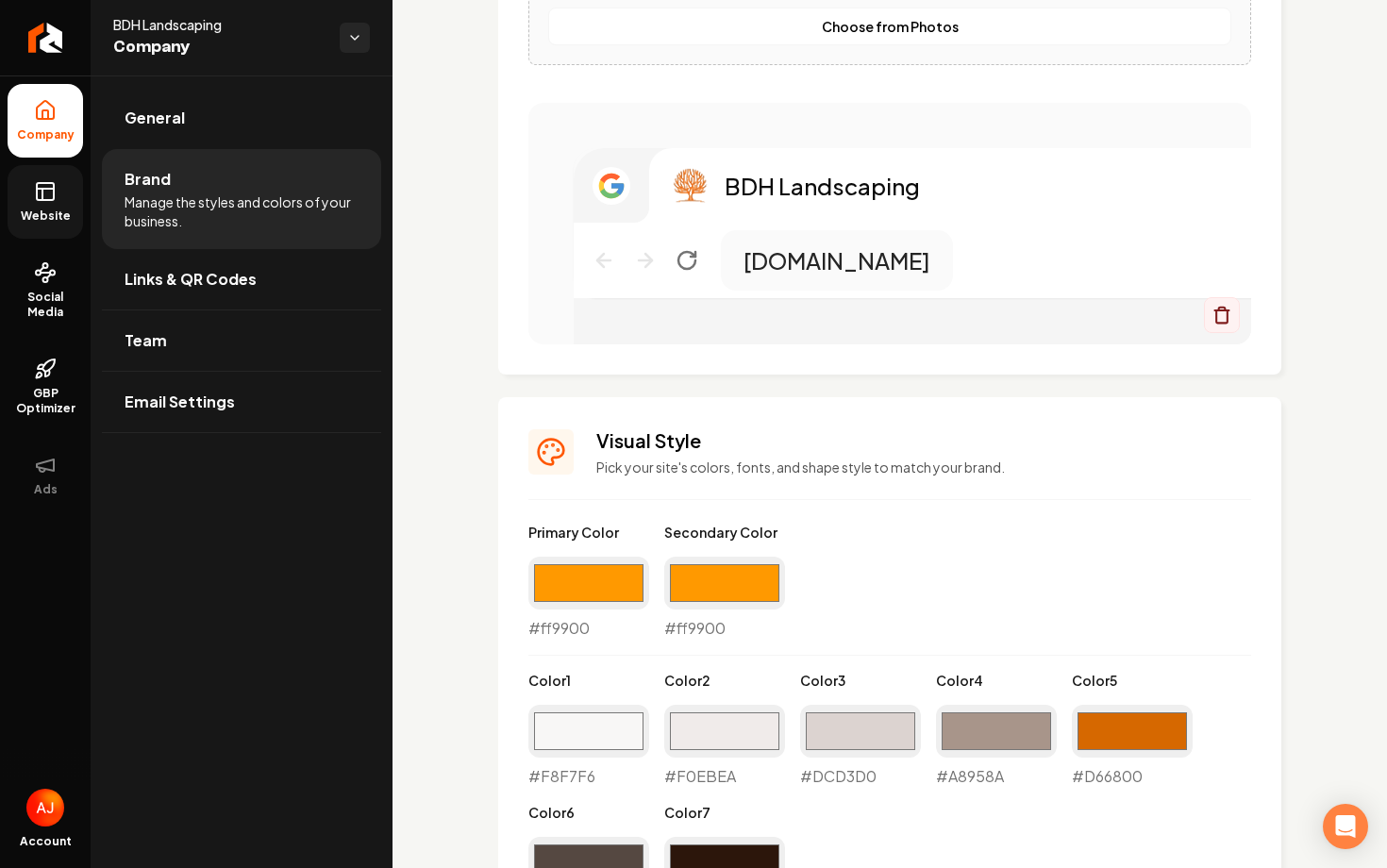
click at [696, 625] on div "#ff9900 #ff9900" at bounding box center [725, 598] width 121 height 83
click at [729, 629] on div "#ff9900 #ff9900" at bounding box center [725, 598] width 121 height 83
click at [727, 584] on input "#ff9900" at bounding box center [725, 583] width 121 height 52
type input "#ff8000"
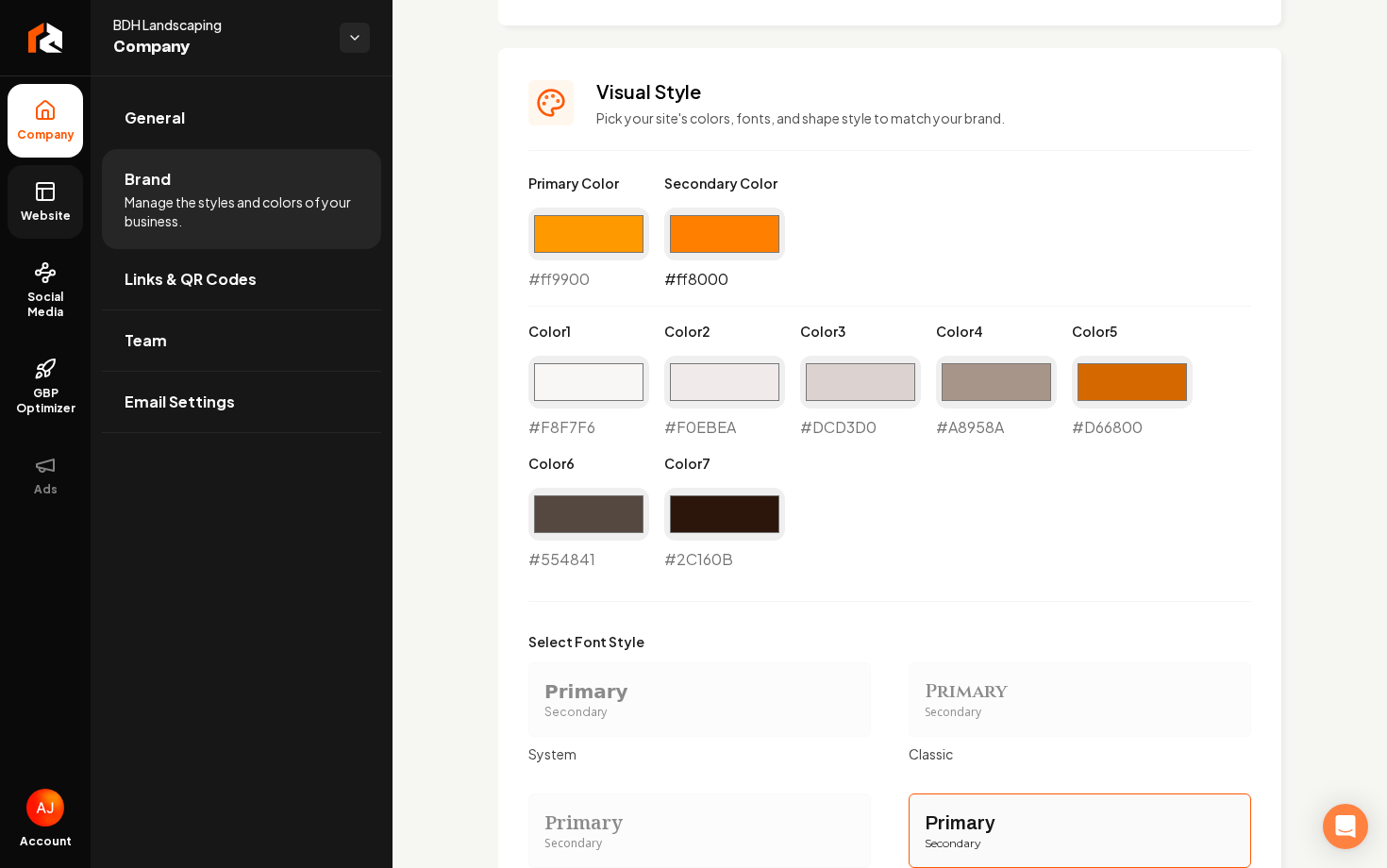
scroll to position [1461, 0]
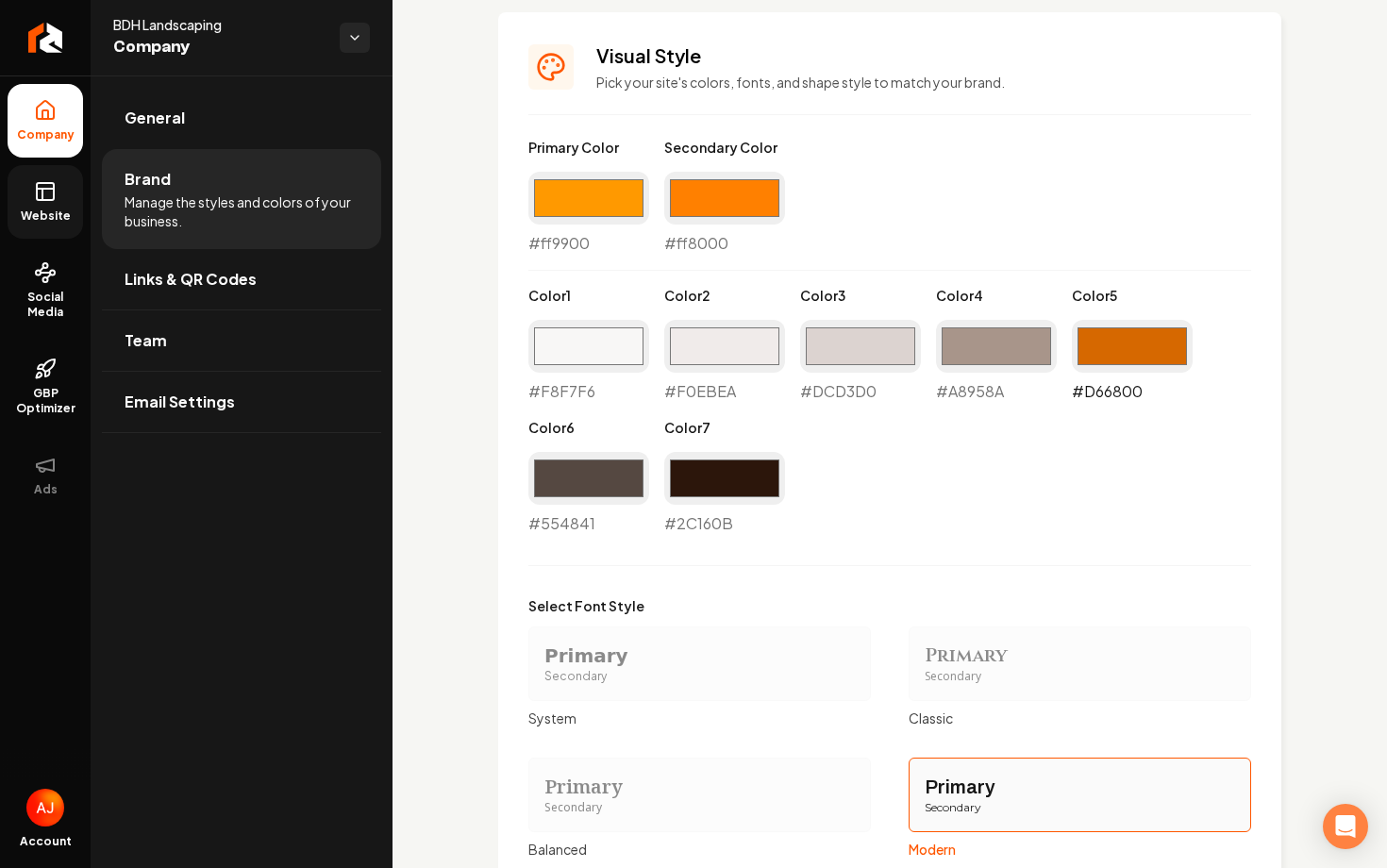
click at [1102, 361] on input "#d66800" at bounding box center [1132, 346] width 121 height 52
type input "#ff9900"
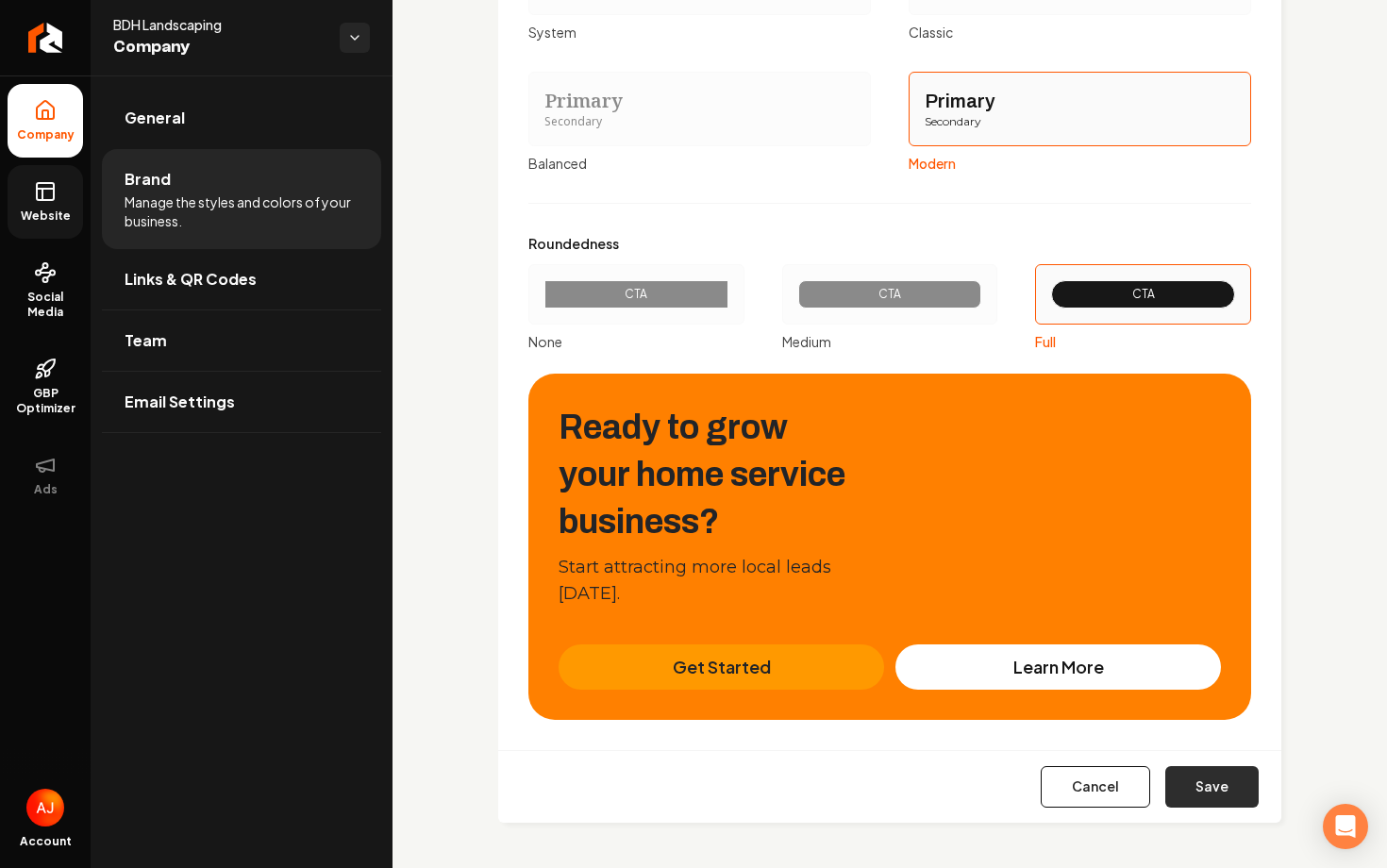
click at [1218, 794] on button "Save" at bounding box center [1212, 787] width 94 height 41
type input "#f8f7f6"
type input "#f0ebea"
type input "#dcd3d0"
type input "#a8958a"
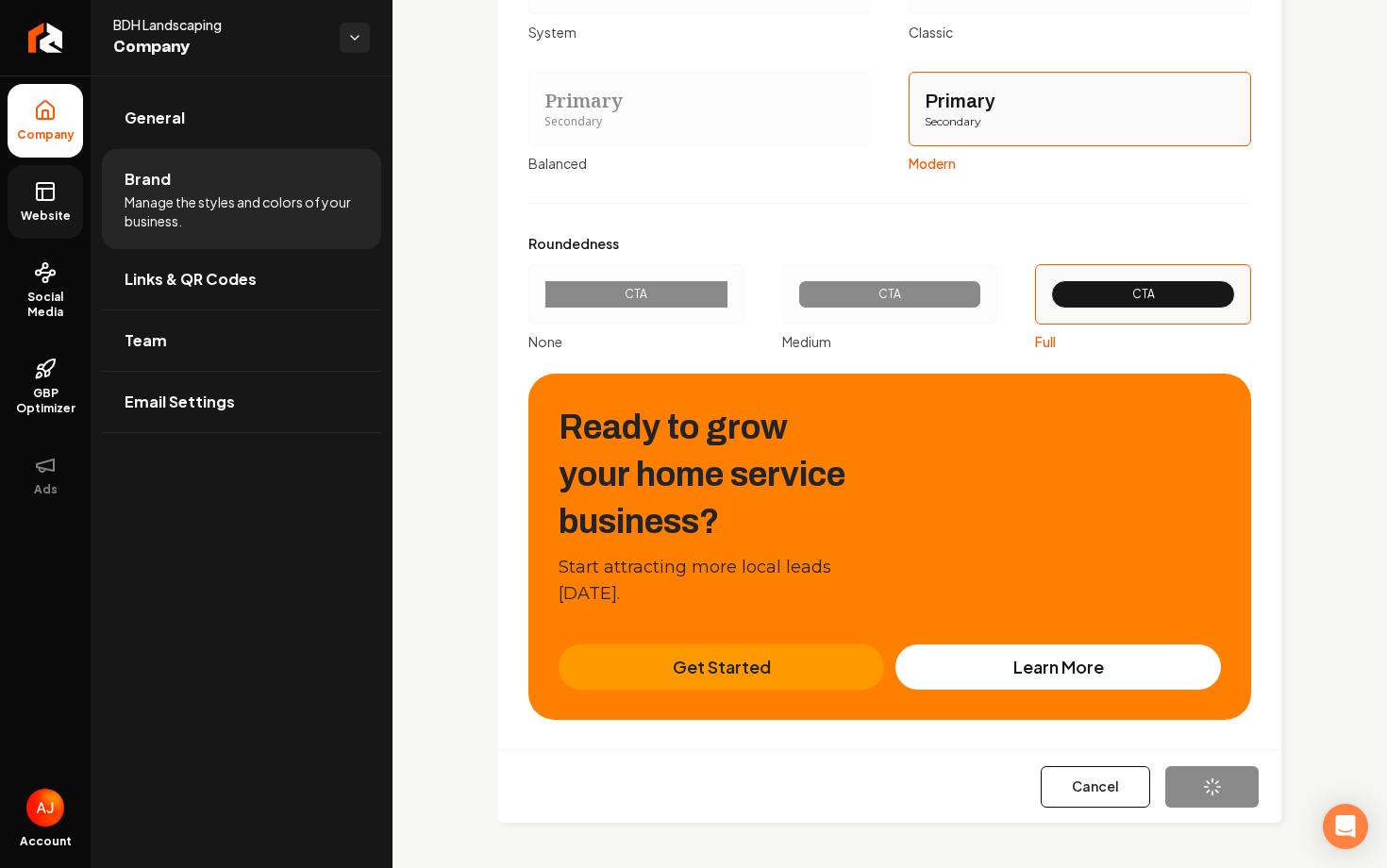
type input "#2c160b"
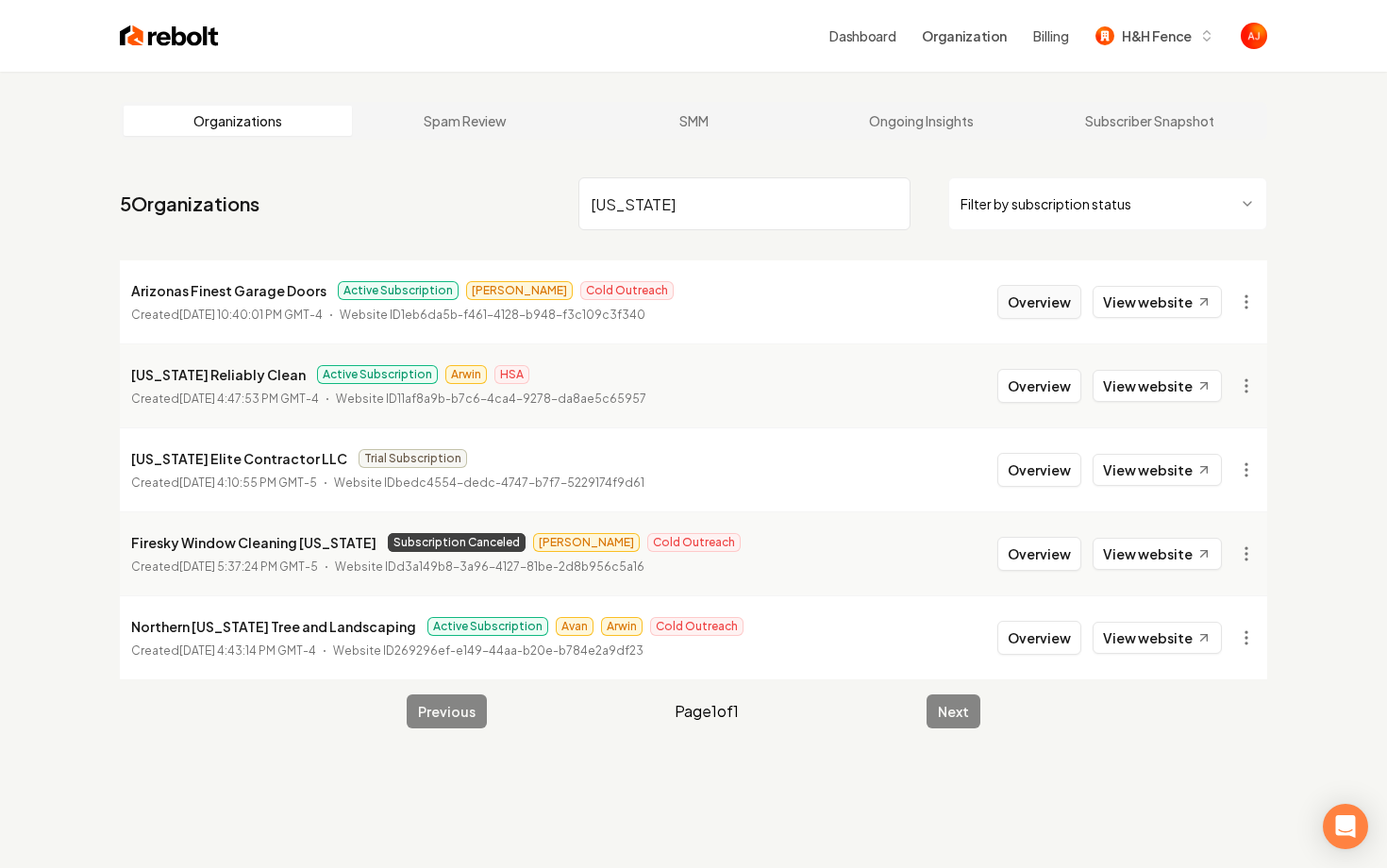
type input "arizona"
click at [1075, 311] on button "Overview" at bounding box center [1039, 301] width 84 height 34
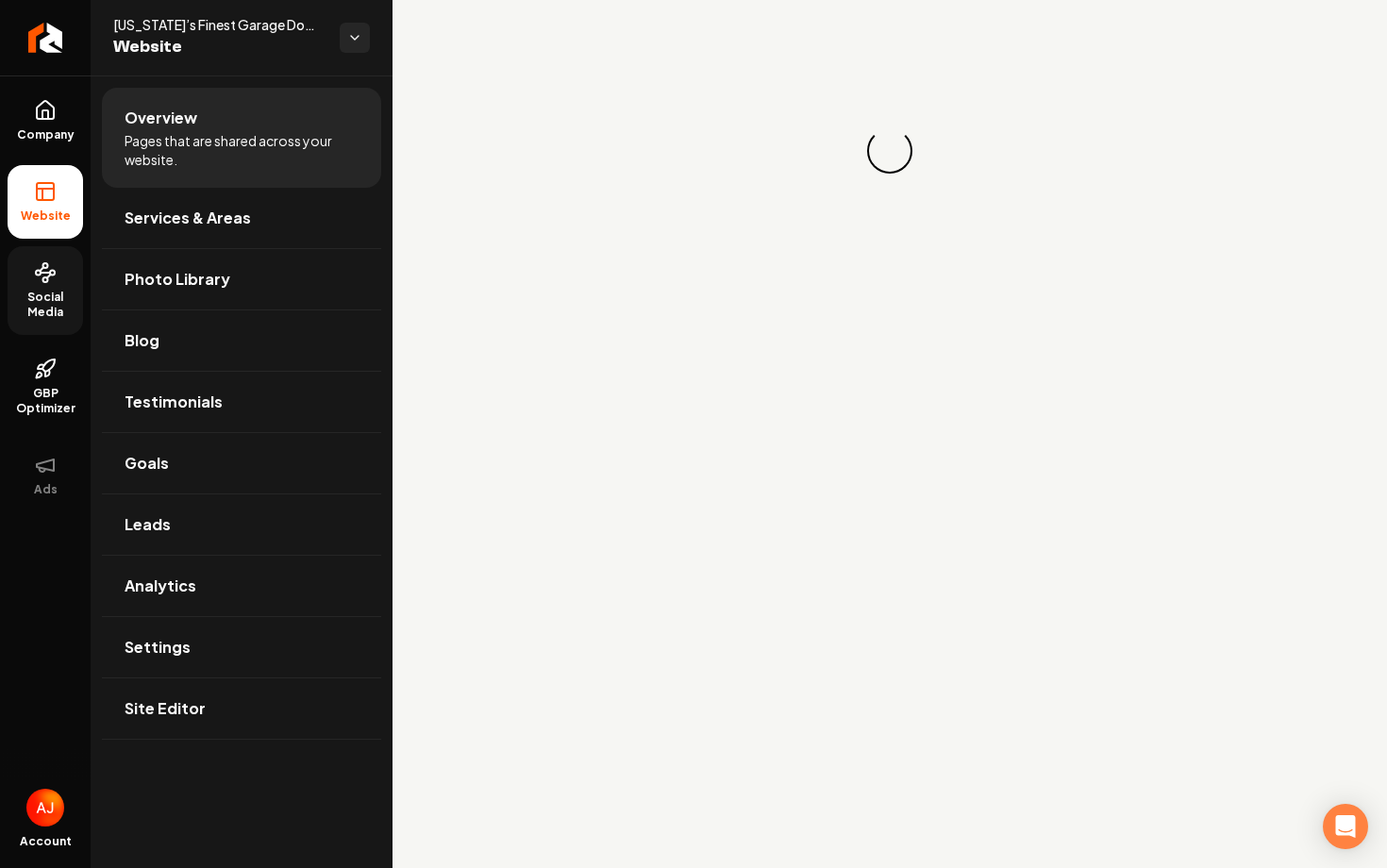
click at [62, 303] on span "Social Media" at bounding box center [45, 304] width 75 height 31
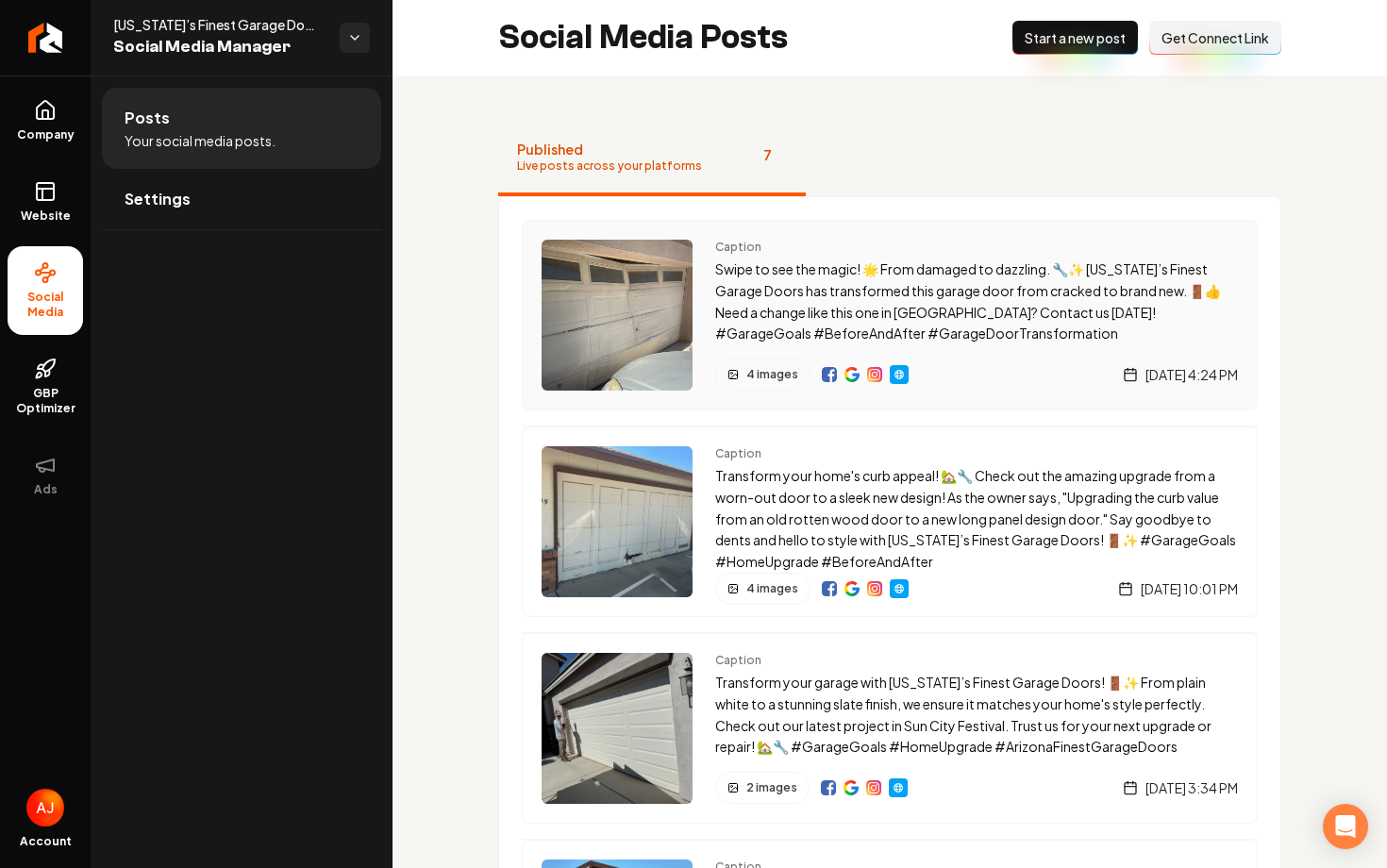
click at [957, 363] on div "4 images Monday, September 1, 2025 | 4:24 PM" at bounding box center [976, 374] width 523 height 32
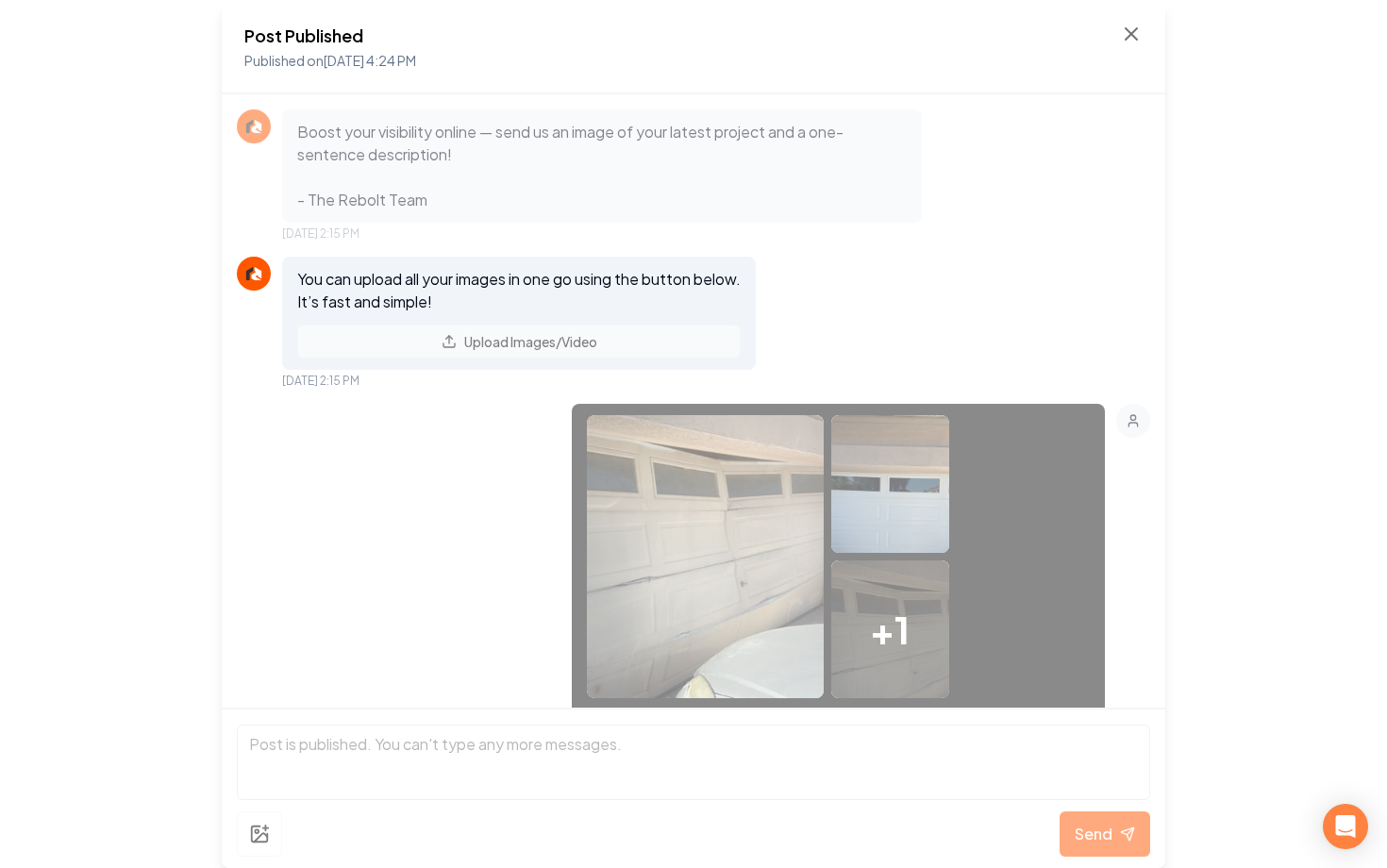
click at [1202, 156] on div "Post Published Published on Sep 1, 2025 4:24 PM Boost your visibility online — …" at bounding box center [694, 434] width 1387 height 868
click at [1126, 44] on icon at bounding box center [1131, 34] width 23 height 23
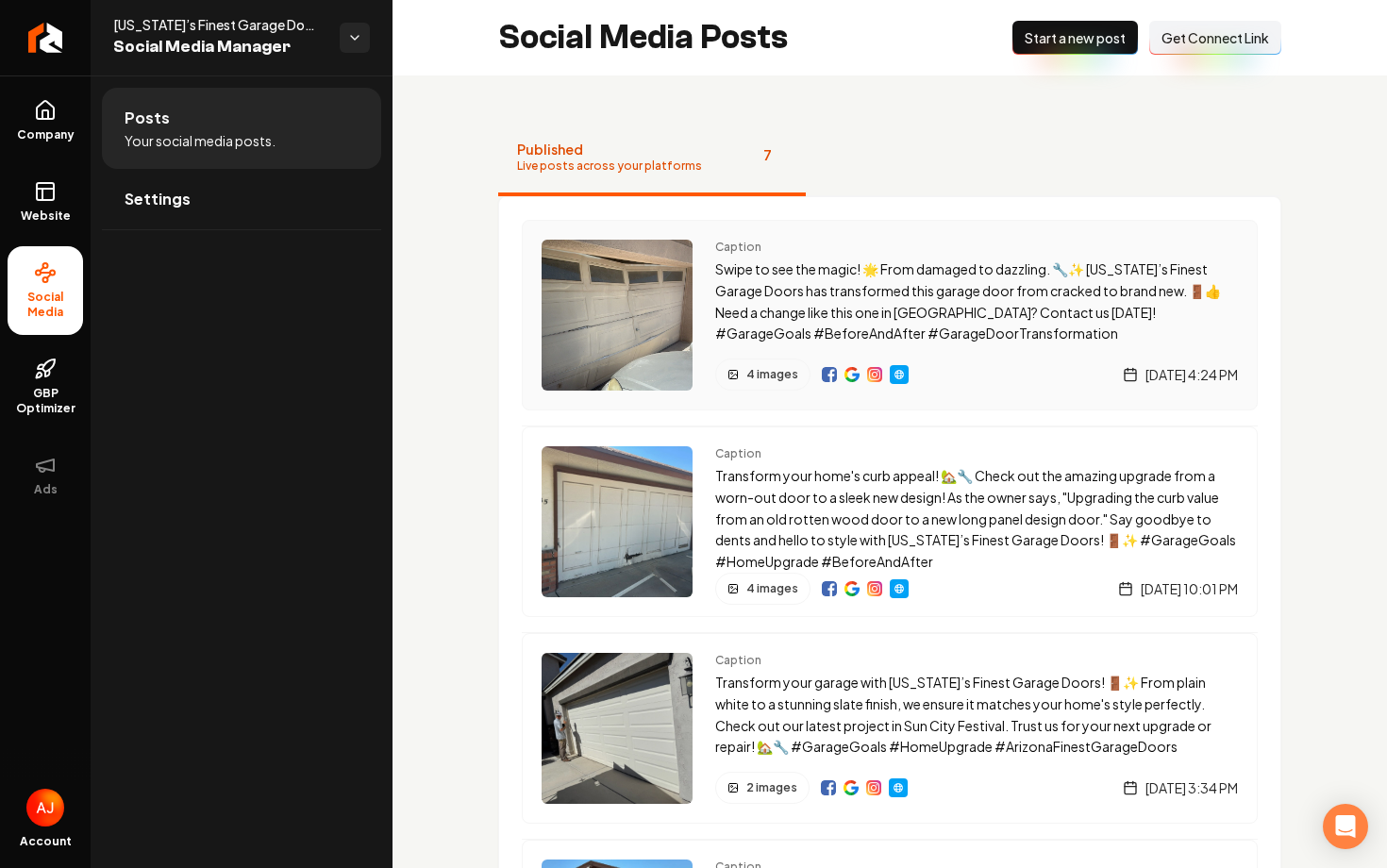
click at [875, 377] on img "Main content area" at bounding box center [874, 374] width 15 height 15
click at [823, 380] on img "Main content area" at bounding box center [829, 374] width 15 height 15
click at [845, 373] on img "Main content area" at bounding box center [852, 374] width 15 height 15
click at [899, 379] on img "Main content area" at bounding box center [899, 374] width 15 height 15
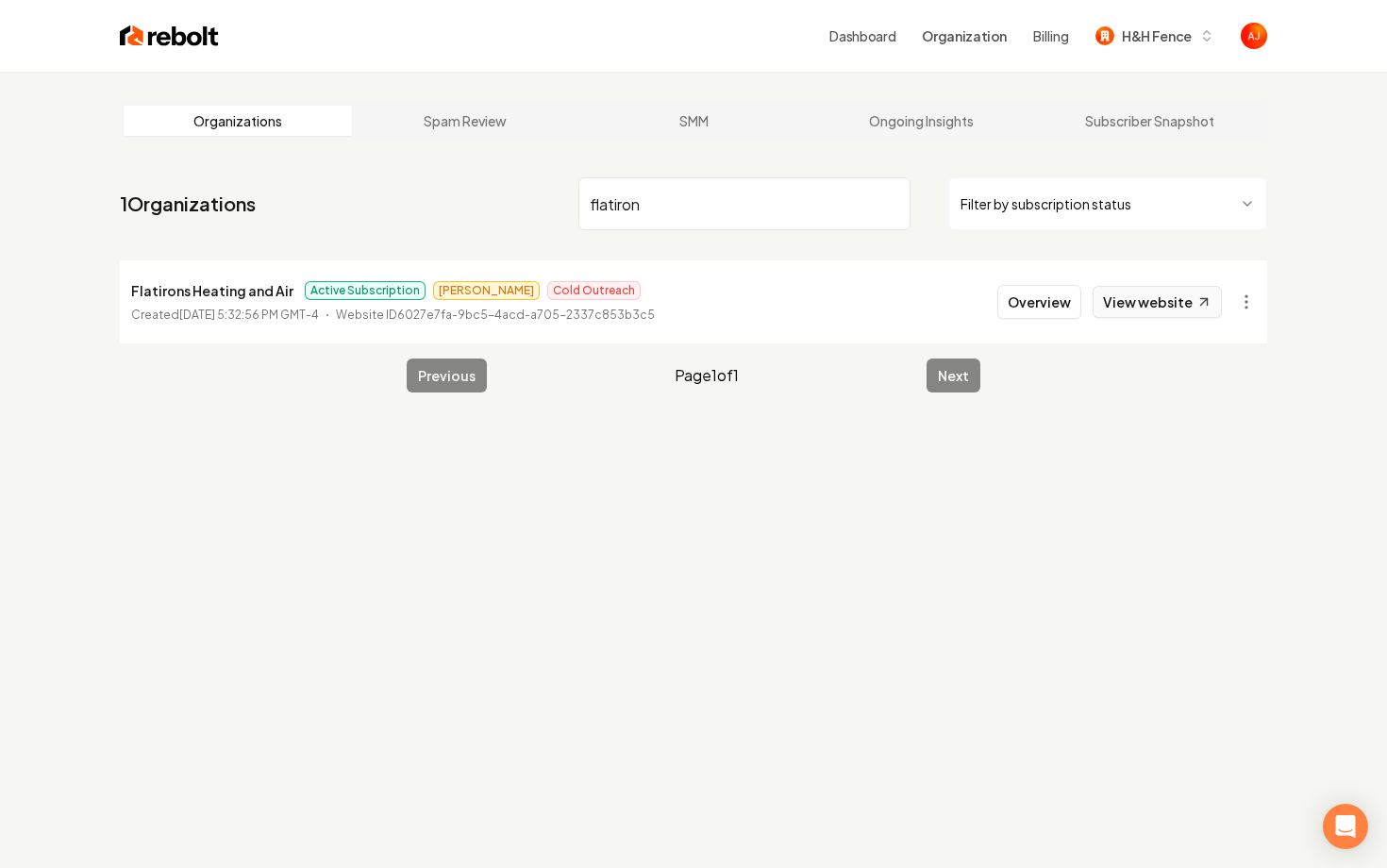
type input "flatiron"
click at [1157, 304] on link "View website" at bounding box center [1157, 301] width 129 height 32
click at [1036, 308] on button "Overview" at bounding box center [1039, 301] width 84 height 34
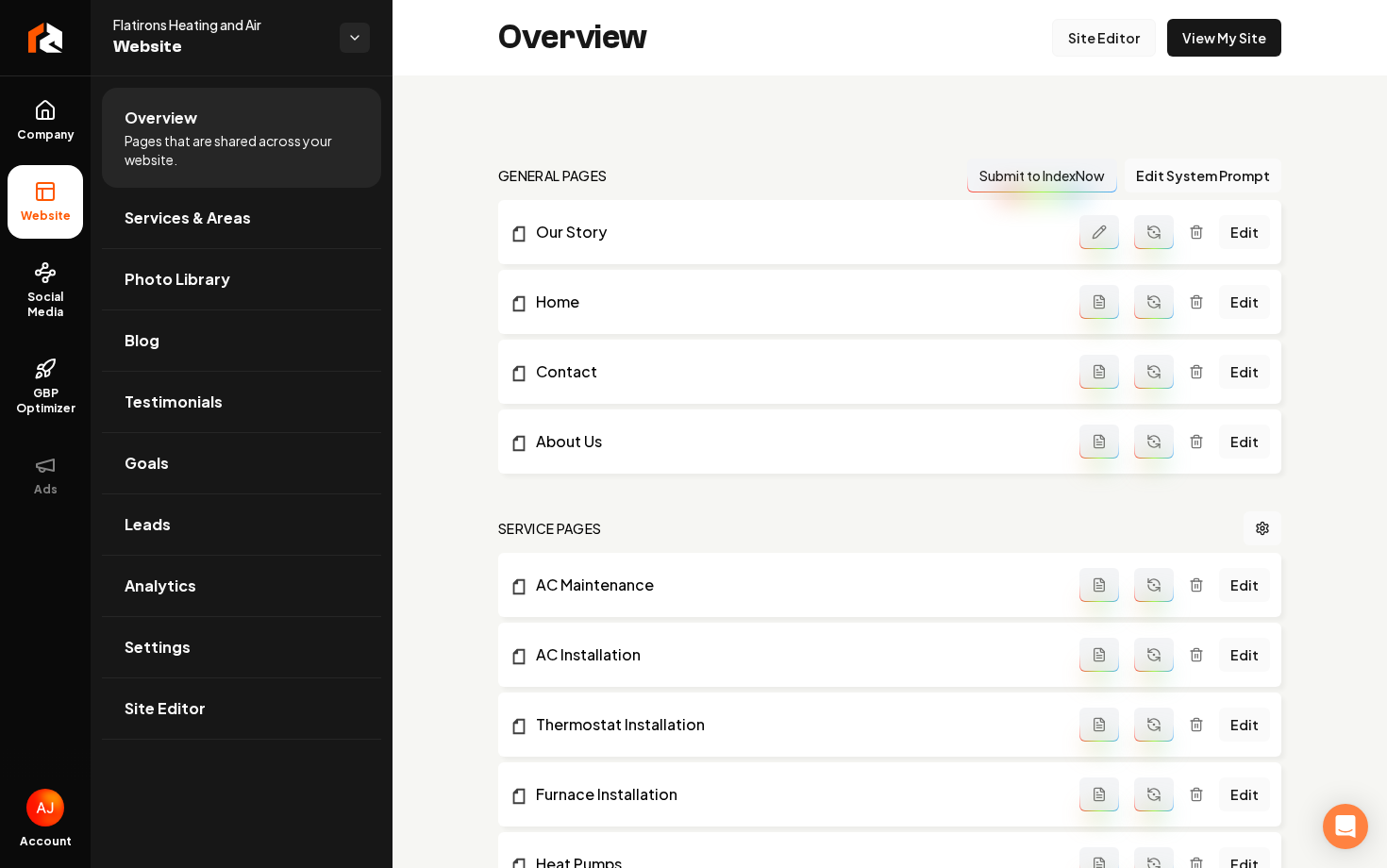
click at [1081, 45] on link "Site Editor" at bounding box center [1103, 38] width 104 height 38
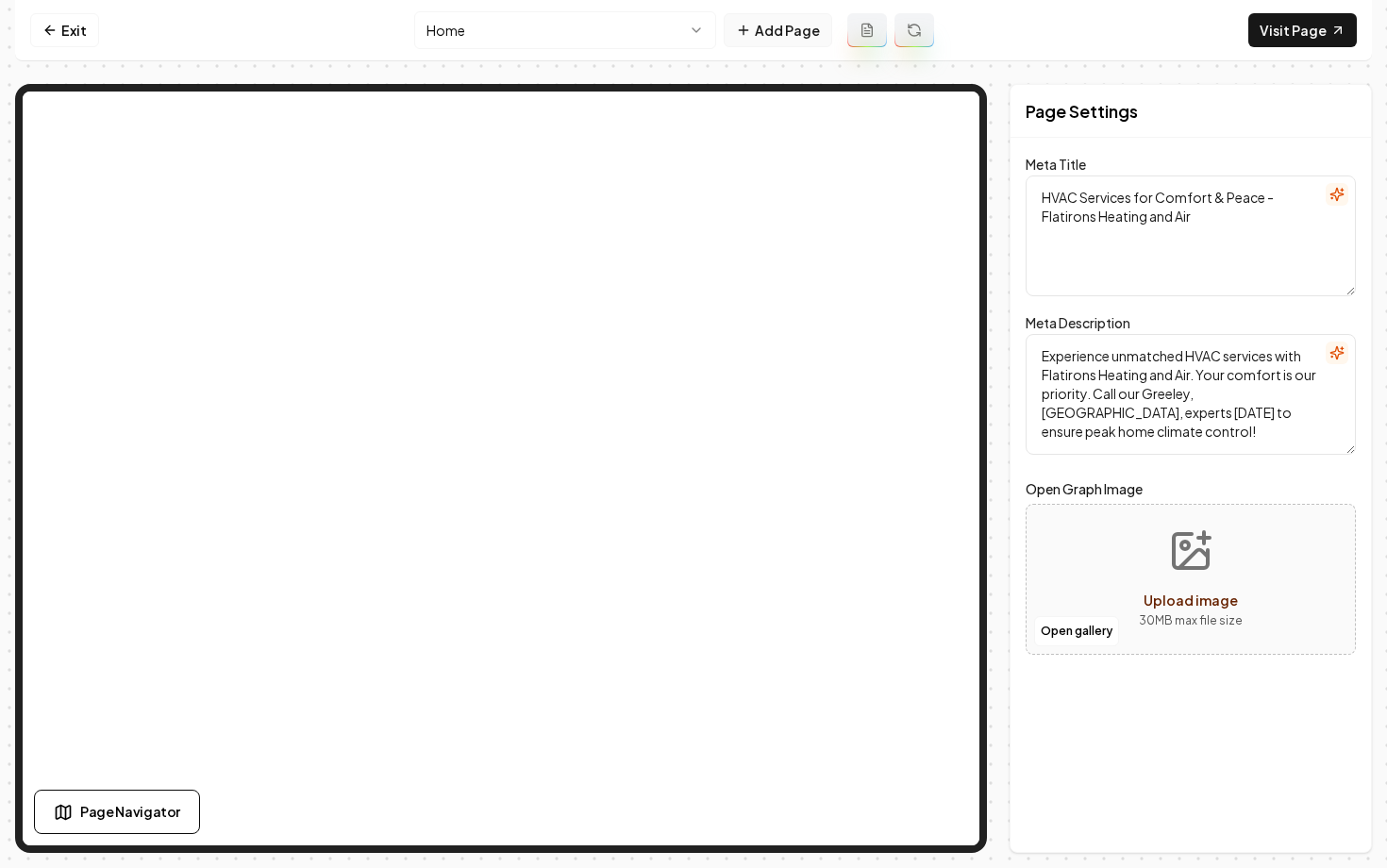
click at [781, 33] on button "Add Page" at bounding box center [778, 30] width 109 height 34
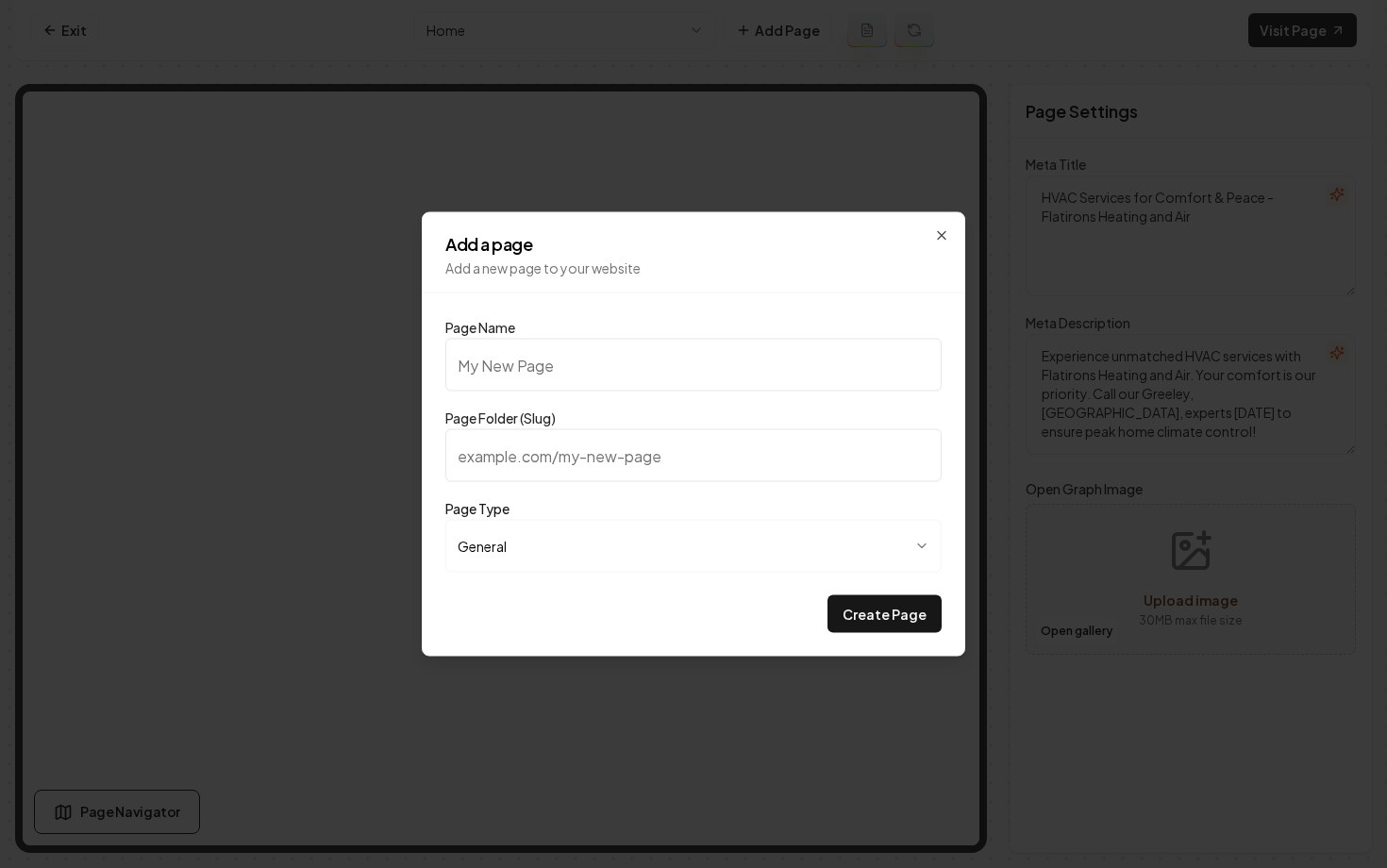
type input "G"
type input "g"
type input "Ga"
type input "ga"
type input "Gal"
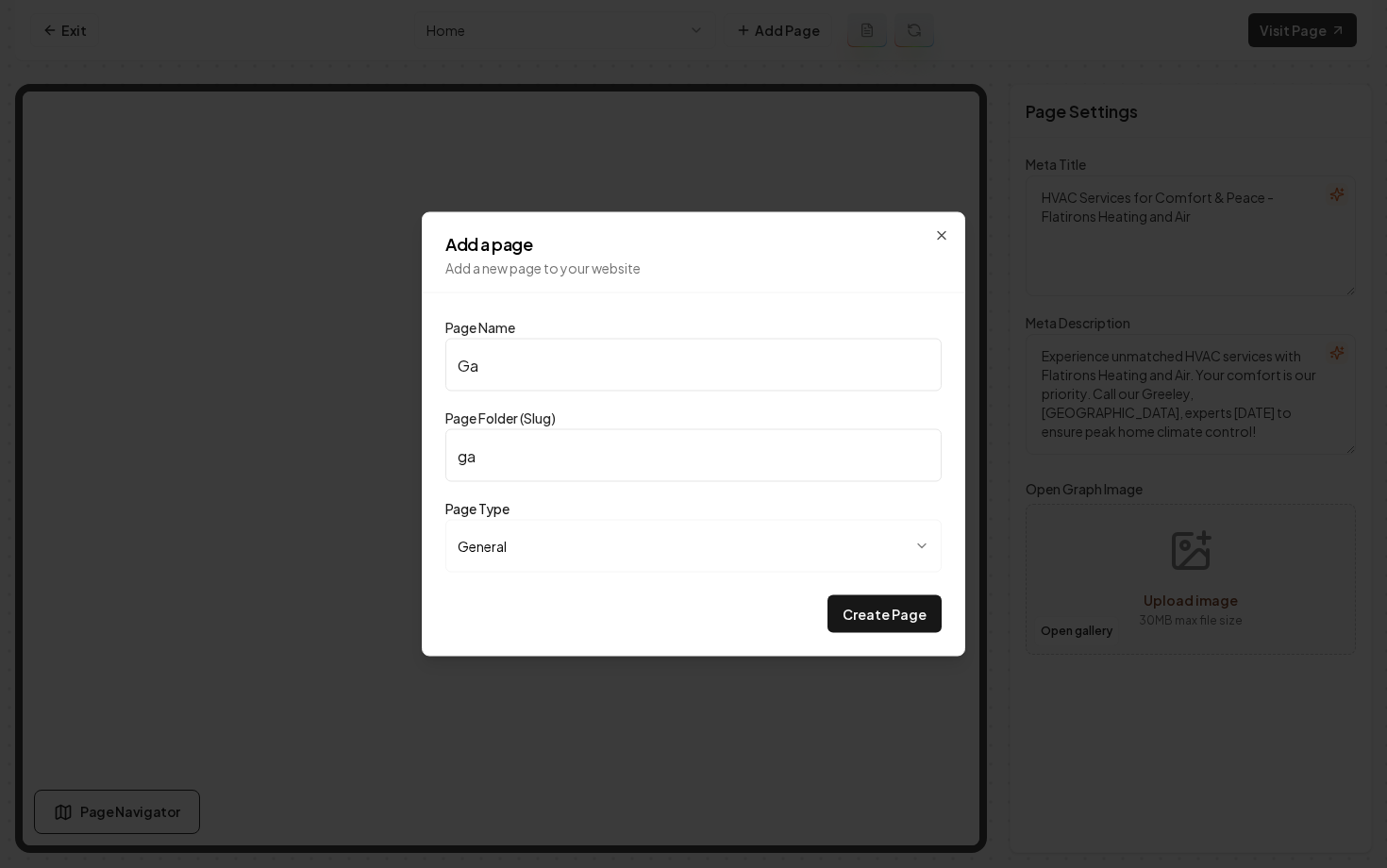
type input "gal"
type input "Gall"
type input "gall"
type input "Galle"
type input "galle"
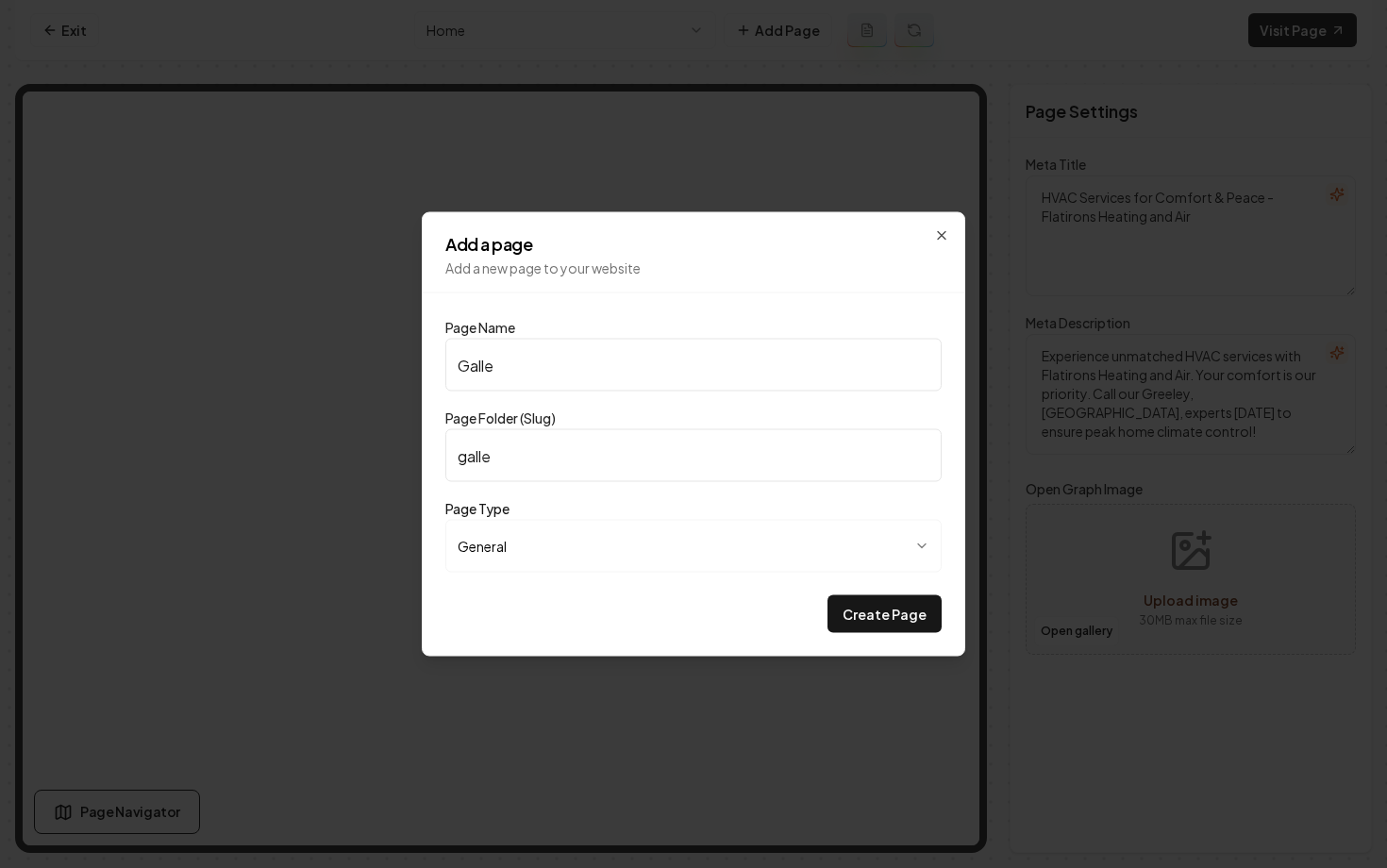
type input "Galler"
type input "galler"
type input "Gallerty"
type input "gallerty"
type input "Gallert"
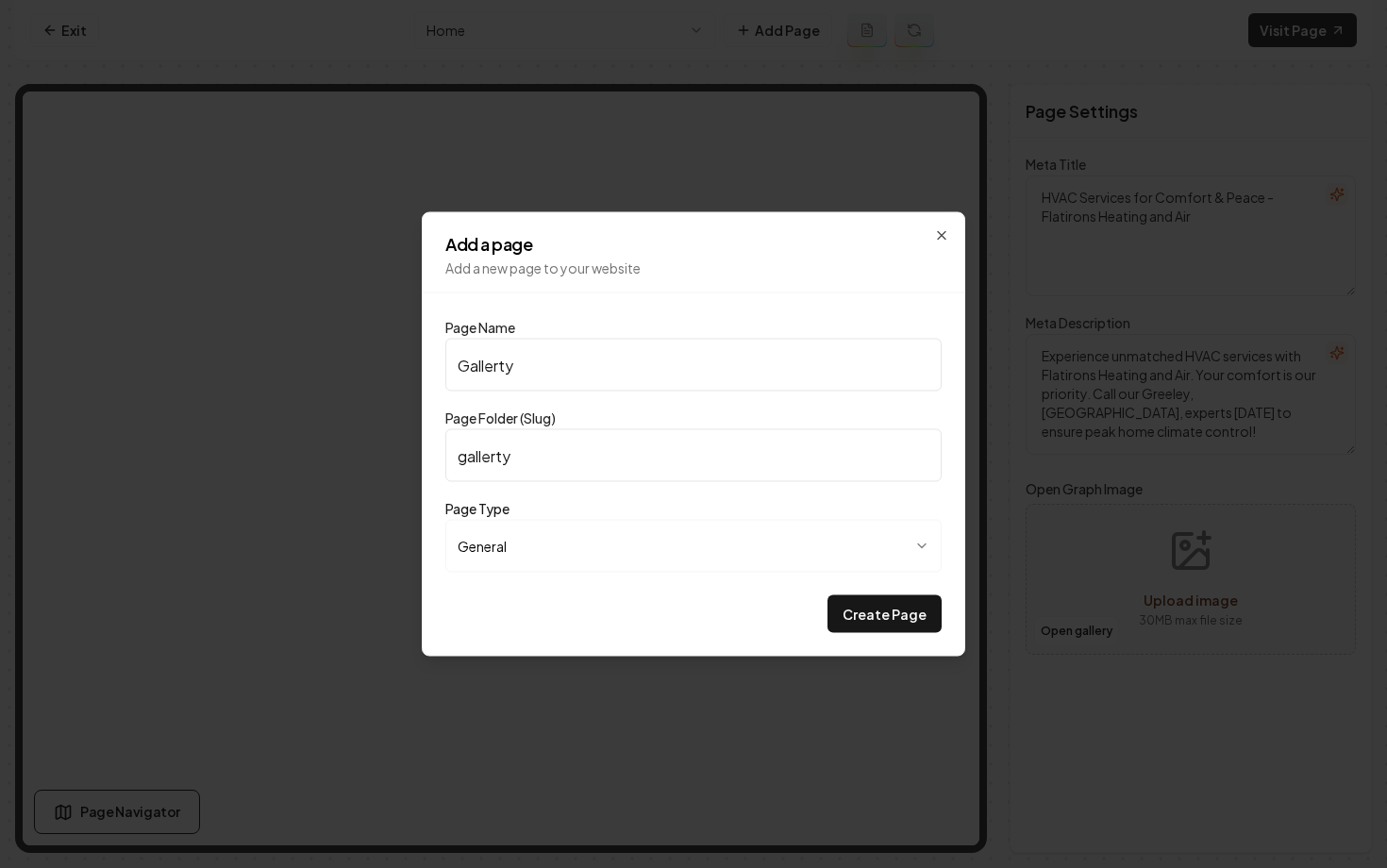
type input "gallert"
type input "Gallerty"
type input "gallerty"
type input "Gallert"
type input "gallert"
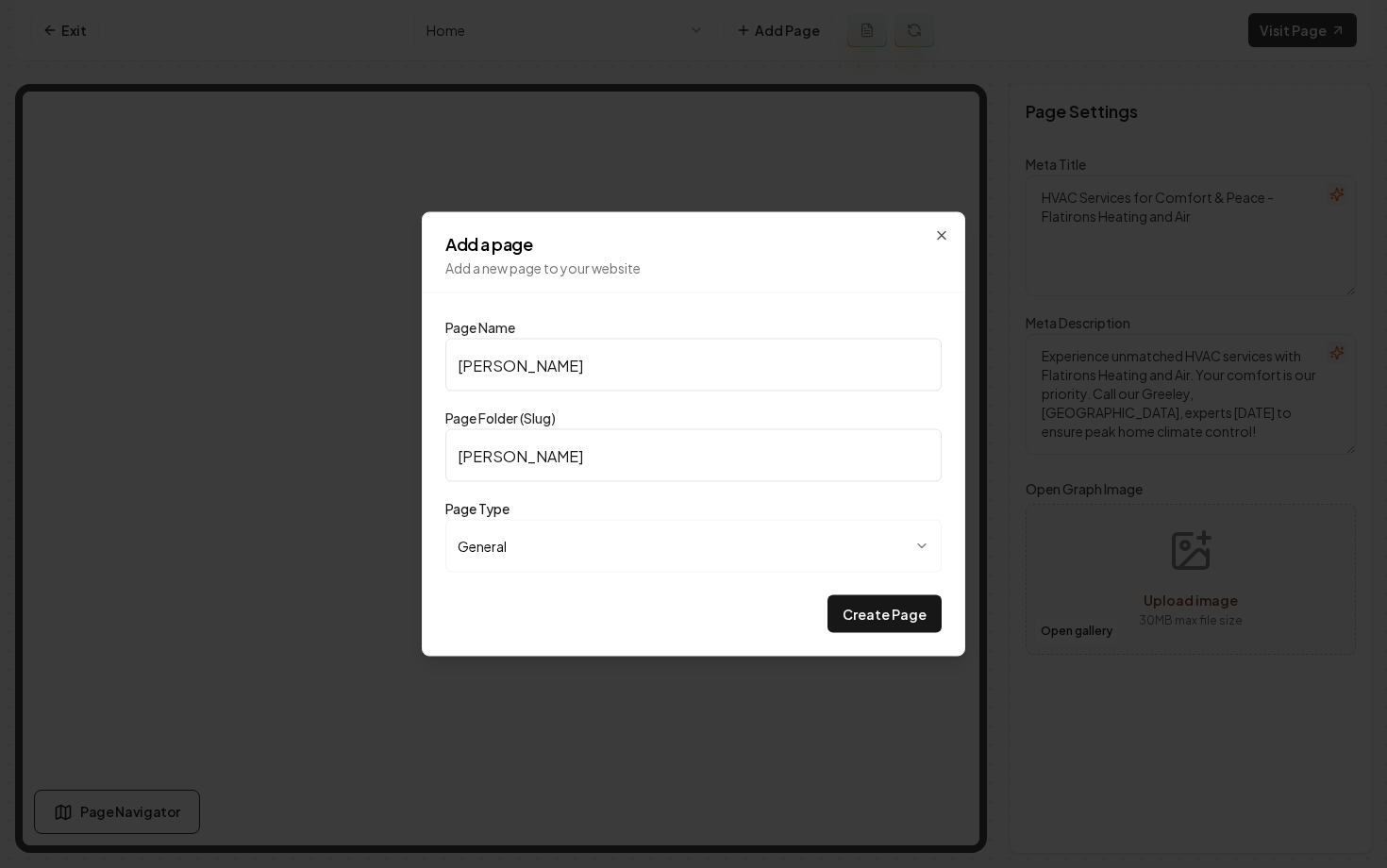
type input "Galler"
type input "galler"
type input "Gallery"
type input "gallery"
type input "Gallery"
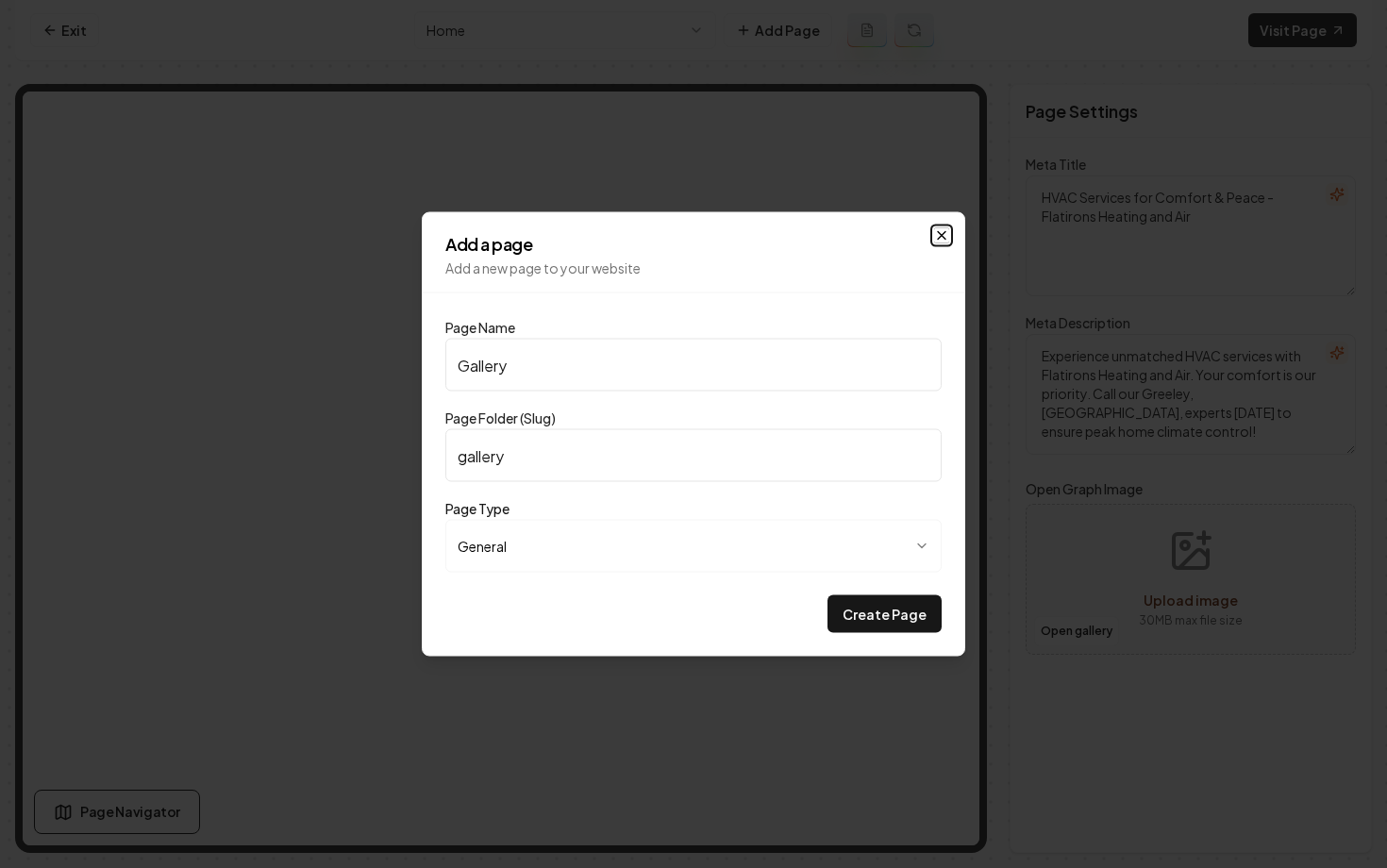
click at [945, 233] on icon "button" at bounding box center [941, 235] width 15 height 15
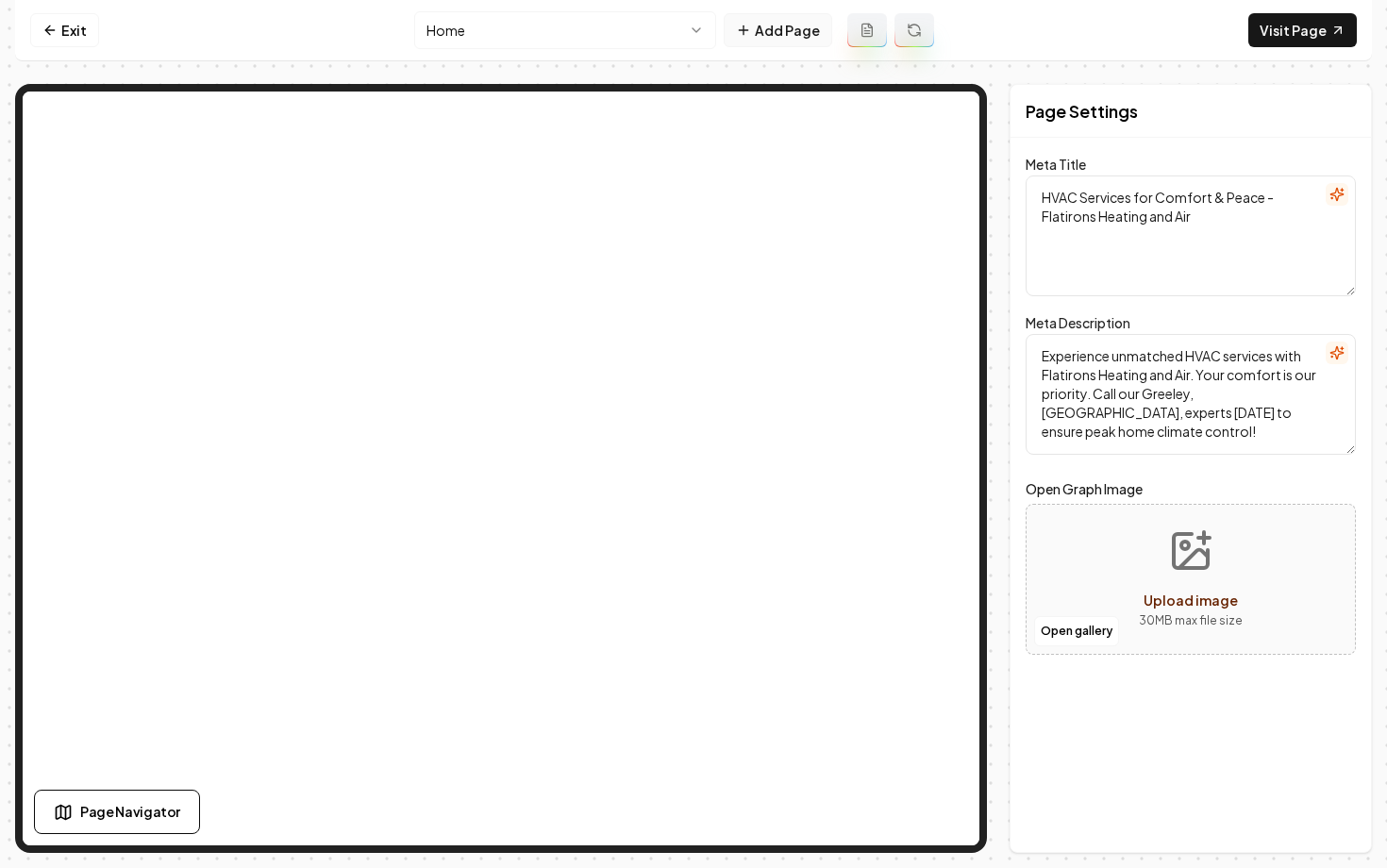
click at [796, 25] on button "Add Page" at bounding box center [778, 30] width 109 height 34
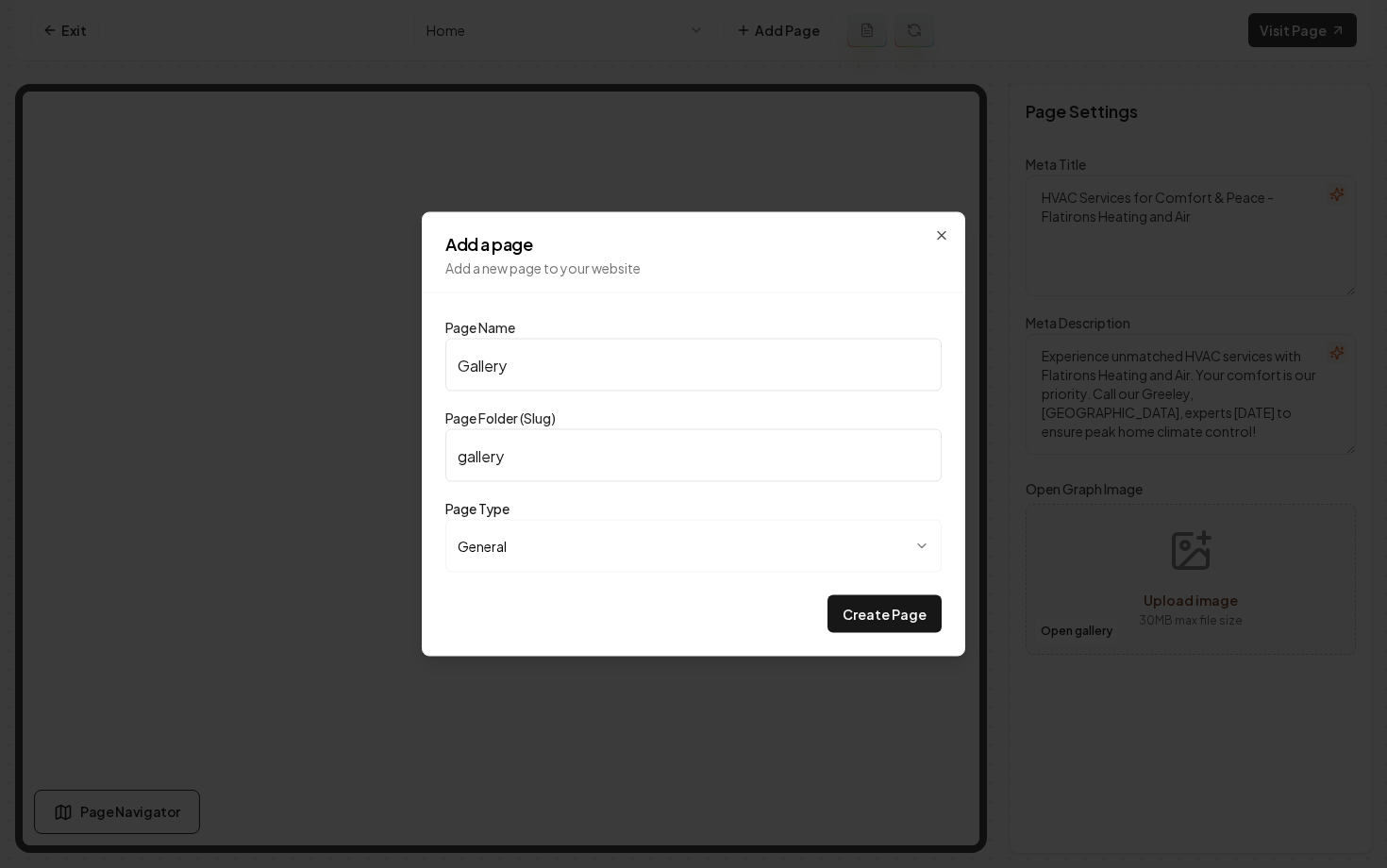
click at [953, 228] on div "**********" at bounding box center [694, 434] width 543 height 444
click at [940, 236] on icon "button" at bounding box center [942, 236] width 8 height 8
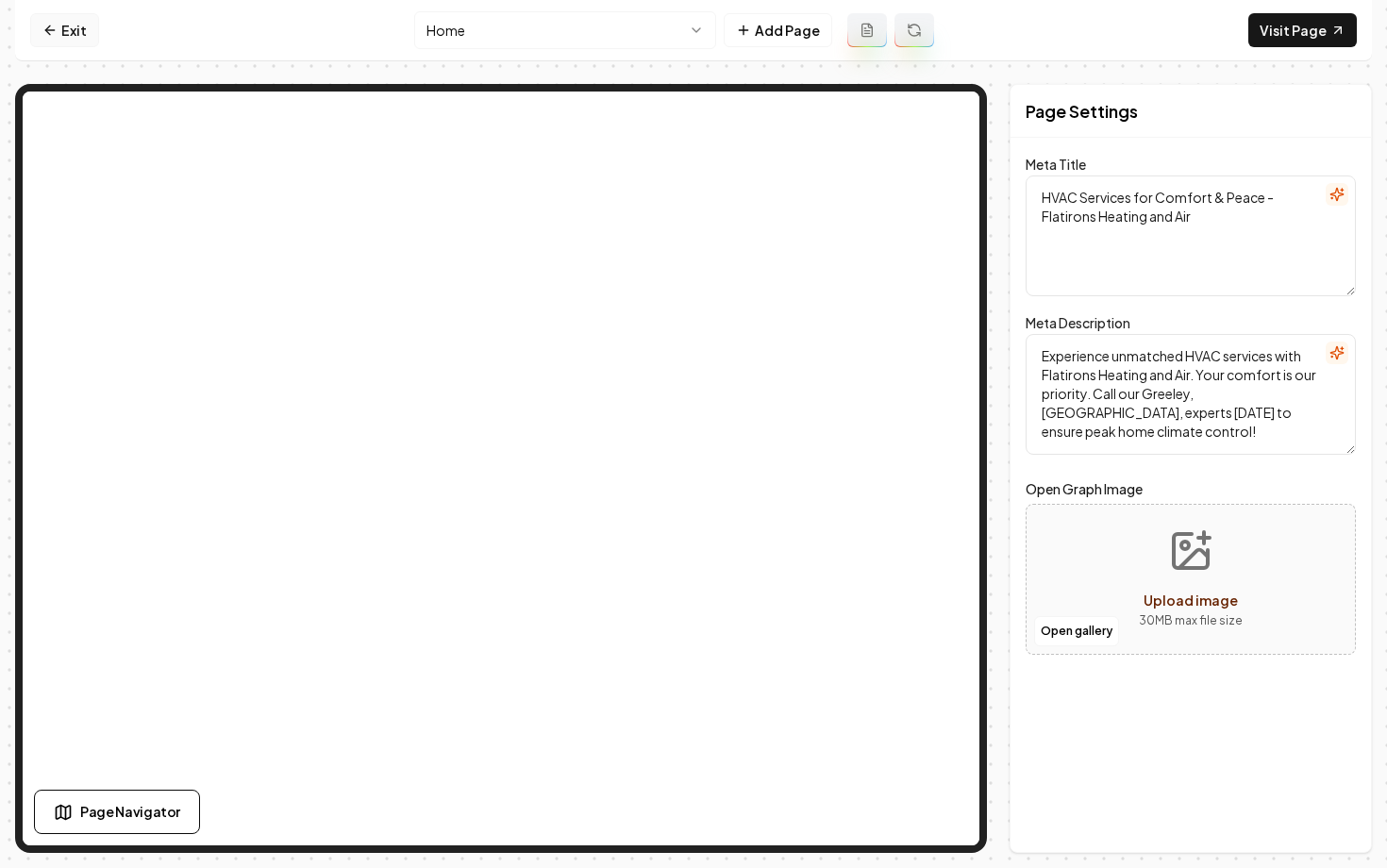
click at [52, 20] on link "Exit" at bounding box center [65, 30] width 69 height 34
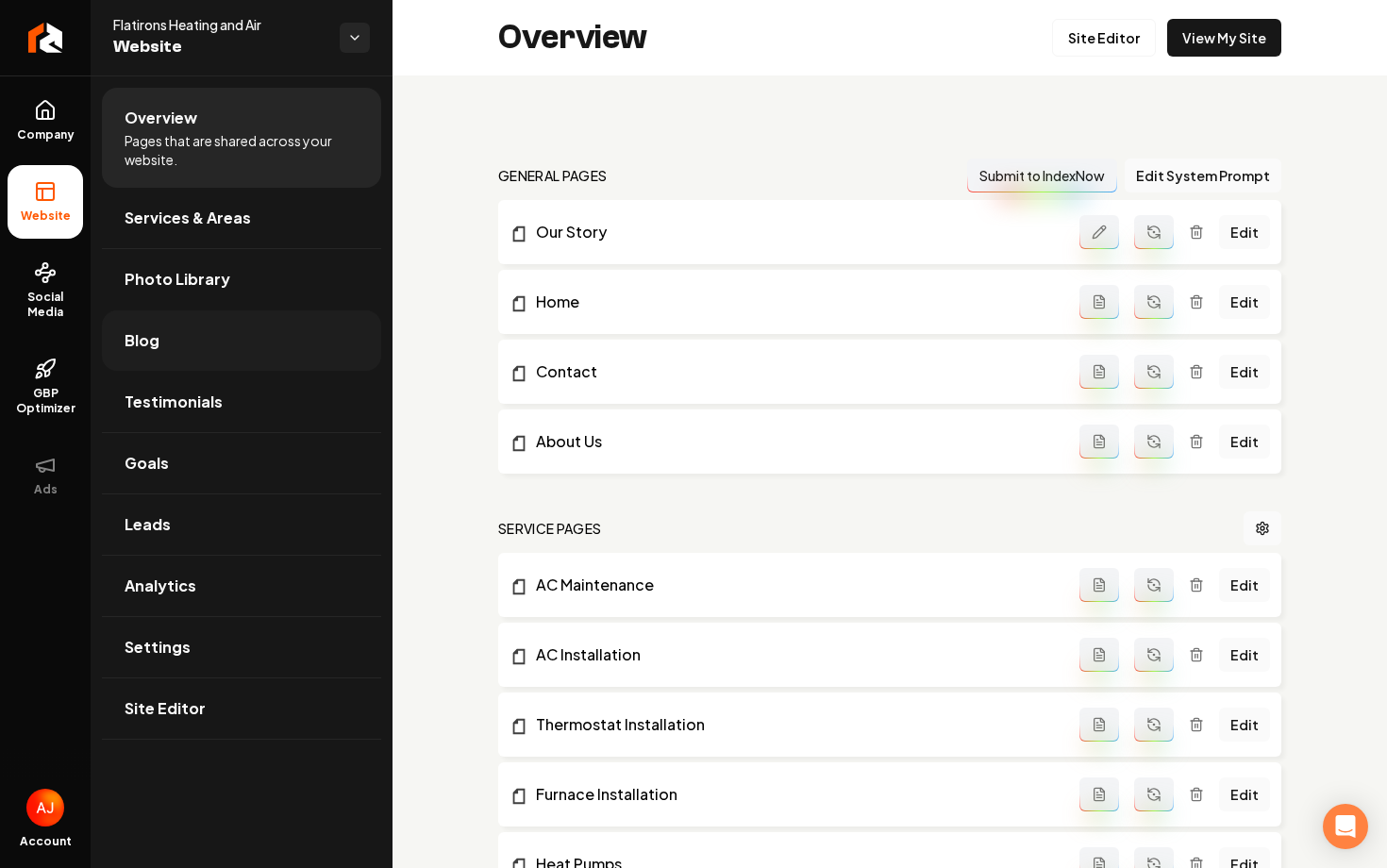
click at [196, 348] on link "Blog" at bounding box center [241, 340] width 280 height 60
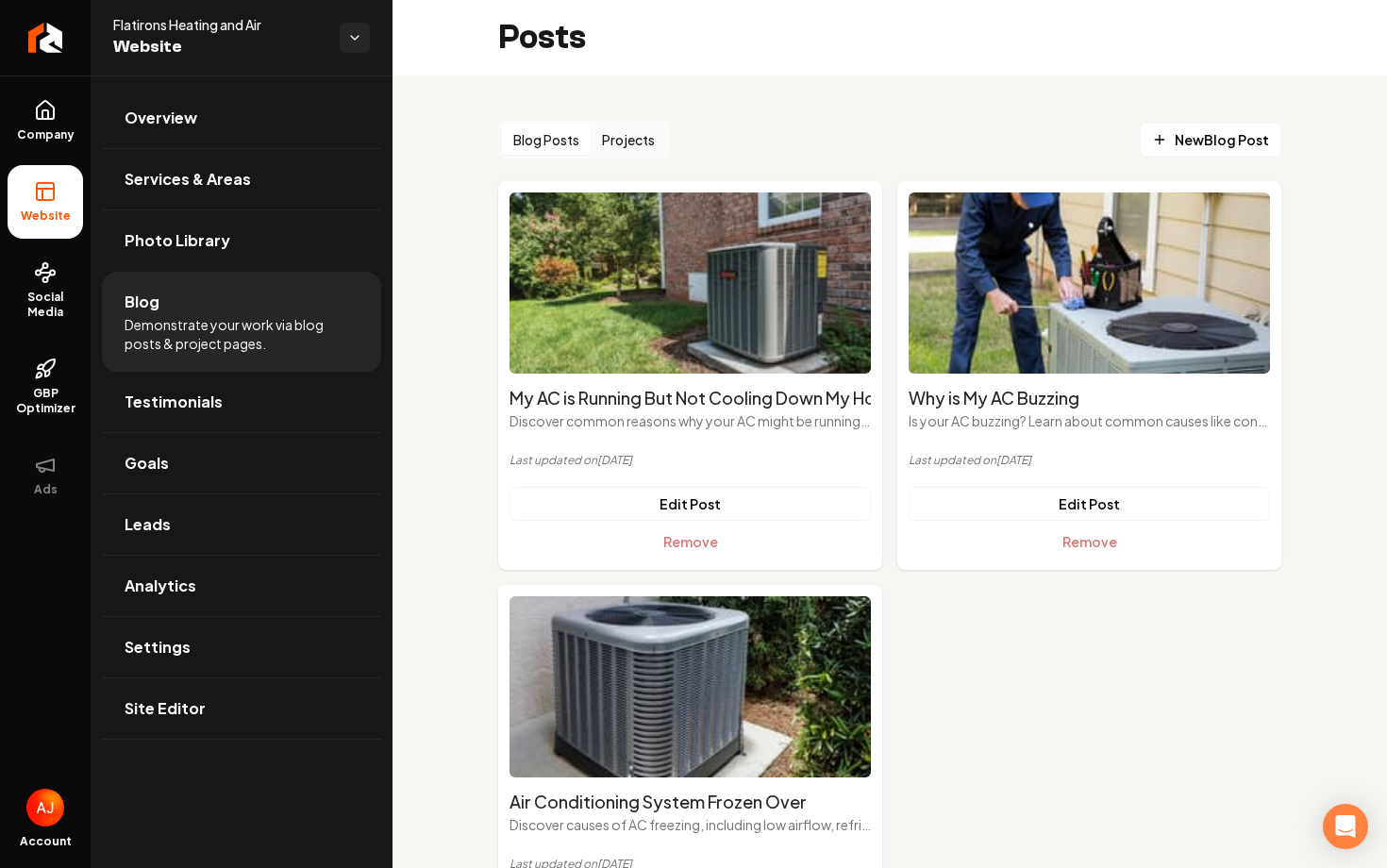
click at [1261, 169] on div "Blog Posts Projects New Blog Post My AC is Running But Not Cooling Down My Hous…" at bounding box center [889, 547] width 783 height 853
click at [1250, 150] on link "New Blog Post" at bounding box center [1210, 139] width 141 height 34
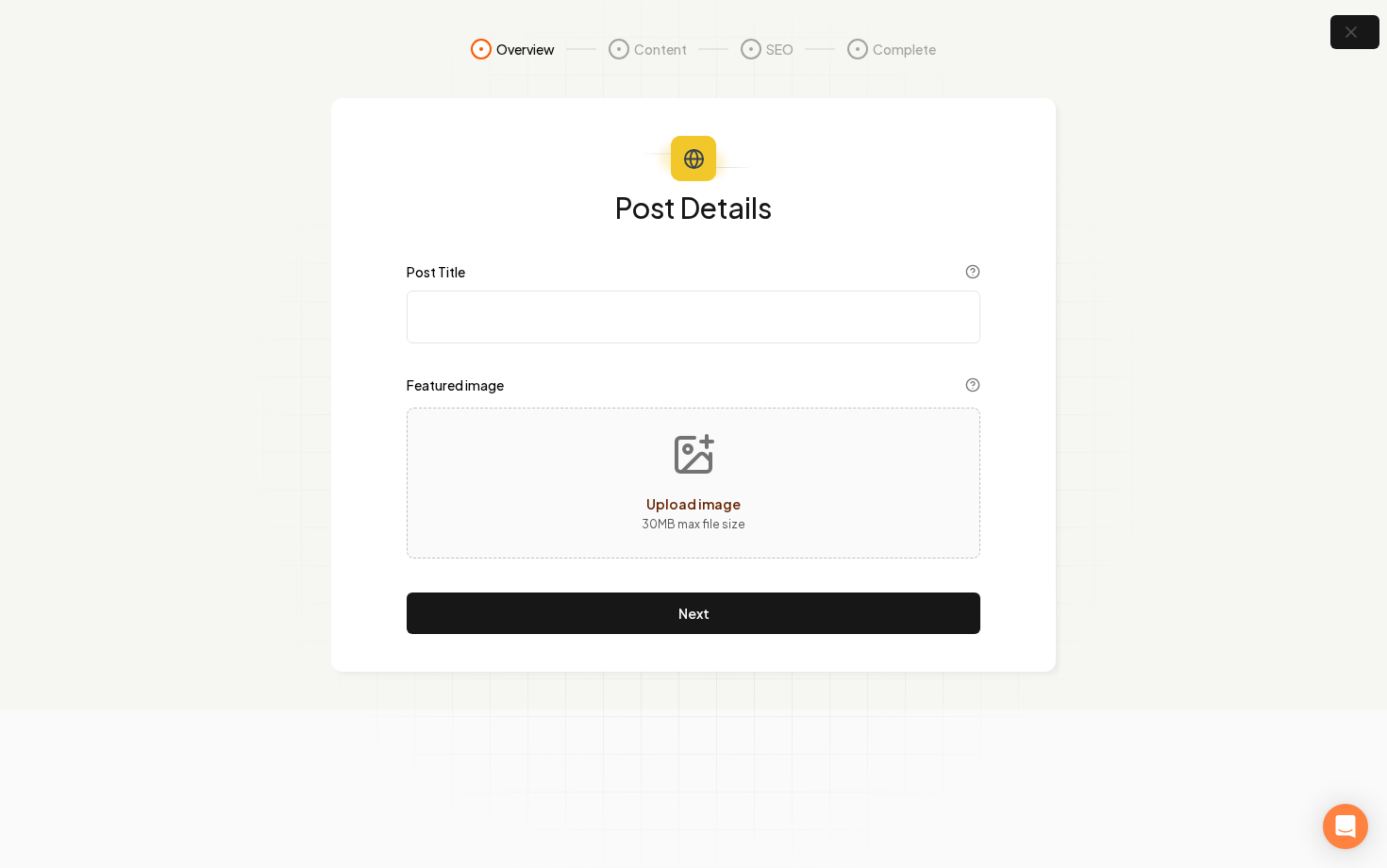
click at [530, 307] on input "Post Title" at bounding box center [694, 316] width 574 height 52
type input "H"
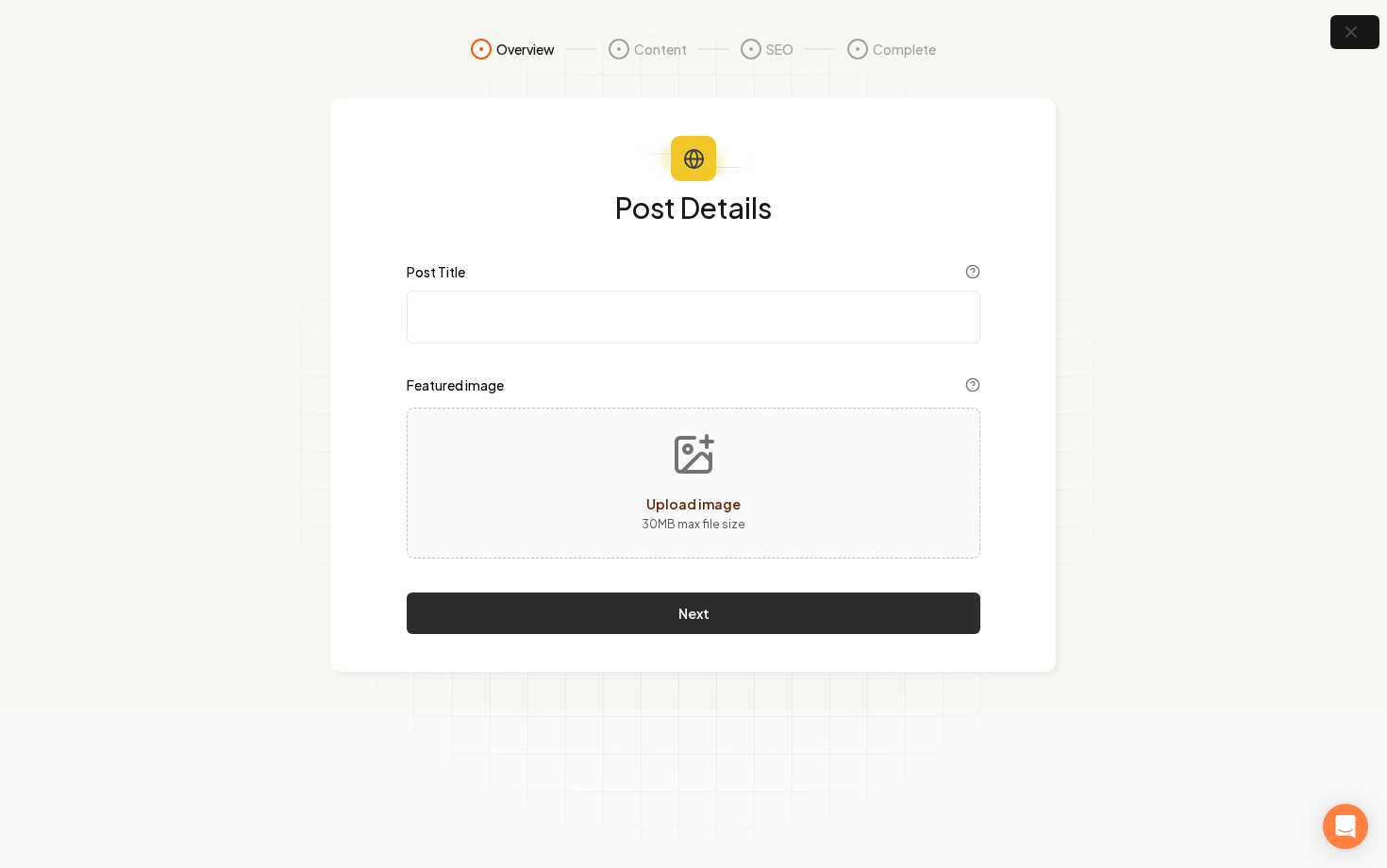
click at [687, 614] on button "Next" at bounding box center [694, 613] width 574 height 41
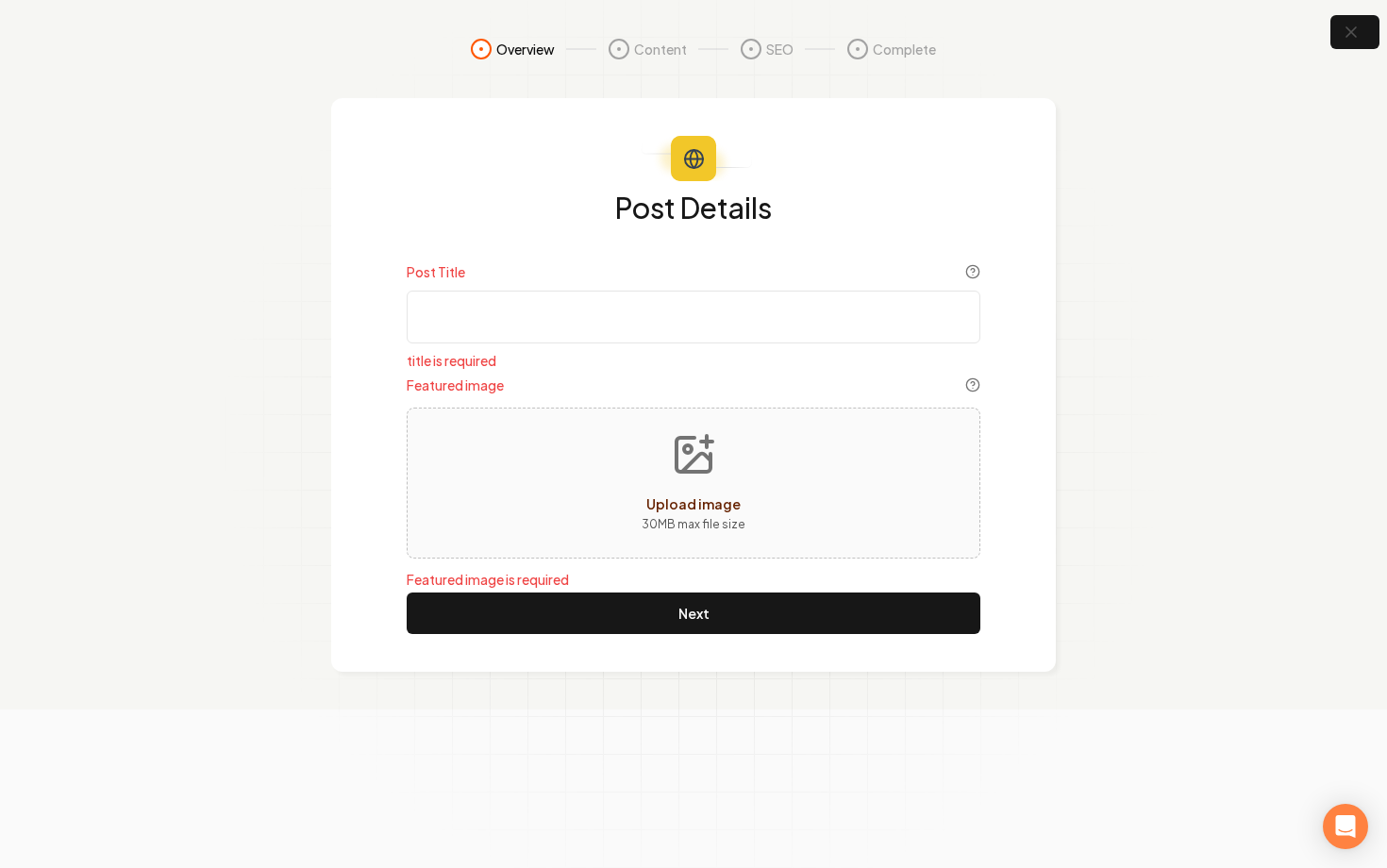
click at [741, 311] on input "Post Title" at bounding box center [694, 316] width 574 height 52
drag, startPoint x: 868, startPoint y: 335, endPoint x: 340, endPoint y: 341, distance: 528.0
click at [335, 358] on div "Post Details Post Title on title is required Featured image Upload image 30 MB …" at bounding box center [694, 384] width 725 height 574
type input "o"
click at [1365, 34] on button "button" at bounding box center [1355, 32] width 61 height 42
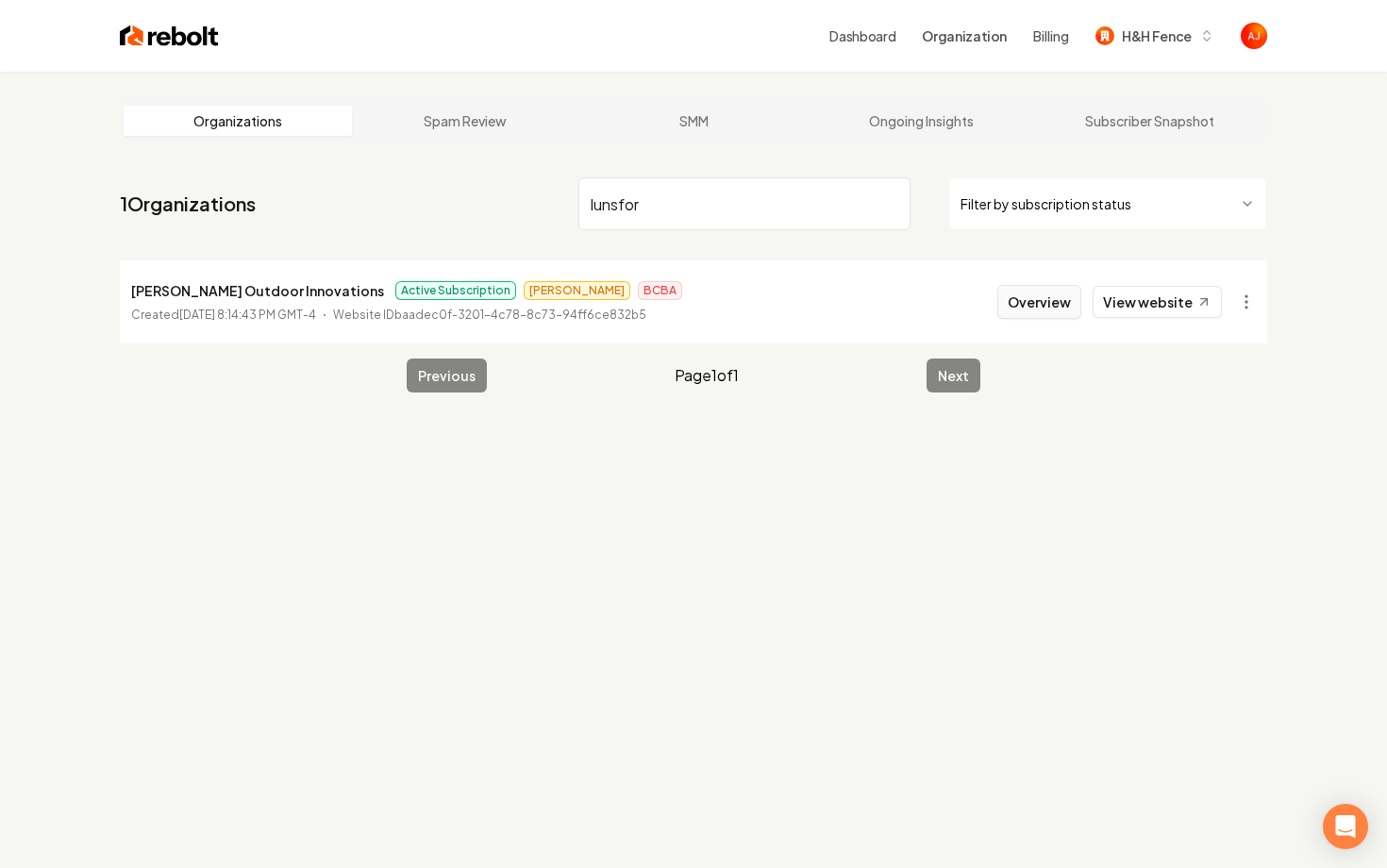
type input "lunsfor"
click at [1039, 304] on button "Overview" at bounding box center [1039, 301] width 84 height 34
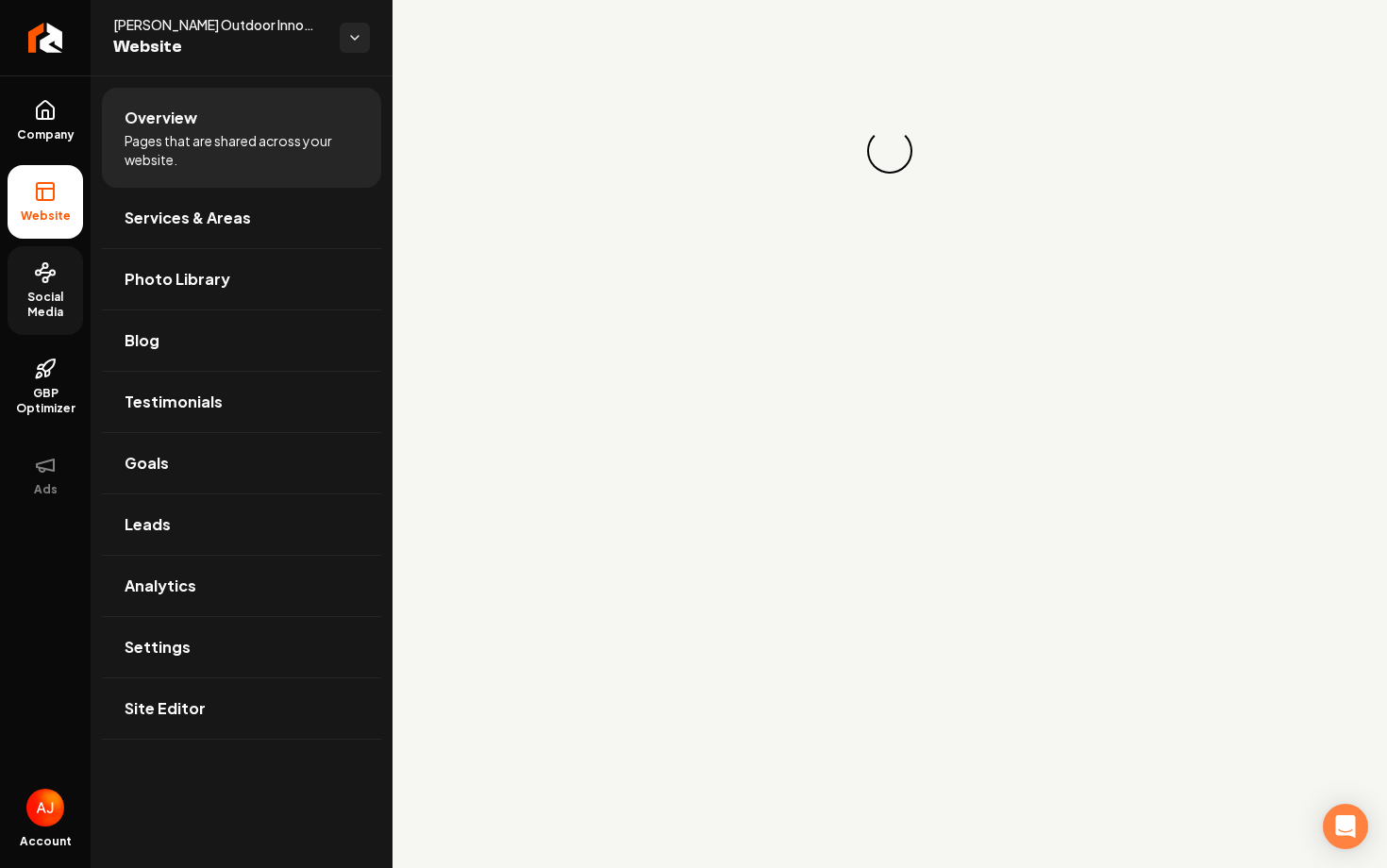
click at [71, 323] on link "Social Media" at bounding box center [45, 290] width 75 height 89
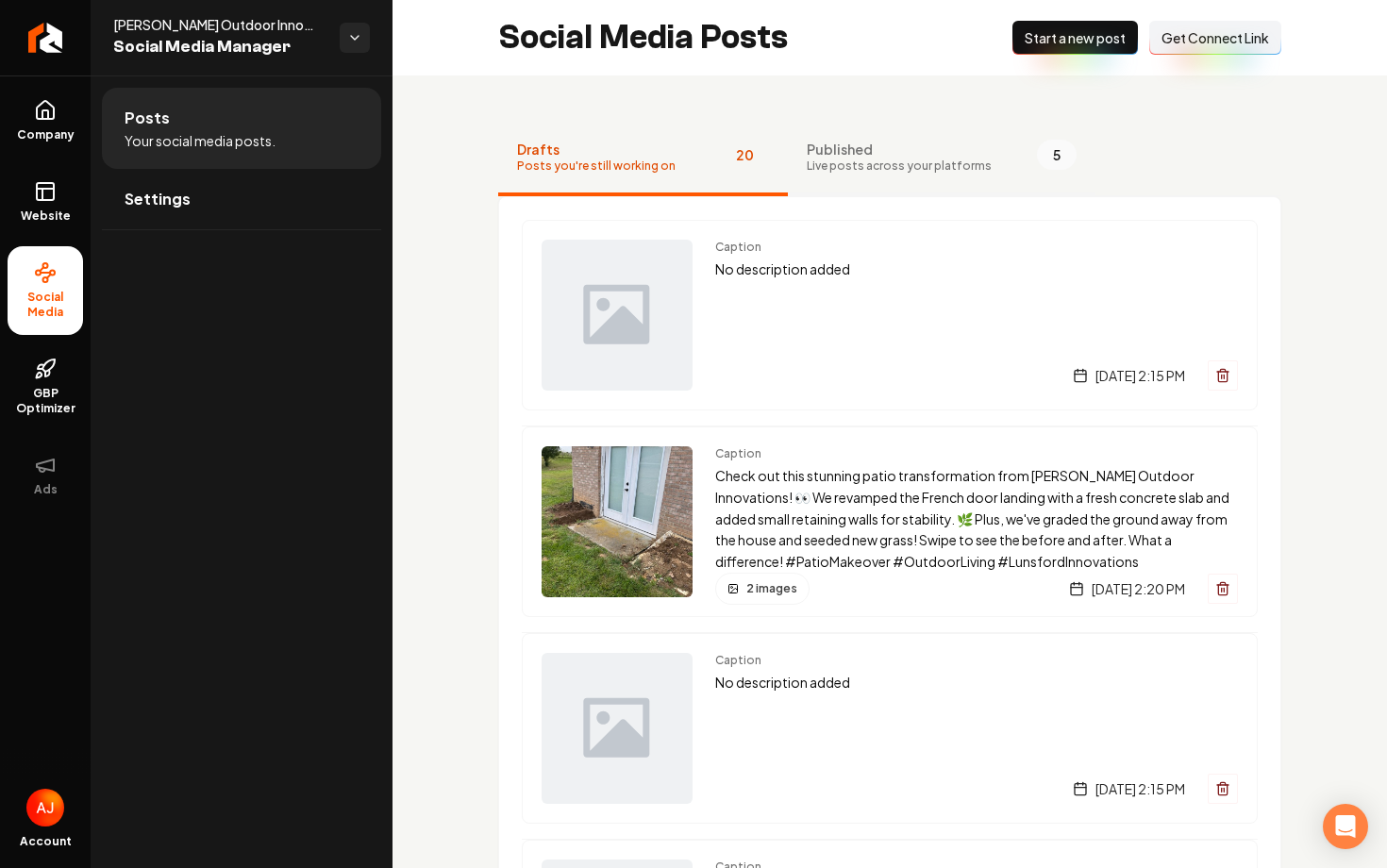
click at [886, 145] on span "Published" at bounding box center [899, 148] width 185 height 19
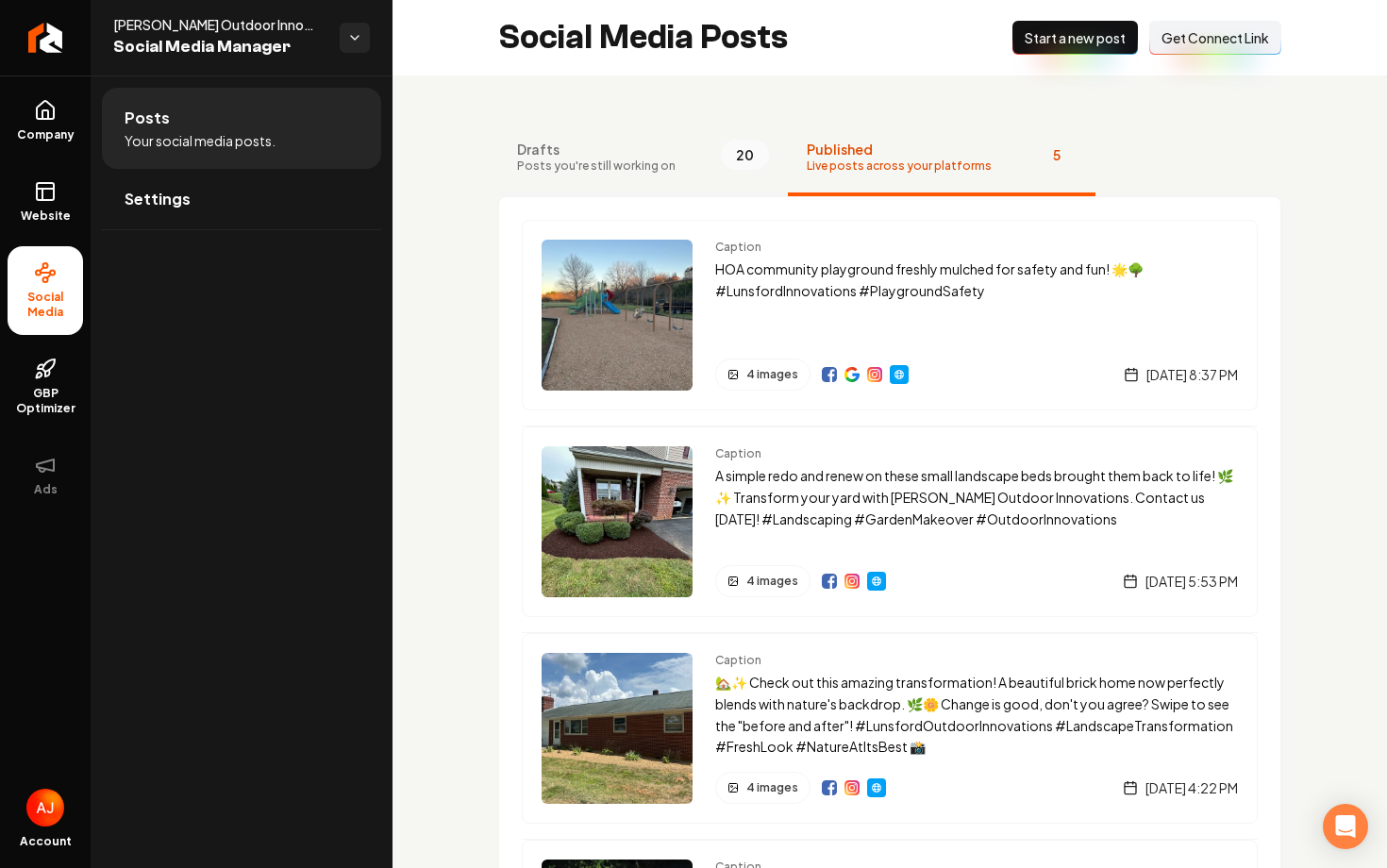
click at [633, 147] on span "Drafts" at bounding box center [596, 148] width 158 height 19
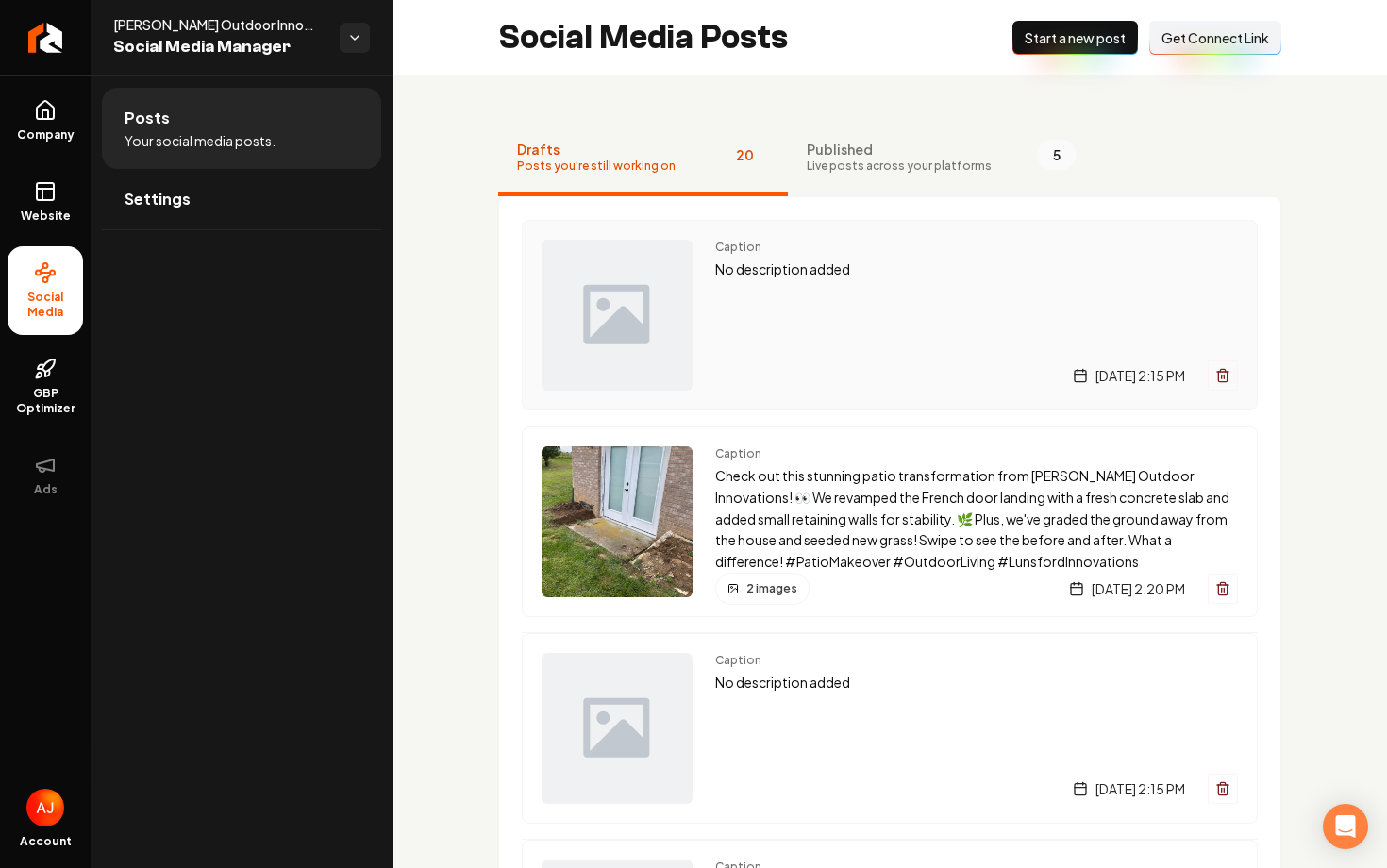
click at [832, 325] on div "Caption No description added Monday, September 1, 2025 | 2:15 PM" at bounding box center [976, 315] width 523 height 151
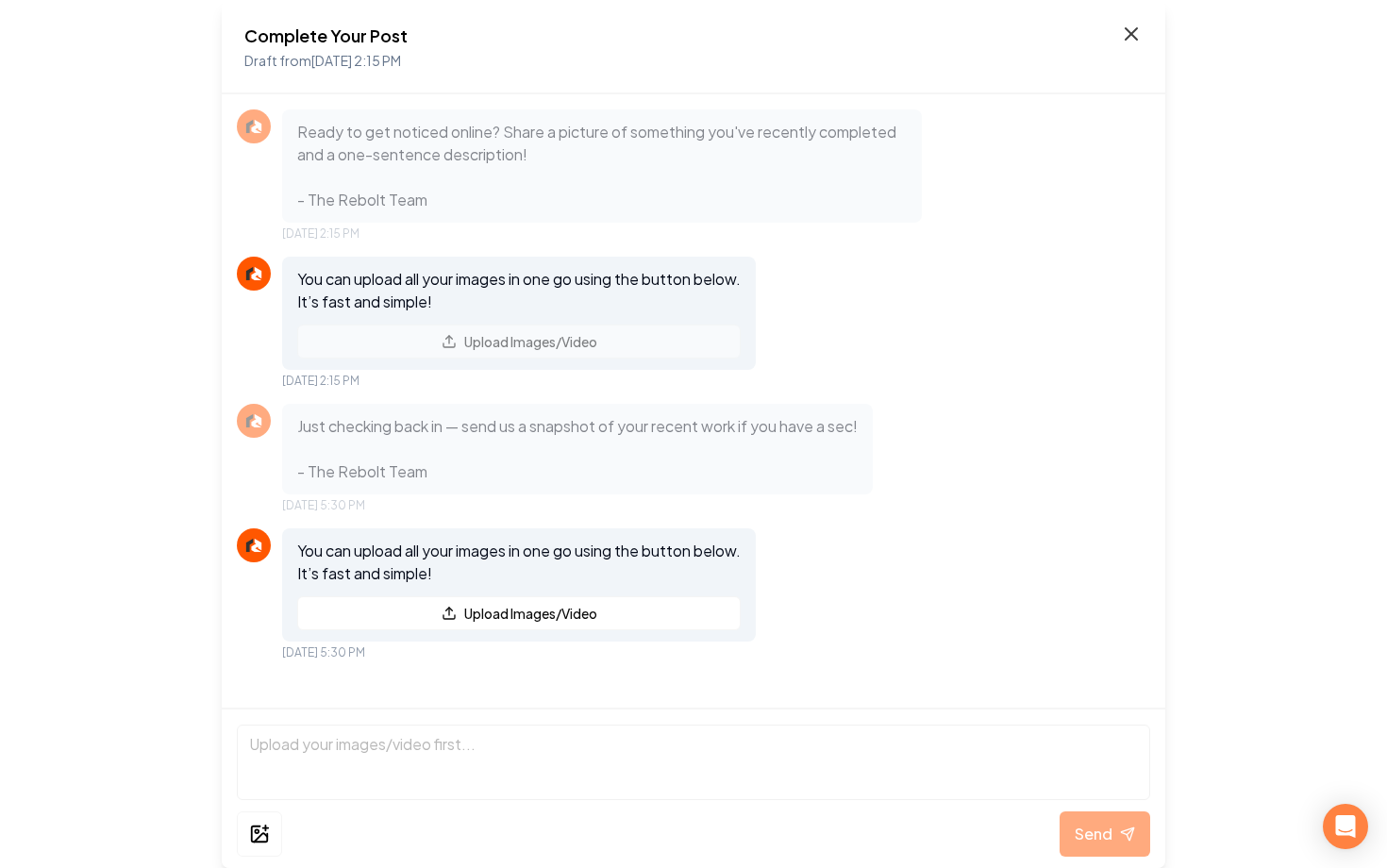
click at [1141, 38] on icon at bounding box center [1131, 34] width 23 height 23
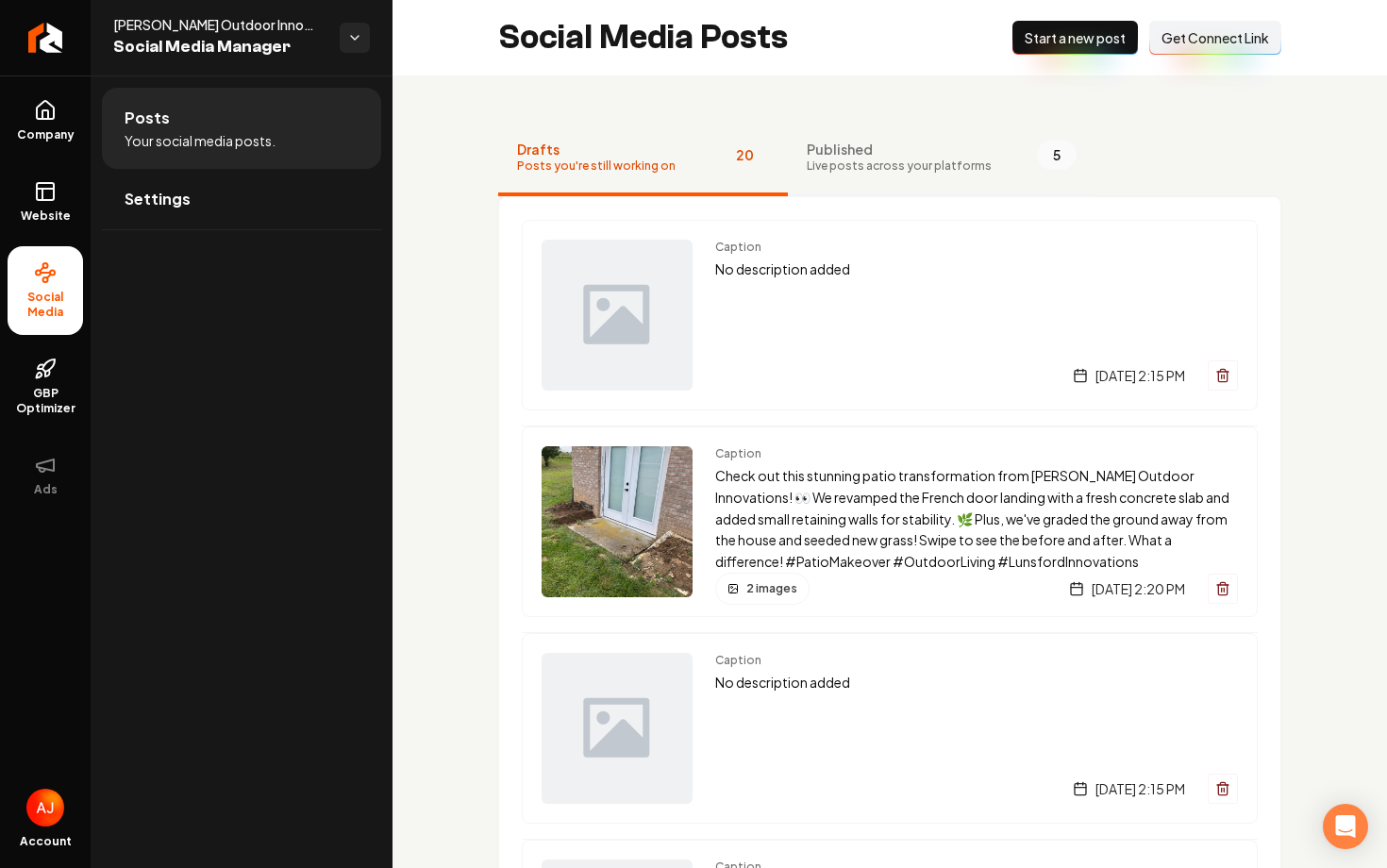
click at [917, 171] on span "Live posts across your platforms" at bounding box center [899, 165] width 185 height 15
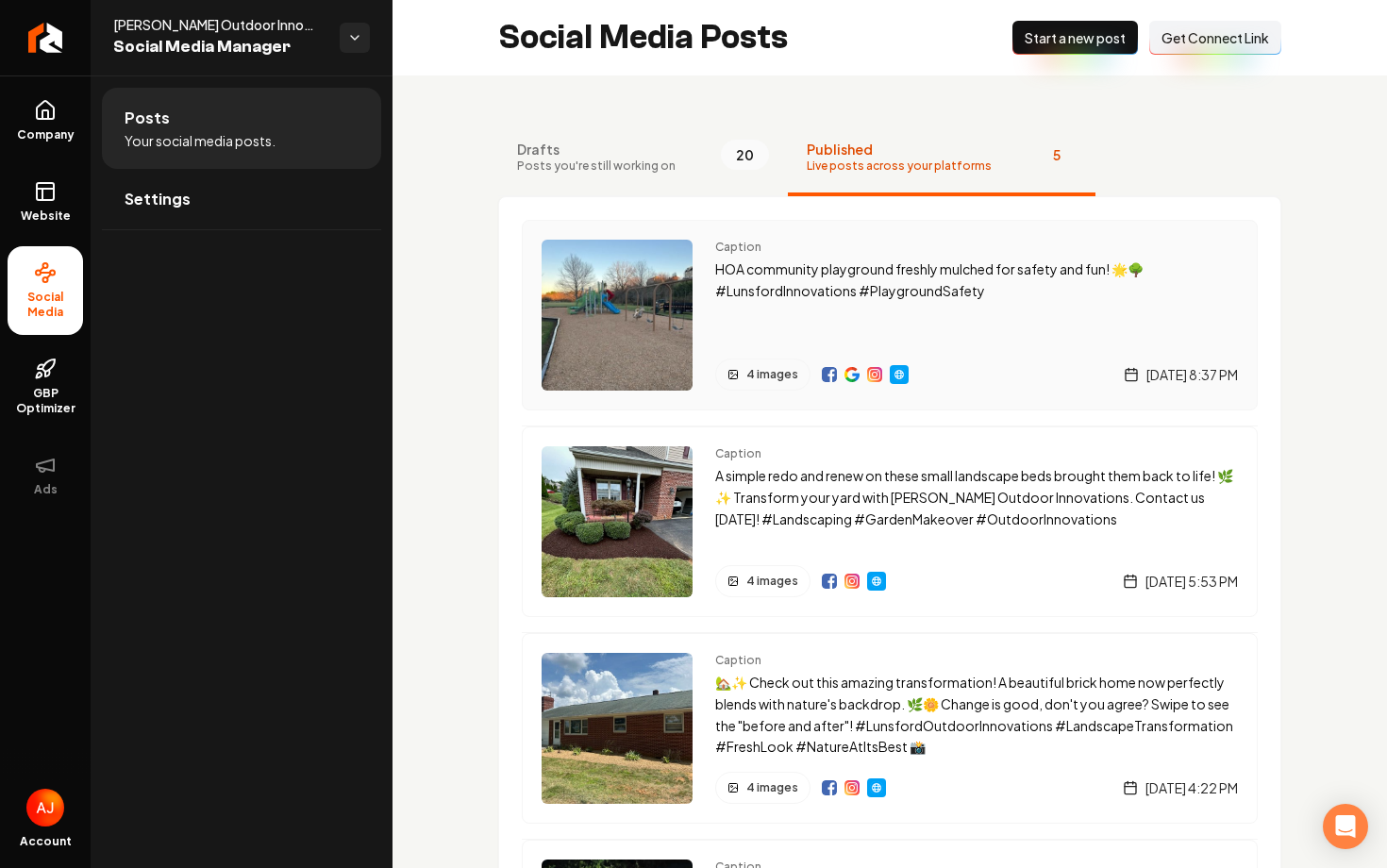
click at [878, 374] on img "Main content area" at bounding box center [874, 374] width 15 height 15
click at [198, 186] on link "Settings" at bounding box center [241, 198] width 280 height 60
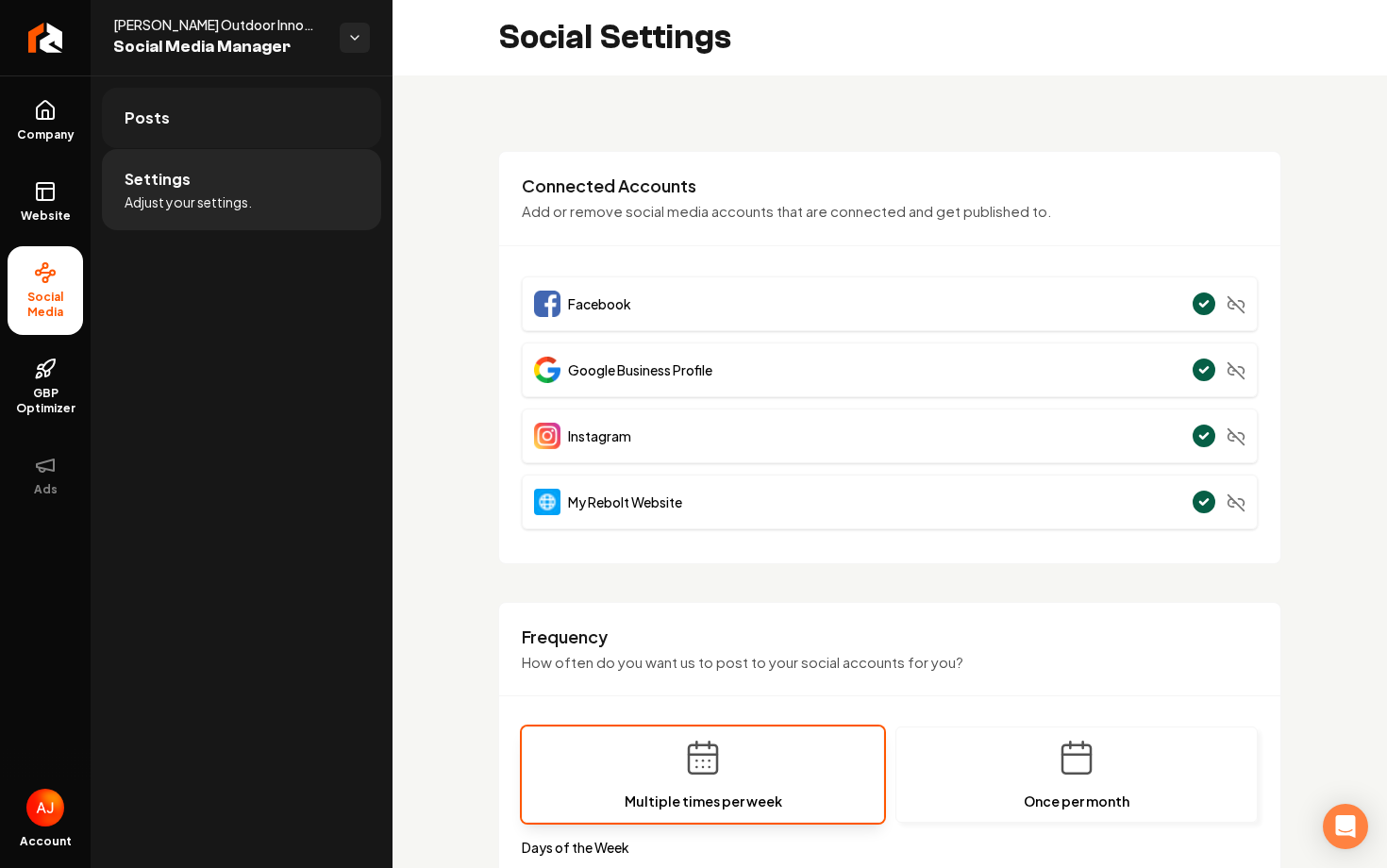
click at [174, 121] on link "Posts" at bounding box center [241, 118] width 280 height 60
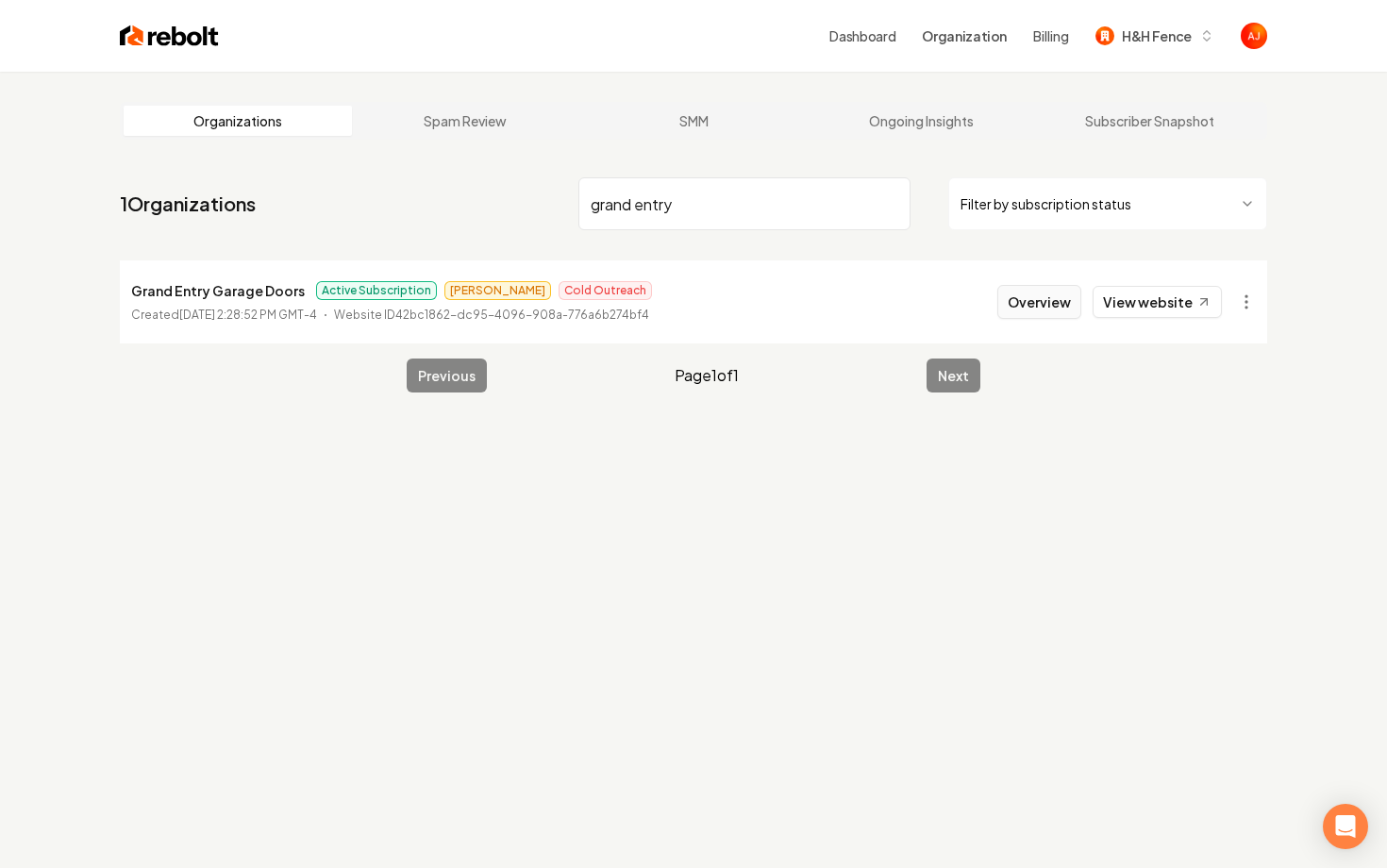
type input "grand entry"
click at [1055, 304] on button "Overview" at bounding box center [1039, 301] width 84 height 34
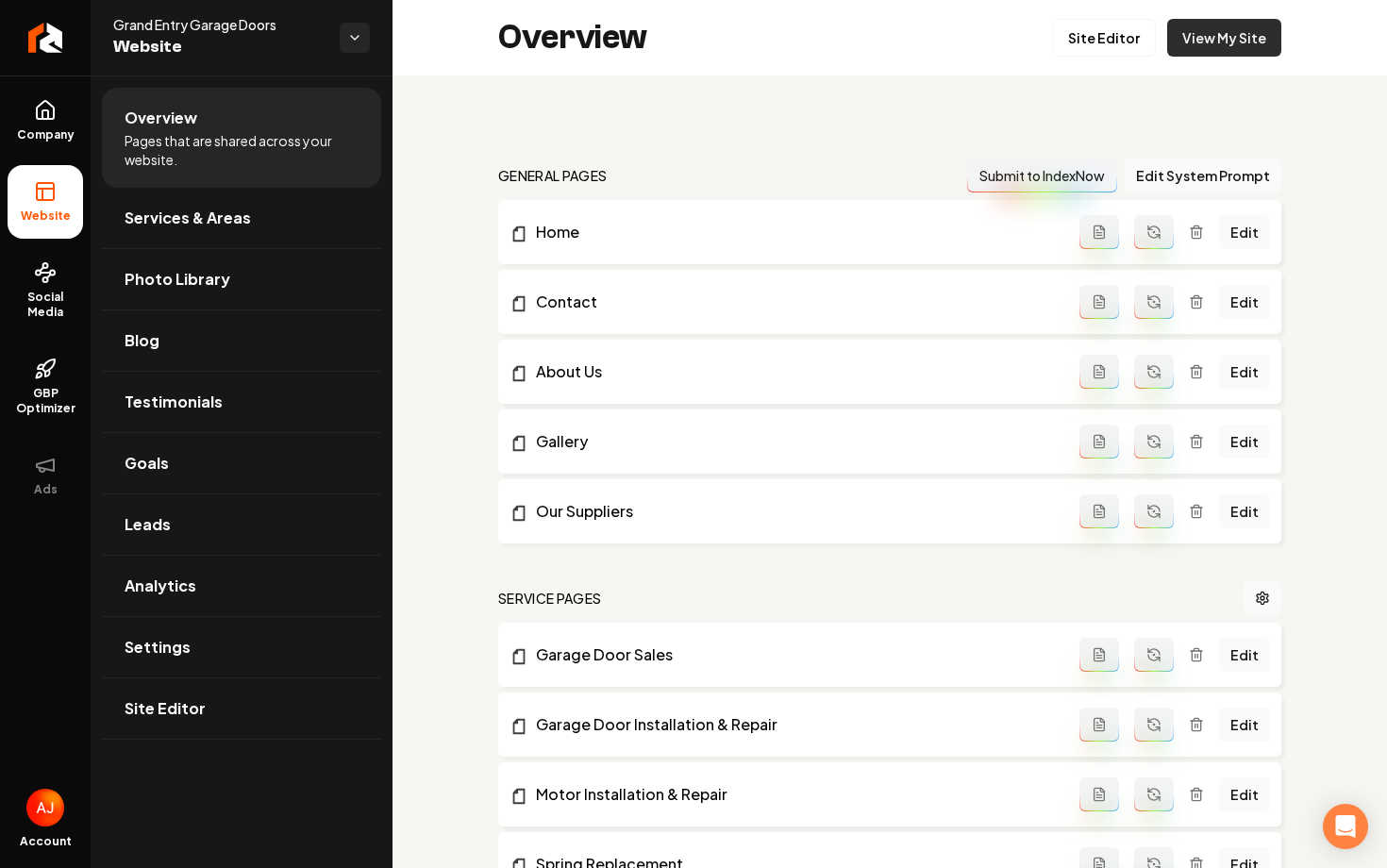
click at [1209, 34] on link "View My Site" at bounding box center [1225, 38] width 115 height 38
click at [48, 144] on link "Company" at bounding box center [45, 120] width 75 height 74
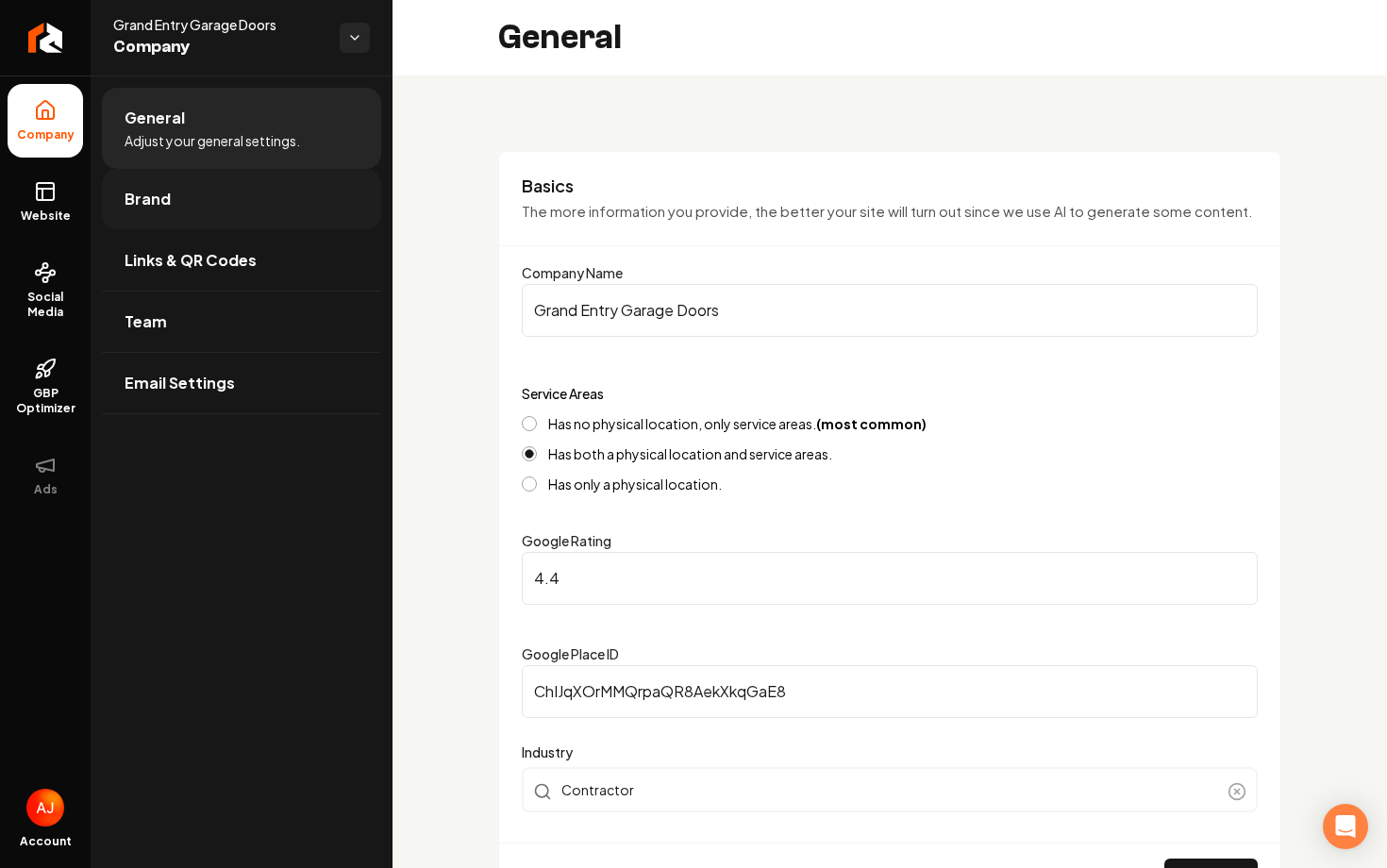
click at [212, 217] on link "Brand" at bounding box center [241, 198] width 280 height 60
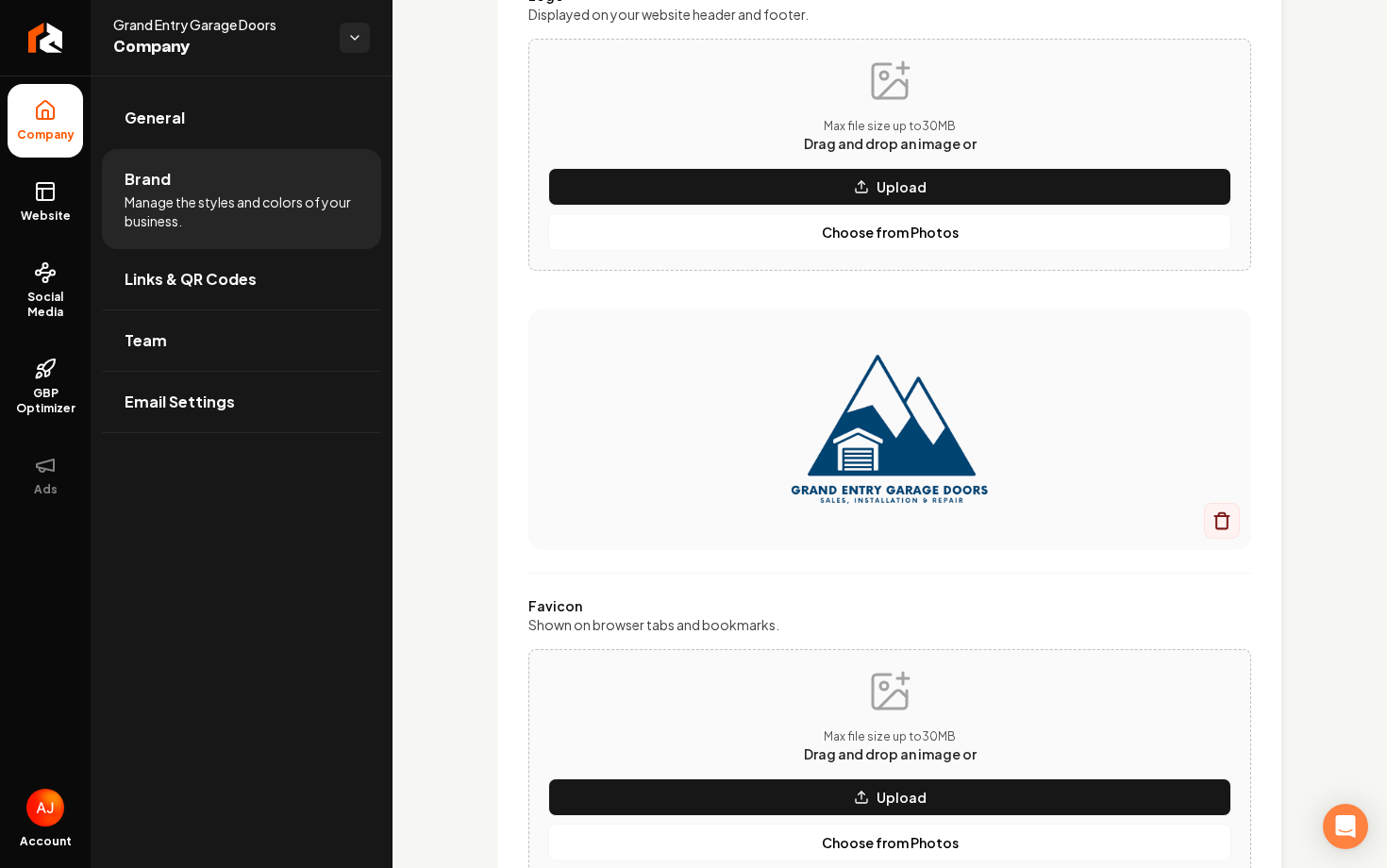
scroll to position [104, 0]
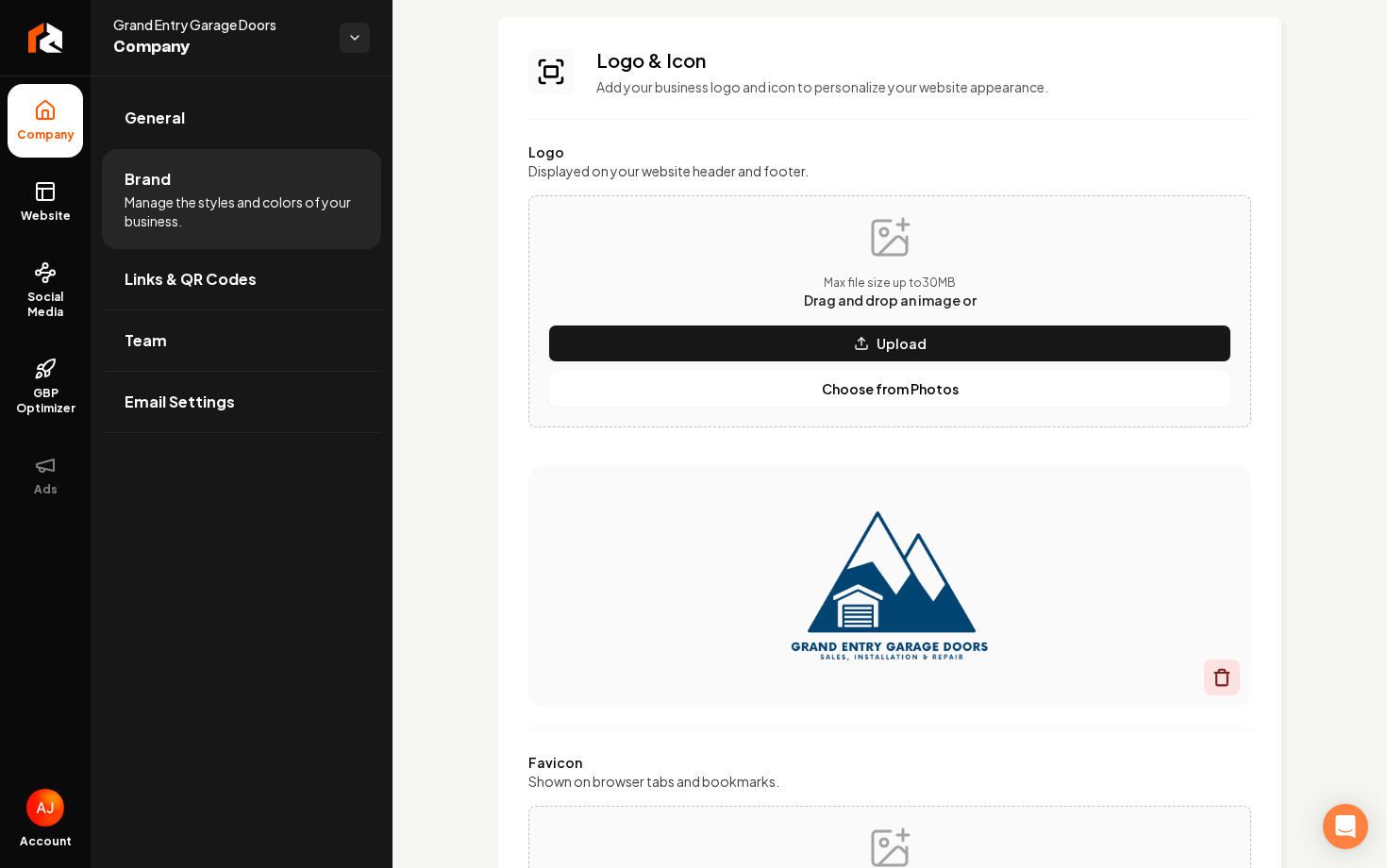
click at [1234, 673] on div "Main content area" at bounding box center [1222, 677] width 36 height 36
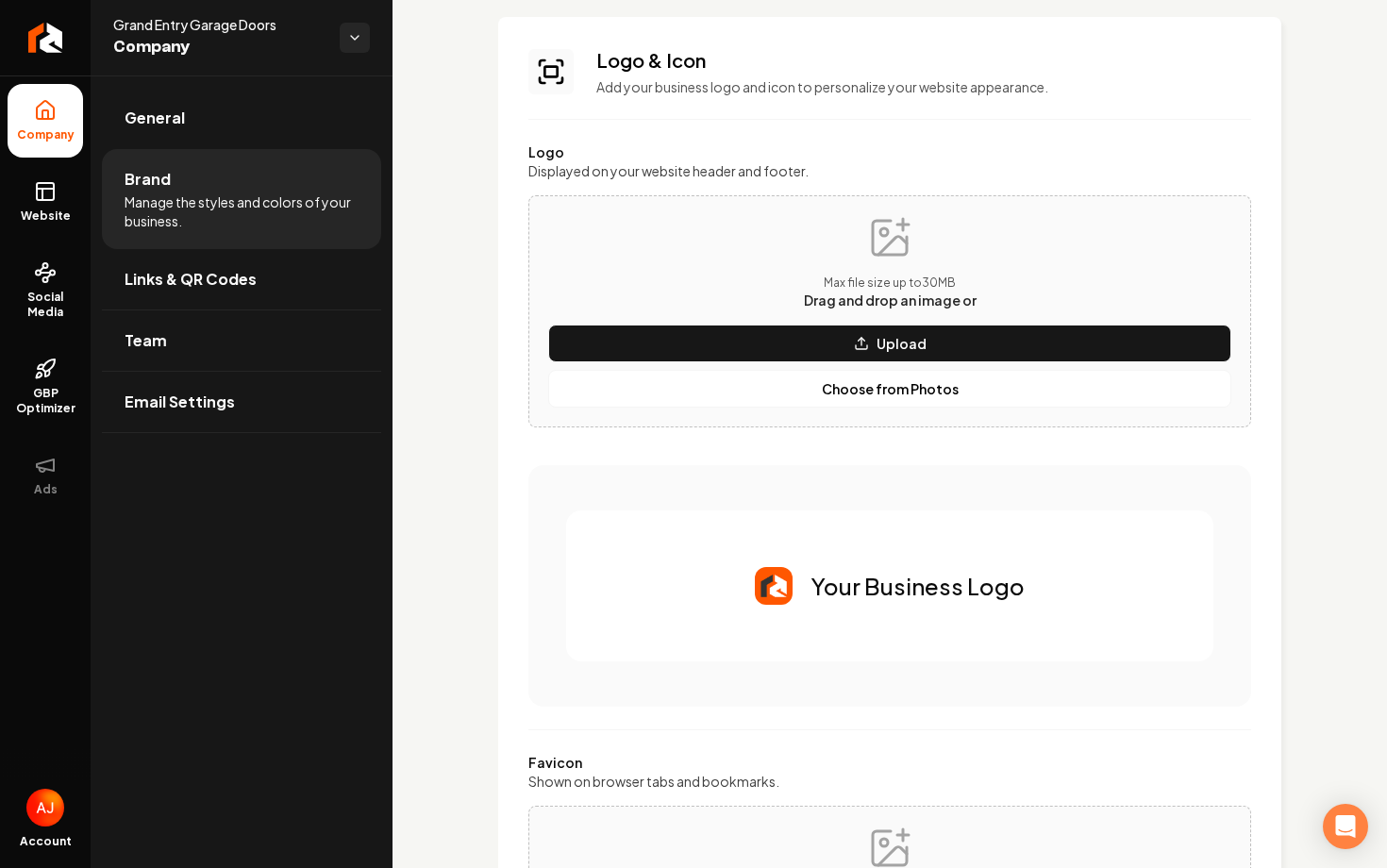
click at [682, 249] on div "Max file size up to 30 MB Drag and drop an image or Upload Choose from Photos" at bounding box center [890, 311] width 684 height 193
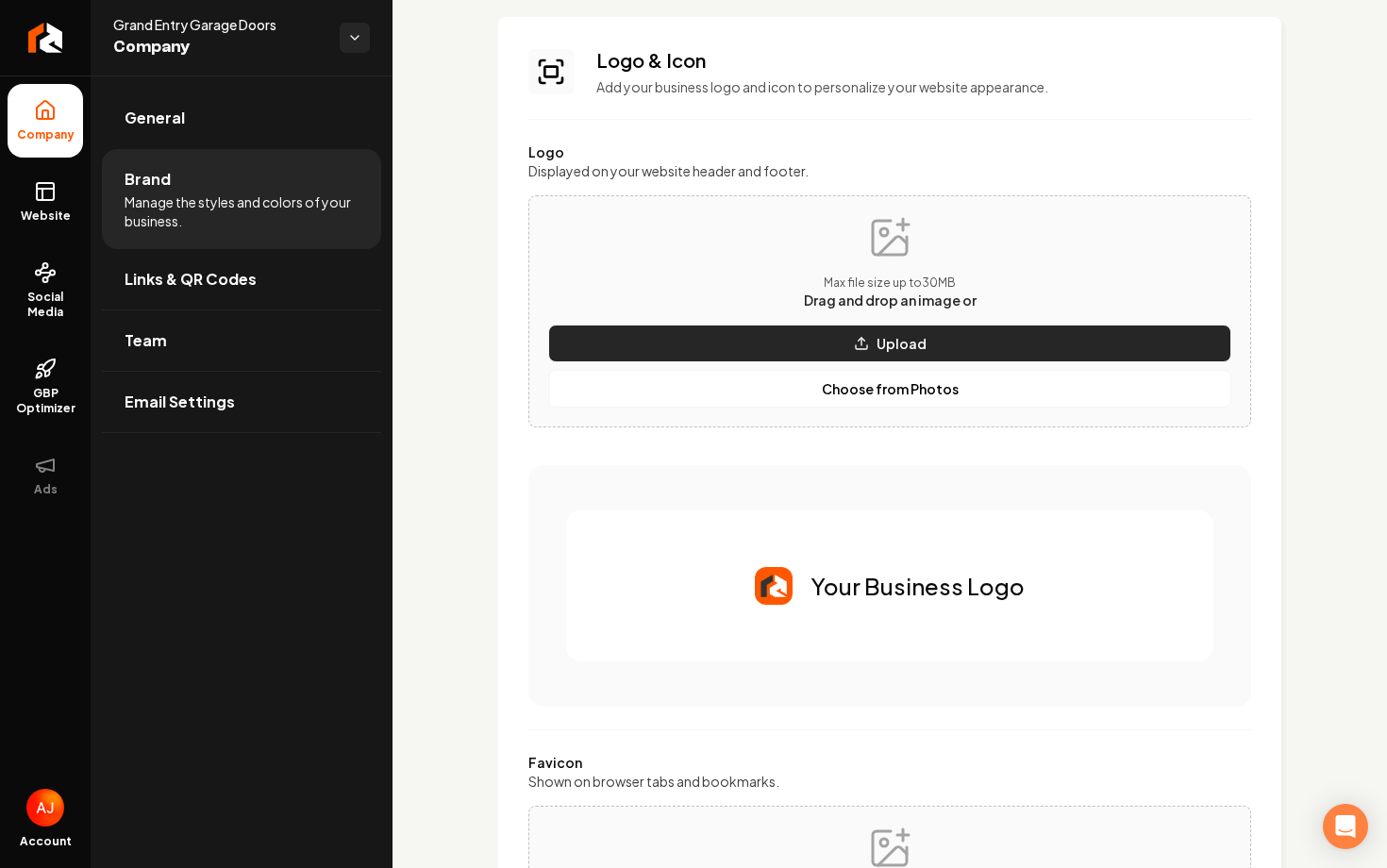
click at [889, 337] on p "Upload" at bounding box center [901, 343] width 50 height 19
click at [865, 352] on button "Upload" at bounding box center [890, 344] width 684 height 38
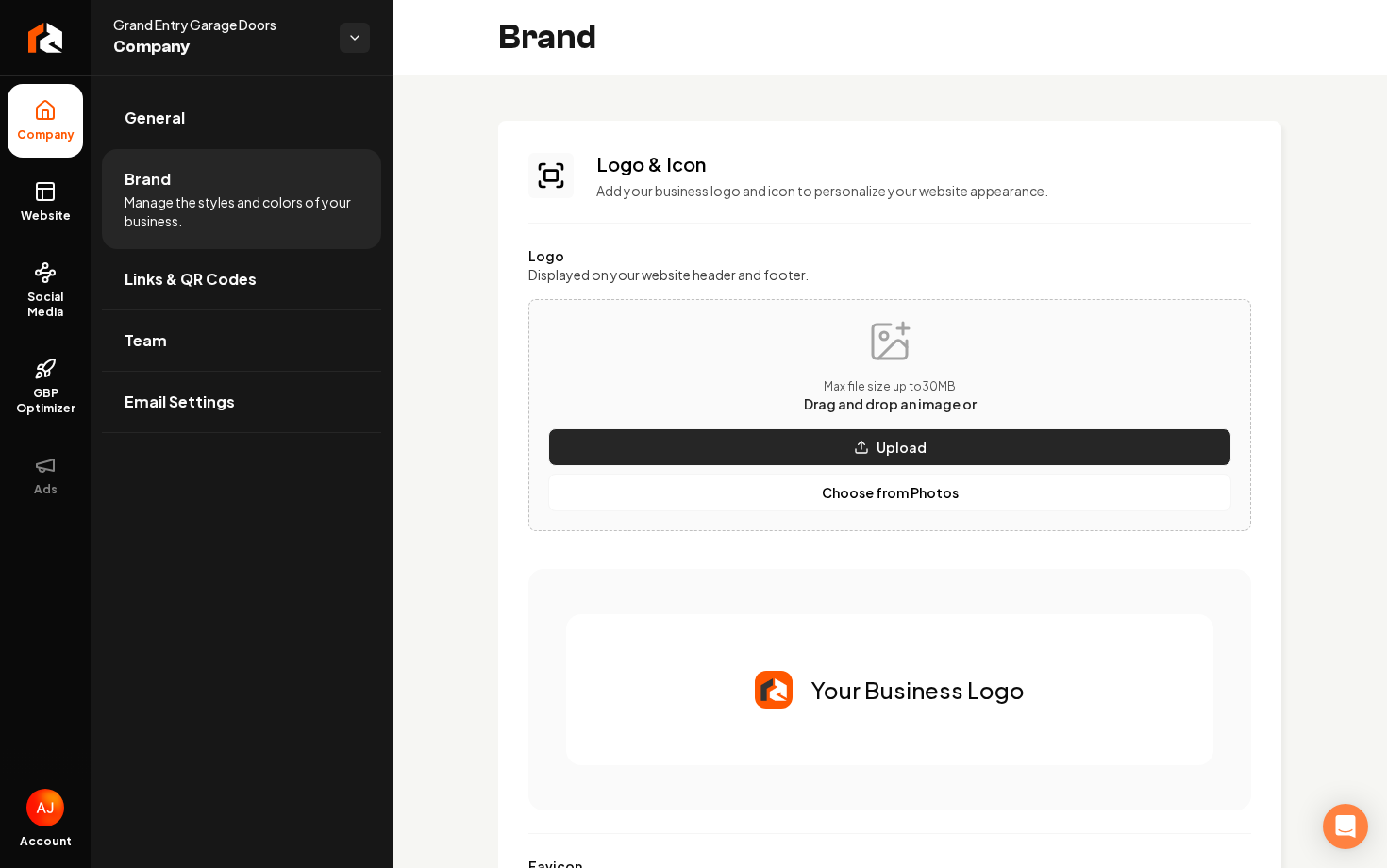
click at [864, 448] on icon "Main content area" at bounding box center [861, 446] width 15 height 15
click at [874, 448] on button "Upload" at bounding box center [890, 447] width 684 height 38
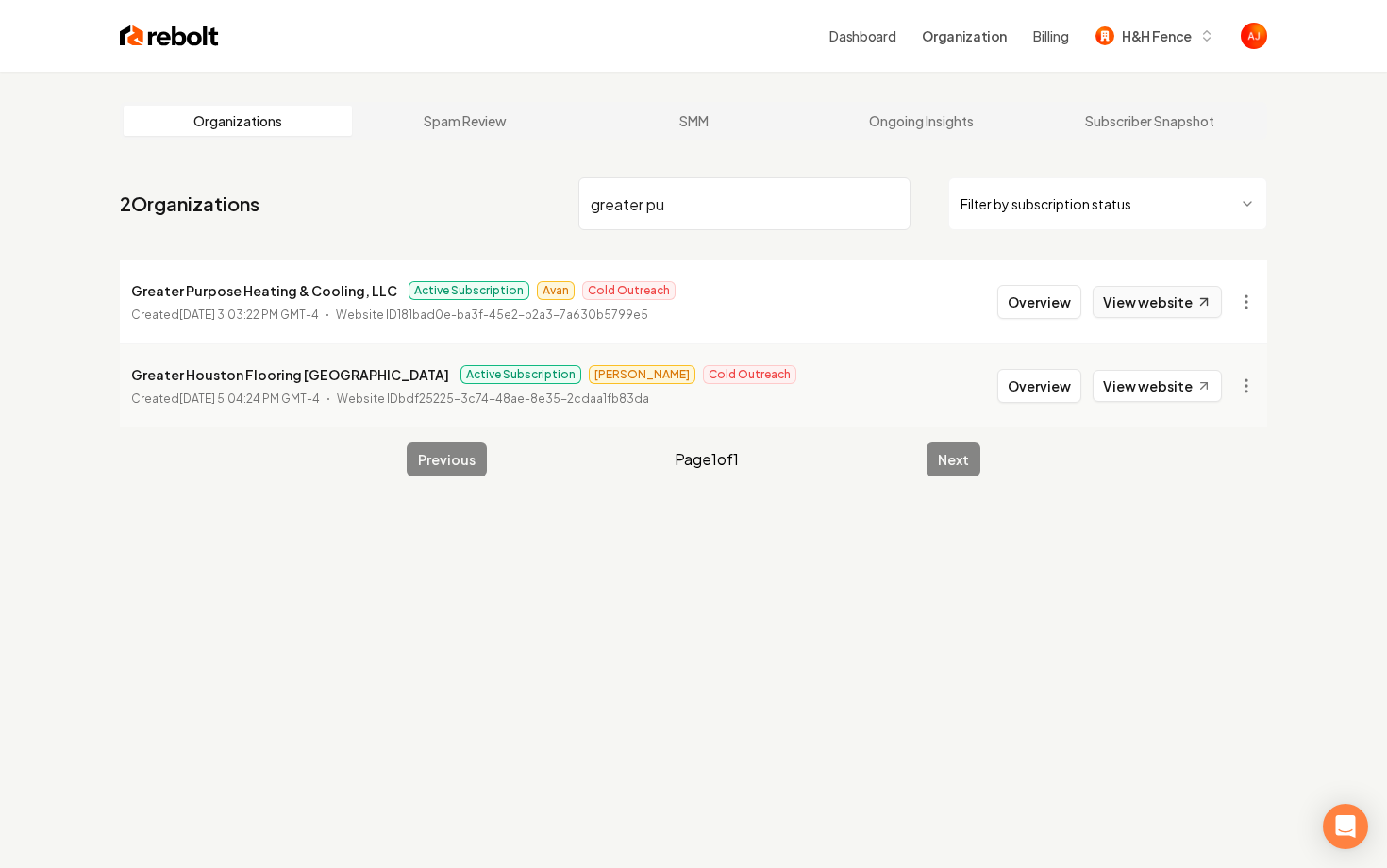
type input "greater pu"
click at [1122, 306] on link "View website" at bounding box center [1157, 301] width 129 height 32
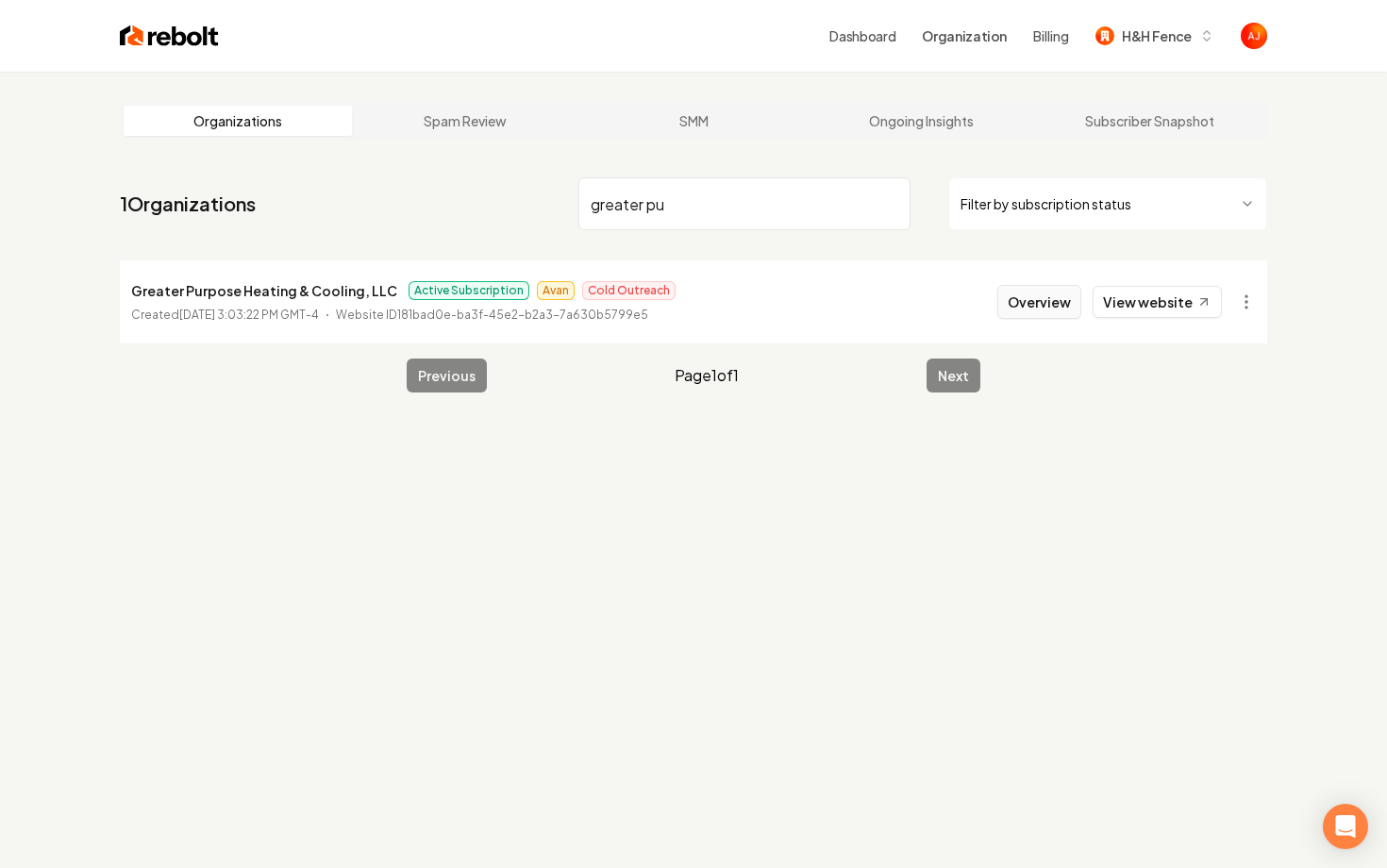
click at [1037, 305] on button "Overview" at bounding box center [1039, 301] width 84 height 34
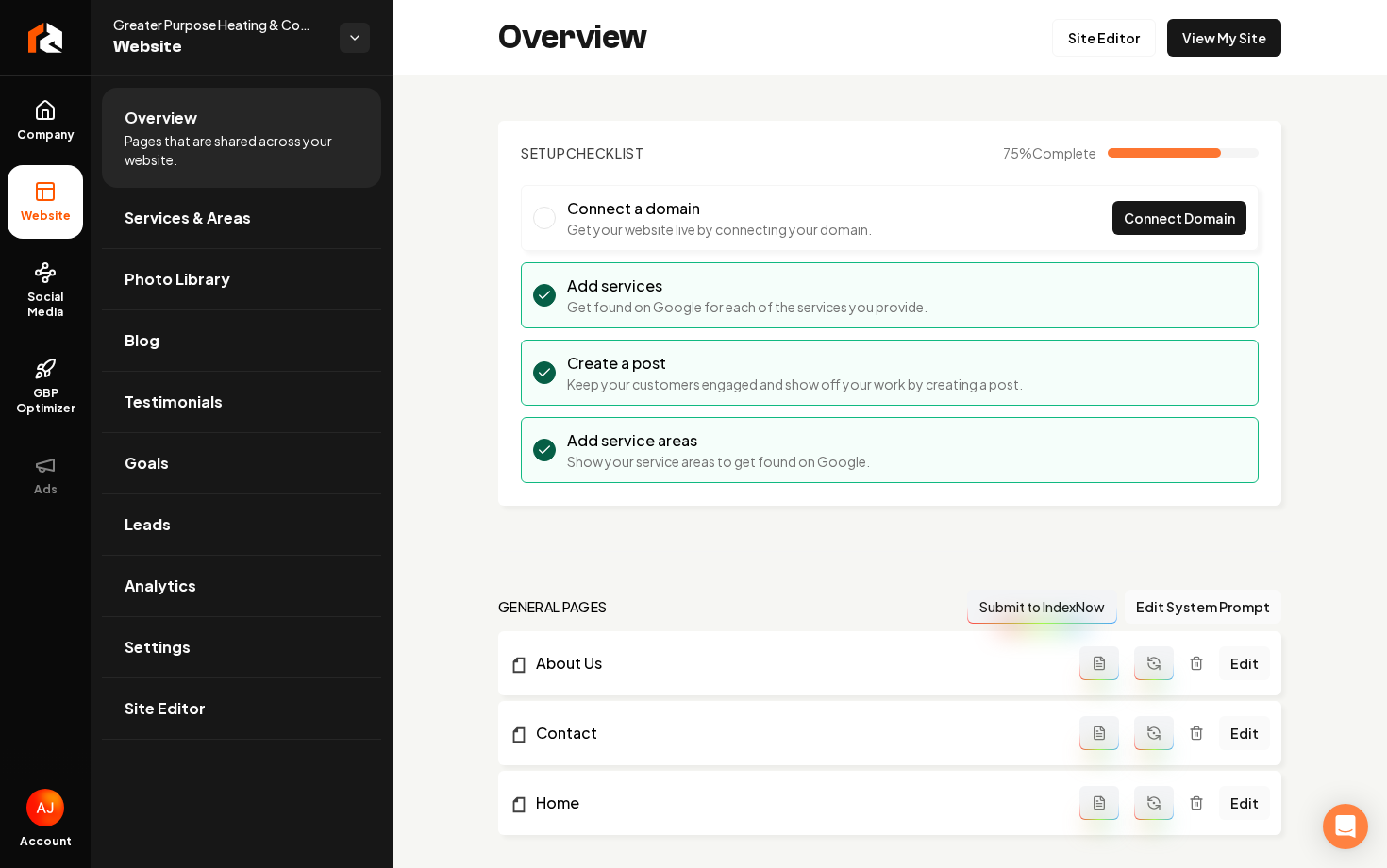
click at [89, 288] on ul "Company Website Social Media GBP Optimizer Ads" at bounding box center [45, 297] width 91 height 444
click at [44, 287] on link "Social Media" at bounding box center [45, 290] width 75 height 89
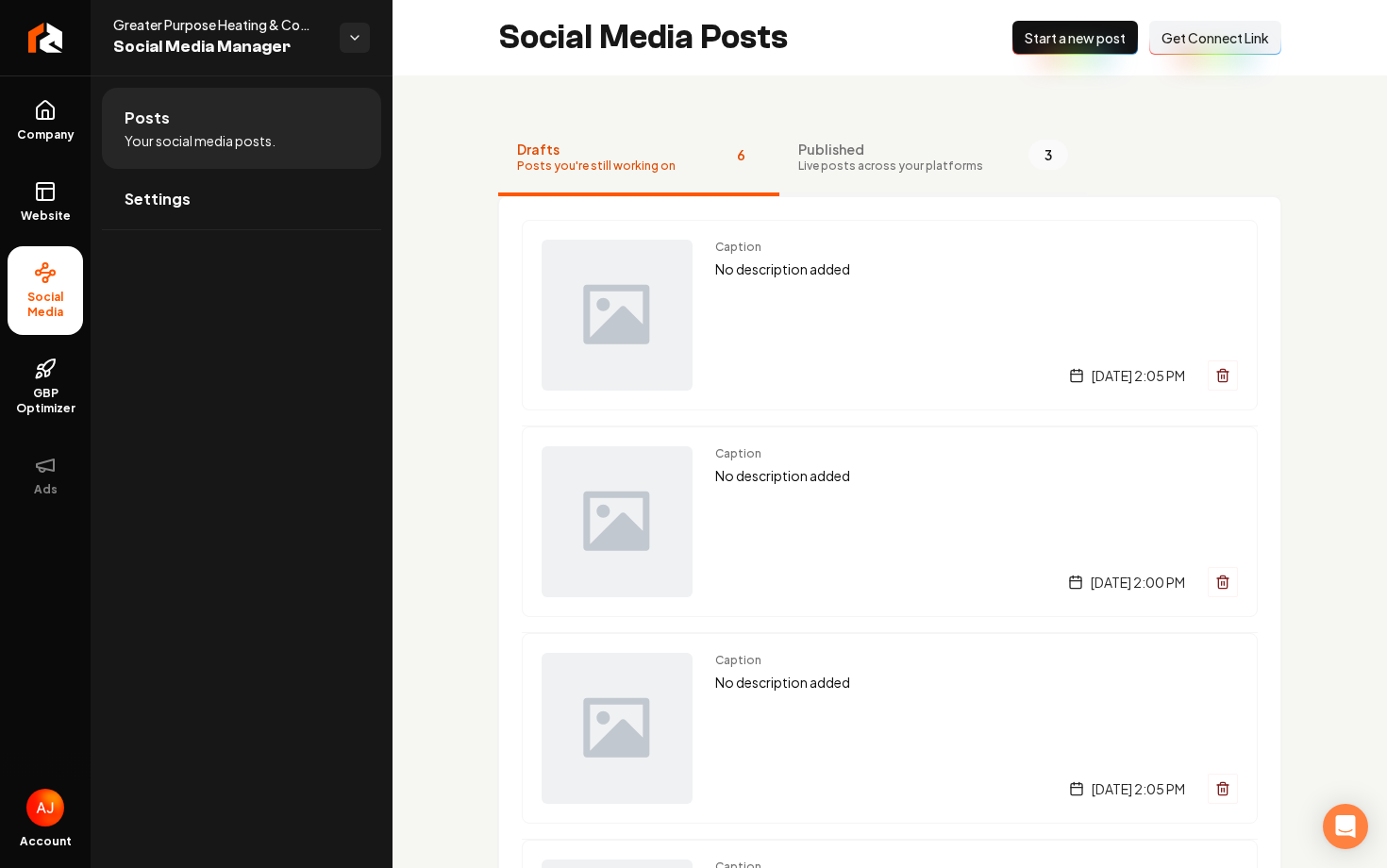
click at [837, 158] on div "Published Live posts across your platforms" at bounding box center [890, 156] width 185 height 34
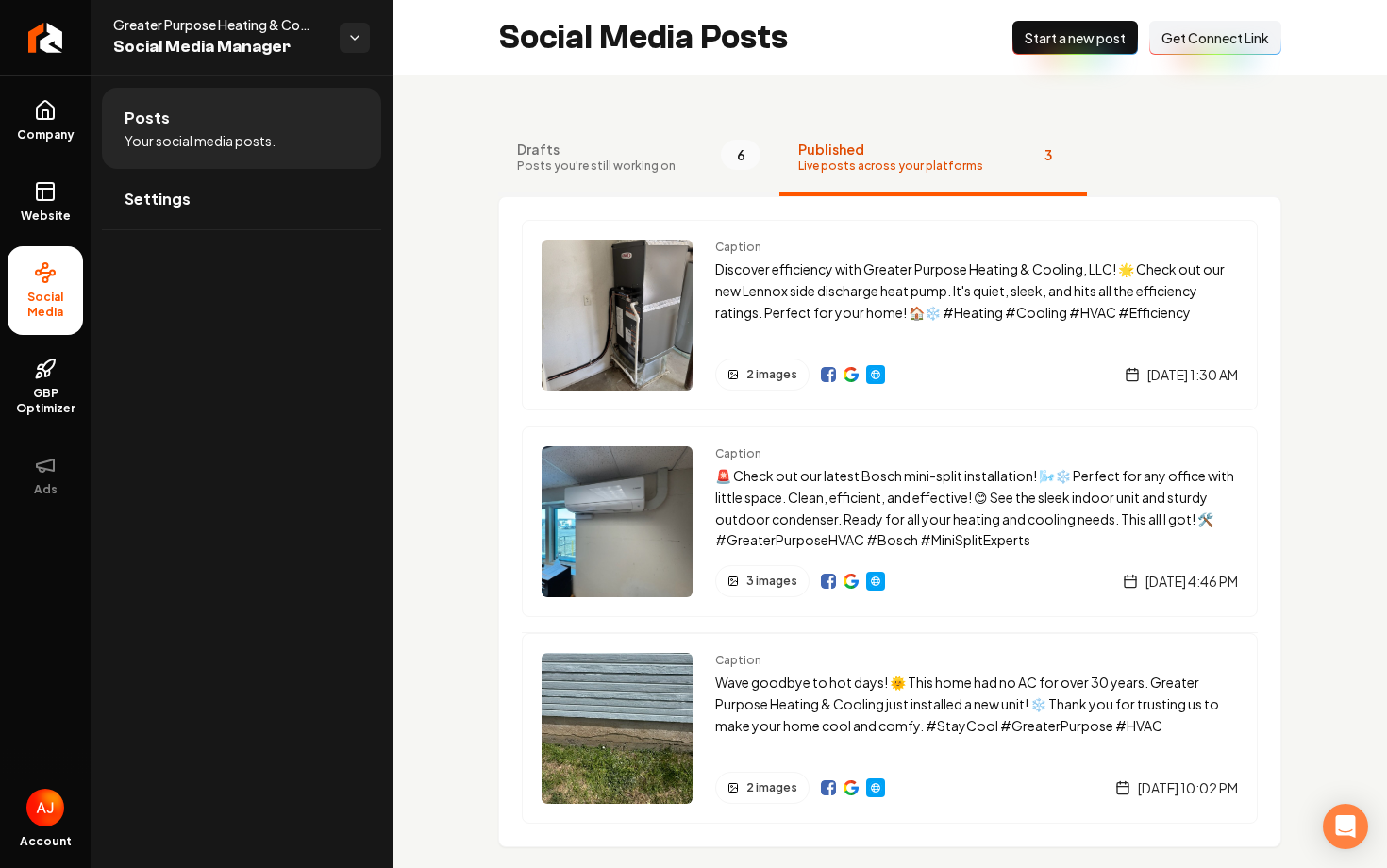
click at [674, 166] on button "Drafts Posts you're still working on 6" at bounding box center [638, 158] width 282 height 75
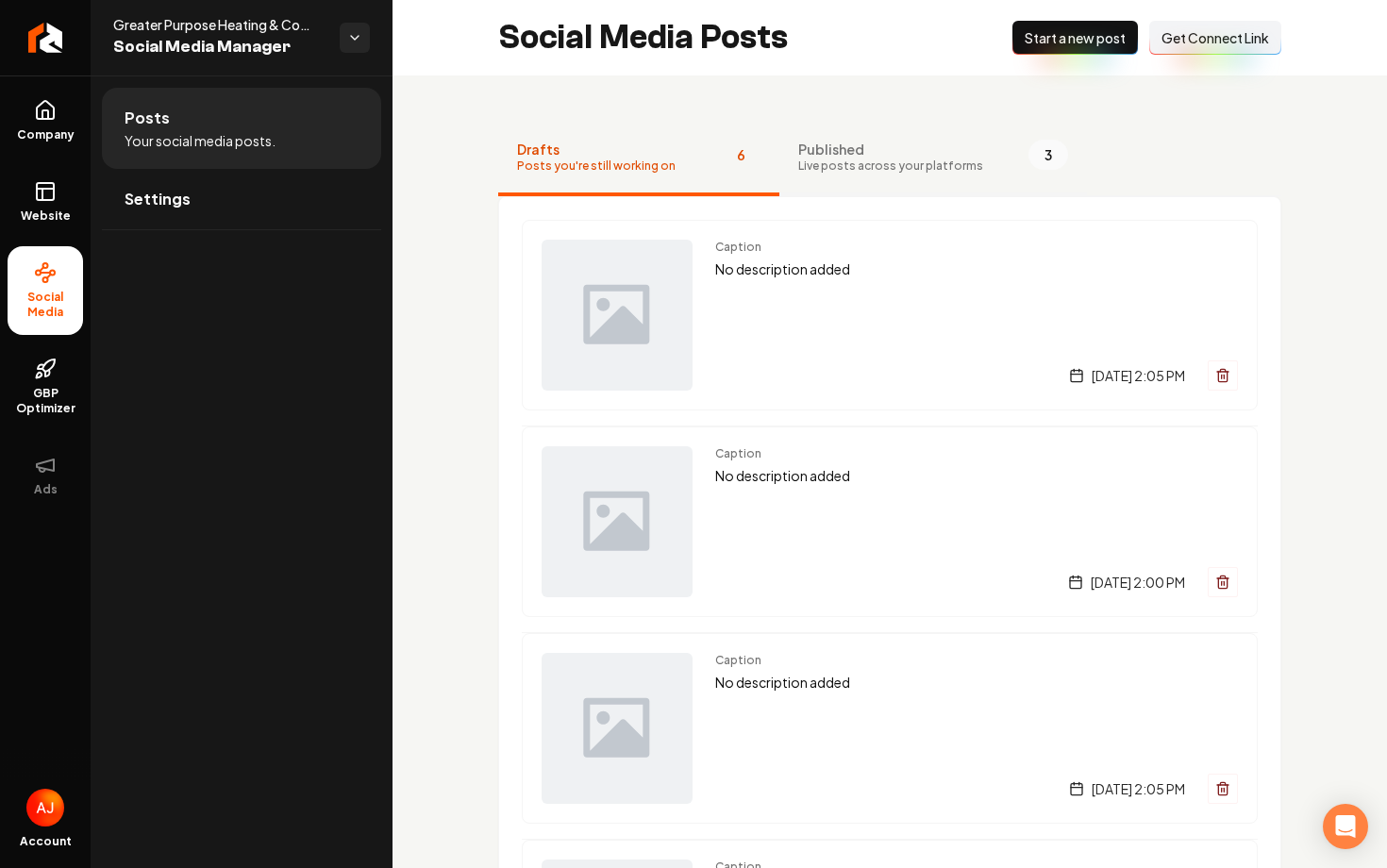
click at [872, 158] on span "Live posts across your platforms" at bounding box center [890, 165] width 185 height 15
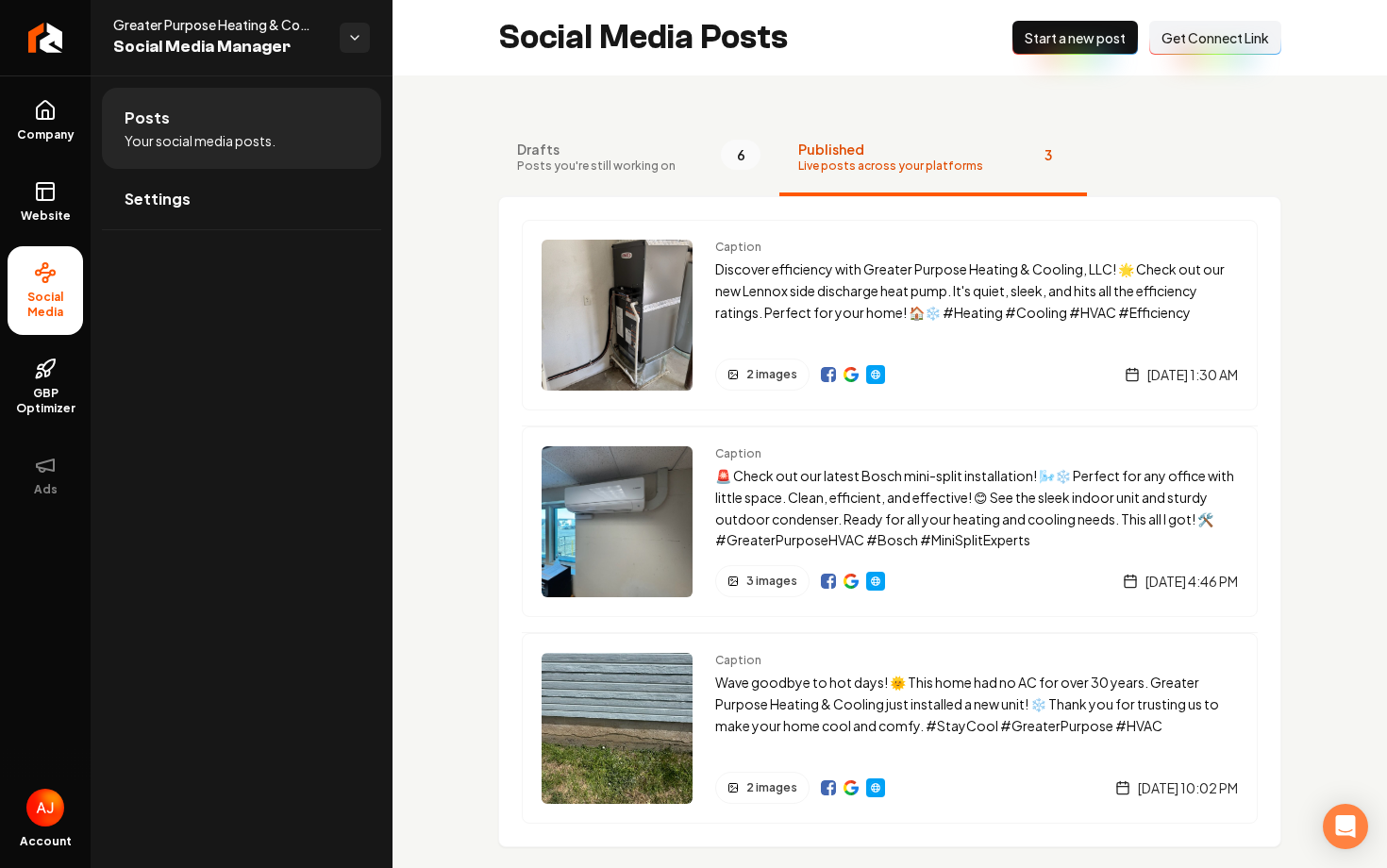
click at [241, 232] on ul "Posts Your social media posts. Settings" at bounding box center [242, 158] width 302 height 166
click at [232, 209] on link "Settings" at bounding box center [241, 198] width 280 height 60
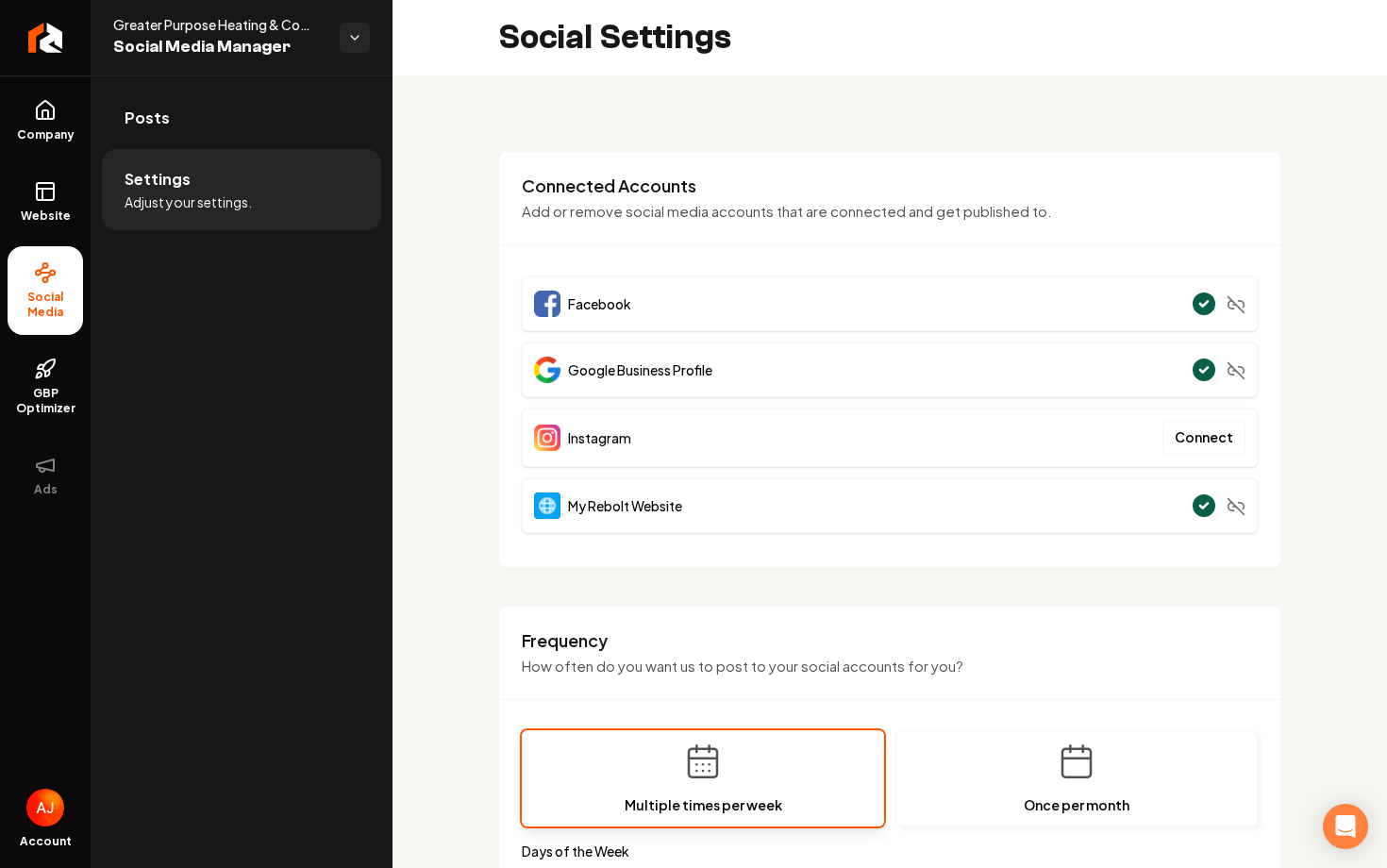
scroll to position [825, 0]
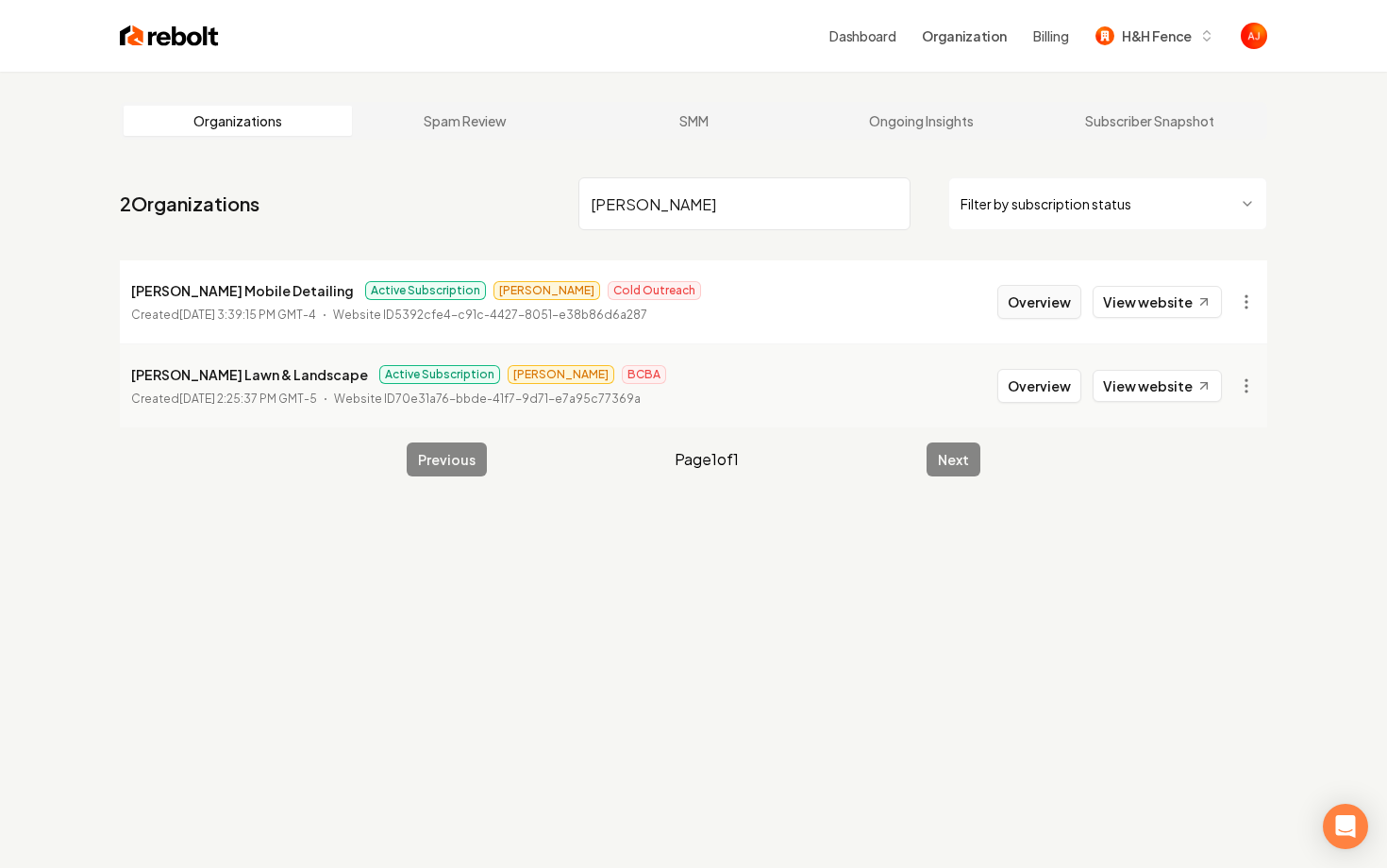
type input "holmes"
click at [1017, 306] on button "Overview" at bounding box center [1039, 301] width 84 height 34
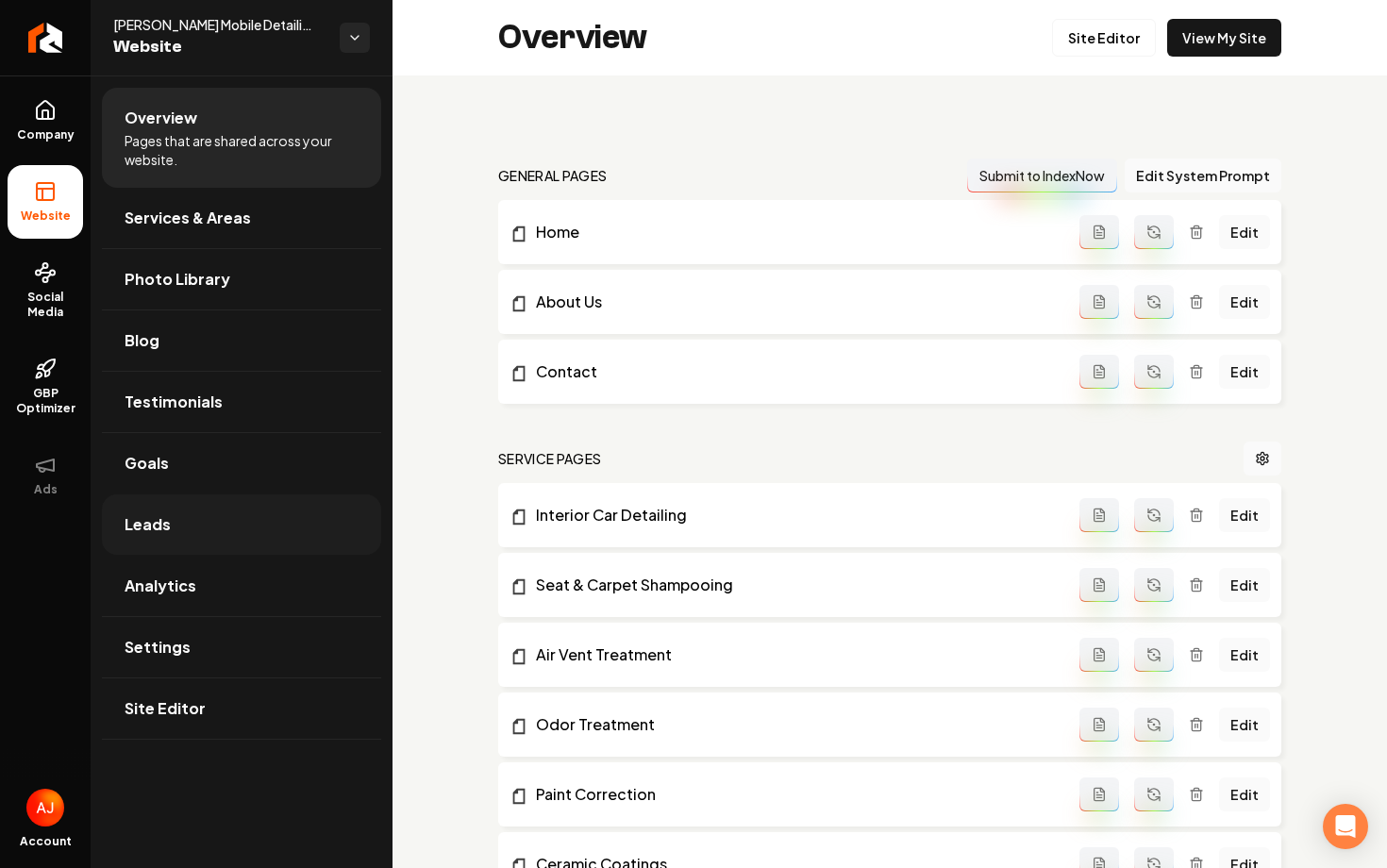
click at [286, 512] on link "Leads" at bounding box center [241, 524] width 280 height 60
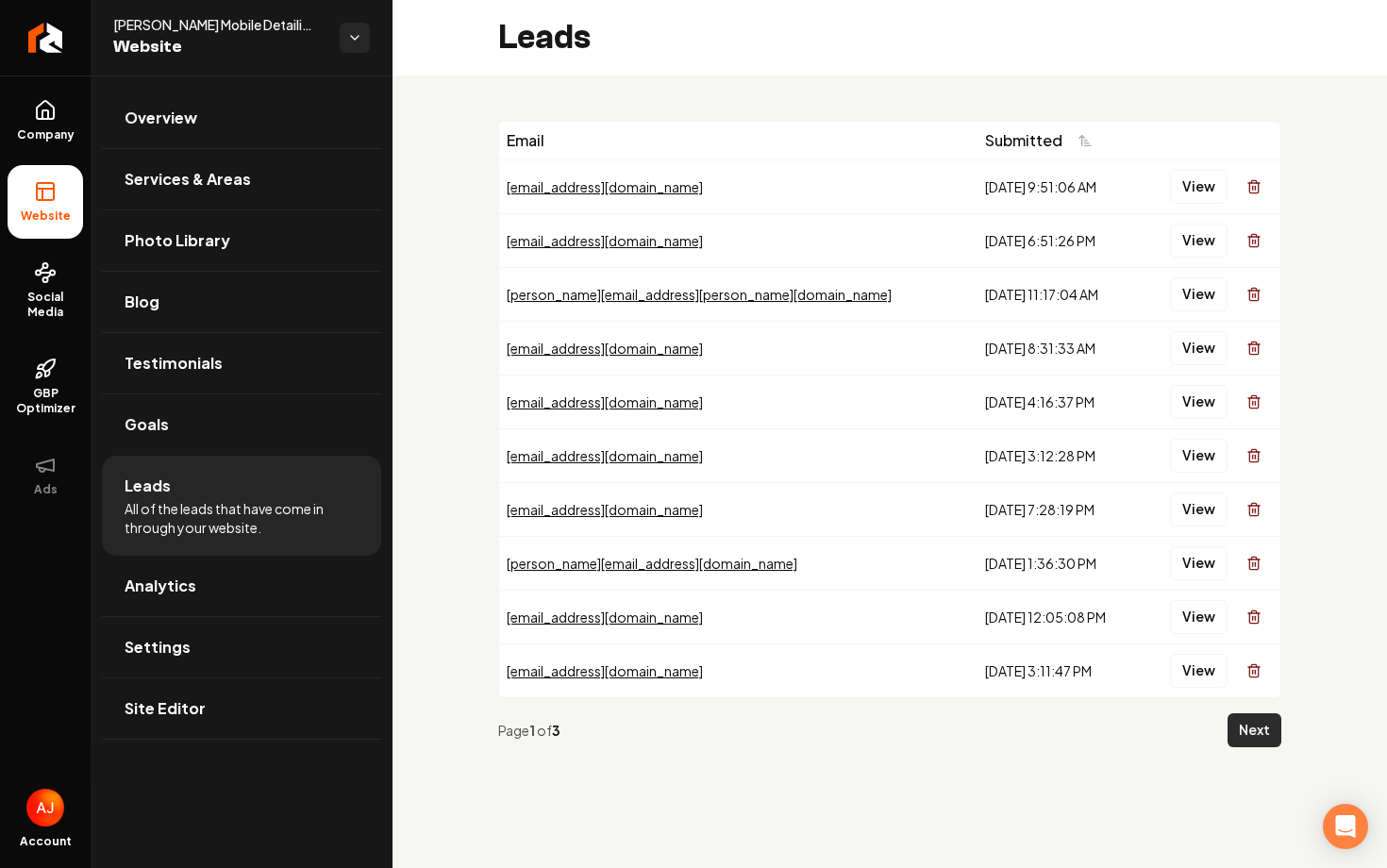
click at [1259, 732] on button "Next" at bounding box center [1255, 730] width 53 height 34
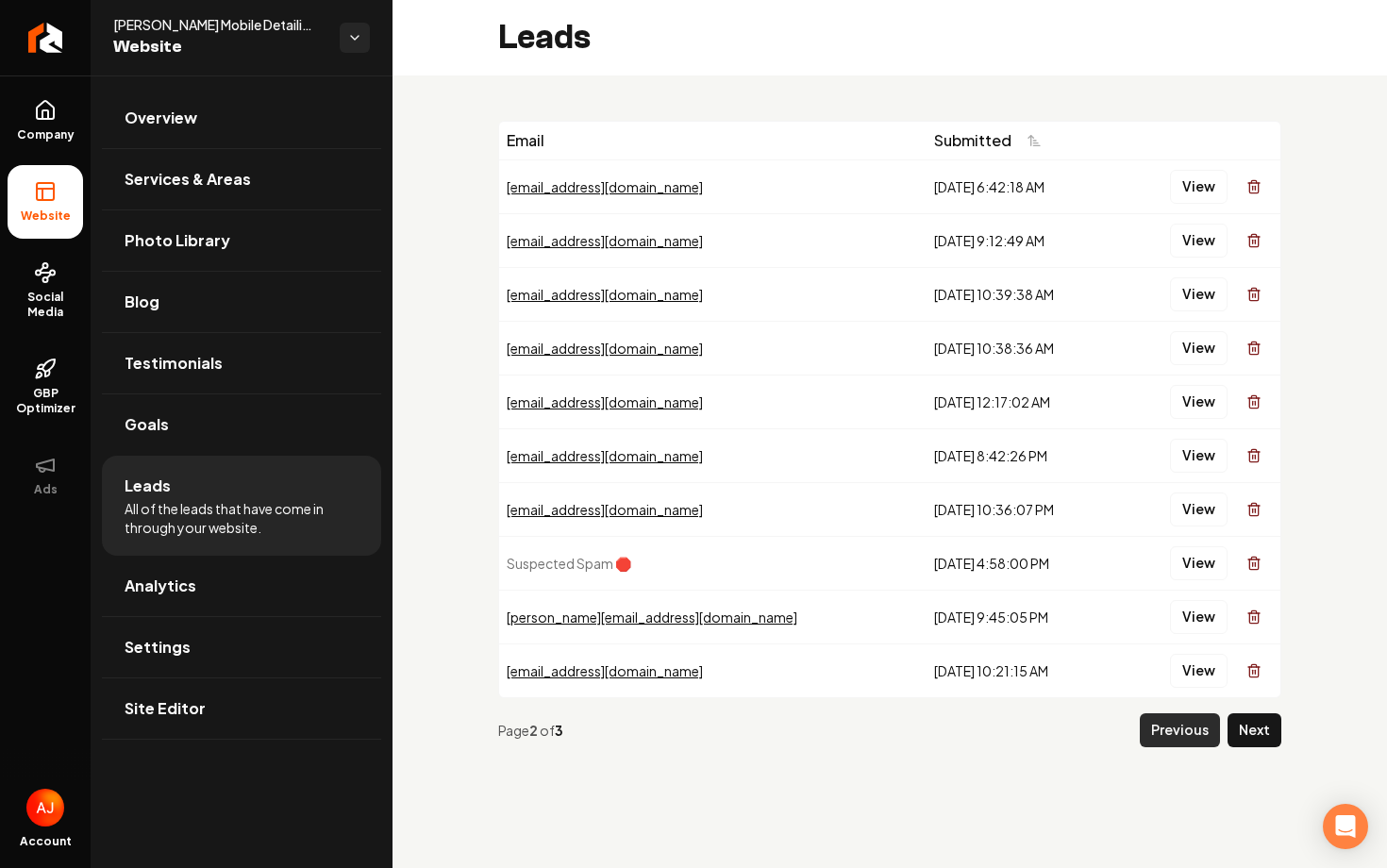
click at [1155, 724] on button "Previous" at bounding box center [1180, 730] width 80 height 34
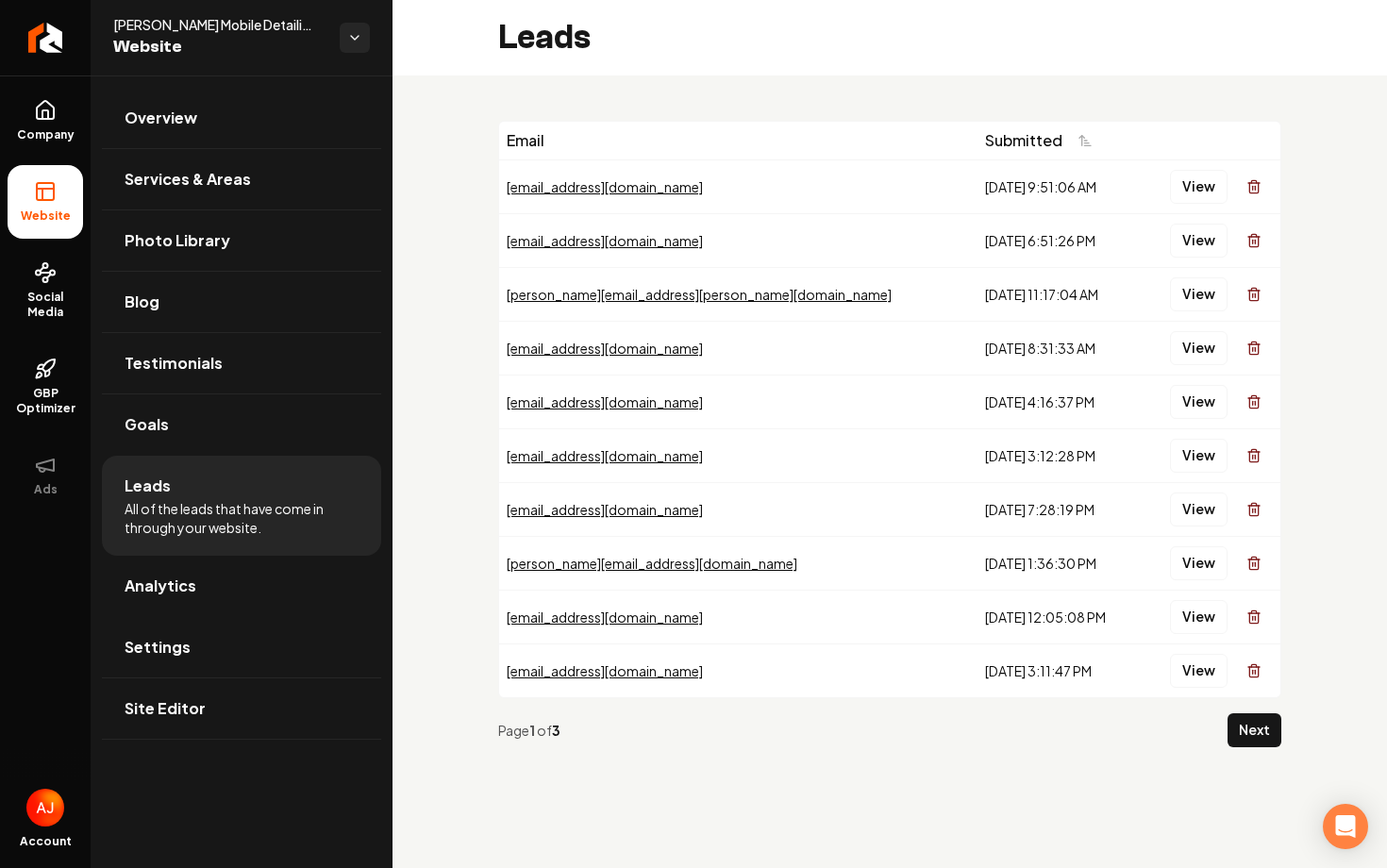
click at [181, 616] on li "Analytics" at bounding box center [241, 587] width 280 height 61
click at [181, 601] on link "Analytics" at bounding box center [241, 586] width 280 height 60
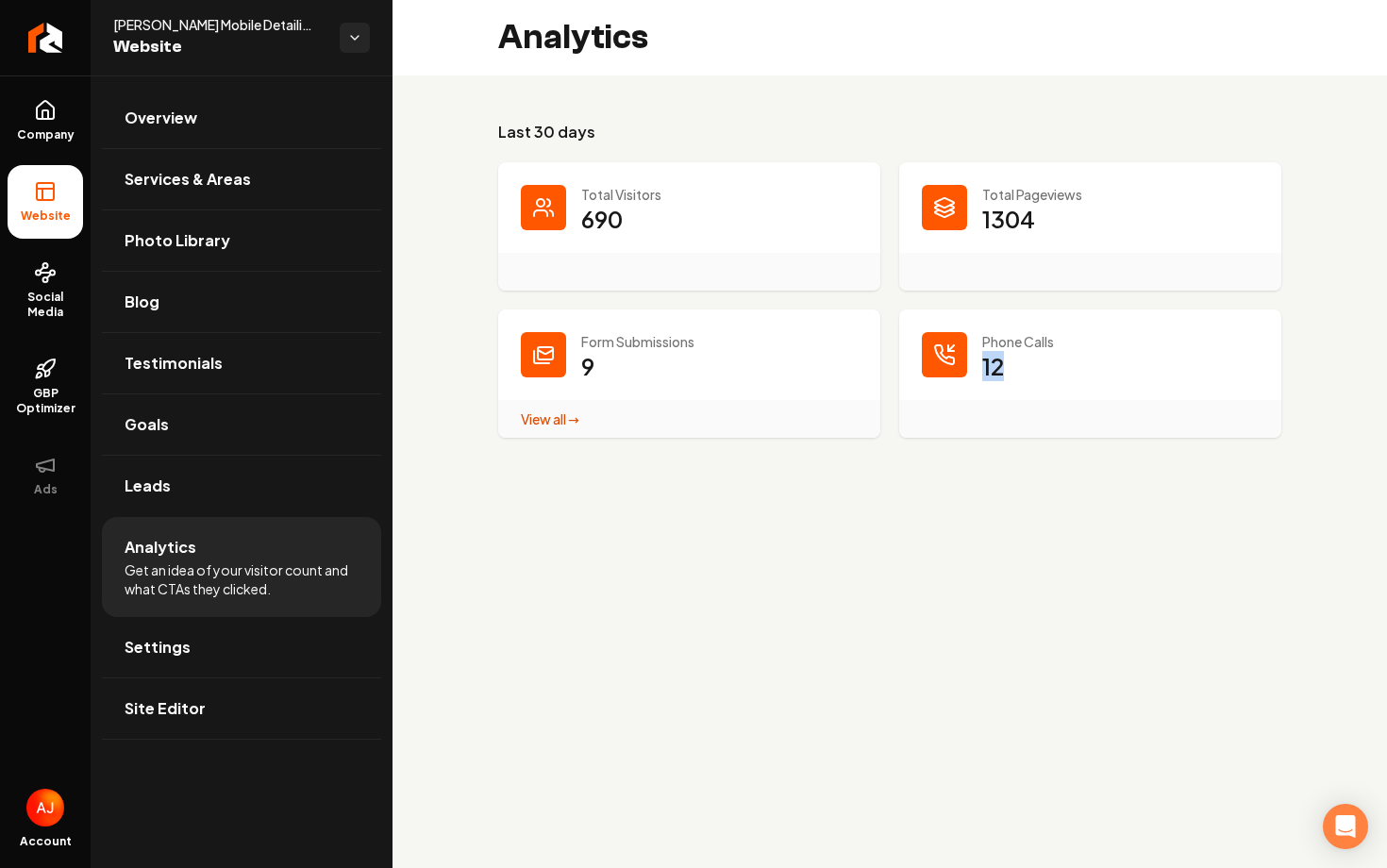
drag, startPoint x: 967, startPoint y: 373, endPoint x: 1043, endPoint y: 372, distance: 76.0
click at [1042, 373] on div "Phone Calls 12" at bounding box center [1090, 373] width 382 height 128
click at [767, 569] on main "Analytics Last 30 days Total Visitors 690 Total Pageviews 1304 Form Submissions…" at bounding box center [889, 434] width 995 height 868
click at [552, 420] on link "View all → Form Submissions stats" at bounding box center [549, 419] width 58 height 17
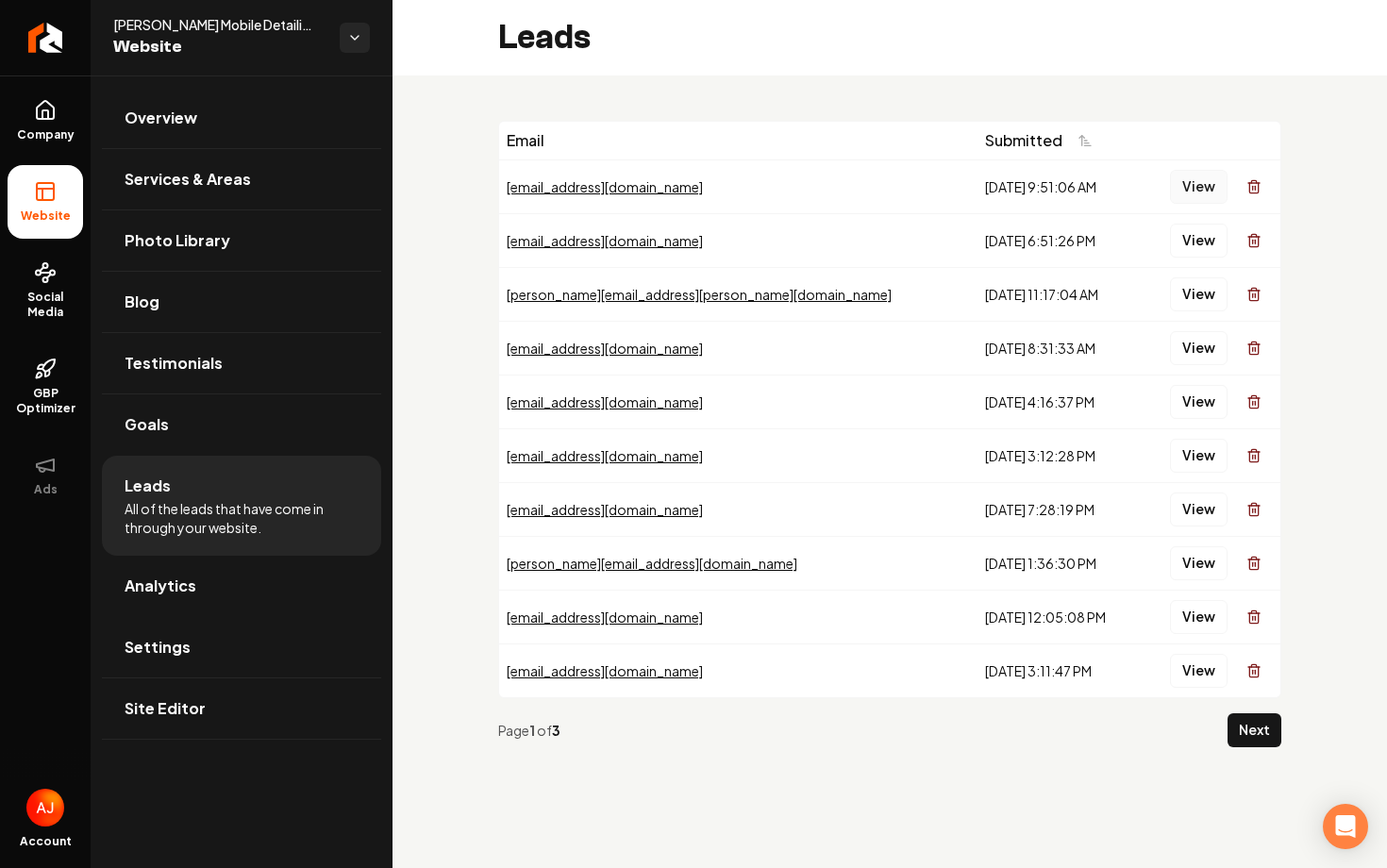
click at [1195, 186] on button "View" at bounding box center [1199, 187] width 57 height 34
click at [1192, 244] on button "View" at bounding box center [1199, 240] width 57 height 34
click at [1198, 306] on button "View" at bounding box center [1199, 294] width 57 height 34
click at [1196, 348] on button "View" at bounding box center [1199, 348] width 57 height 34
click at [14, 95] on link "Company" at bounding box center [45, 120] width 75 height 74
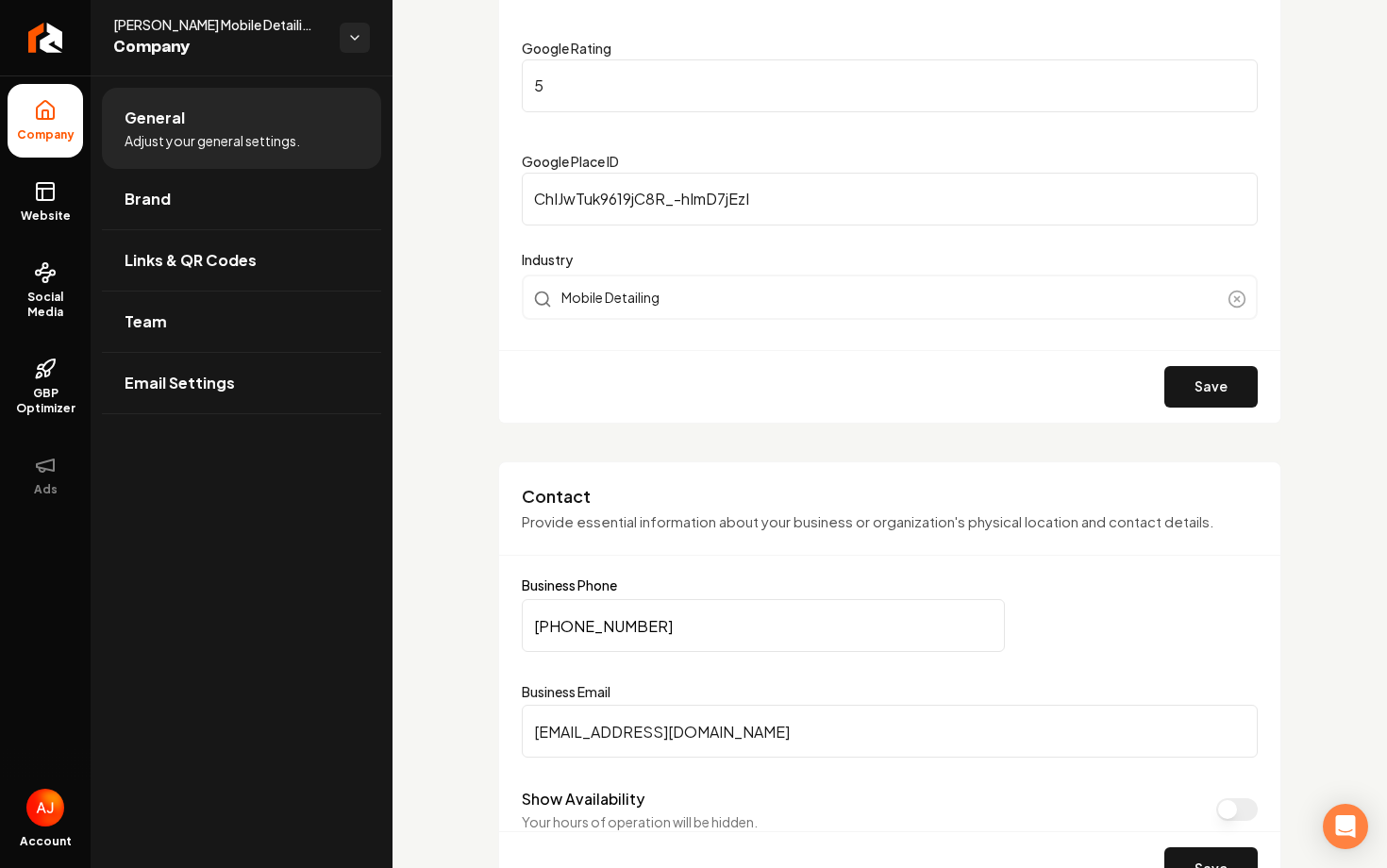
scroll to position [492, 0]
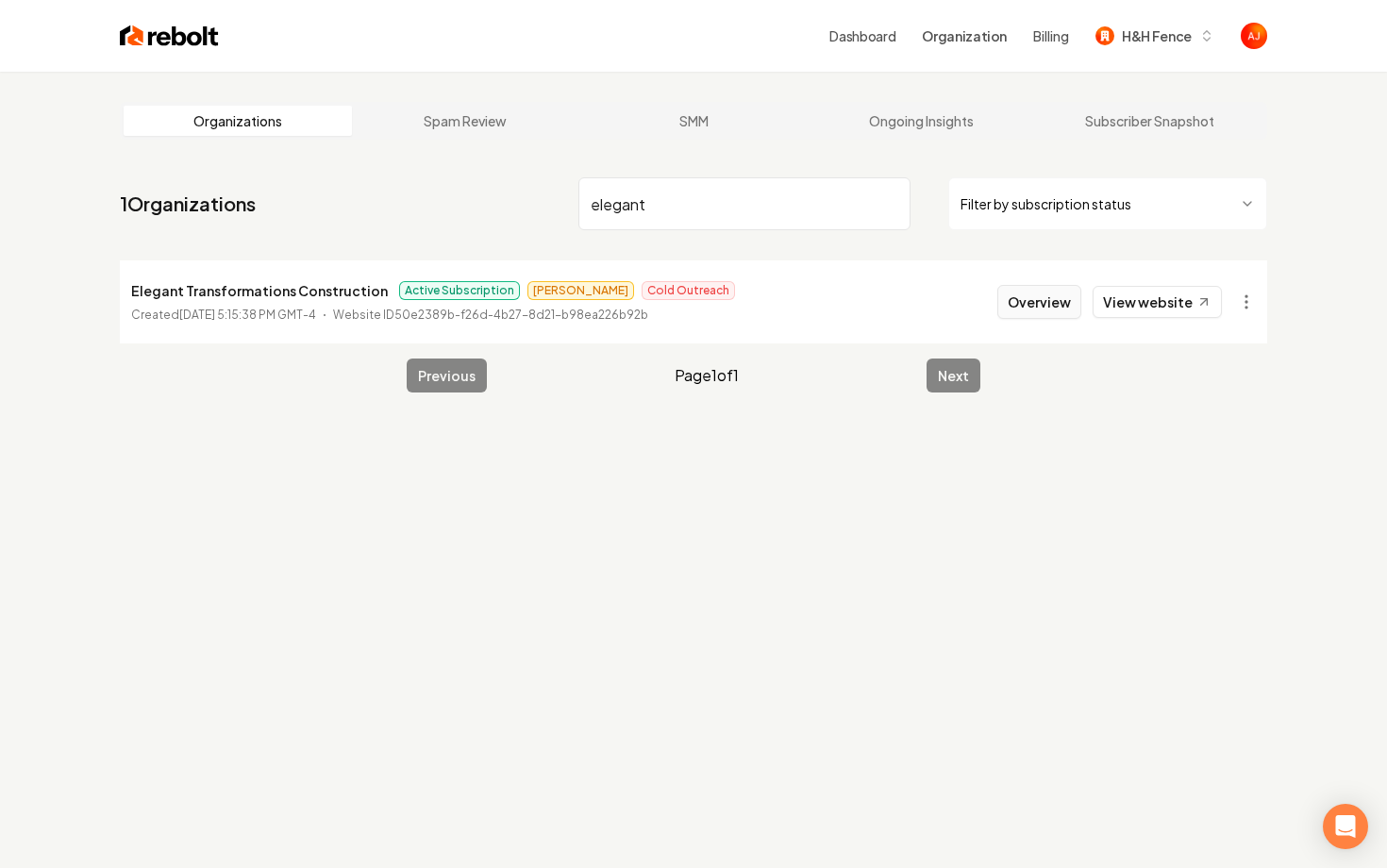
type input "elegant"
click at [1046, 296] on button "Overview" at bounding box center [1039, 301] width 84 height 34
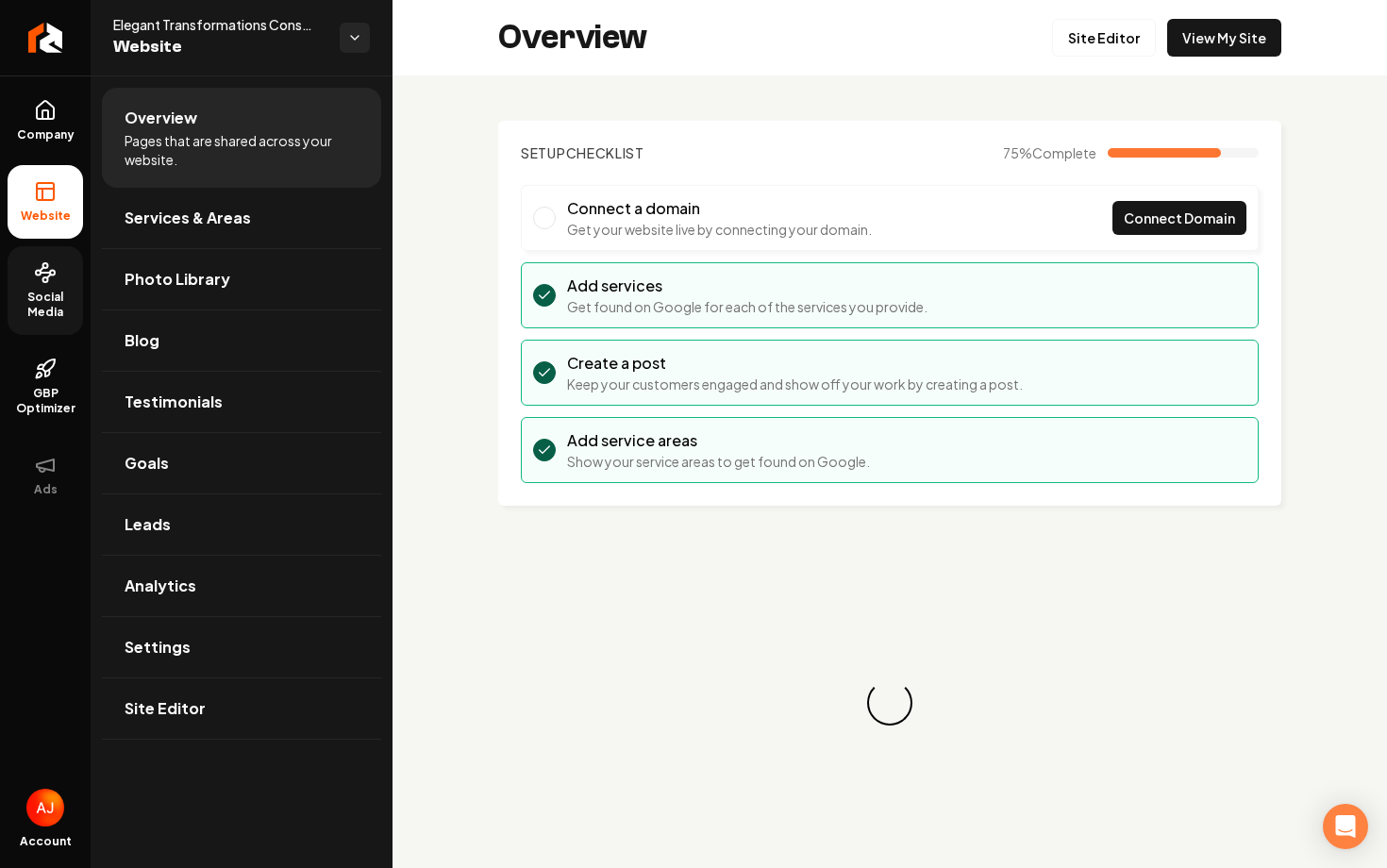
click at [18, 273] on link "Social Media" at bounding box center [45, 290] width 75 height 89
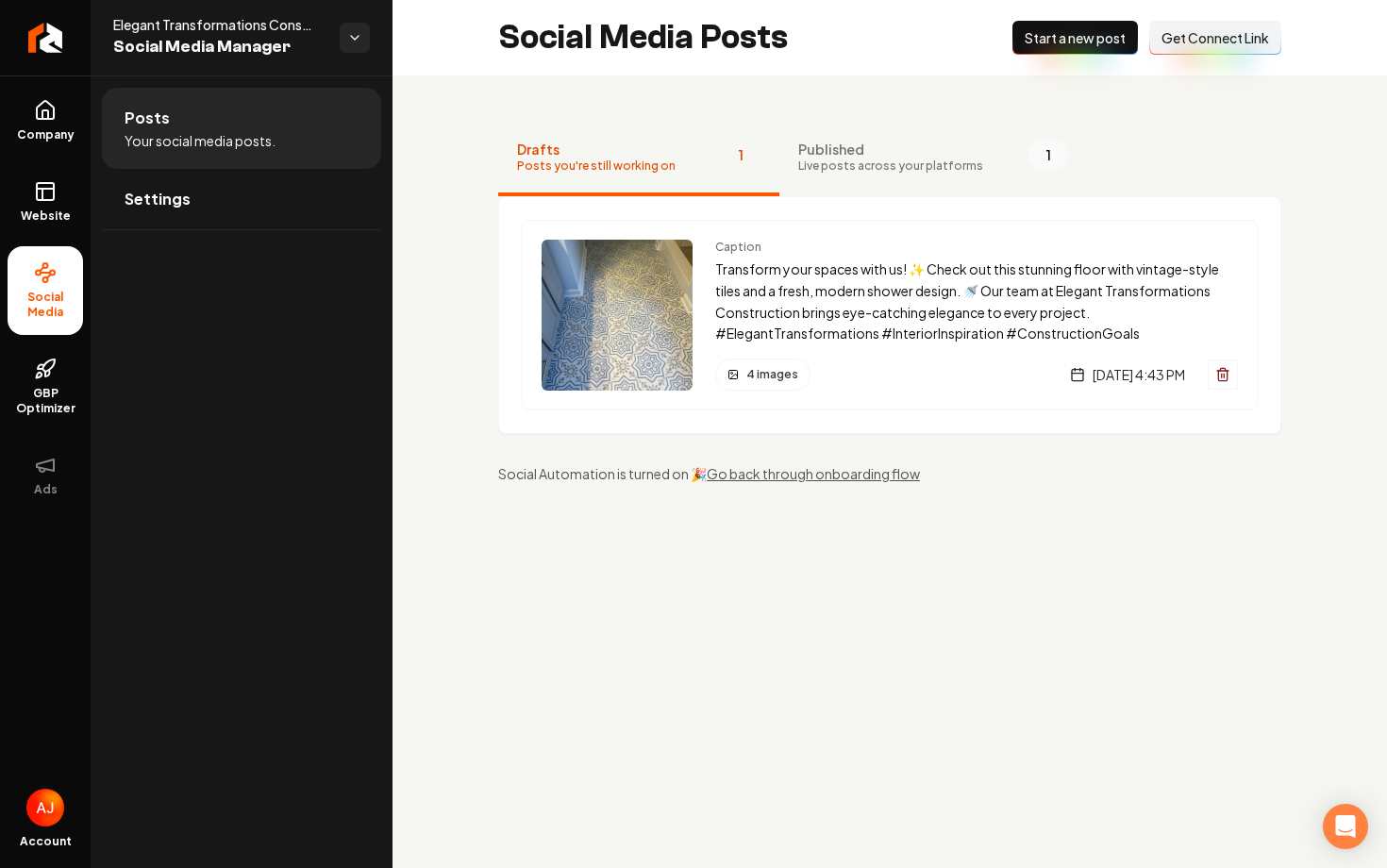
click at [770, 238] on div "Caption Transform your spaces with us! ✨ Check out this stunning floor with vin…" at bounding box center [889, 315] width 736 height 191
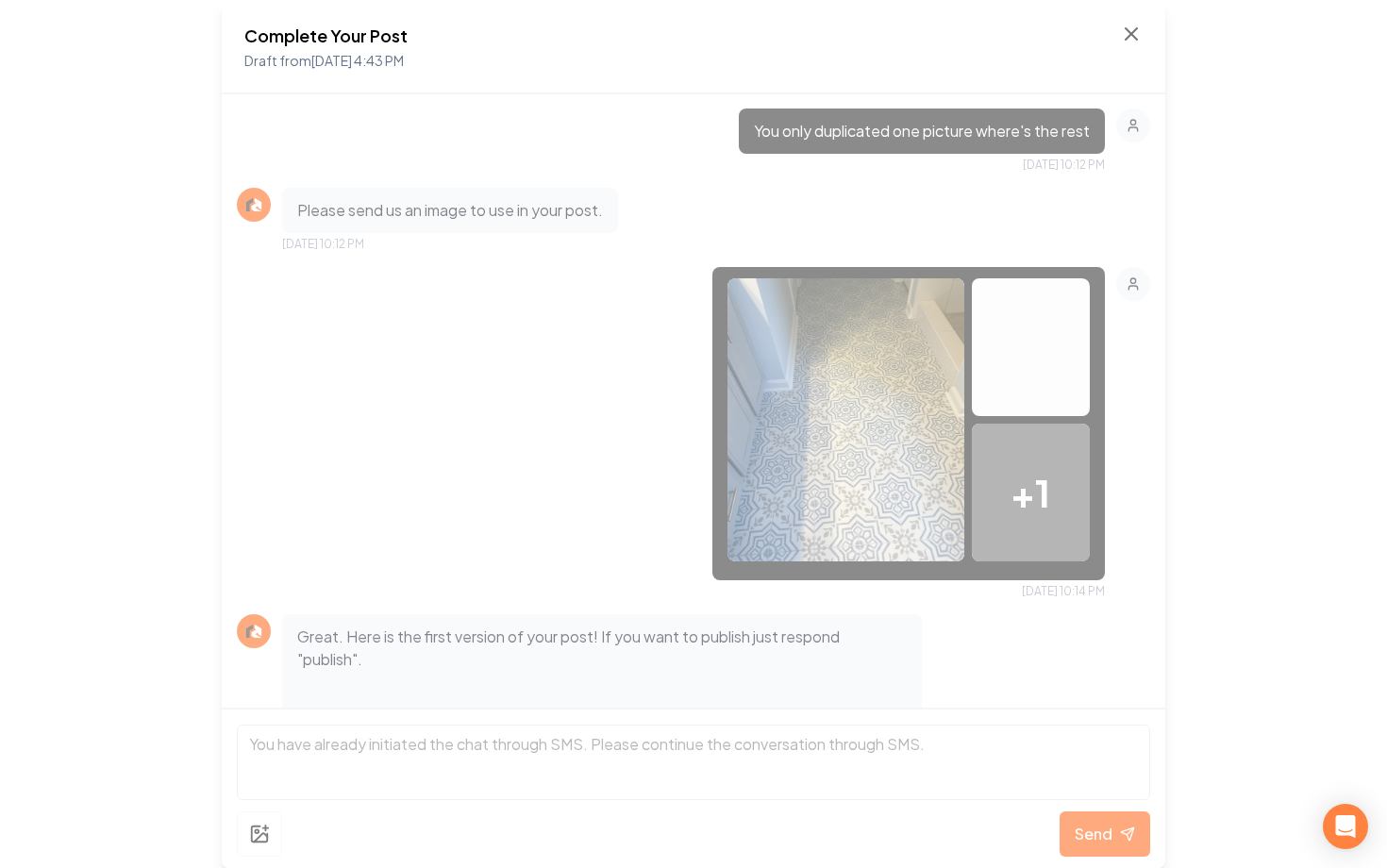
scroll to position [299, 0]
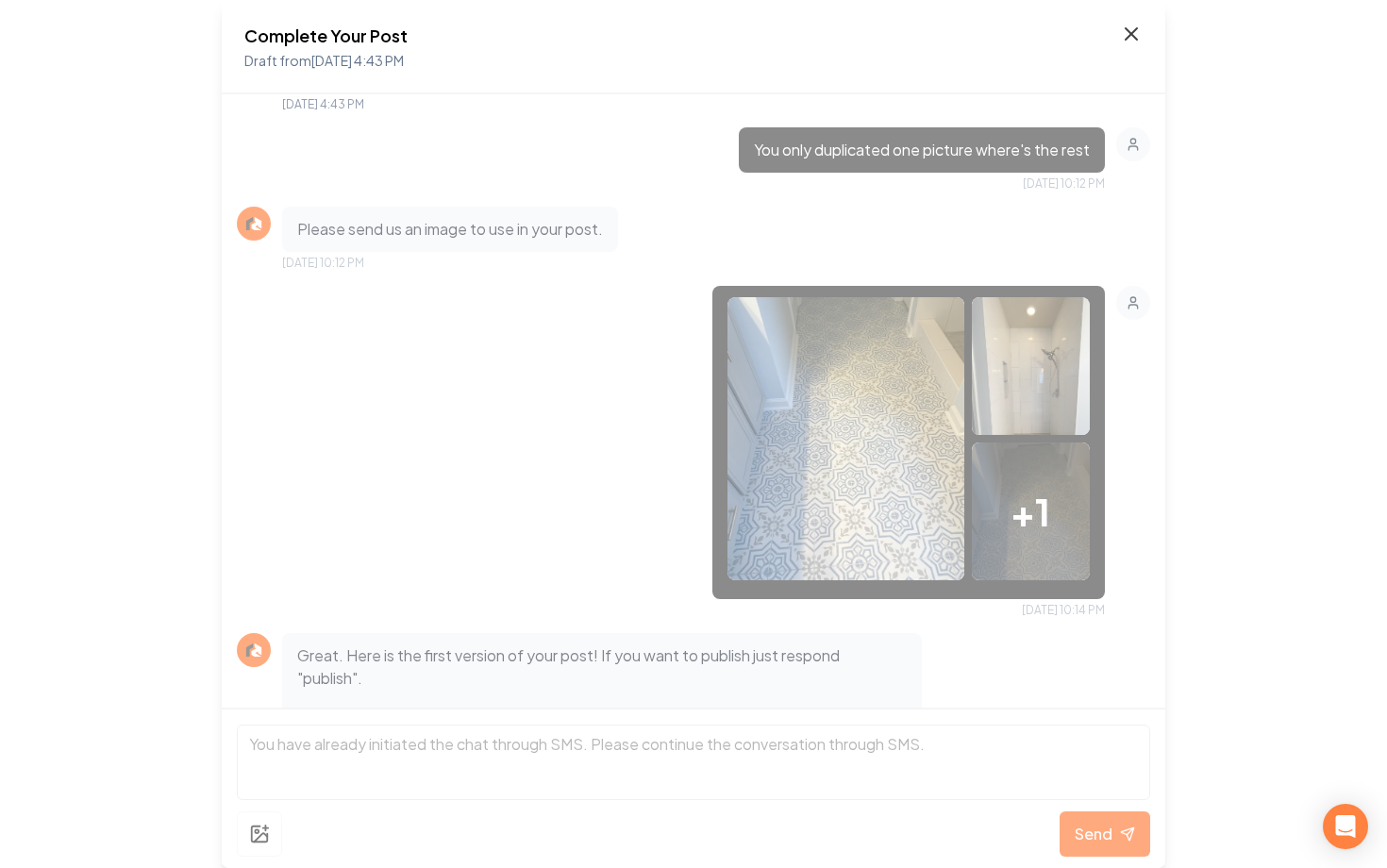
click at [1134, 26] on icon at bounding box center [1131, 34] width 23 height 23
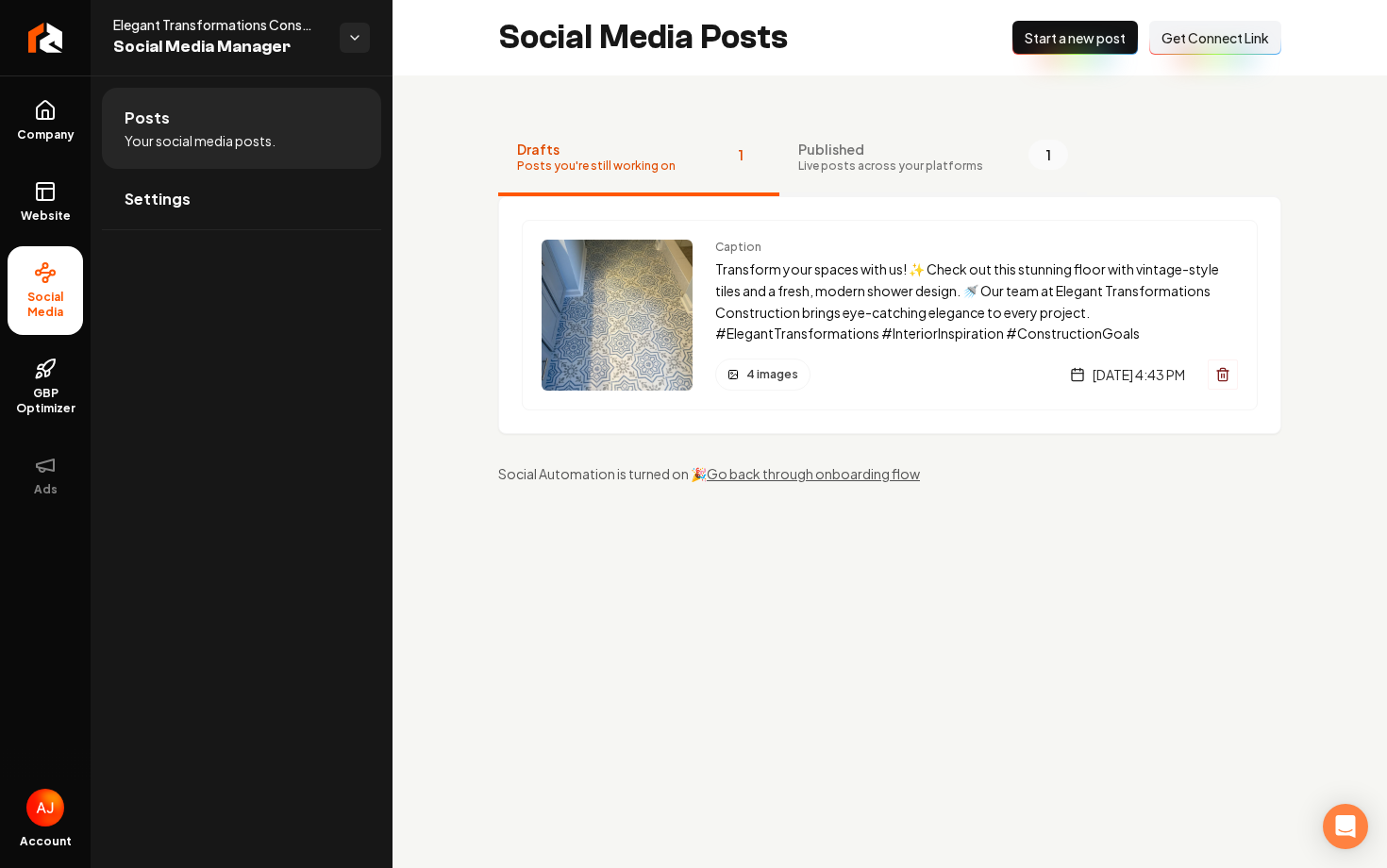
click at [903, 166] on span "Live posts across your platforms" at bounding box center [890, 165] width 185 height 15
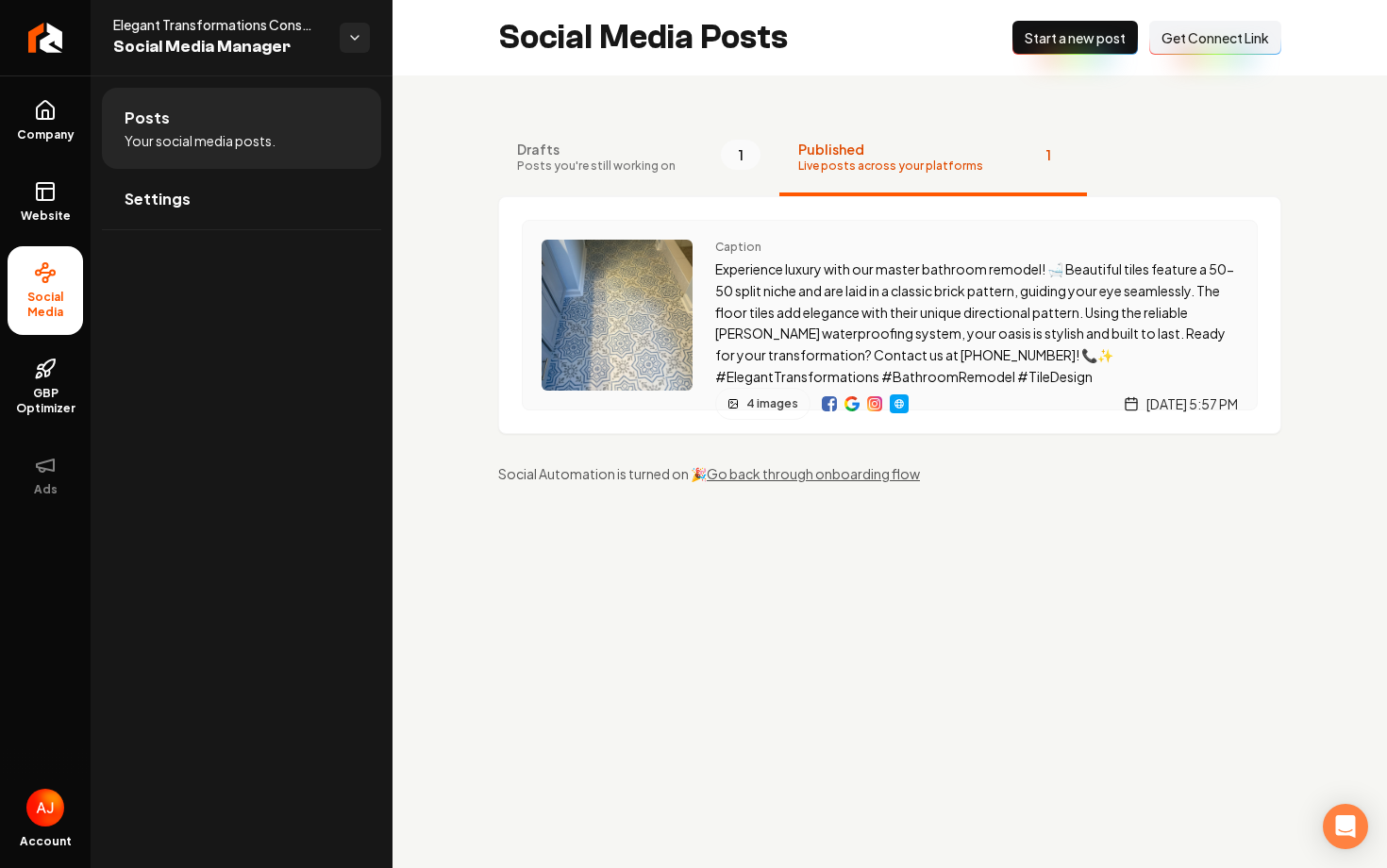
click at [632, 336] on img "Main content area" at bounding box center [616, 315] width 151 height 151
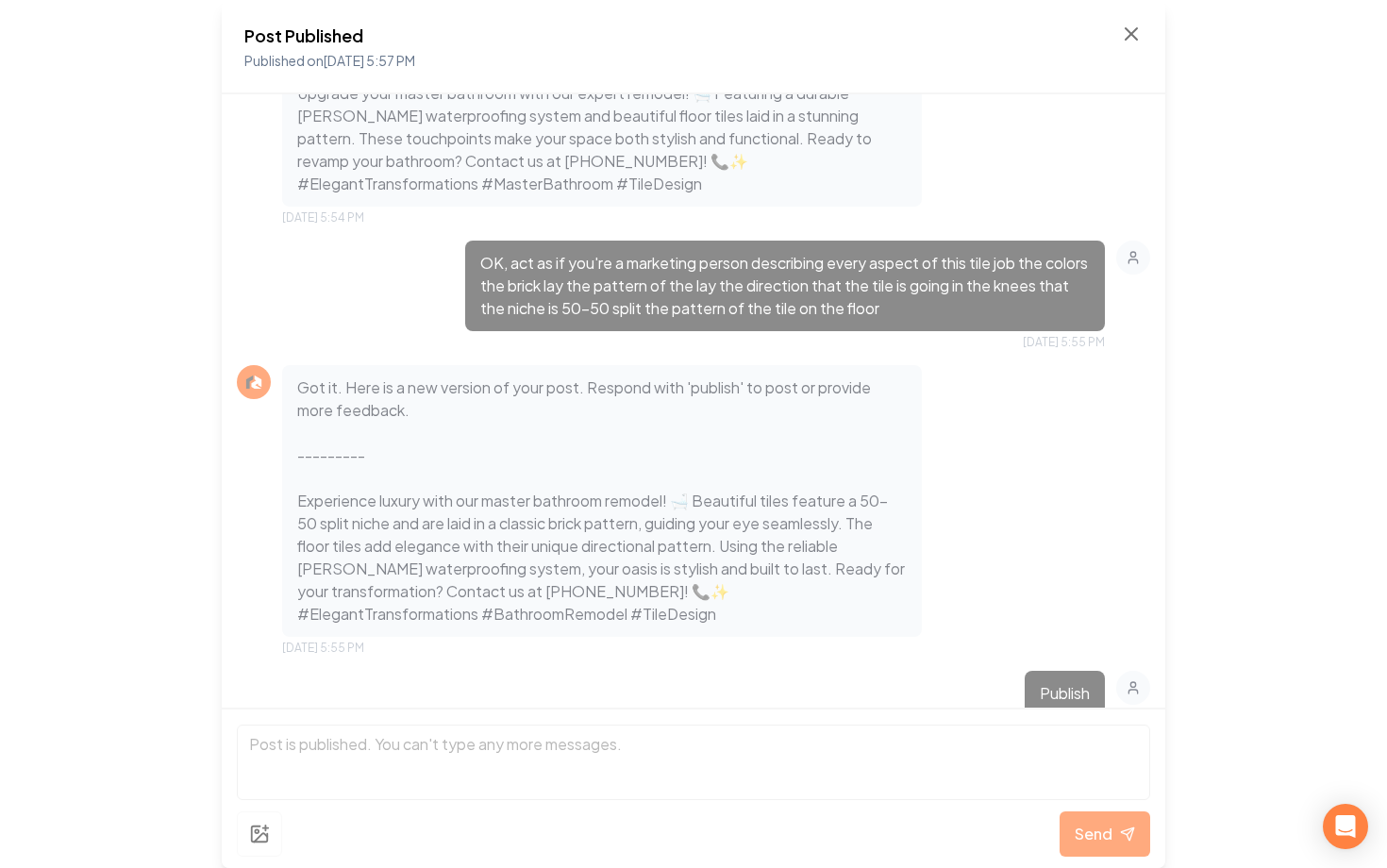
scroll to position [3847, 0]
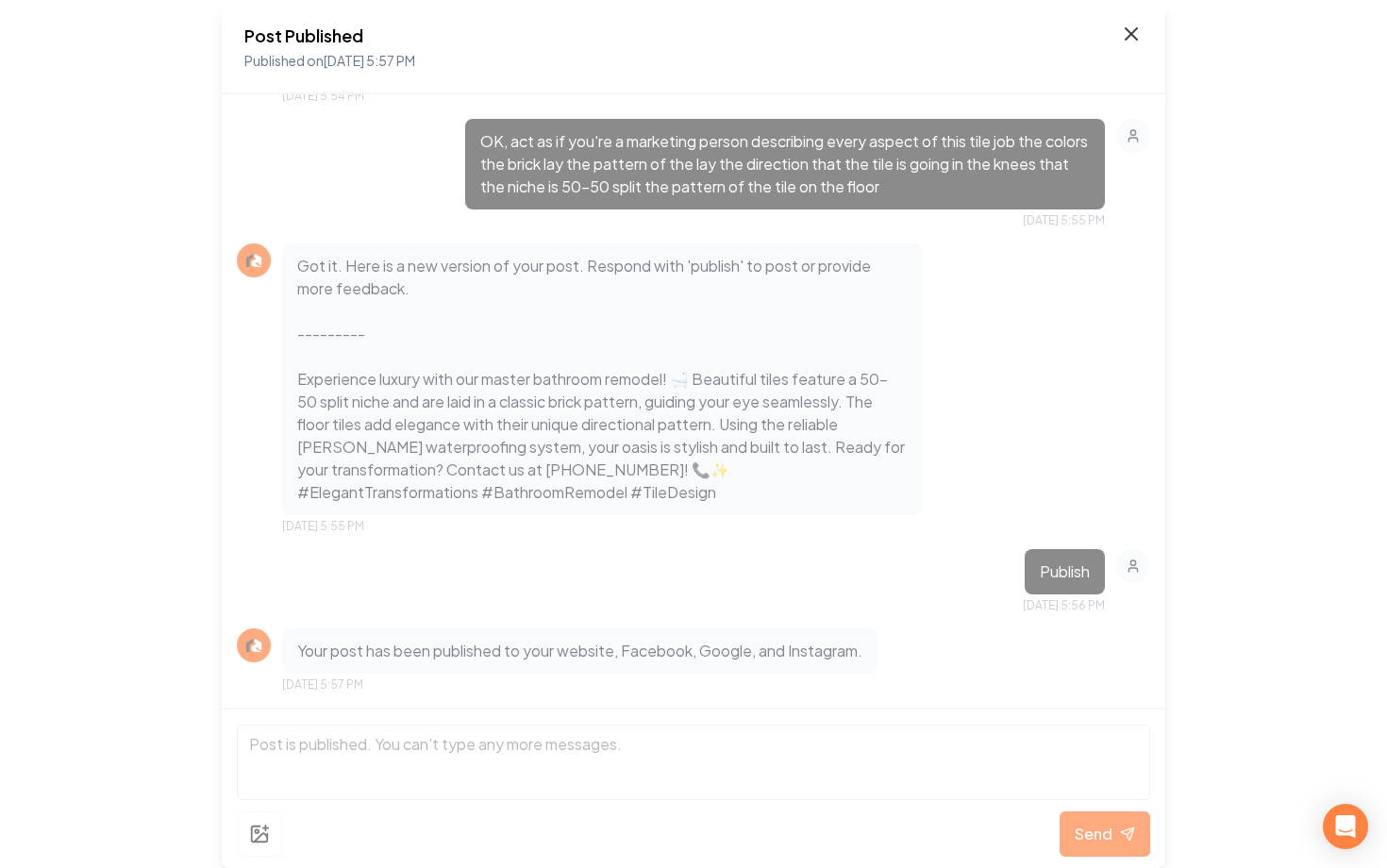
click at [1121, 28] on icon at bounding box center [1131, 34] width 23 height 23
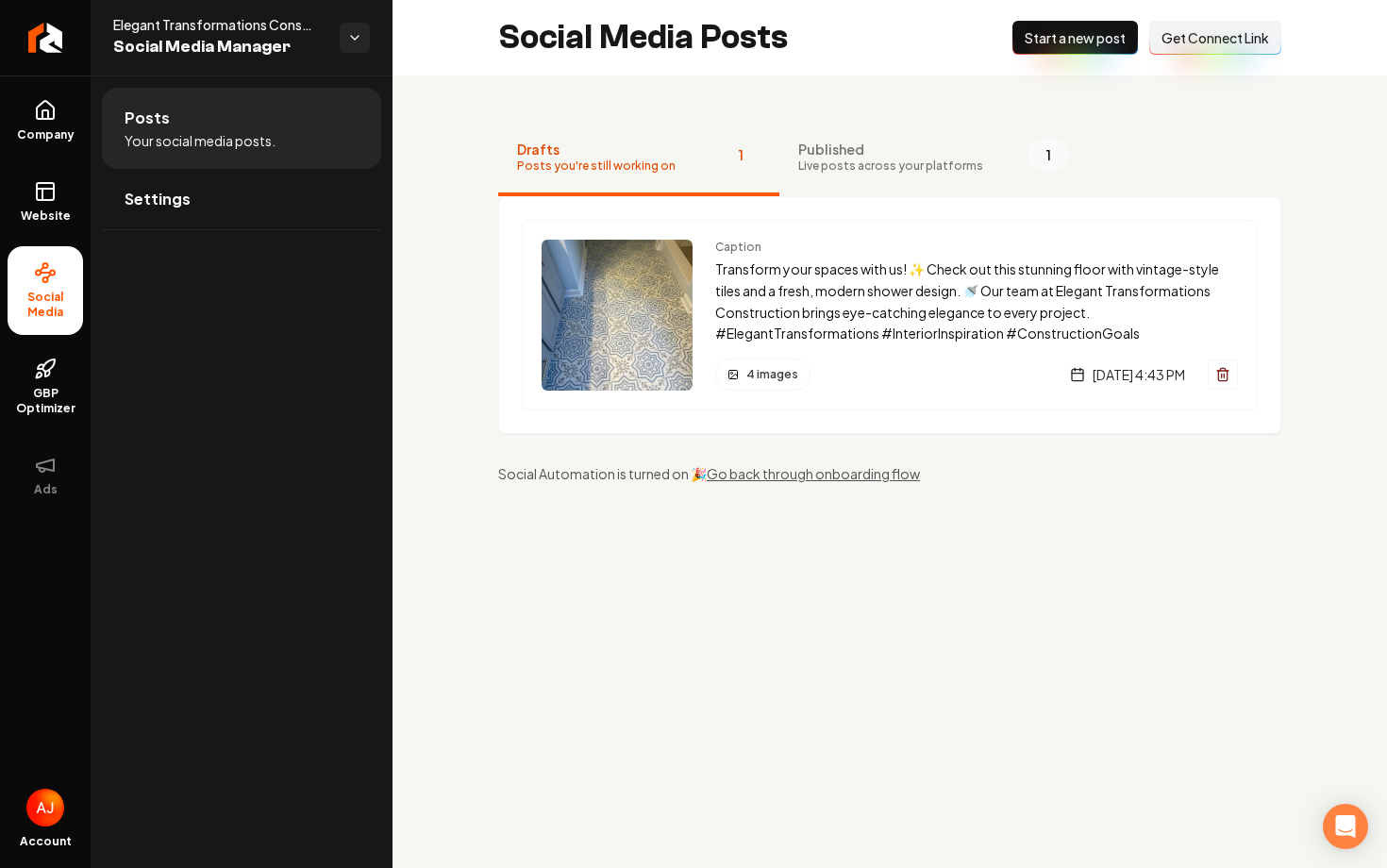
click at [827, 203] on div "Caption Transform your spaces with us! ✨ Check out this stunning floor with vin…" at bounding box center [889, 315] width 783 height 238
click at [833, 171] on span "Live posts across your platforms" at bounding box center [890, 165] width 185 height 15
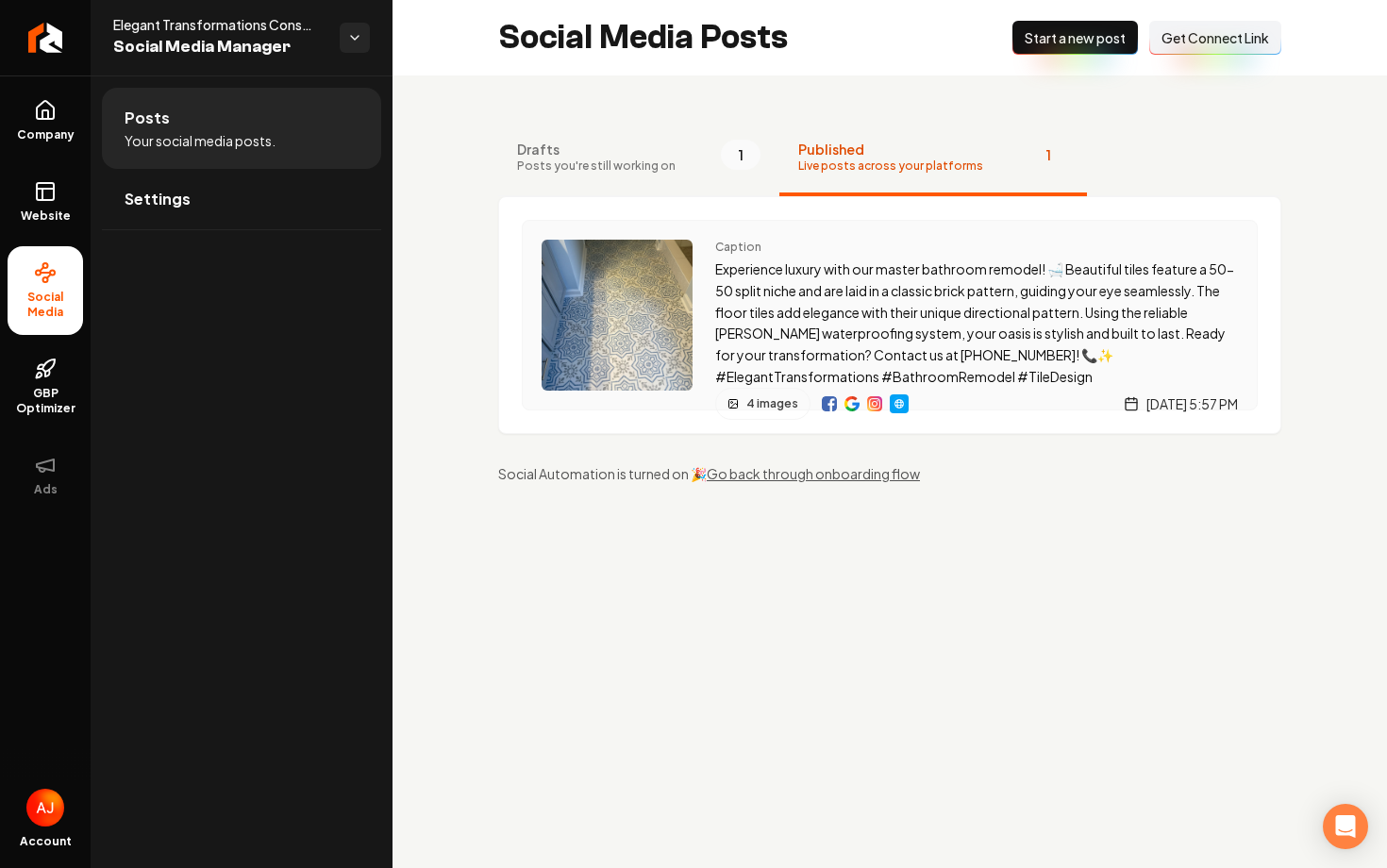
click at [867, 405] on img "Main content area" at bounding box center [874, 403] width 15 height 15
click at [56, 218] on span "Website" at bounding box center [45, 215] width 65 height 15
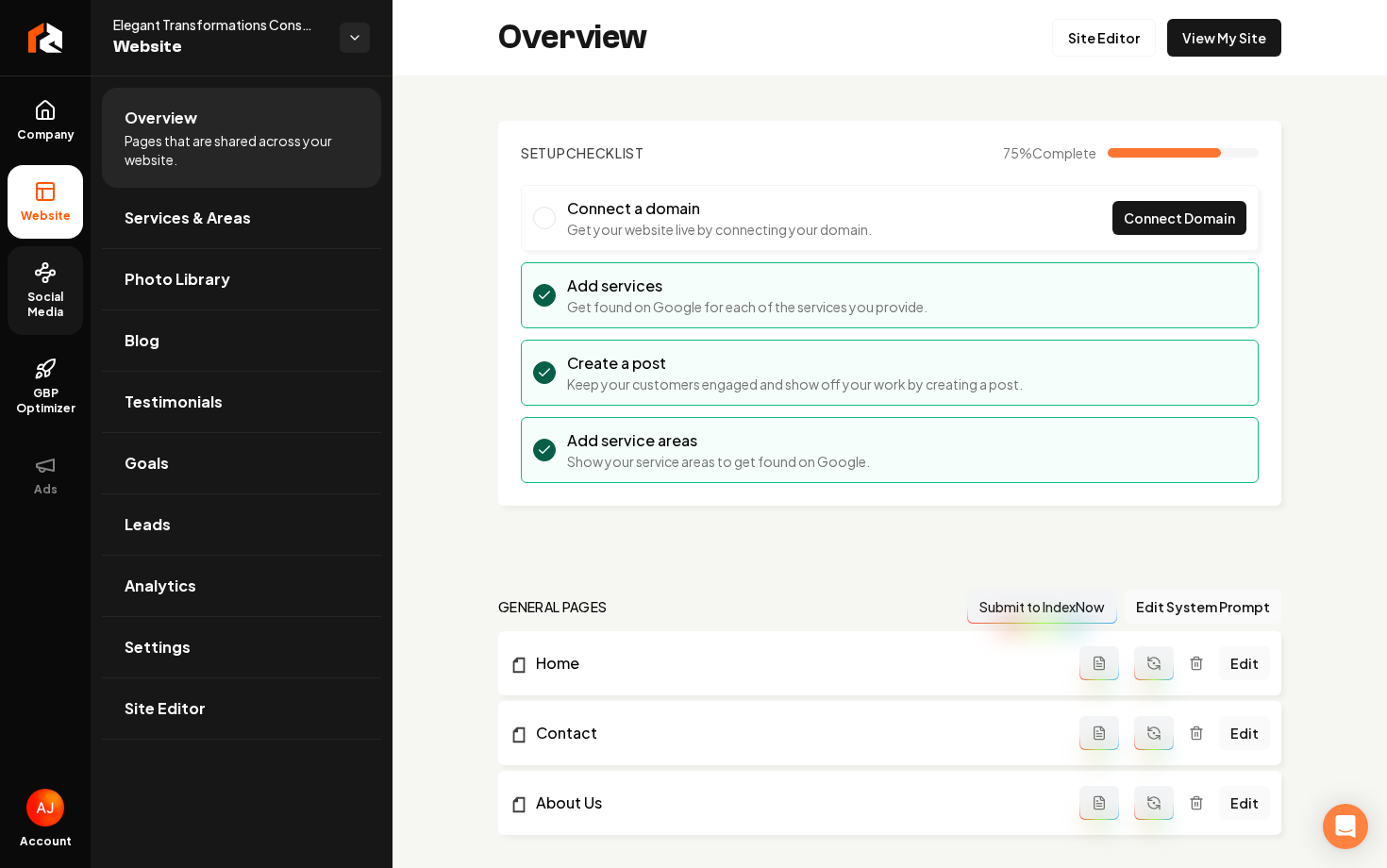
click at [36, 276] on icon at bounding box center [44, 273] width 23 height 23
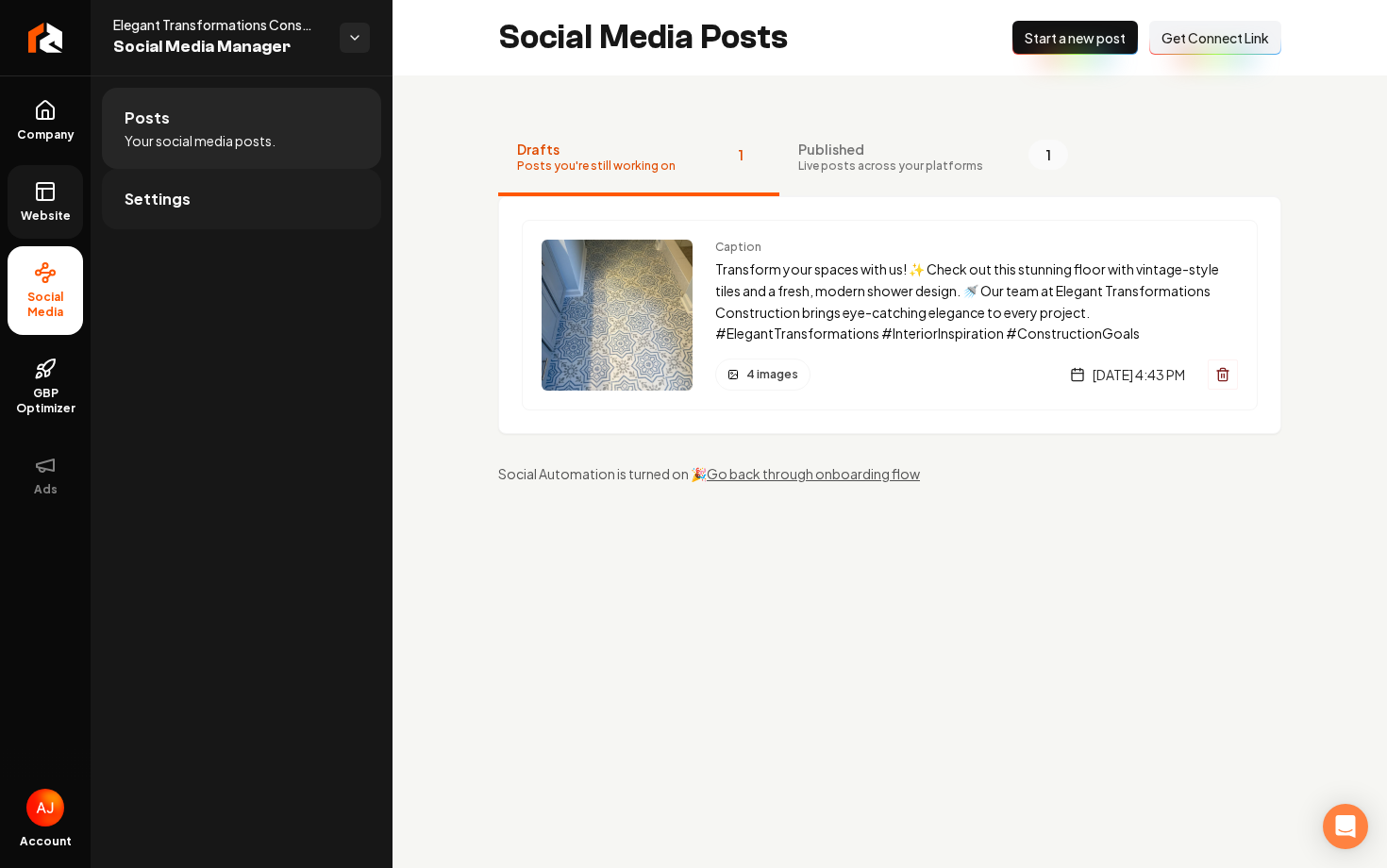
click at [183, 227] on link "Settings" at bounding box center [241, 198] width 280 height 60
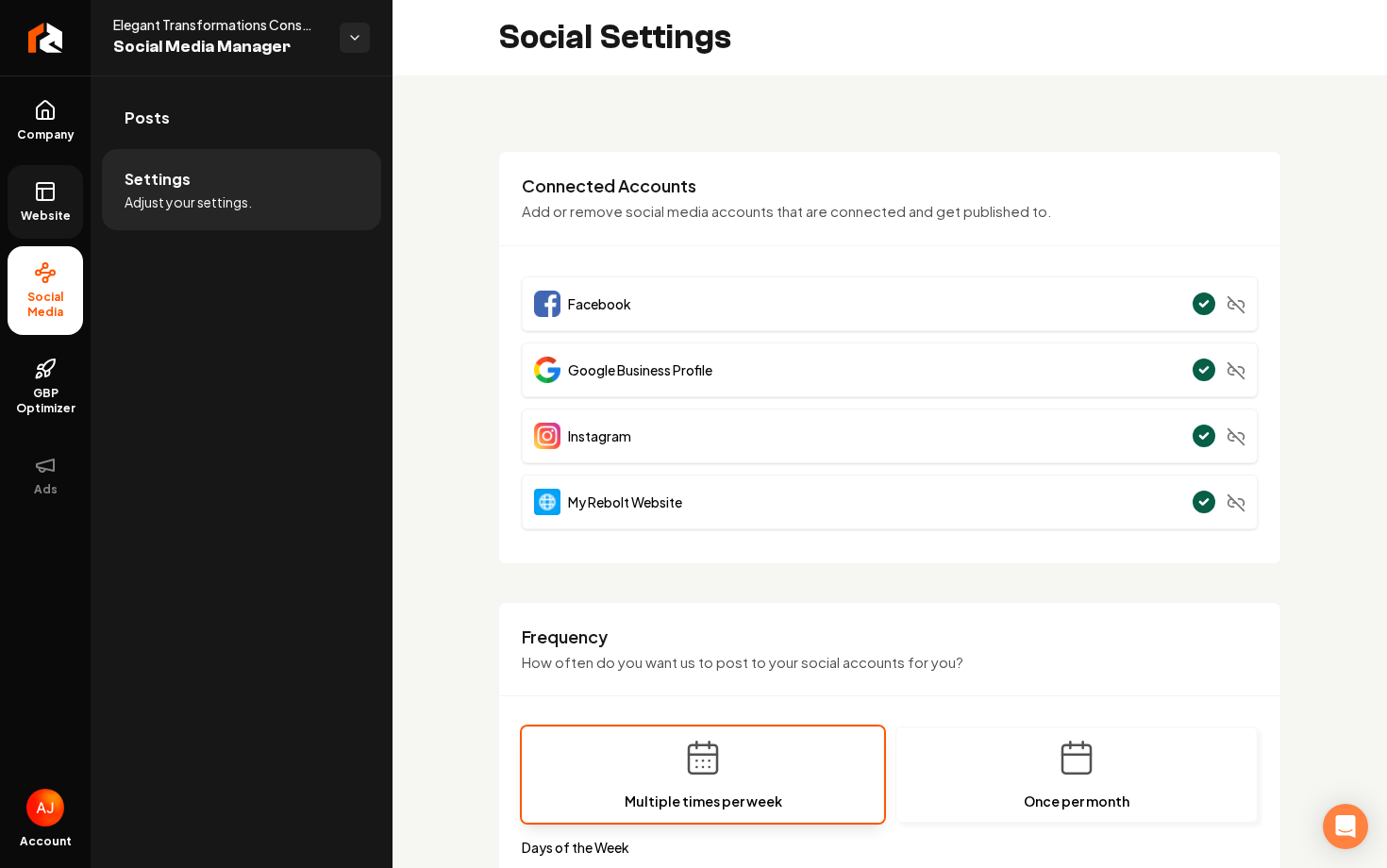
click at [37, 202] on link "Website" at bounding box center [45, 201] width 75 height 74
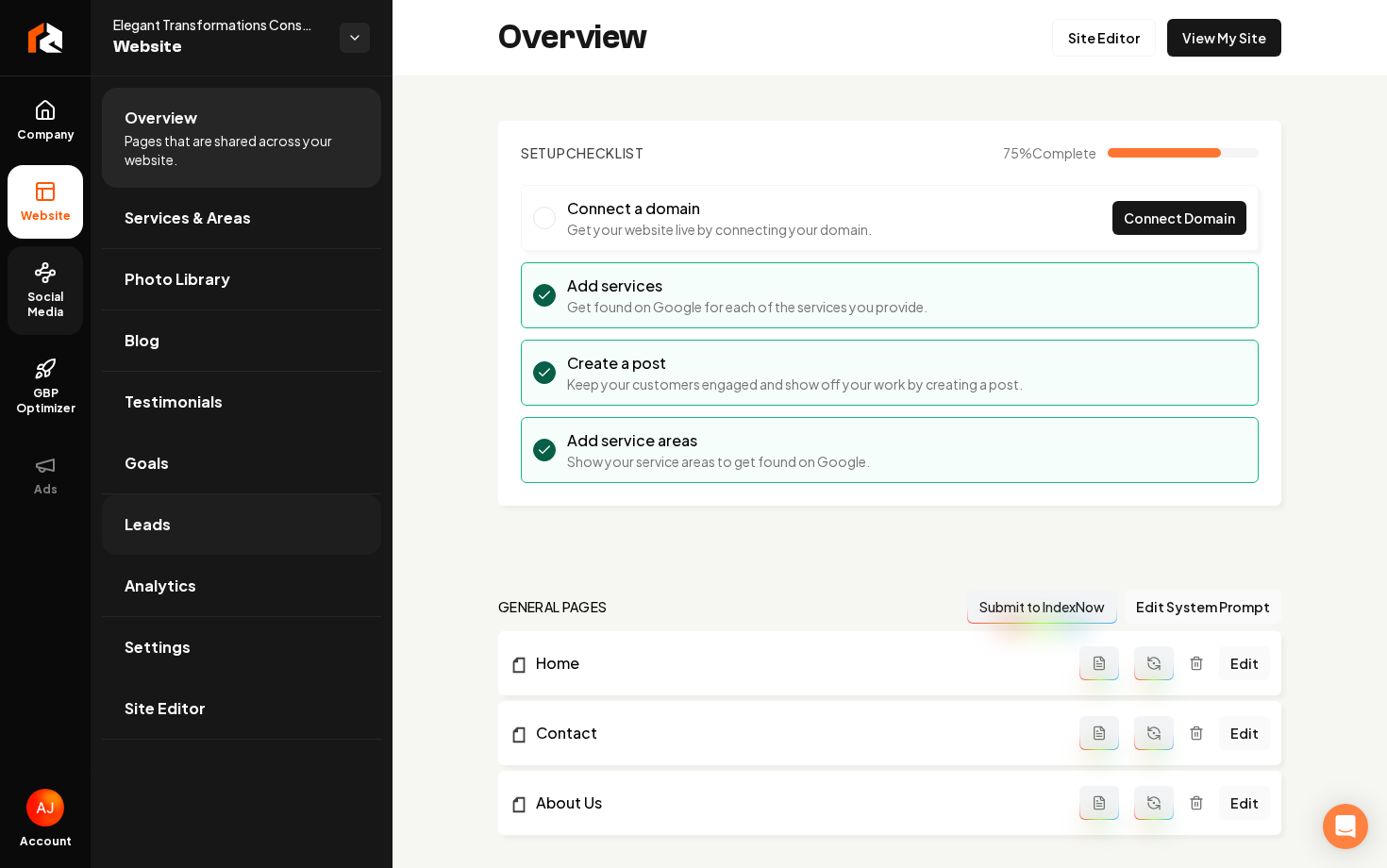
click at [321, 511] on link "Leads" at bounding box center [241, 524] width 280 height 60
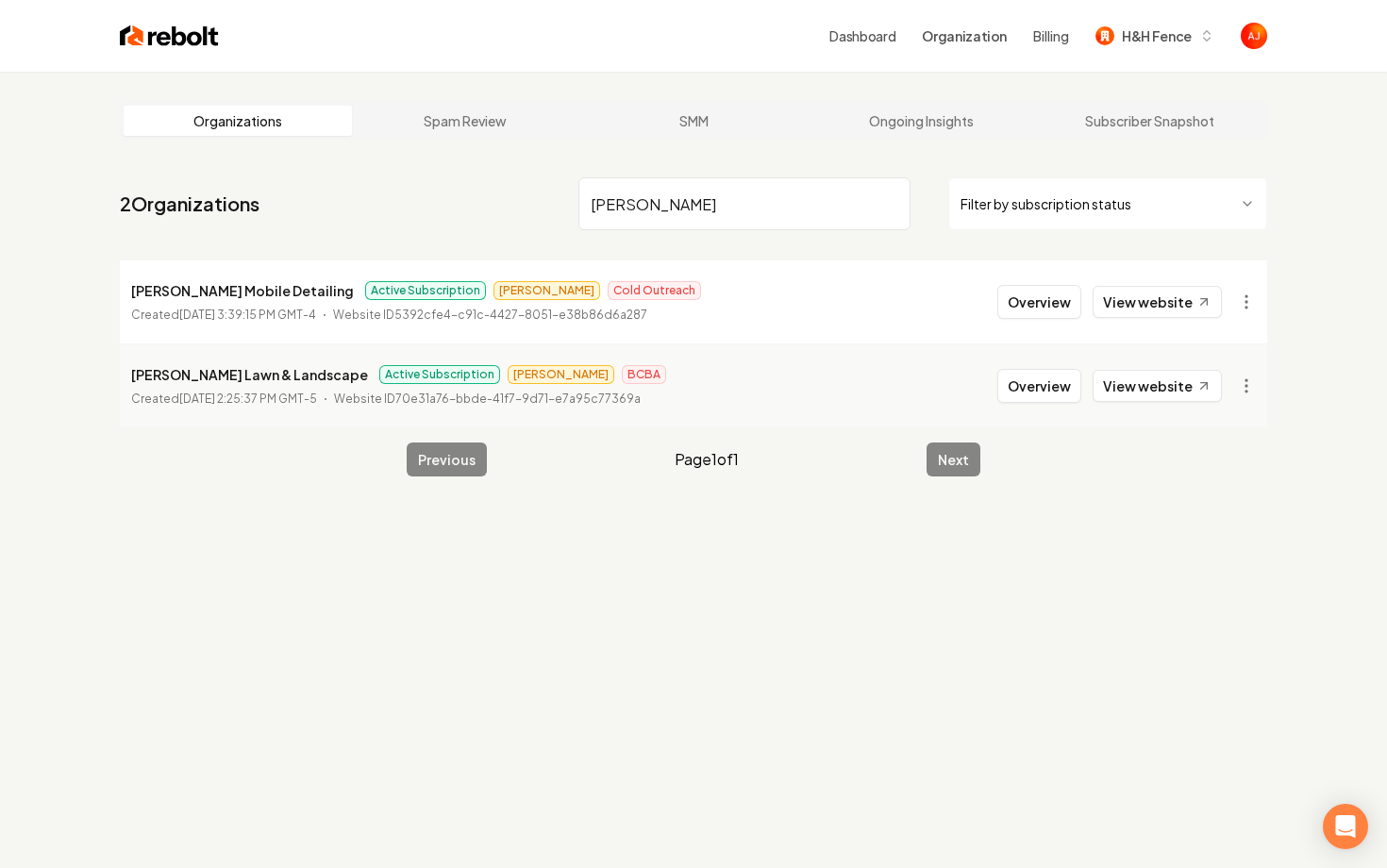
type input "holmes"
click at [1062, 322] on li "Holmes Mobile Detailing Active Subscription James Cold Outreach Created April 2…" at bounding box center [694, 302] width 1148 height 83
click at [1062, 320] on li "Holmes Mobile Detailing Active Subscription James Cold Outreach Created April 2…" at bounding box center [694, 302] width 1148 height 83
click at [1062, 306] on button "Overview" at bounding box center [1039, 301] width 84 height 34
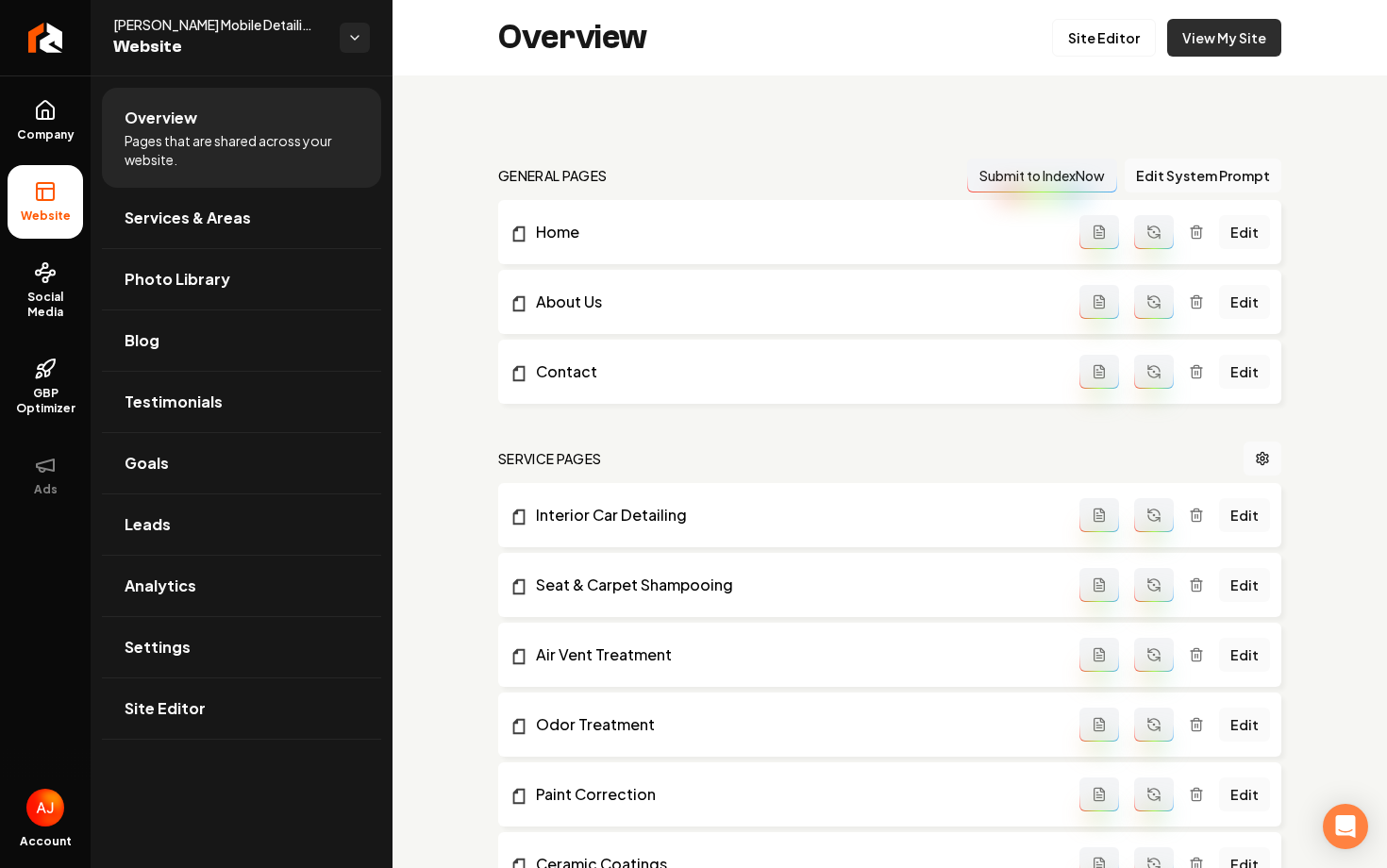
click at [1257, 52] on link "View My Site" at bounding box center [1225, 38] width 115 height 38
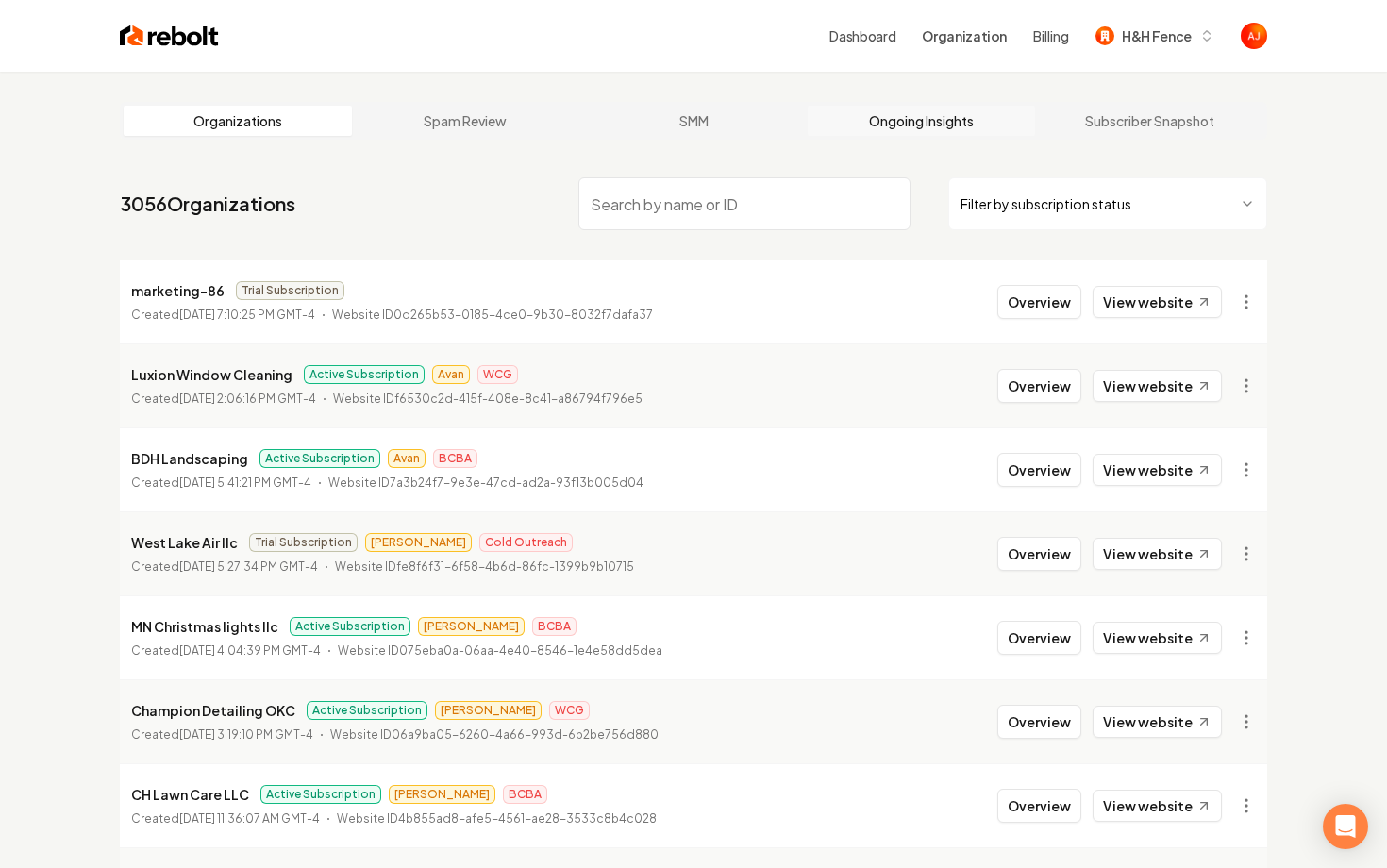
click at [897, 127] on link "Ongoing Insights" at bounding box center [922, 120] width 228 height 31
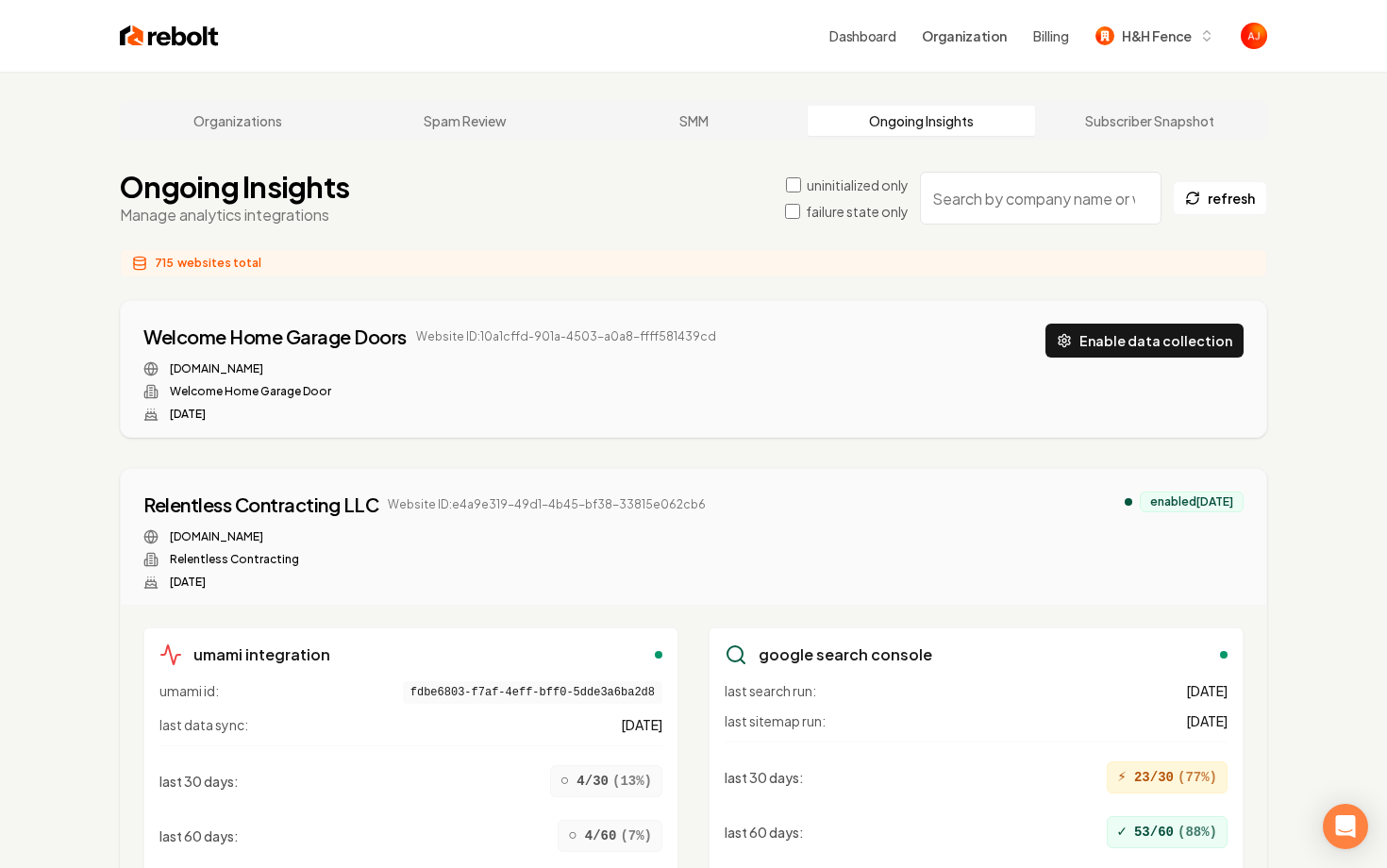
click at [979, 205] on input "search" at bounding box center [1040, 197] width 242 height 52
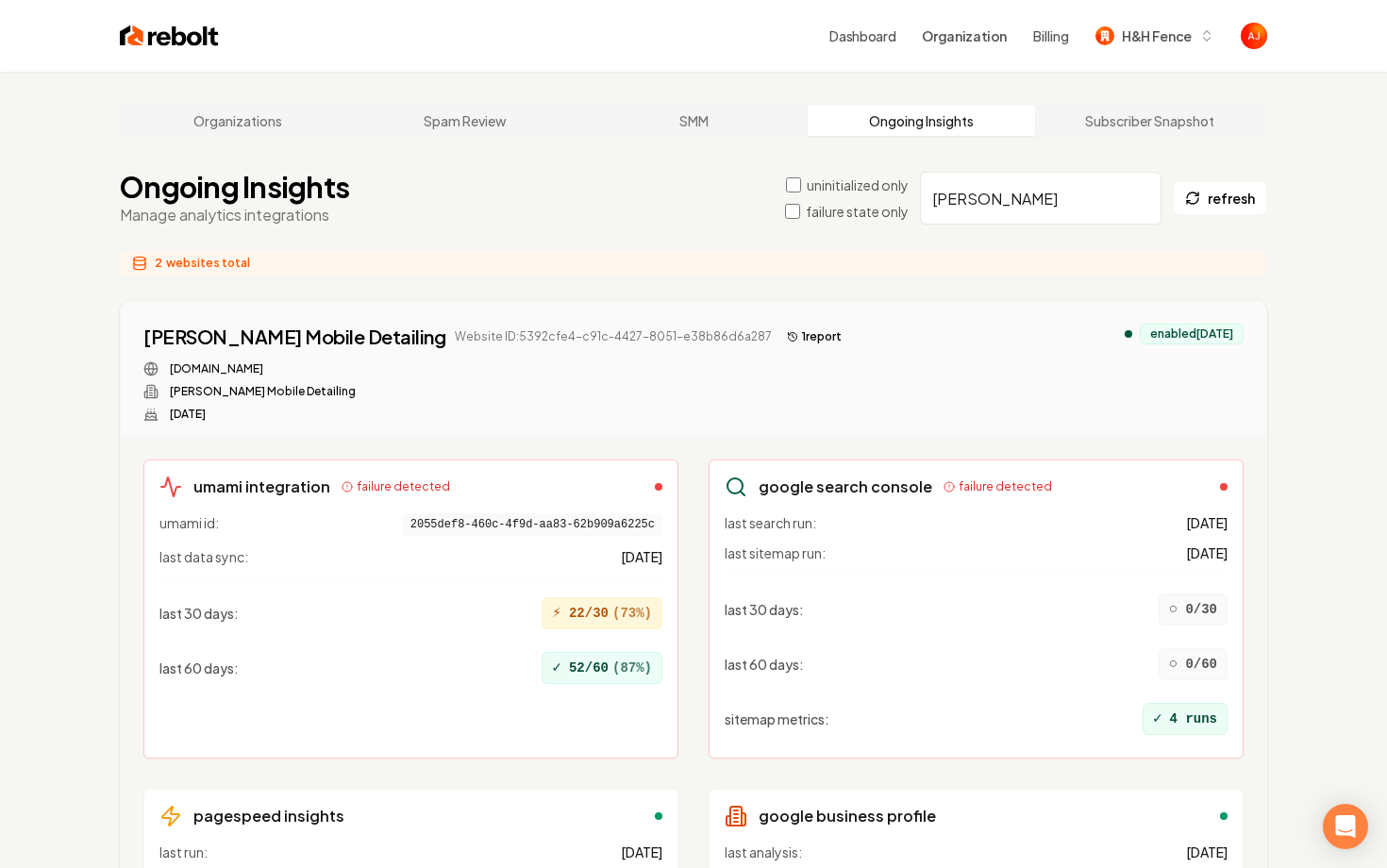
type input "holmes"
click at [1222, 491] on div "google search console failure detected" at bounding box center [976, 486] width 503 height 23
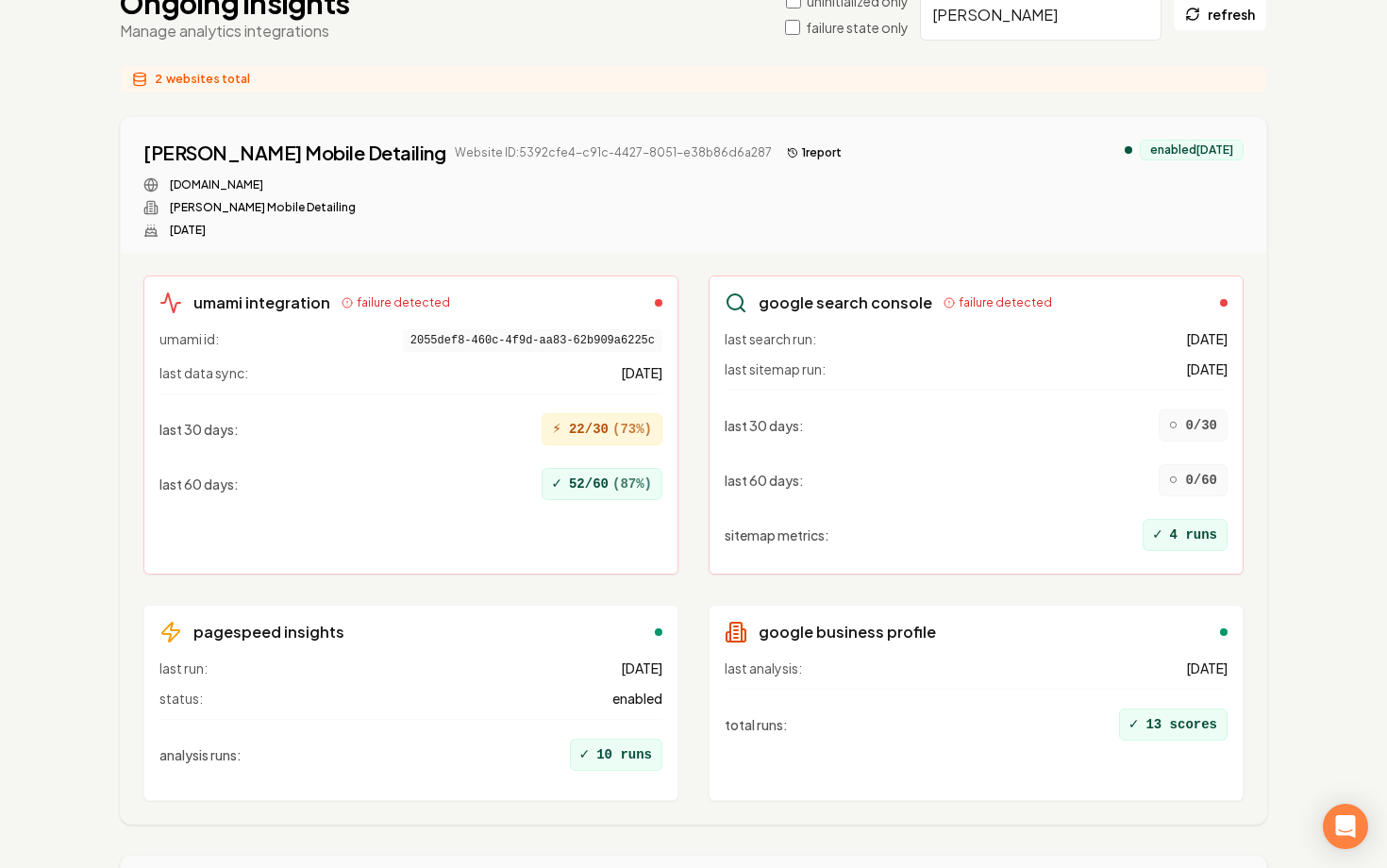
scroll to position [151, 0]
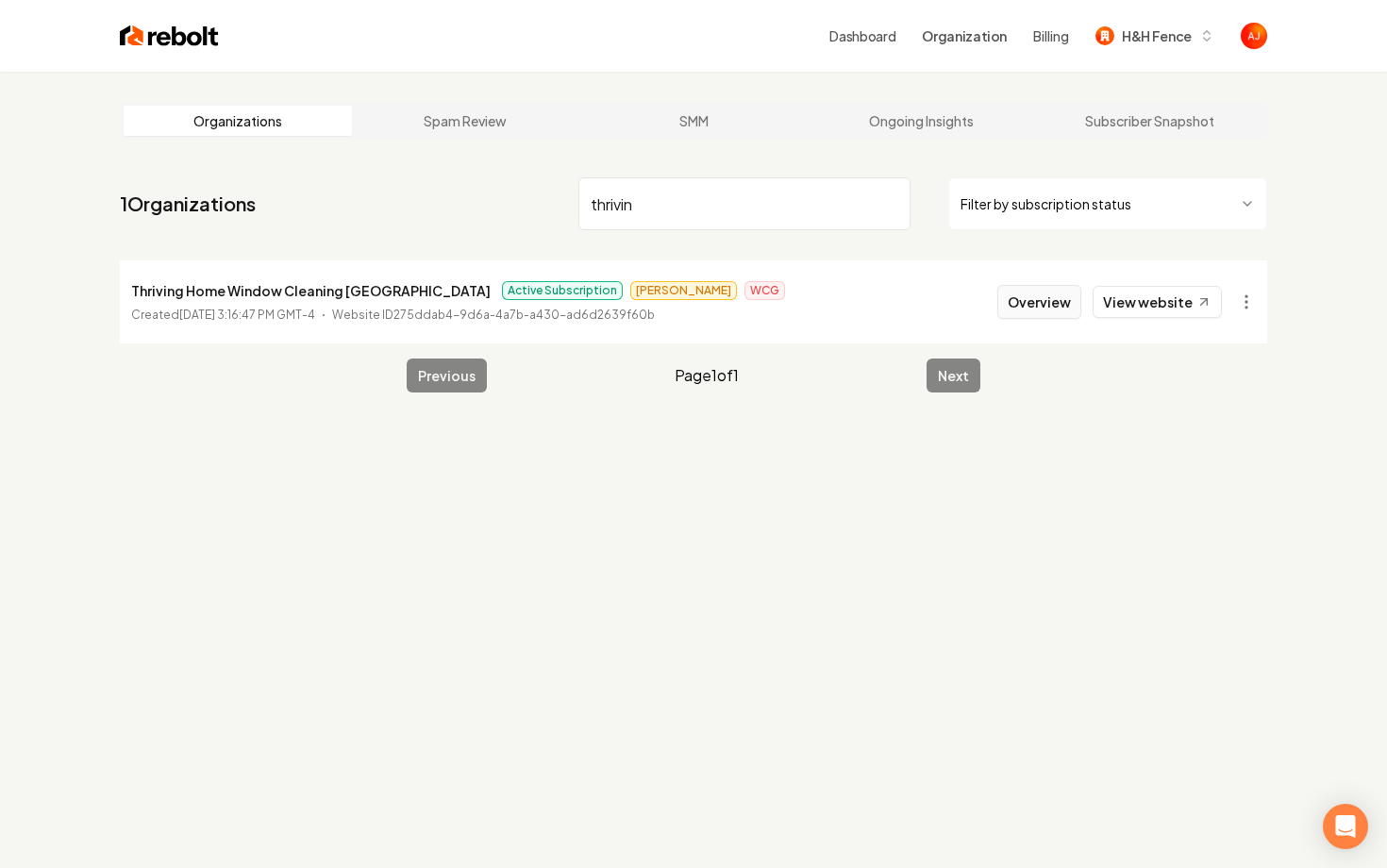
type input "thrivin"
click at [1066, 312] on button "Overview" at bounding box center [1039, 301] width 84 height 34
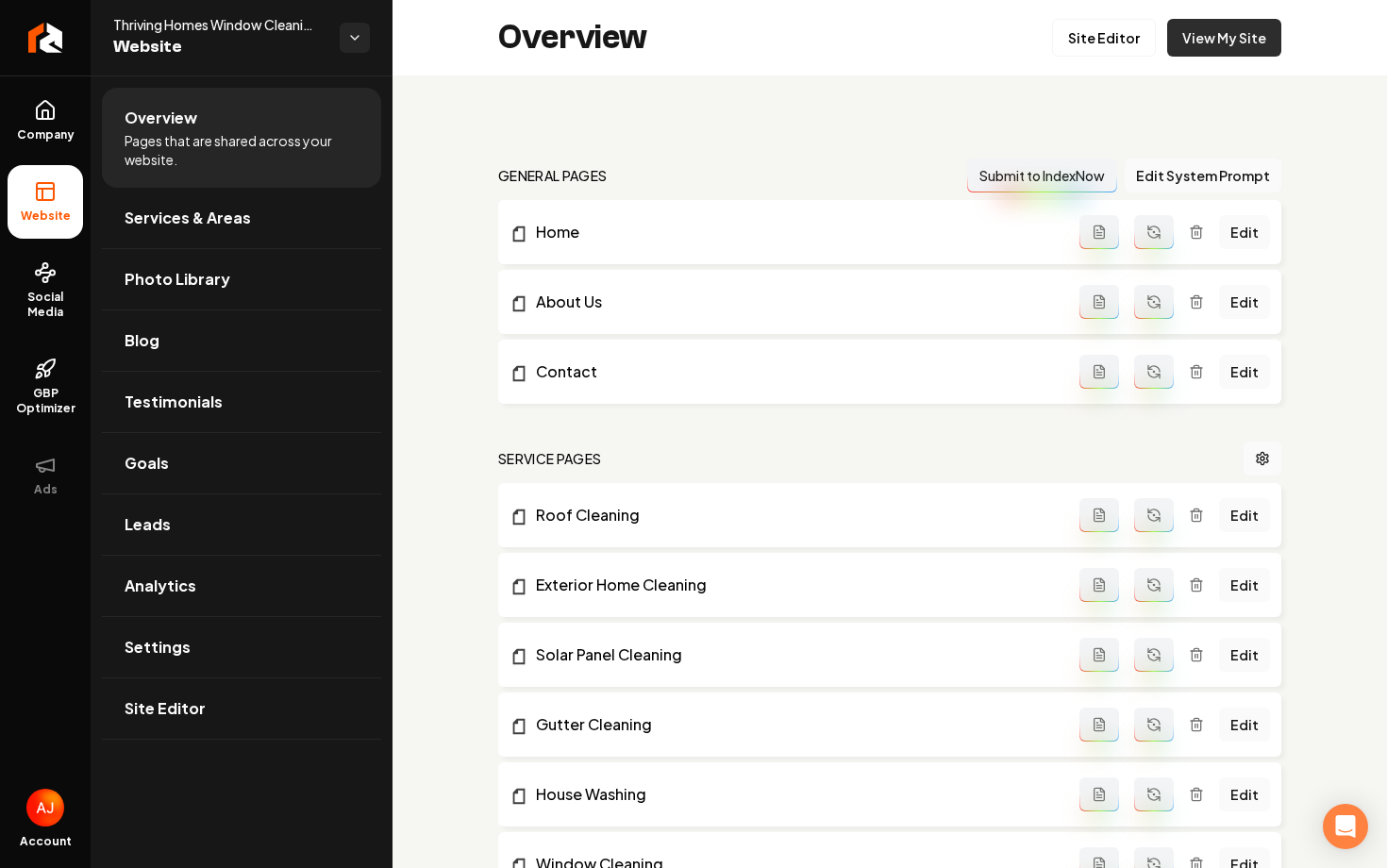
click at [1223, 33] on link "View My Site" at bounding box center [1225, 38] width 115 height 38
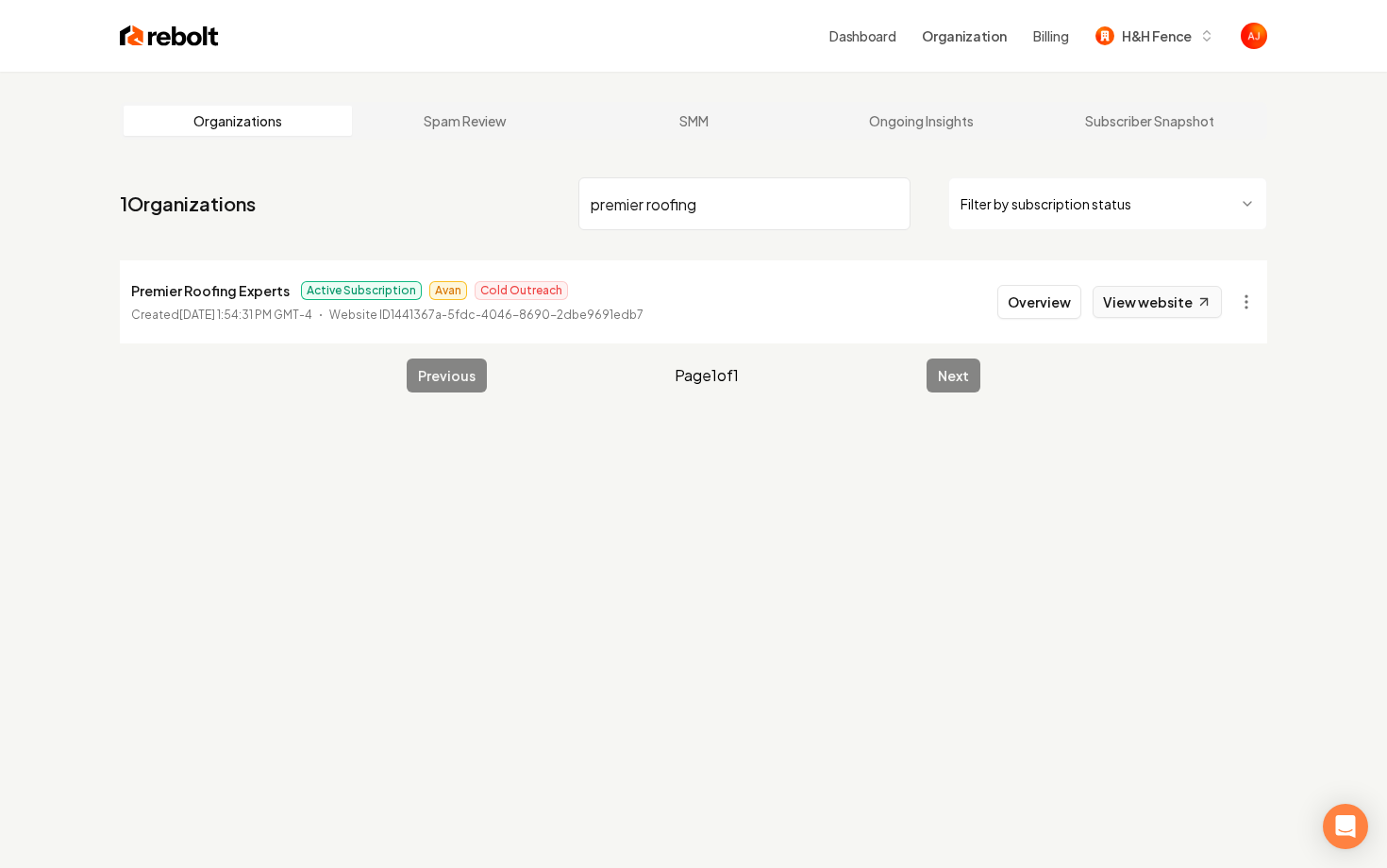
click at [1178, 305] on link "View website" at bounding box center [1157, 301] width 129 height 32
drag, startPoint x: 717, startPoint y: 209, endPoint x: 429, endPoint y: 208, distance: 288.0
click at [445, 209] on nav "1 Organizations premier roofing Filter by subscription status" at bounding box center [694, 211] width 1148 height 83
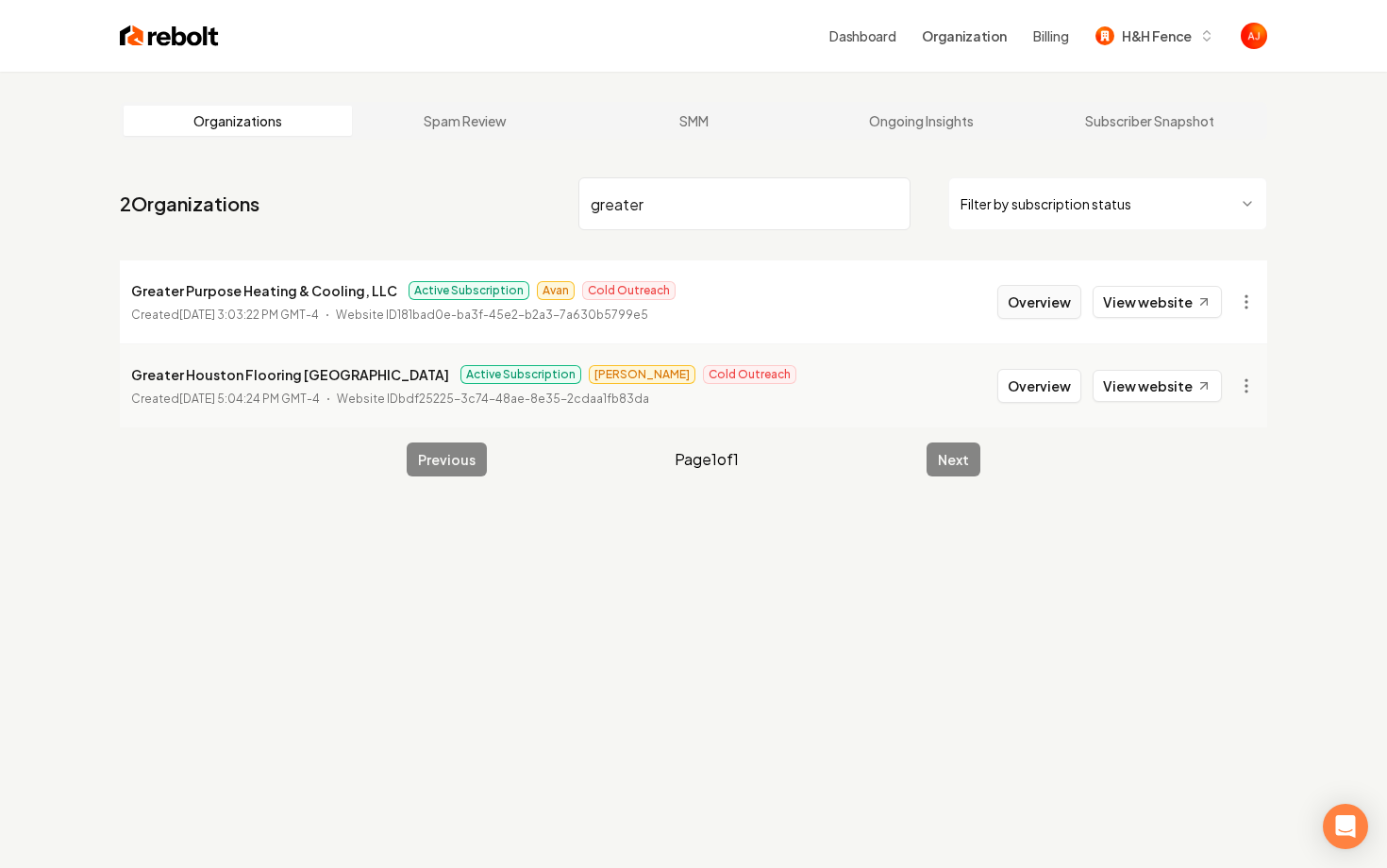
type input "greater"
click at [1050, 303] on button "Overview" at bounding box center [1039, 301] width 84 height 34
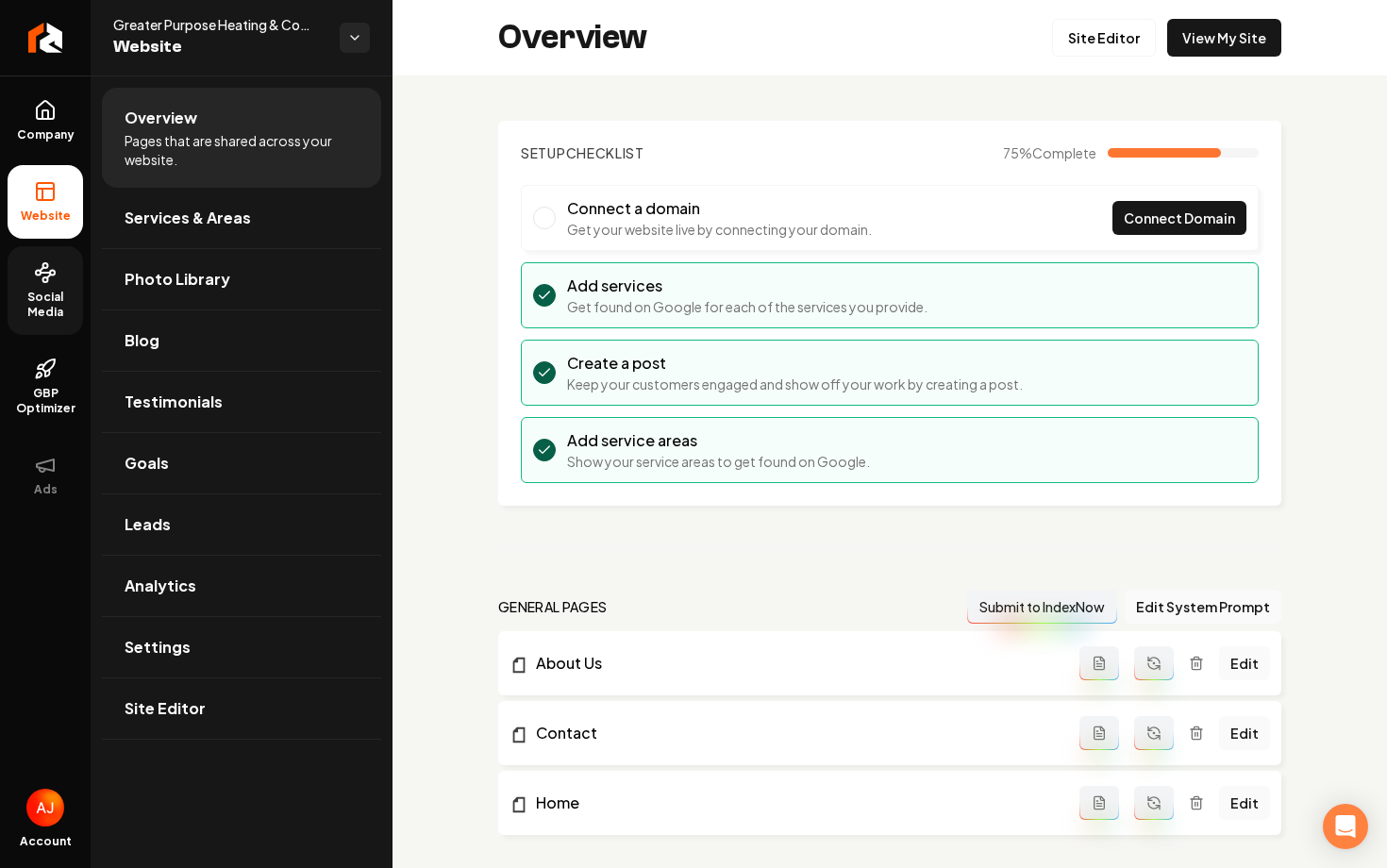
click at [23, 307] on span "Social Media" at bounding box center [45, 304] width 75 height 31
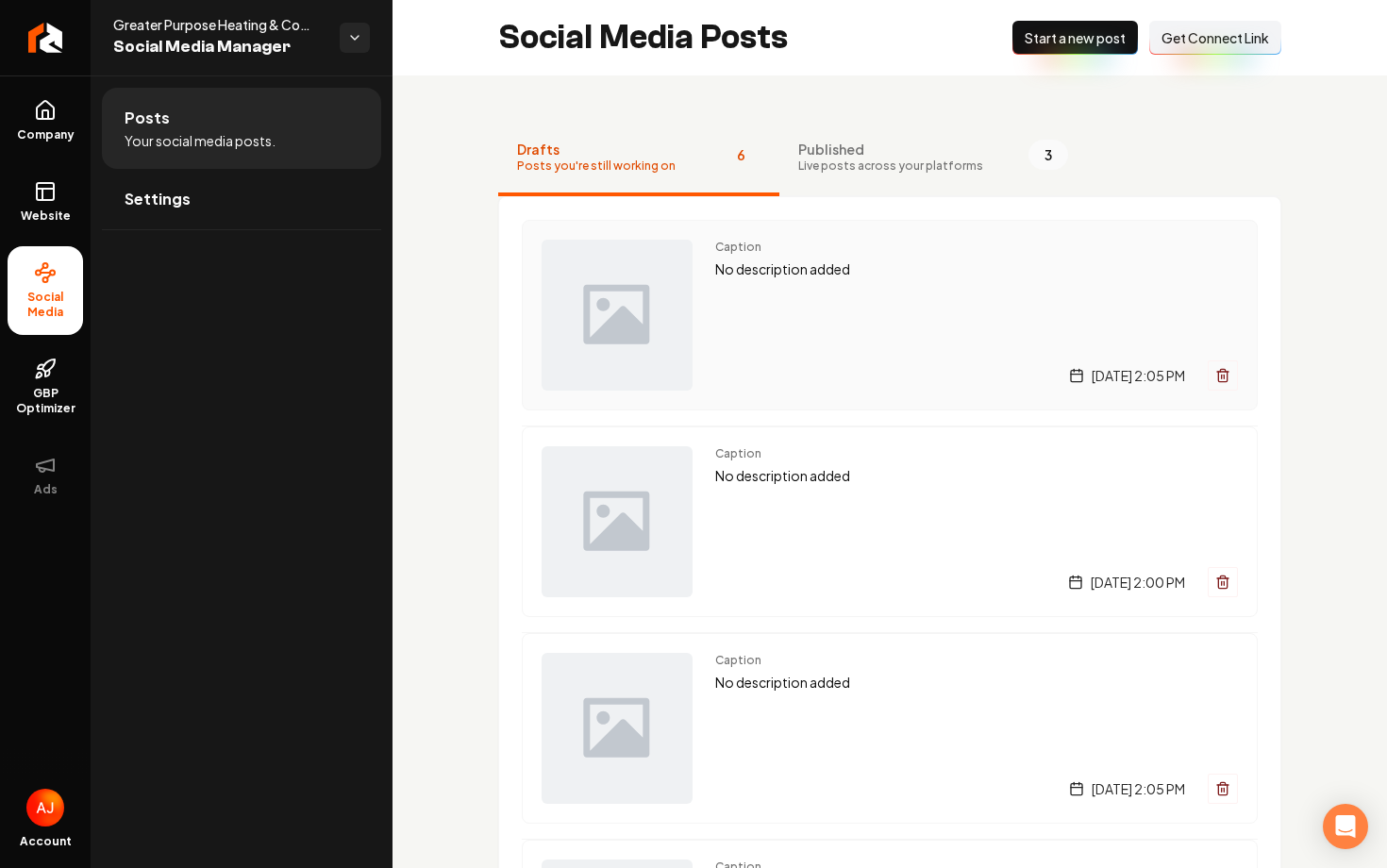
click at [765, 323] on div "Caption No description added Monday, September 1, 2025 | 2:05 PM" at bounding box center [976, 315] width 523 height 151
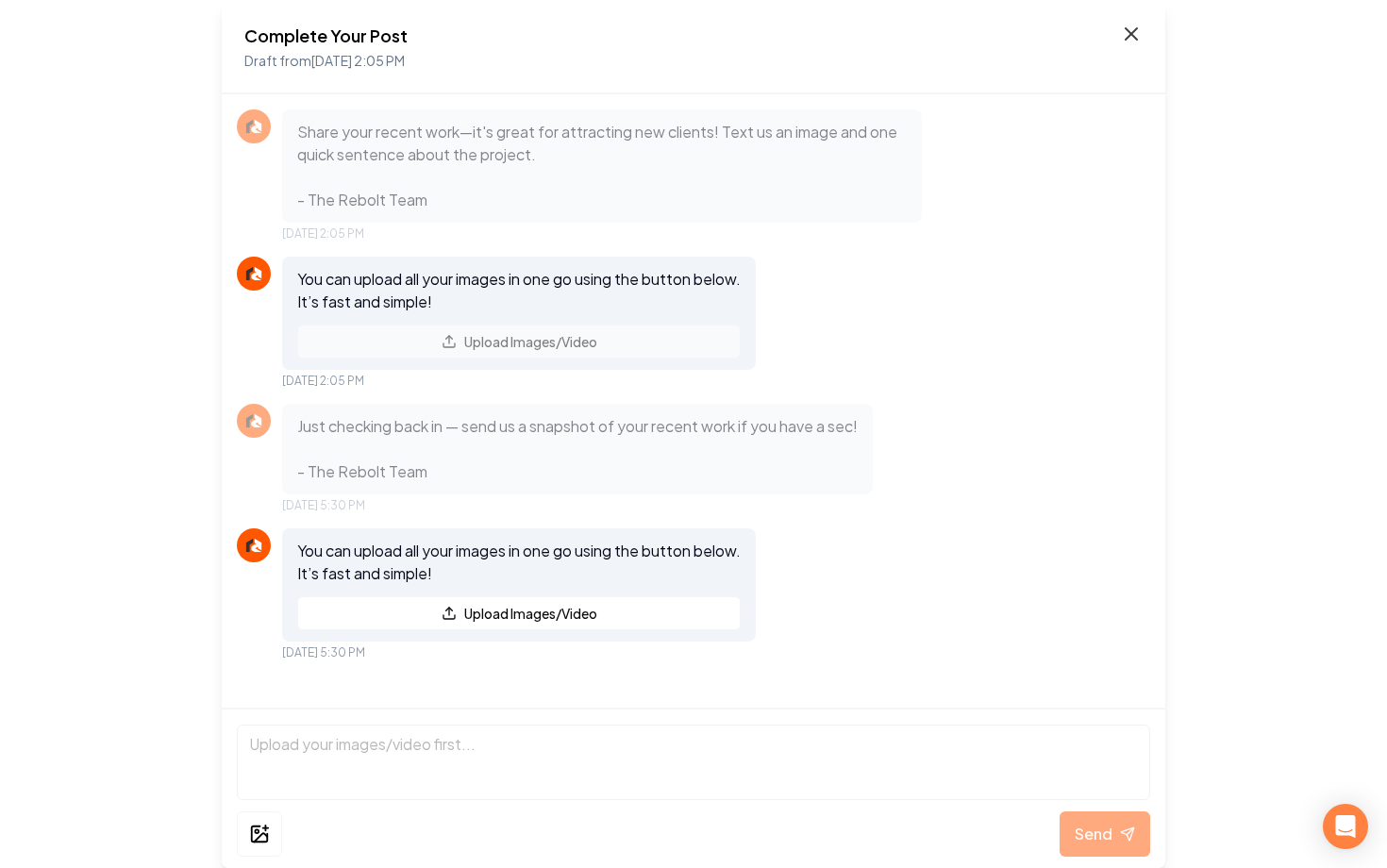
click at [1120, 41] on icon at bounding box center [1131, 34] width 23 height 23
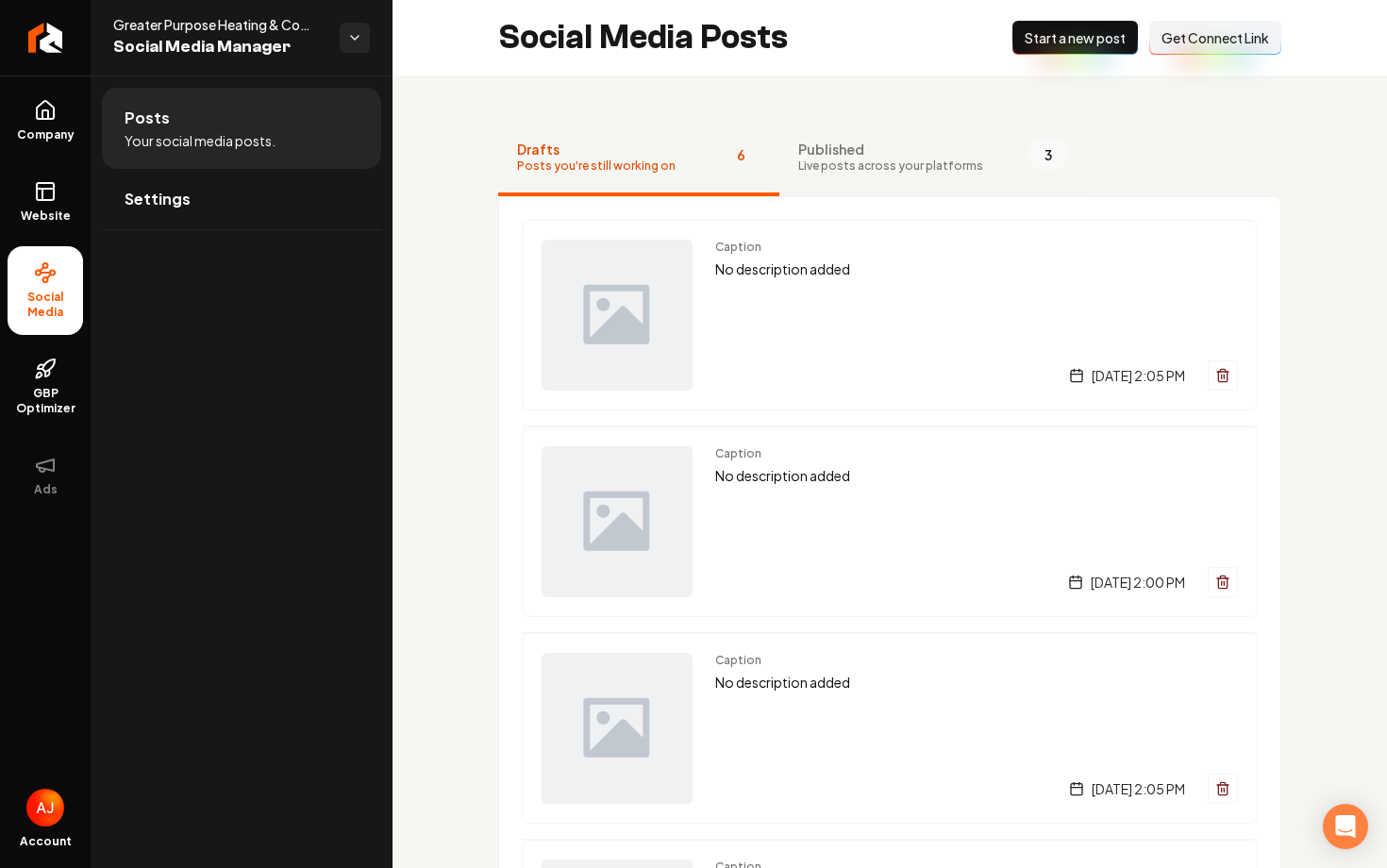
click at [915, 158] on span "Live posts across your platforms" at bounding box center [890, 165] width 185 height 15
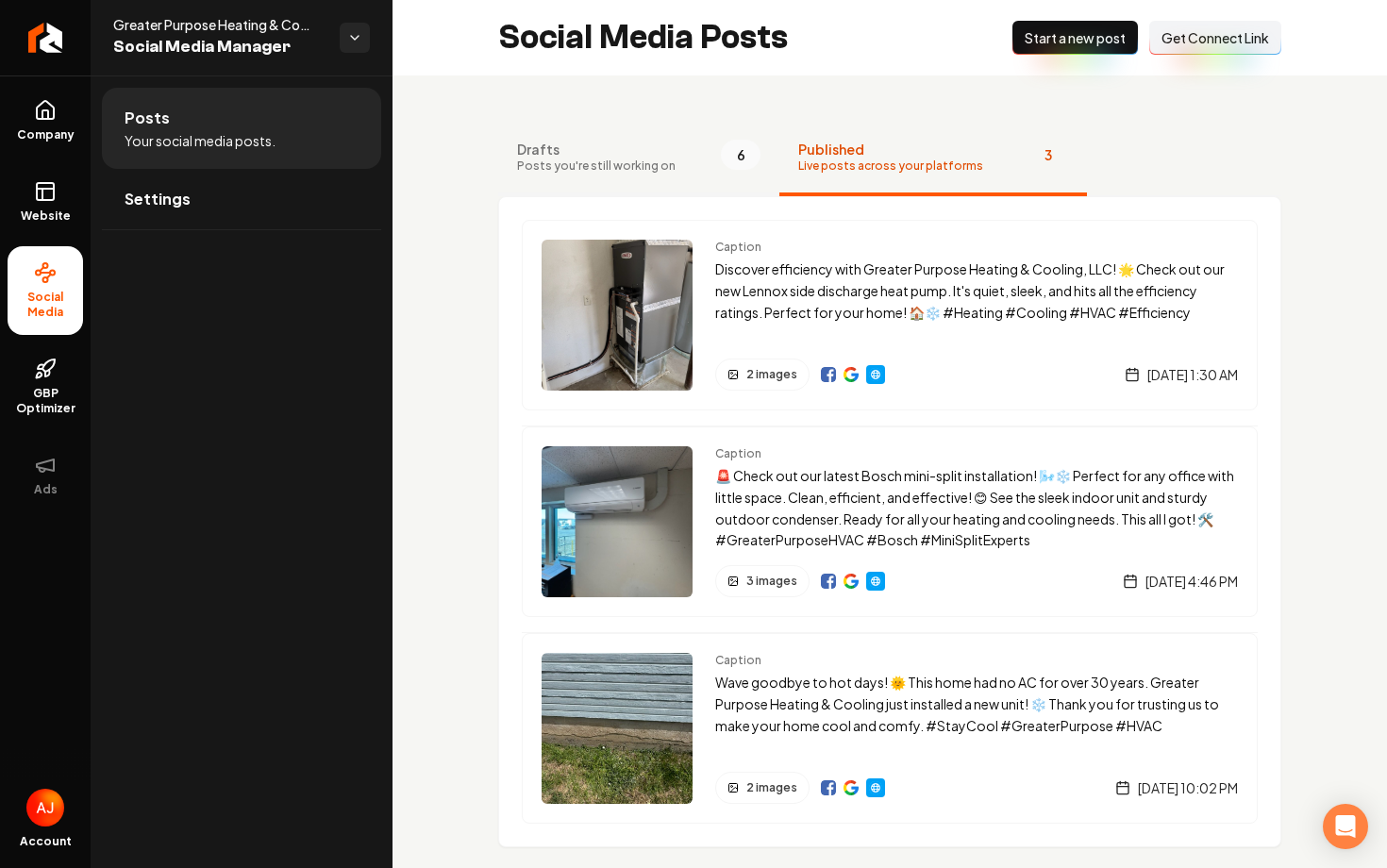
click at [652, 185] on button "Drafts Posts you're still working on 6" at bounding box center [638, 158] width 282 height 75
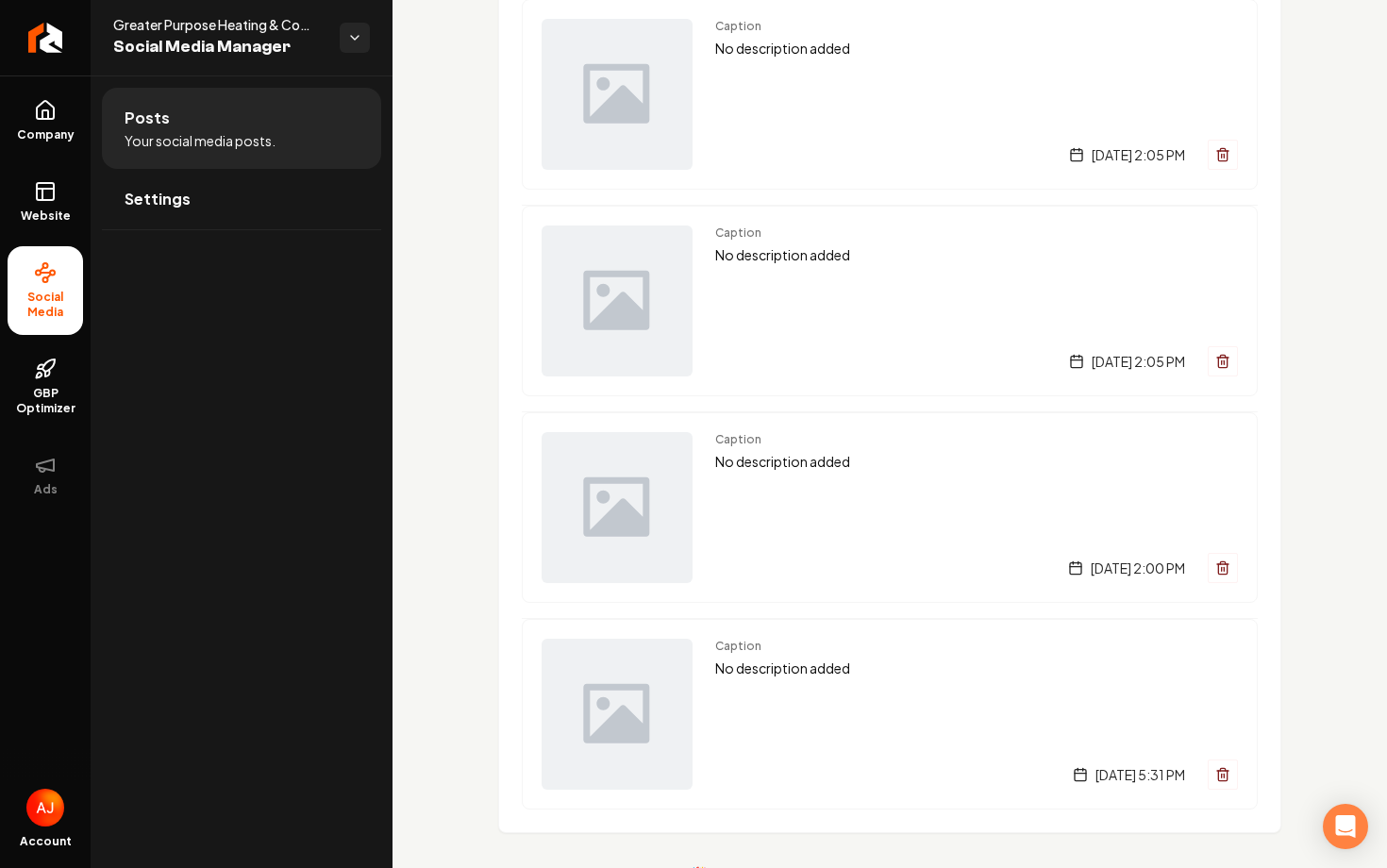
scroll to position [693, 0]
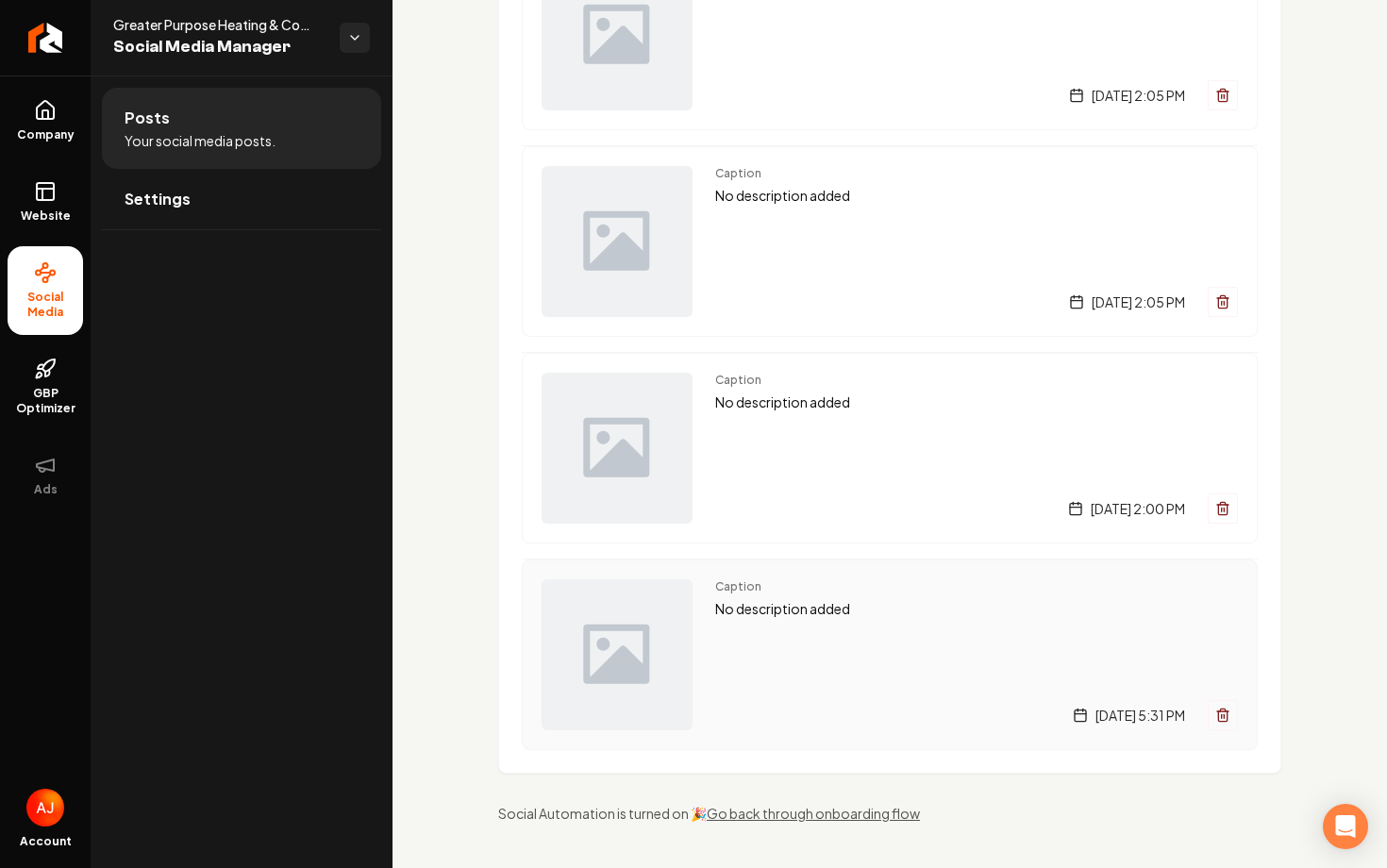
click at [850, 652] on div "Caption No description added Wednesday, August 13, 2025 | 5:31 PM" at bounding box center [976, 655] width 523 height 151
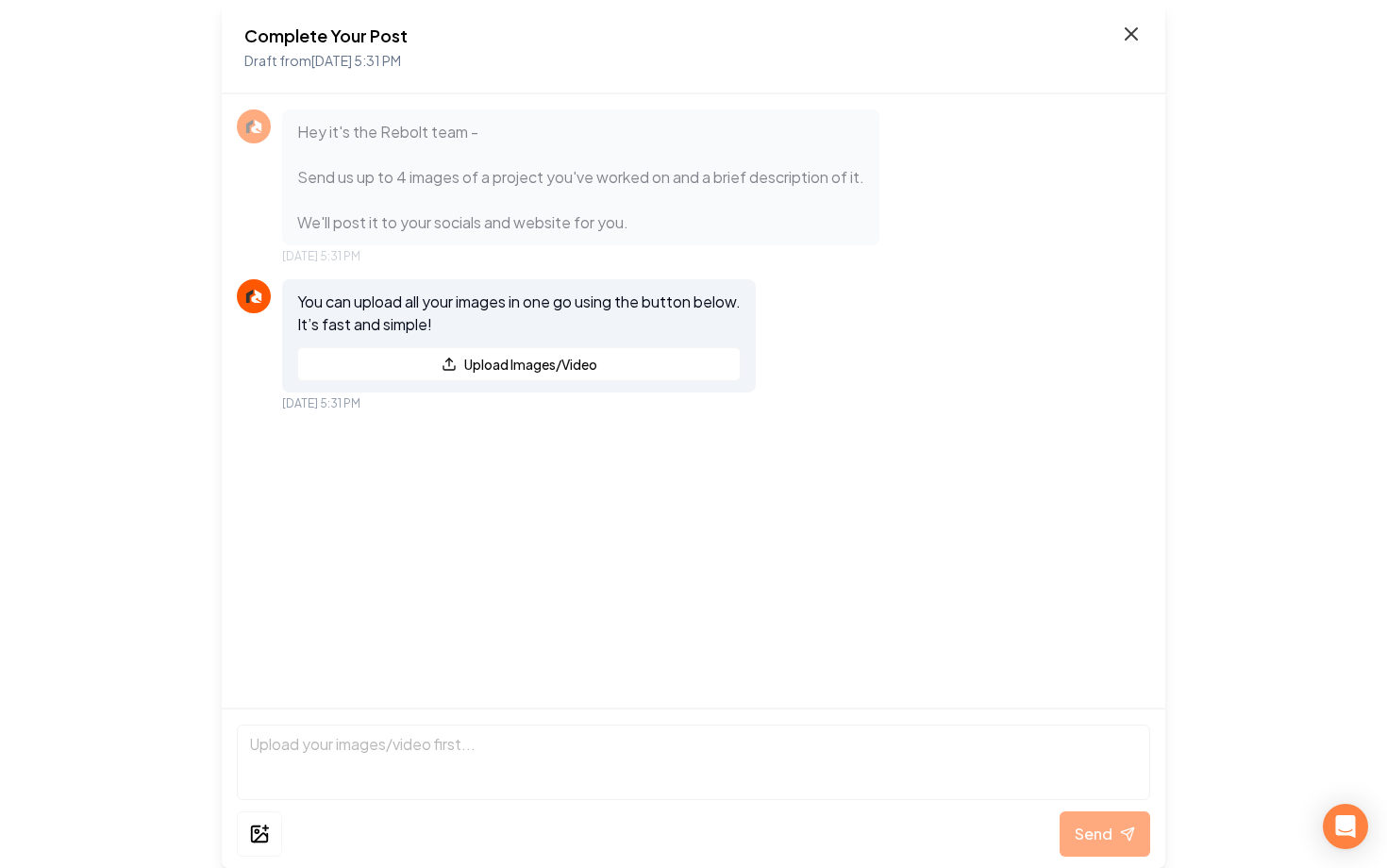
click at [1137, 31] on icon at bounding box center [1131, 34] width 23 height 23
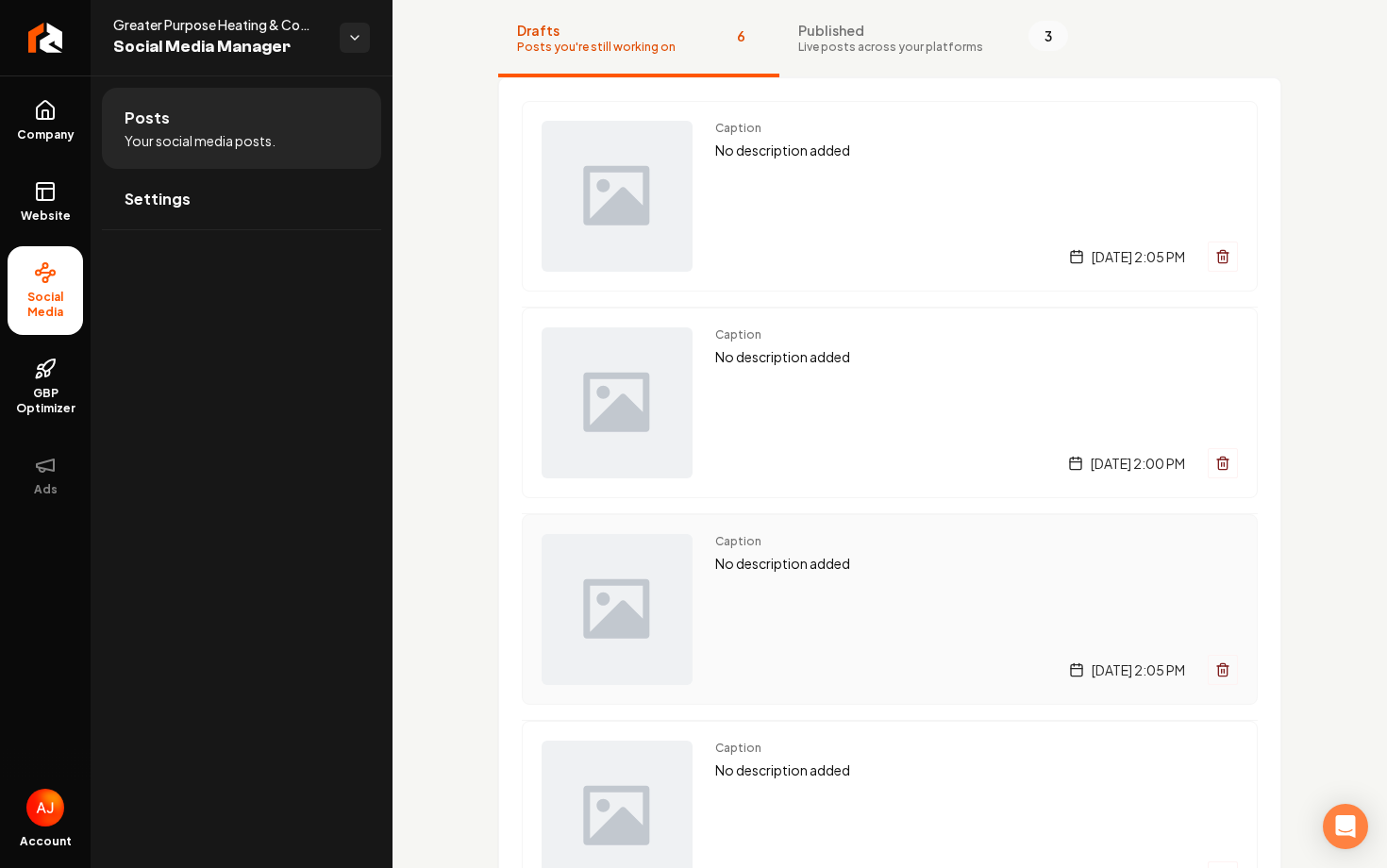
scroll to position [116, 0]
click at [848, 17] on button "Published Live posts across your platforms 3" at bounding box center [933, 43] width 307 height 75
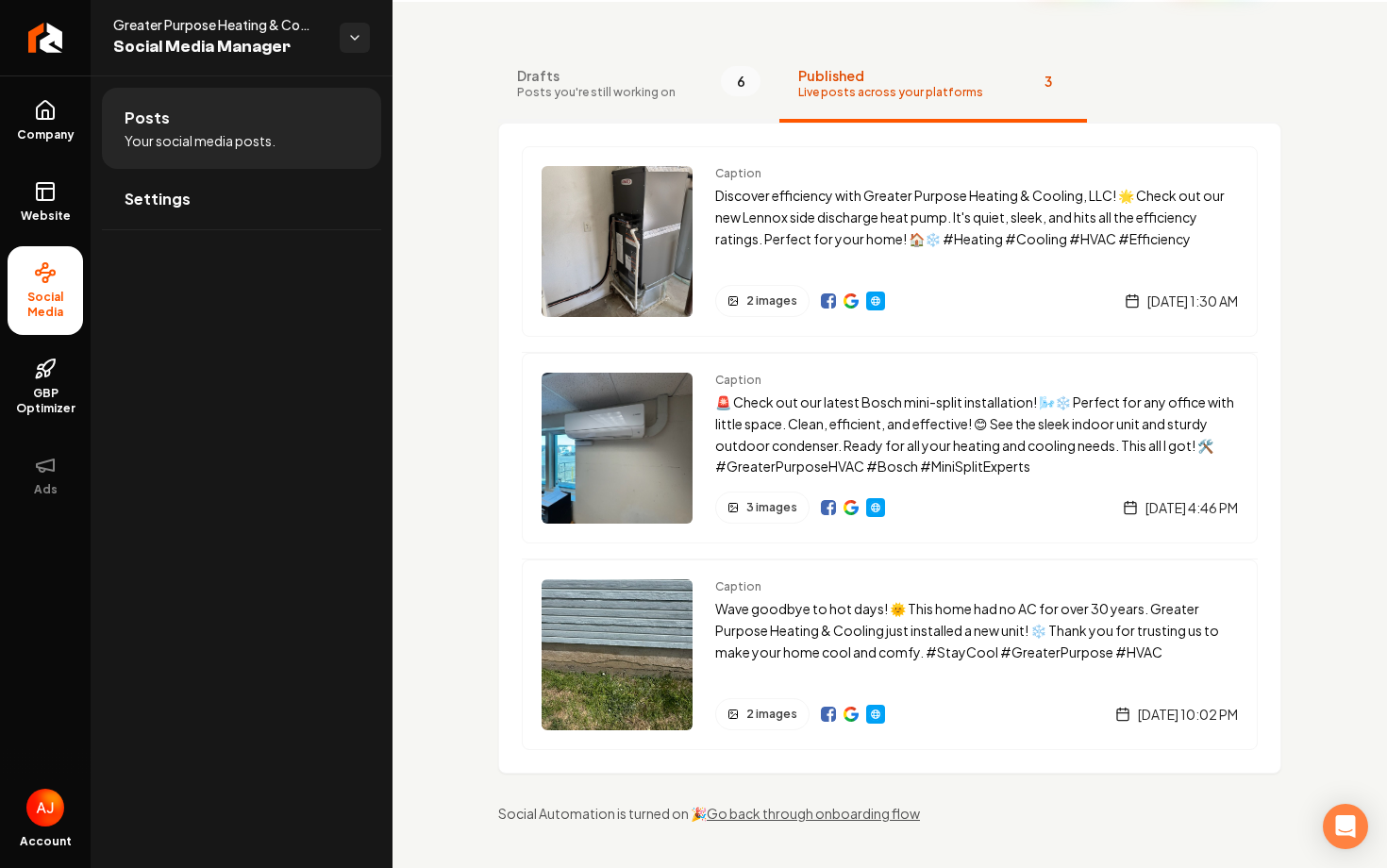
click at [639, 107] on button "Drafts Posts you're still working on 6" at bounding box center [638, 85] width 282 height 75
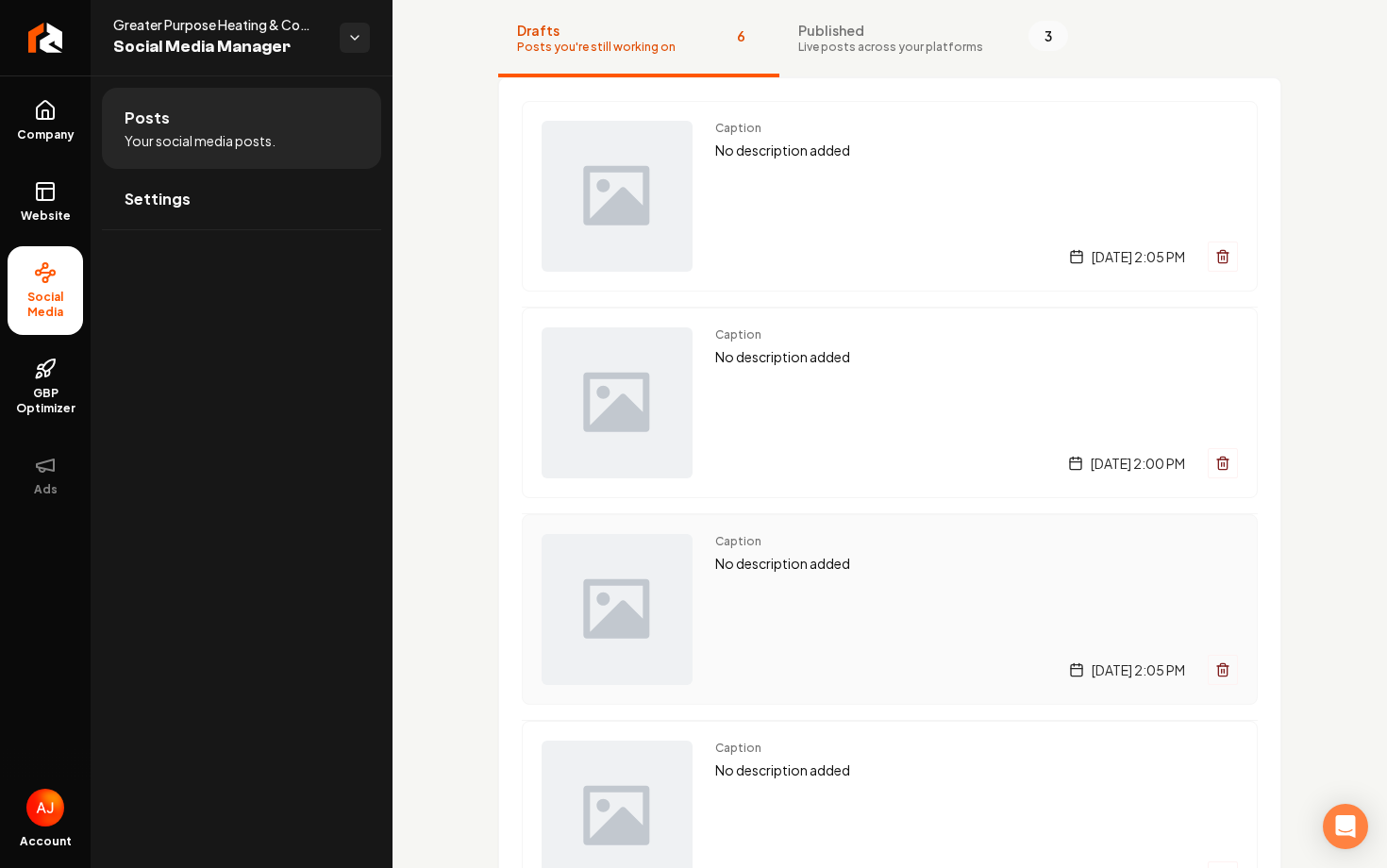
scroll to position [181, 0]
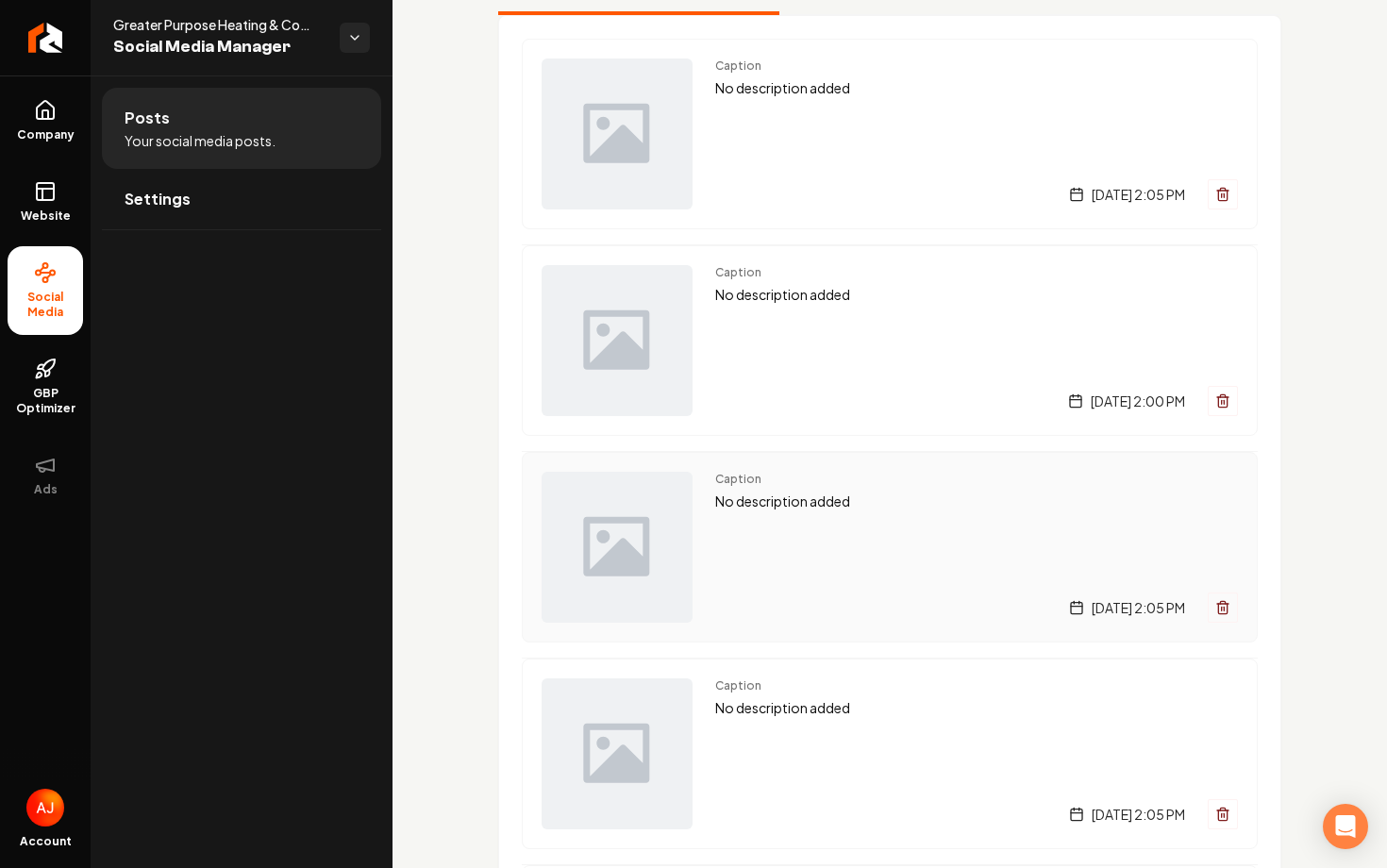
click at [801, 547] on div "Caption No description added Wednesday, August 27, 2025 | 2:05 PM" at bounding box center [976, 547] width 523 height 151
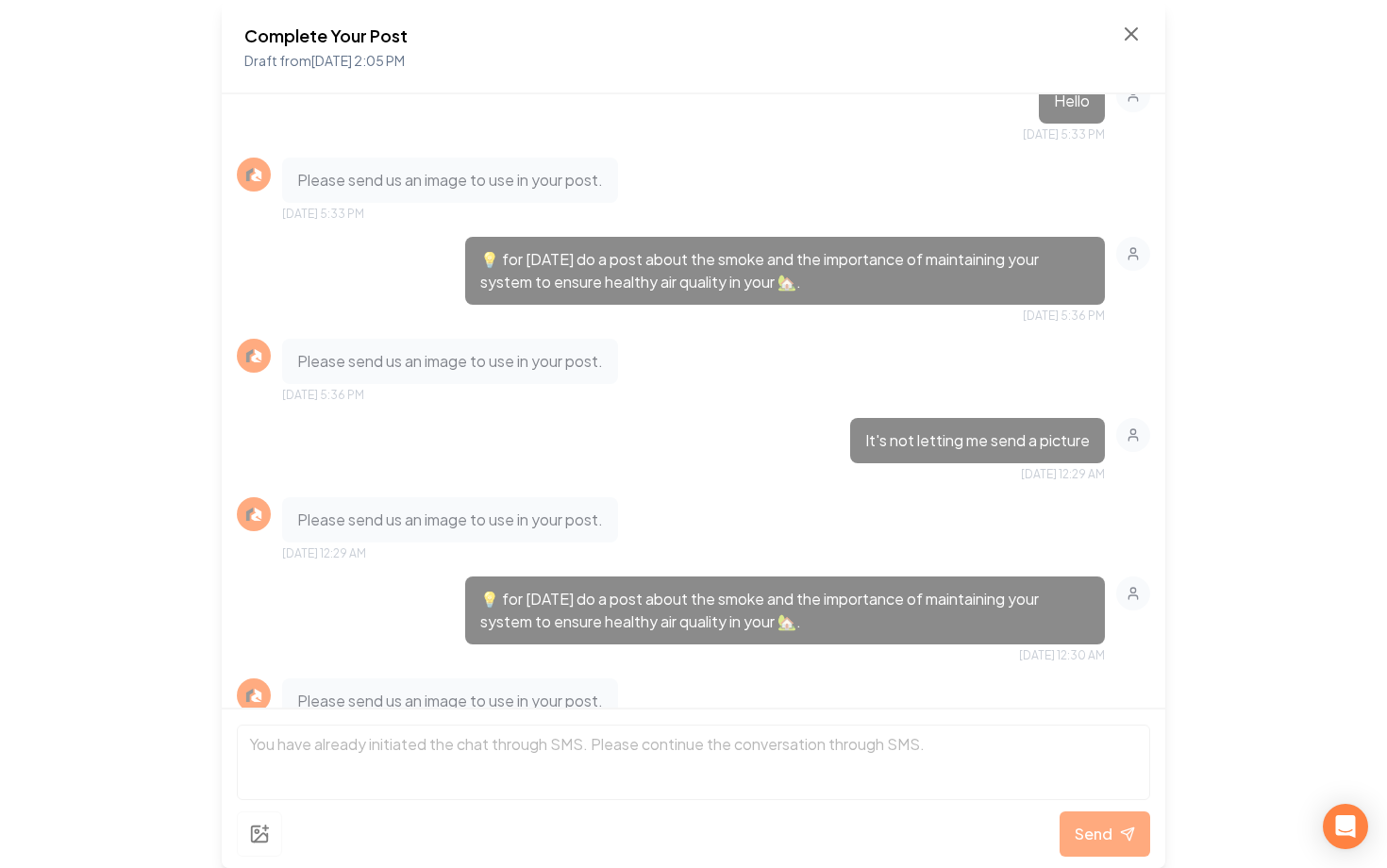
scroll to position [670, 0]
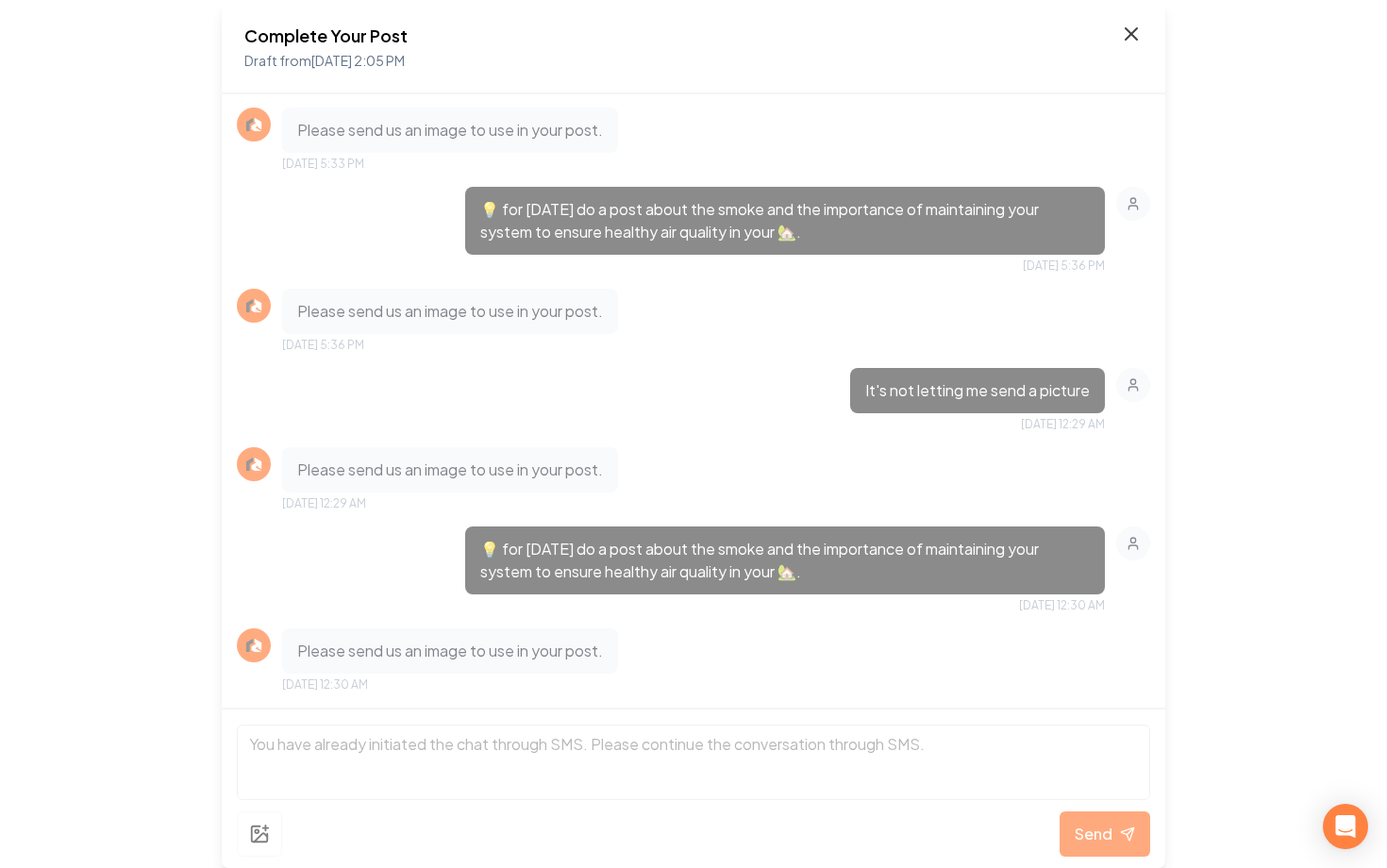
click at [1129, 40] on icon at bounding box center [1131, 34] width 23 height 23
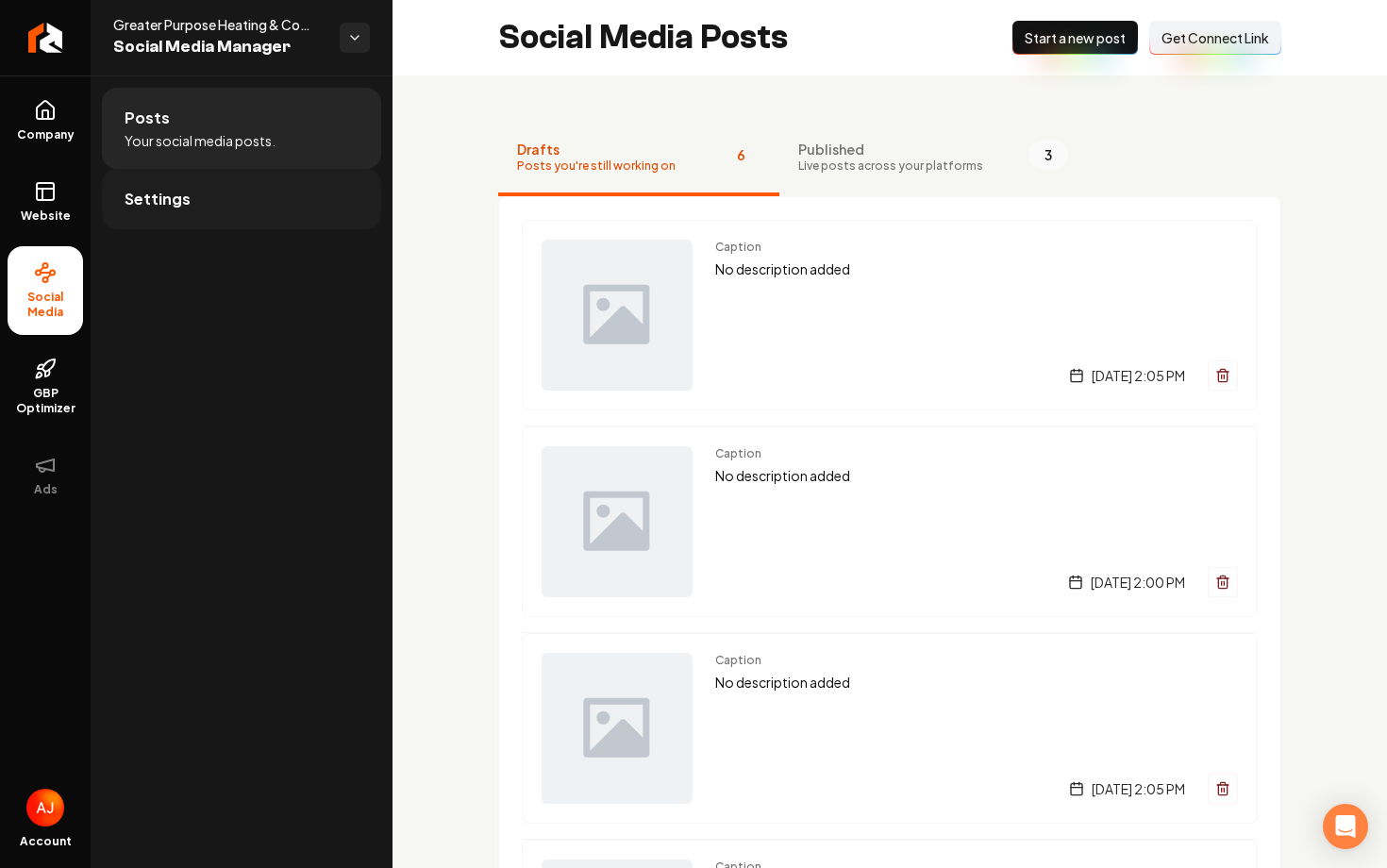
click at [257, 206] on link "Settings" at bounding box center [241, 198] width 280 height 60
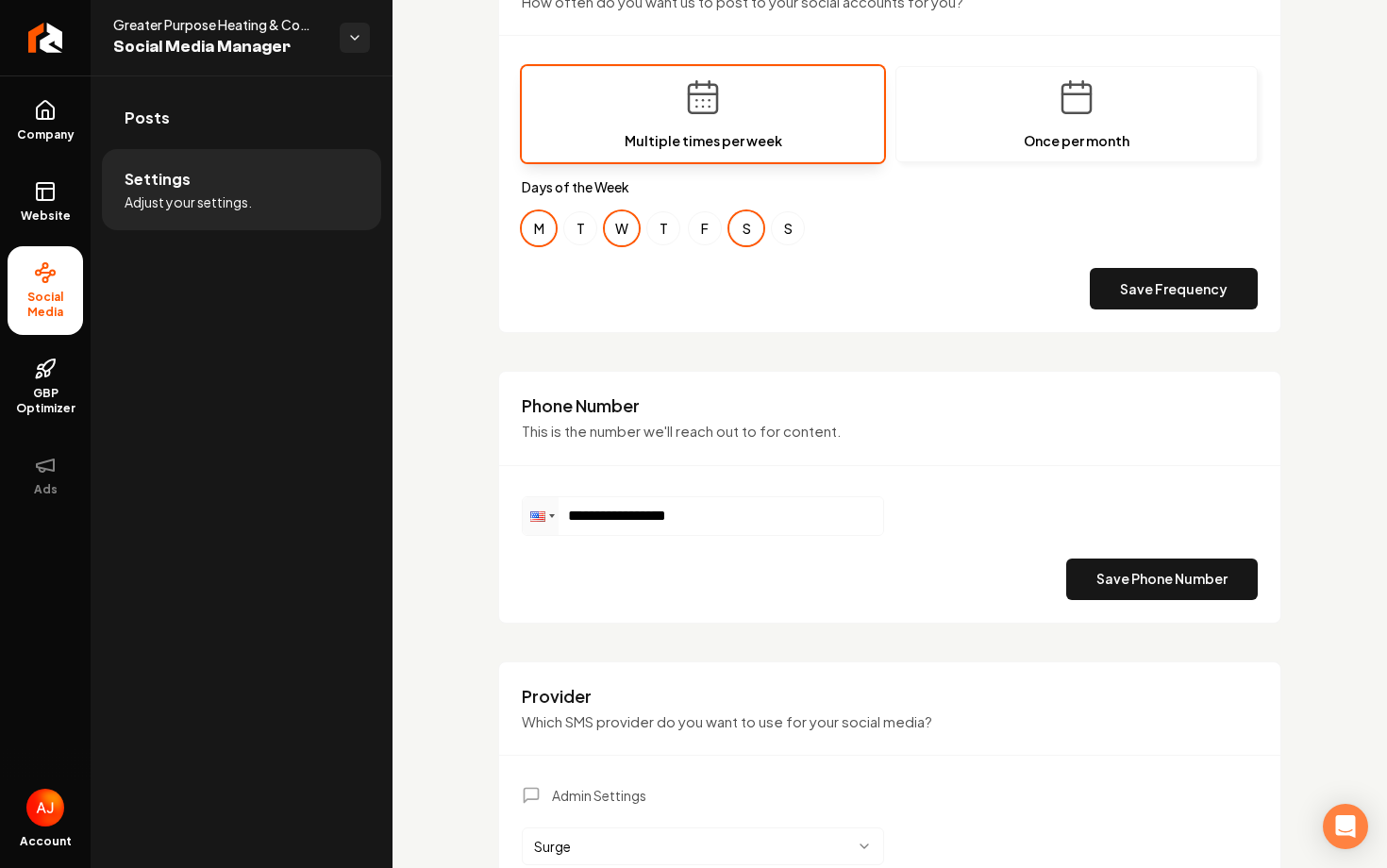
scroll to position [825, 0]
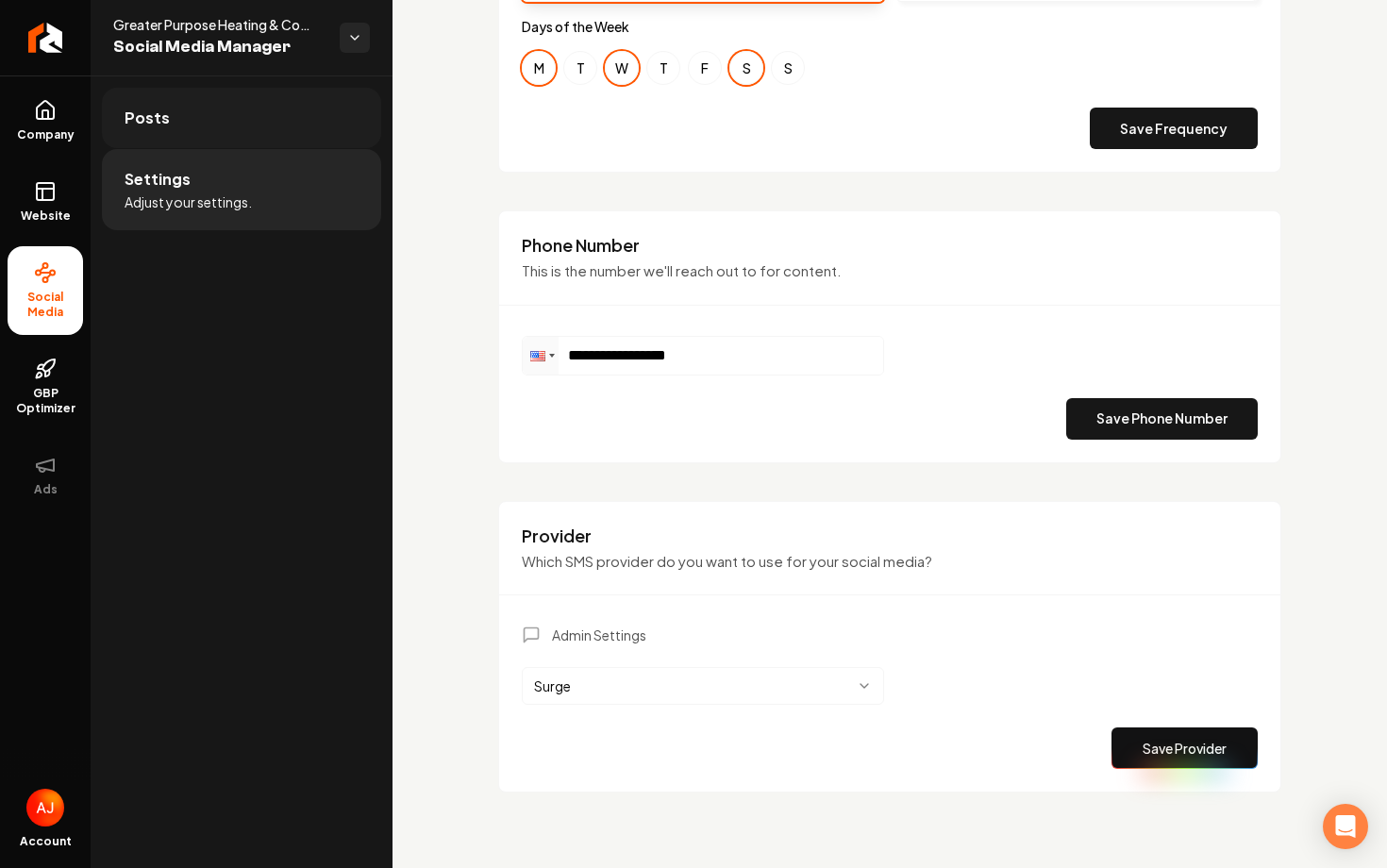
click at [253, 118] on link "Posts" at bounding box center [241, 118] width 280 height 60
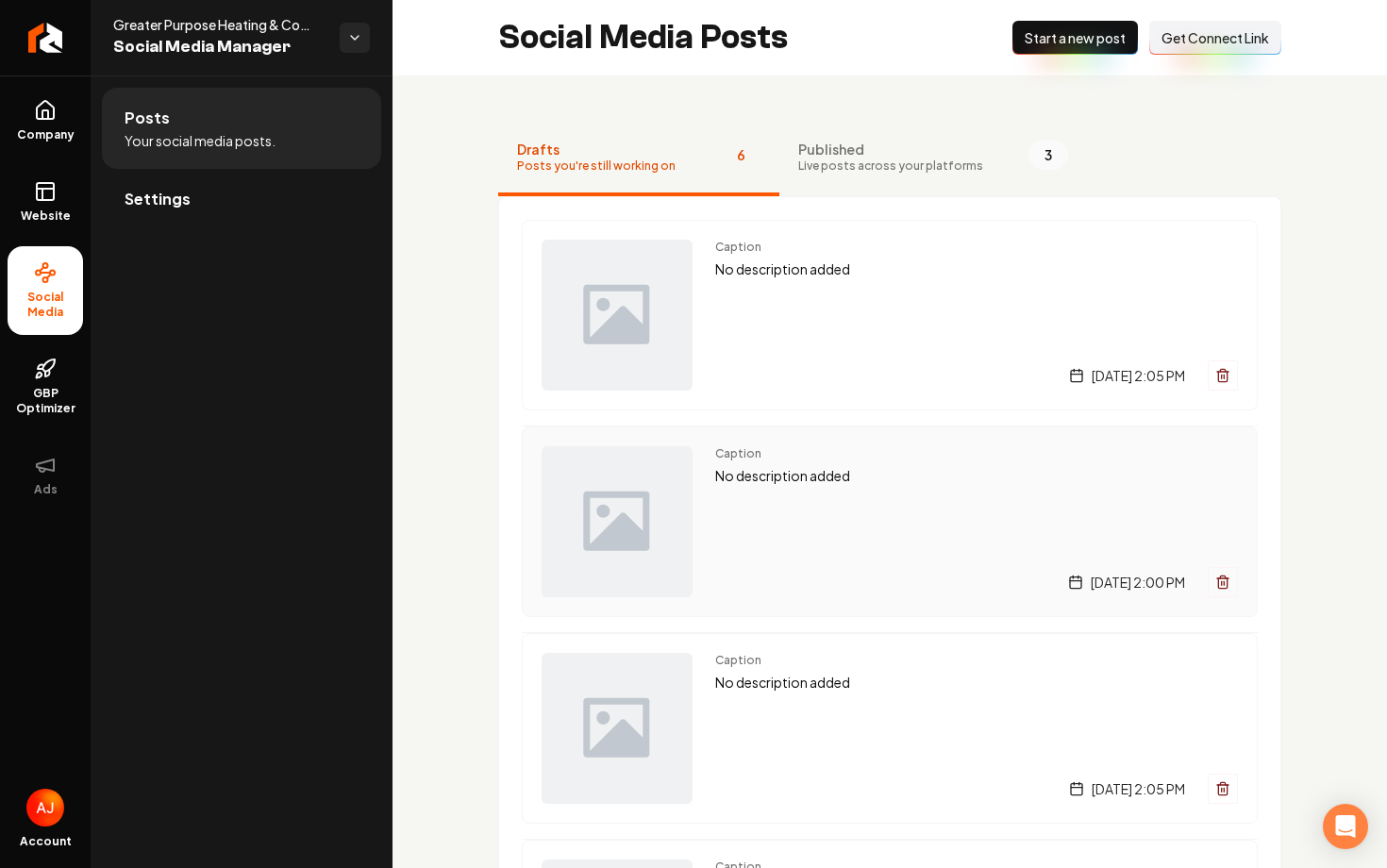
click at [821, 429] on div "Caption No description added Saturday, August 30, 2025 | 2:00 PM" at bounding box center [889, 521] width 736 height 191
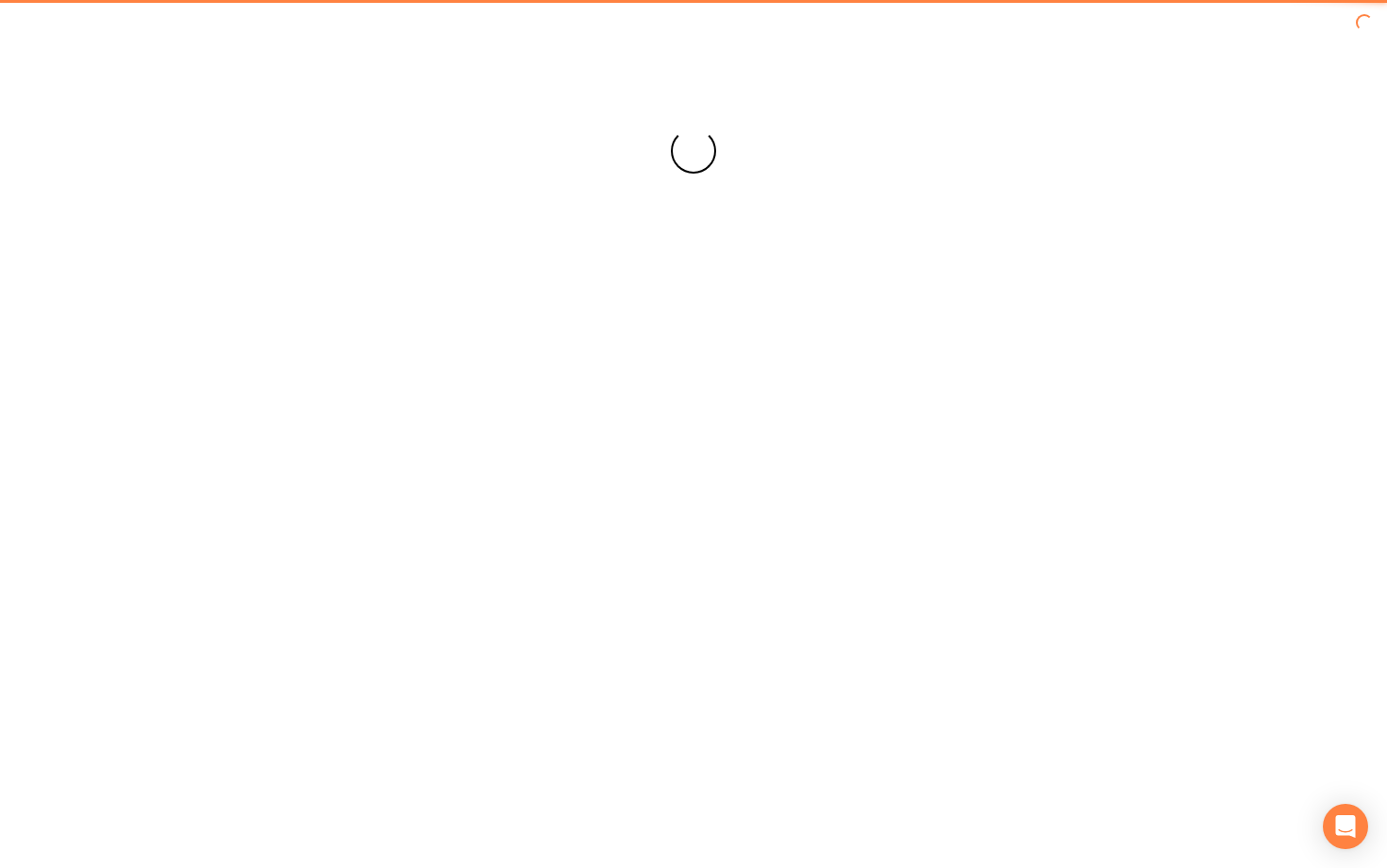
click at [807, 372] on div "Loading... Loading..." at bounding box center [694, 434] width 1387 height 868
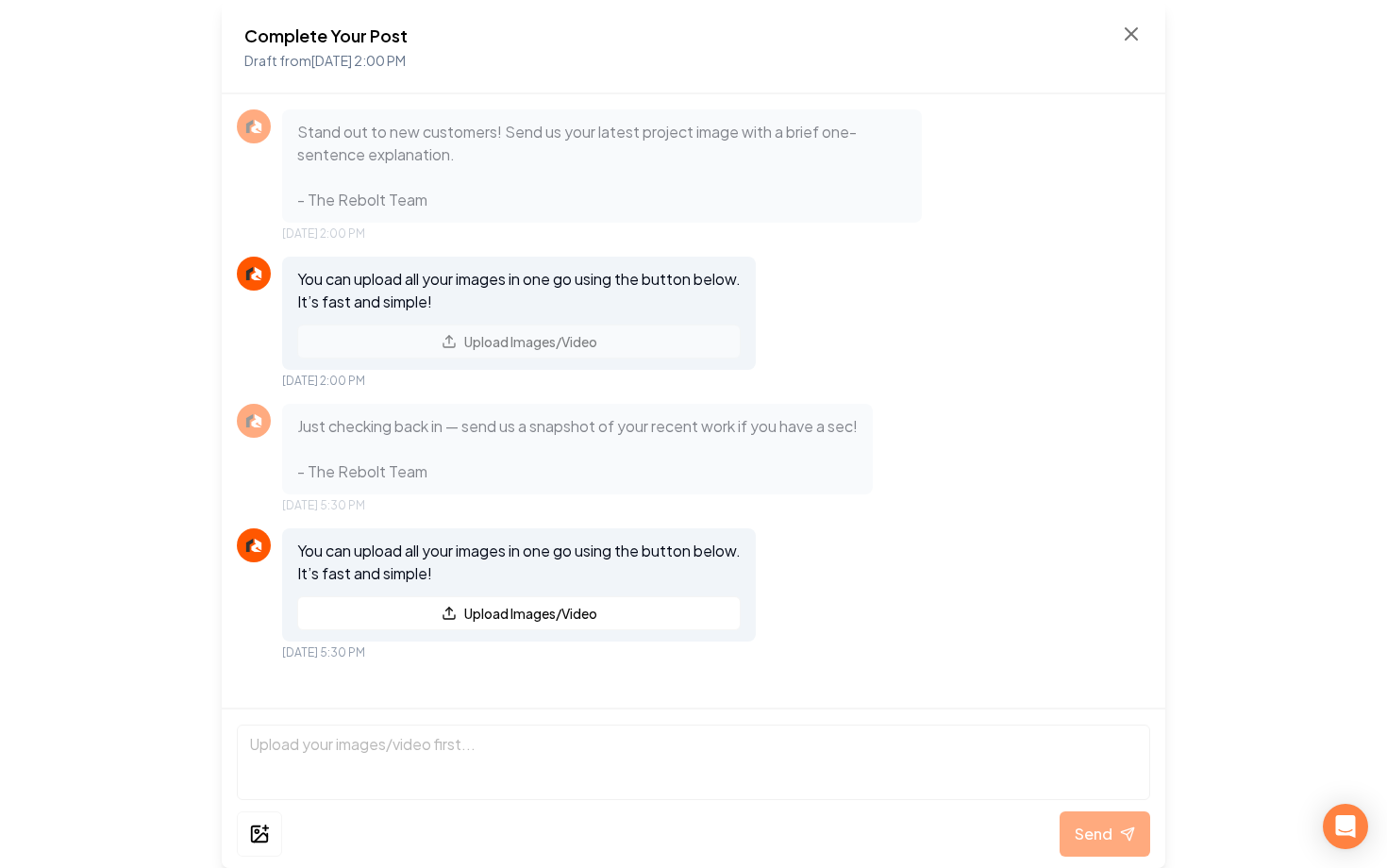
click at [1143, 47] on div "Complete Your Post Draft from Aug 30, 2025 2:00 PM" at bounding box center [693, 47] width 943 height 95
click at [1131, 30] on icon at bounding box center [1131, 34] width 23 height 23
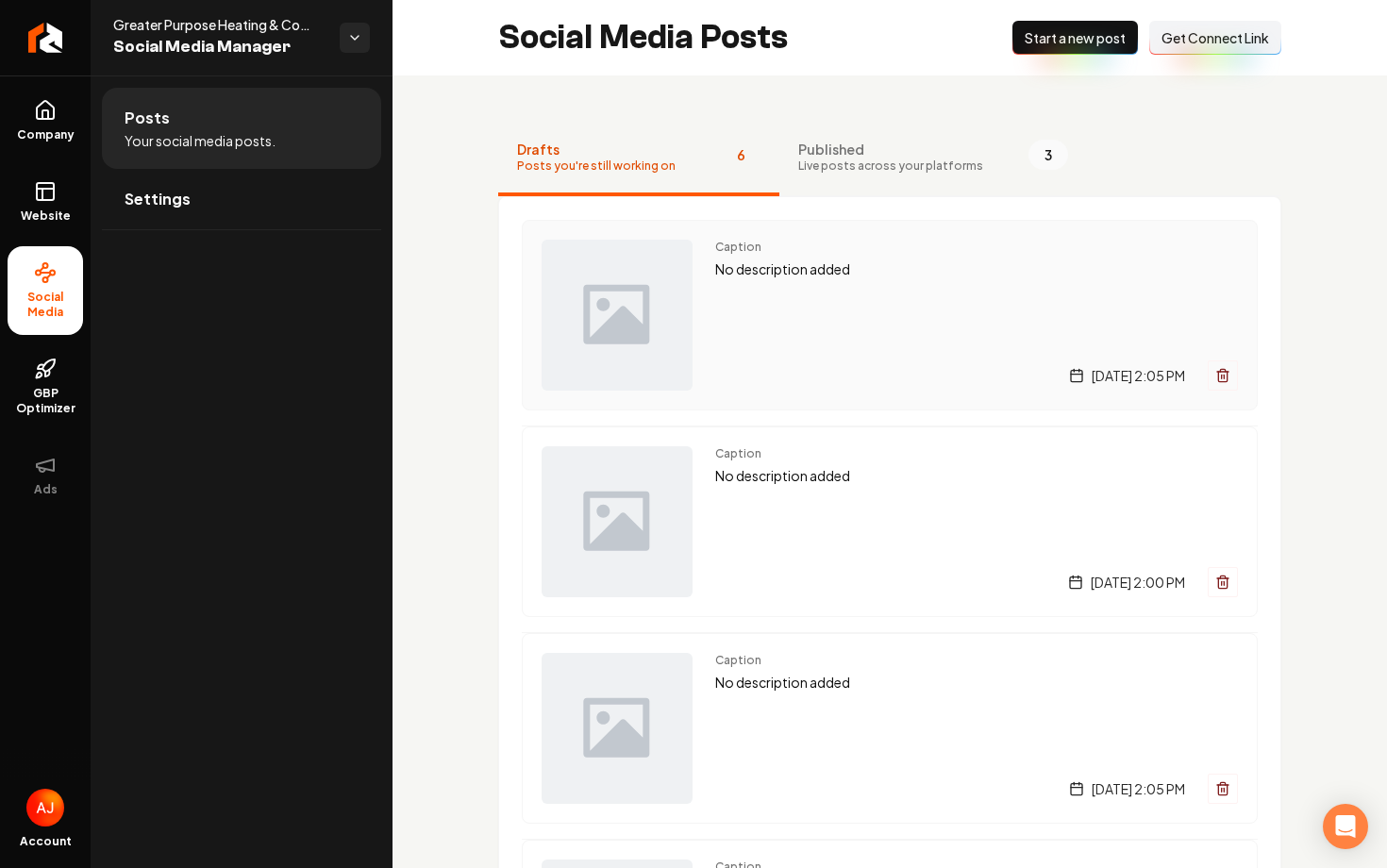
click at [956, 264] on p "No description added" at bounding box center [976, 270] width 523 height 22
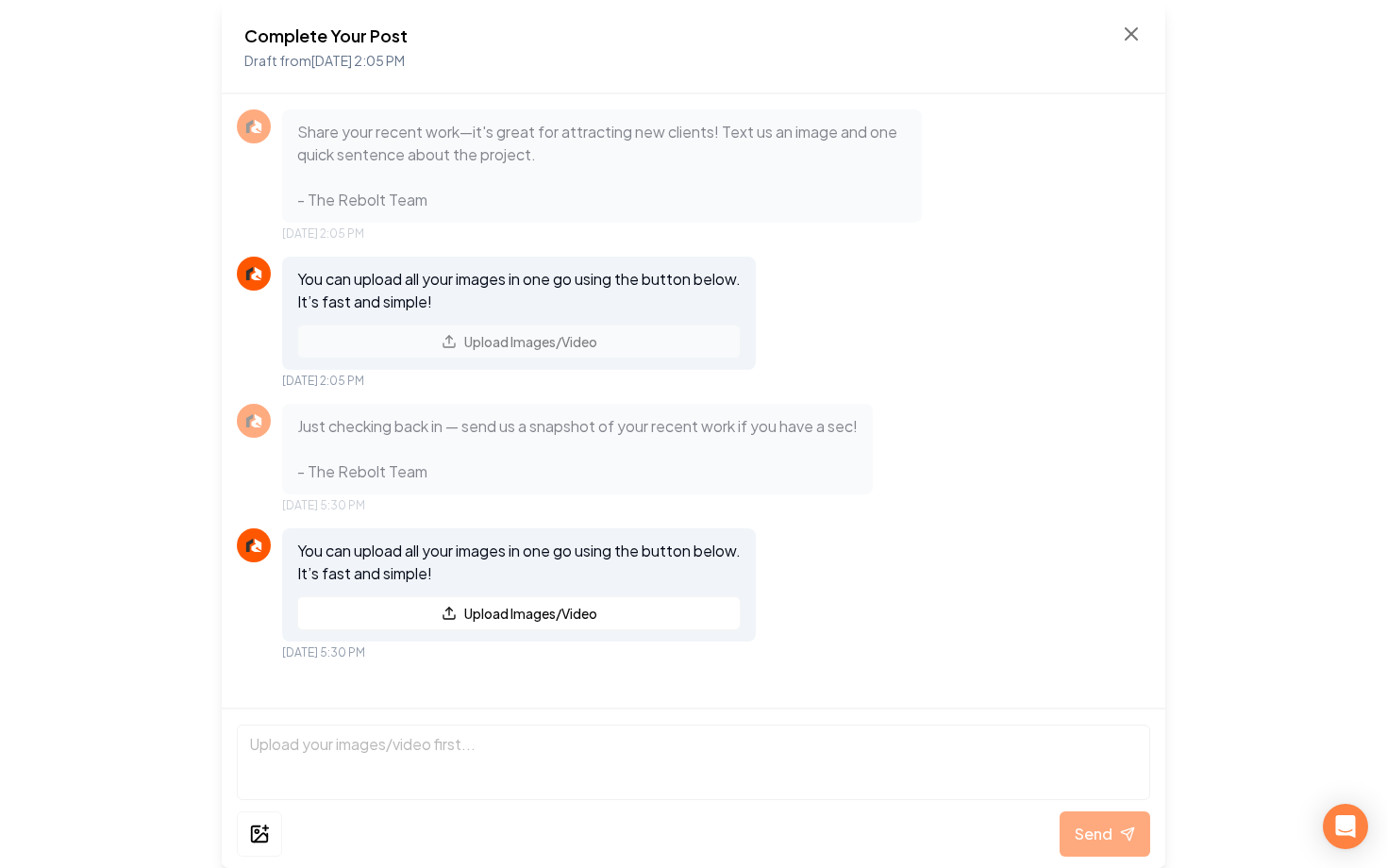
click at [1108, 38] on div "Complete Your Post Draft from Sep 1, 2025 2:05 PM" at bounding box center [693, 47] width 898 height 49
click at [1130, 33] on icon at bounding box center [1131, 34] width 11 height 11
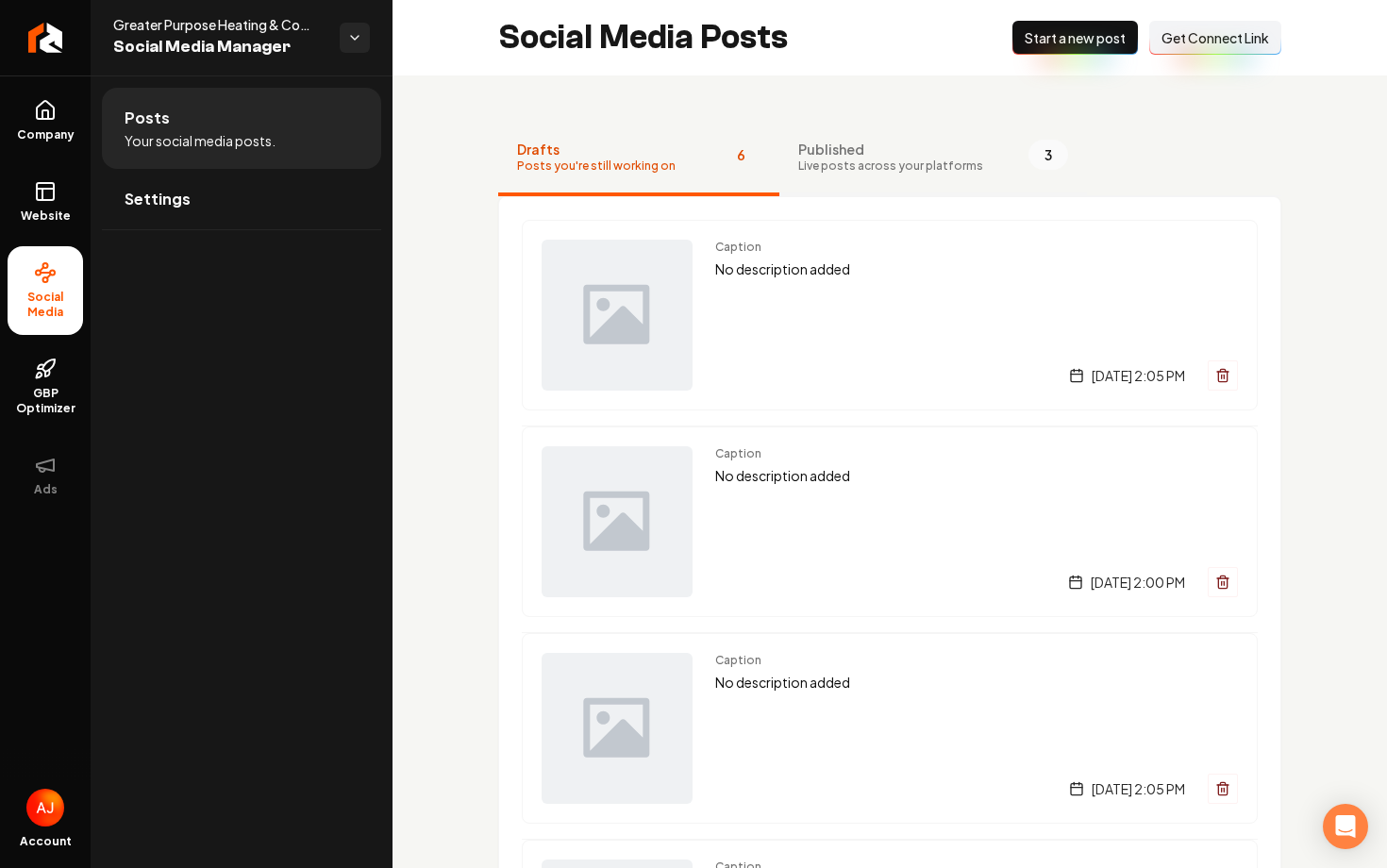
click at [927, 178] on button "Published Live posts across your platforms 3" at bounding box center [933, 158] width 307 height 75
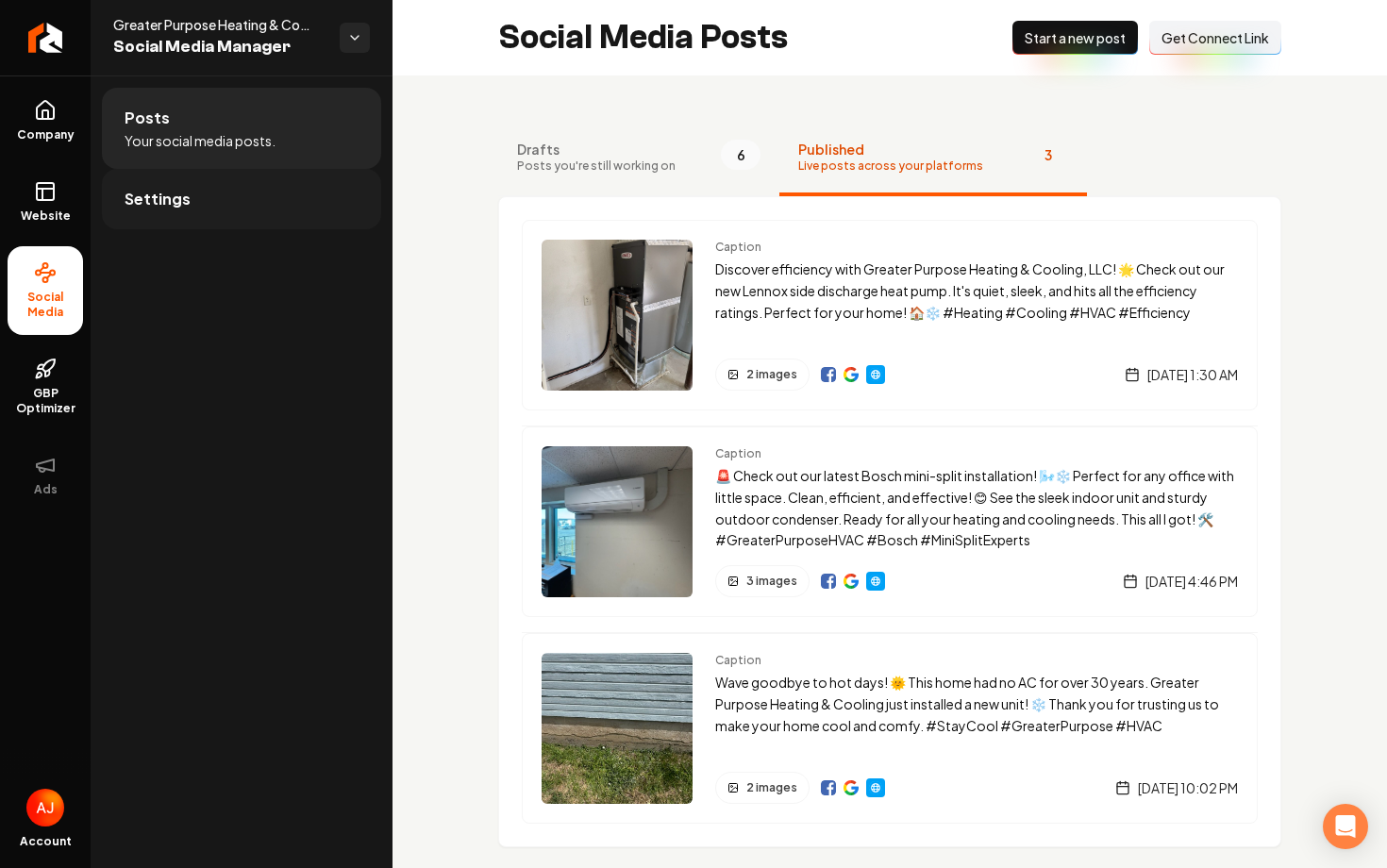
click at [234, 216] on link "Settings" at bounding box center [241, 198] width 280 height 60
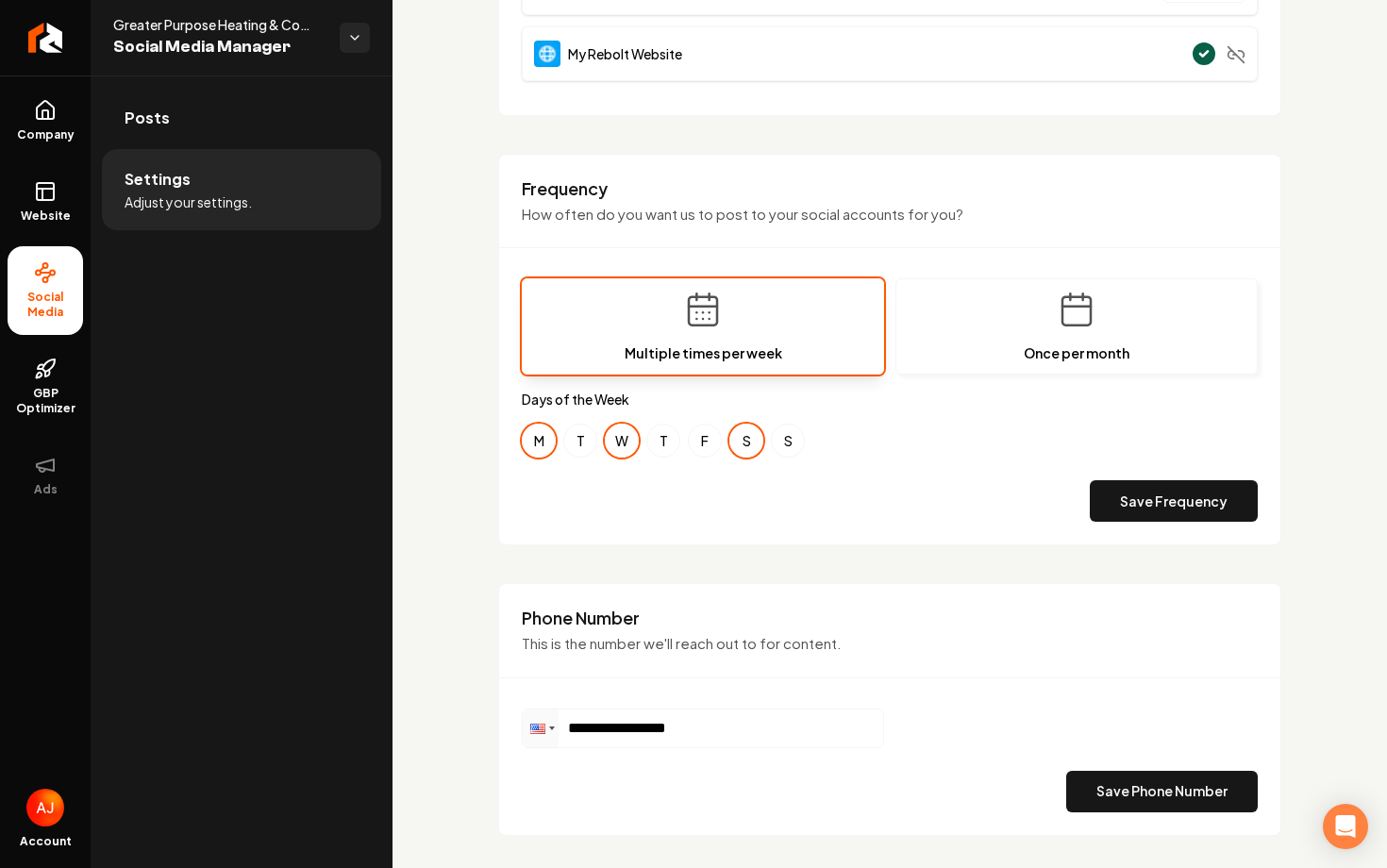
scroll to position [825, 0]
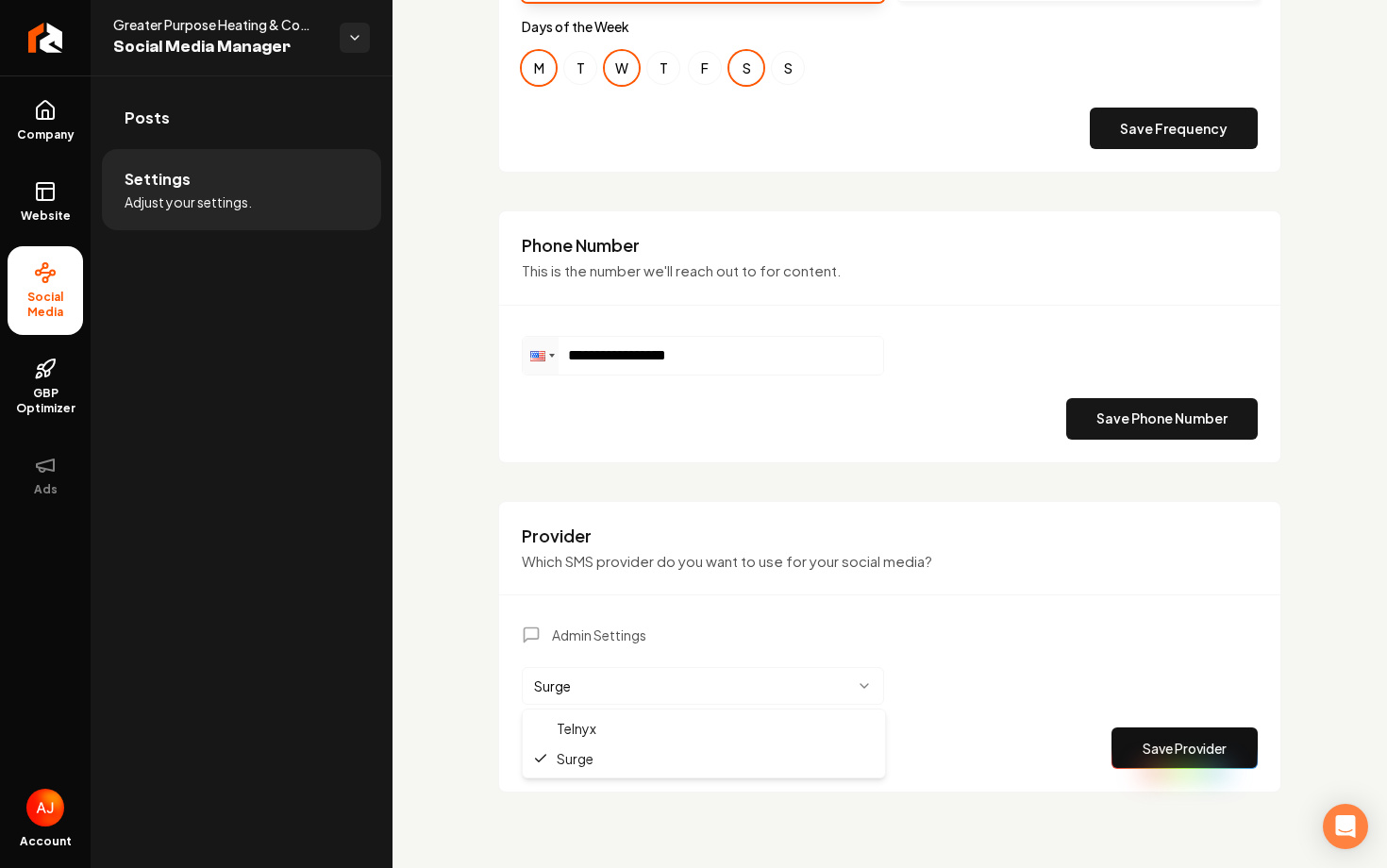
click at [618, 695] on html "**********" at bounding box center [694, 434] width 1387 height 868
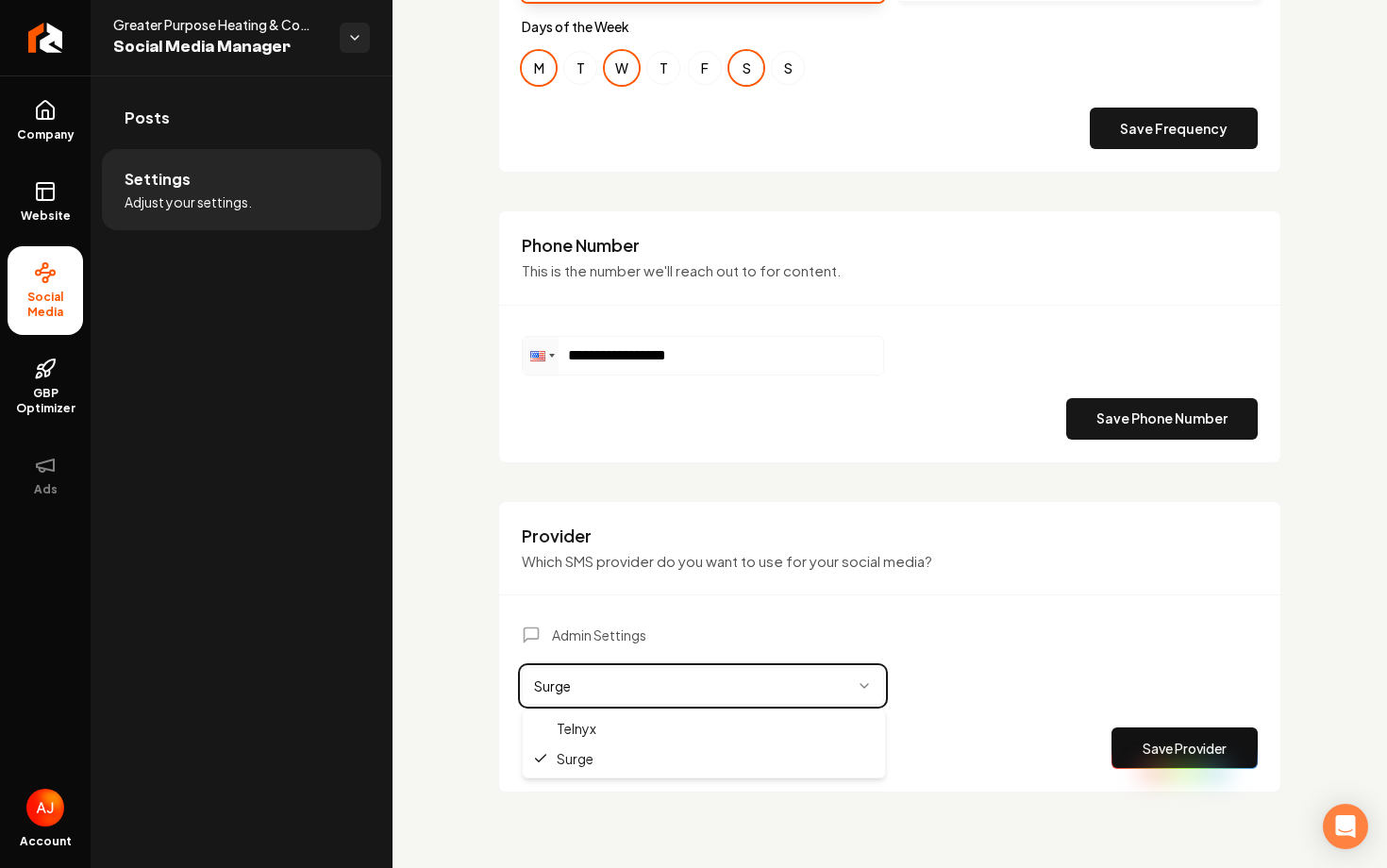
click at [1001, 564] on html "**********" at bounding box center [694, 434] width 1387 height 868
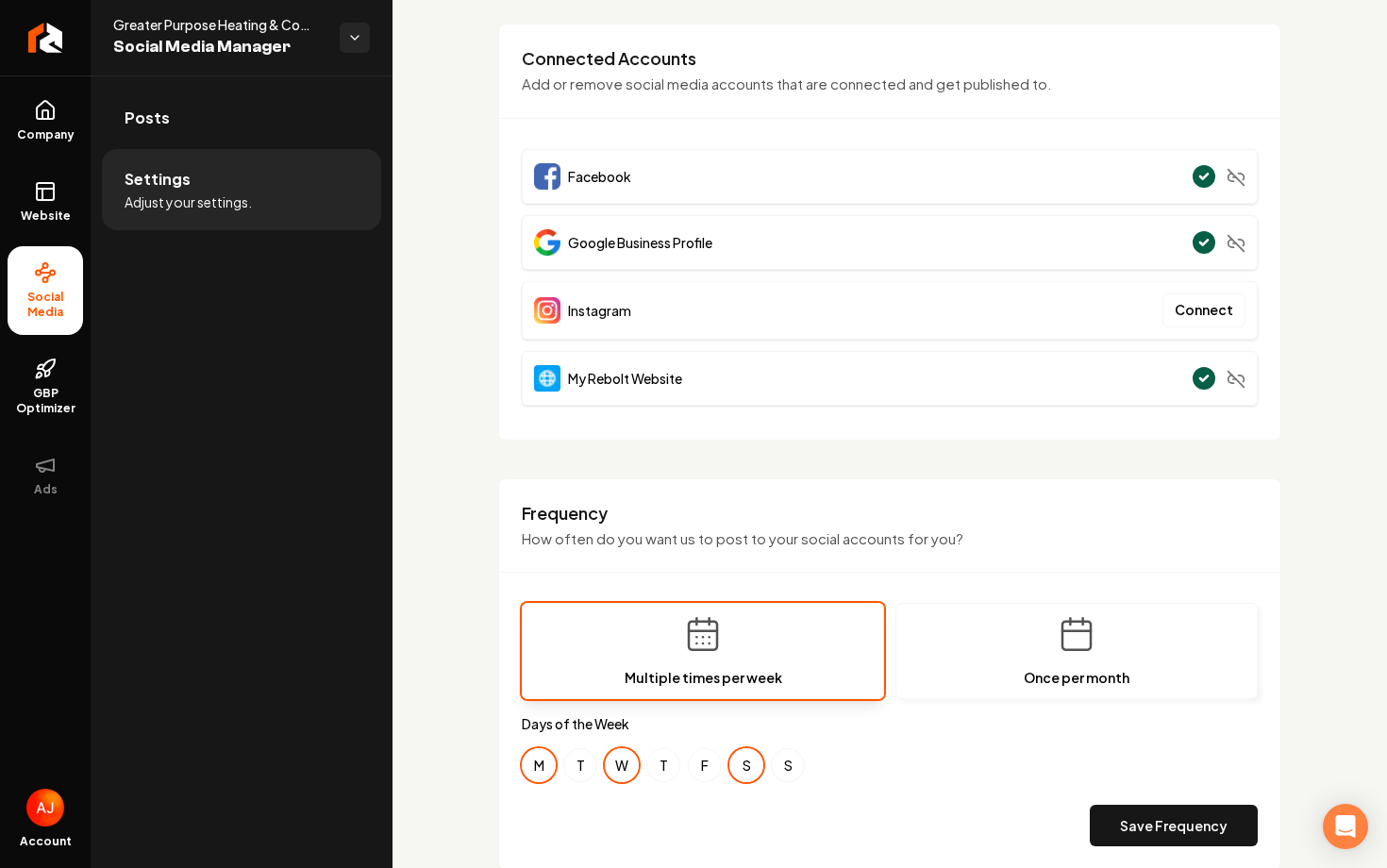
scroll to position [0, 0]
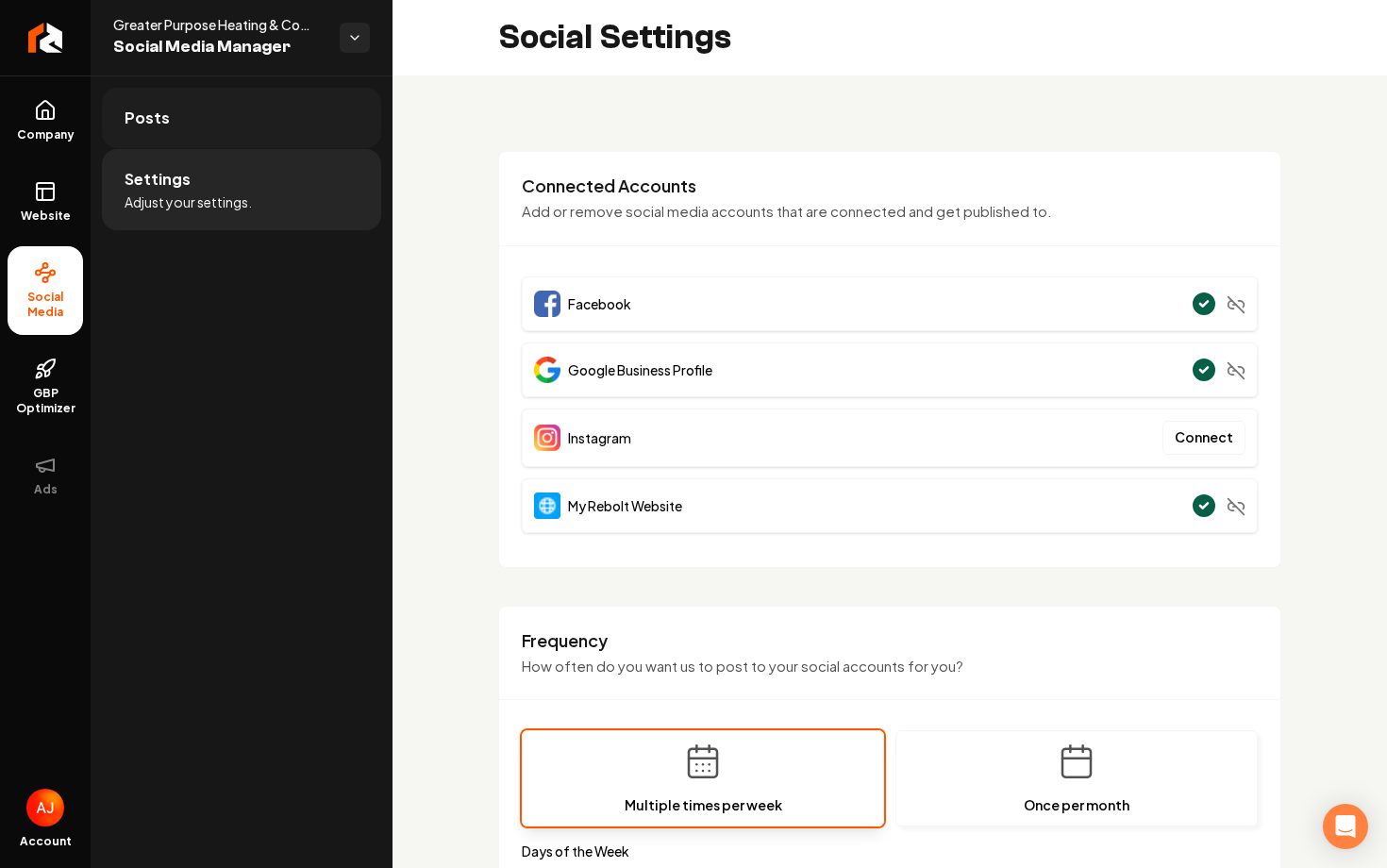
click at [160, 135] on link "Posts" at bounding box center [241, 118] width 280 height 60
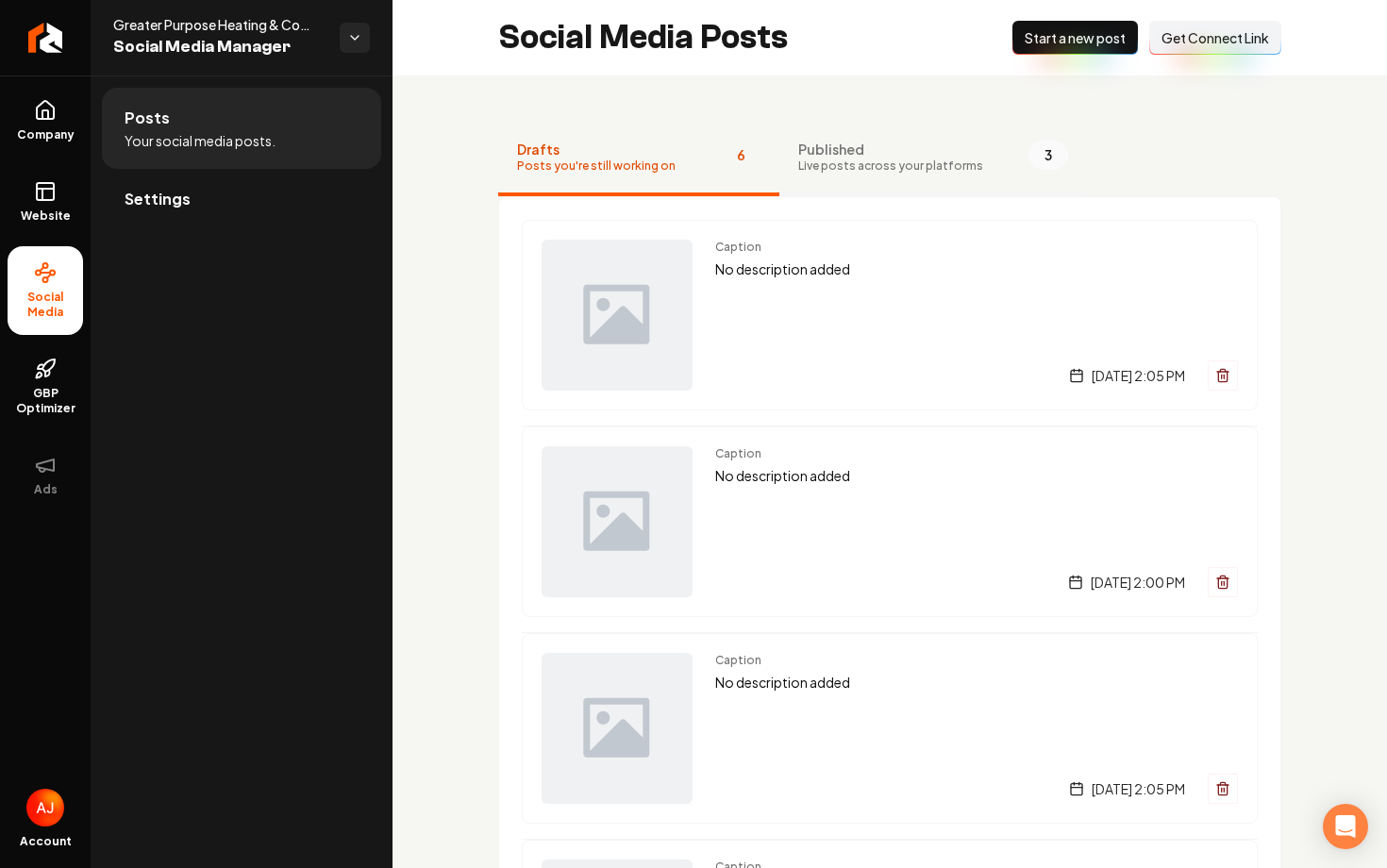
click at [983, 173] on button "Published Live posts across your platforms 3" at bounding box center [933, 158] width 307 height 75
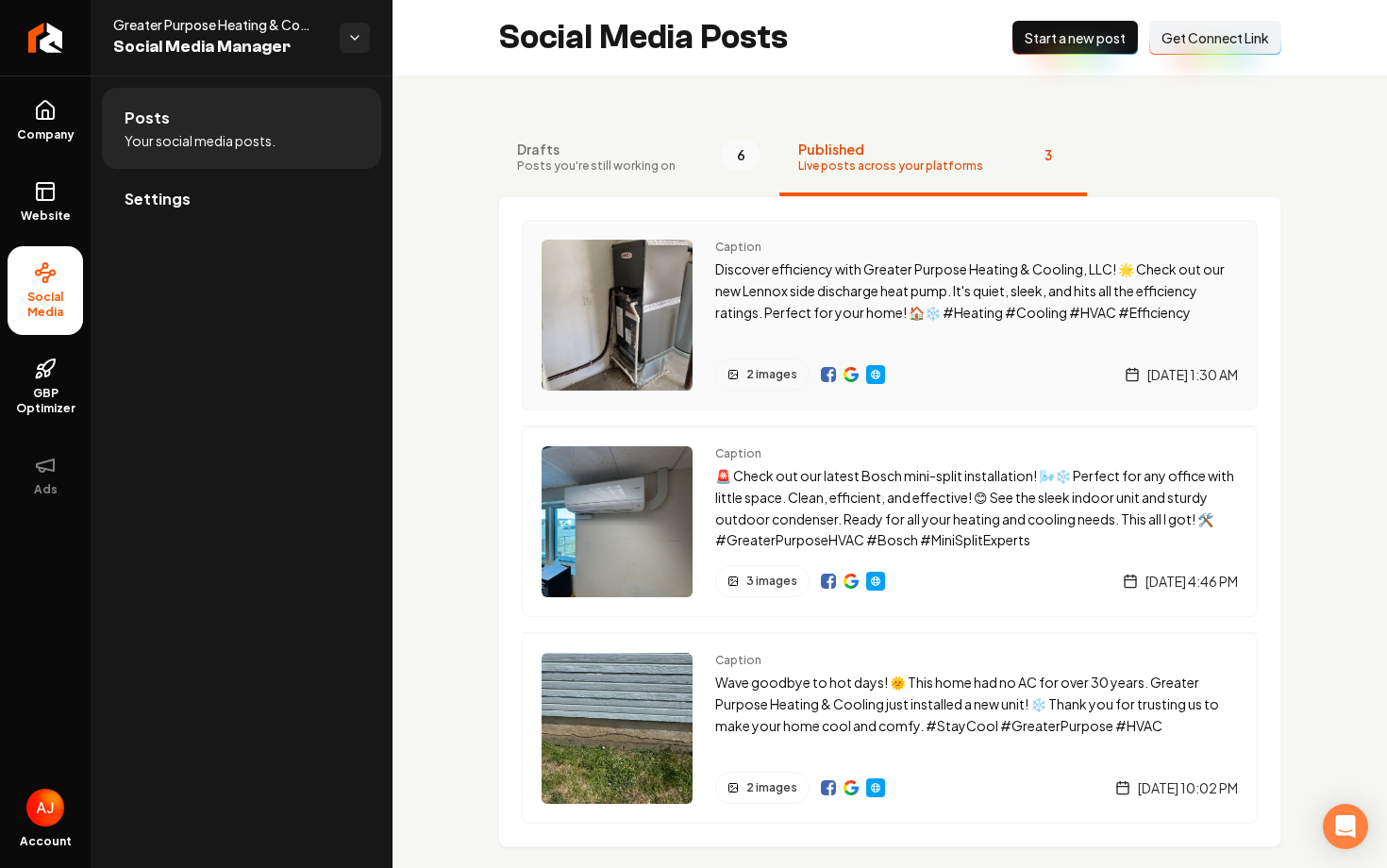
click at [945, 391] on div "Caption Discover efficiency with Greater Purpose Heating & Cooling, LLC! 🌟 Chec…" at bounding box center [889, 315] width 736 height 191
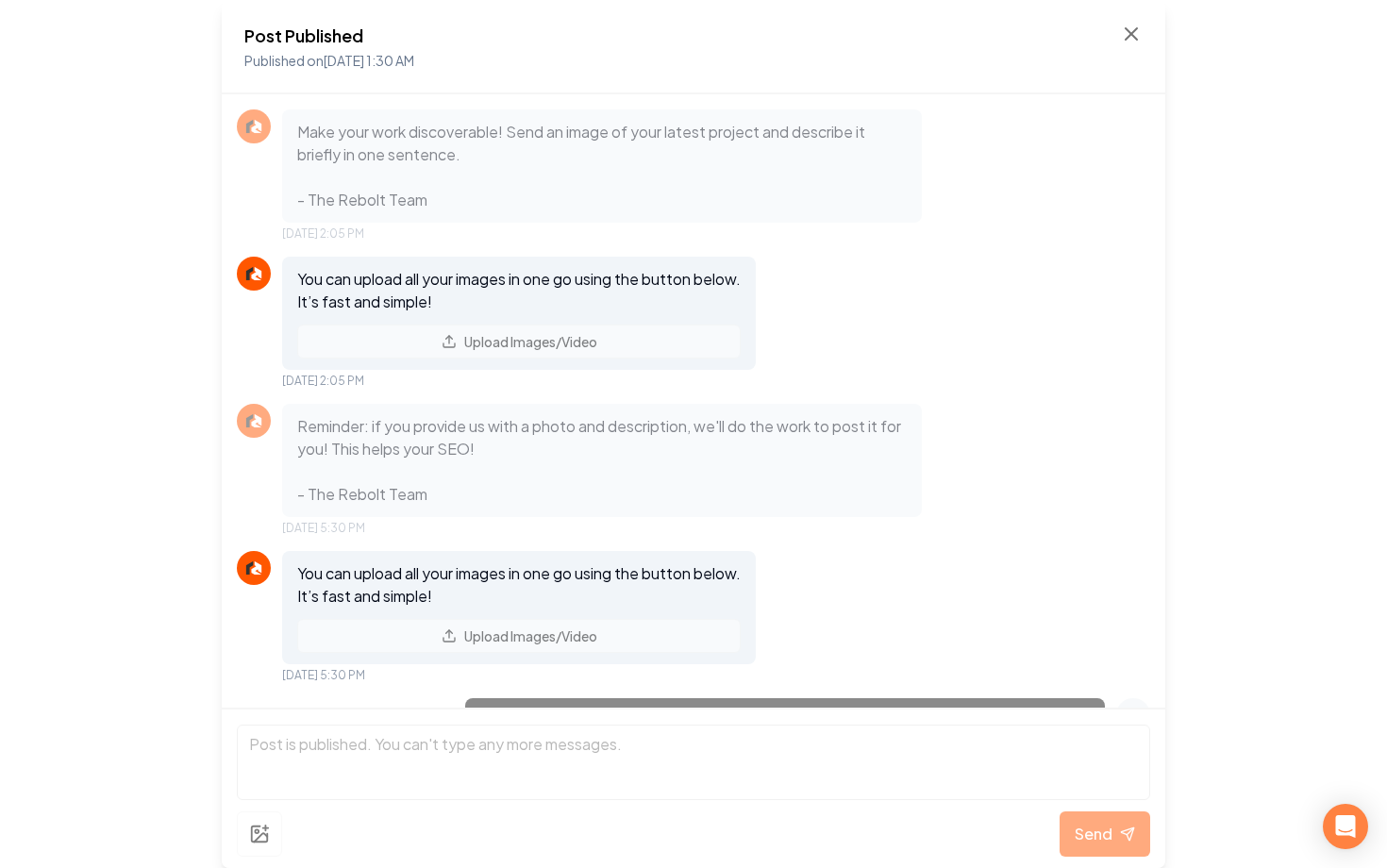
scroll to position [1092, 0]
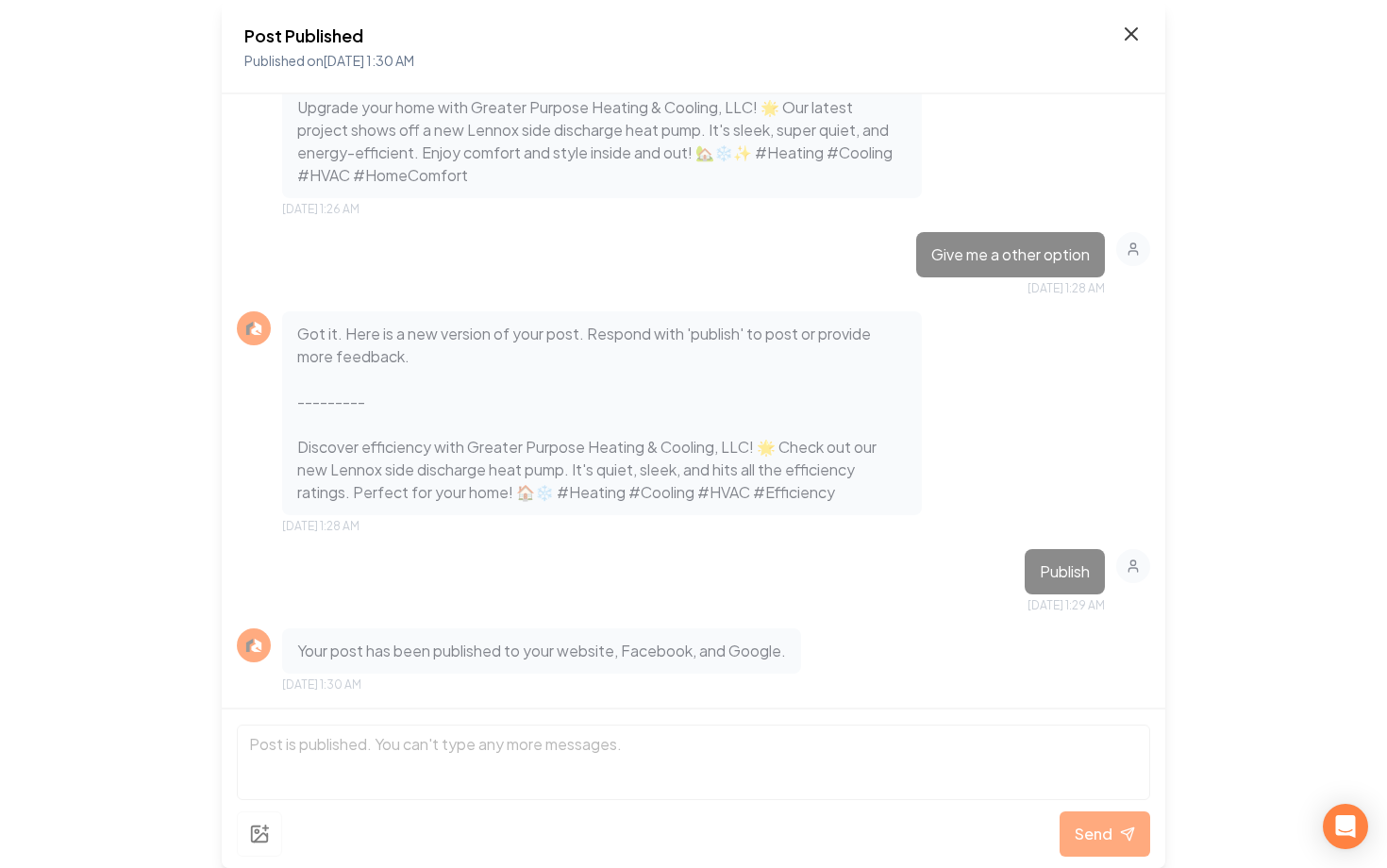
click at [1136, 22] on div "Post Published Published on Aug 26, 2025 1:30 AM" at bounding box center [693, 47] width 943 height 95
click at [1136, 32] on icon at bounding box center [1131, 34] width 23 height 23
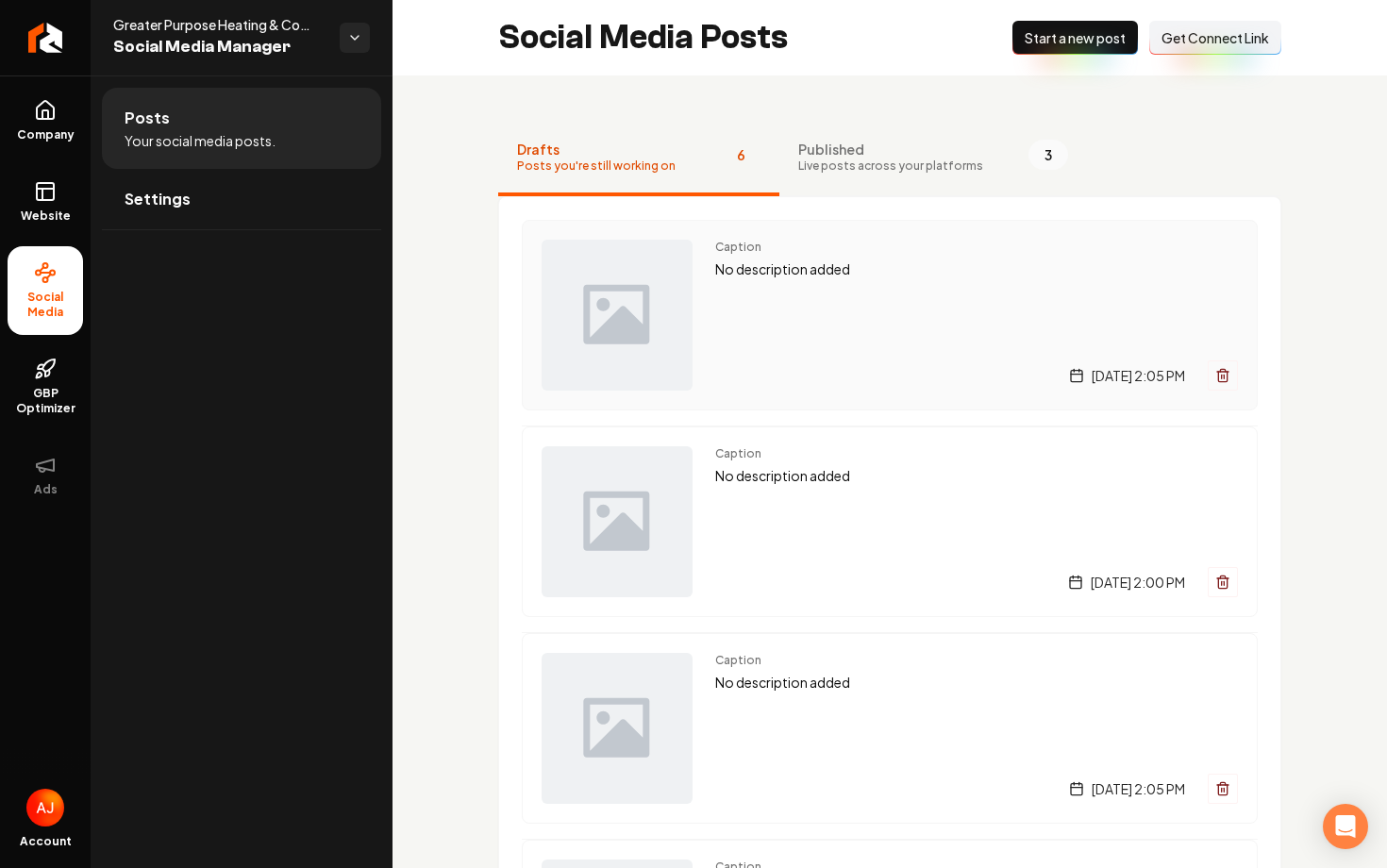
click at [807, 350] on div "Caption No description added Monday, September 1, 2025 | 2:05 PM" at bounding box center [976, 315] width 523 height 151
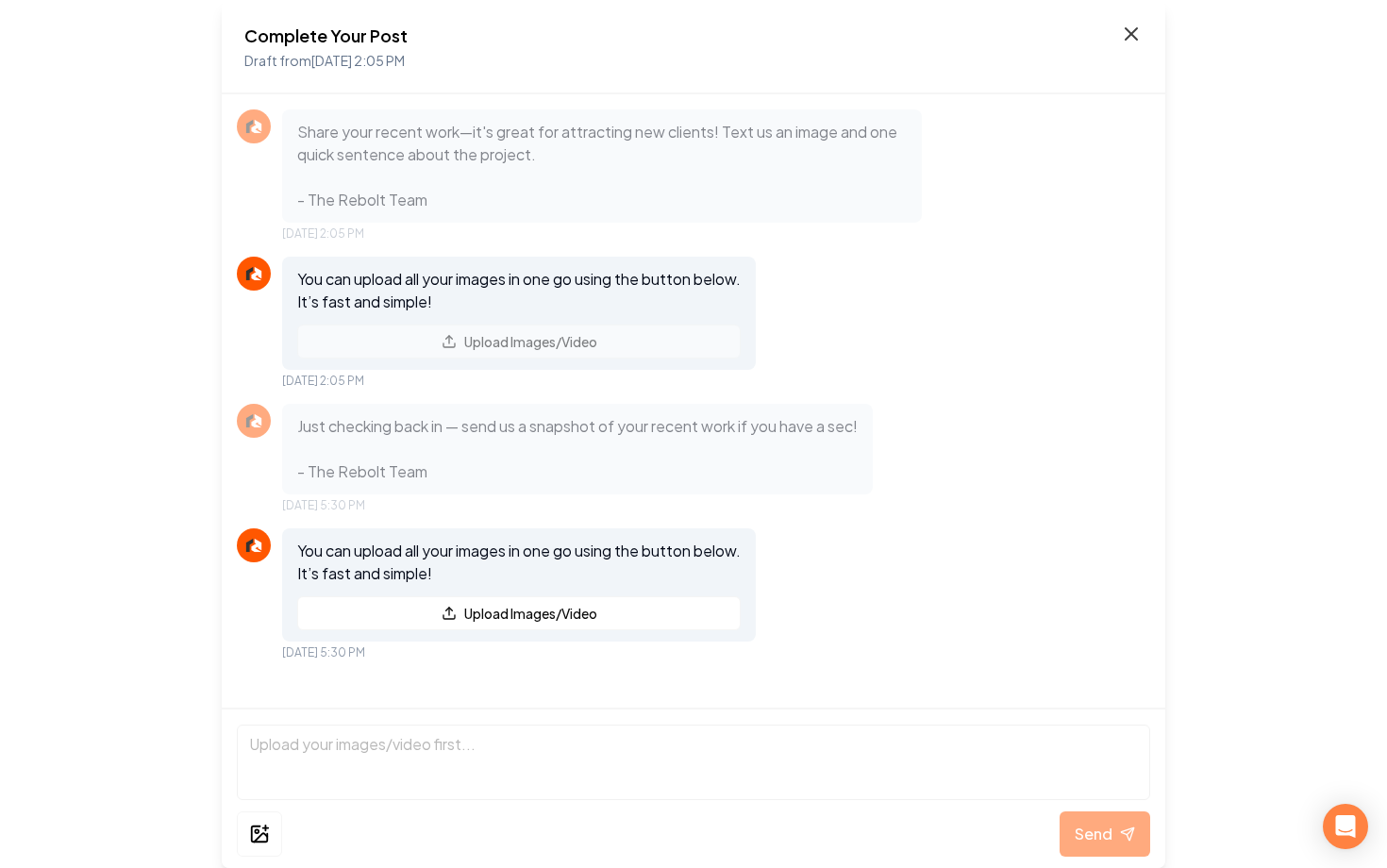
click at [1129, 33] on icon at bounding box center [1131, 34] width 23 height 23
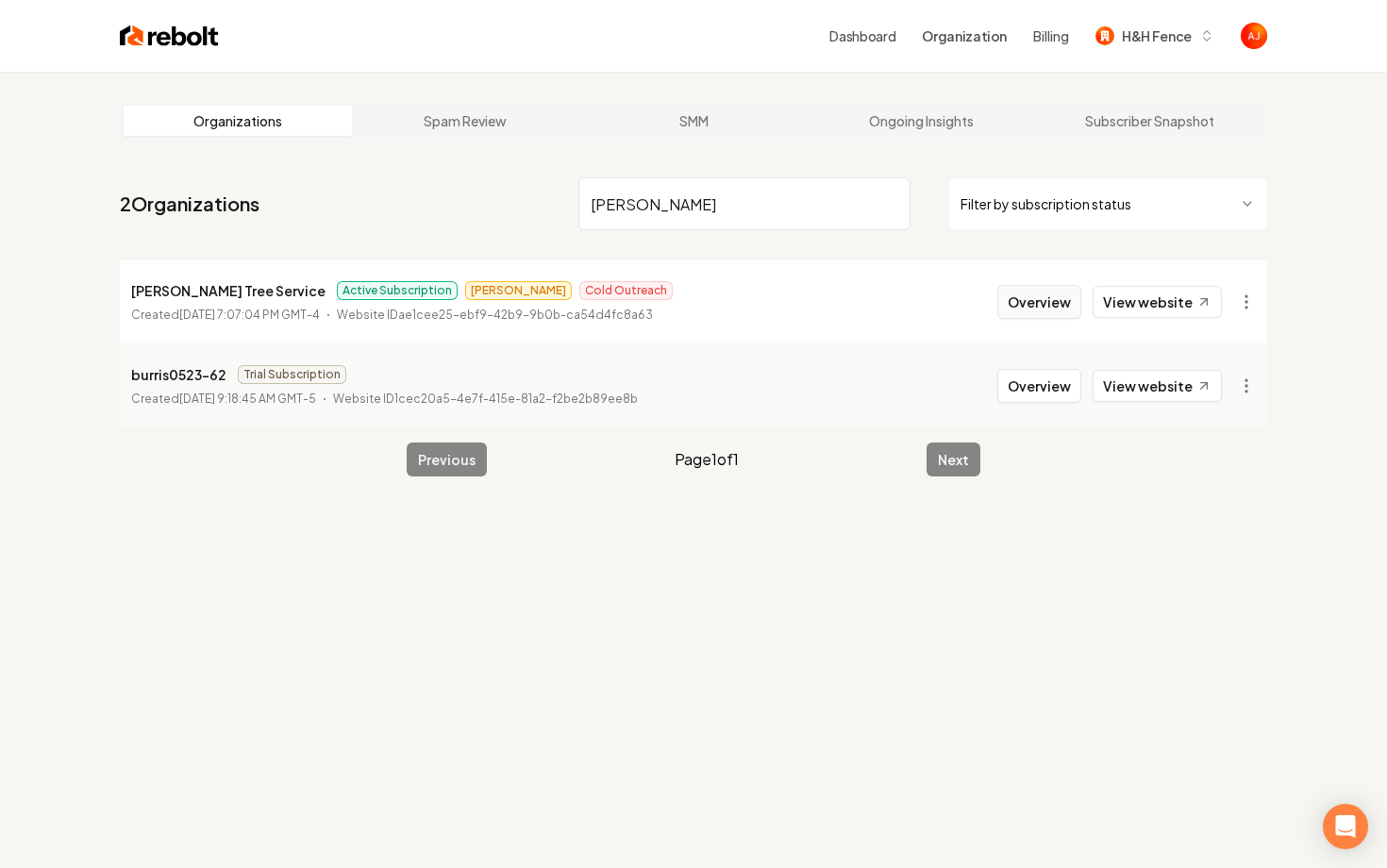
type input "burris"
click at [1023, 298] on button "Overview" at bounding box center [1039, 301] width 84 height 34
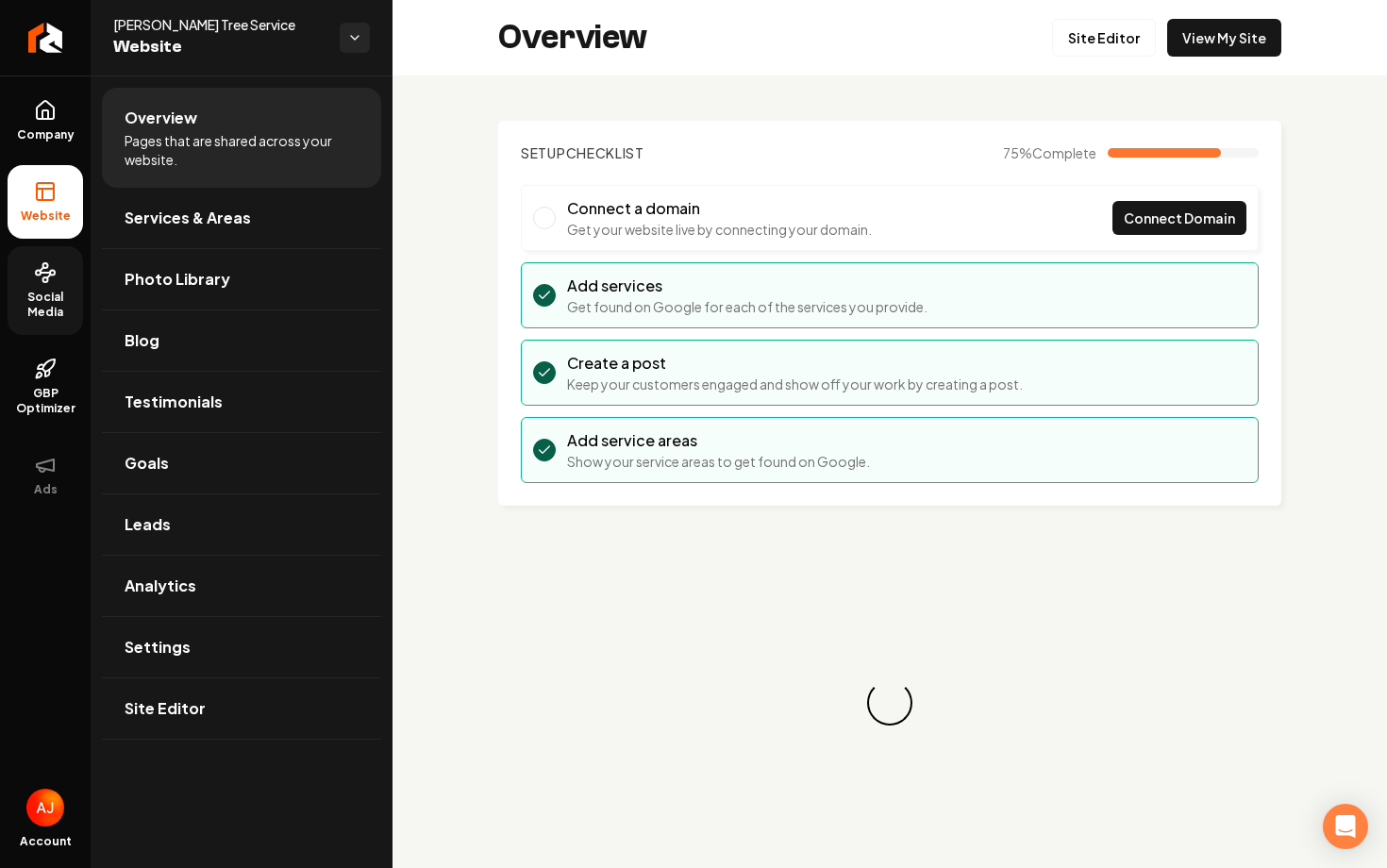
click at [52, 287] on link "Social Media" at bounding box center [45, 290] width 75 height 89
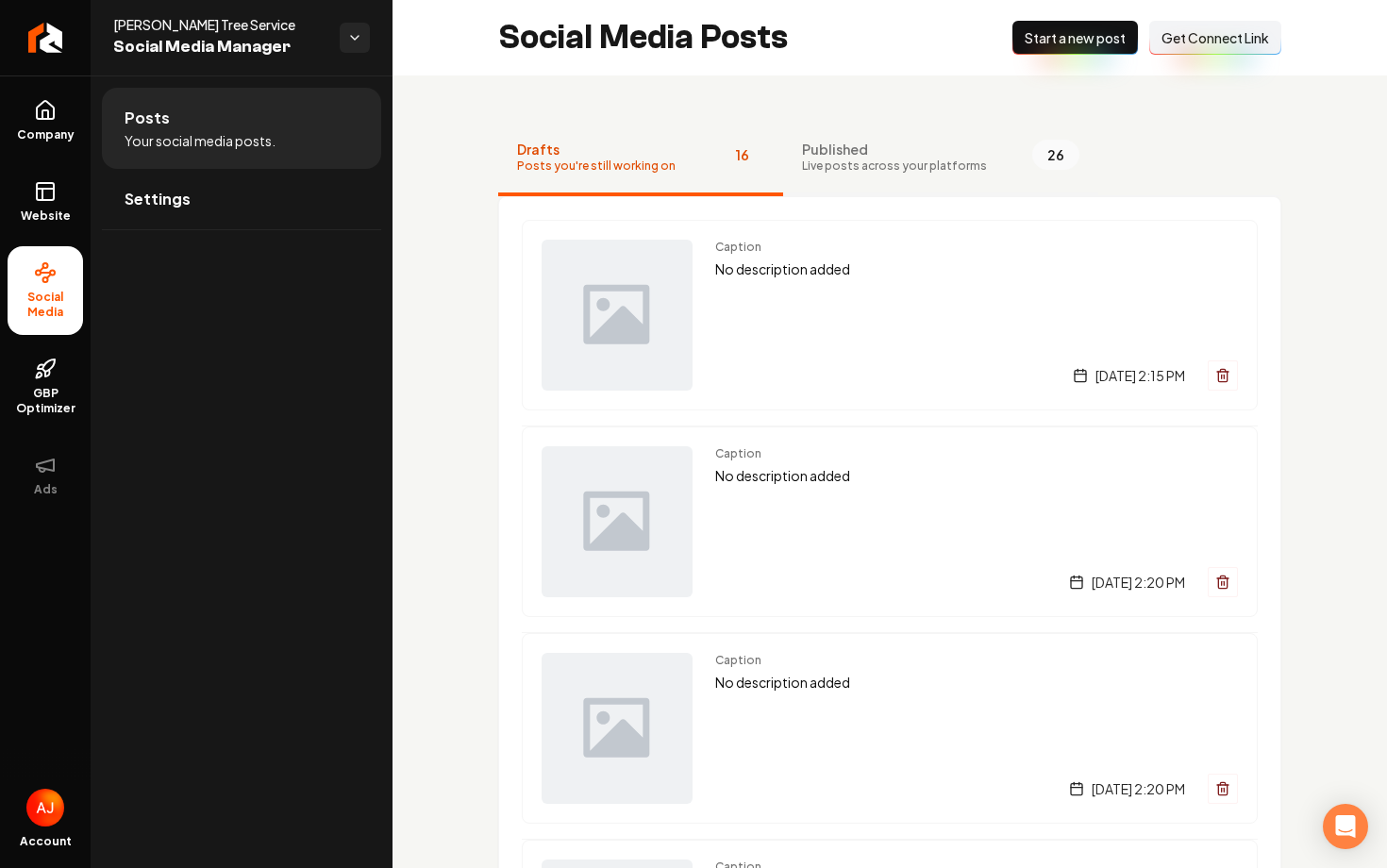
click at [846, 180] on button "Published Live posts across your platforms 26" at bounding box center [940, 158] width 315 height 75
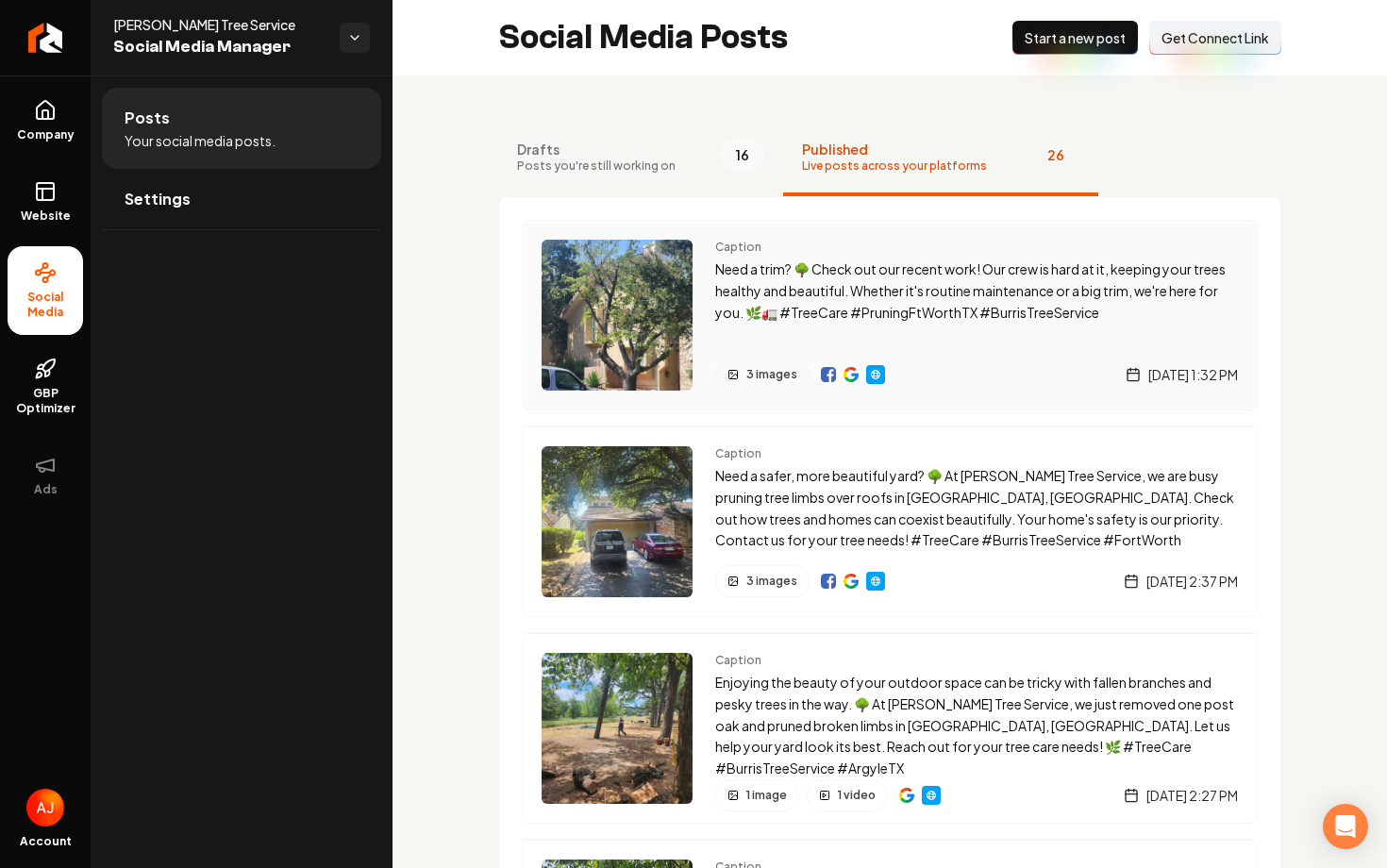
click at [939, 346] on div "Caption Need a trim? 🌳 Check out our recent work! Our crew is hard at it, keepi…" at bounding box center [976, 315] width 523 height 151
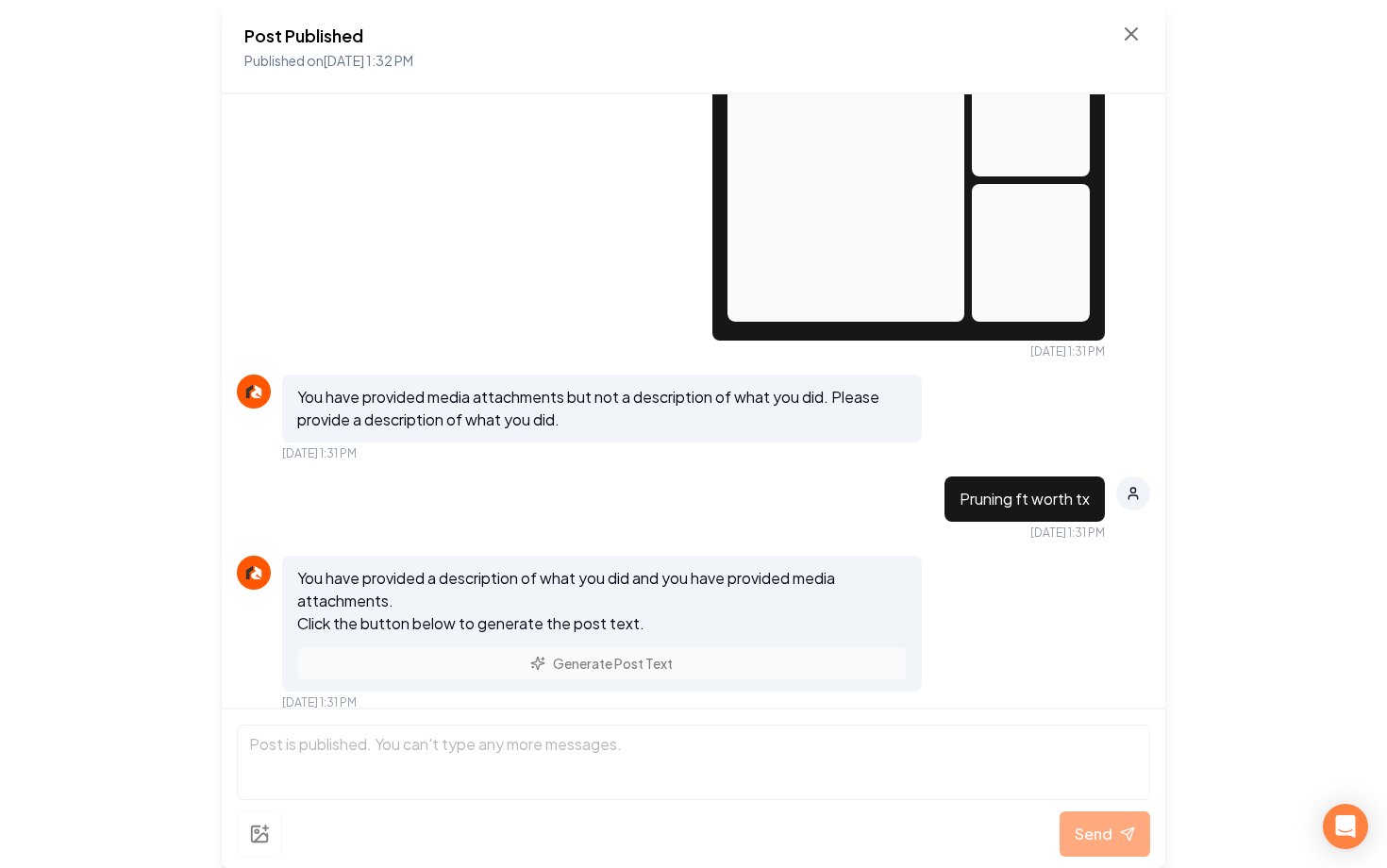
scroll to position [1190, 0]
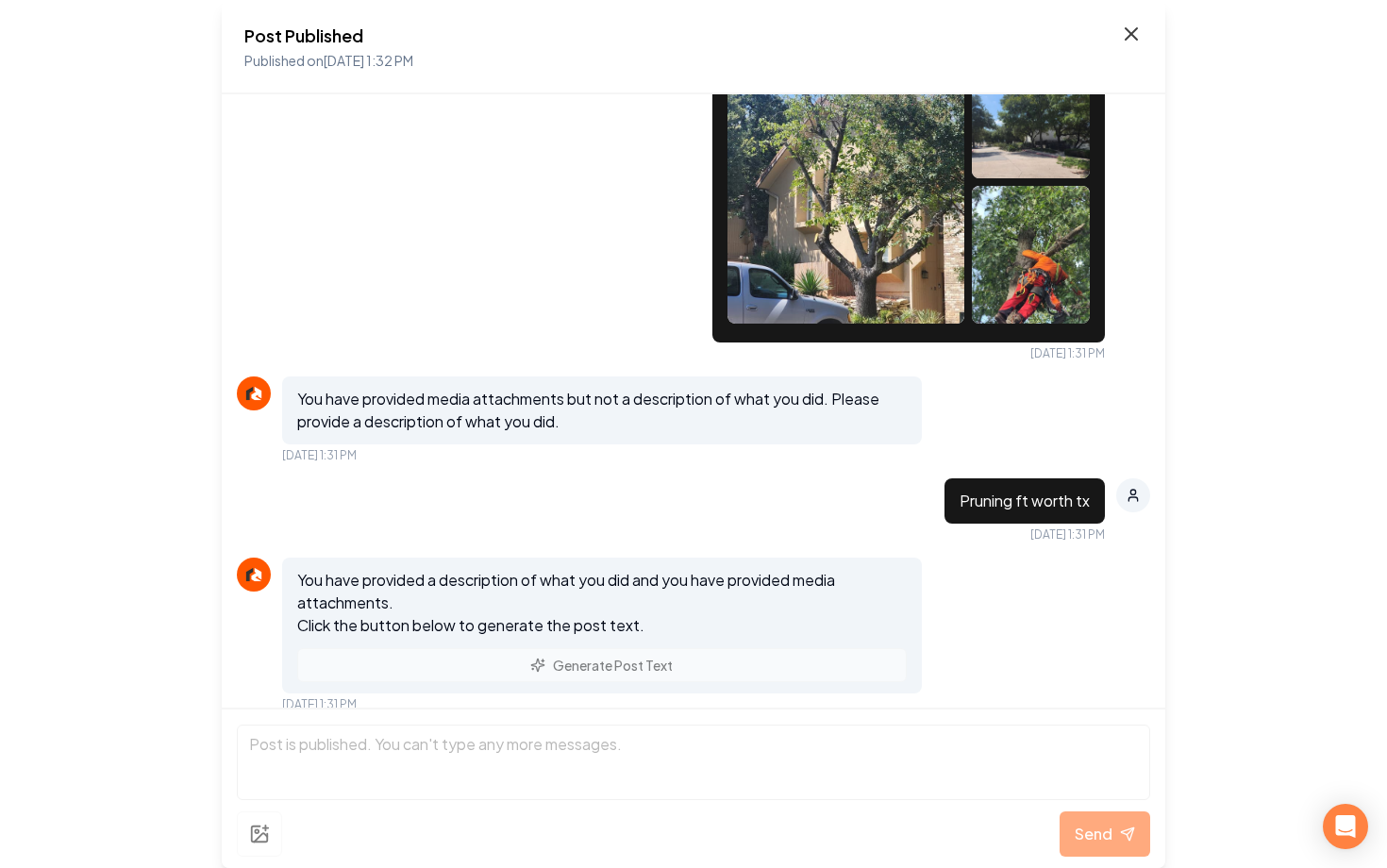
click at [1129, 27] on icon at bounding box center [1131, 34] width 23 height 23
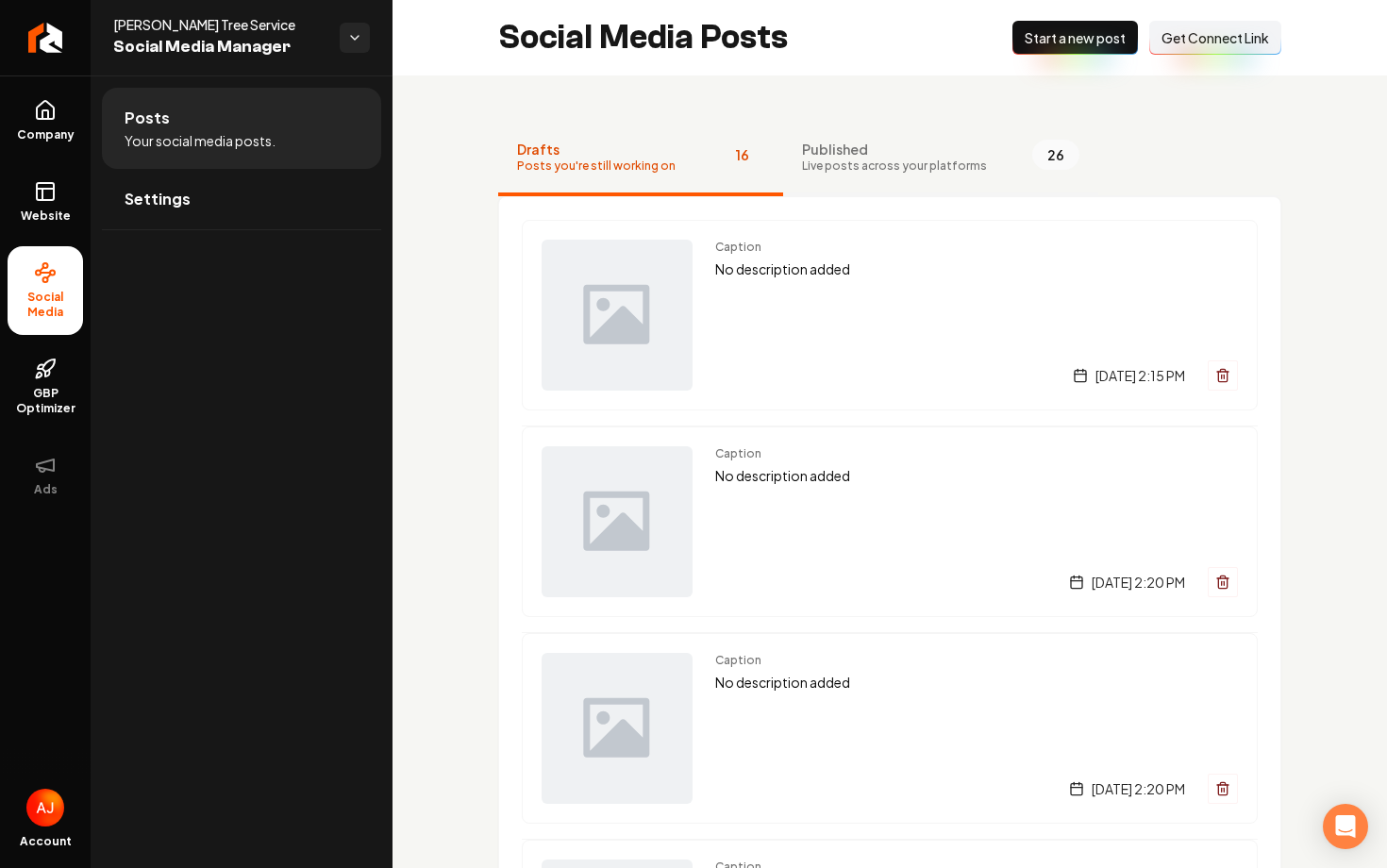
click at [864, 184] on button "Published Live posts across your platforms 26" at bounding box center [940, 158] width 315 height 75
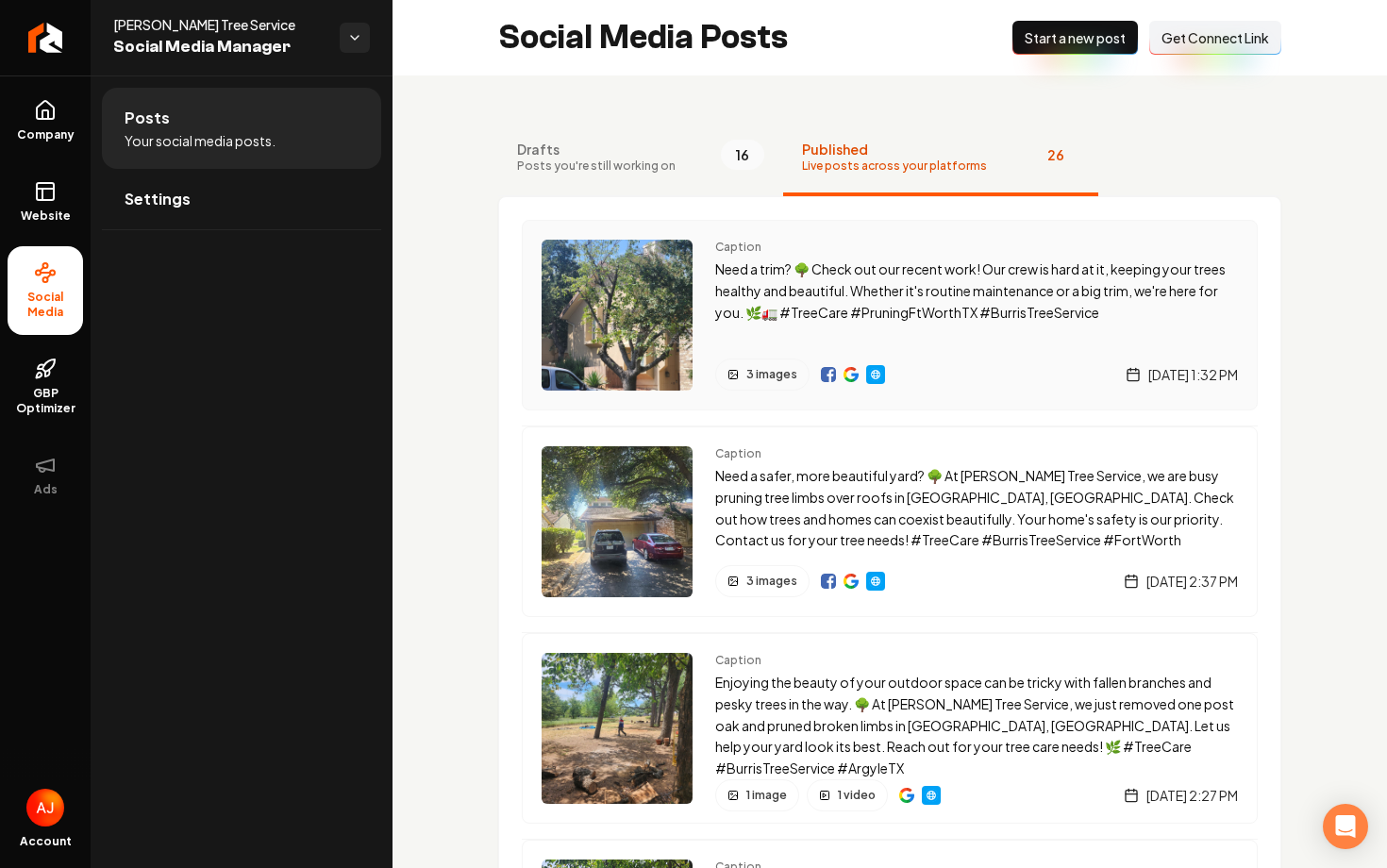
click at [827, 373] on img "Main content area" at bounding box center [828, 374] width 15 height 15
click at [612, 498] on img "Main content area" at bounding box center [616, 521] width 151 height 151
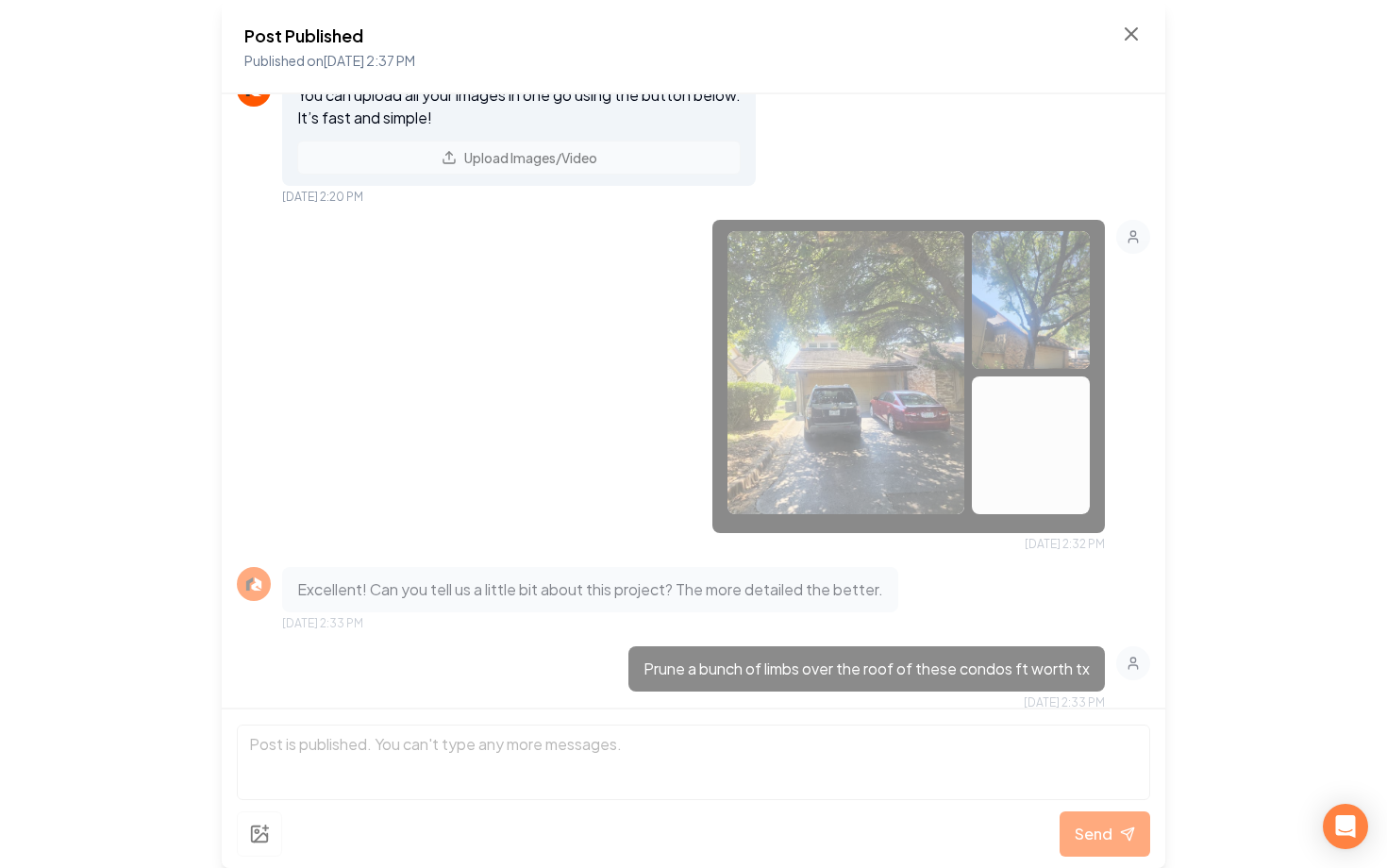
scroll to position [688, 0]
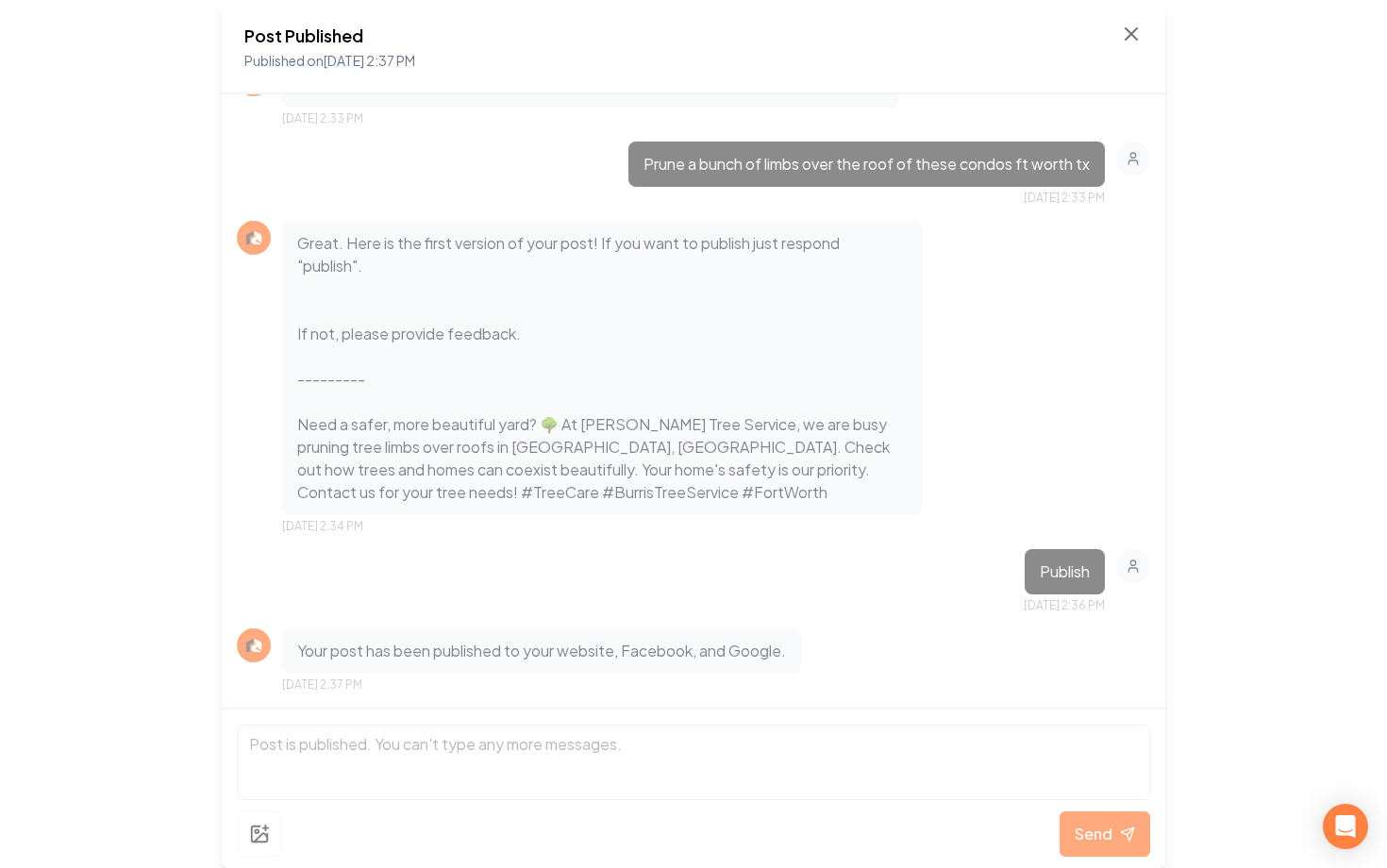
click at [1138, 54] on div "Post Published Published on Aug 26, 2025 2:37 PM" at bounding box center [693, 47] width 898 height 49
click at [1138, 41] on icon at bounding box center [1131, 34] width 23 height 23
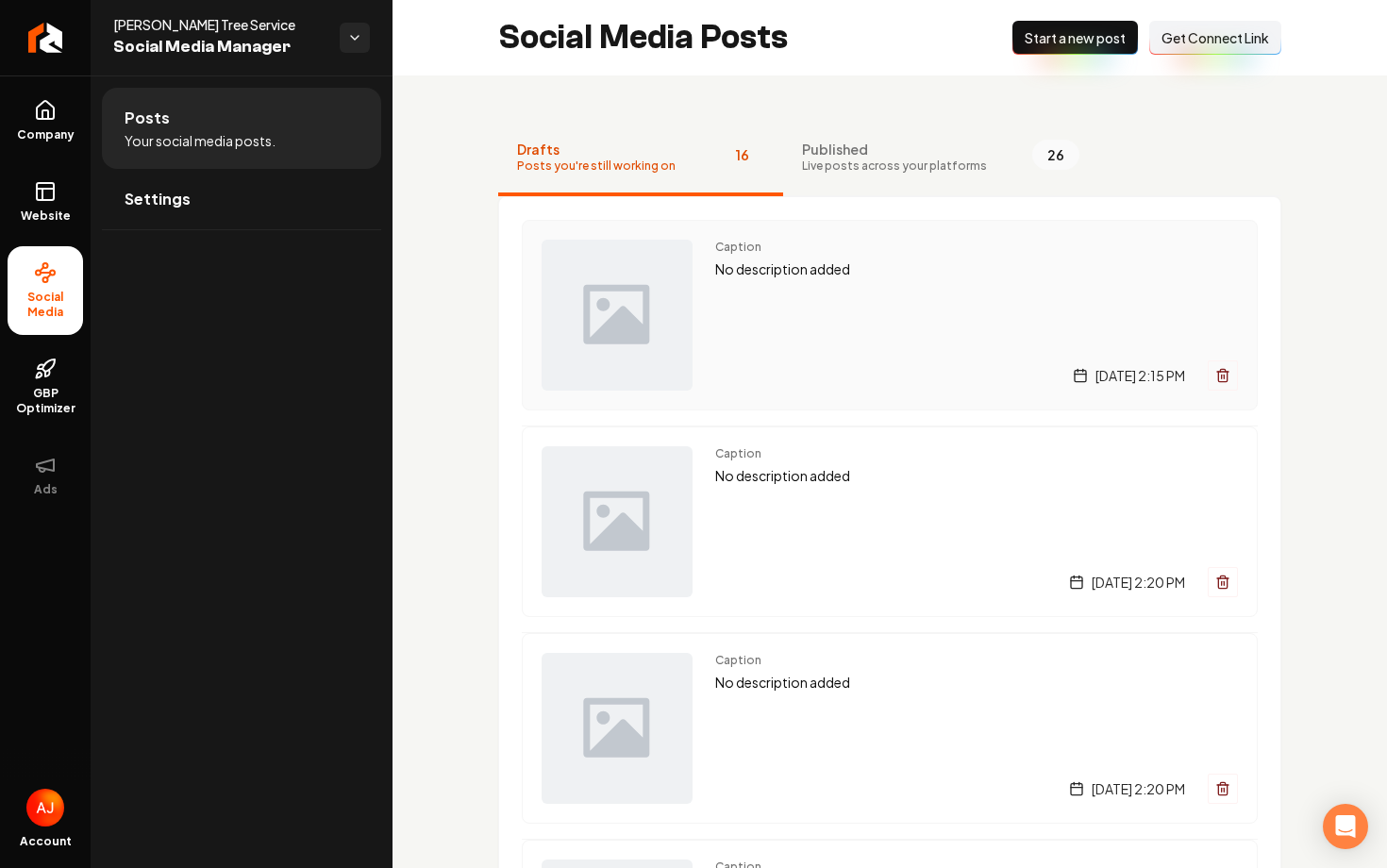
click at [900, 290] on div "Caption No description added Thursday, August 21, 2025 | 2:15 PM" at bounding box center [976, 315] width 523 height 151
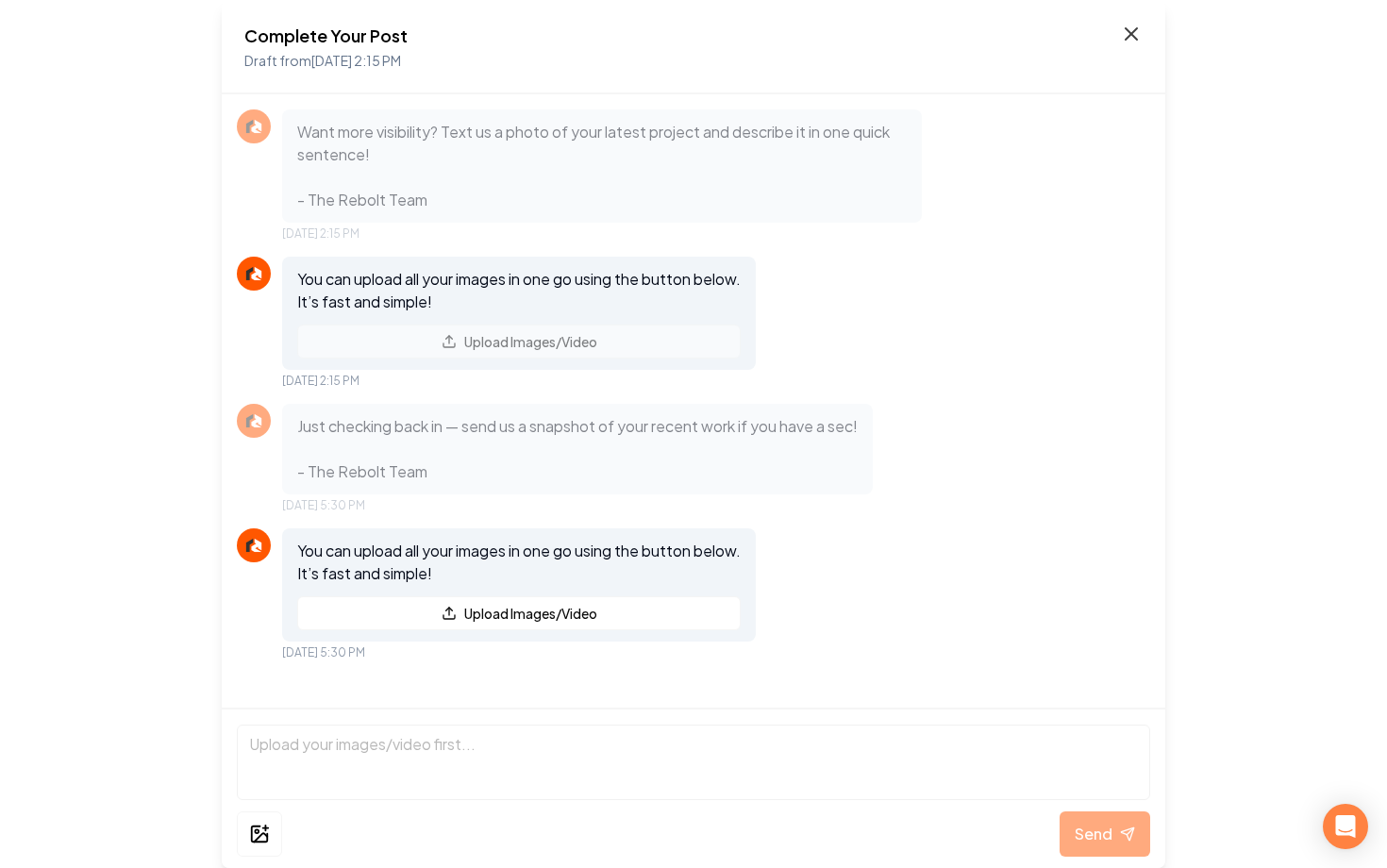
click at [1129, 26] on icon at bounding box center [1131, 34] width 23 height 23
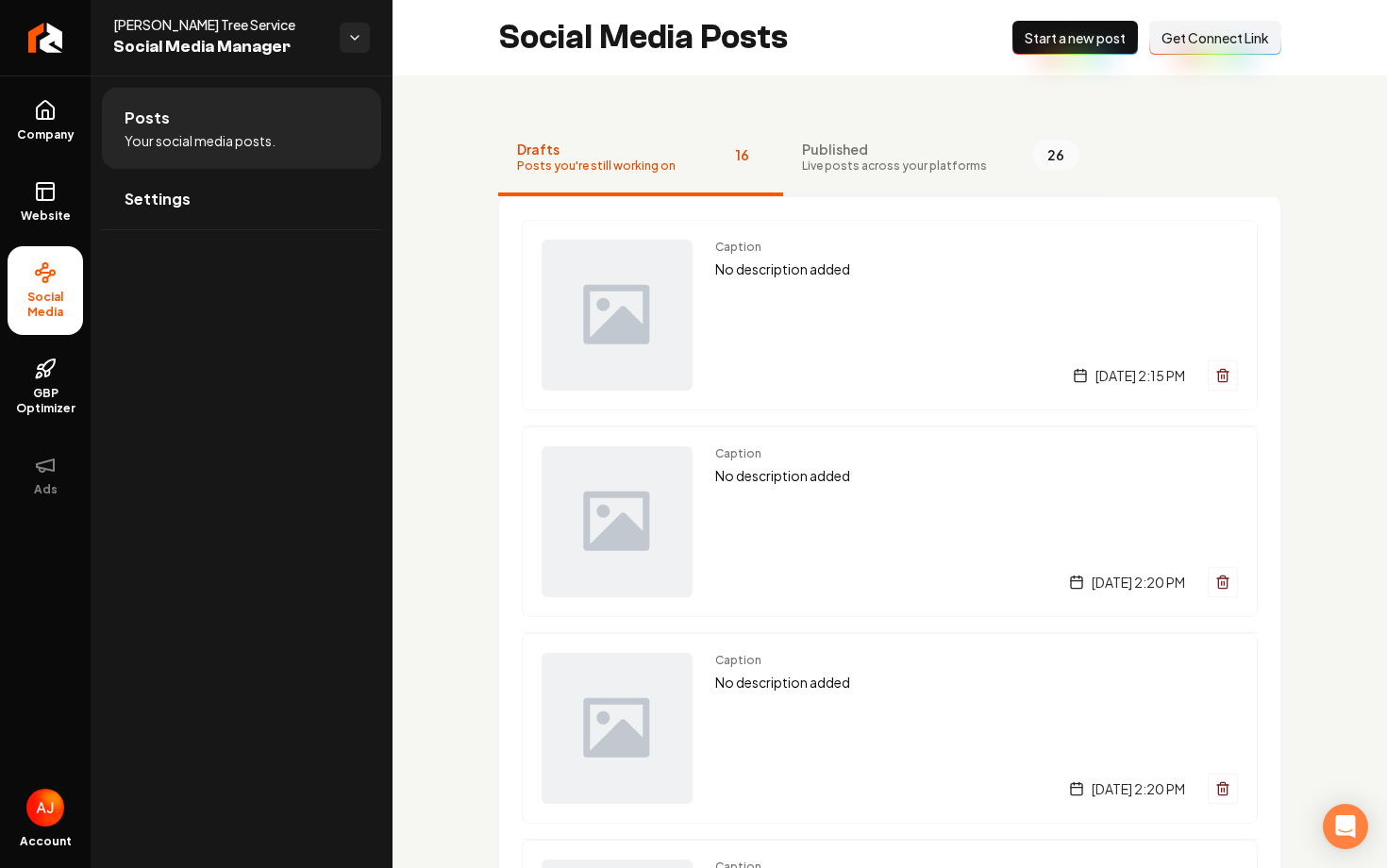
click at [871, 142] on span "Published" at bounding box center [894, 148] width 185 height 19
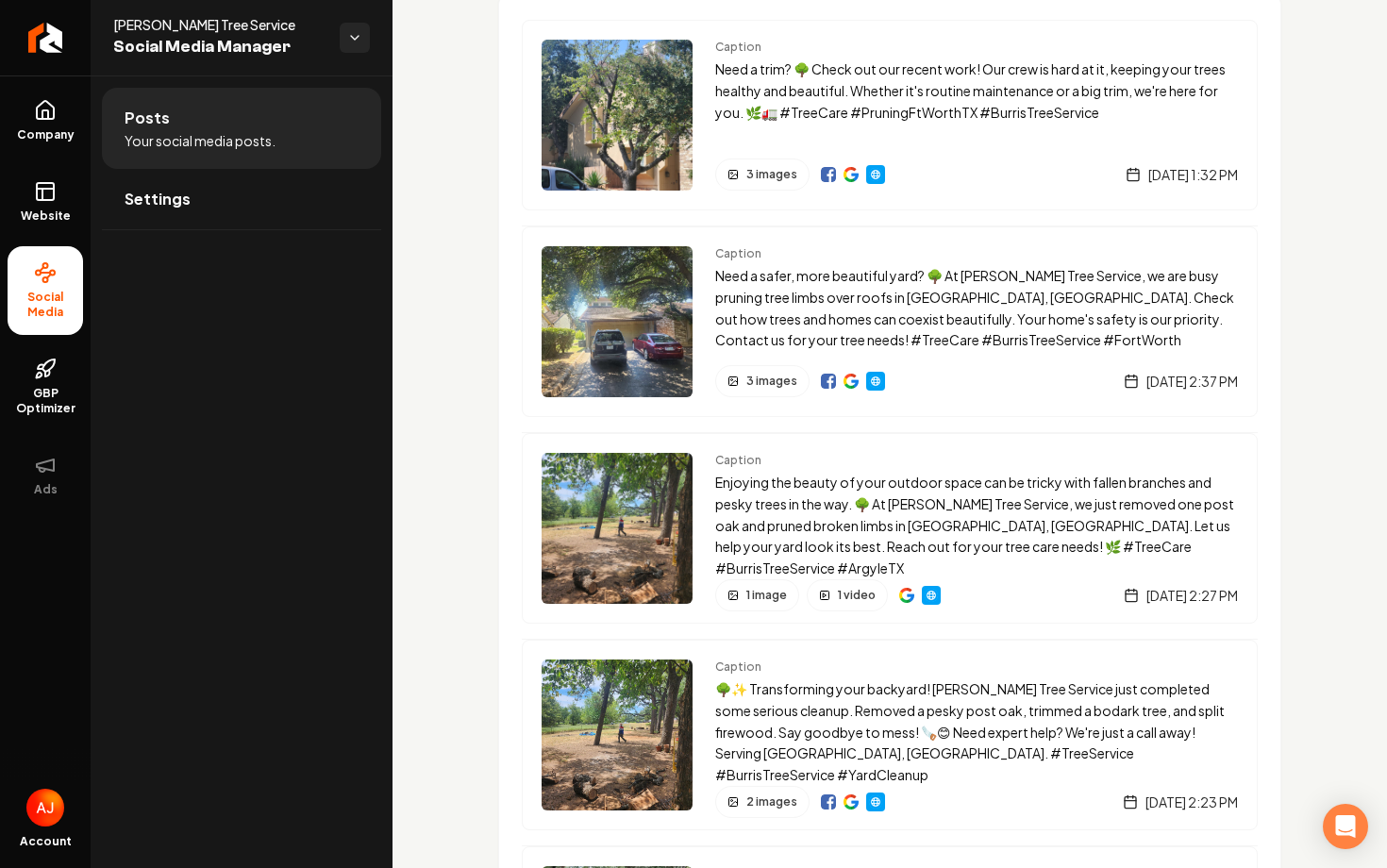
scroll to position [202, 0]
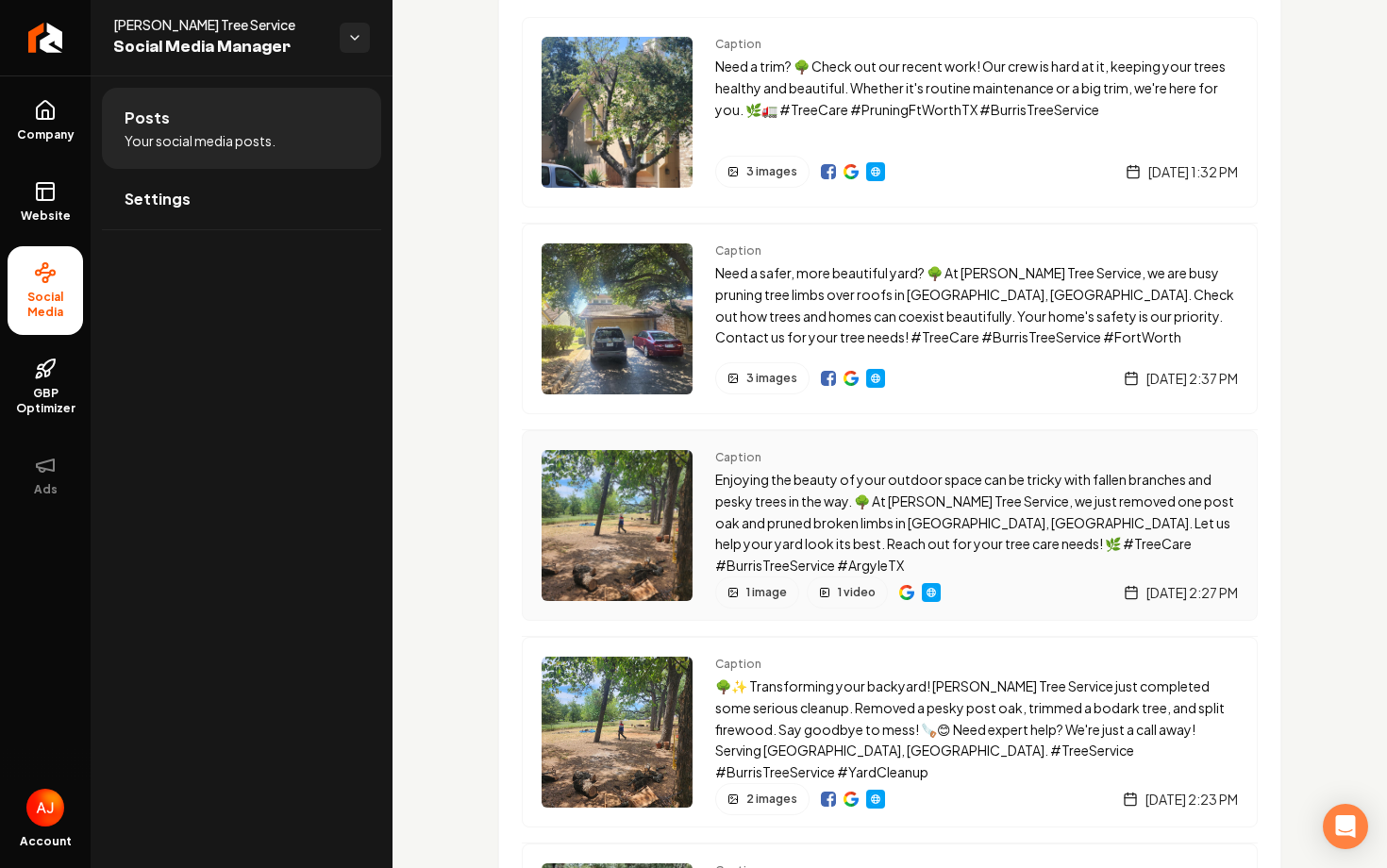
click at [786, 457] on span "Caption" at bounding box center [976, 457] width 523 height 15
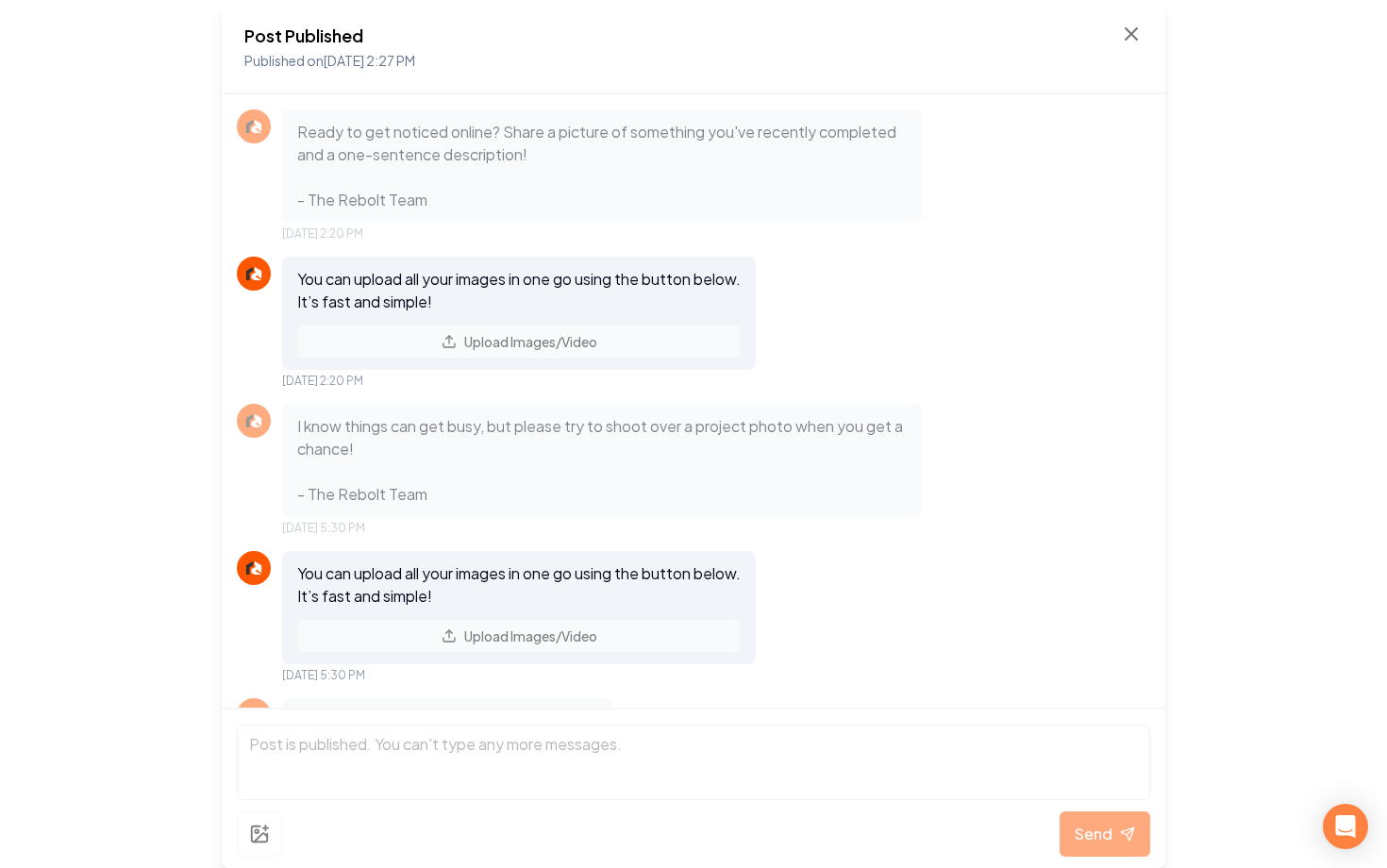
scroll to position [2285, 0]
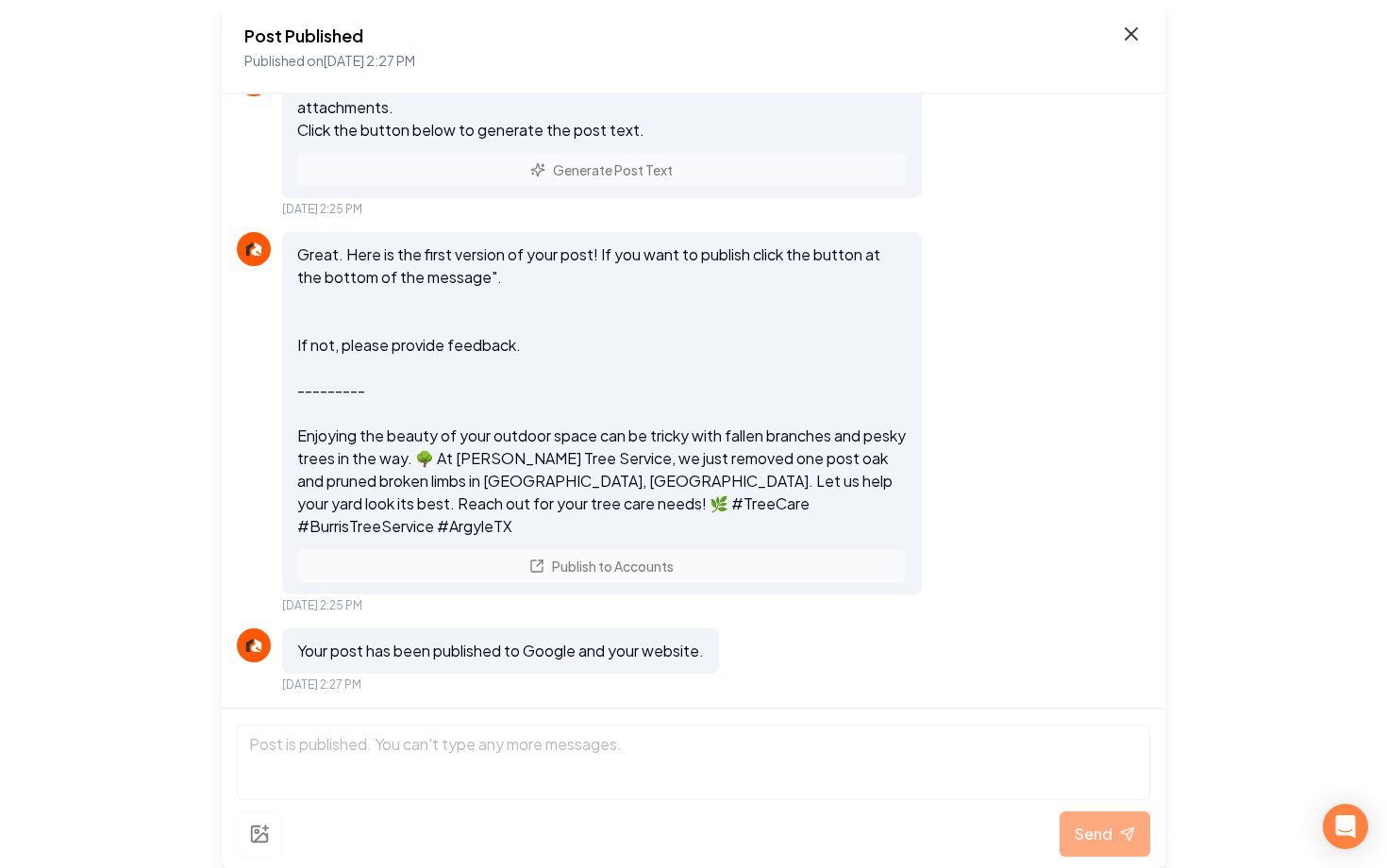
click at [1142, 42] on icon at bounding box center [1131, 34] width 23 height 23
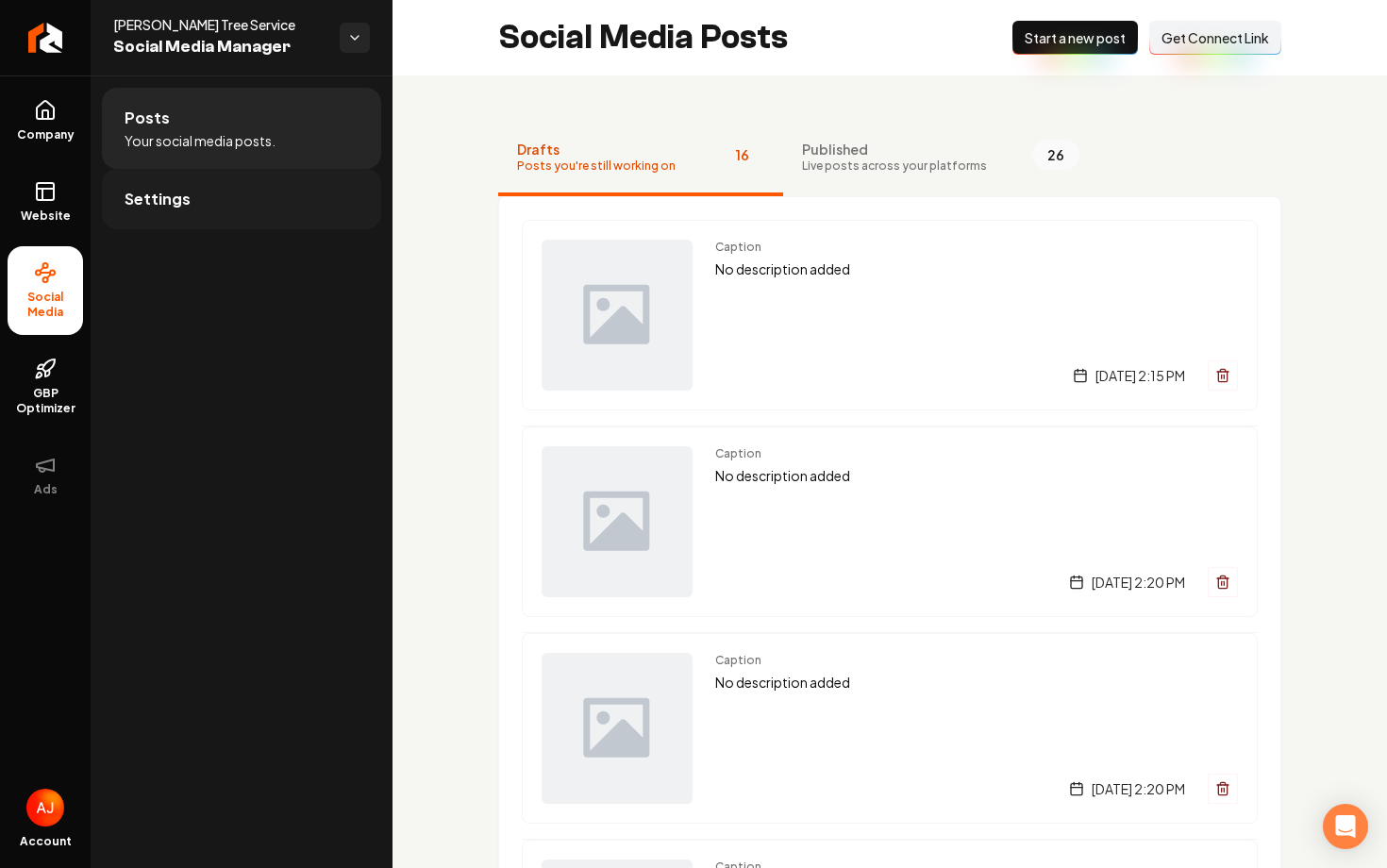
click at [268, 204] on link "Settings" at bounding box center [241, 198] width 280 height 60
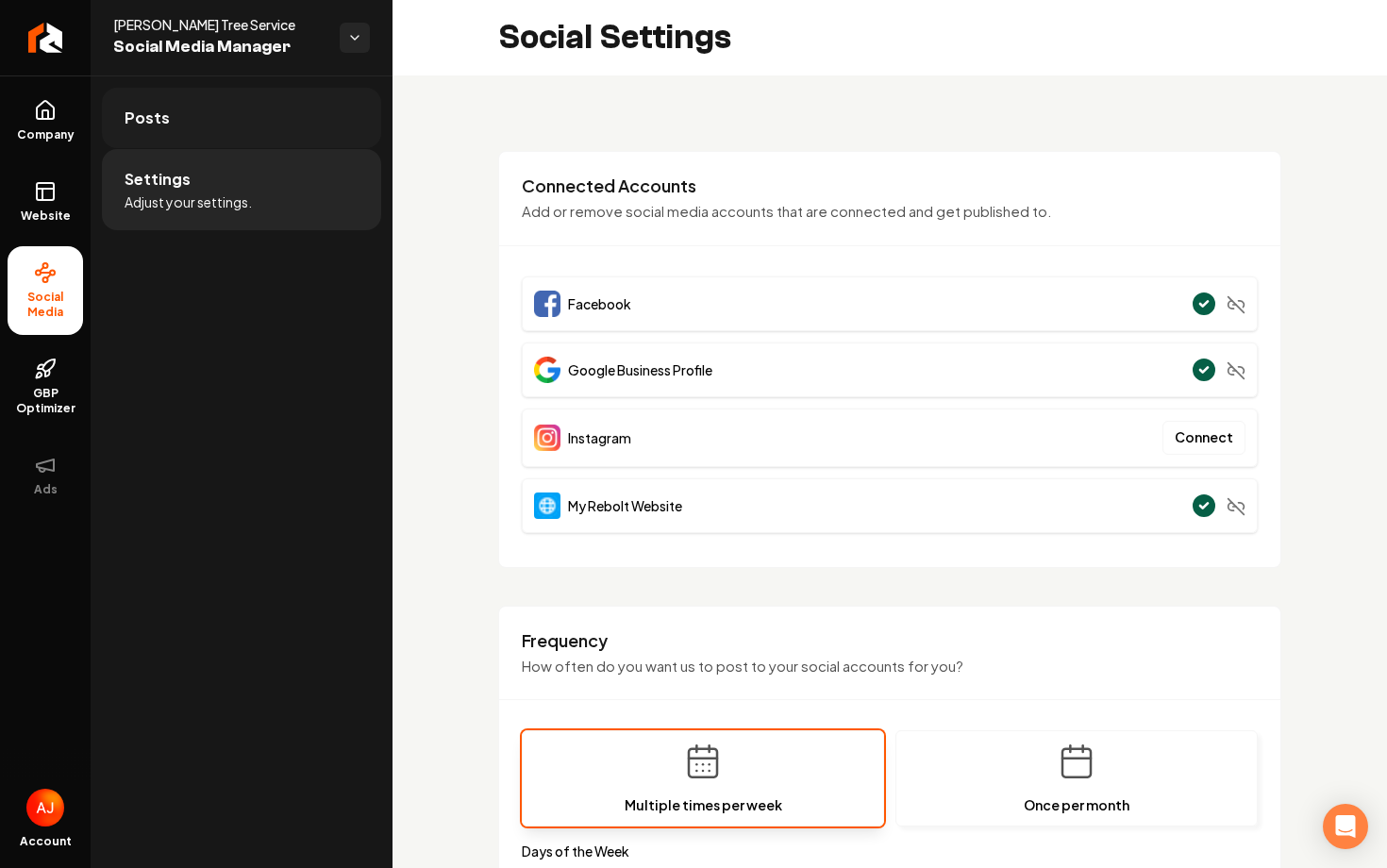
click at [291, 145] on link "Posts" at bounding box center [241, 118] width 280 height 60
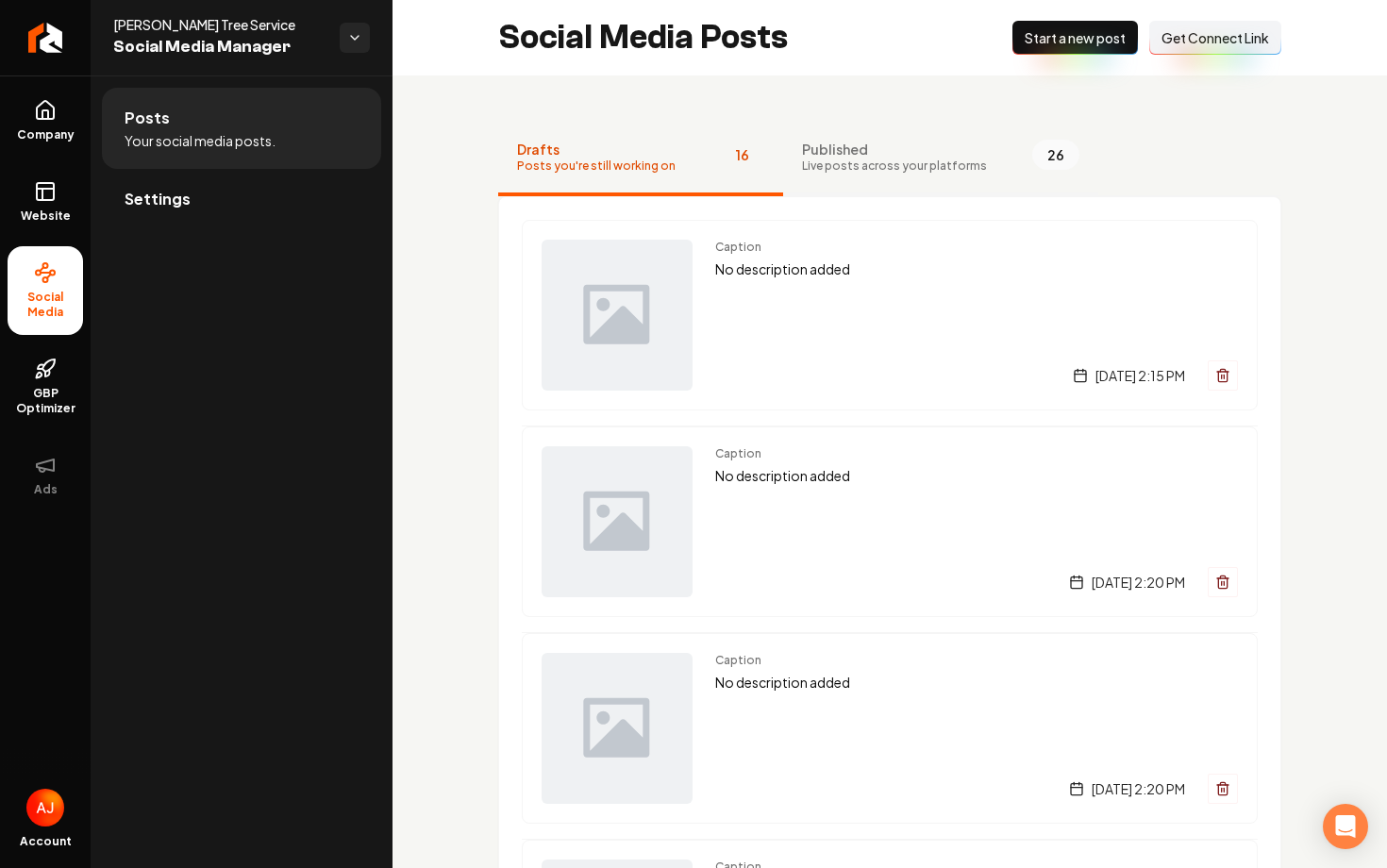
click at [814, 158] on span "Live posts across your platforms" at bounding box center [894, 165] width 185 height 15
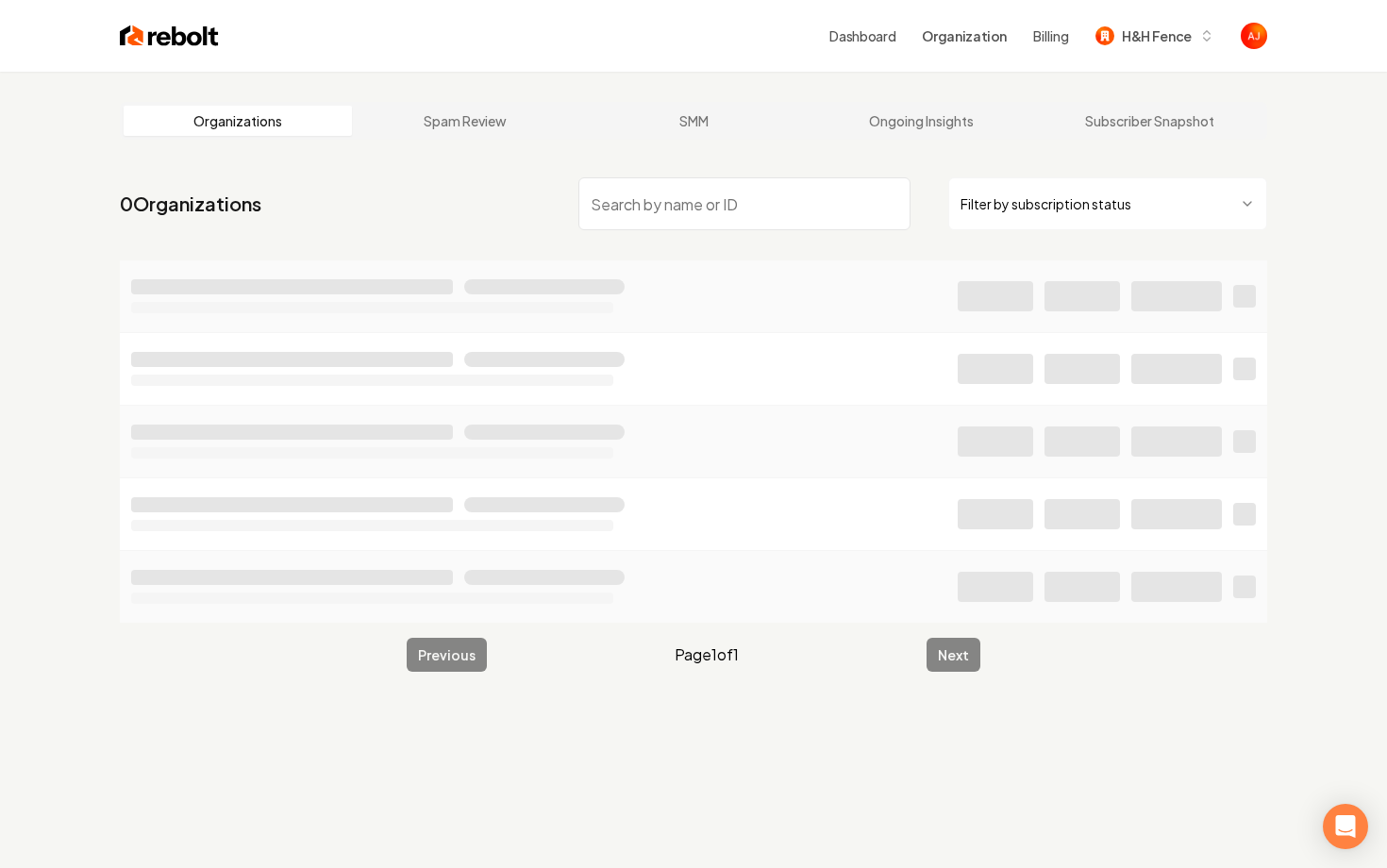
type input "e"
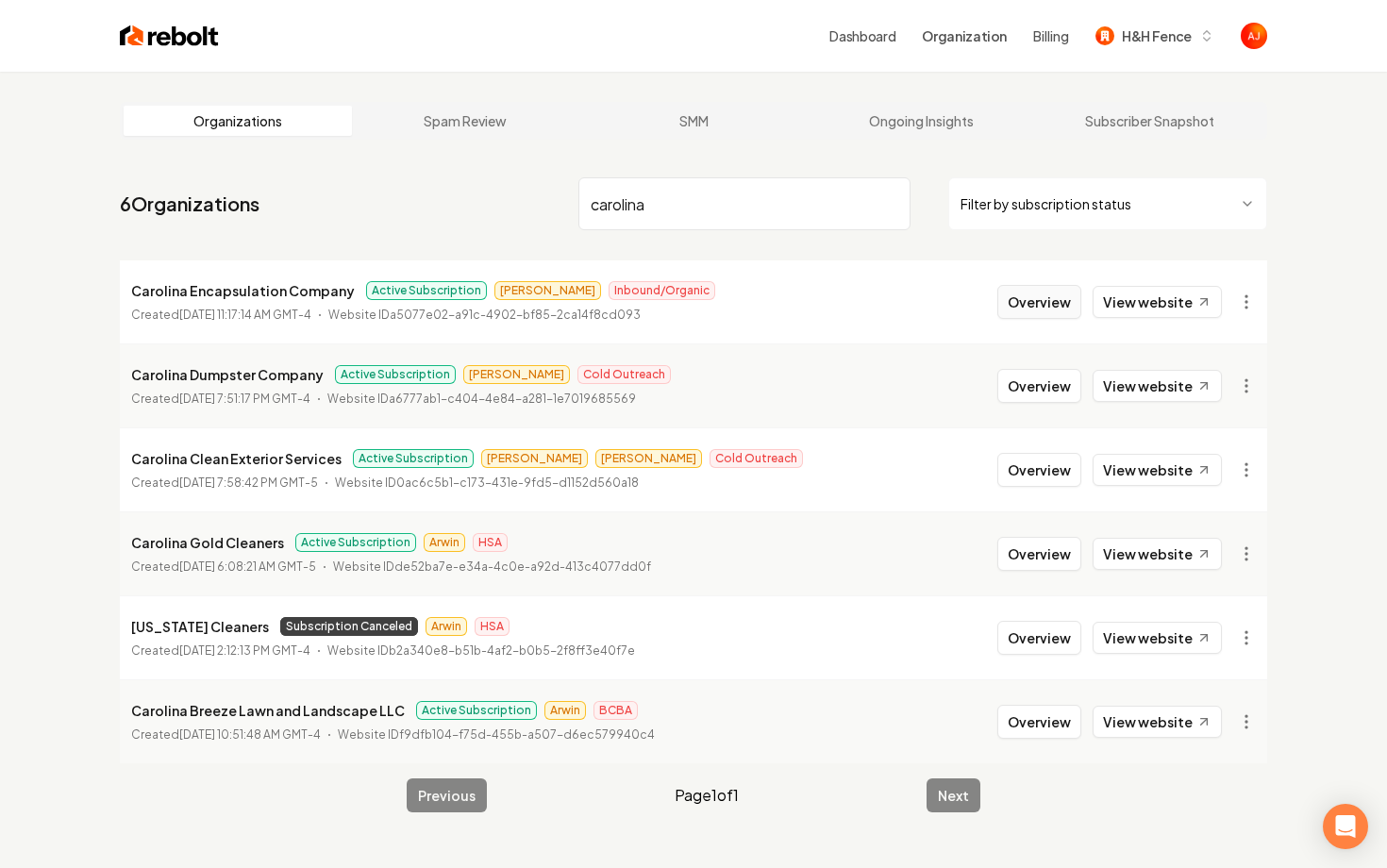
type input "carolina"
click at [1030, 305] on button "Overview" at bounding box center [1039, 301] width 84 height 34
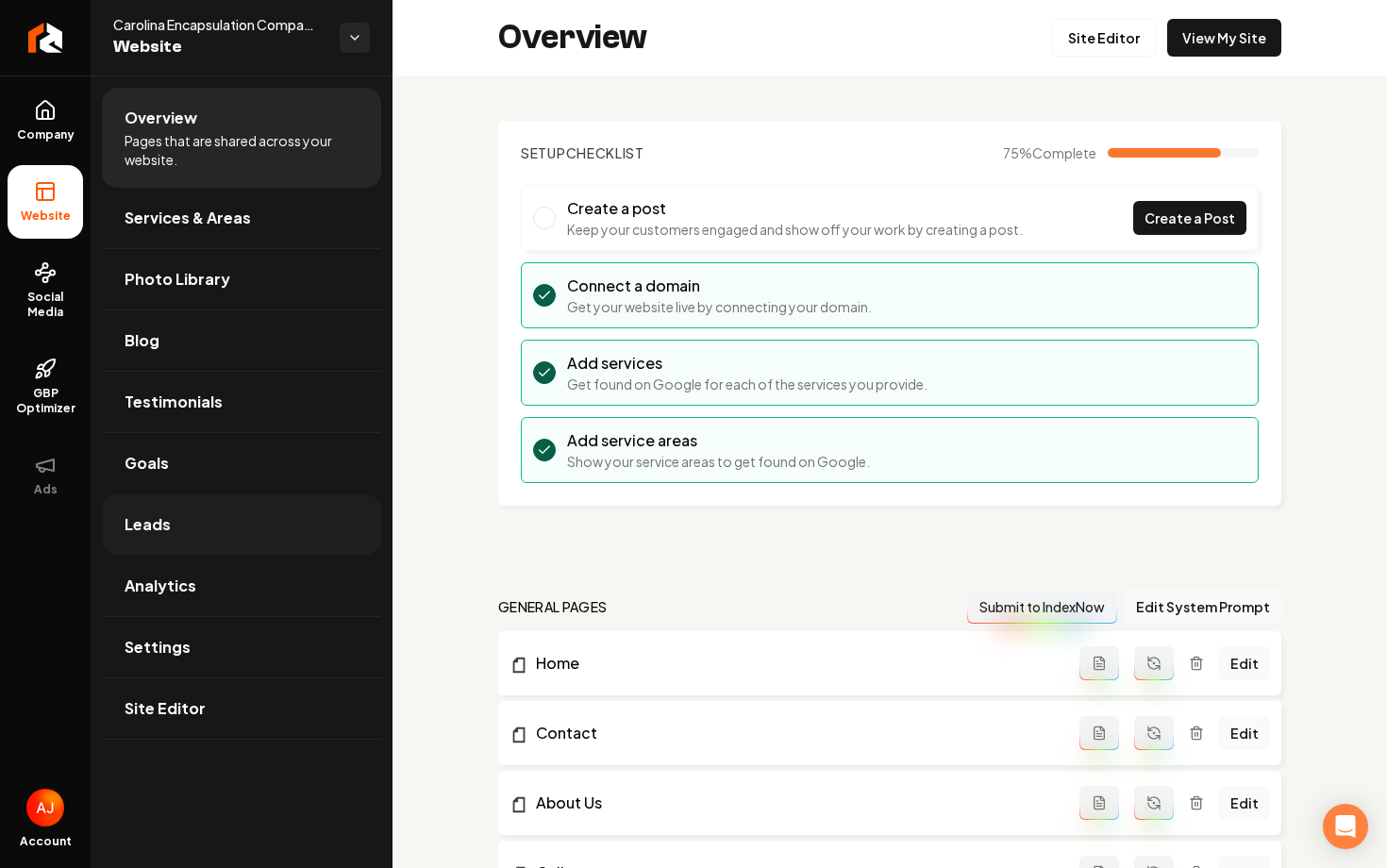
click at [199, 521] on link "Leads" at bounding box center [241, 524] width 280 height 60
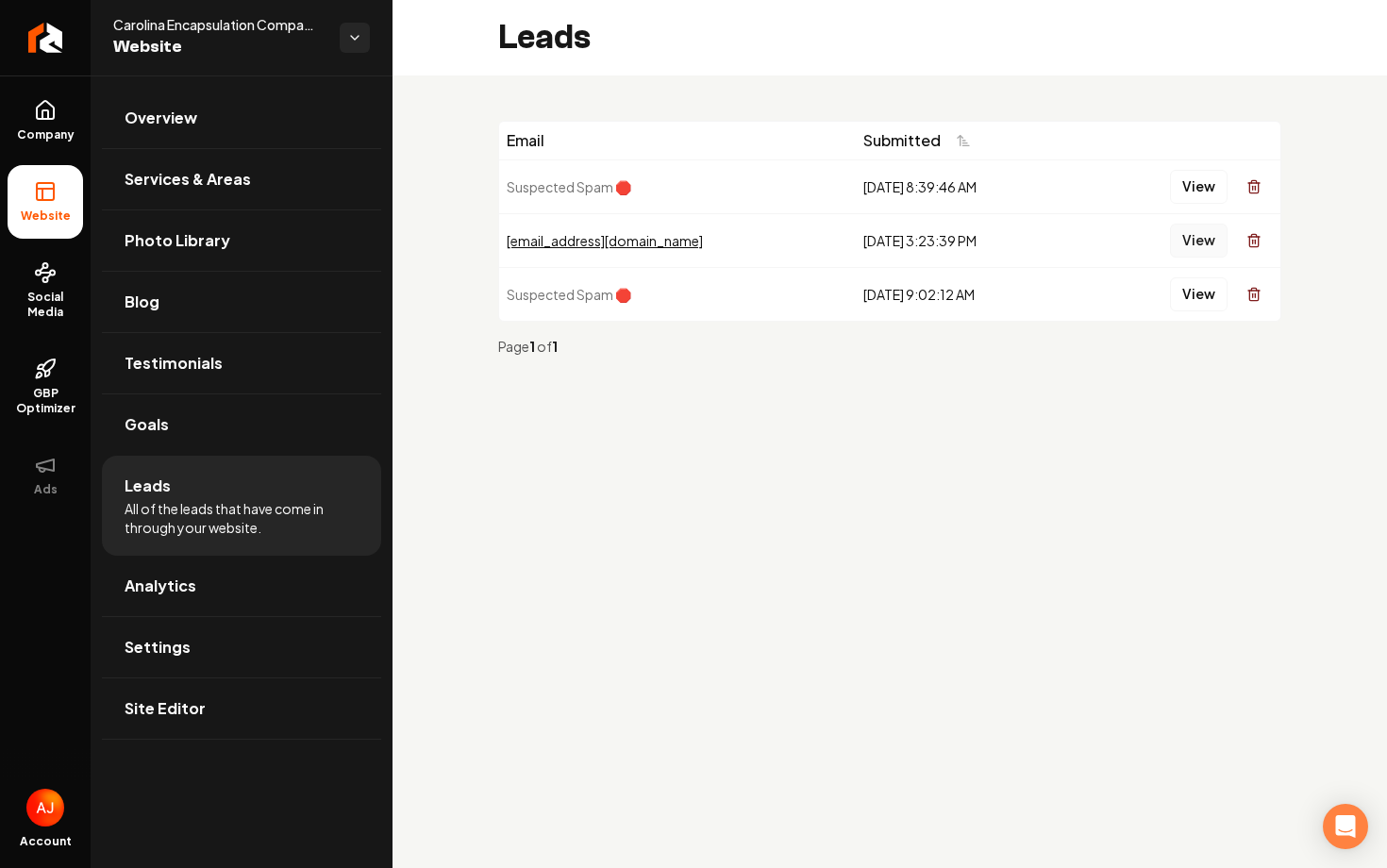
click at [1199, 239] on button "View" at bounding box center [1199, 240] width 57 height 34
click at [42, 120] on icon at bounding box center [44, 110] width 23 height 23
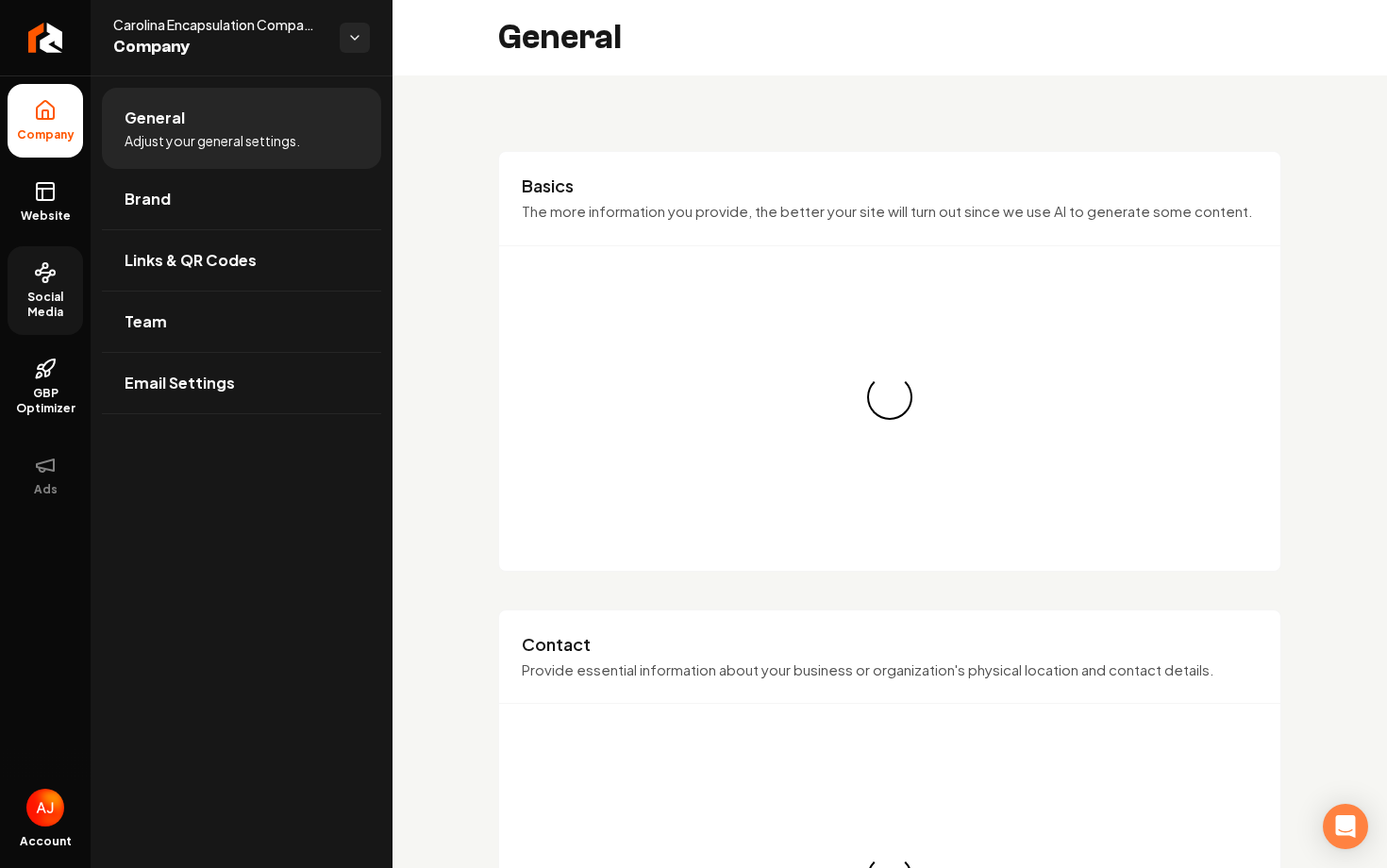
click at [52, 314] on span "Social Media" at bounding box center [45, 304] width 75 height 31
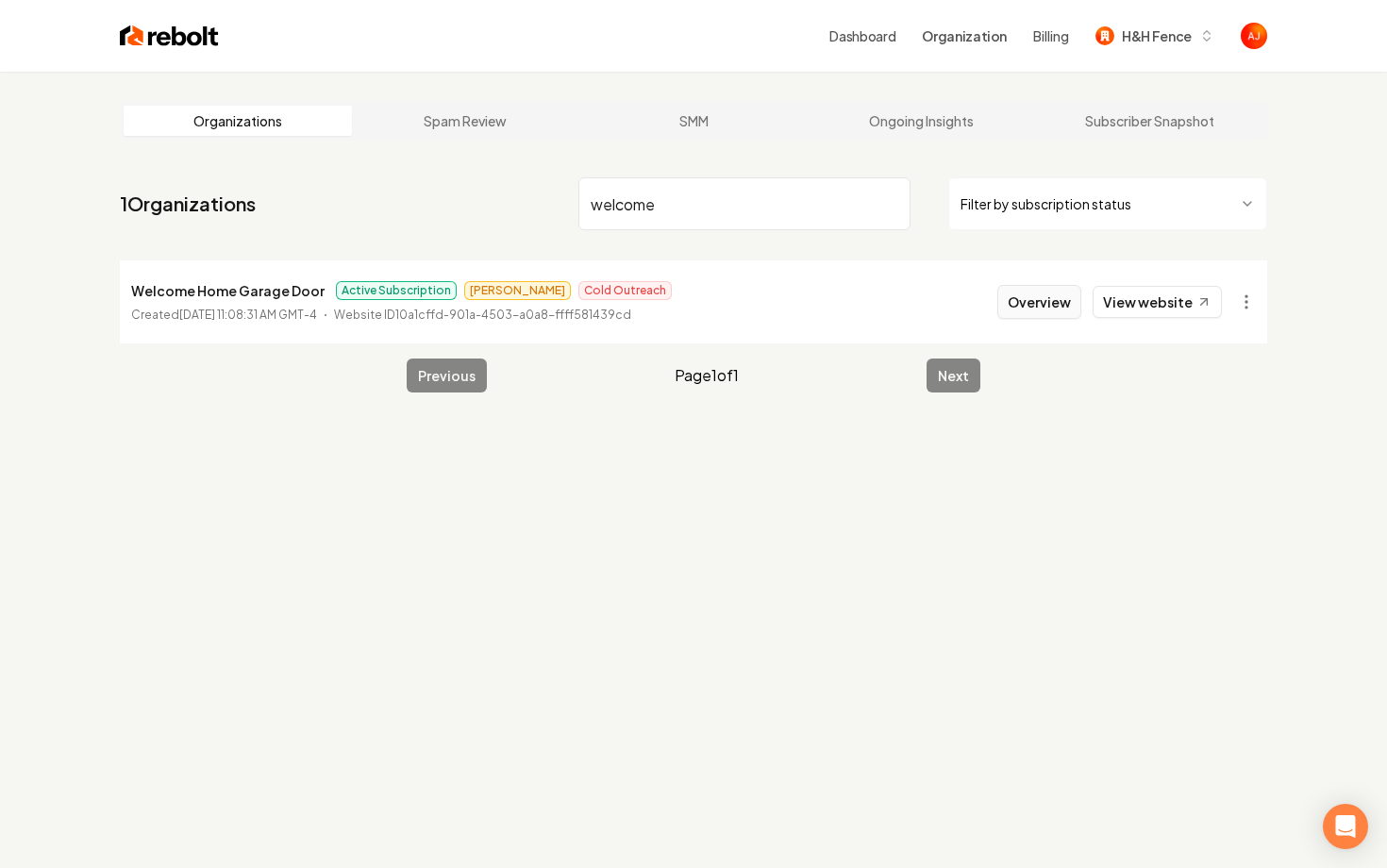
type input "welcome"
click at [1035, 300] on button "Overview" at bounding box center [1039, 301] width 84 height 34
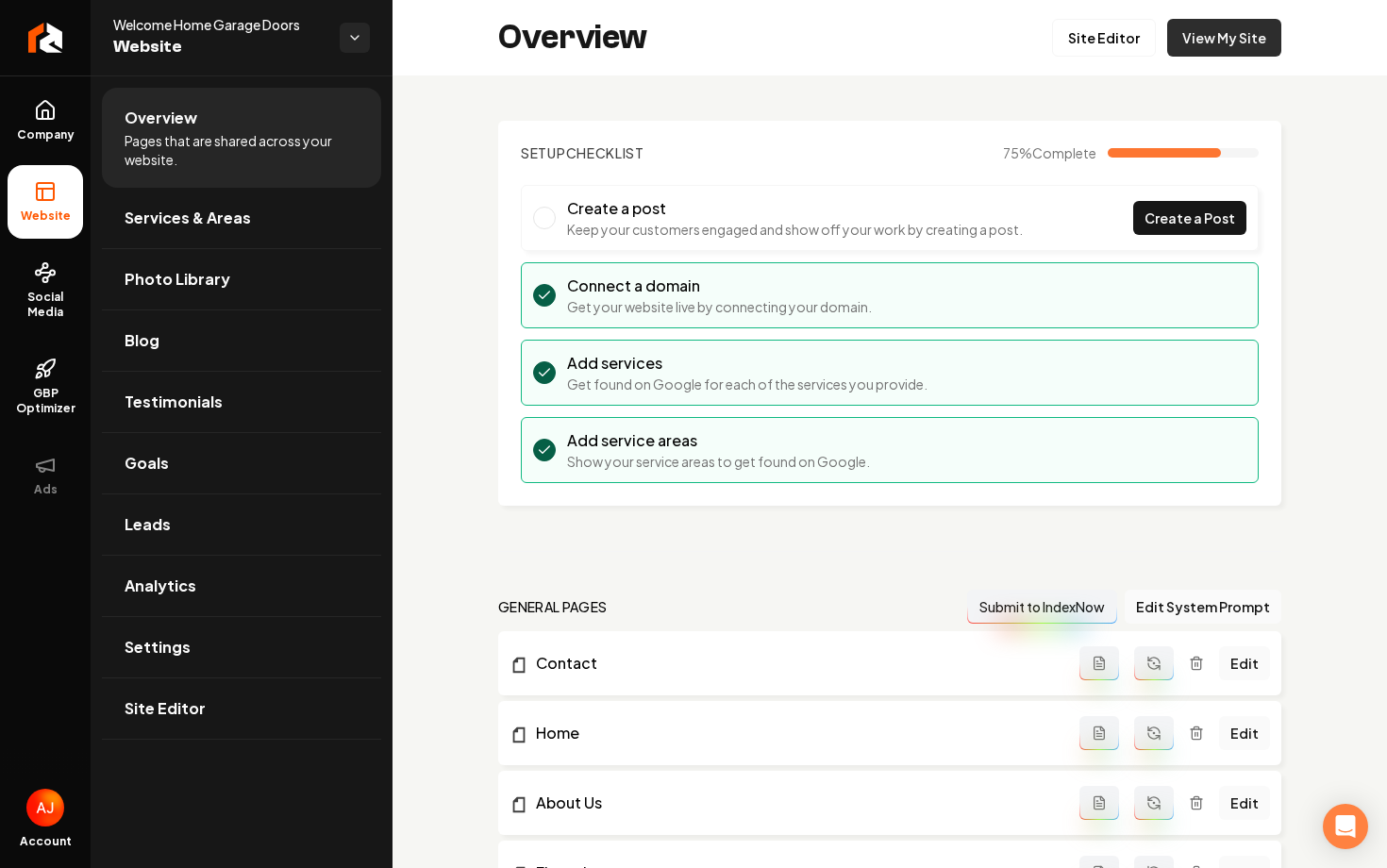
click at [1212, 37] on link "View My Site" at bounding box center [1225, 38] width 115 height 38
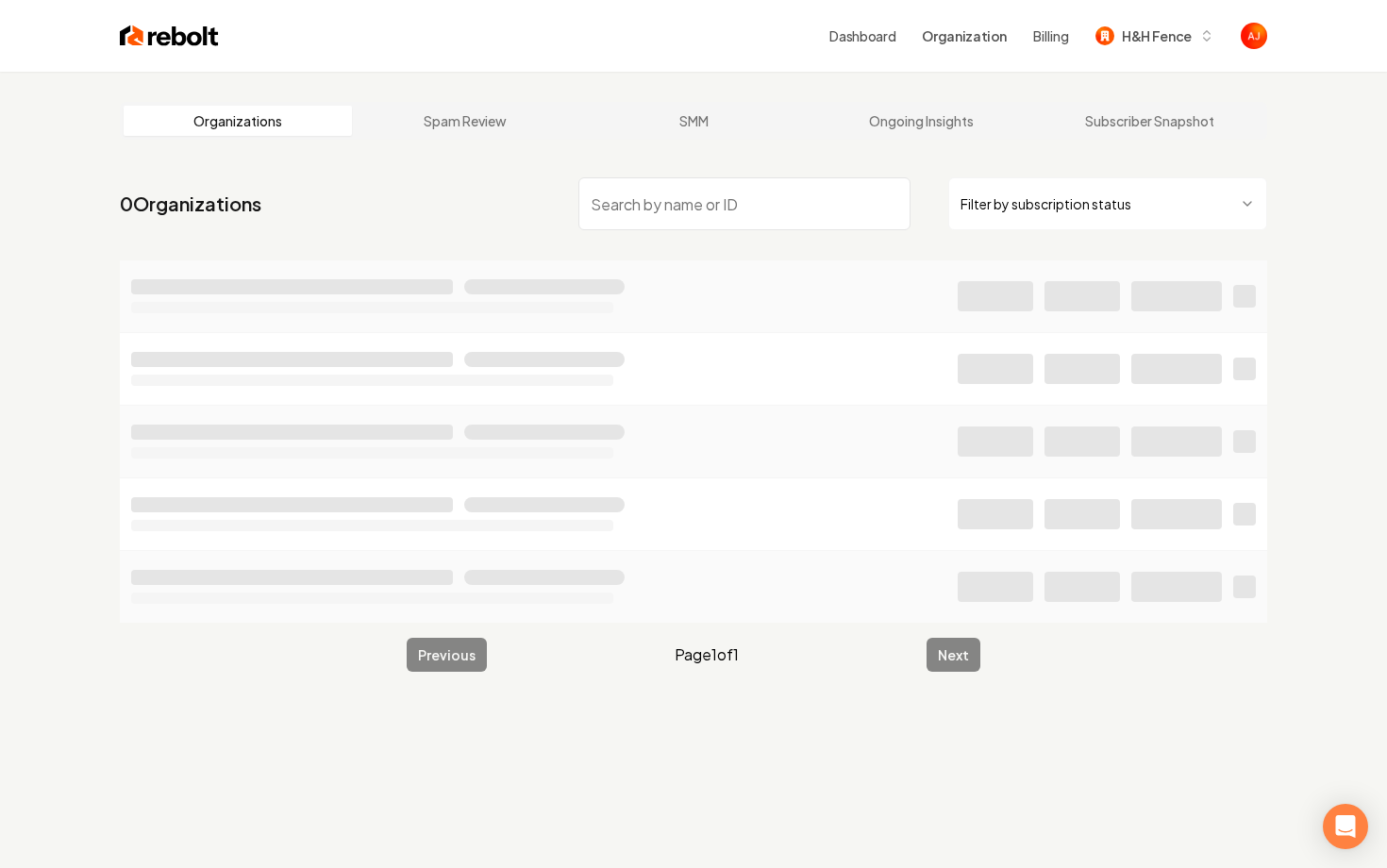
click at [839, 215] on input "search" at bounding box center [745, 203] width 332 height 52
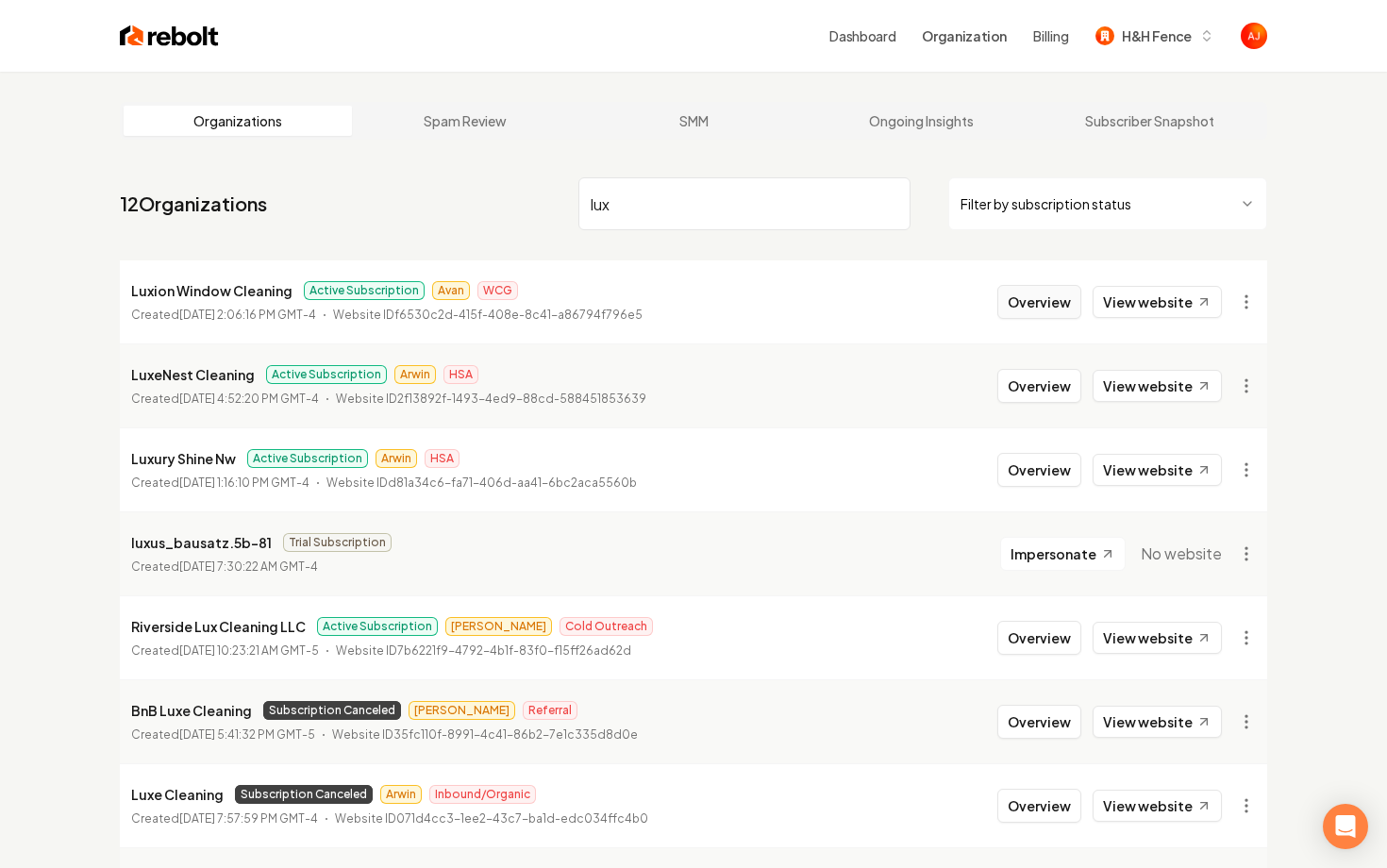
type input "lux"
click at [1046, 294] on button "Overview" at bounding box center [1039, 301] width 84 height 34
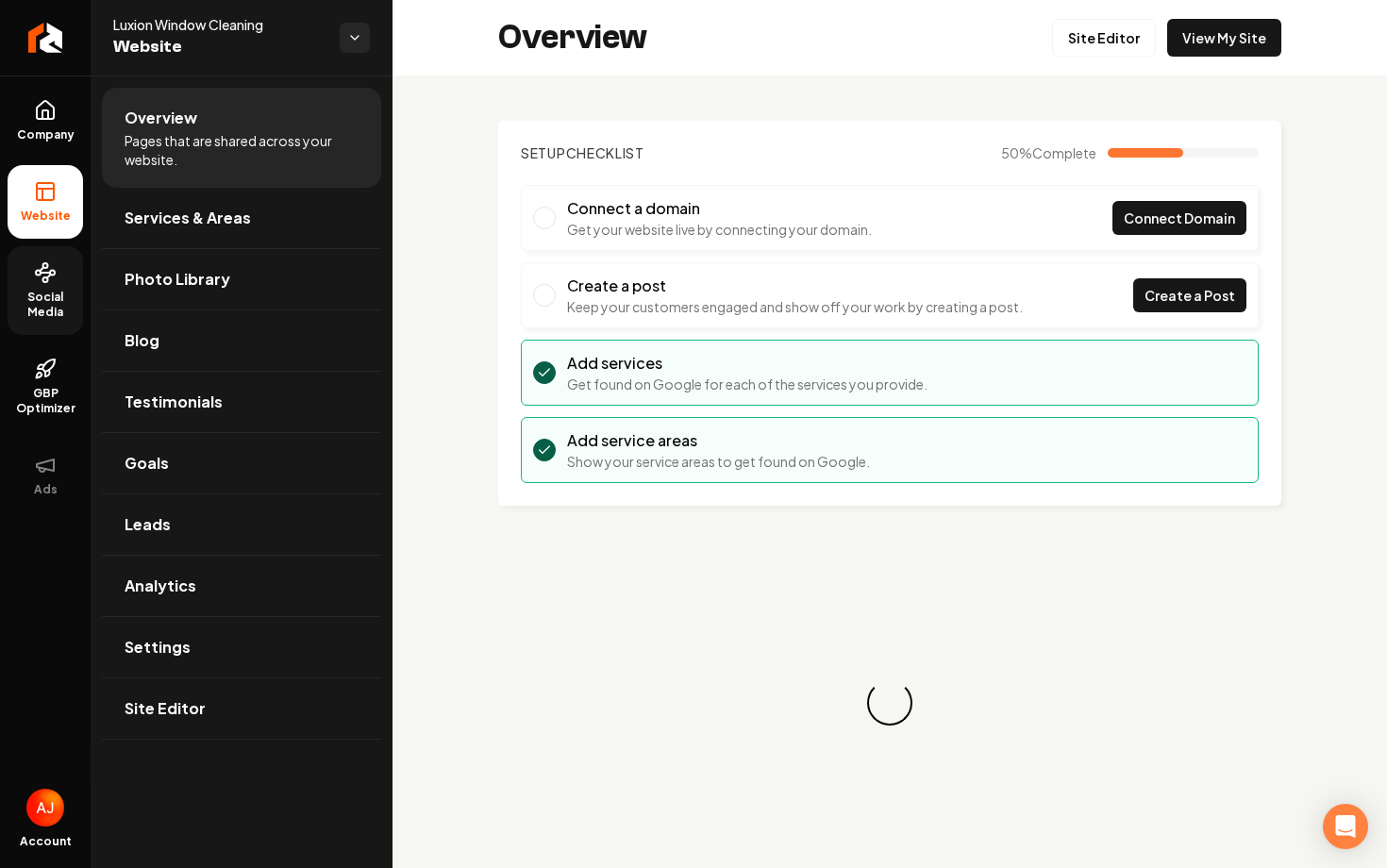
click at [11, 298] on span "Social Media" at bounding box center [45, 304] width 75 height 31
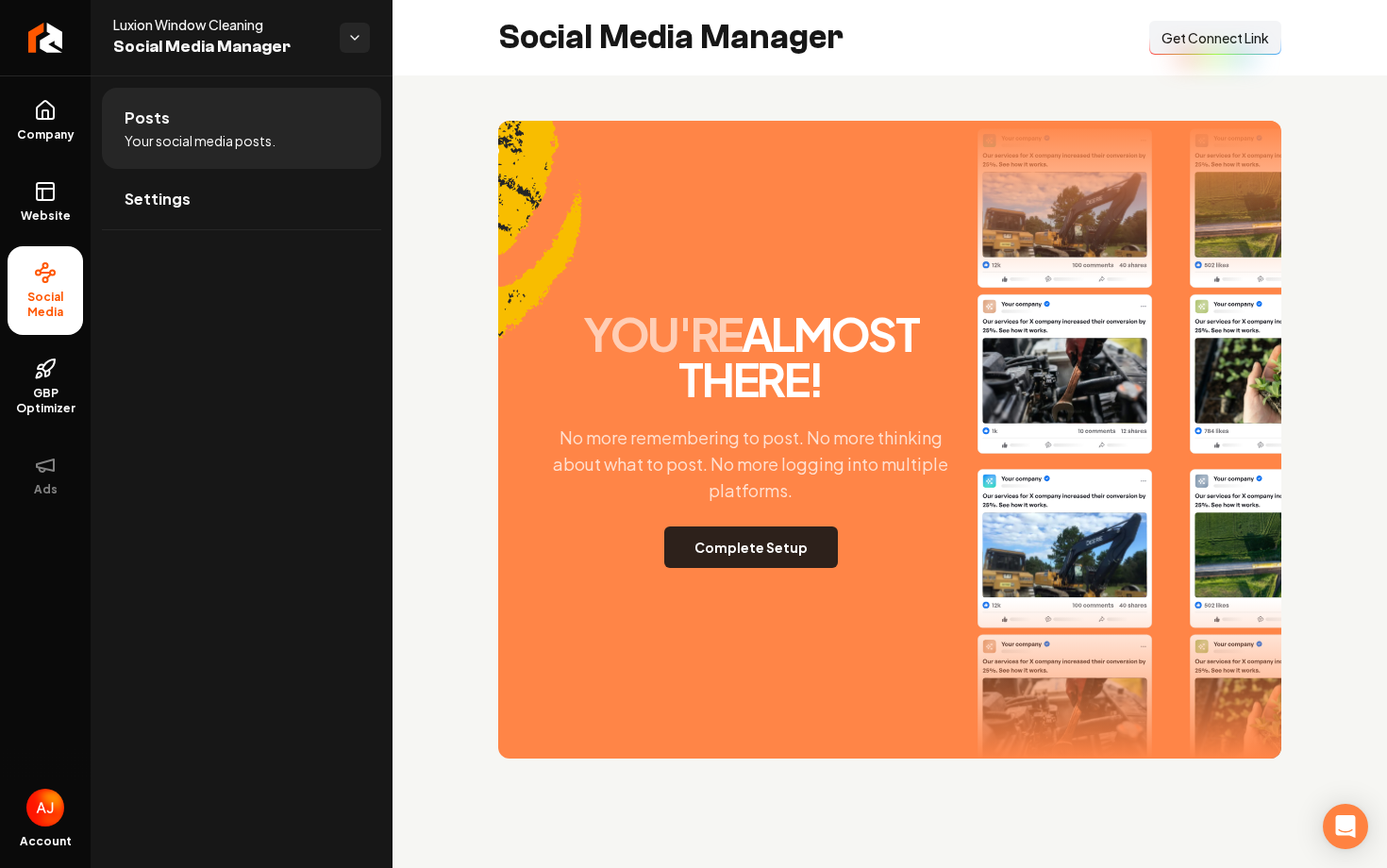
click at [821, 563] on button "Complete Setup" at bounding box center [752, 547] width 174 height 41
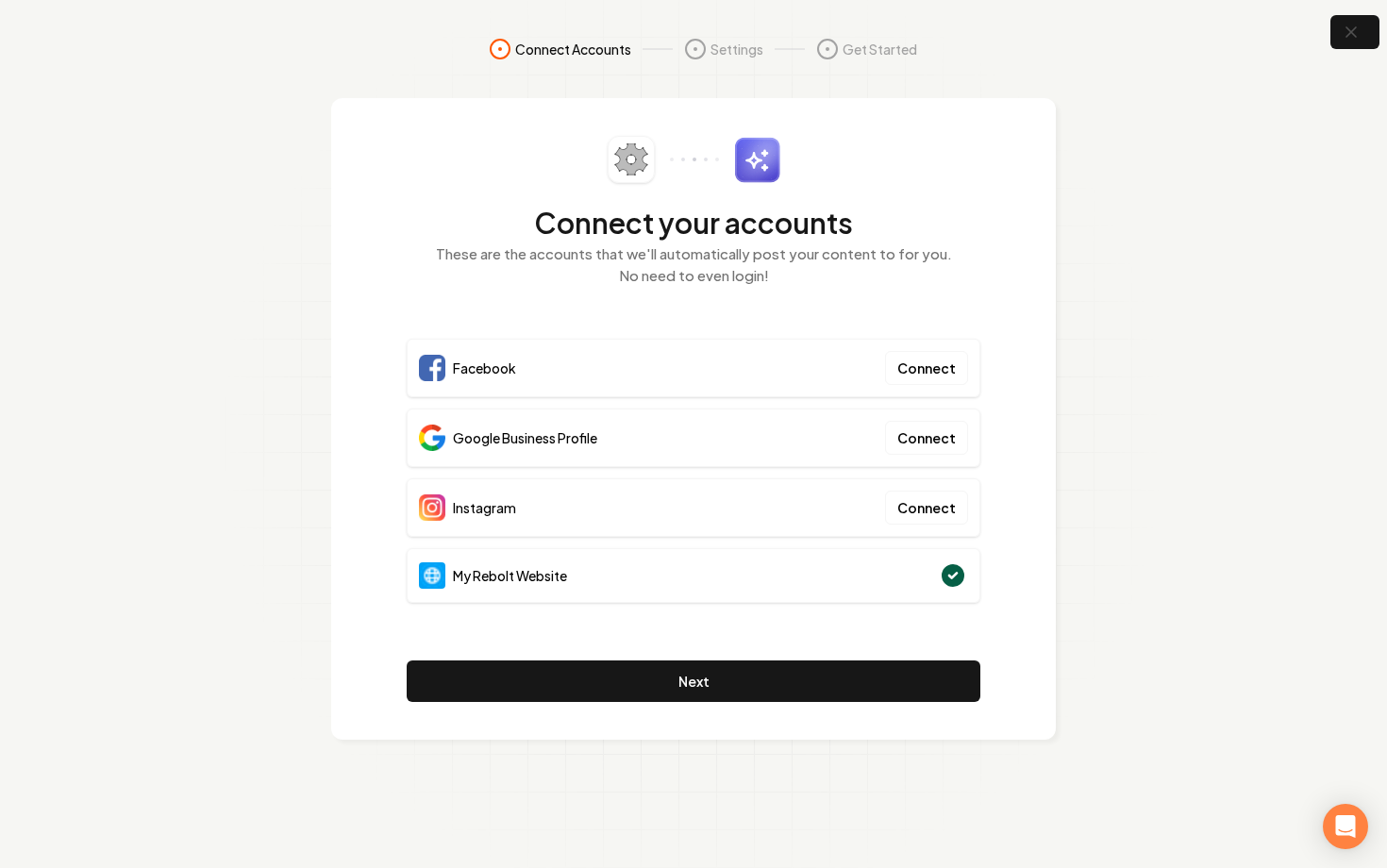
click at [1332, 50] on section "Connect Accounts Settings Get Started Connect your accounts These are the accou…" at bounding box center [694, 434] width 1387 height 868
click at [1343, 32] on icon "button" at bounding box center [1351, 33] width 24 height 24
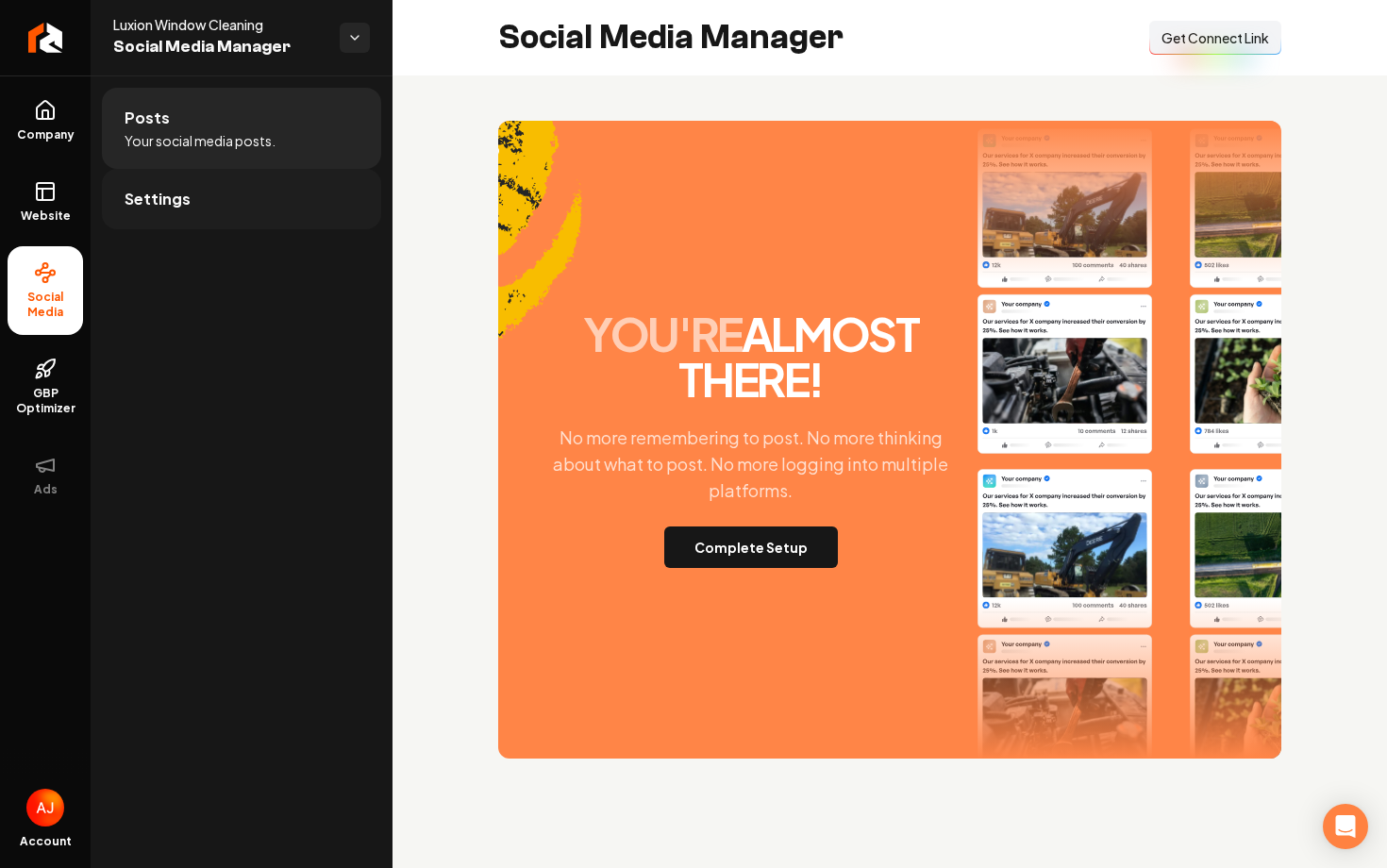
click at [166, 177] on link "Settings" at bounding box center [241, 198] width 280 height 60
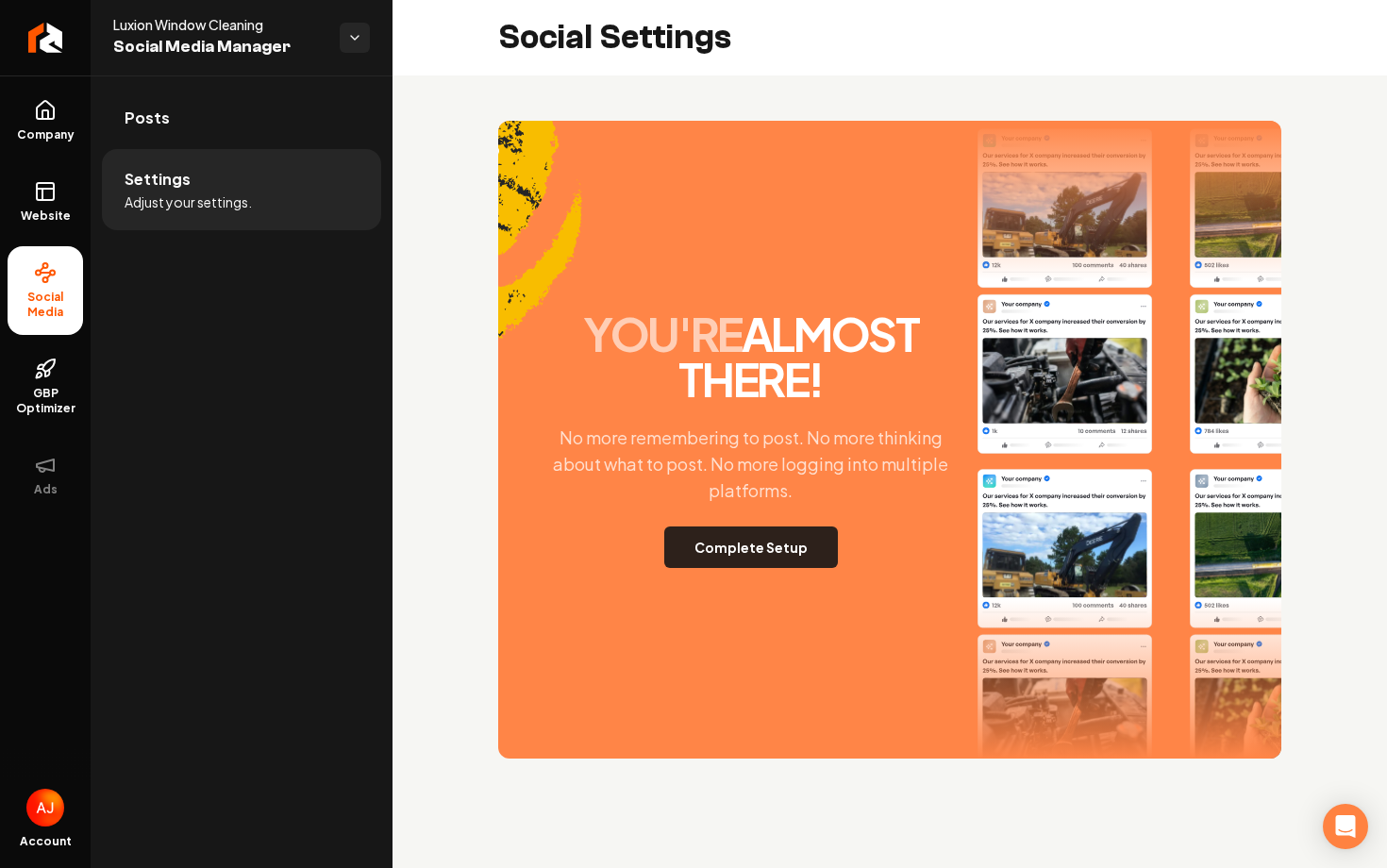
click at [723, 531] on button "Complete Setup" at bounding box center [752, 547] width 174 height 41
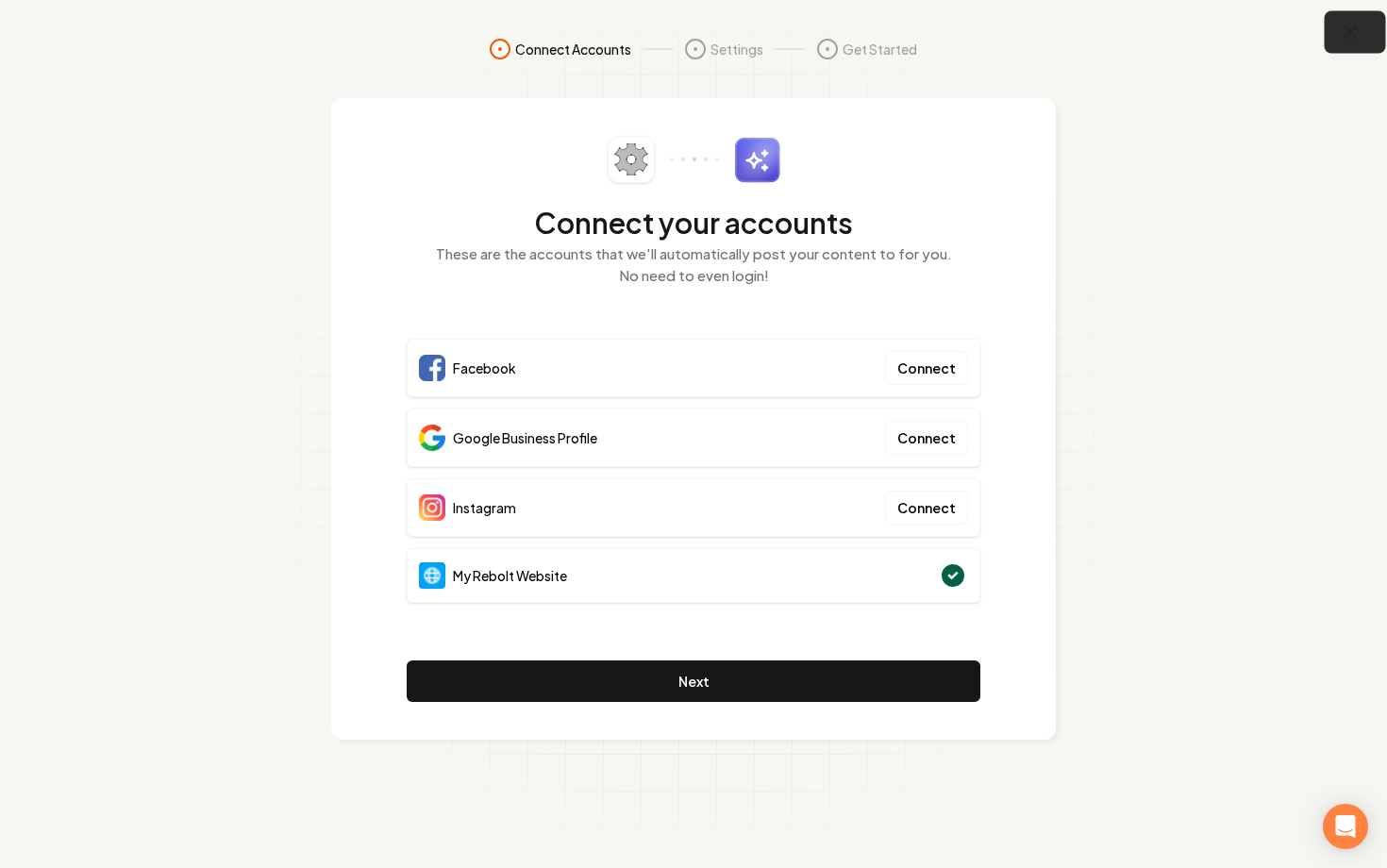
click at [1349, 39] on icon "button" at bounding box center [1351, 33] width 24 height 24
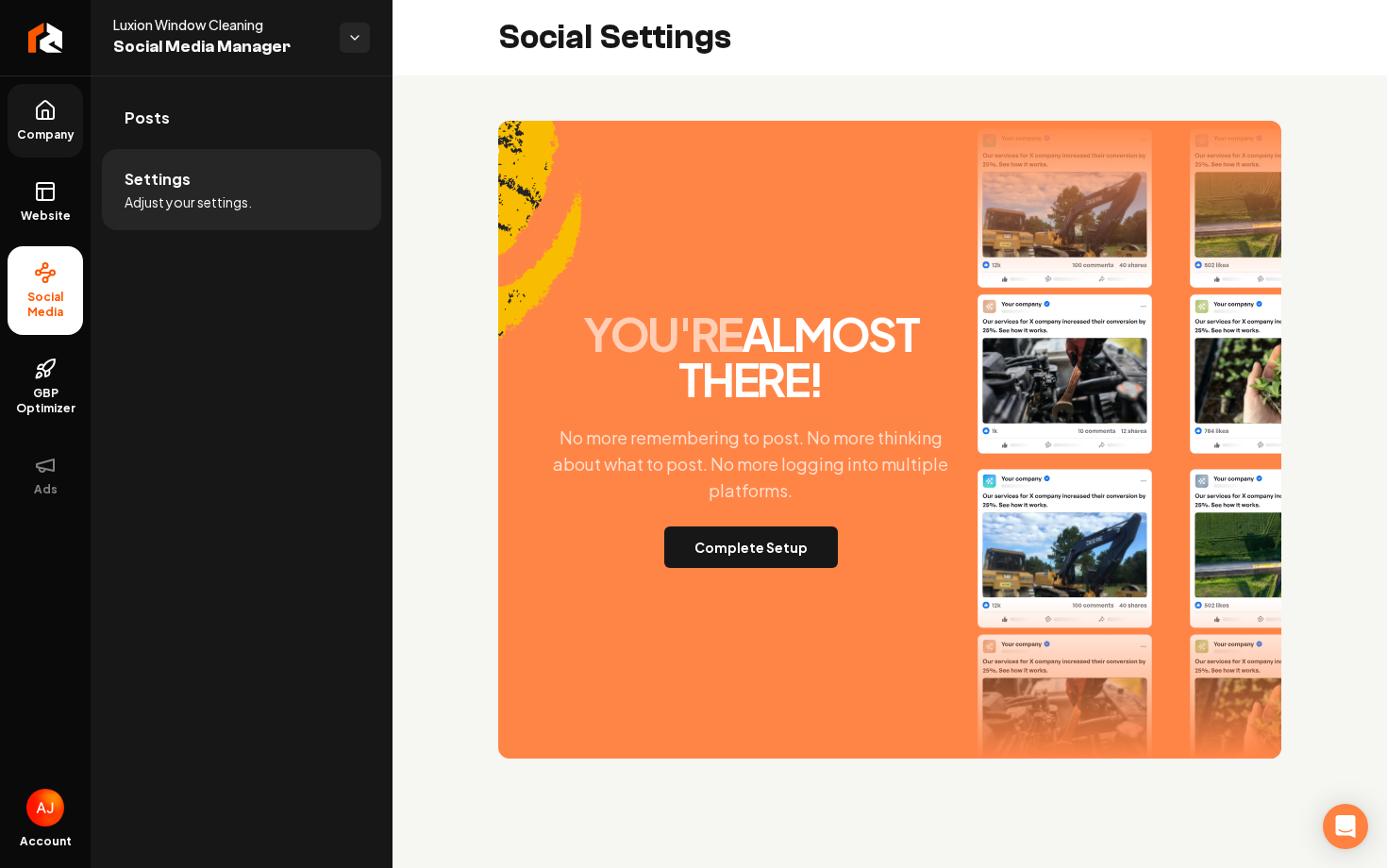
click at [41, 127] on span "Company" at bounding box center [46, 134] width 73 height 15
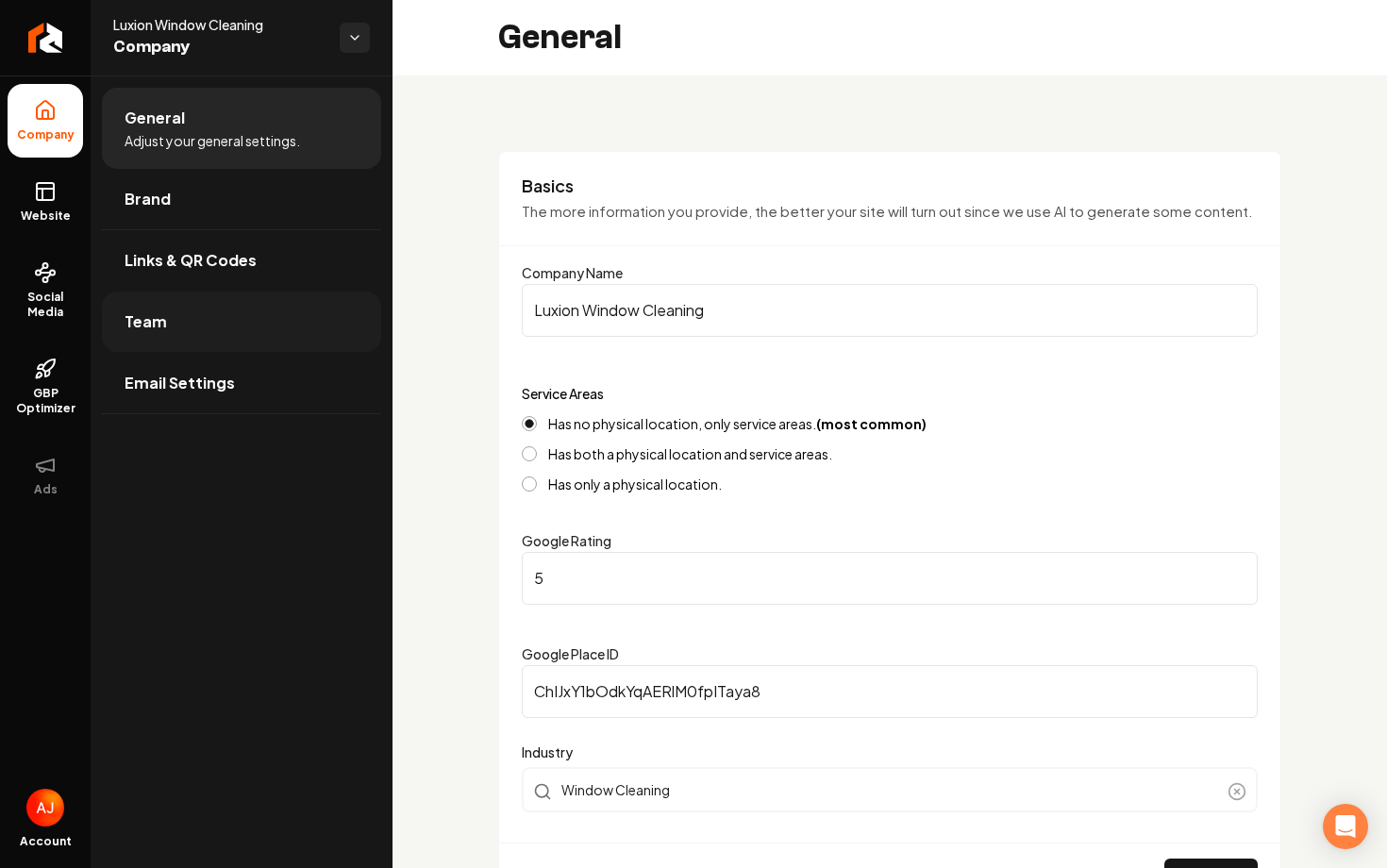
click at [221, 299] on link "Team" at bounding box center [241, 321] width 280 height 60
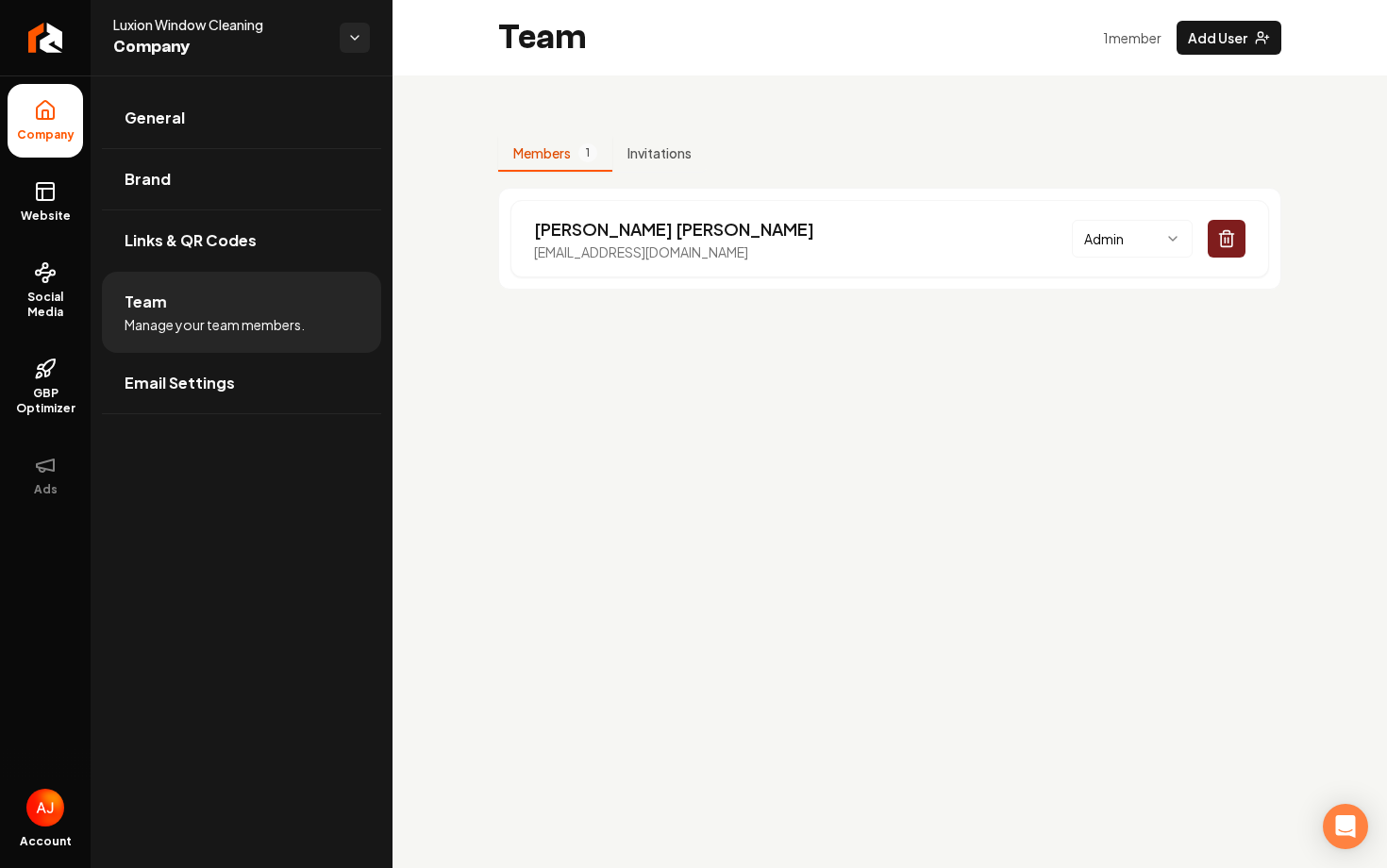
drag, startPoint x: 773, startPoint y: 258, endPoint x: 499, endPoint y: 244, distance: 274.4
click at [498, 244] on div "Jonathan Rosen luxionwindowcleaning@gmail.com Admin" at bounding box center [889, 238] width 783 height 102
copy p "luxionwindowcleaning@gmail.com"
click at [32, 278] on link "Social Media" at bounding box center [45, 290] width 75 height 89
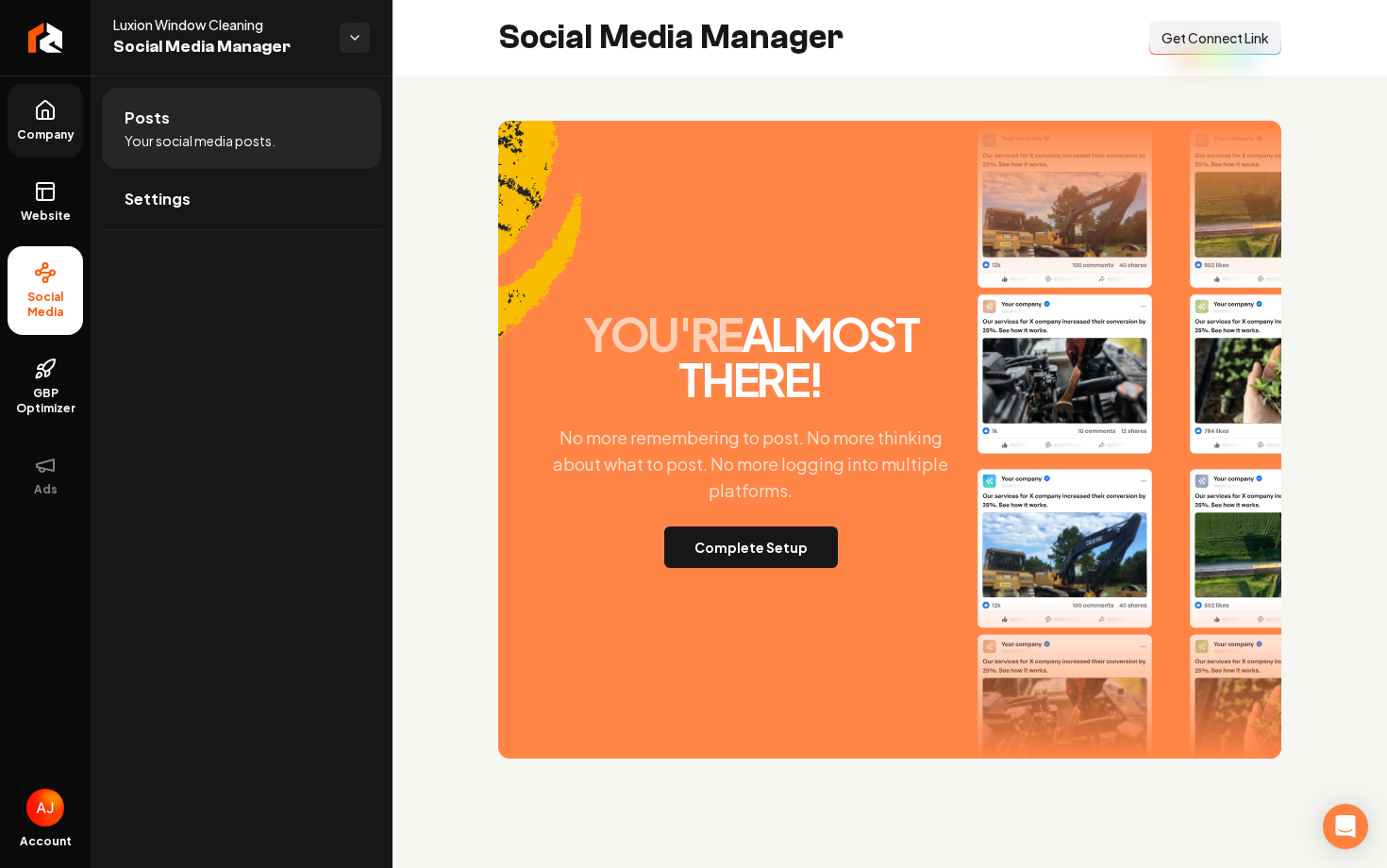
click at [1189, 42] on span "Get Connect Link" at bounding box center [1215, 38] width 108 height 19
click at [707, 561] on button "Complete Setup" at bounding box center [752, 547] width 174 height 41
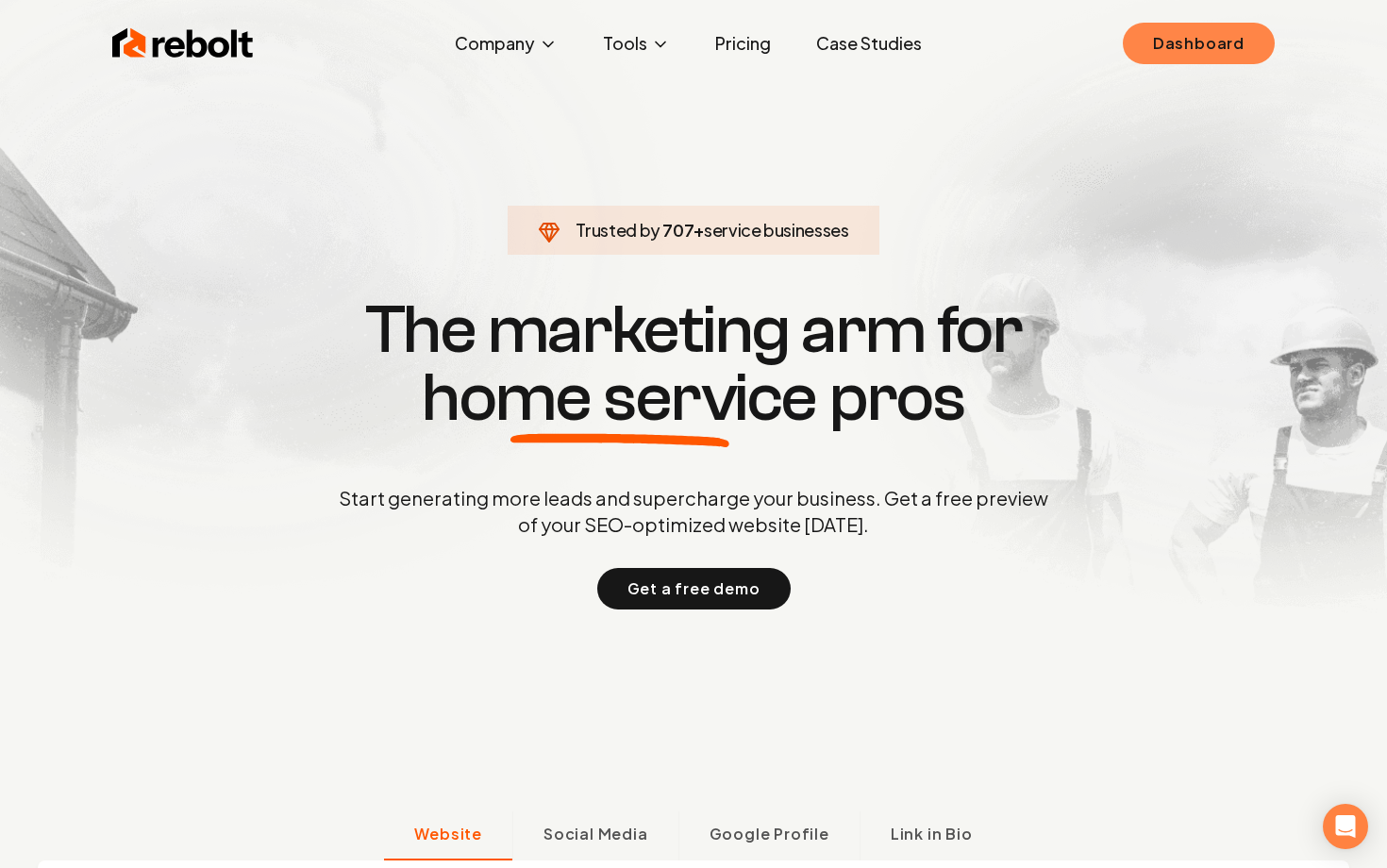
click at [1142, 45] on link "Dashboard" at bounding box center [1199, 43] width 152 height 41
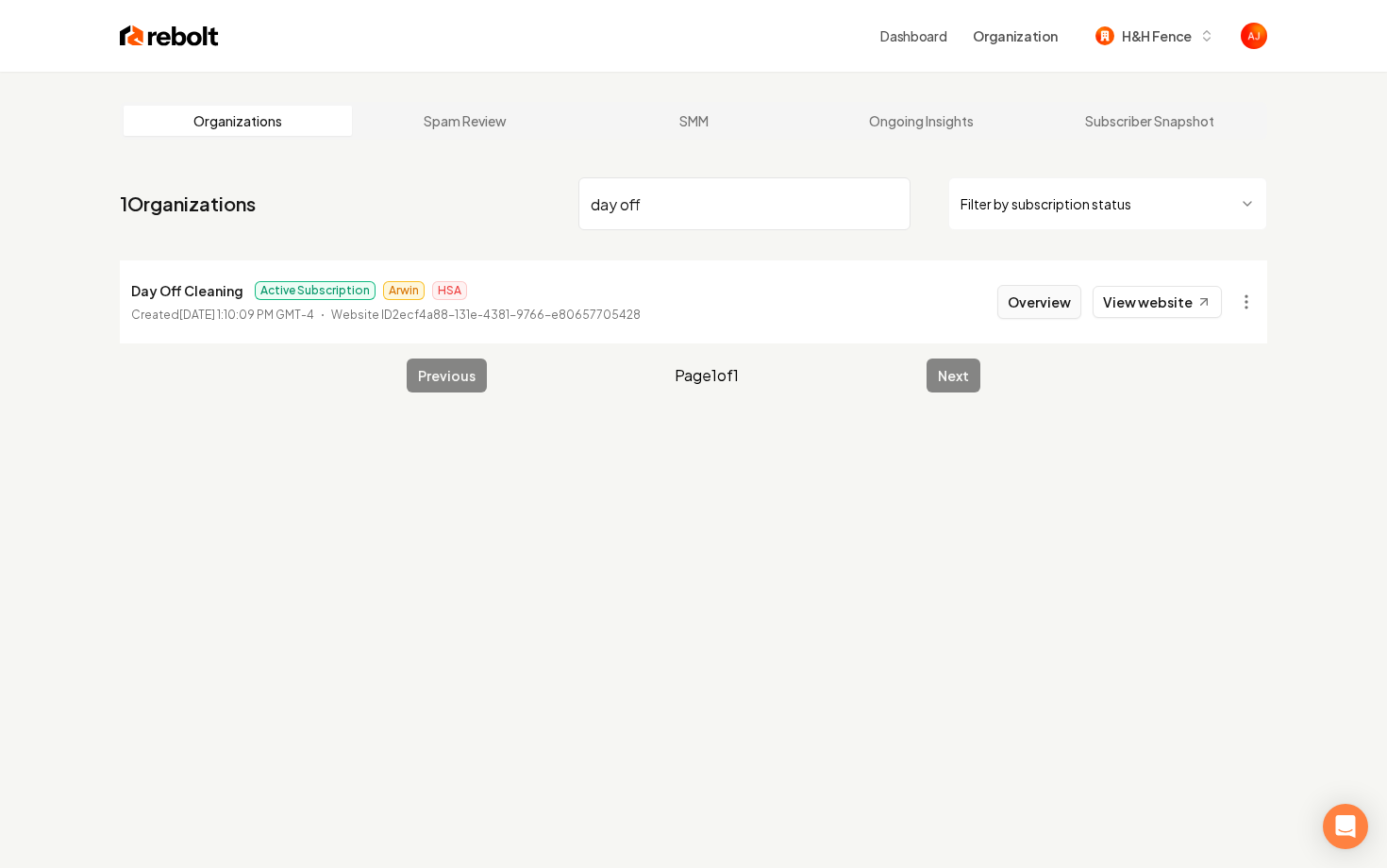
type input "day off"
click at [1023, 305] on button "Overview" at bounding box center [1039, 301] width 84 height 34
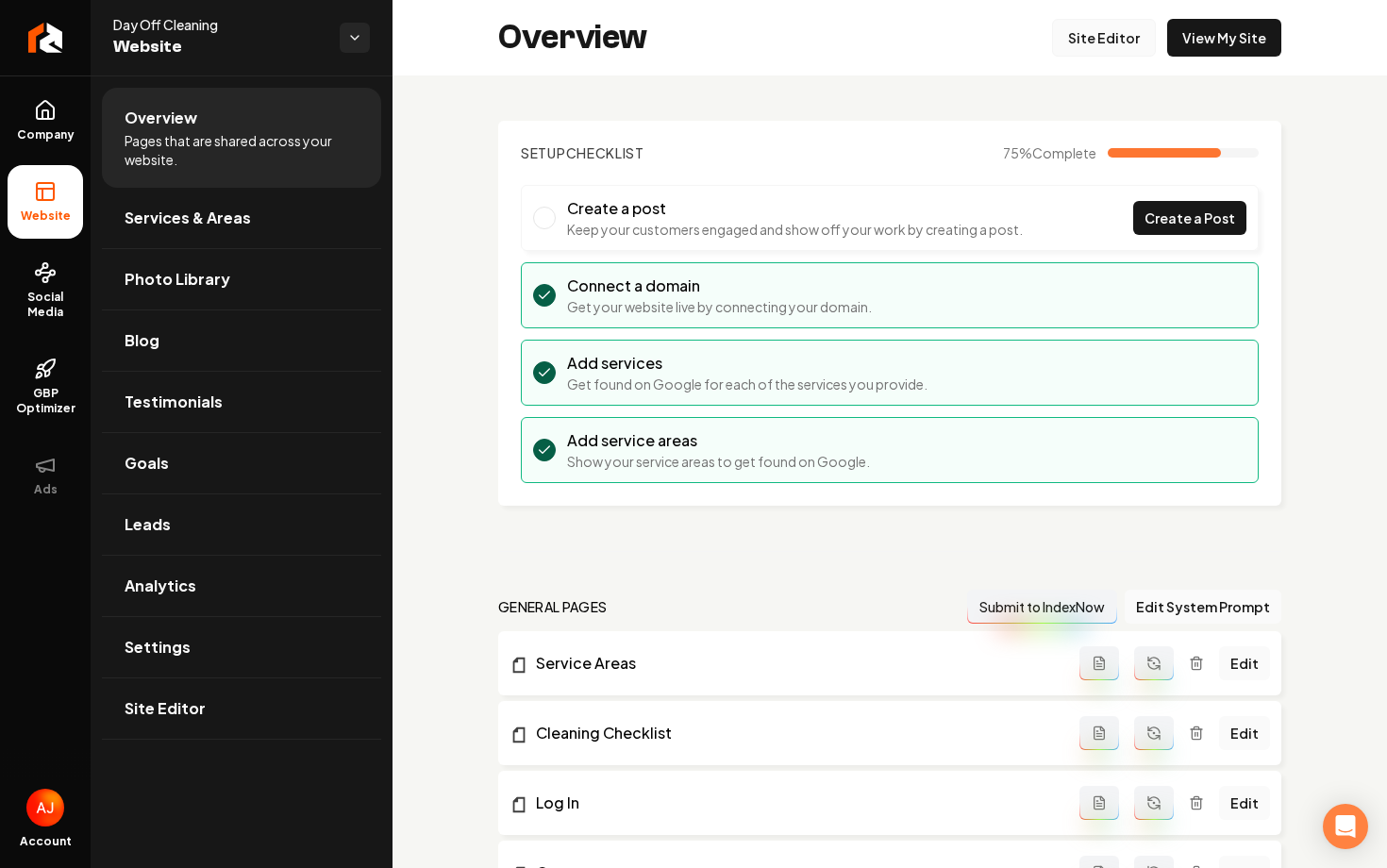
click at [1087, 40] on link "Site Editor" at bounding box center [1103, 38] width 104 height 38
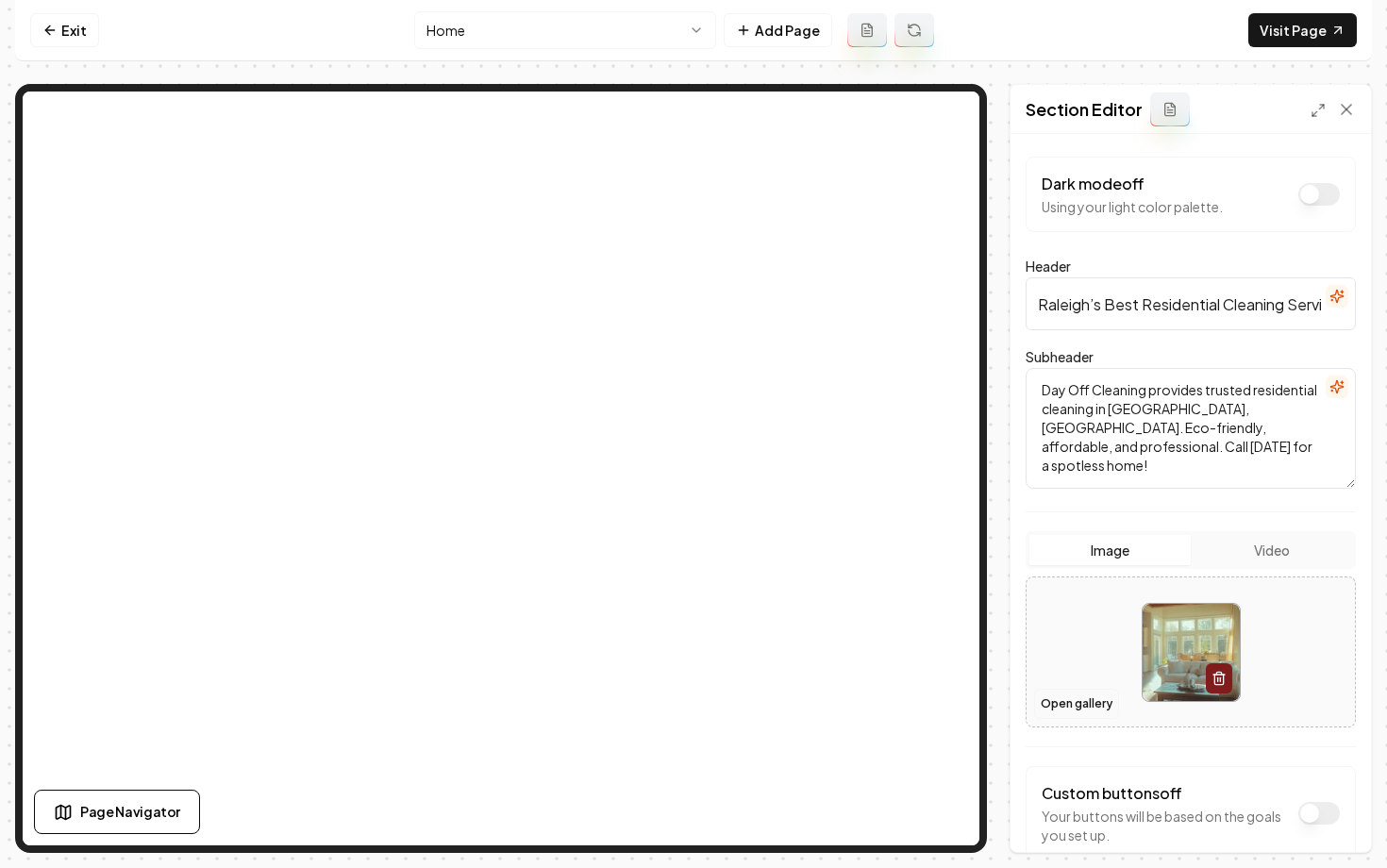
click at [1058, 697] on button "Open gallery" at bounding box center [1077, 703] width 85 height 31
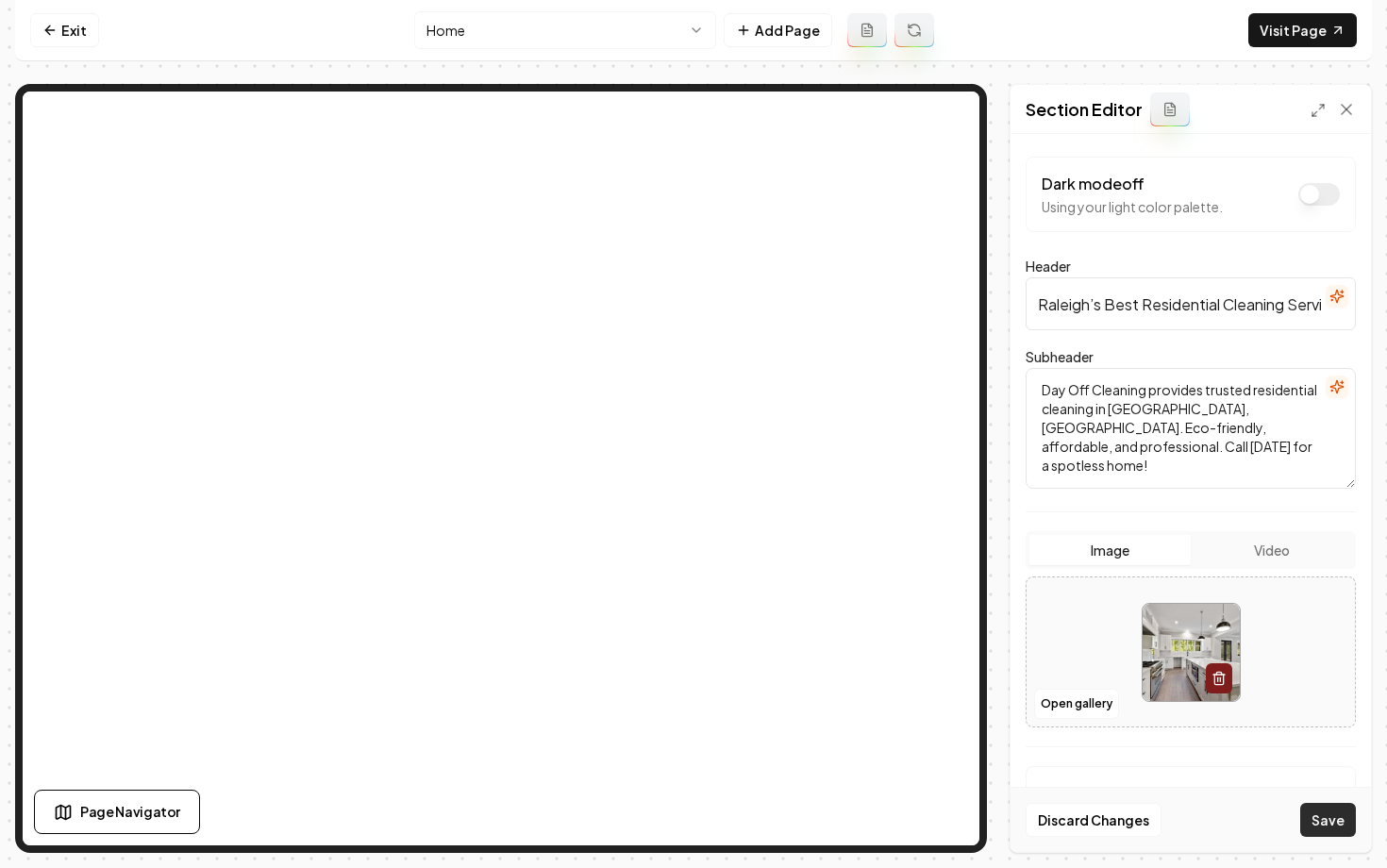
click at [1321, 819] on button "Save" at bounding box center [1328, 820] width 55 height 34
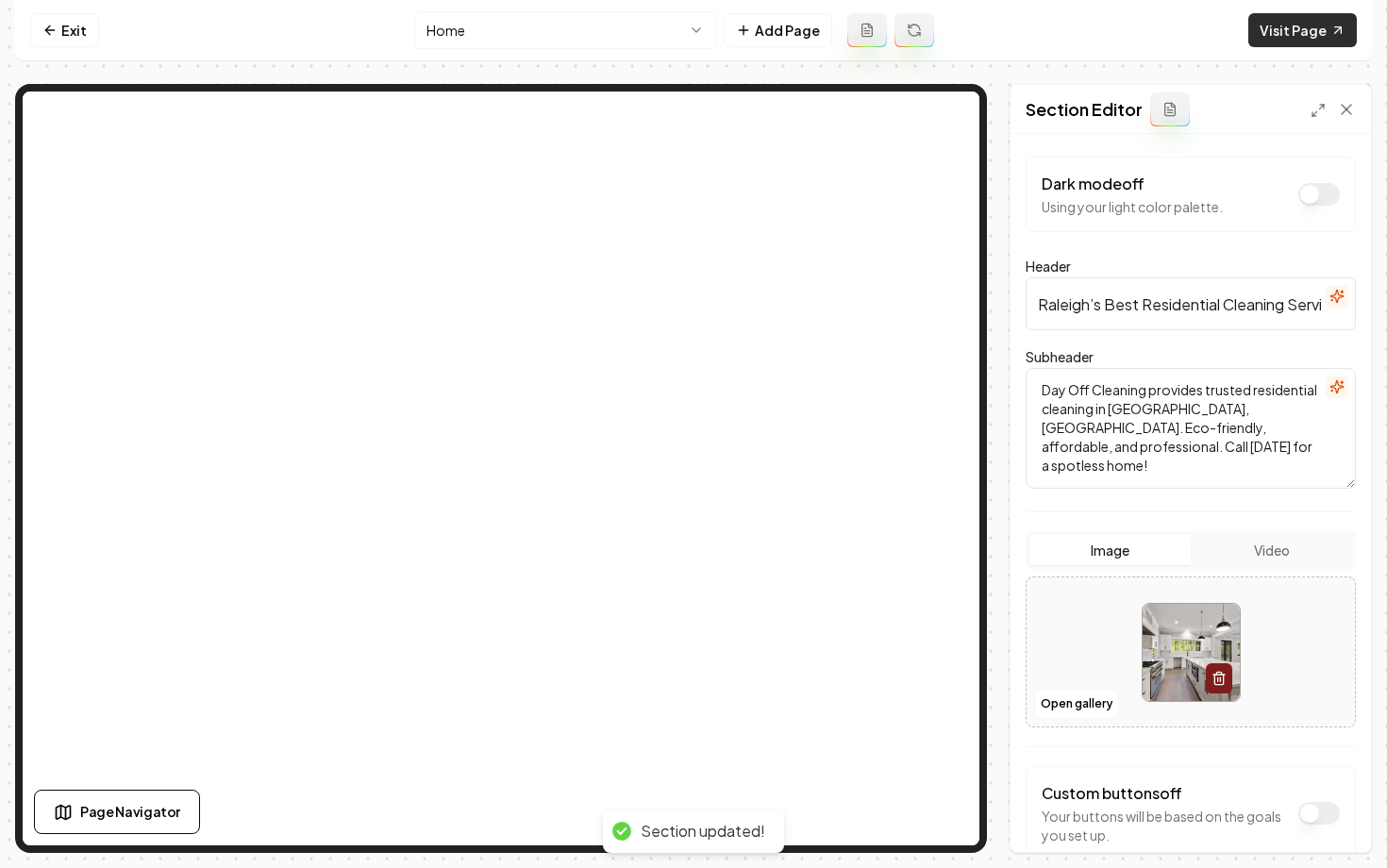
click at [1284, 33] on link "Visit Page" at bounding box center [1303, 30] width 109 height 34
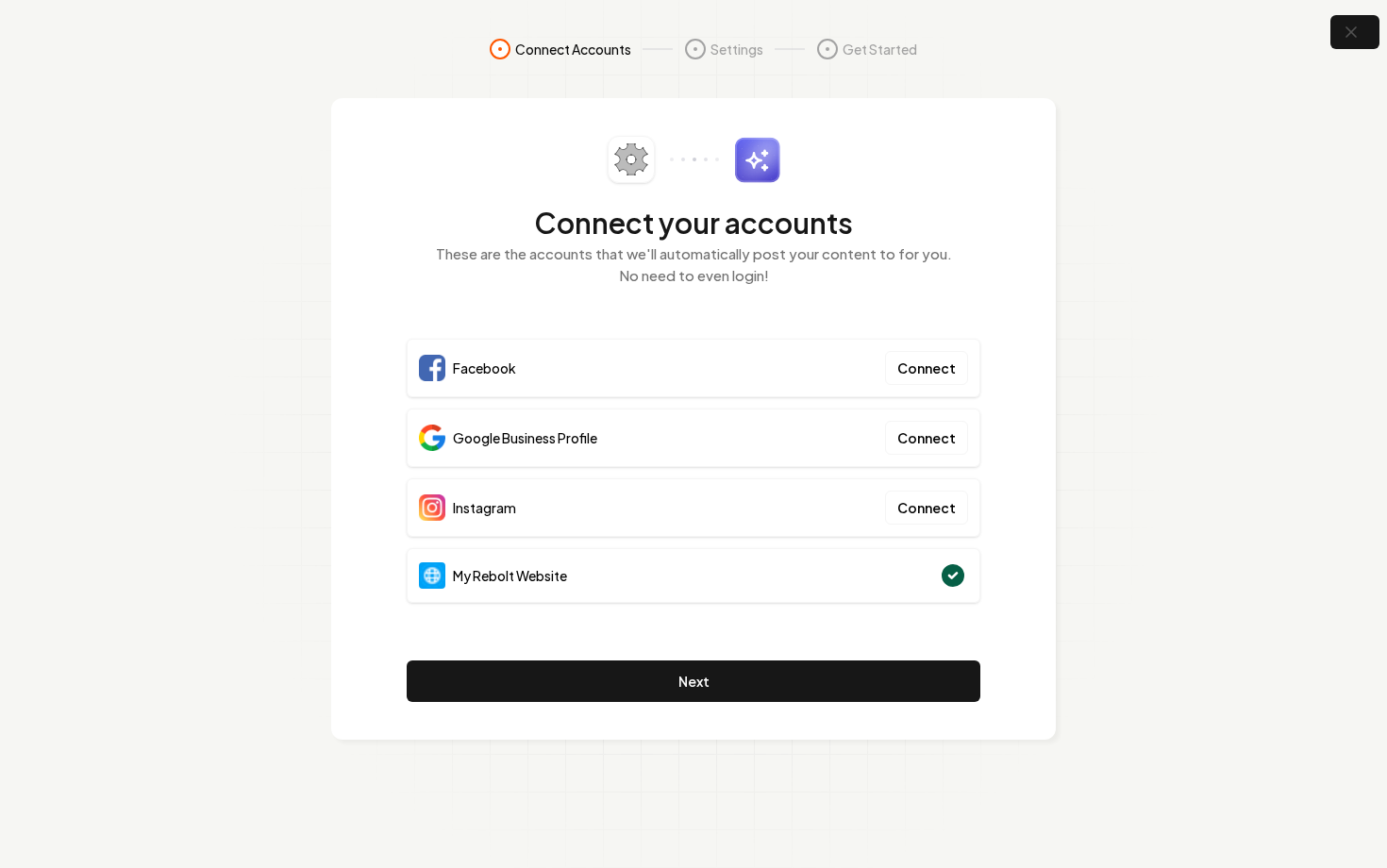
click at [1340, 54] on section "Connect Accounts Settings Get Started Connect your accounts These are the accou…" at bounding box center [694, 434] width 1387 height 868
click at [1347, 34] on icon "button" at bounding box center [1350, 33] width 12 height 12
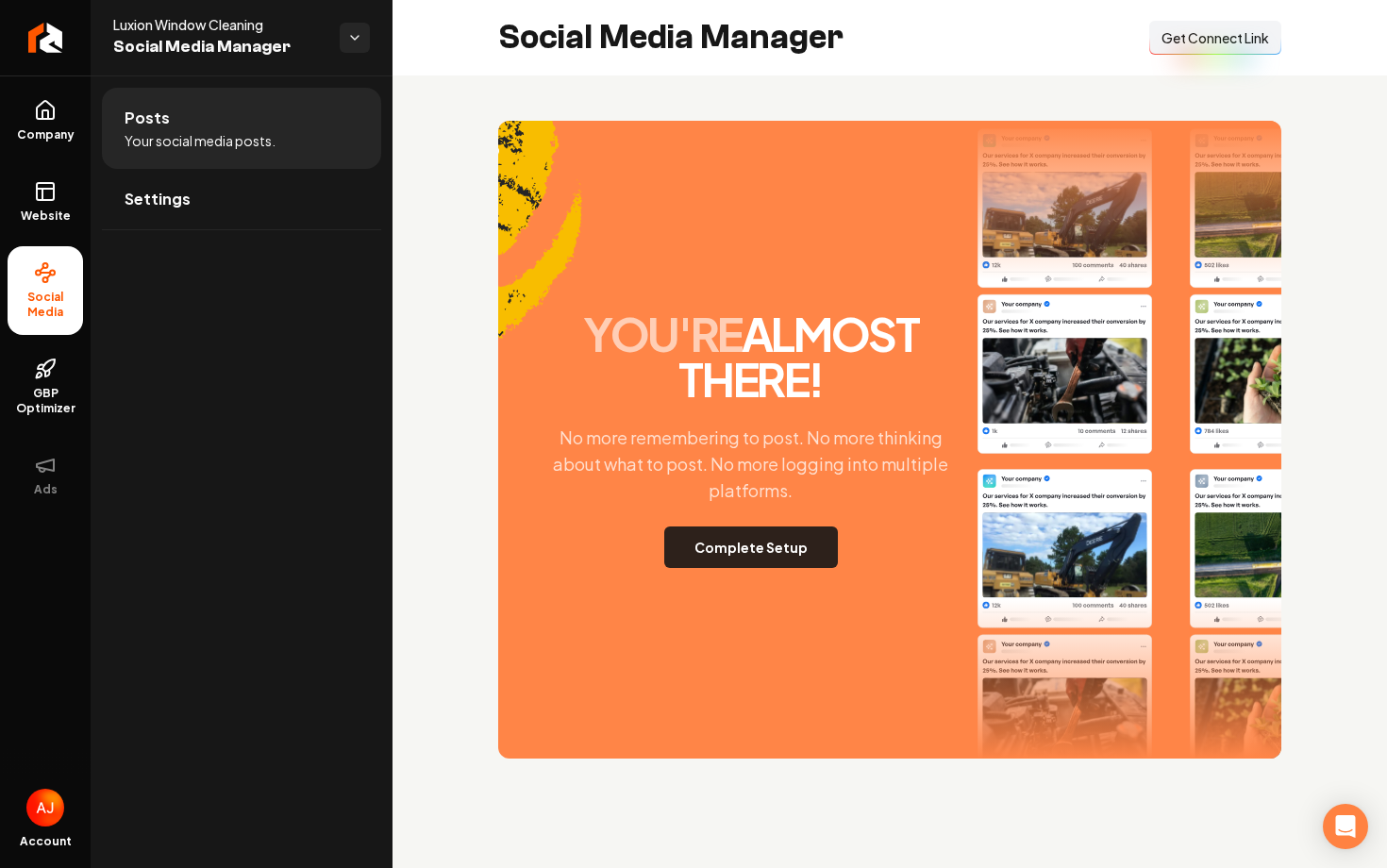
click at [743, 547] on button "Complete Setup" at bounding box center [752, 547] width 174 height 41
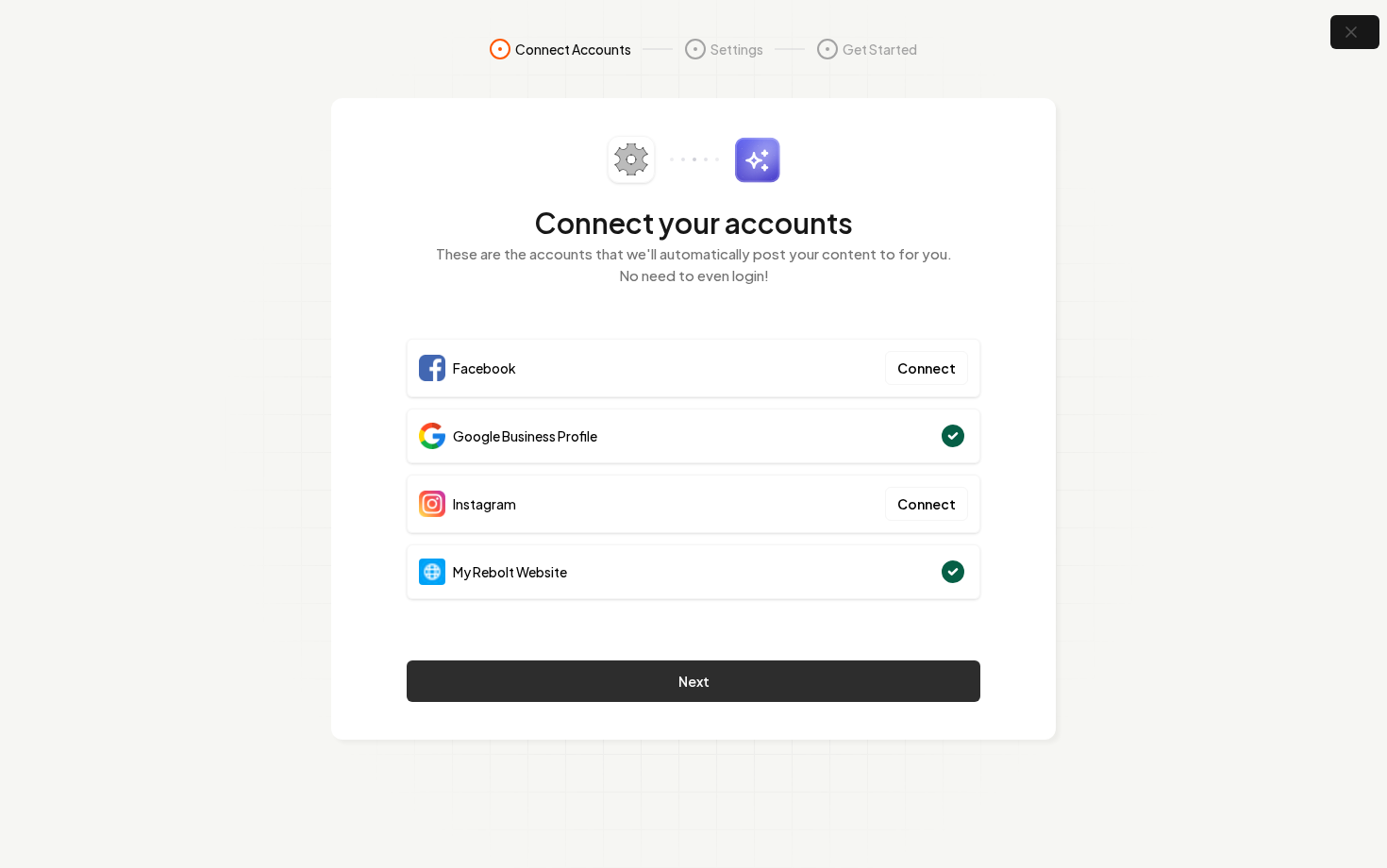
click at [800, 686] on button "Next" at bounding box center [694, 681] width 574 height 41
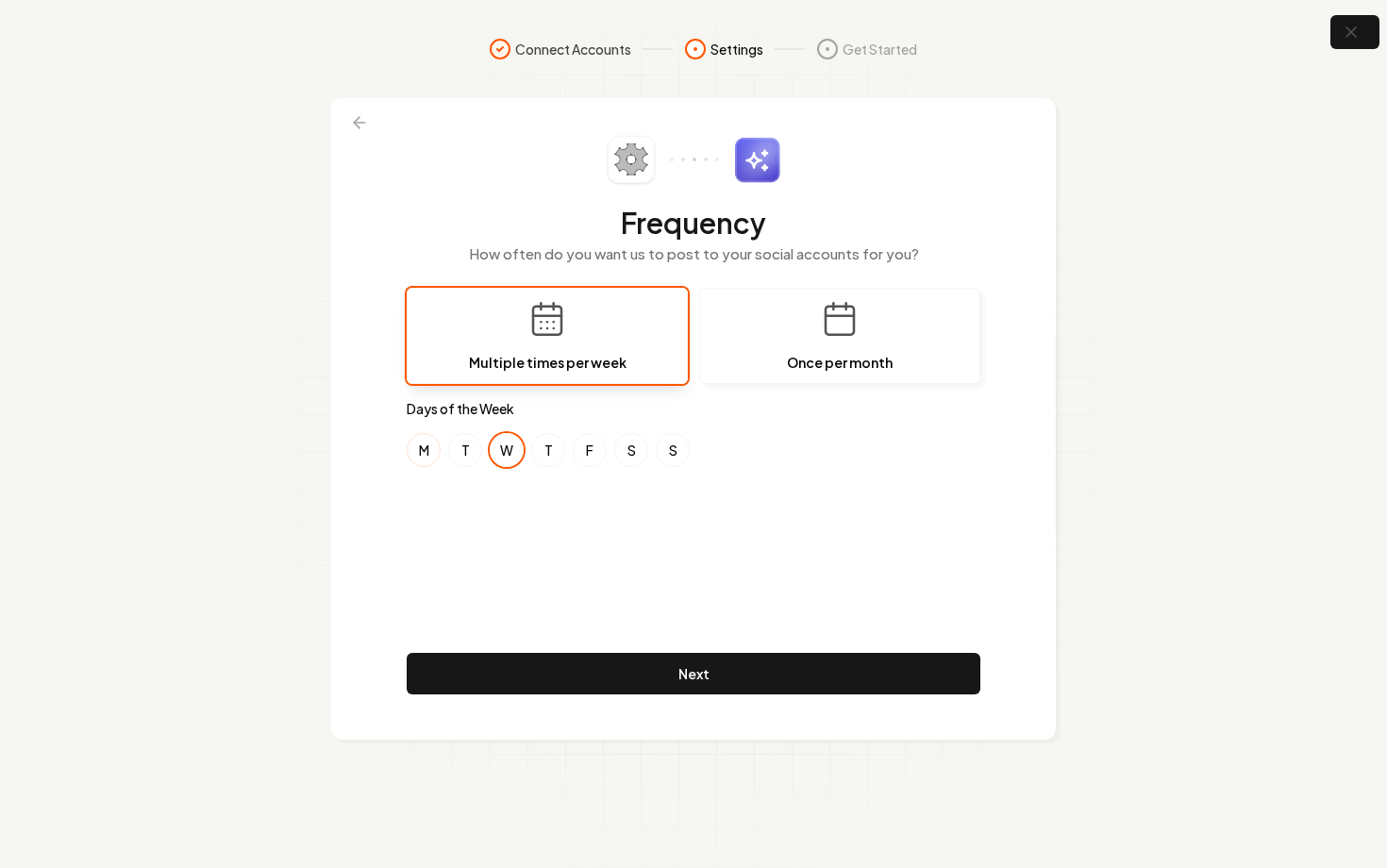
click at [432, 452] on button "M" at bounding box center [424, 449] width 34 height 34
click at [457, 452] on button "T" at bounding box center [465, 449] width 34 height 34
click at [532, 459] on div "M T W T F S S" at bounding box center [694, 449] width 574 height 34
click at [542, 457] on button "T" at bounding box center [548, 449] width 34 height 34
click at [586, 454] on button "F" at bounding box center [590, 449] width 34 height 34
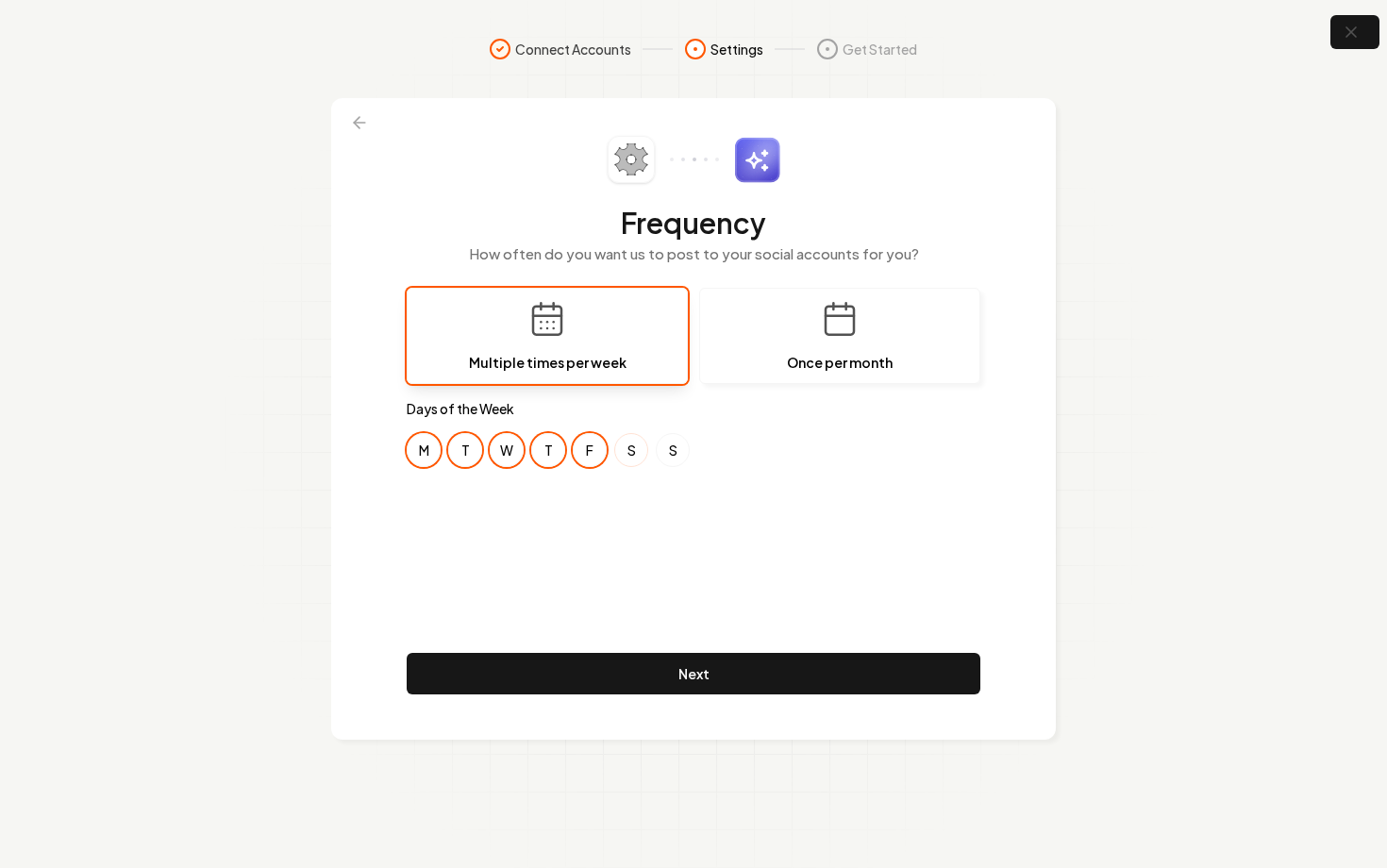
click at [629, 451] on button "S" at bounding box center [631, 449] width 34 height 34
click at [671, 453] on button "S" at bounding box center [673, 449] width 34 height 34
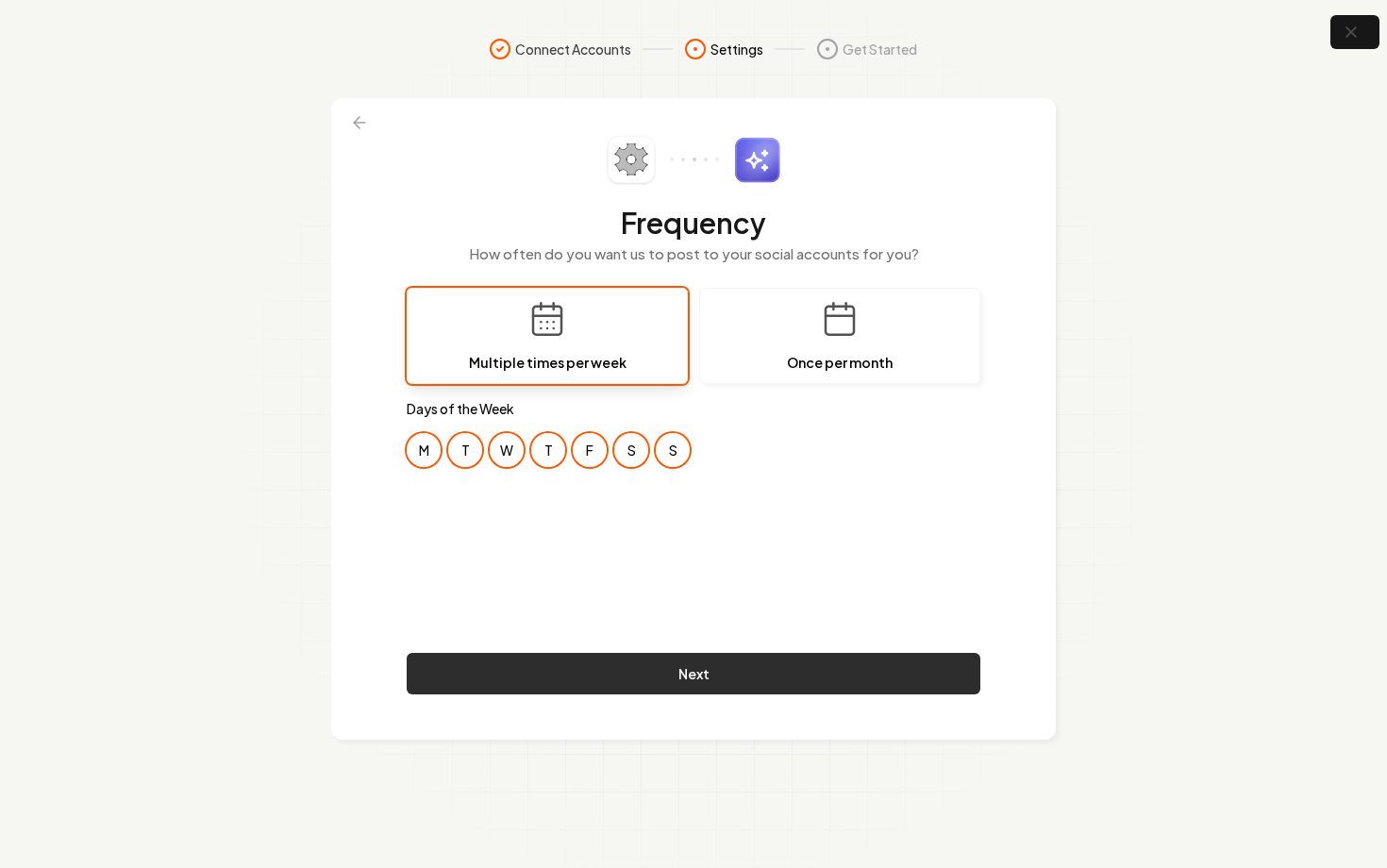
click at [890, 658] on button "Next" at bounding box center [694, 673] width 574 height 41
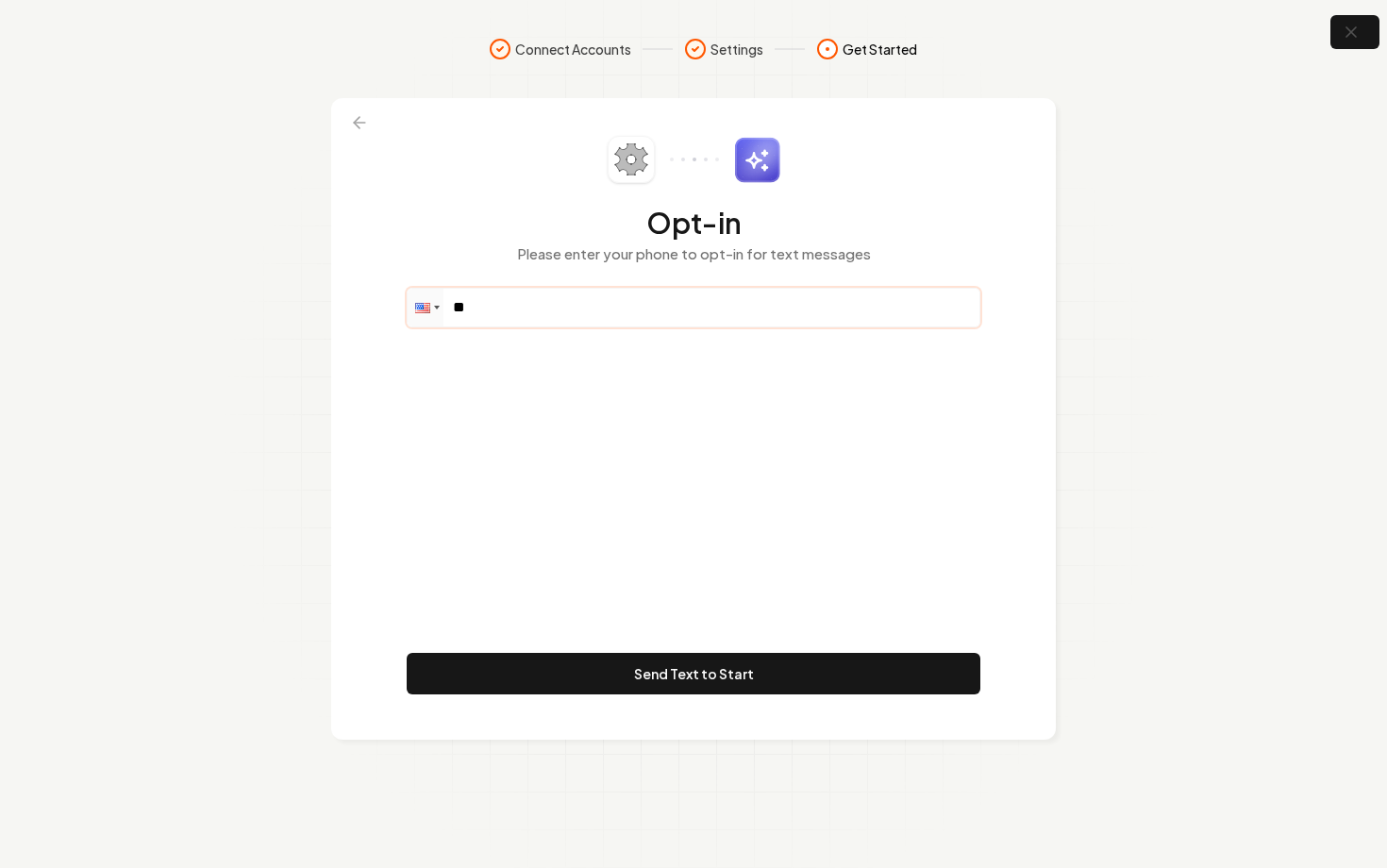
click at [606, 308] on input "**" at bounding box center [694, 307] width 572 height 38
click at [625, 306] on input "**" at bounding box center [694, 307] width 572 height 38
paste input "**********"
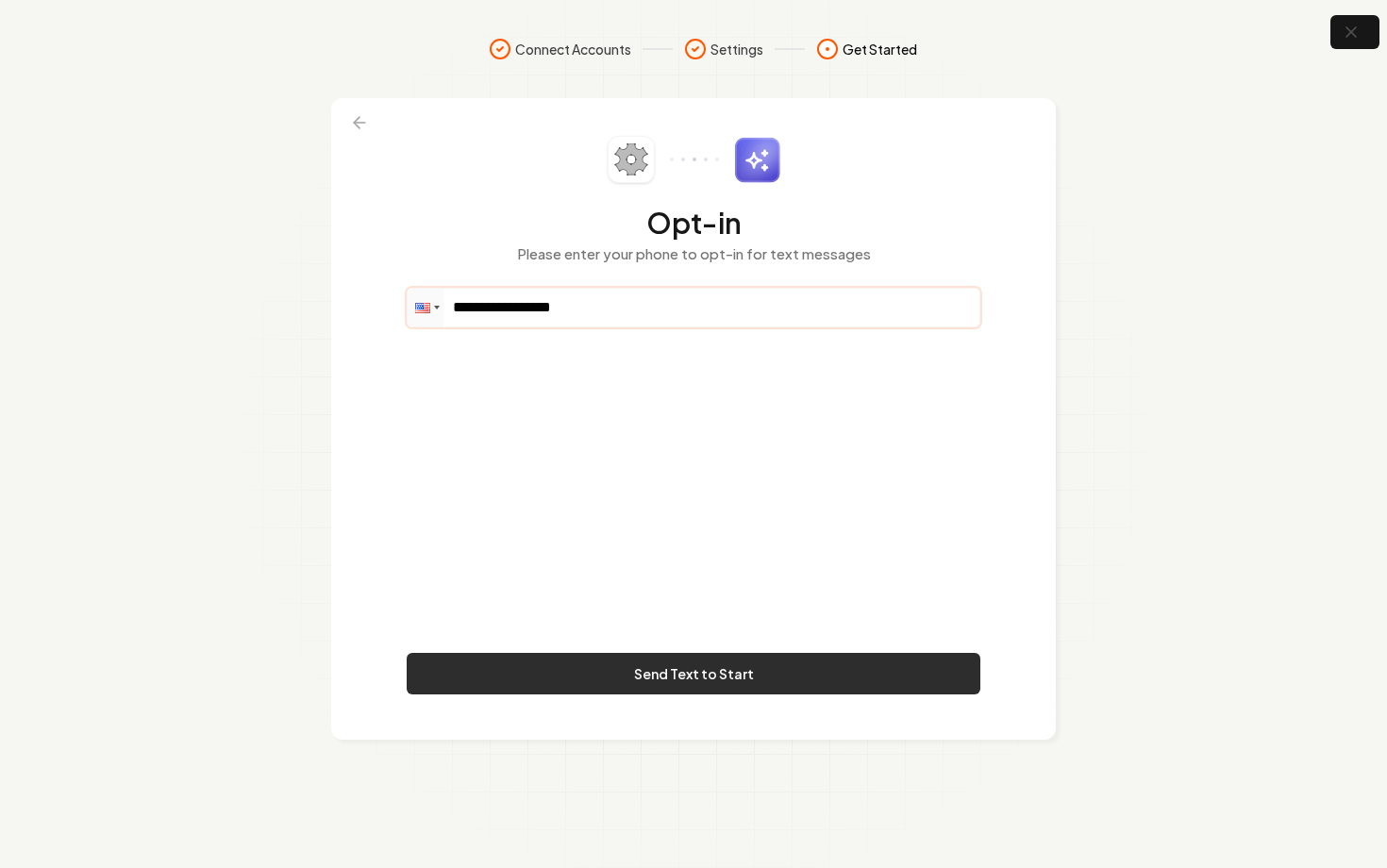
type input "**********"
click at [771, 671] on button "Send Text to Start" at bounding box center [694, 673] width 574 height 41
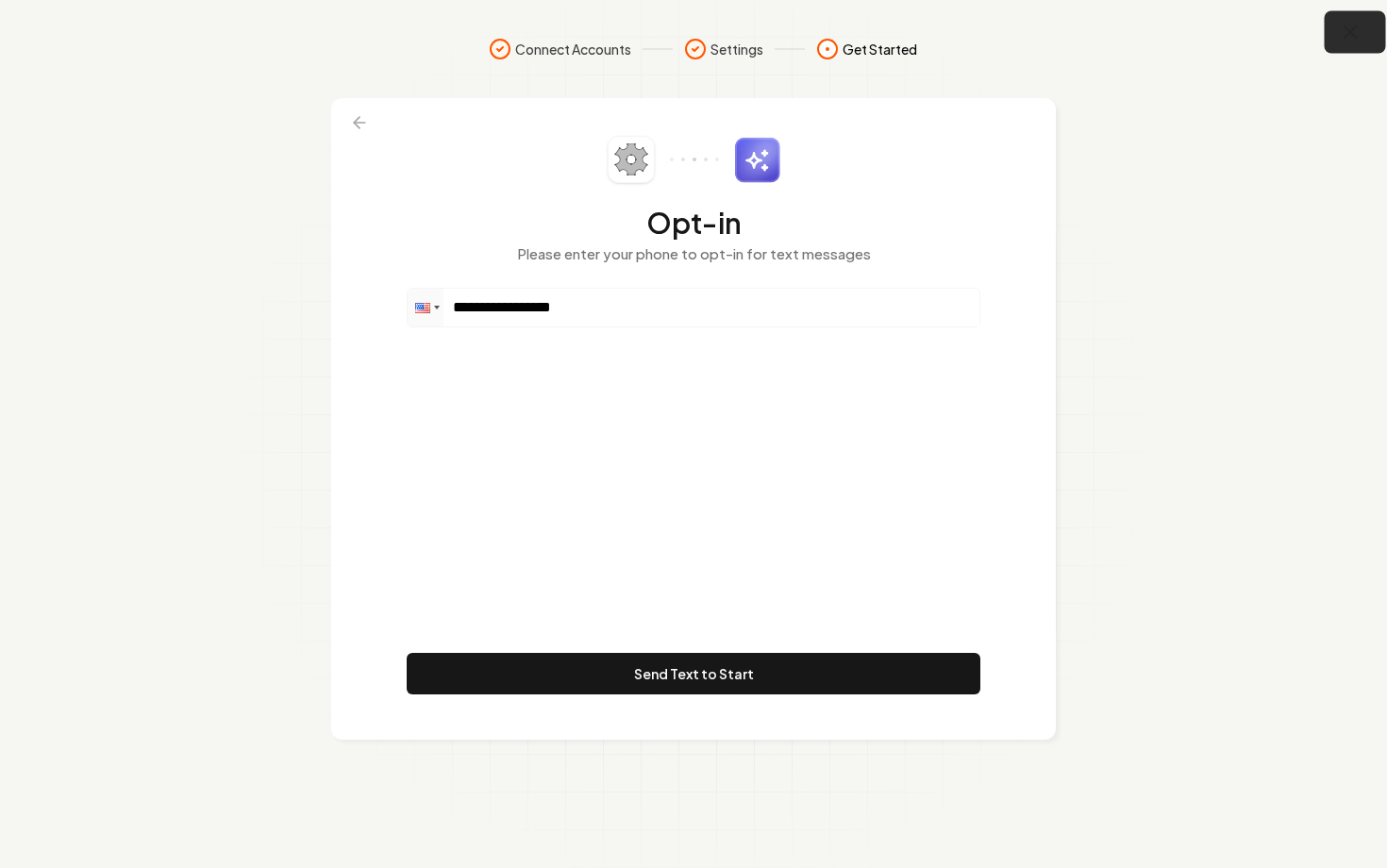
click at [1365, 39] on button "button" at bounding box center [1355, 32] width 61 height 42
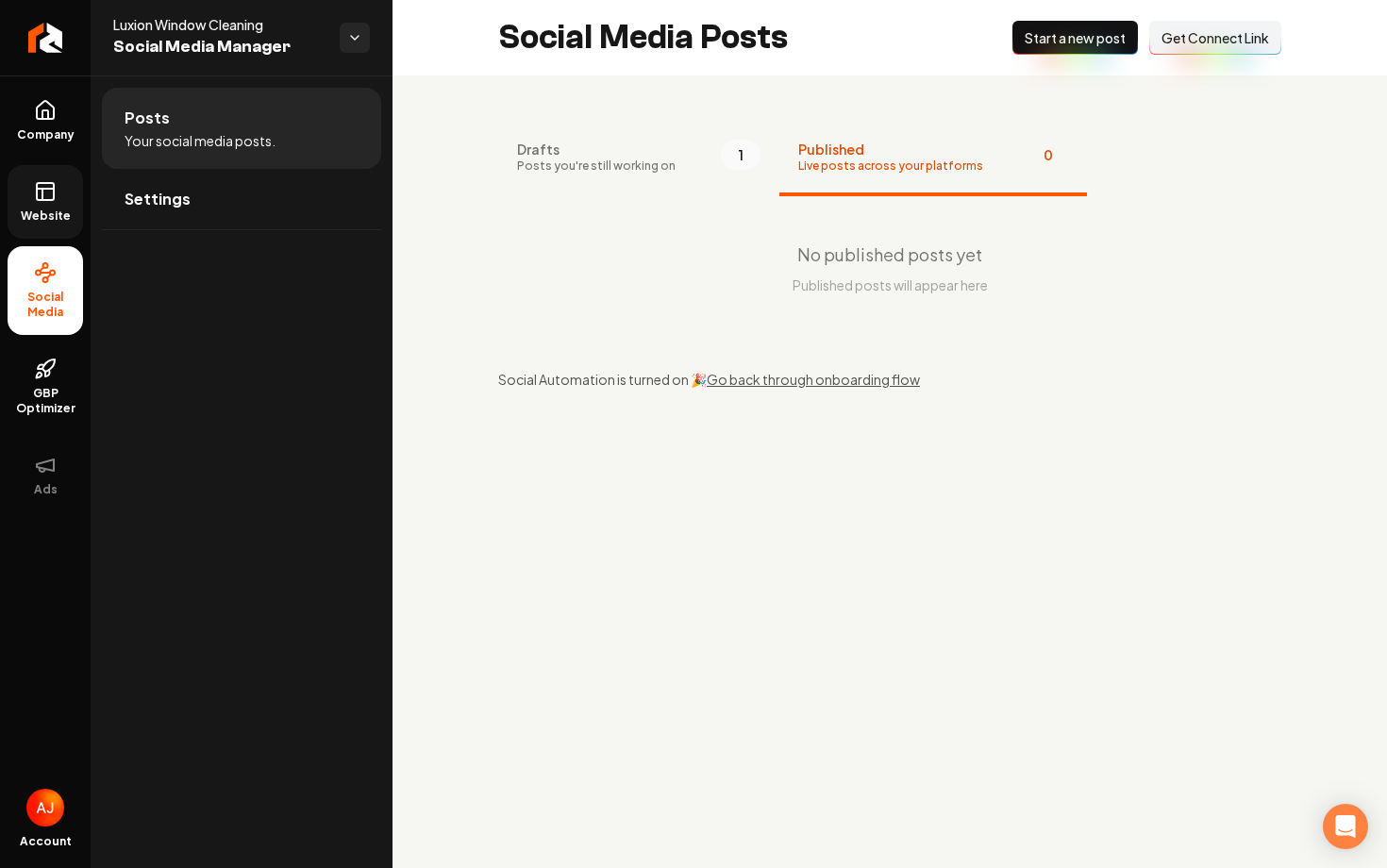
click at [53, 216] on span "Website" at bounding box center [45, 215] width 65 height 15
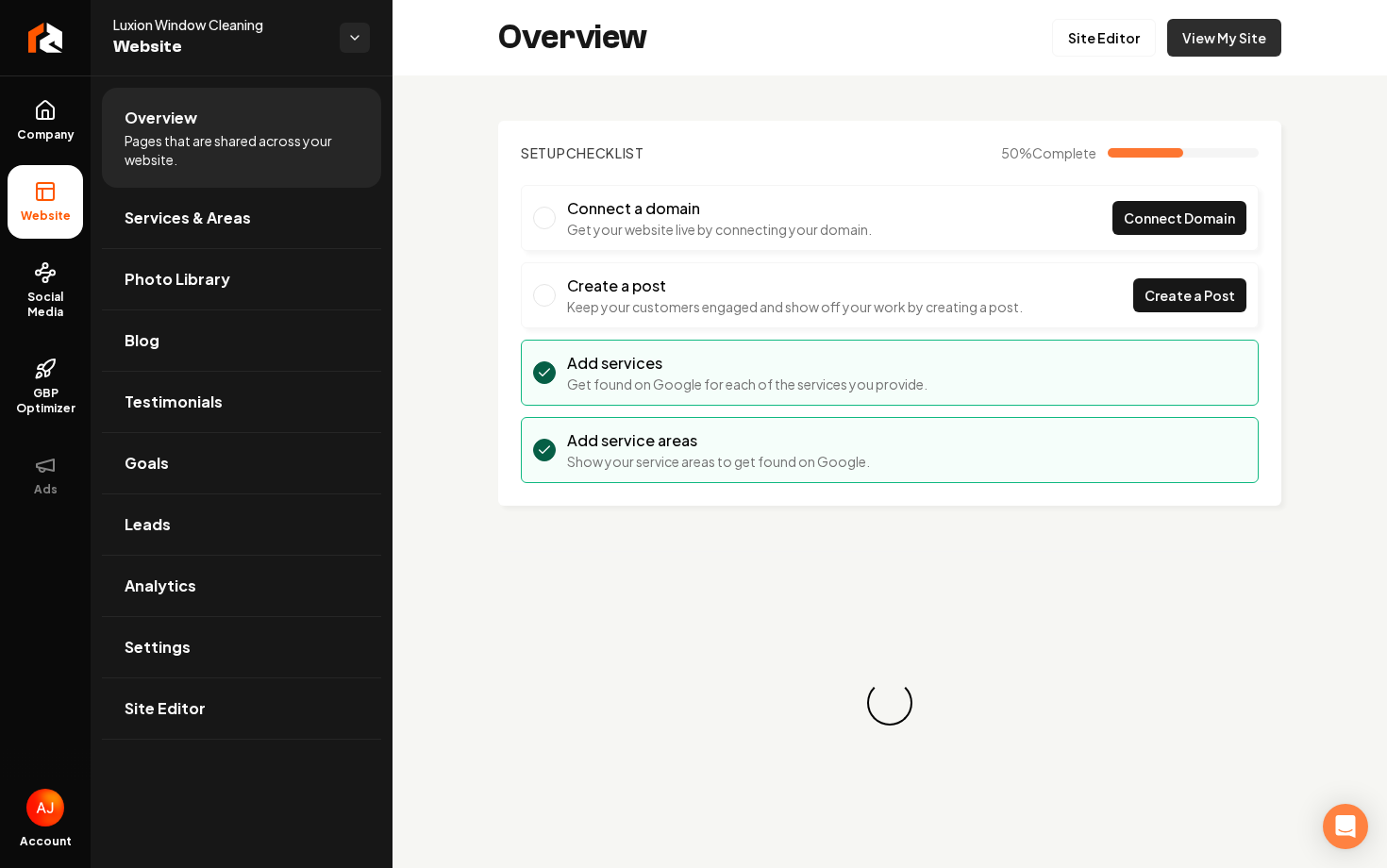
click at [1229, 45] on link "View My Site" at bounding box center [1225, 38] width 115 height 38
